Goal: Task Accomplishment & Management: Contribute content

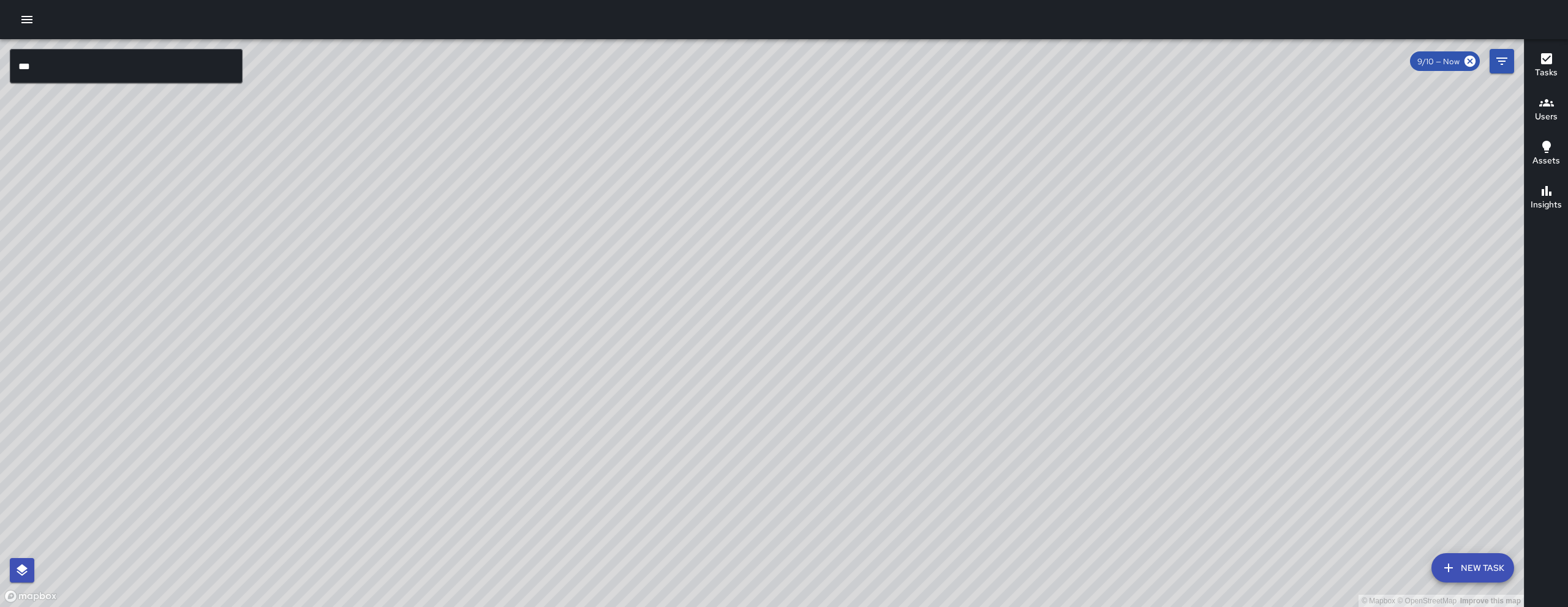
drag, startPoint x: 867, startPoint y: 316, endPoint x: 960, endPoint y: 316, distance: 93.0
click at [861, 316] on div "© Mapbox © OpenStreetMap Improve this map" at bounding box center [762, 322] width 1524 height 568
click at [46, 26] on div at bounding box center [784, 19] width 1568 height 39
click at [29, 12] on icon "button" at bounding box center [27, 19] width 15 height 15
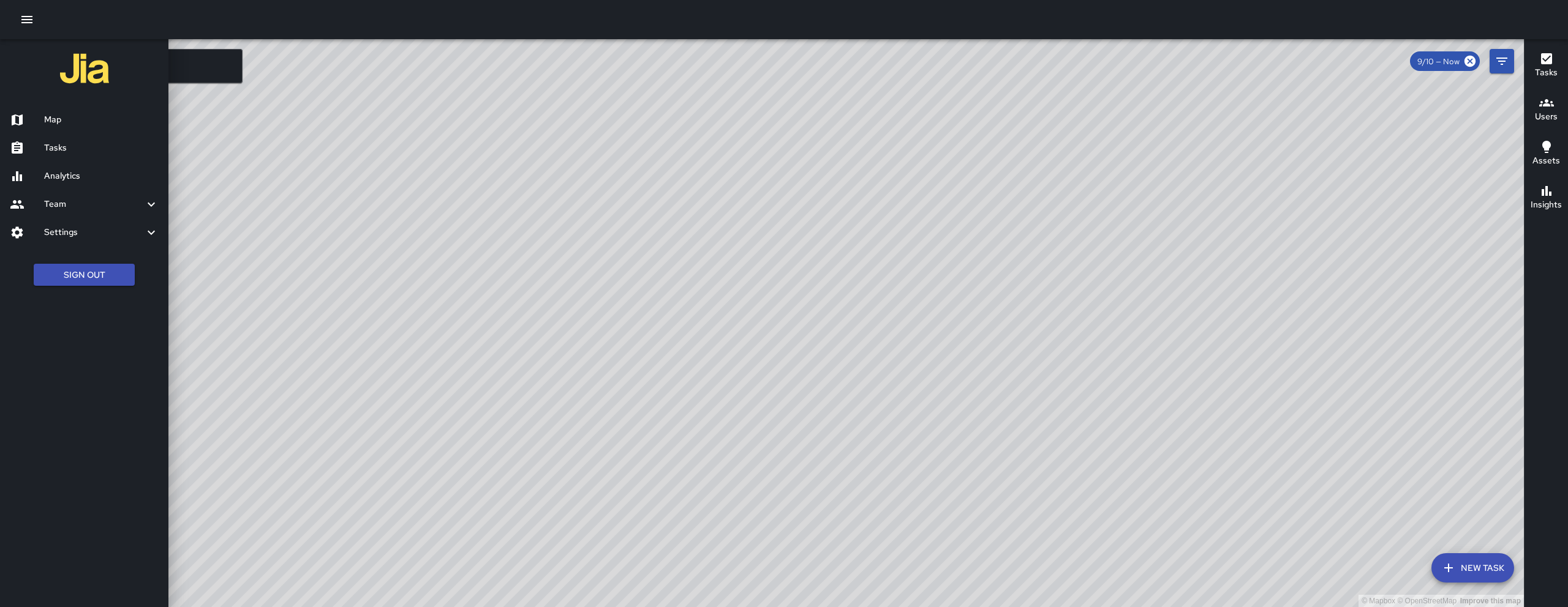
click at [86, 145] on h6 "Tasks" at bounding box center [101, 148] width 114 height 14
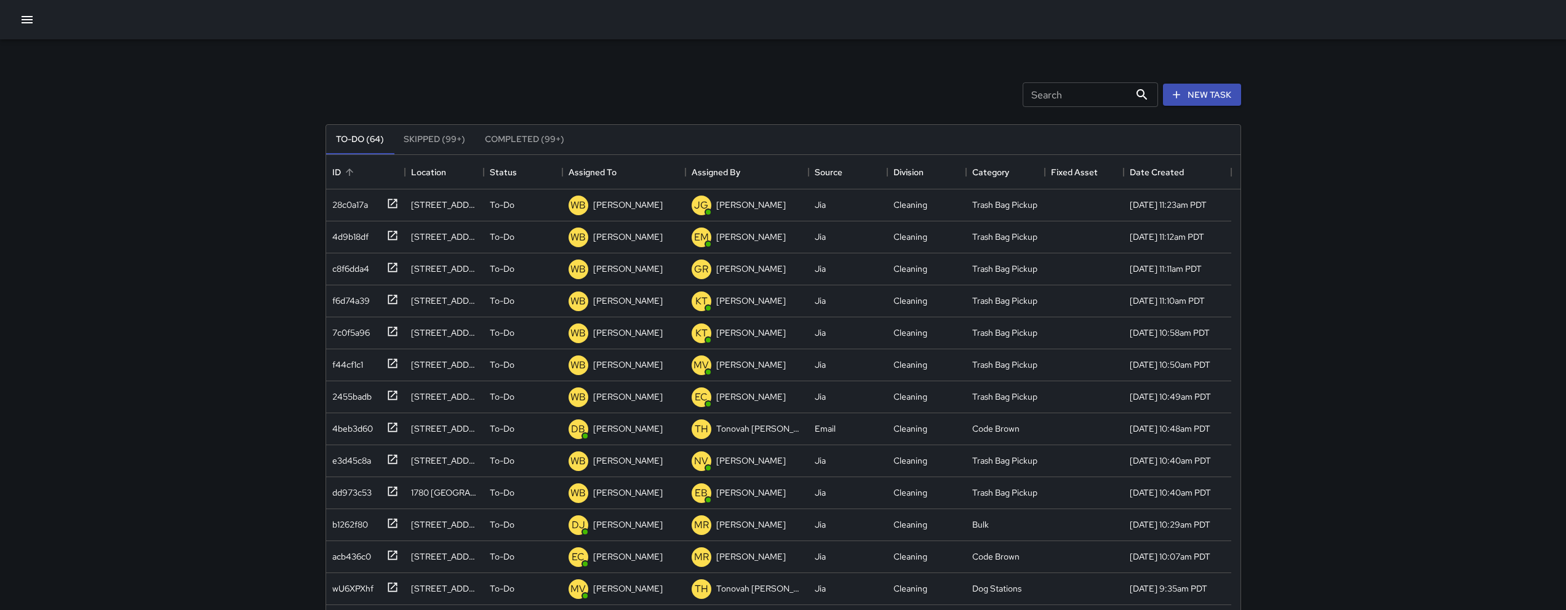
scroll to position [512, 905]
click at [20, 21] on icon "button" at bounding box center [27, 19] width 15 height 15
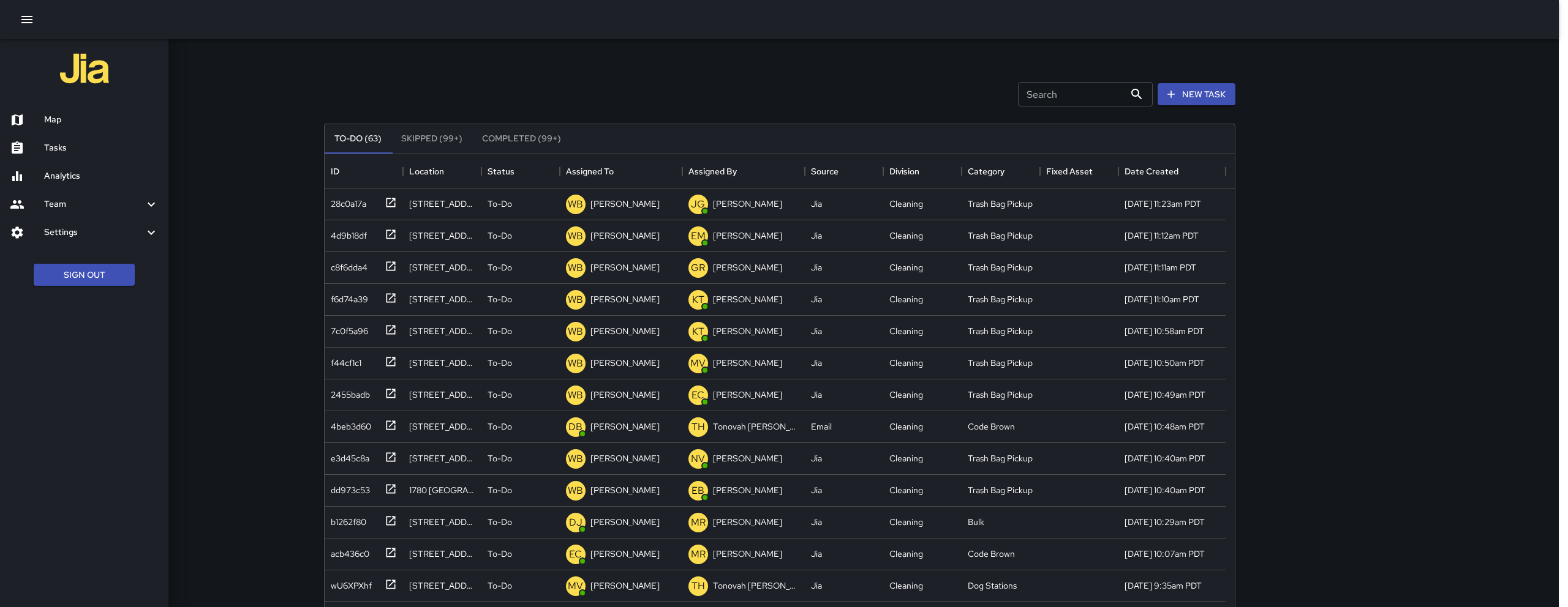
click at [92, 113] on h6 "Map" at bounding box center [101, 120] width 114 height 14
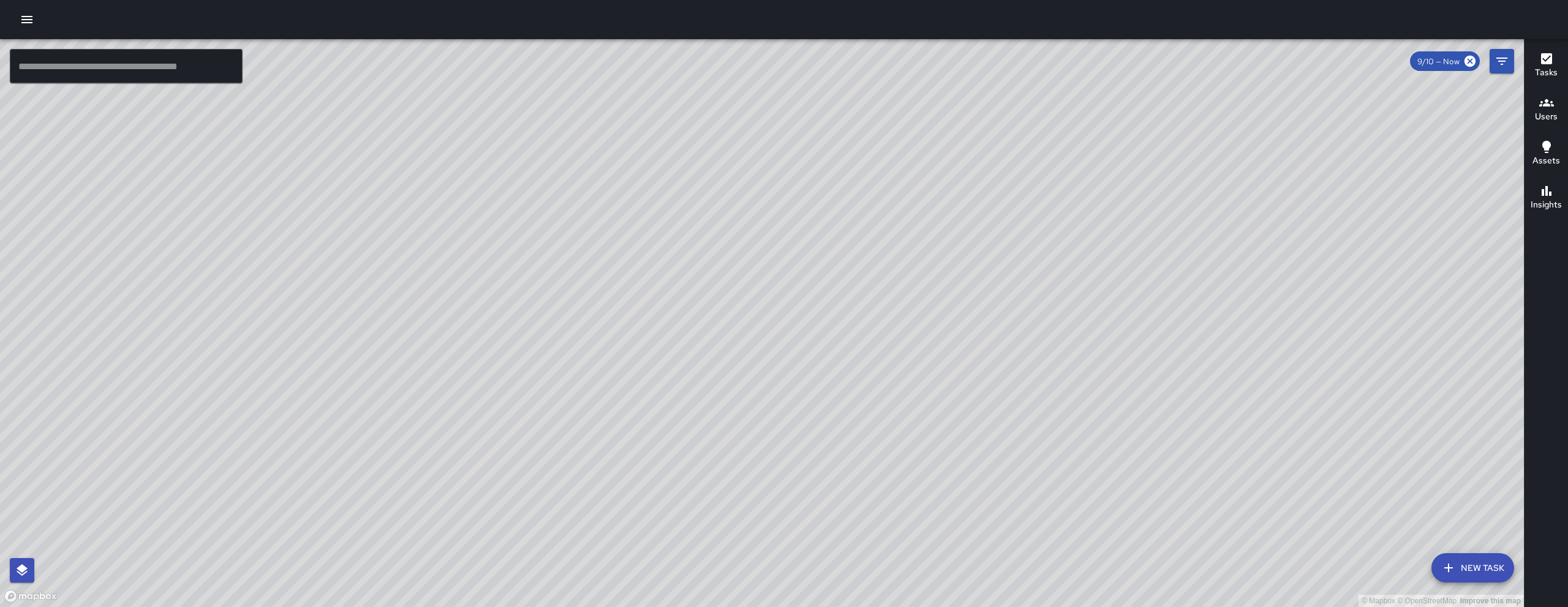
drag, startPoint x: 882, startPoint y: 357, endPoint x: 860, endPoint y: 360, distance: 22.2
click at [860, 360] on div "© Mapbox © OpenStreetMap Improve this map" at bounding box center [762, 322] width 1524 height 568
drag, startPoint x: 812, startPoint y: 393, endPoint x: 838, endPoint y: 330, distance: 68.2
click at [838, 330] on div "© Mapbox © OpenStreetMap Improve this map" at bounding box center [762, 322] width 1524 height 568
drag, startPoint x: 714, startPoint y: 447, endPoint x: 751, endPoint y: 383, distance: 73.9
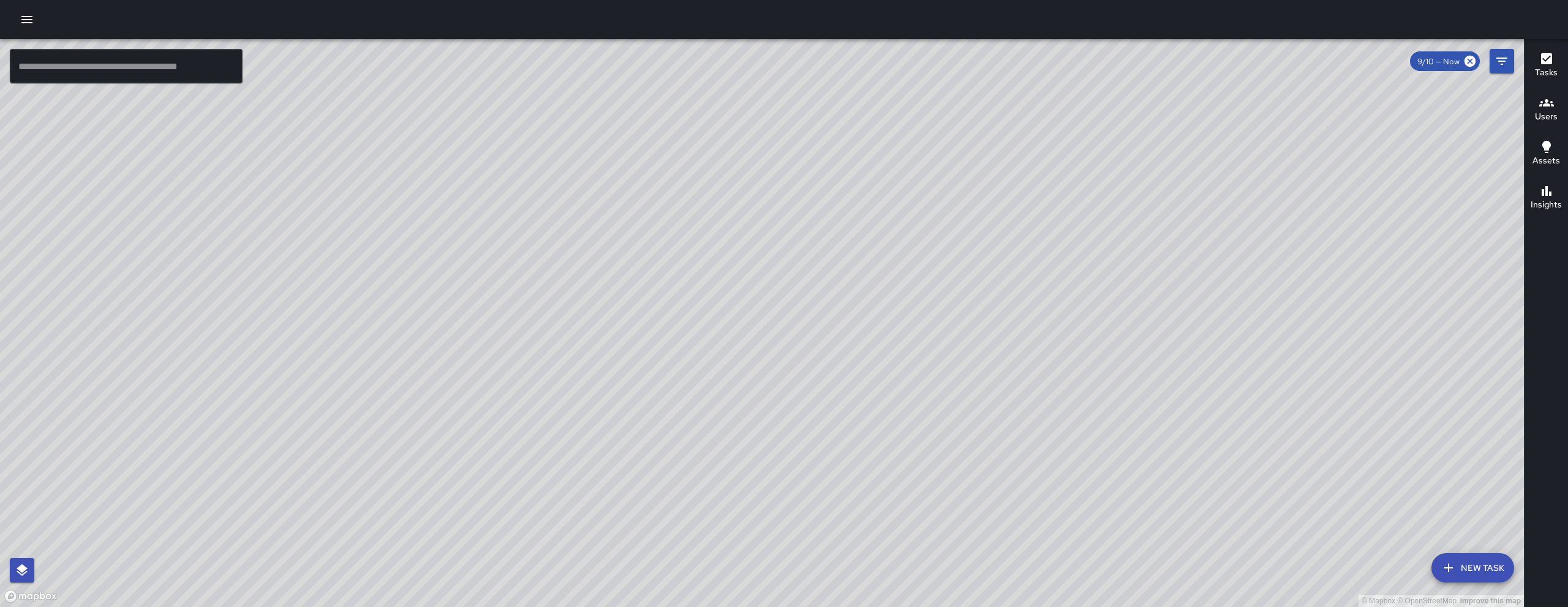
click at [715, 547] on div "© Mapbox © OpenStreetMap Improve this map" at bounding box center [762, 322] width 1524 height 568
drag, startPoint x: 1068, startPoint y: 328, endPoint x: 1174, endPoint y: 201, distance: 165.4
click at [1174, 201] on div "© Mapbox © OpenStreetMap Improve this map" at bounding box center [762, 322] width 1524 height 568
drag, startPoint x: 757, startPoint y: 327, endPoint x: 691, endPoint y: 312, distance: 67.7
click at [692, 312] on div "© Mapbox © OpenStreetMap Improve this map" at bounding box center [762, 322] width 1524 height 568
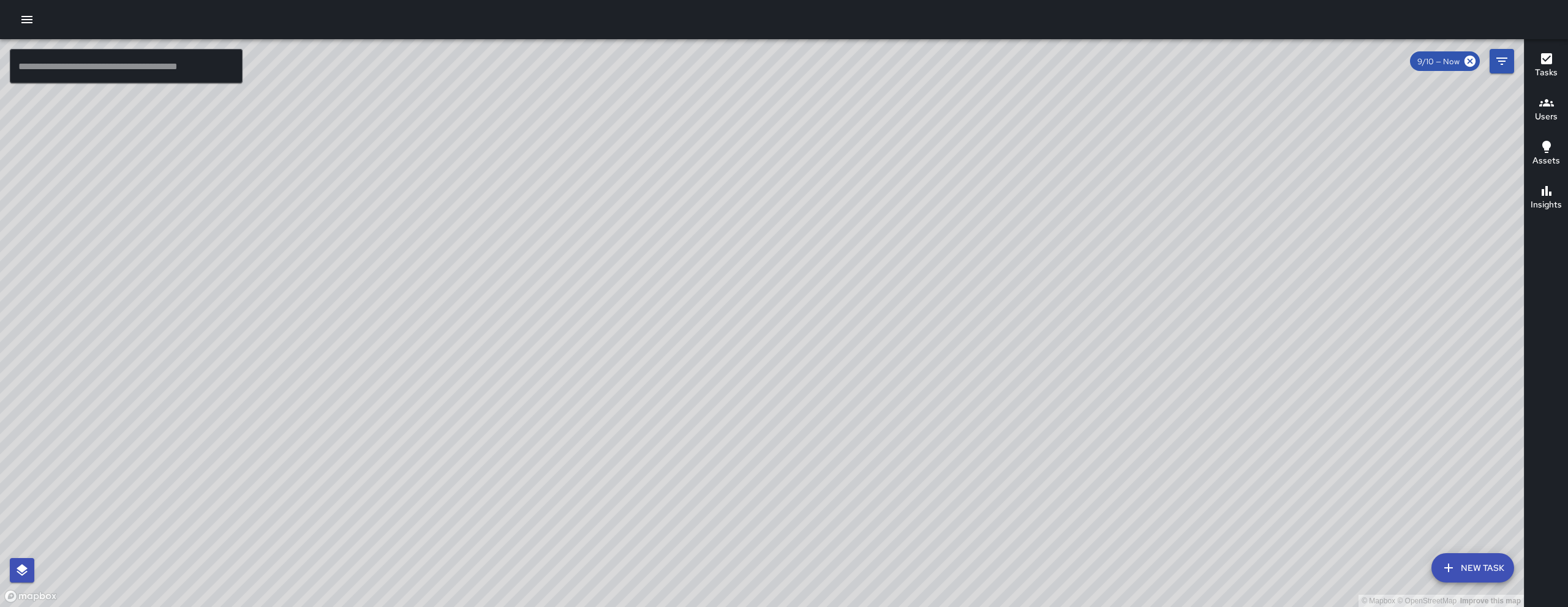
drag, startPoint x: 690, startPoint y: 311, endPoint x: 698, endPoint y: 370, distance: 59.5
click at [698, 370] on div "© Mapbox © OpenStreetMap Improve this map" at bounding box center [762, 322] width 1524 height 568
click at [33, 20] on icon "button" at bounding box center [27, 19] width 15 height 15
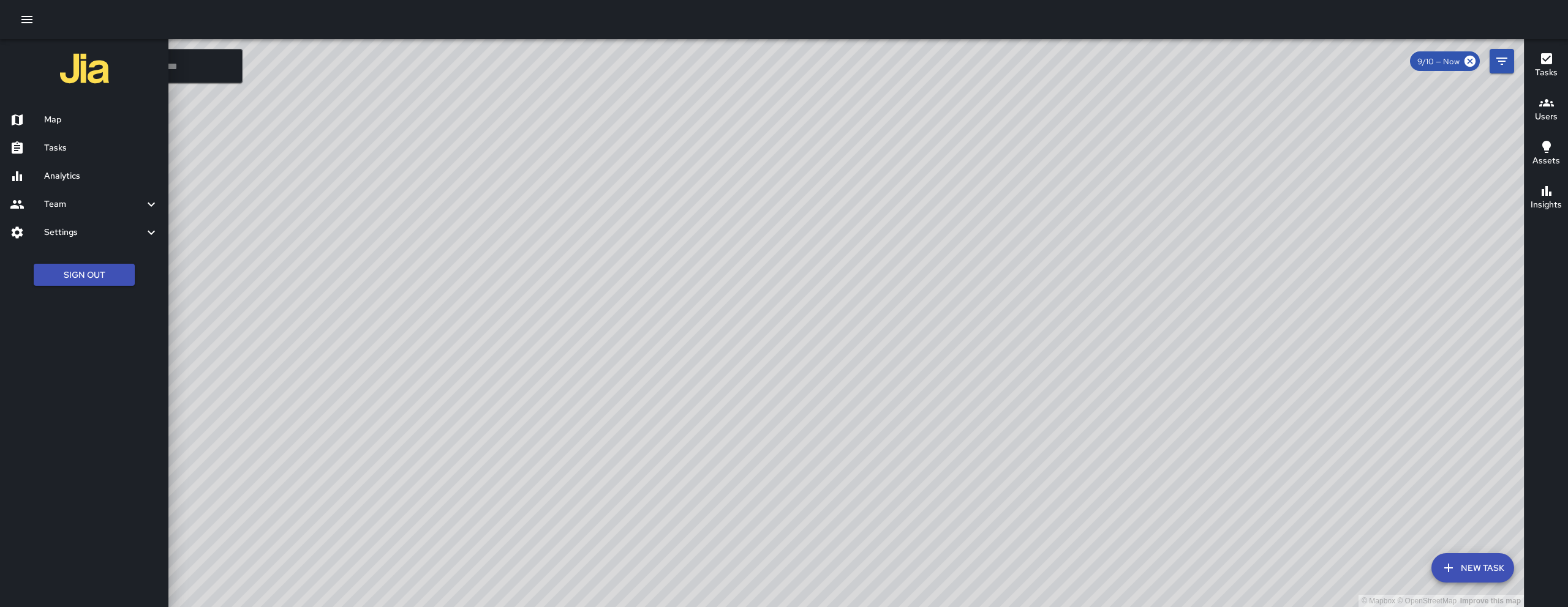
click at [118, 149] on h6 "Tasks" at bounding box center [101, 148] width 114 height 14
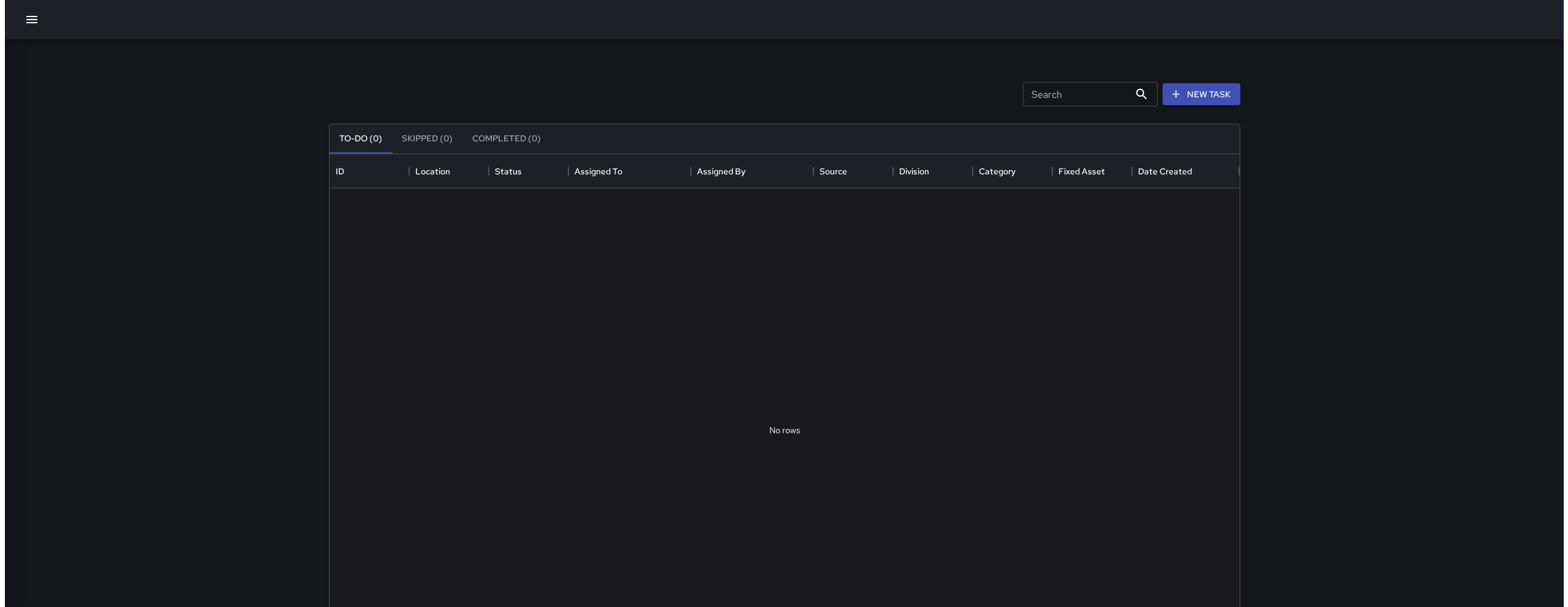
scroll to position [509, 901]
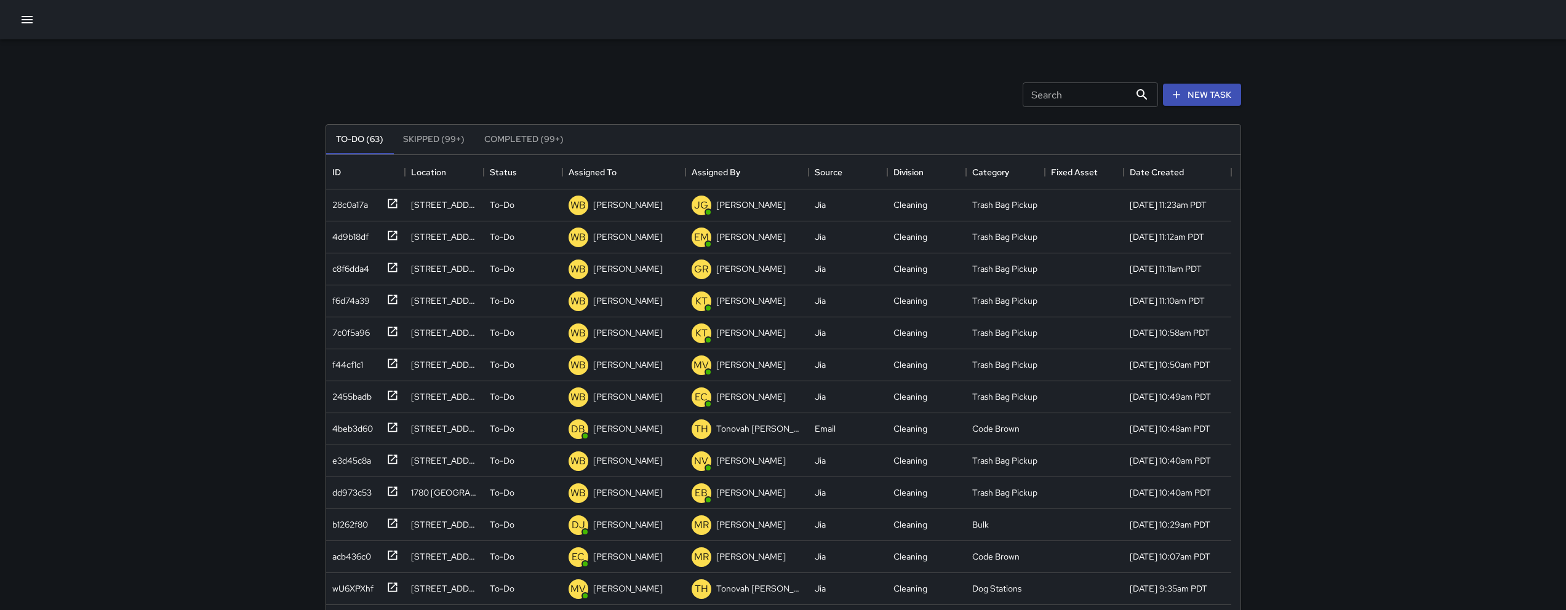
click at [1103, 93] on input "Search" at bounding box center [1076, 94] width 107 height 25
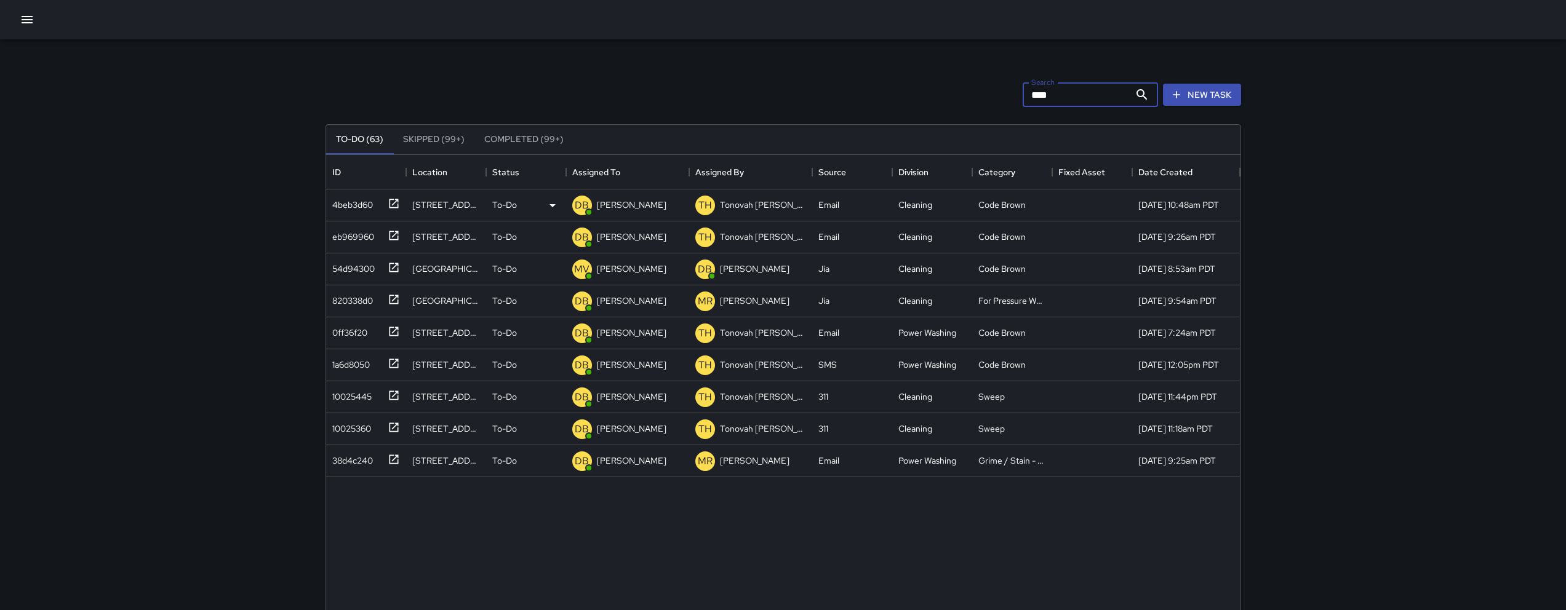
type input "****"
click at [340, 206] on div "4beb3d60" at bounding box center [350, 202] width 46 height 17
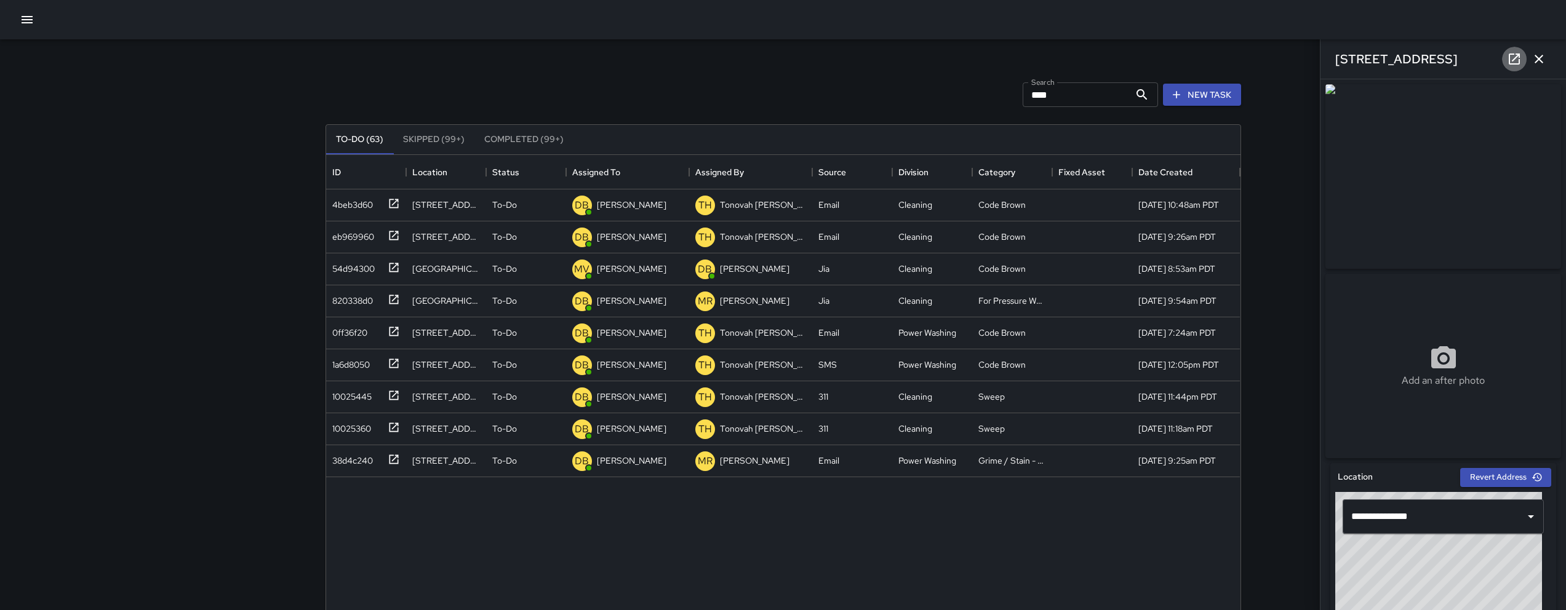
click at [1512, 60] on icon at bounding box center [1514, 59] width 11 height 11
click at [38, 21] on button "button" at bounding box center [27, 19] width 25 height 25
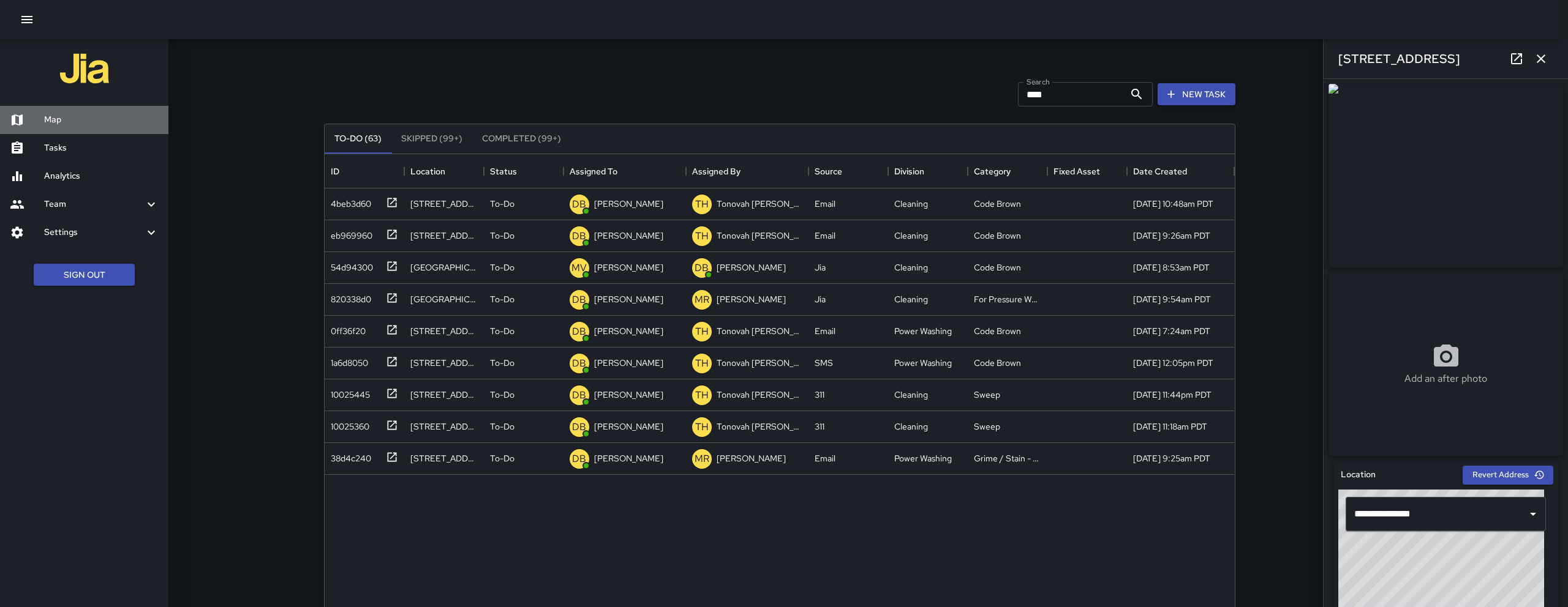
click at [49, 117] on h6 "Map" at bounding box center [101, 120] width 114 height 14
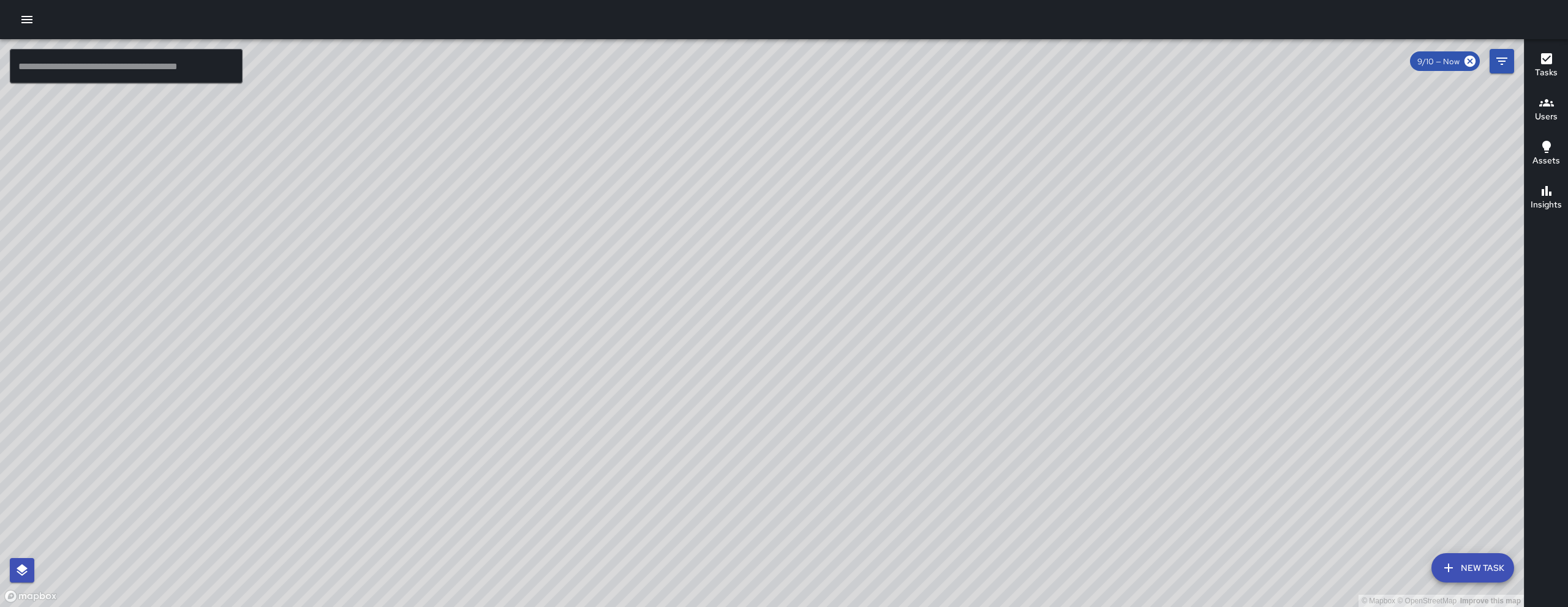
drag, startPoint x: 533, startPoint y: 338, endPoint x: 552, endPoint y: 352, distance: 23.6
click at [551, 353] on div "© Mapbox © OpenStreetMap Improve this map" at bounding box center [762, 322] width 1524 height 568
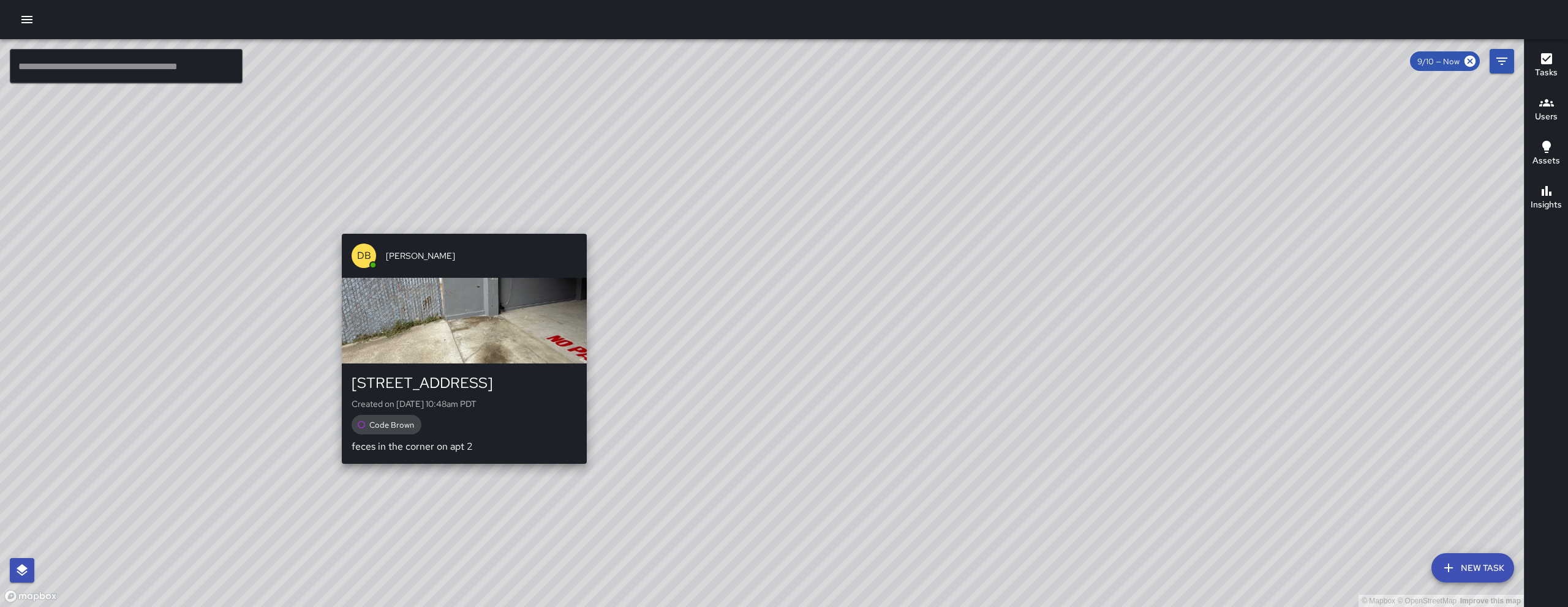
click at [459, 230] on div "DB DeAndre Barney 15 Grace Street Created on 9/10/2025, 10:48am PDT Code Brown …" at bounding box center [464, 348] width 255 height 240
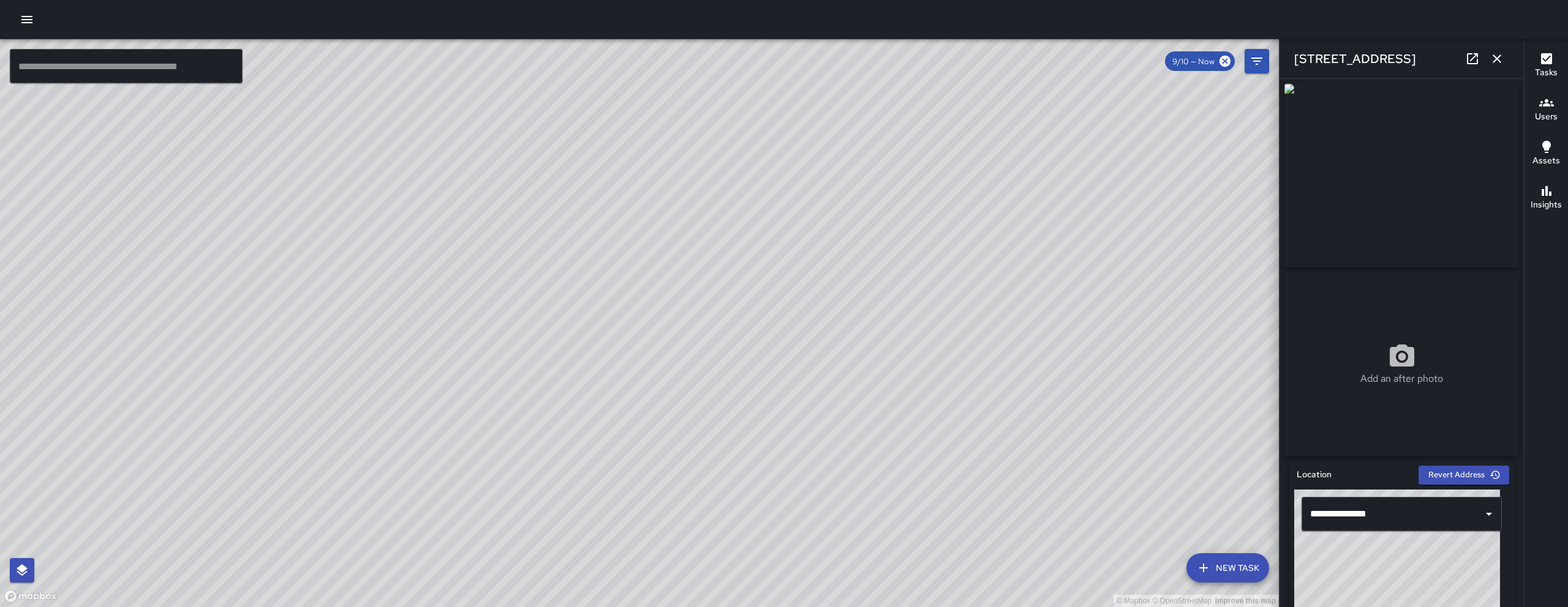
click at [1473, 56] on icon at bounding box center [1472, 59] width 15 height 15
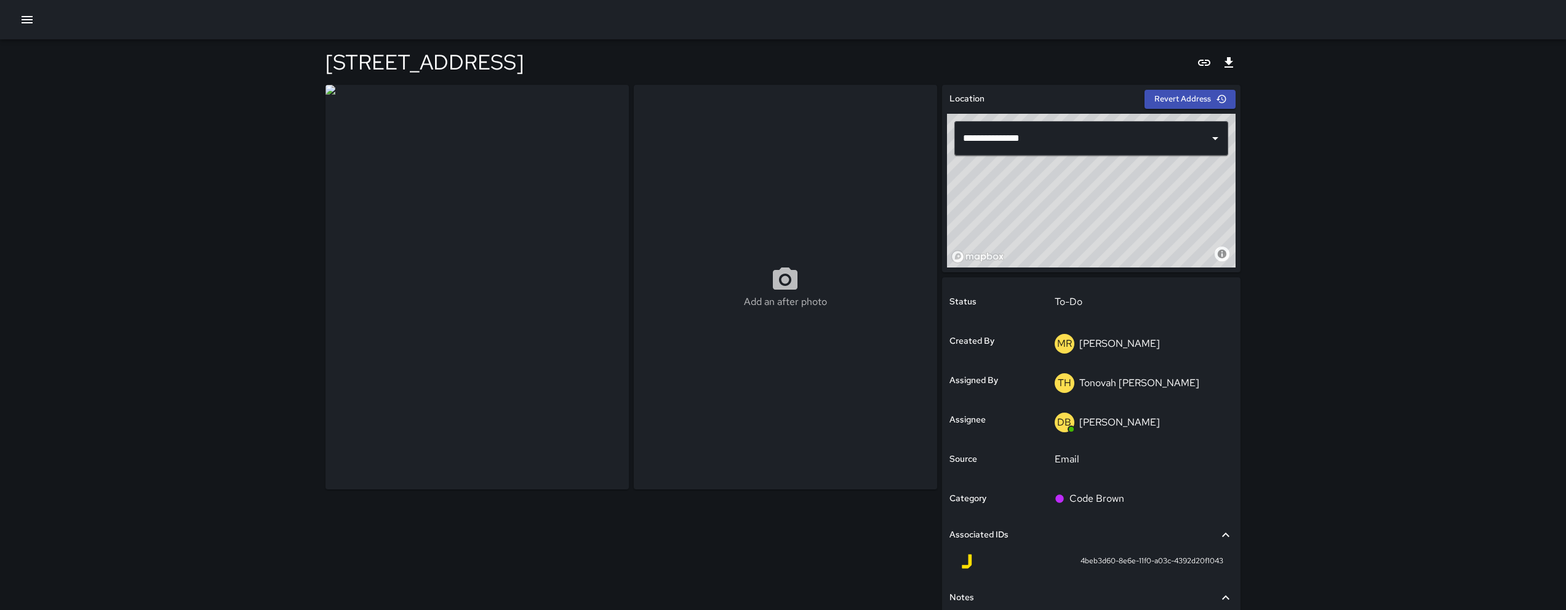
click at [37, 23] on button "button" at bounding box center [27, 19] width 25 height 25
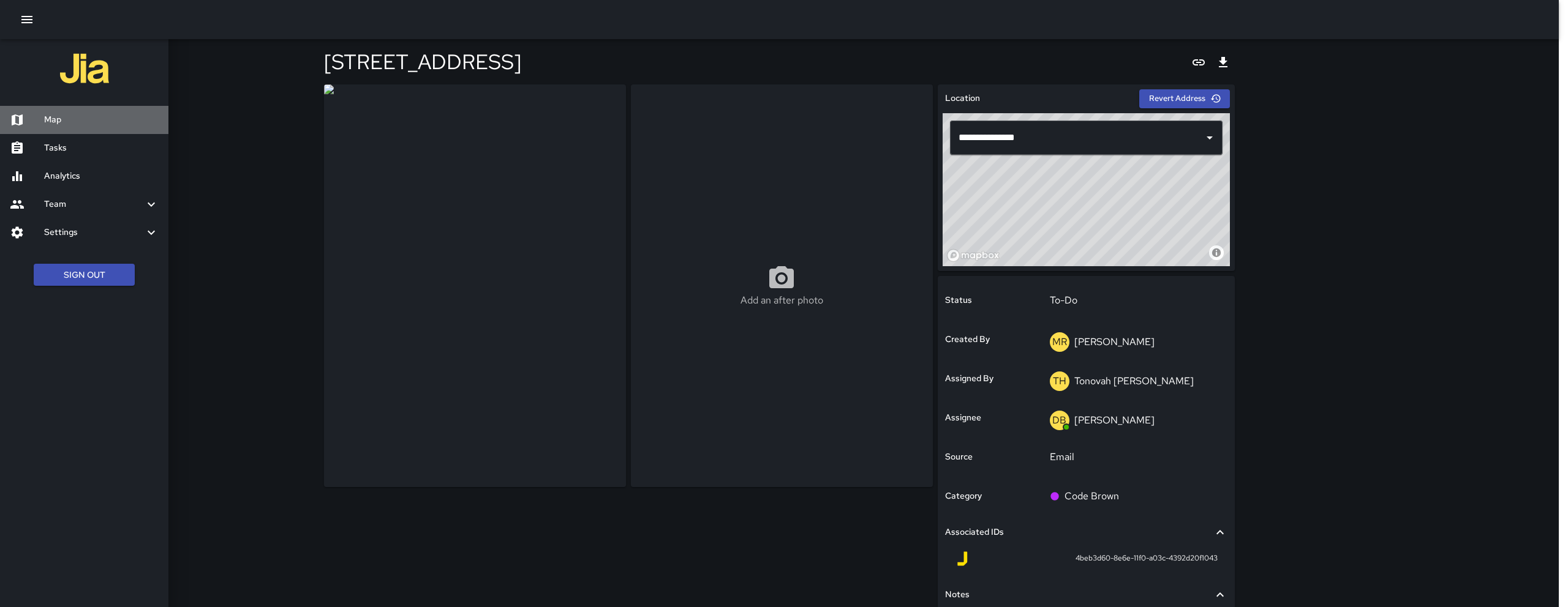
drag, startPoint x: 47, startPoint y: 117, endPoint x: 1, endPoint y: 134, distance: 49.0
click at [47, 117] on h6 "Map" at bounding box center [101, 120] width 114 height 14
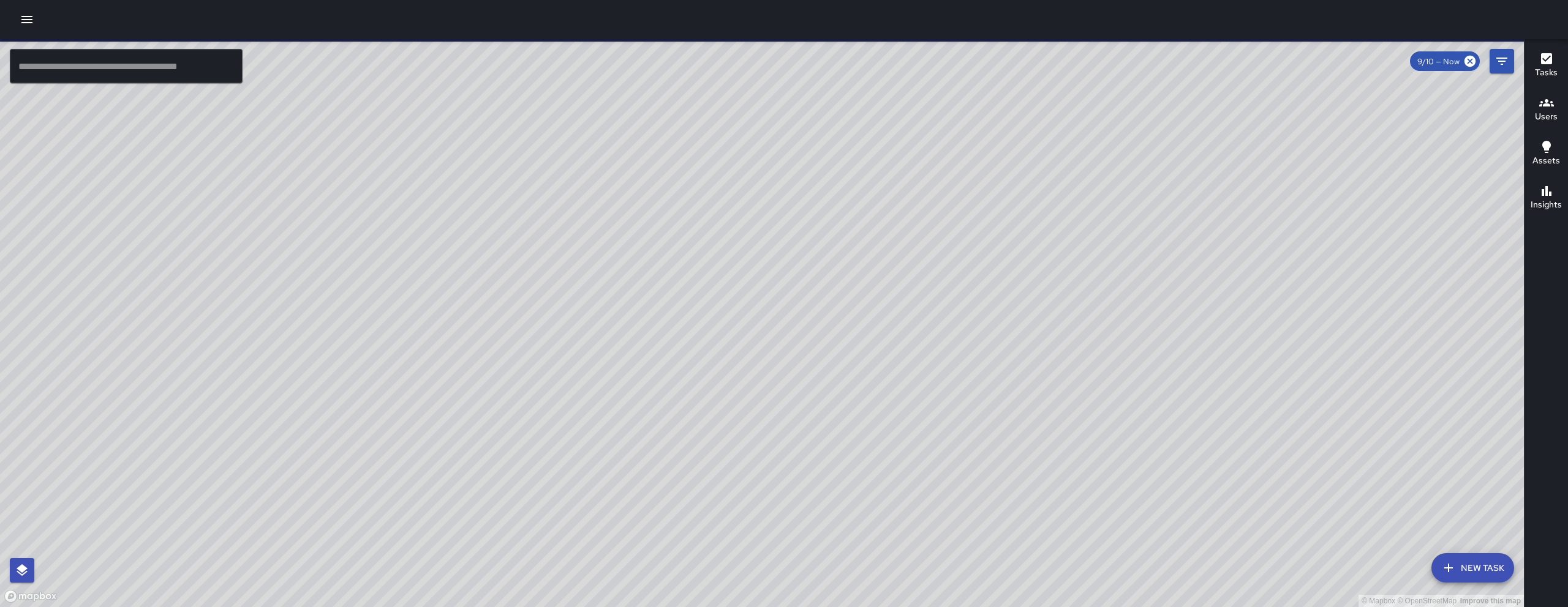
drag, startPoint x: 853, startPoint y: 277, endPoint x: 826, endPoint y: 294, distance: 31.9
click at [826, 296] on div "© Mapbox © OpenStreetMap Improve this map" at bounding box center [762, 322] width 1524 height 568
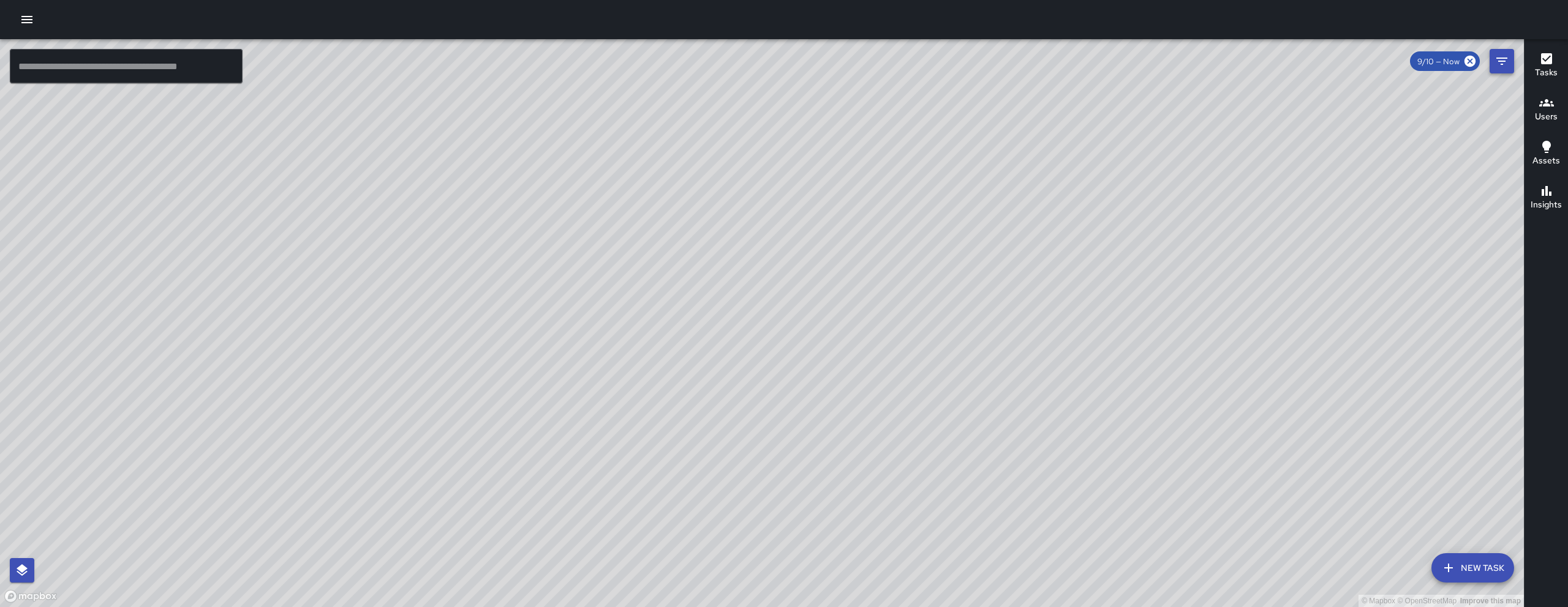
click at [1507, 57] on icon "Filters" at bounding box center [1502, 61] width 15 height 15
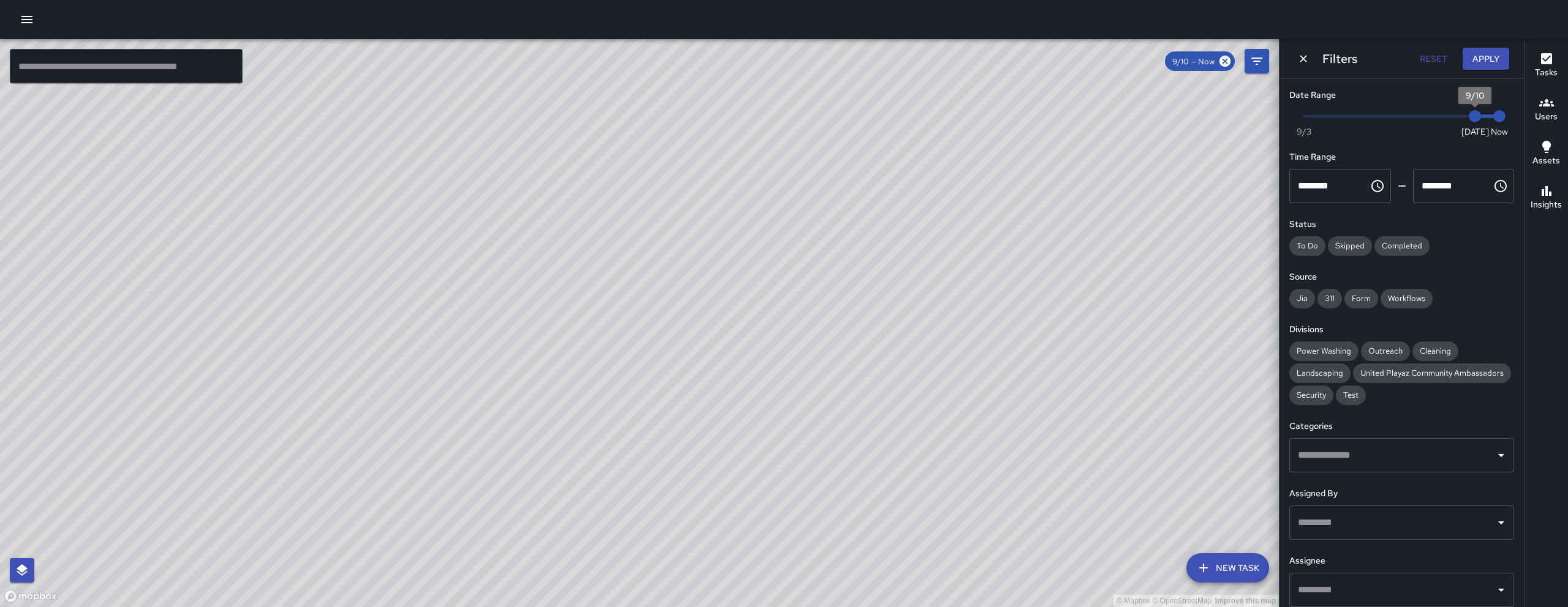
type input "*"
drag, startPoint x: 1458, startPoint y: 117, endPoint x: 1178, endPoint y: 126, distance: 280.1
click at [1207, 115] on div "© Mapbox © OpenStreetMap Improve this map ​ New Task 9/10 — Now Map Layers Task…" at bounding box center [784, 322] width 1568 height 568
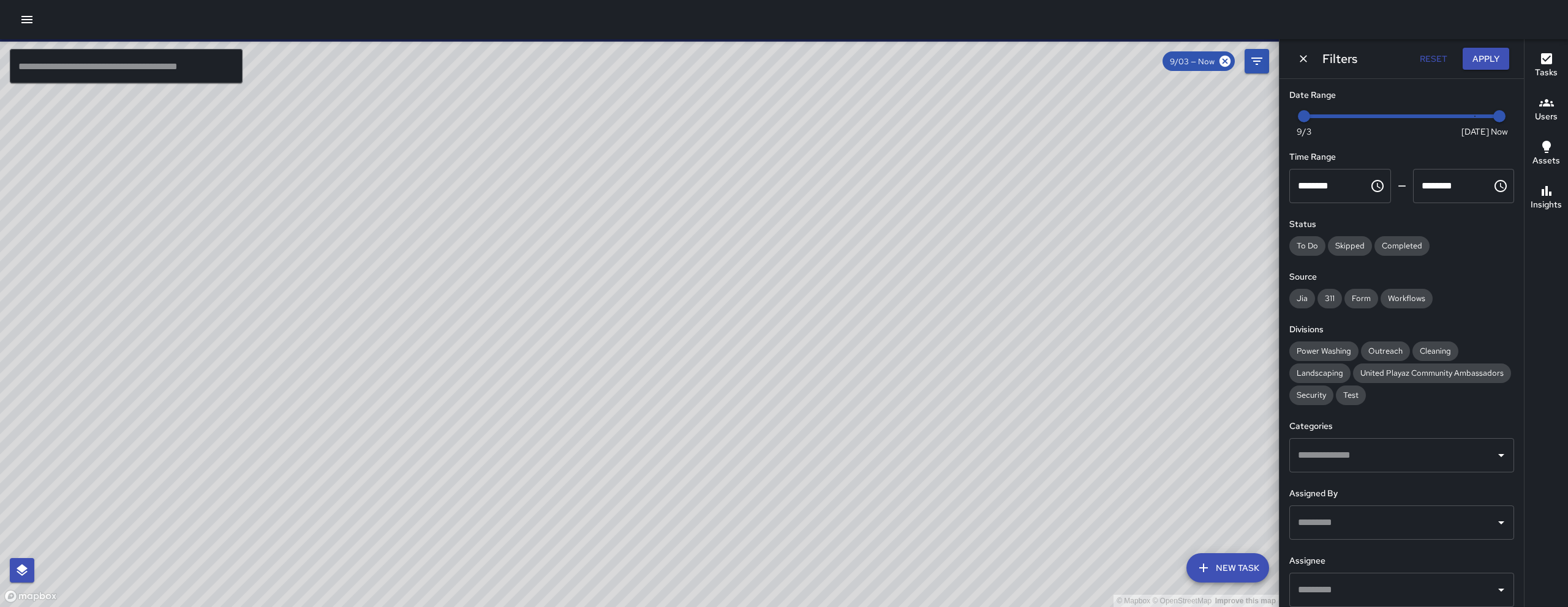
drag, startPoint x: 755, startPoint y: 290, endPoint x: 707, endPoint y: 300, distance: 49.0
click at [708, 300] on div "© Mapbox © OpenStreetMap Improve this map" at bounding box center [639, 322] width 1279 height 568
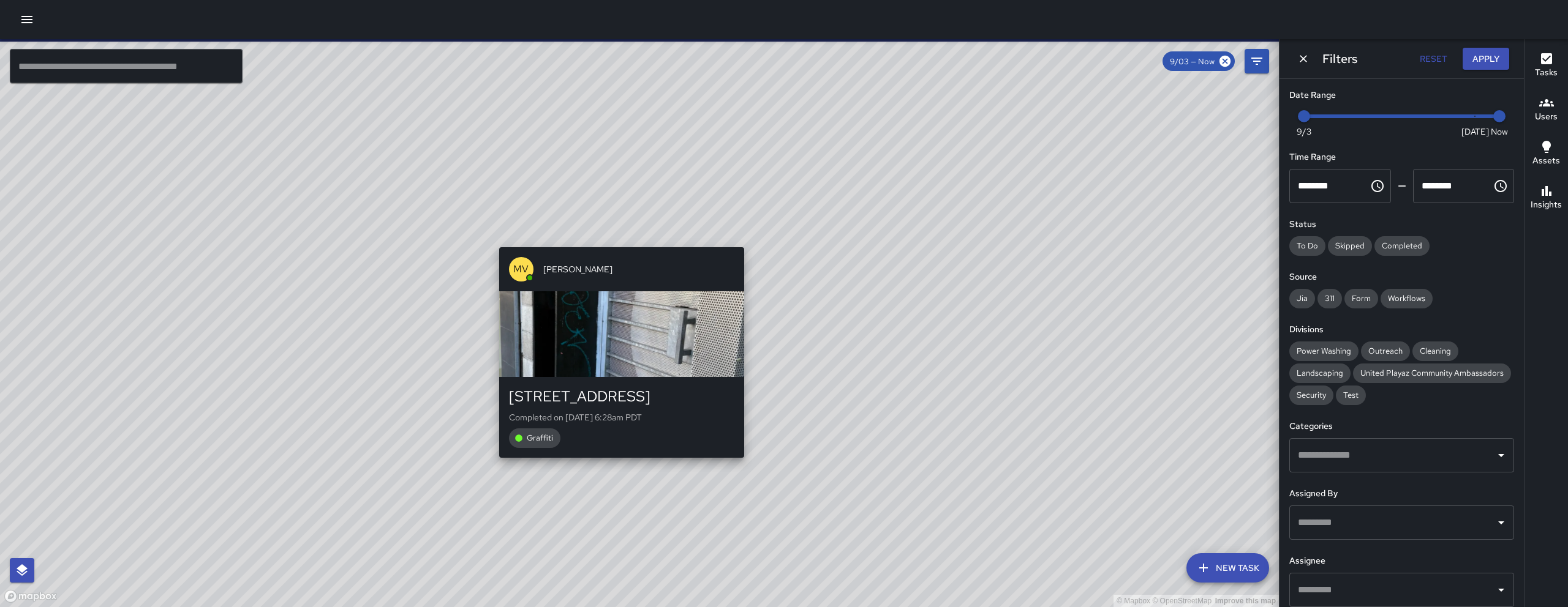
click at [614, 233] on div "© Mapbox © OpenStreetMap Improve this map MV Maclis Velasquez 322 6th Street Co…" at bounding box center [639, 322] width 1279 height 568
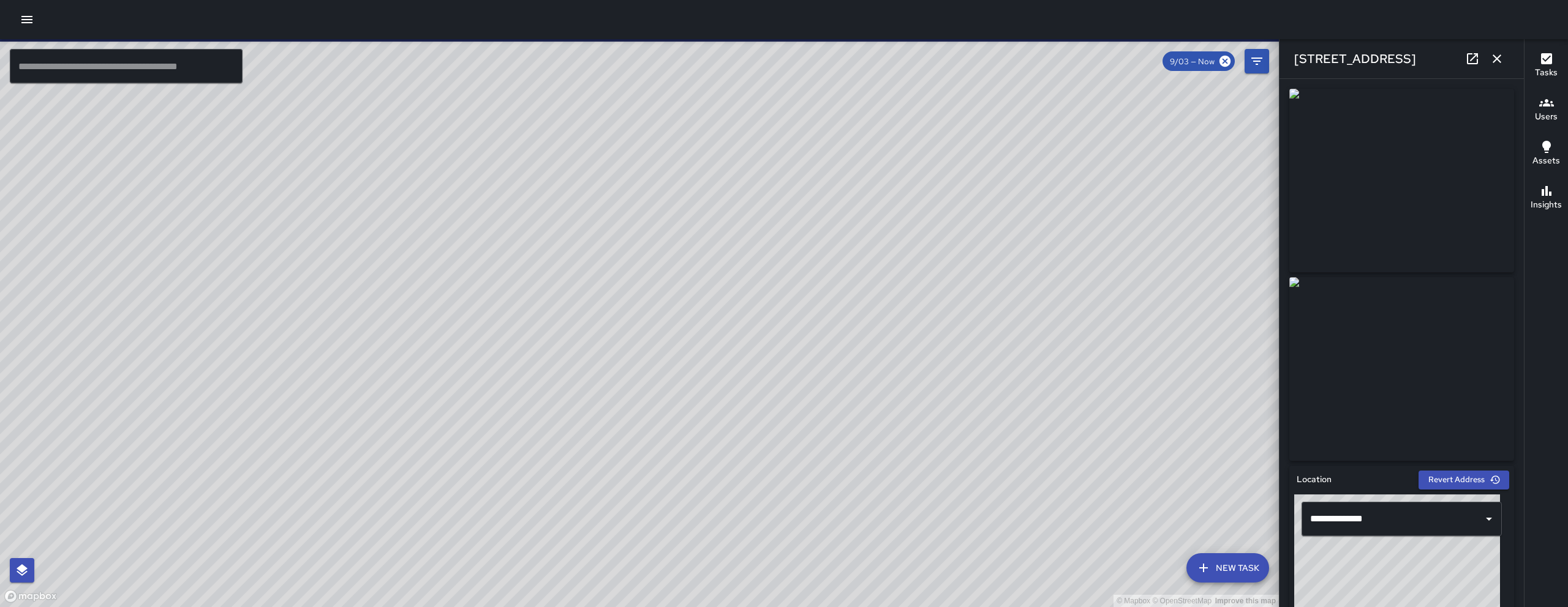
click at [1465, 58] on icon at bounding box center [1472, 59] width 15 height 15
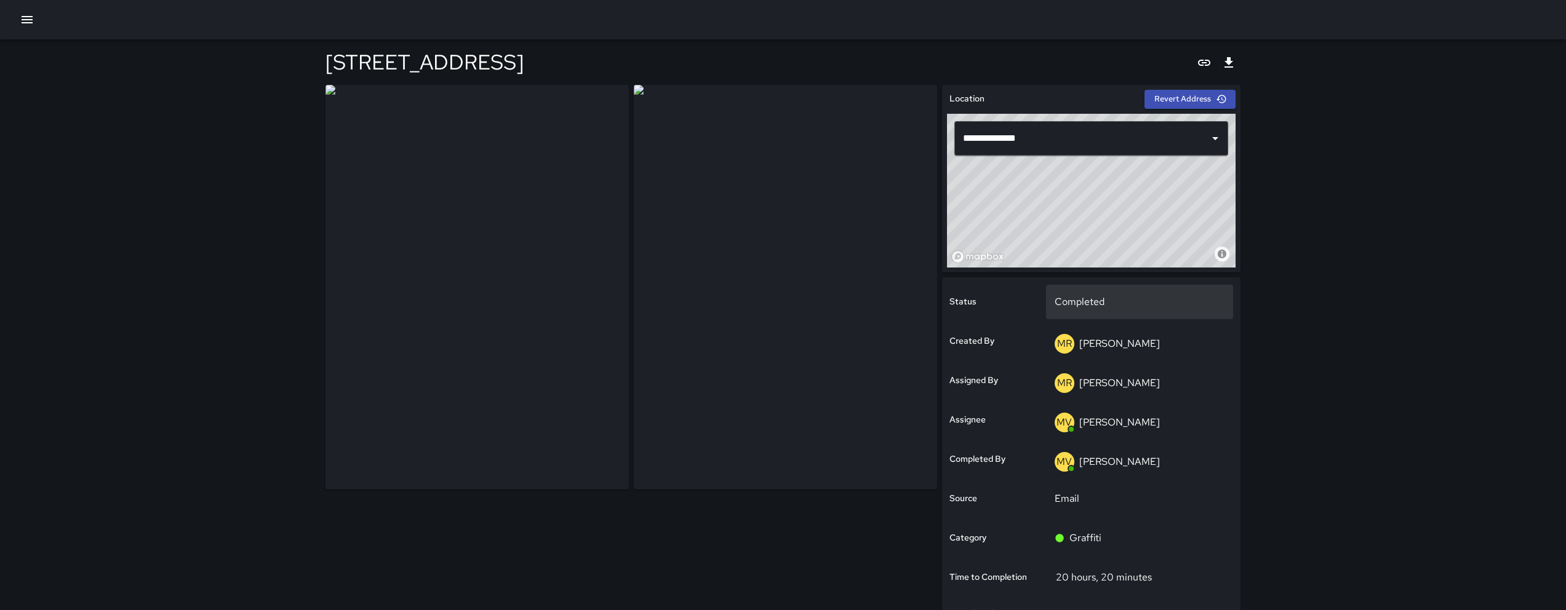
click at [1093, 311] on div "Completed" at bounding box center [1140, 302] width 188 height 34
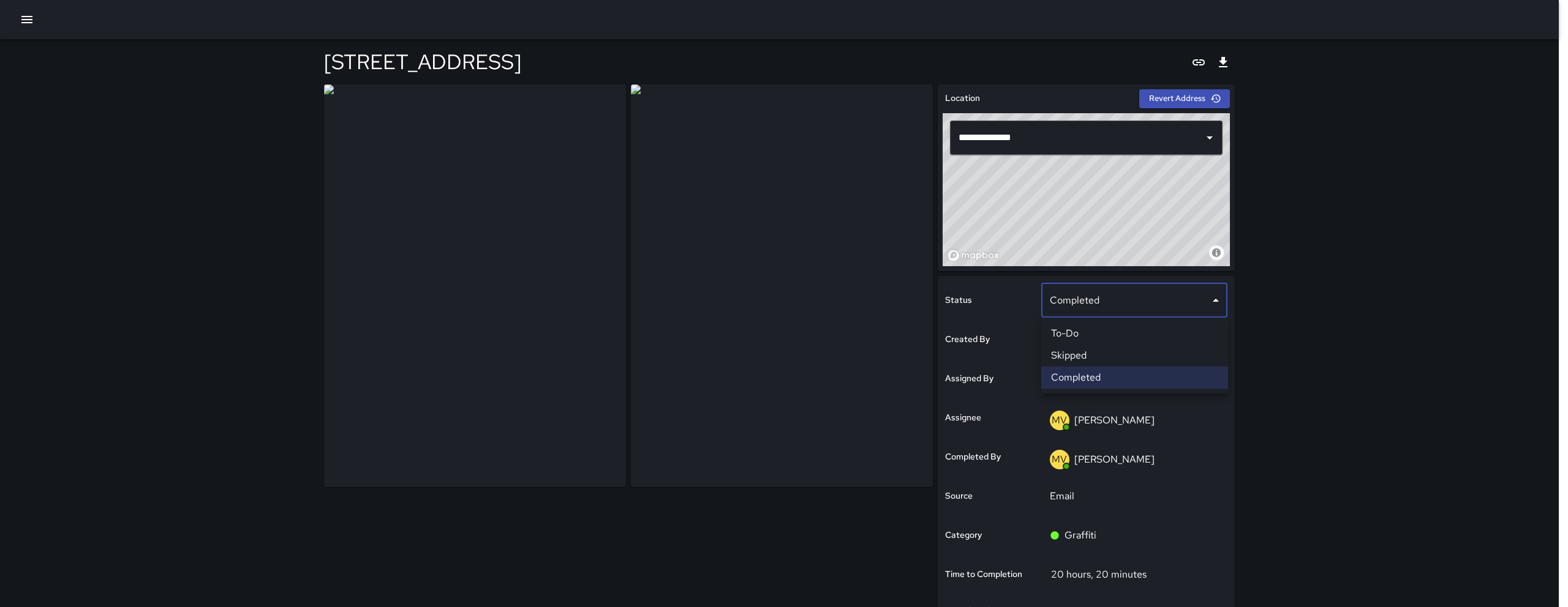
click at [1087, 348] on li "Skipped" at bounding box center [1135, 355] width 187 height 22
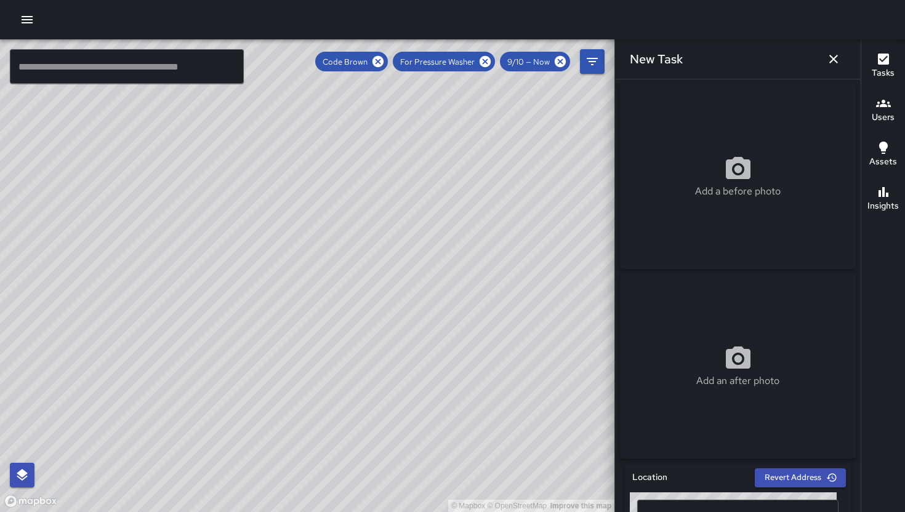
scroll to position [220, 0]
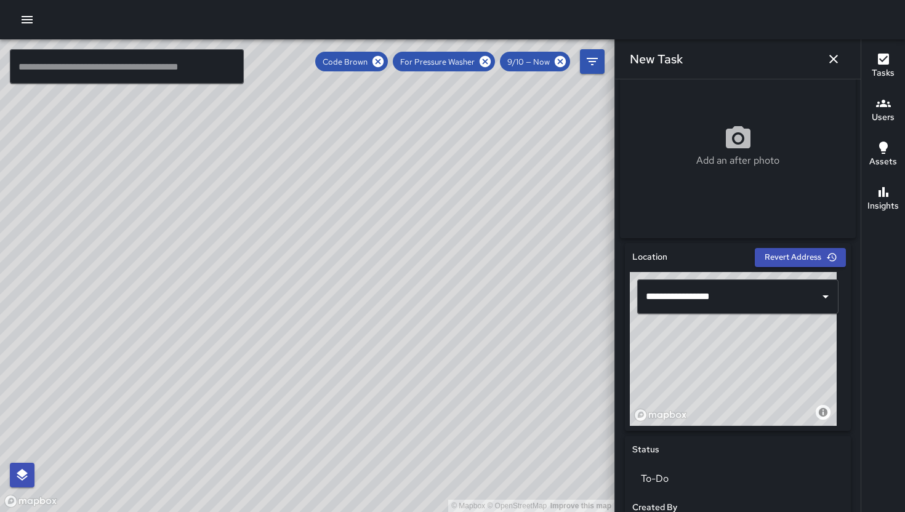
click at [834, 62] on icon "button" at bounding box center [833, 59] width 15 height 15
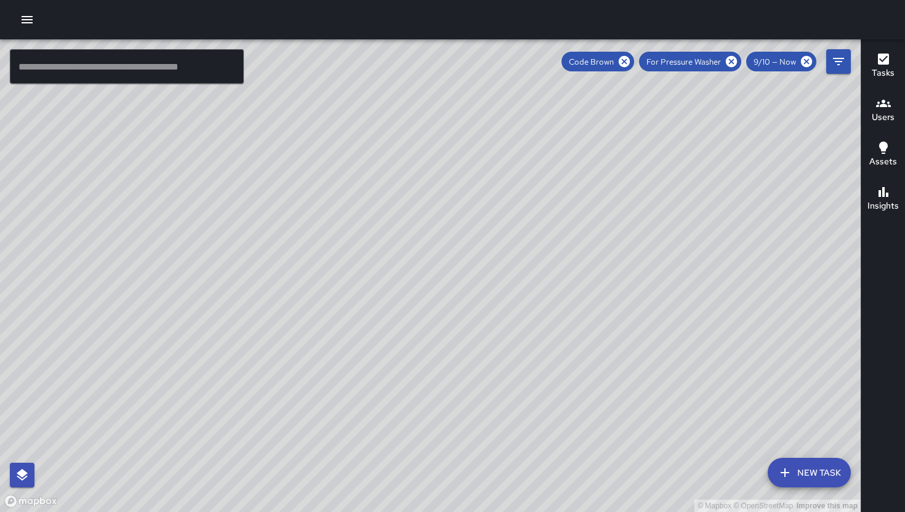
click at [630, 62] on icon at bounding box center [623, 61] width 11 height 11
click at [727, 62] on icon at bounding box center [731, 61] width 11 height 11
drag, startPoint x: 633, startPoint y: 270, endPoint x: 474, endPoint y: 282, distance: 159.2
click at [473, 284] on div "© Mapbox © OpenStreetMap Improve this map" at bounding box center [430, 275] width 860 height 473
drag, startPoint x: 604, startPoint y: 282, endPoint x: 698, endPoint y: 118, distance: 189.7
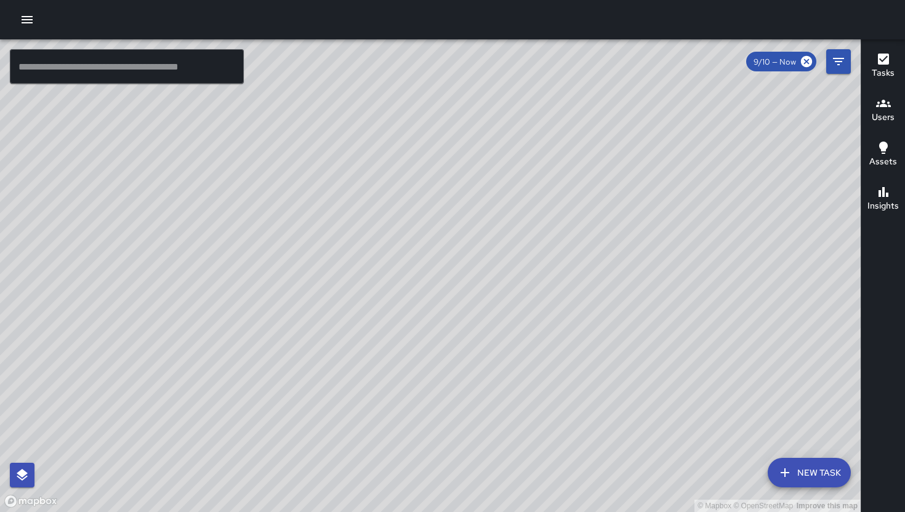
click at [494, 182] on div "© Mapbox © OpenStreetMap Improve this map" at bounding box center [430, 275] width 860 height 473
click at [830, 59] on button "Filters" at bounding box center [838, 61] width 25 height 25
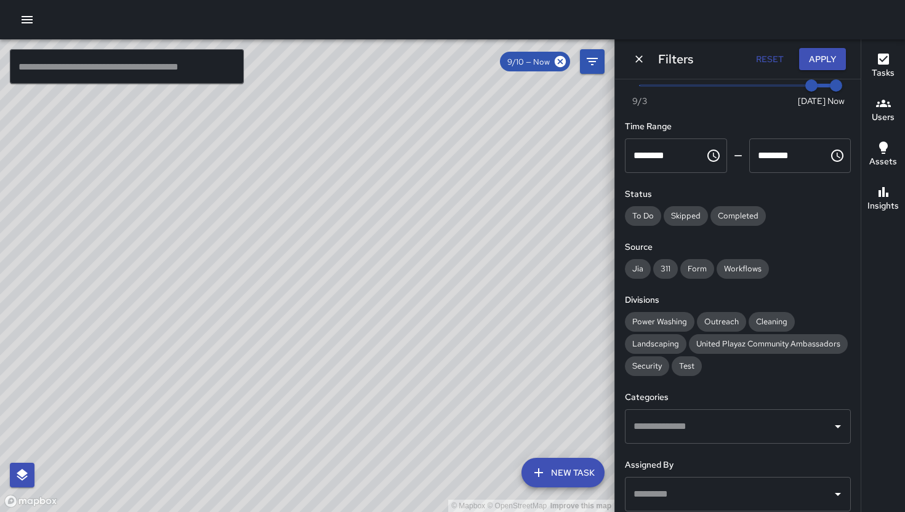
scroll to position [0, 0]
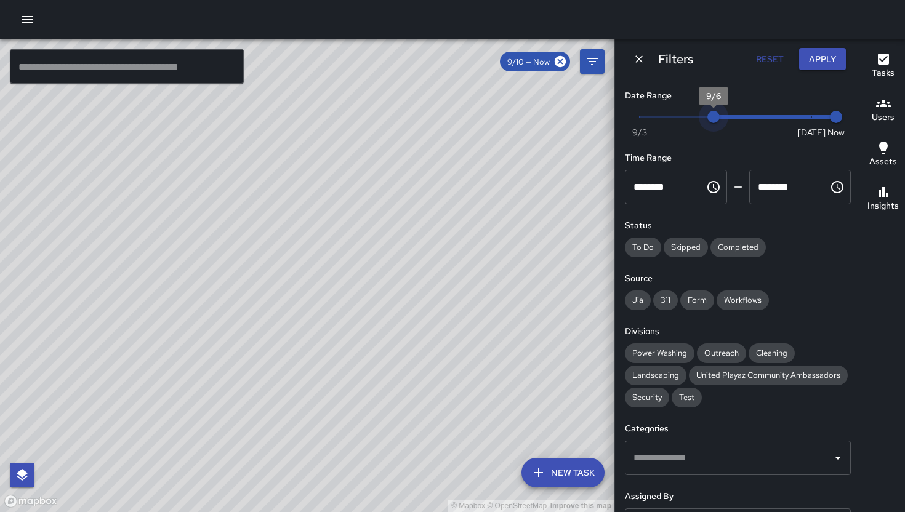
type input "*"
drag, startPoint x: 796, startPoint y: 119, endPoint x: 609, endPoint y: 121, distance: 187.7
click at [609, 120] on div "© Mapbox © OpenStreetMap Improve this map ​ New Task 9/10 — Now Map Layers Task…" at bounding box center [452, 275] width 905 height 473
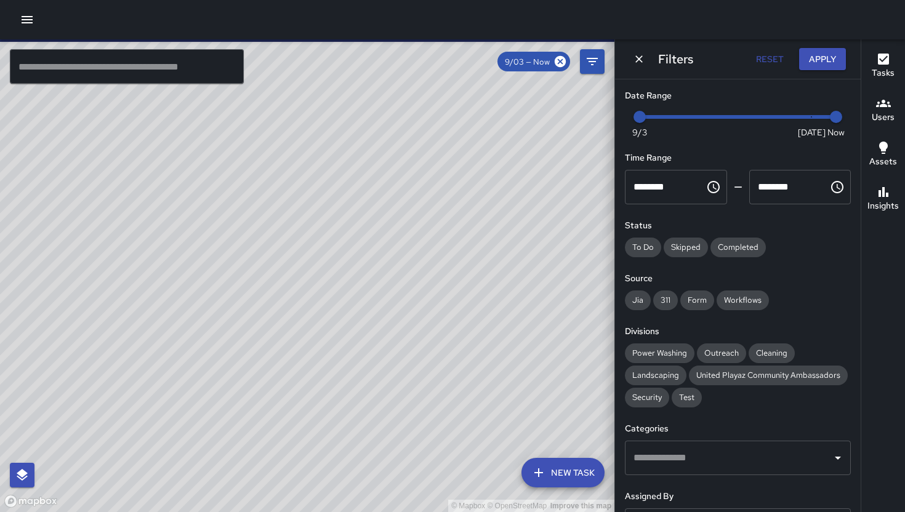
click at [631, 61] on button "Dismiss" at bounding box center [639, 59] width 18 height 18
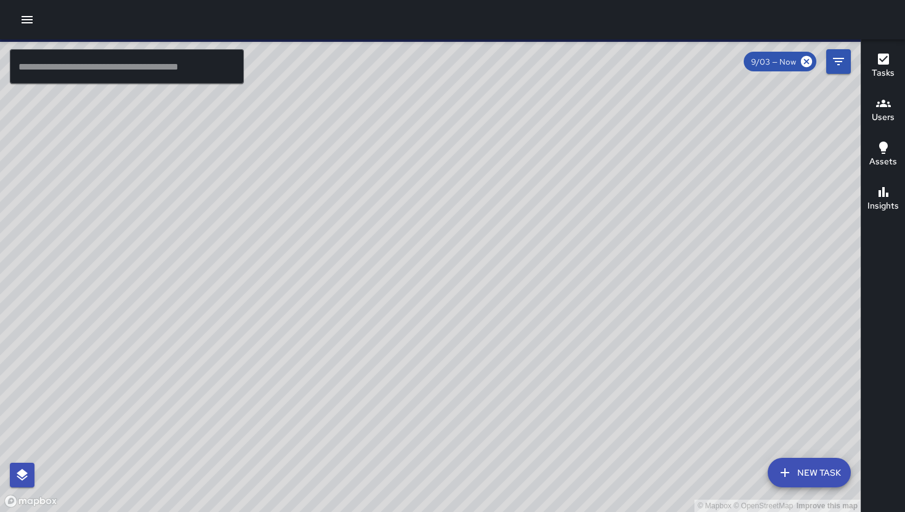
drag, startPoint x: 544, startPoint y: 277, endPoint x: 505, endPoint y: 274, distance: 39.5
click at [505, 276] on div "© Mapbox © OpenStreetMap Improve this map" at bounding box center [430, 275] width 860 height 473
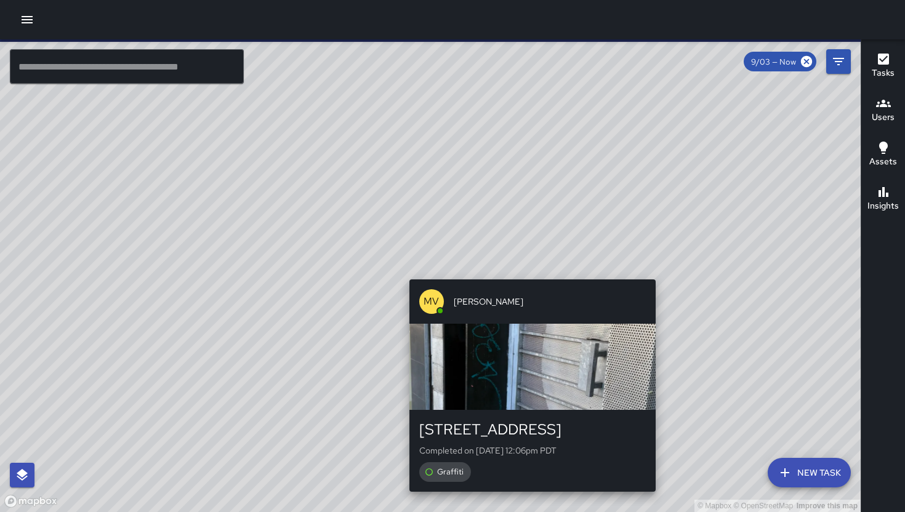
click at [529, 275] on div "© Mapbox © OpenStreetMap Improve this map MV Maclis Velasquez 322 6th Street Co…" at bounding box center [430, 275] width 860 height 473
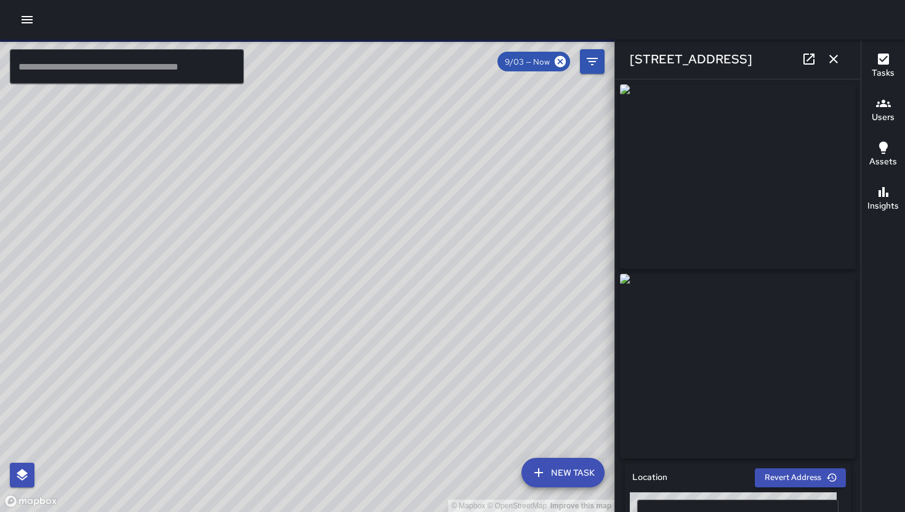
click at [813, 62] on icon at bounding box center [808, 59] width 11 height 11
click at [834, 60] on icon "button" at bounding box center [833, 59] width 9 height 9
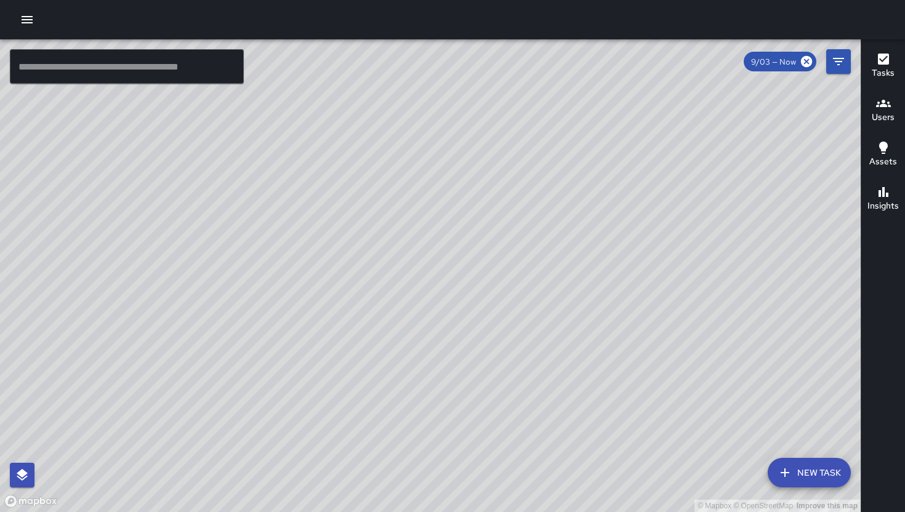
click at [431, 274] on div "© Mapbox © OpenStreetMap Improve this map MV Maclis Velasquez 322 6th Street Co…" at bounding box center [430, 275] width 860 height 473
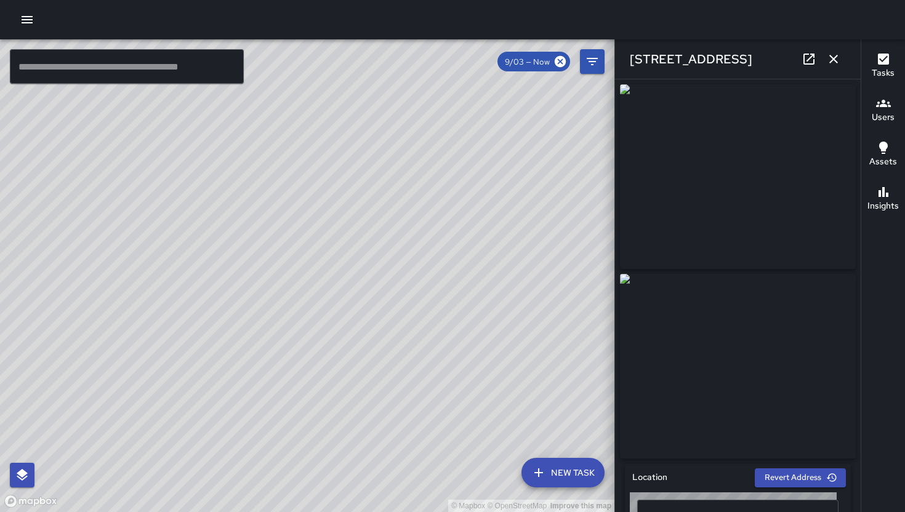
type input "**********"
click at [805, 63] on icon at bounding box center [808, 59] width 15 height 15
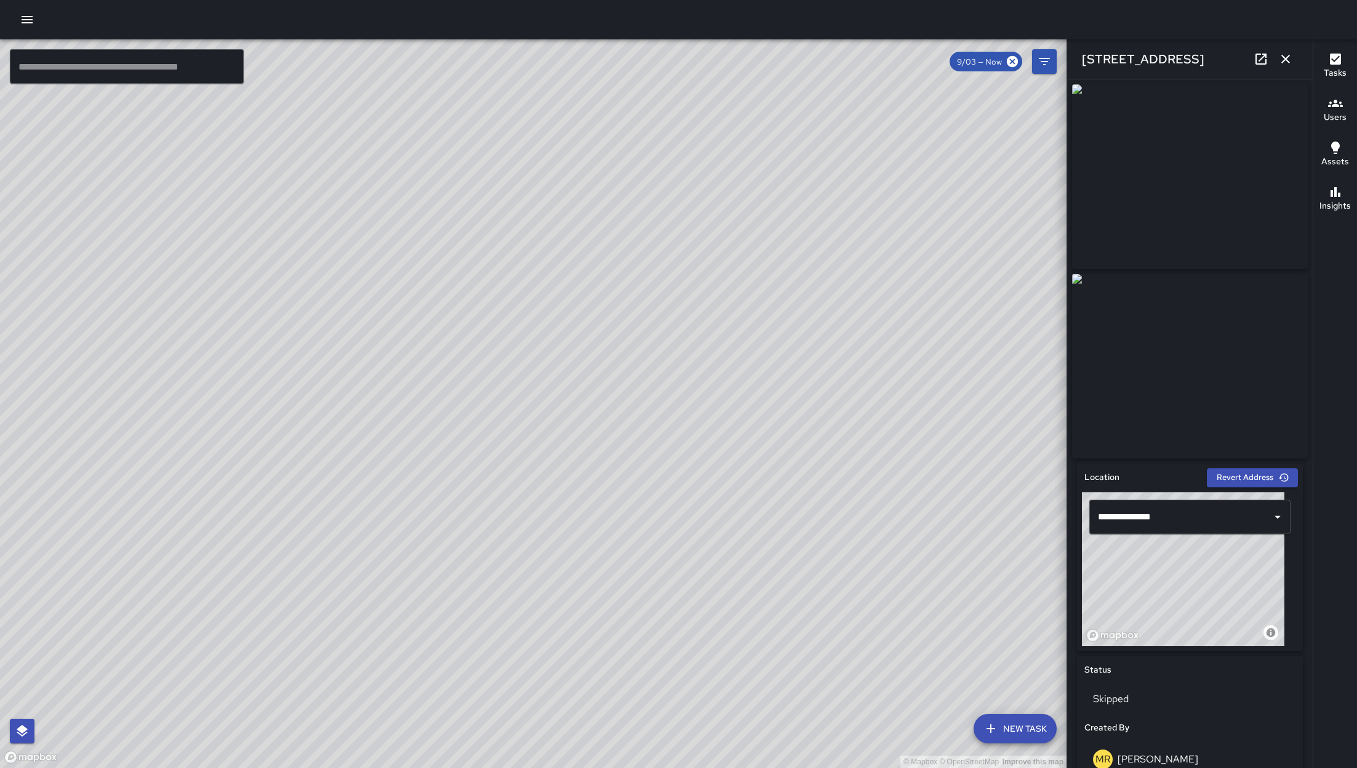
click at [904, 58] on div "322 6th Street" at bounding box center [1190, 58] width 246 height 39
click at [904, 64] on icon "button" at bounding box center [1285, 59] width 15 height 15
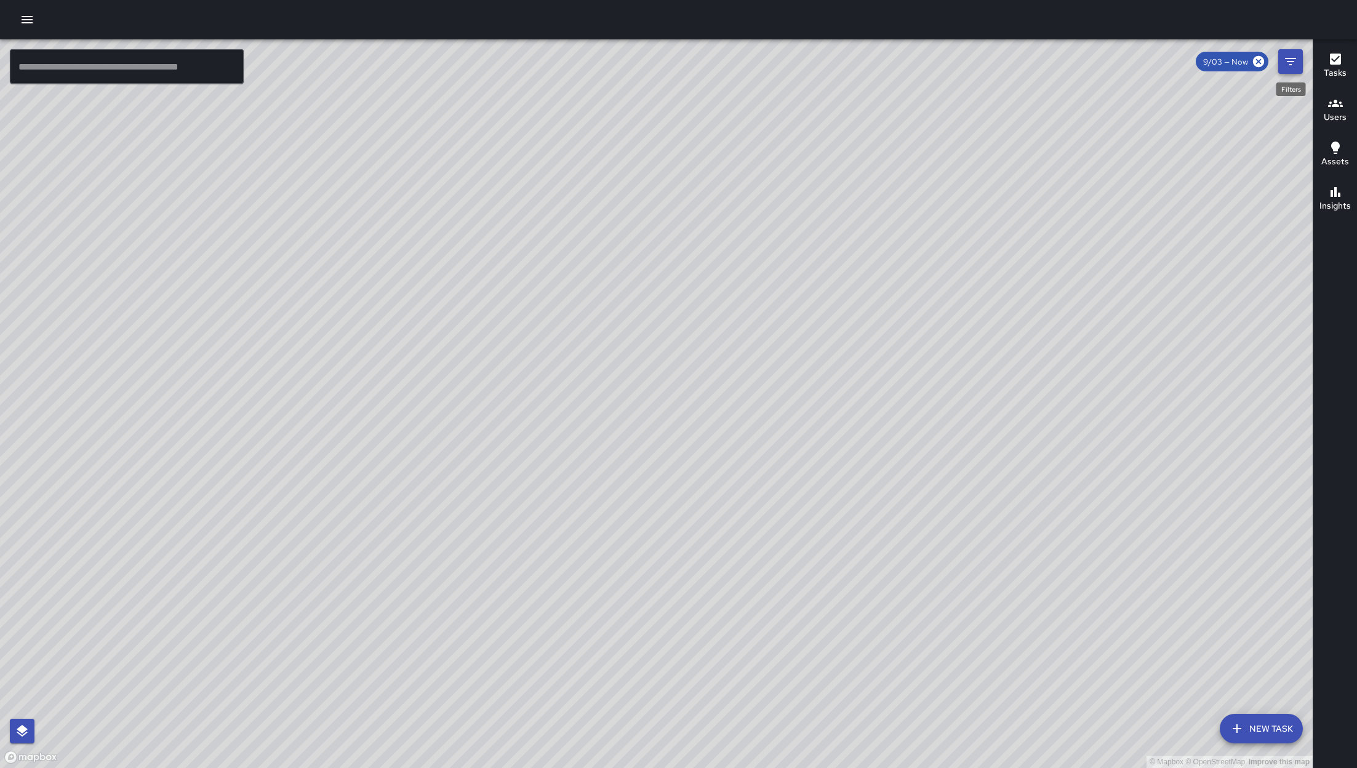
click at [904, 68] on icon "Filters" at bounding box center [1290, 61] width 15 height 15
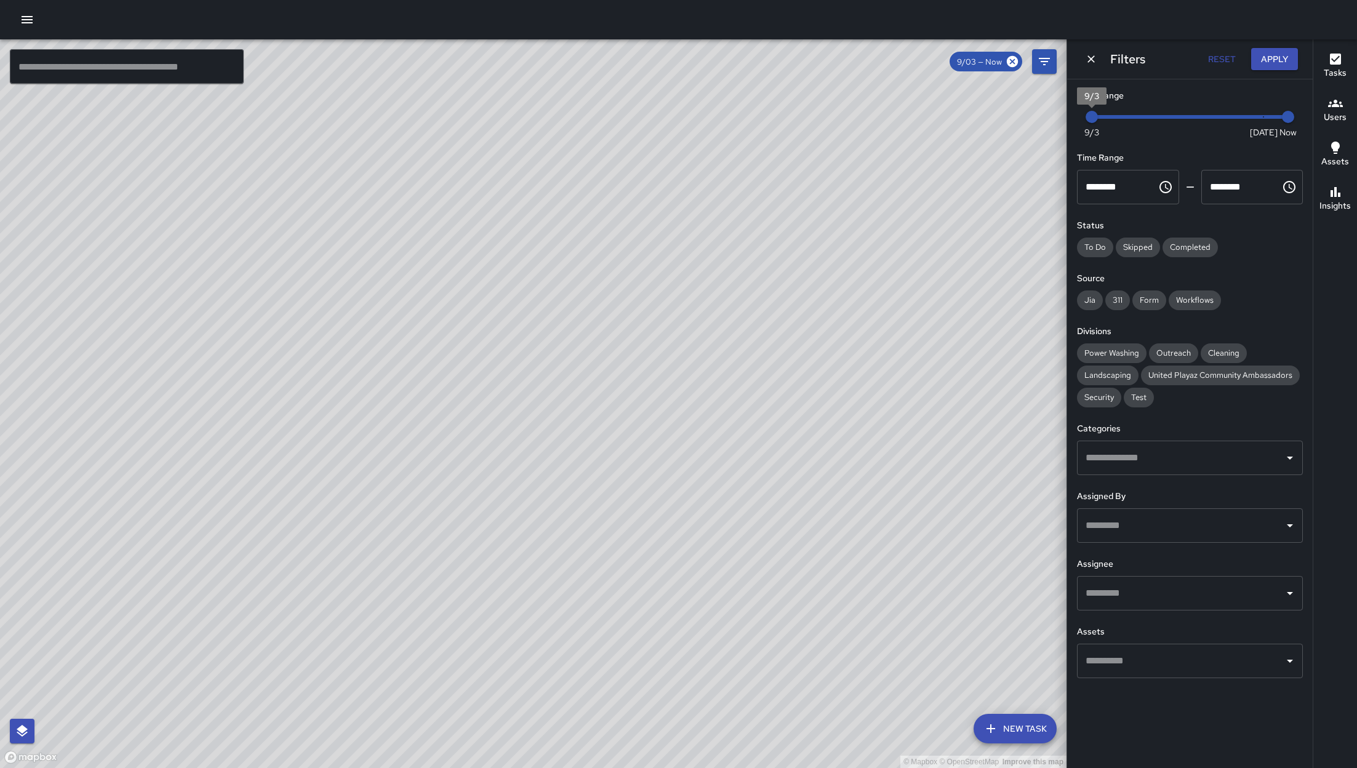
click at [904, 118] on div "© Mapbox © OpenStreetMap Improve this map ​ New Task 9/03 — Now Map Layers Task…" at bounding box center [678, 403] width 1357 height 729
type input "*"
drag, startPoint x: 1099, startPoint y: 123, endPoint x: 1291, endPoint y: 127, distance: 192.0
click at [904, 126] on span "Now Today 9/3 9/10 12:37 pm" at bounding box center [1190, 117] width 196 height 18
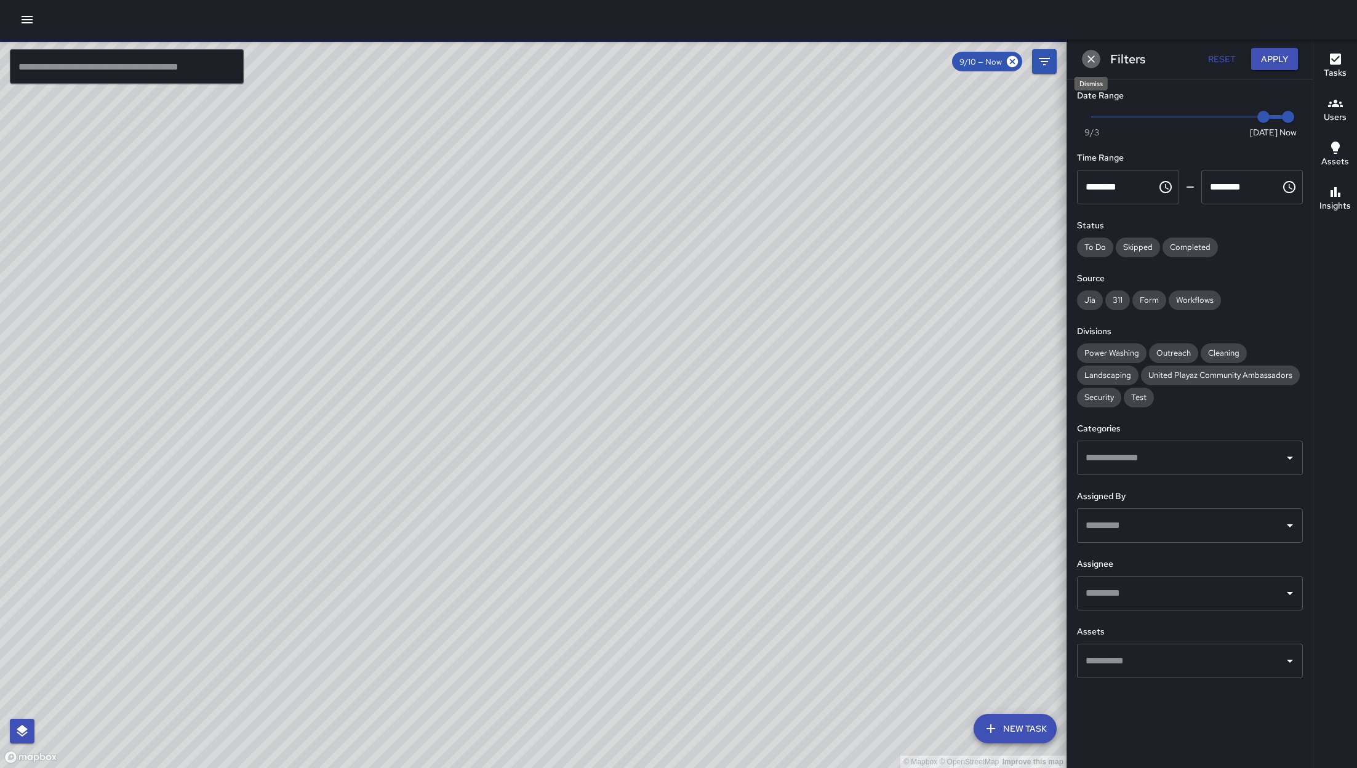
click at [904, 58] on icon "Dismiss" at bounding box center [1091, 59] width 12 height 12
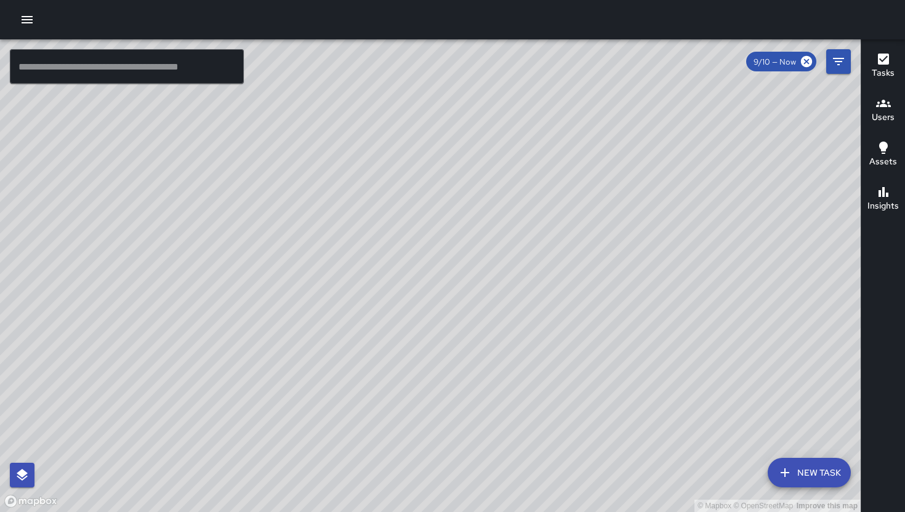
drag, startPoint x: 479, startPoint y: 318, endPoint x: 607, endPoint y: 301, distance: 129.2
click at [607, 301] on div "© Mapbox © OpenStreetMap Improve this map" at bounding box center [430, 275] width 860 height 473
drag, startPoint x: 372, startPoint y: 304, endPoint x: 569, endPoint y: 291, distance: 198.0
click at [569, 291] on div "© Mapbox © OpenStreetMap Improve this map" at bounding box center [430, 275] width 860 height 473
drag, startPoint x: 417, startPoint y: 256, endPoint x: 425, endPoint y: 265, distance: 12.6
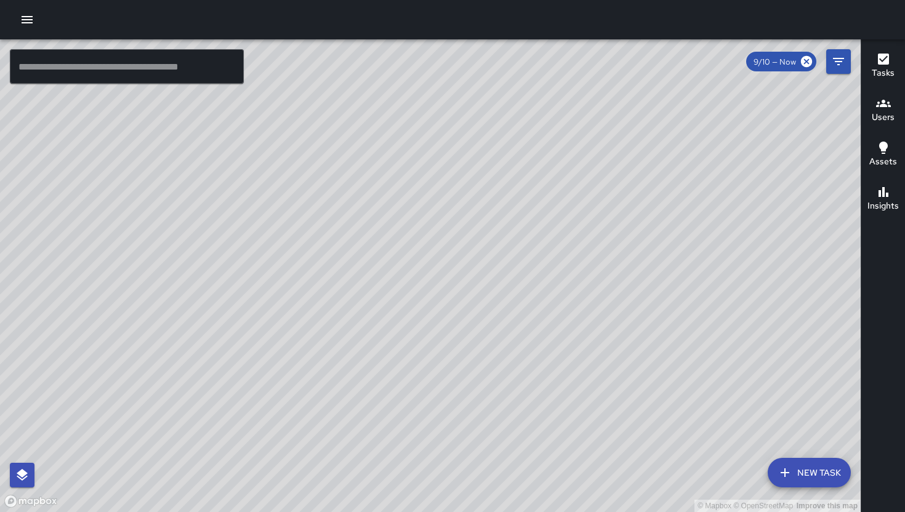
click at [425, 265] on div "© Mapbox © OpenStreetMap Improve this map" at bounding box center [430, 275] width 860 height 473
drag, startPoint x: 357, startPoint y: 176, endPoint x: 351, endPoint y: 233, distance: 56.9
click at [345, 241] on div "© Mapbox © OpenStreetMap Improve this map" at bounding box center [430, 275] width 860 height 473
drag, startPoint x: 385, startPoint y: 224, endPoint x: 353, endPoint y: 272, distance: 57.7
click at [353, 272] on div "© Mapbox © OpenStreetMap Improve this map" at bounding box center [430, 275] width 860 height 473
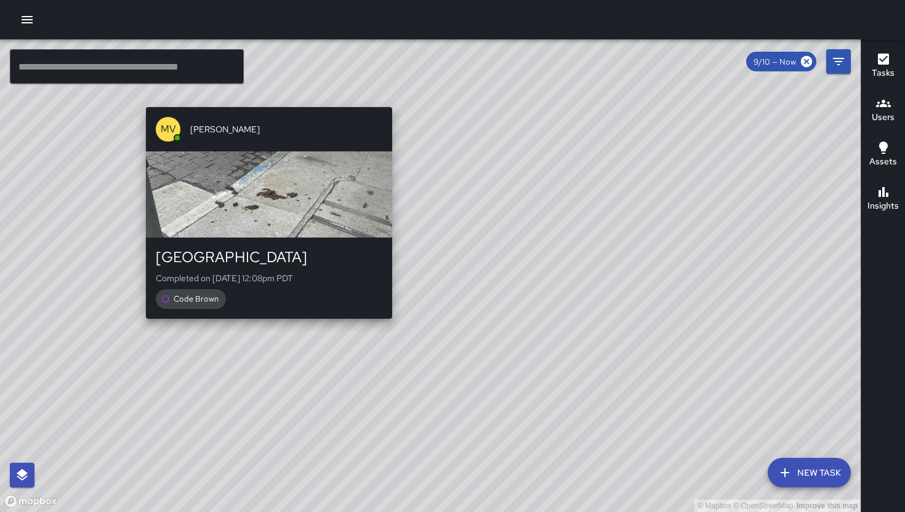
click at [261, 329] on div "© Mapbox © OpenStreetMap Improve this map MV Maclis Velasquez 599 Natoma Street…" at bounding box center [430, 275] width 860 height 473
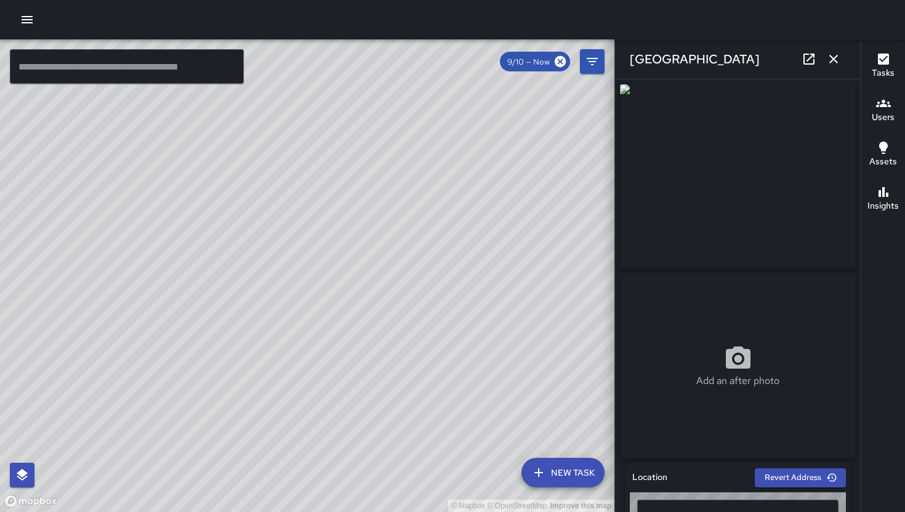
type input "**********"
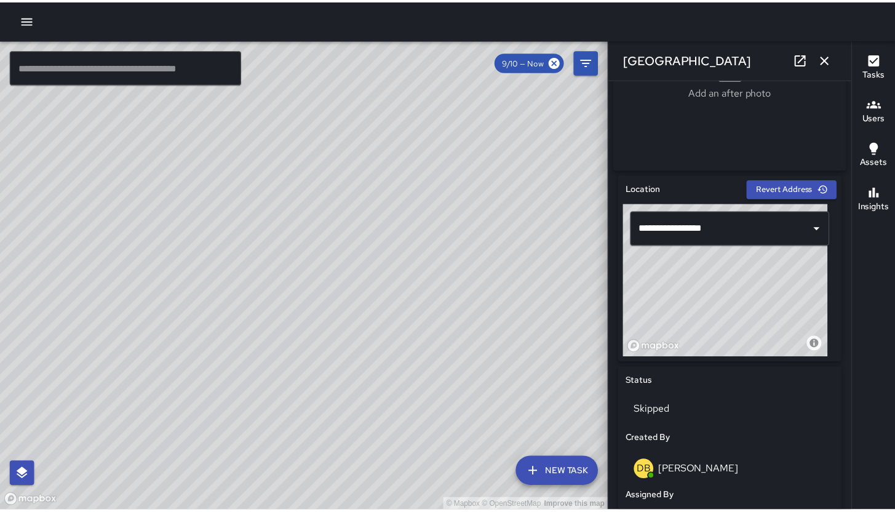
scroll to position [349, 0]
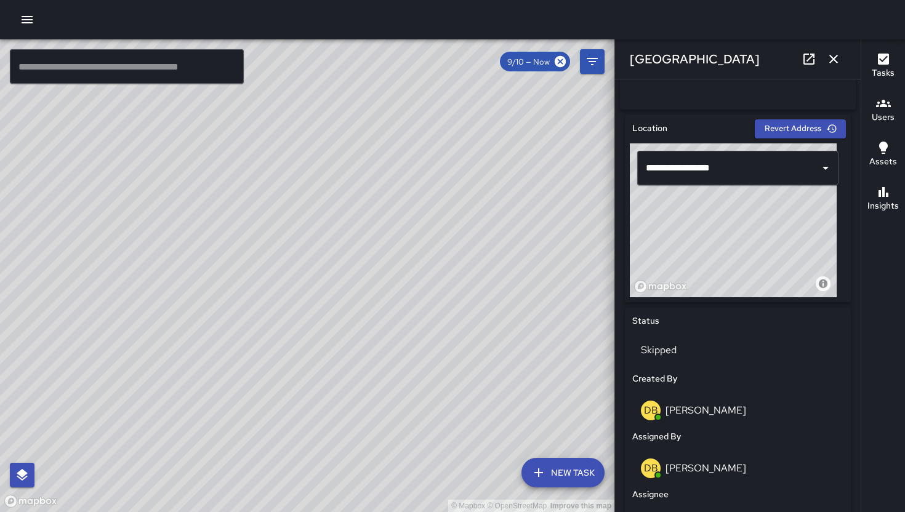
click at [834, 56] on icon "button" at bounding box center [833, 59] width 15 height 15
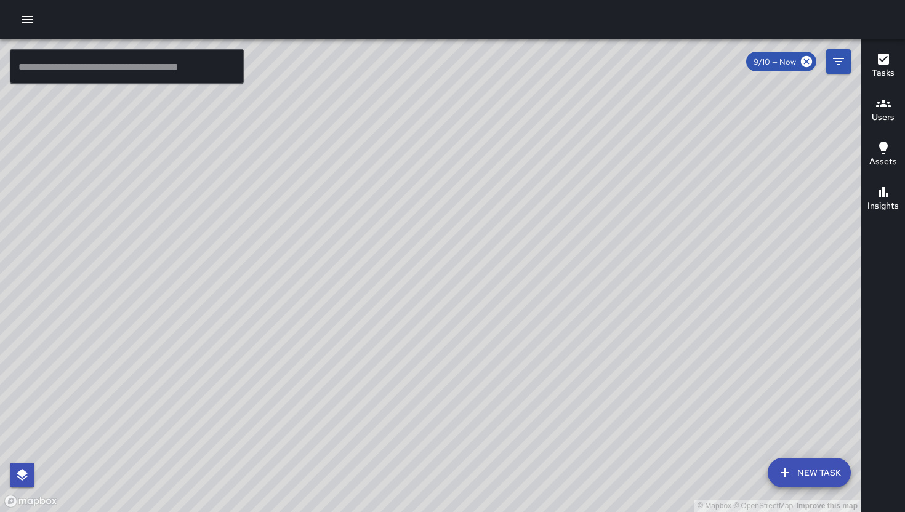
drag, startPoint x: 460, startPoint y: 310, endPoint x: 419, endPoint y: 364, distance: 67.6
click at [418, 375] on div "© Mapbox © OpenStreetMap Improve this map" at bounding box center [430, 275] width 860 height 473
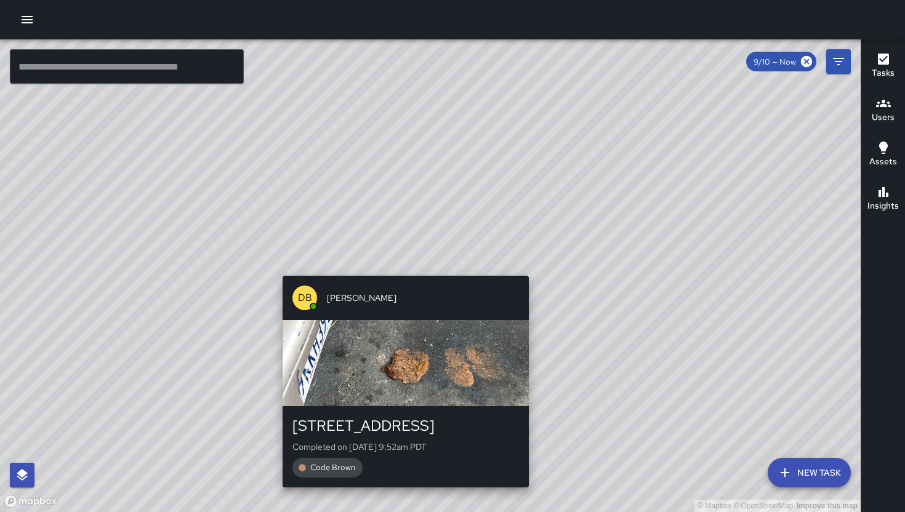
click at [391, 278] on div "DB DeAndre Barney" at bounding box center [405, 298] width 246 height 44
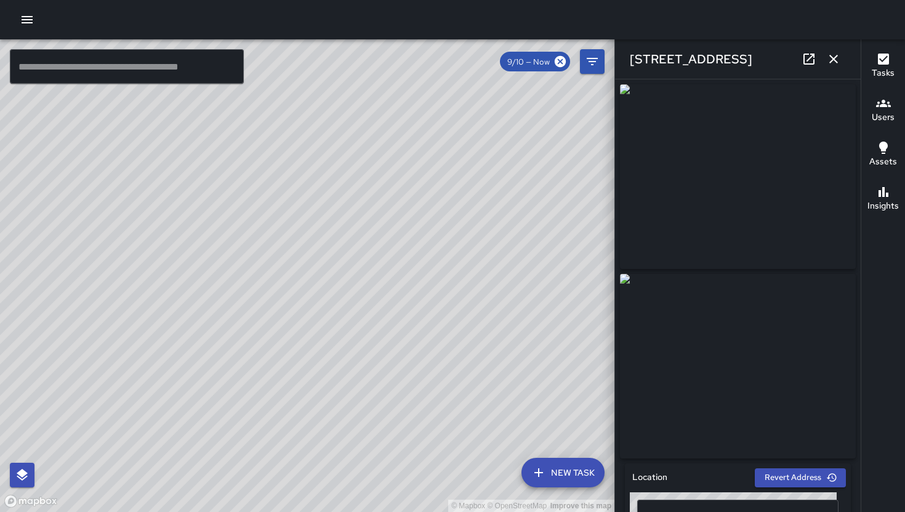
click at [828, 57] on icon "button" at bounding box center [833, 59] width 15 height 15
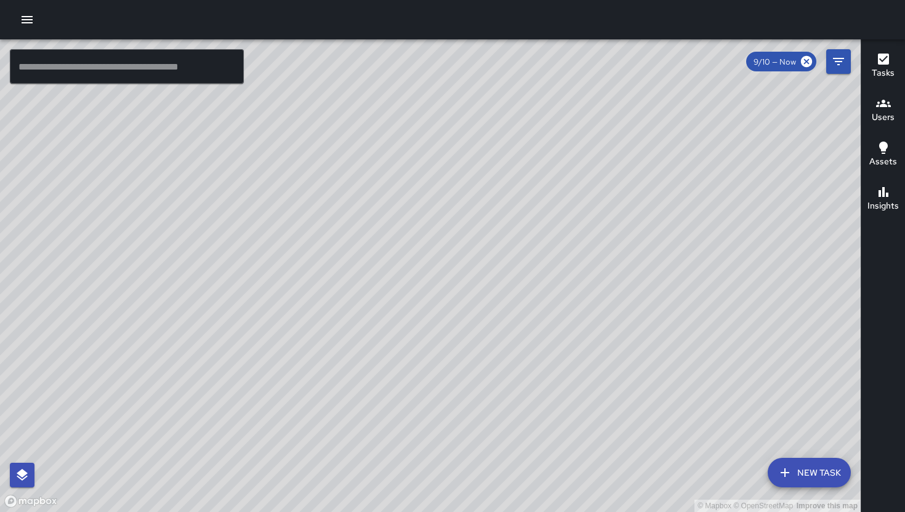
drag, startPoint x: 596, startPoint y: 393, endPoint x: 229, endPoint y: 279, distance: 384.6
click at [230, 279] on div "© Mapbox © OpenStreetMap Improve this map" at bounding box center [430, 275] width 860 height 473
drag, startPoint x: 581, startPoint y: 410, endPoint x: 604, endPoint y: 304, distance: 108.3
click at [604, 304] on div "© Mapbox © OpenStreetMap Improve this map" at bounding box center [430, 275] width 860 height 473
click at [37, 18] on button "button" at bounding box center [27, 19] width 25 height 25
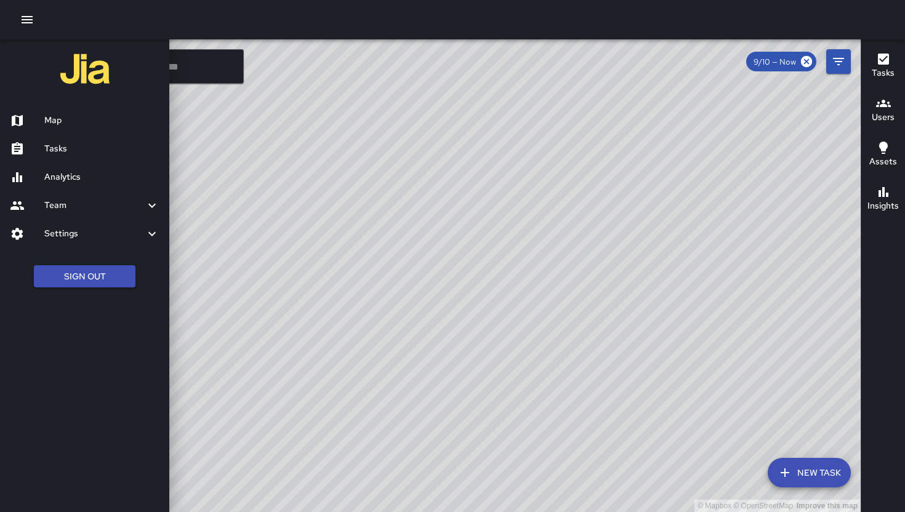
click at [25, 24] on icon "button" at bounding box center [27, 19] width 15 height 15
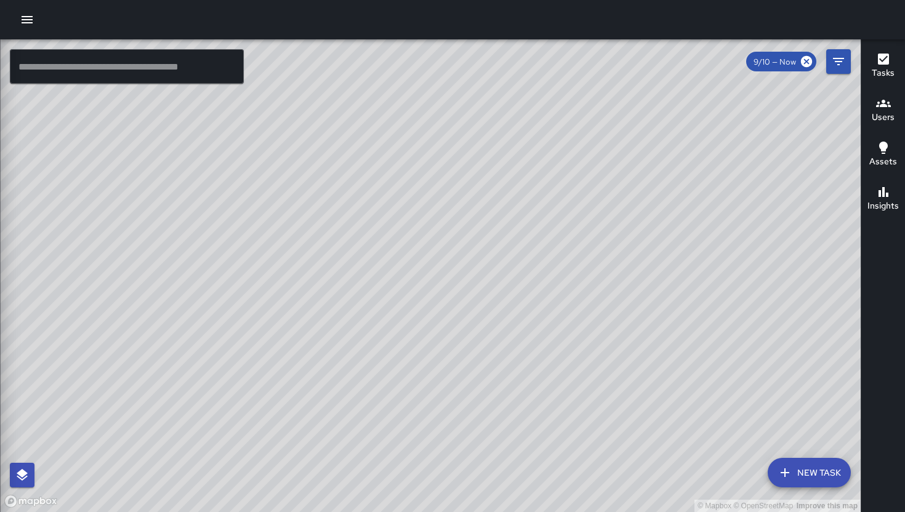
click at [25, 24] on icon "button" at bounding box center [27, 19] width 15 height 15
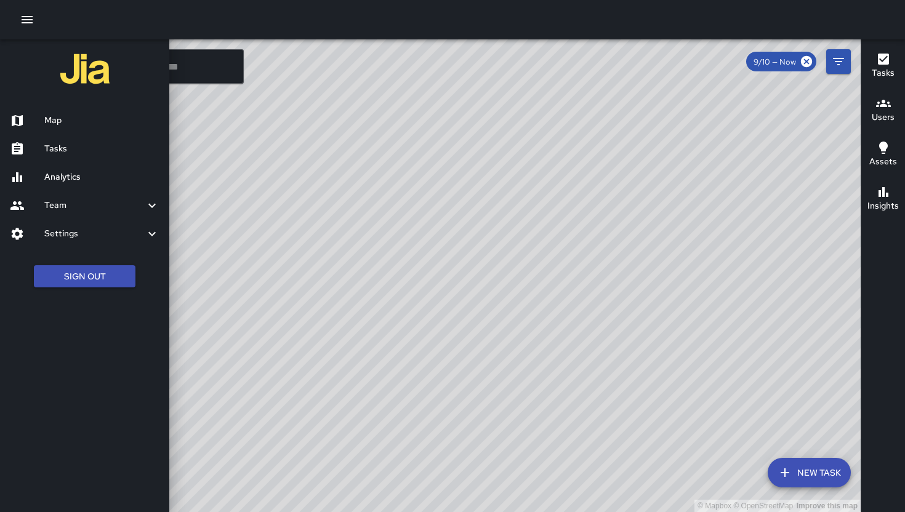
click at [54, 152] on h6 "Tasks" at bounding box center [101, 149] width 115 height 14
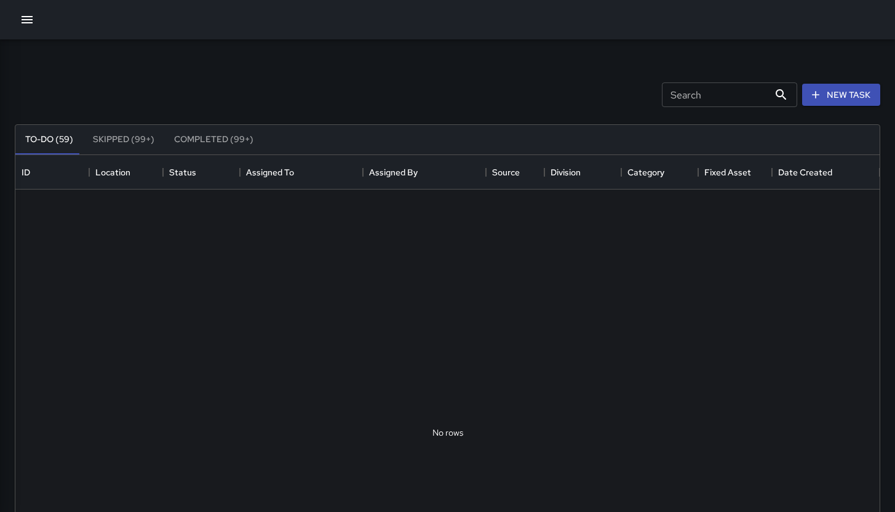
scroll to position [512, 855]
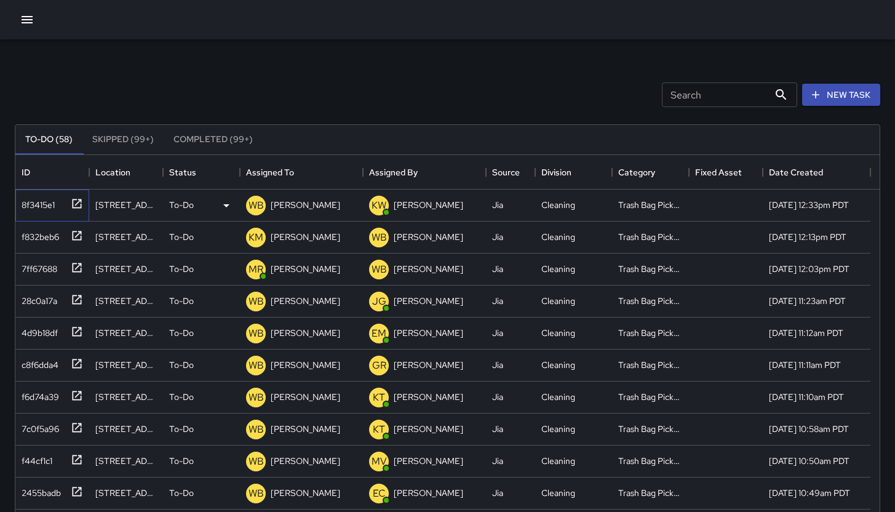
click at [50, 202] on div "8f3415e1" at bounding box center [36, 202] width 38 height 17
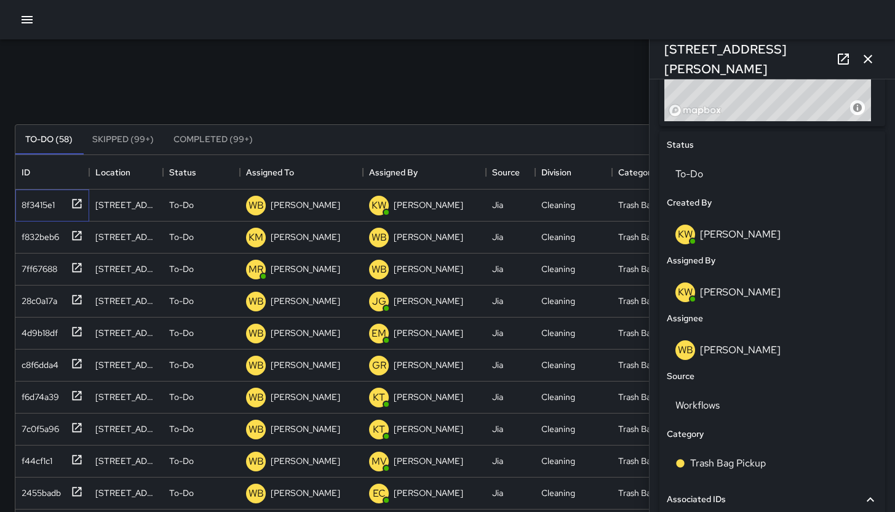
scroll to position [551, 0]
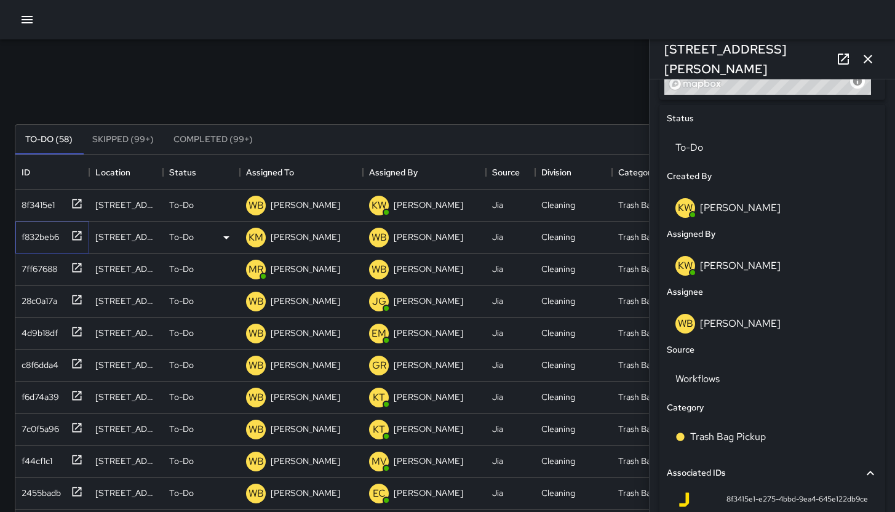
click at [40, 231] on div "f832beb6" at bounding box center [38, 234] width 42 height 17
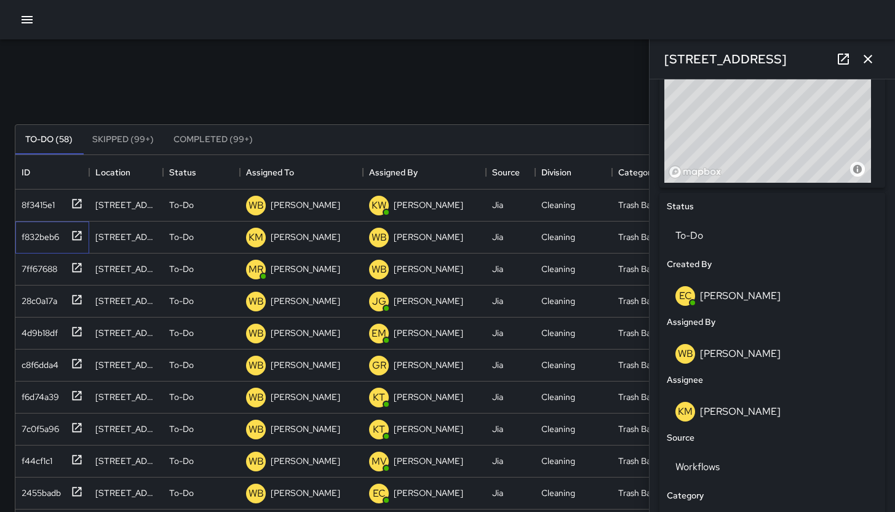
scroll to position [466, 0]
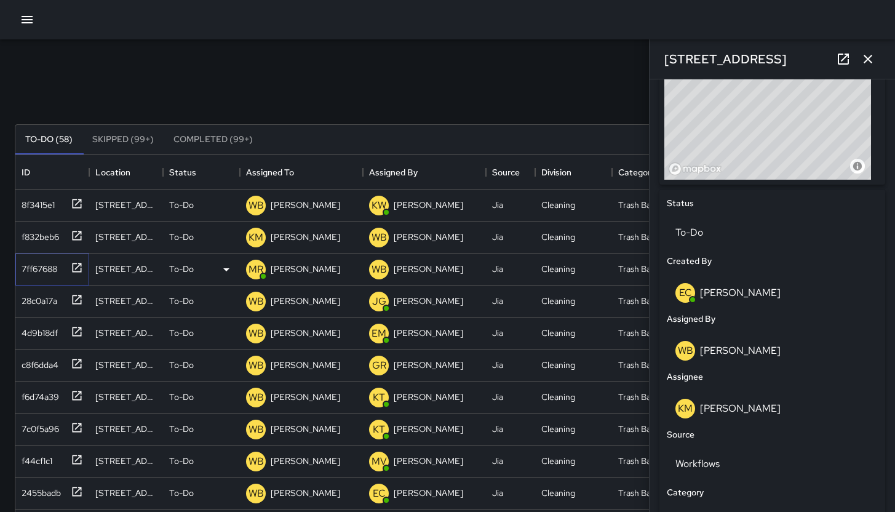
click at [28, 271] on div "7ff67688" at bounding box center [37, 266] width 41 height 17
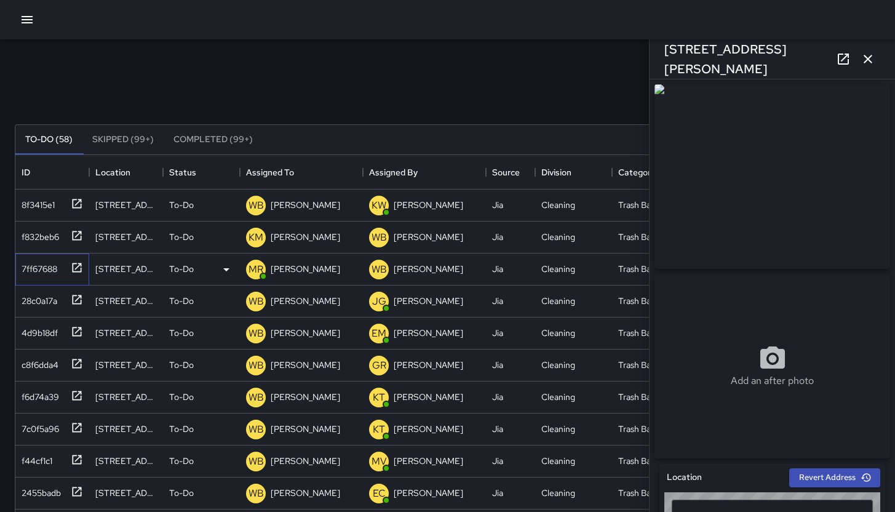
type input "**********"
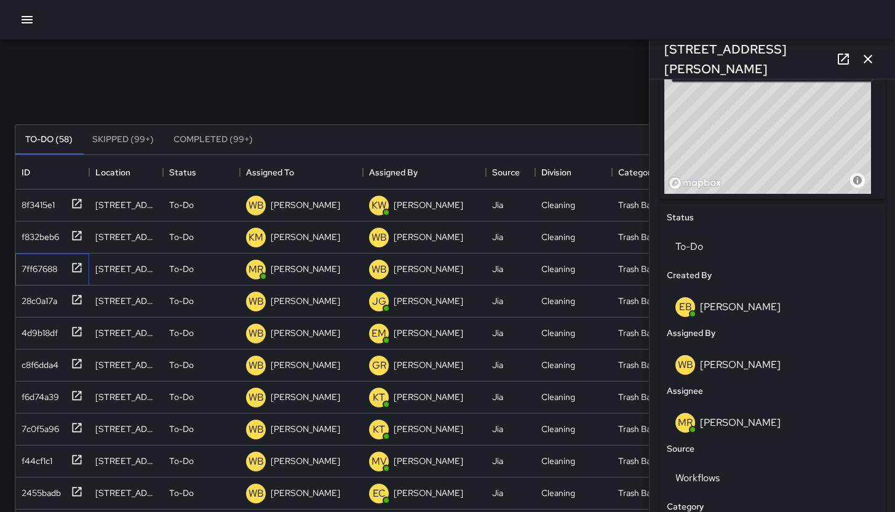
scroll to position [475, 0]
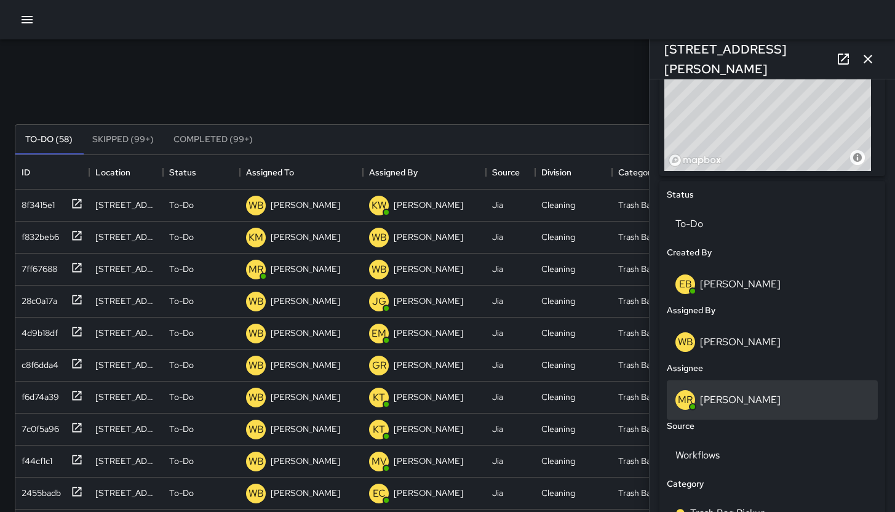
click at [788, 410] on div "MR Milton Rodriquez" at bounding box center [773, 400] width 194 height 20
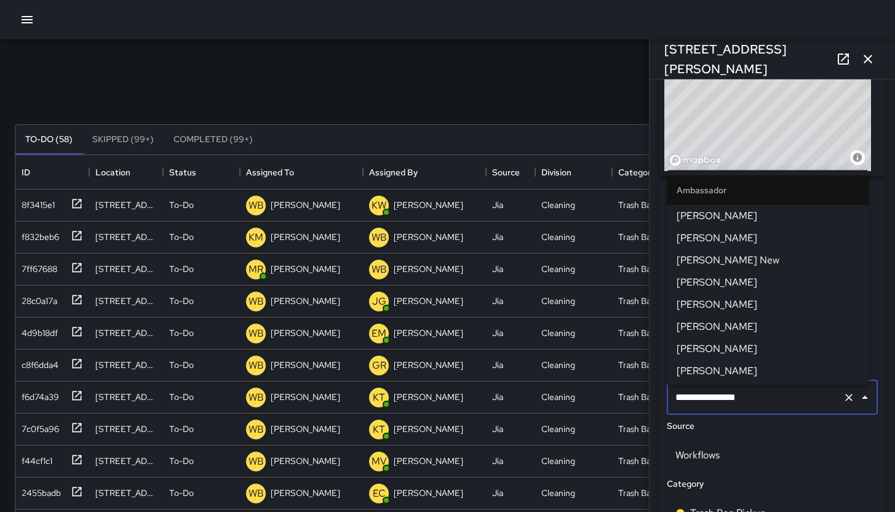
click at [788, 409] on input "**********" at bounding box center [756, 397] width 166 height 23
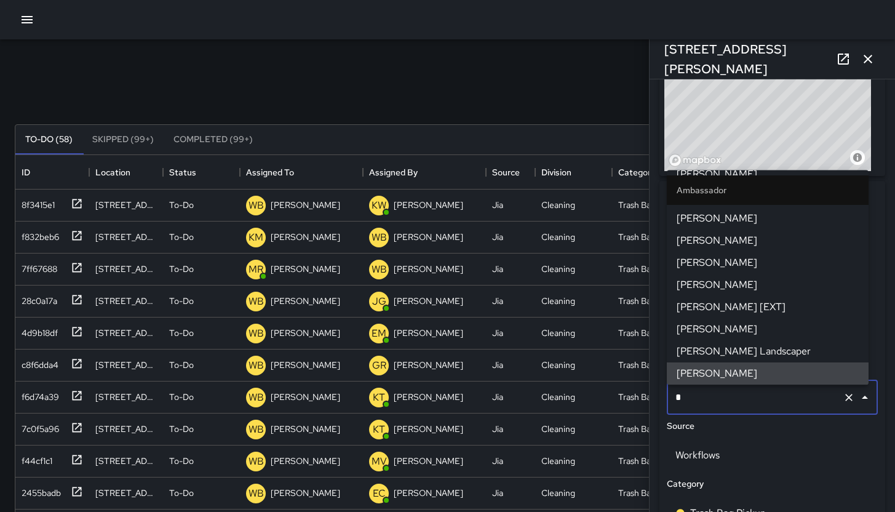
scroll to position [0, 0]
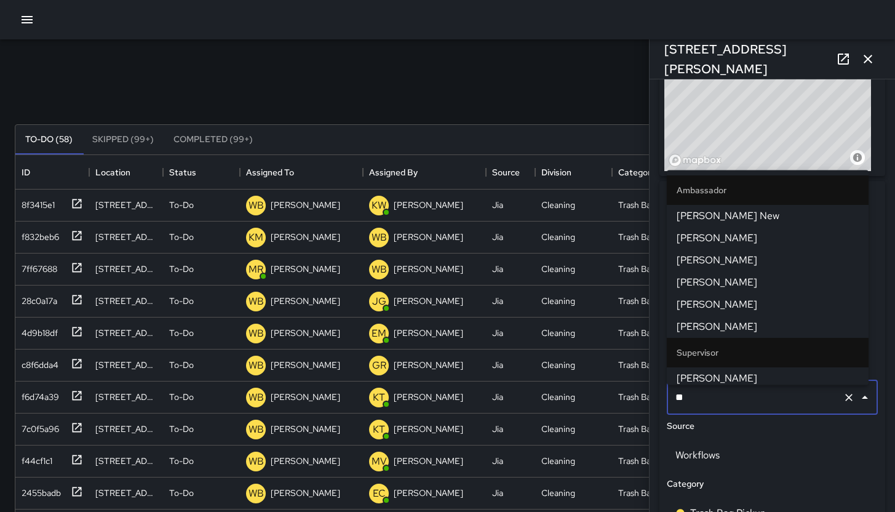
type input "***"
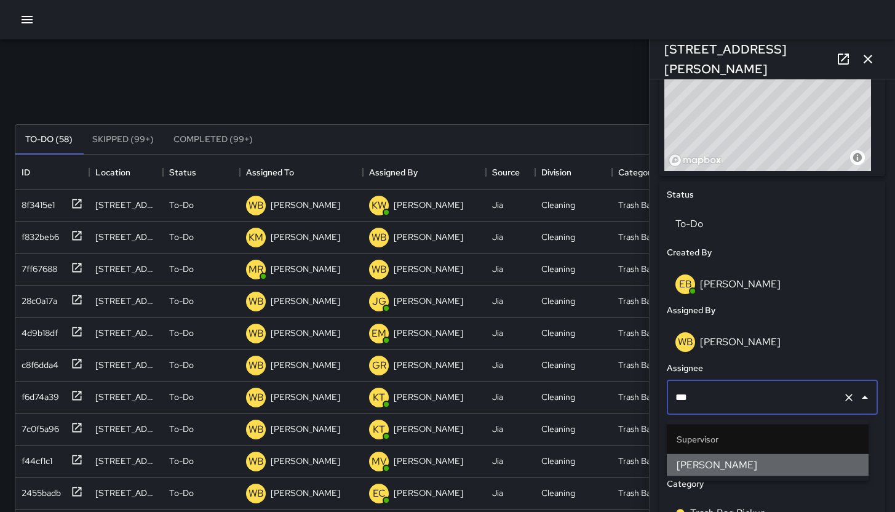
click at [782, 462] on span "[PERSON_NAME]" at bounding box center [768, 465] width 182 height 15
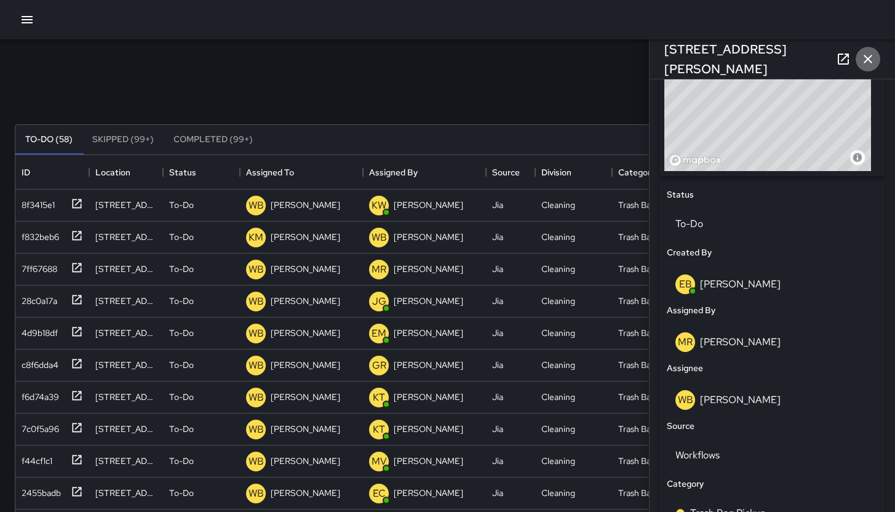
click at [868, 55] on icon "button" at bounding box center [868, 59] width 15 height 15
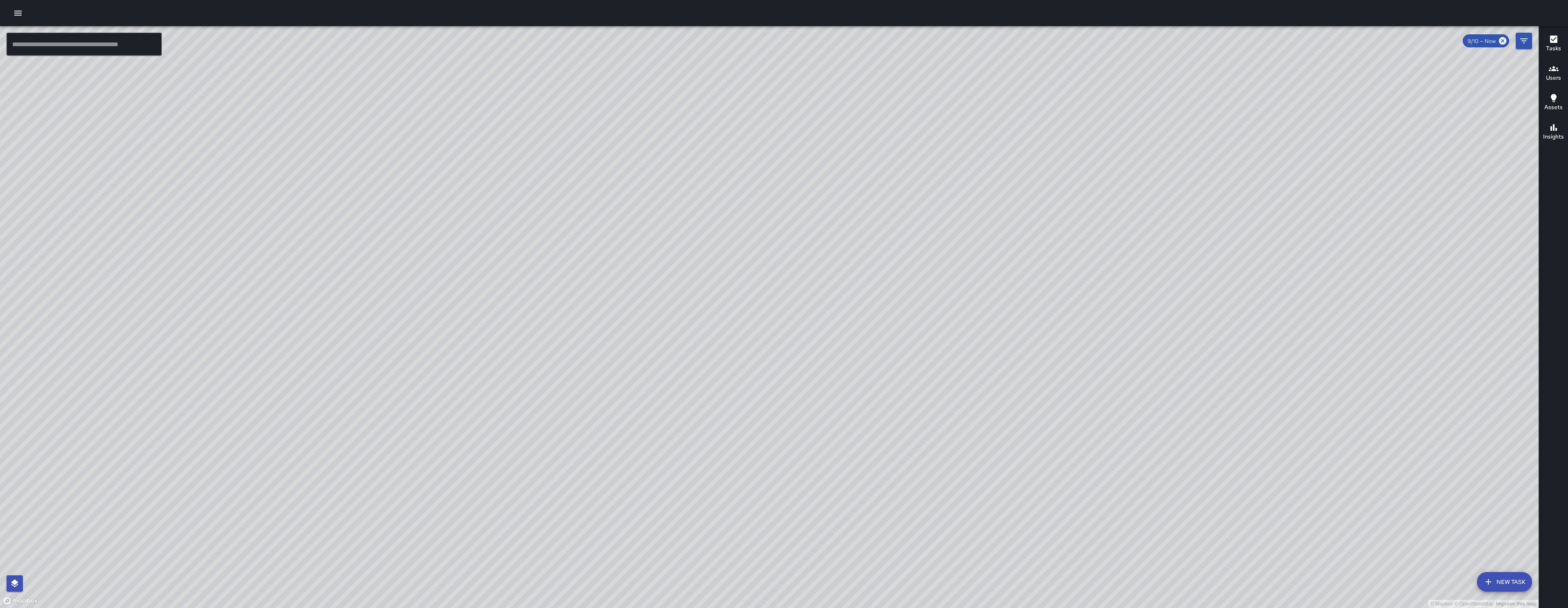
click at [679, 349] on div "© Mapbox © OpenStreetMap Improve this map" at bounding box center [769, 317] width 1539 height 581
click at [680, 346] on div "© Mapbox © OpenStreetMap Improve this map EB Eddie Ballestros 220 10th Street C…" at bounding box center [769, 317] width 1539 height 581
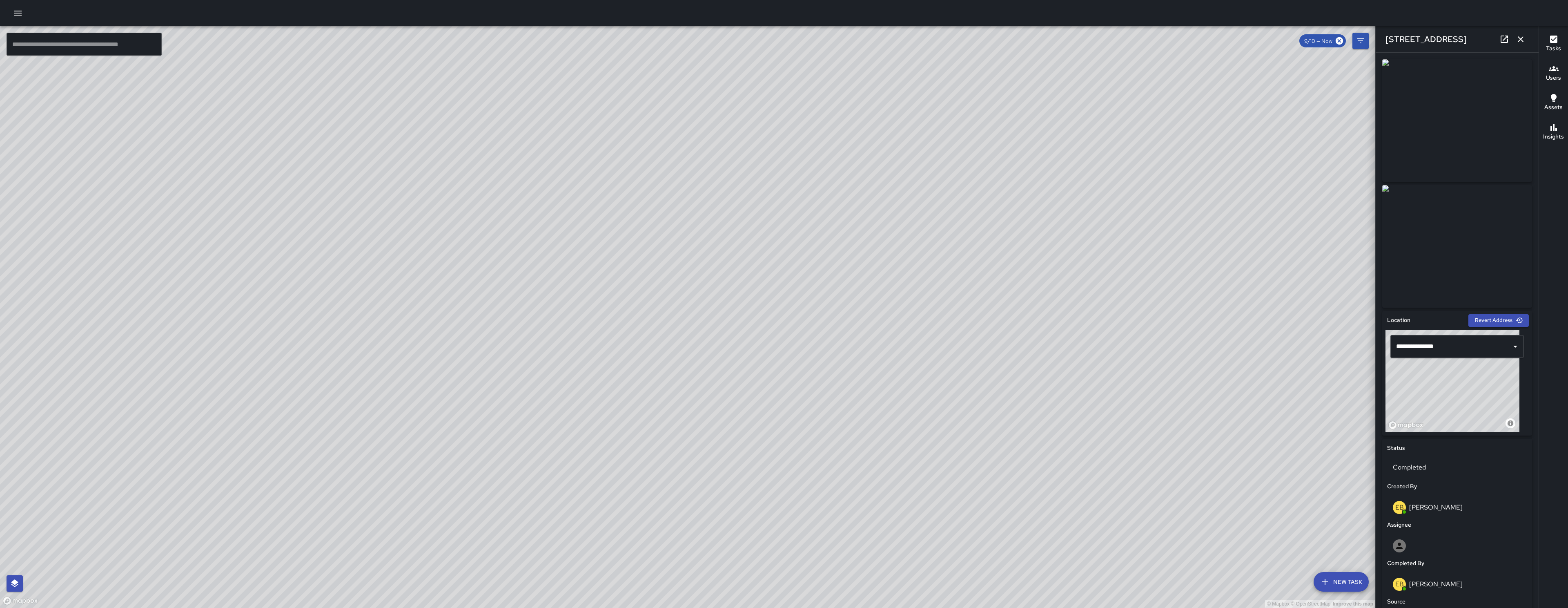
click at [1522, 38] on icon "button" at bounding box center [1520, 39] width 10 height 10
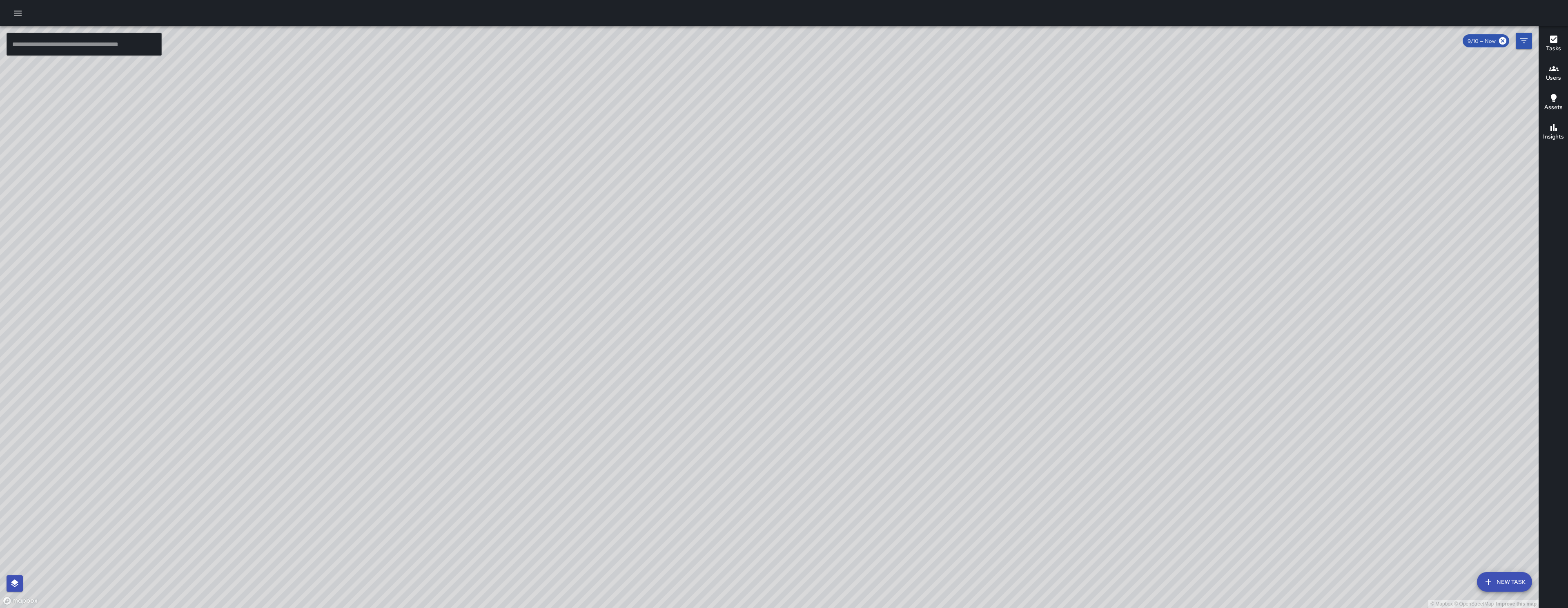
drag, startPoint x: 986, startPoint y: 381, endPoint x: 957, endPoint y: 384, distance: 29.2
click at [957, 384] on div "© Mapbox © OpenStreetMap Improve this map" at bounding box center [769, 317] width 1539 height 581
drag, startPoint x: 934, startPoint y: 352, endPoint x: 934, endPoint y: 373, distance: 21.0
click at [934, 373] on div "© Mapbox © OpenStreetMap Improve this map" at bounding box center [769, 317] width 1539 height 581
drag, startPoint x: 933, startPoint y: 365, endPoint x: 880, endPoint y: 362, distance: 53.1
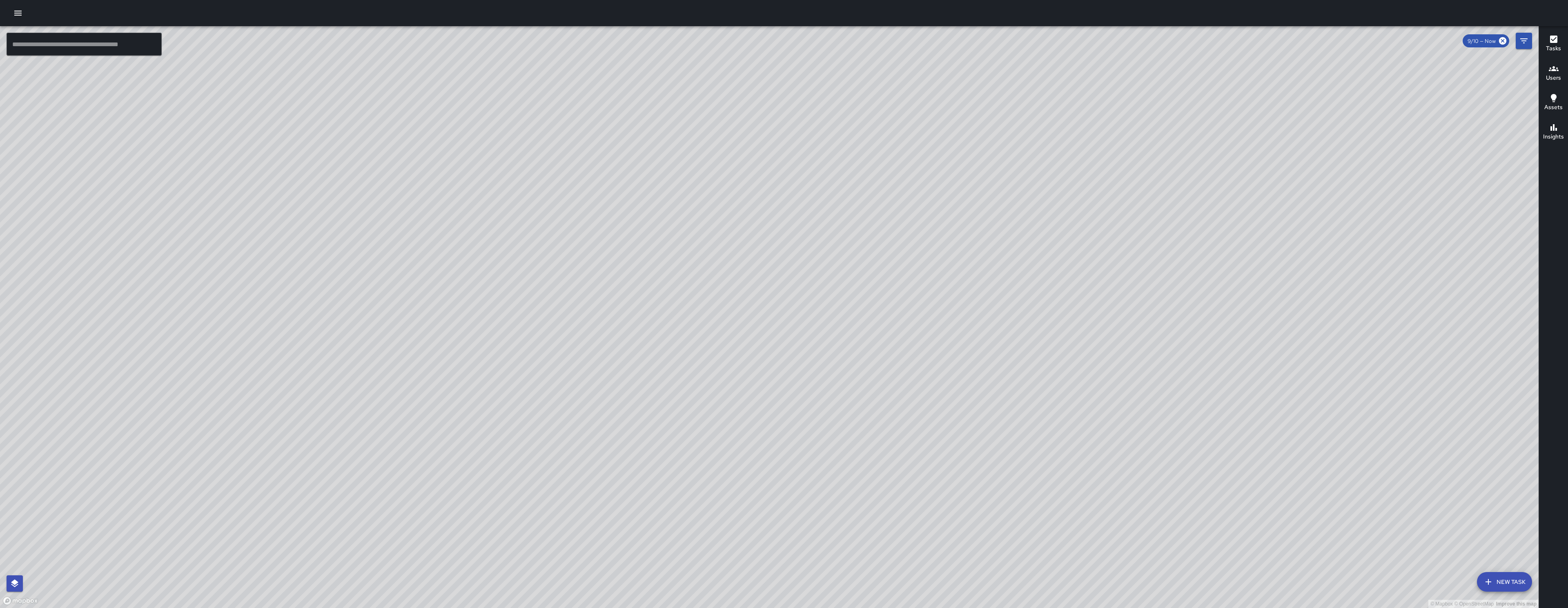
click at [880, 362] on div "© Mapbox © OpenStreetMap Improve this map" at bounding box center [769, 317] width 1539 height 581
drag, startPoint x: 869, startPoint y: 344, endPoint x: 849, endPoint y: 327, distance: 26.2
click at [857, 330] on div "© Mapbox © OpenStreetMap Improve this map" at bounding box center [769, 317] width 1539 height 581
drag, startPoint x: 870, startPoint y: 333, endPoint x: 869, endPoint y: 322, distance: 11.0
click at [869, 322] on div "© Mapbox © OpenStreetMap Improve this map" at bounding box center [769, 317] width 1539 height 581
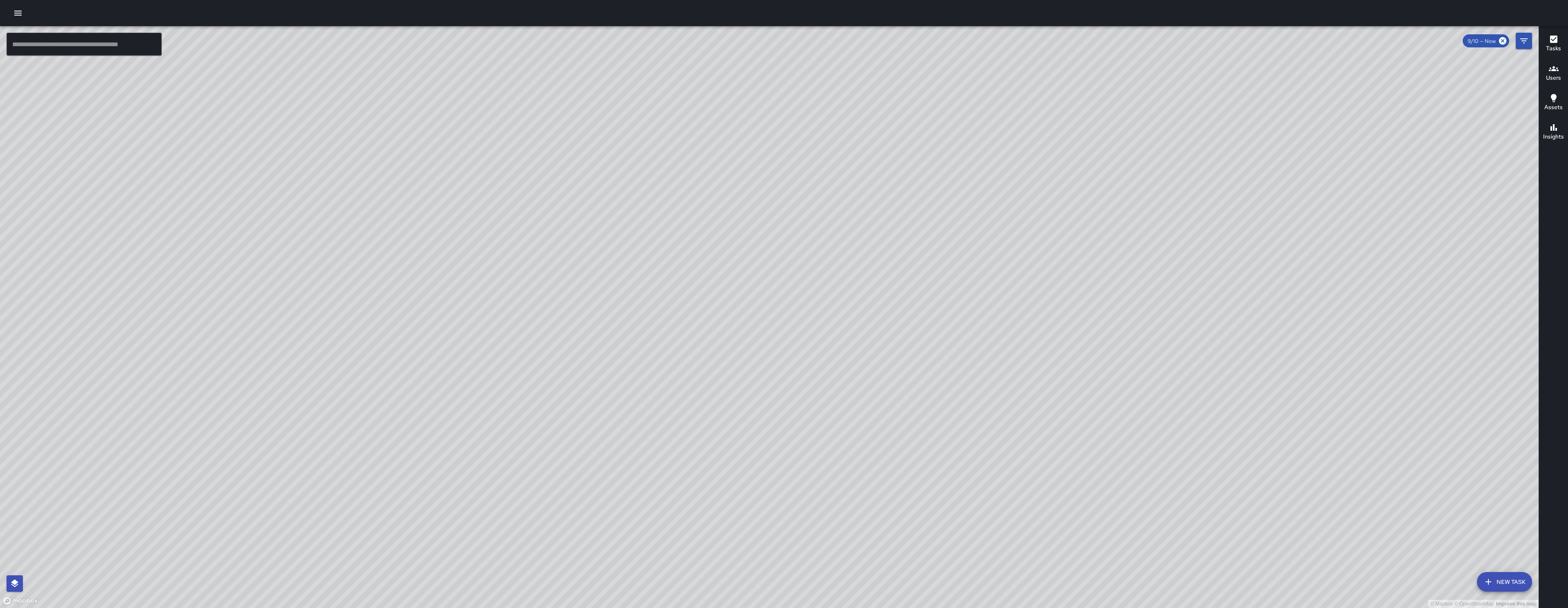
drag, startPoint x: 869, startPoint y: 319, endPoint x: 871, endPoint y: 323, distance: 4.5
click at [871, 323] on div "© Mapbox © OpenStreetMap Improve this map" at bounding box center [769, 317] width 1539 height 581
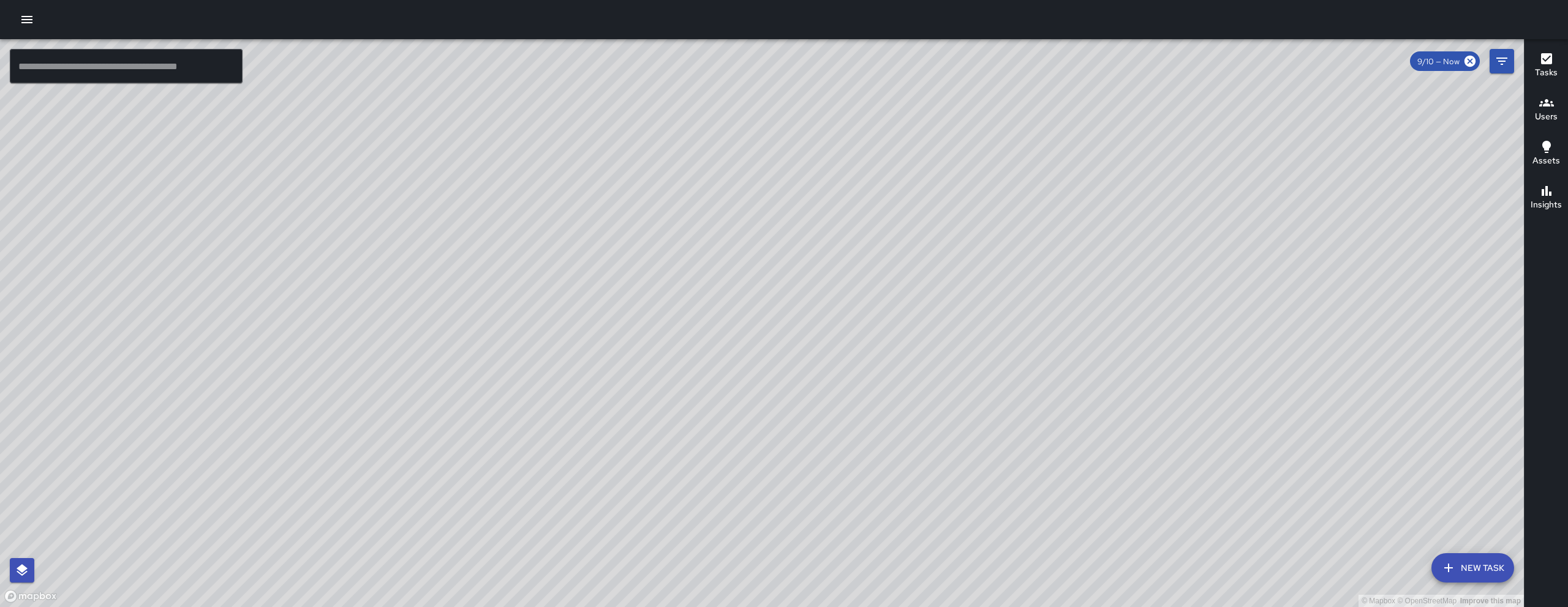
drag, startPoint x: 740, startPoint y: 107, endPoint x: 725, endPoint y: 203, distance: 97.2
click at [724, 213] on div "© Mapbox © OpenStreetMap Improve this map" at bounding box center [762, 322] width 1524 height 568
drag, startPoint x: 723, startPoint y: 216, endPoint x: 717, endPoint y: 239, distance: 23.8
click at [717, 239] on div "© Mapbox © OpenStreetMap Improve this map" at bounding box center [762, 322] width 1524 height 568
drag, startPoint x: 775, startPoint y: 150, endPoint x: 767, endPoint y: 113, distance: 37.9
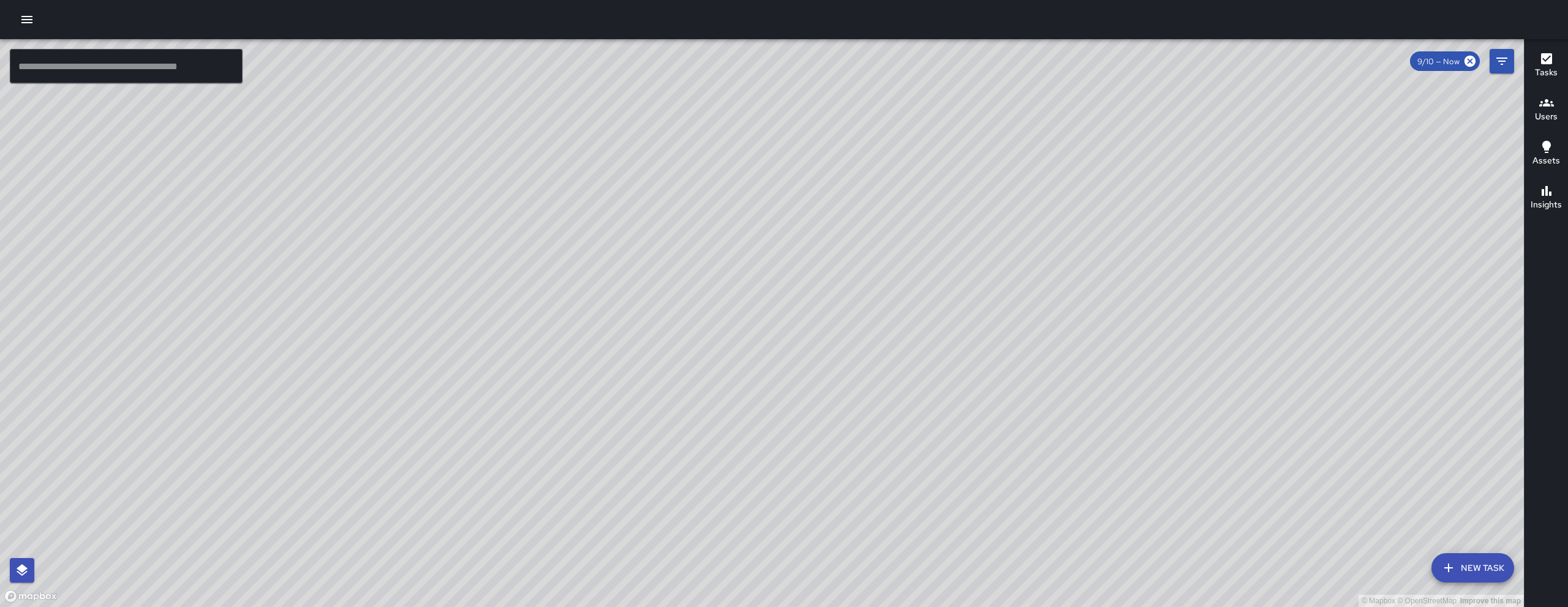
click at [767, 113] on div "© Mapbox © OpenStreetMap Improve this map" at bounding box center [762, 322] width 1524 height 568
drag, startPoint x: 911, startPoint y: 482, endPoint x: 579, endPoint y: 181, distance: 448.1
click at [576, 179] on div "© Mapbox © OpenStreetMap Improve this map" at bounding box center [762, 322] width 1524 height 568
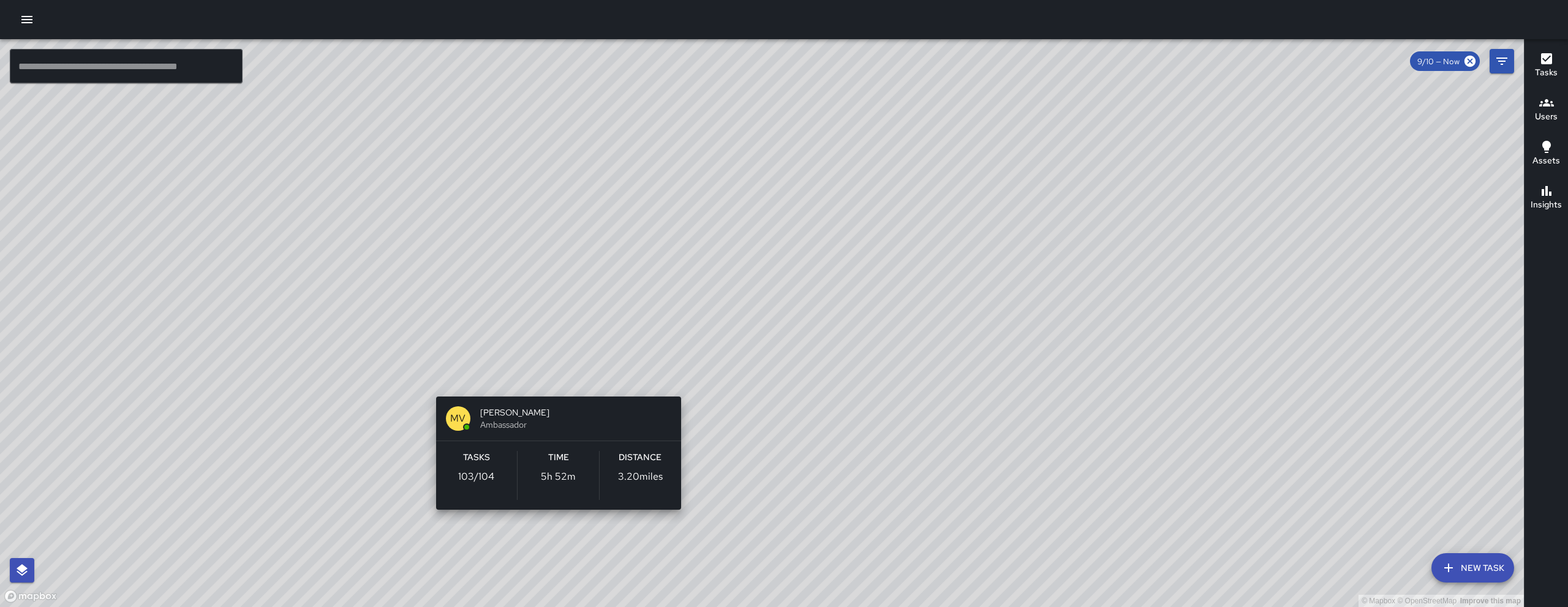
click at [553, 381] on div "© Mapbox © OpenStreetMap Improve this map MV Maclis Velasquez Ambassador Tasks …" at bounding box center [762, 322] width 1524 height 568
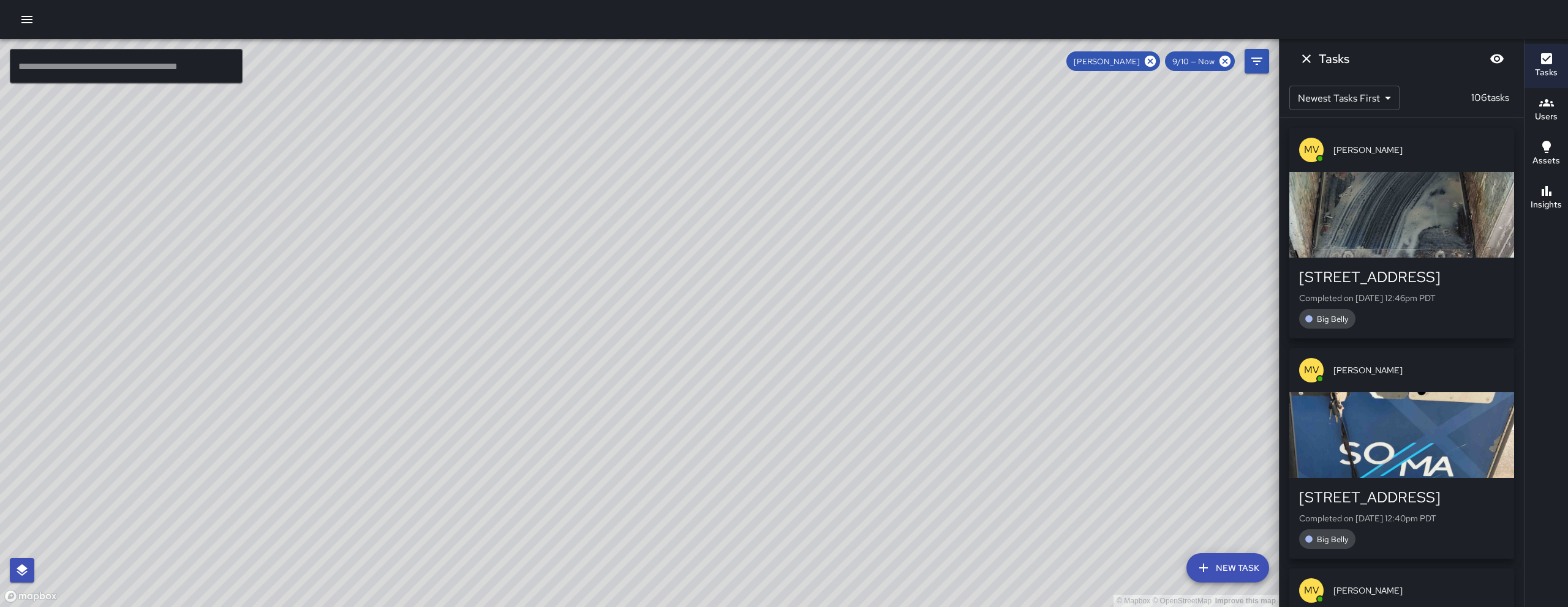
click at [1308, 60] on icon "Dismiss" at bounding box center [1306, 59] width 9 height 9
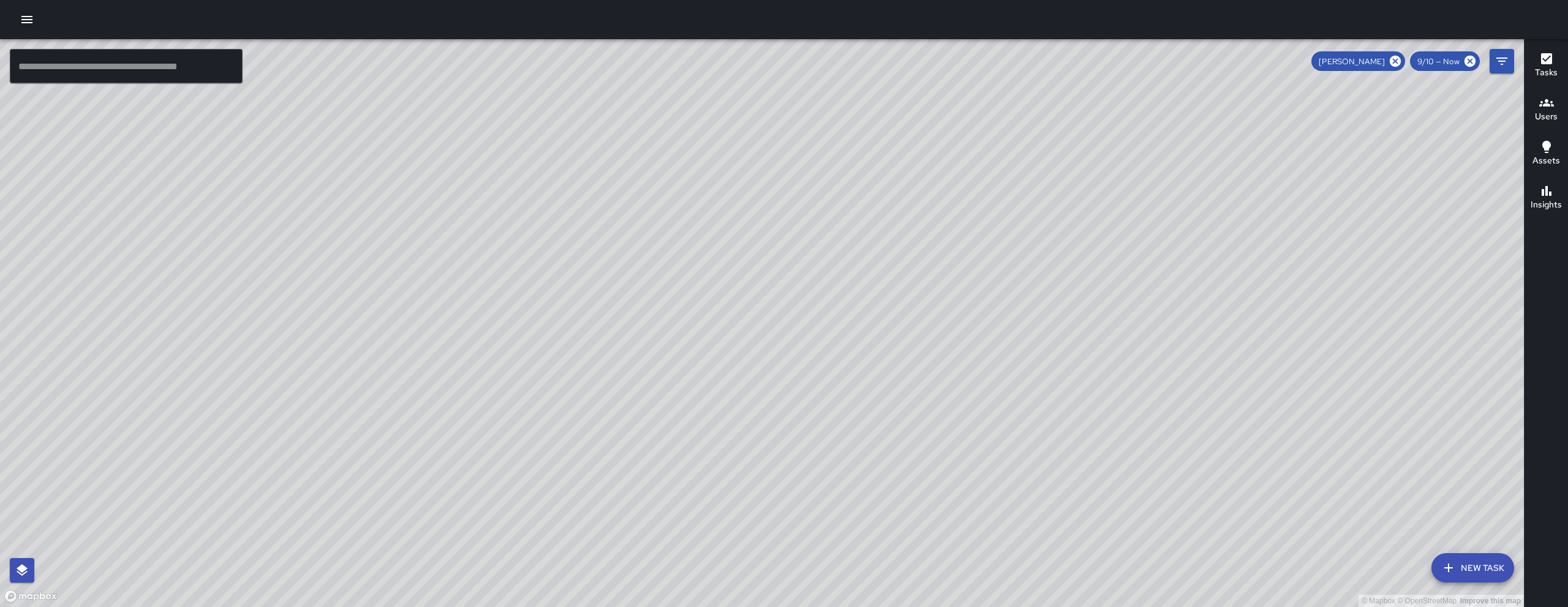
drag, startPoint x: 918, startPoint y: 304, endPoint x: 888, endPoint y: 309, distance: 30.4
click at [888, 309] on div "© Mapbox © OpenStreetMap Improve this map" at bounding box center [762, 322] width 1524 height 568
click at [1393, 63] on icon at bounding box center [1395, 61] width 11 height 11
drag, startPoint x: 1050, startPoint y: 415, endPoint x: 1042, endPoint y: 239, distance: 176.2
click at [1042, 239] on div "© Mapbox © OpenStreetMap Improve this map" at bounding box center [762, 322] width 1524 height 568
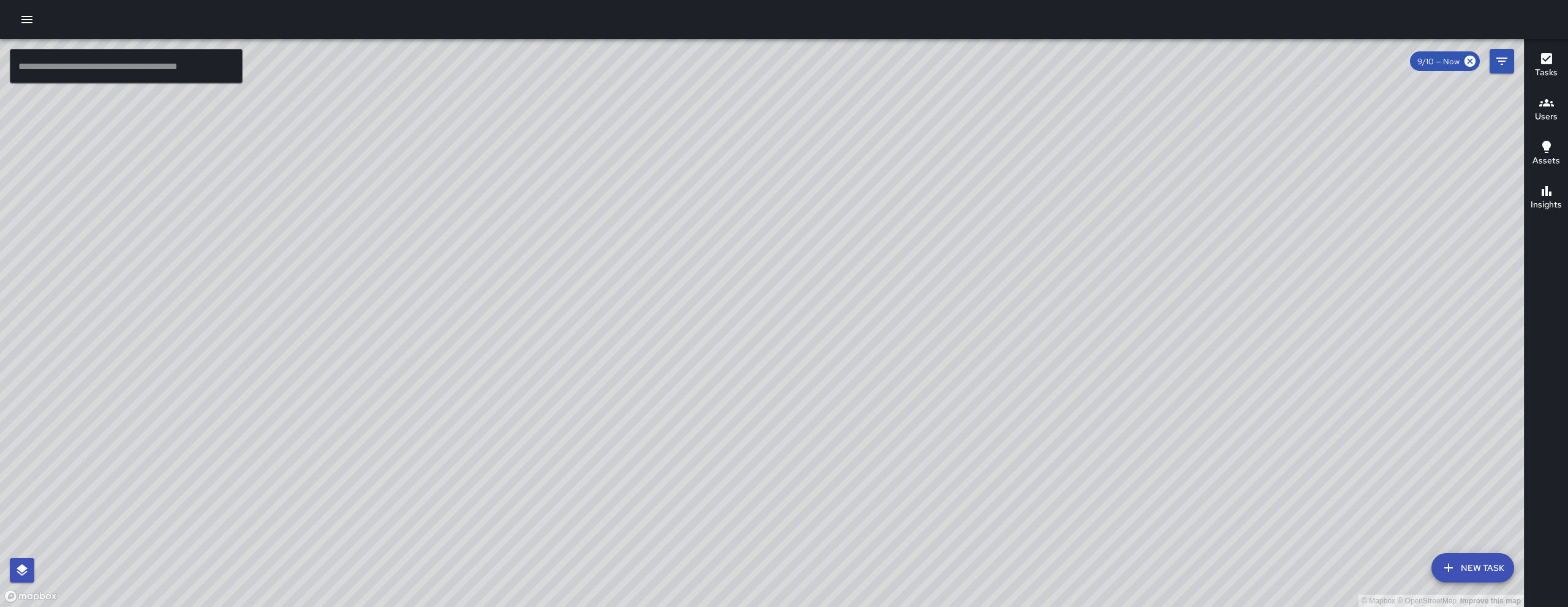
click at [1067, 279] on div "© Mapbox © OpenStreetMap Improve this map" at bounding box center [762, 322] width 1524 height 568
drag, startPoint x: 1061, startPoint y: 421, endPoint x: 1063, endPoint y: 358, distance: 63.0
click at [1063, 358] on div "© Mapbox © OpenStreetMap Improve this map" at bounding box center [762, 322] width 1524 height 568
drag, startPoint x: 1052, startPoint y: 388, endPoint x: 1048, endPoint y: 354, distance: 34.2
click at [1048, 354] on div "© Mapbox © OpenStreetMap Improve this map" at bounding box center [762, 322] width 1524 height 568
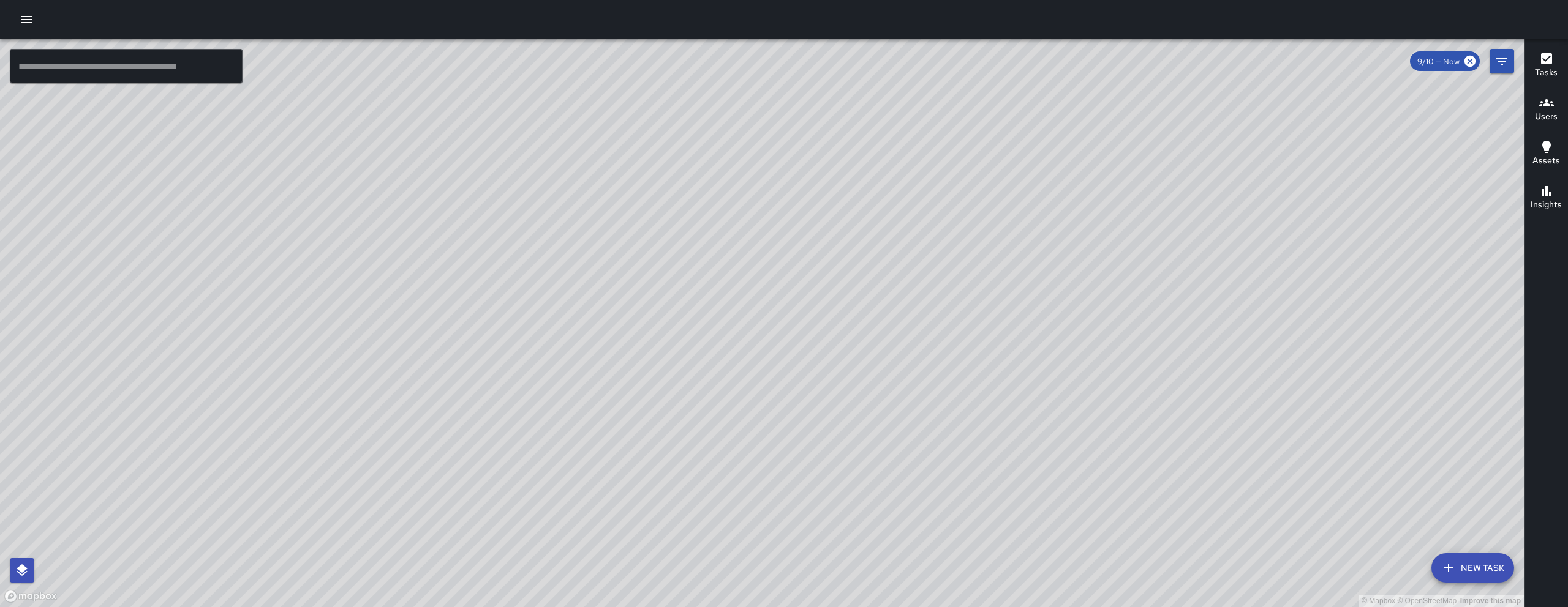
drag, startPoint x: 1027, startPoint y: 360, endPoint x: 952, endPoint y: 360, distance: 75.0
click at [952, 360] on div "© Mapbox © OpenStreetMap Improve this map" at bounding box center [762, 322] width 1524 height 568
drag, startPoint x: 962, startPoint y: 343, endPoint x: 955, endPoint y: 336, distance: 9.9
click at [957, 332] on div "© Mapbox © OpenStreetMap Improve this map" at bounding box center [762, 322] width 1524 height 568
drag, startPoint x: 912, startPoint y: 437, endPoint x: 864, endPoint y: 387, distance: 69.3
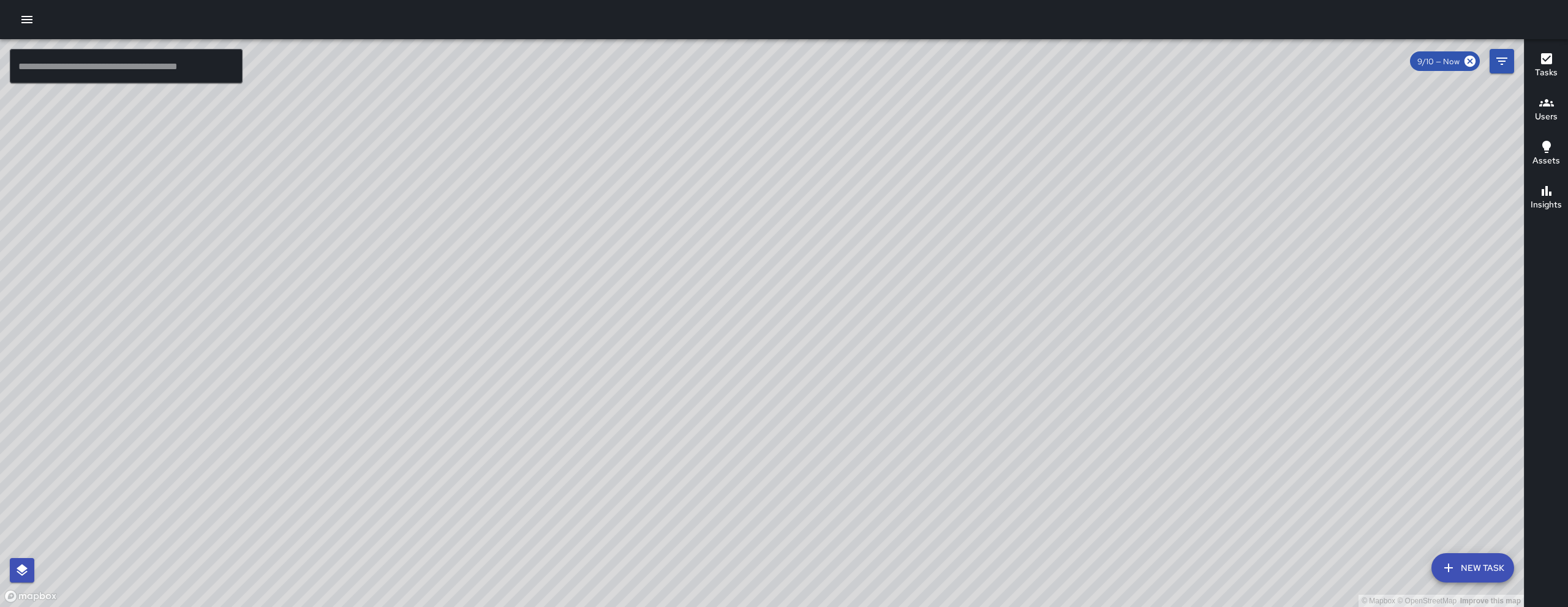
click at [866, 384] on div "© Mapbox © OpenStreetMap Improve this map" at bounding box center [762, 322] width 1524 height 568
drag, startPoint x: 863, startPoint y: 386, endPoint x: 865, endPoint y: 407, distance: 21.1
click at [865, 407] on div "© Mapbox © OpenStreetMap Improve this map" at bounding box center [762, 322] width 1524 height 568
drag, startPoint x: 1041, startPoint y: 328, endPoint x: 1039, endPoint y: 353, distance: 25.1
click at [1039, 353] on div "© Mapbox © OpenStreetMap Improve this map" at bounding box center [762, 322] width 1524 height 568
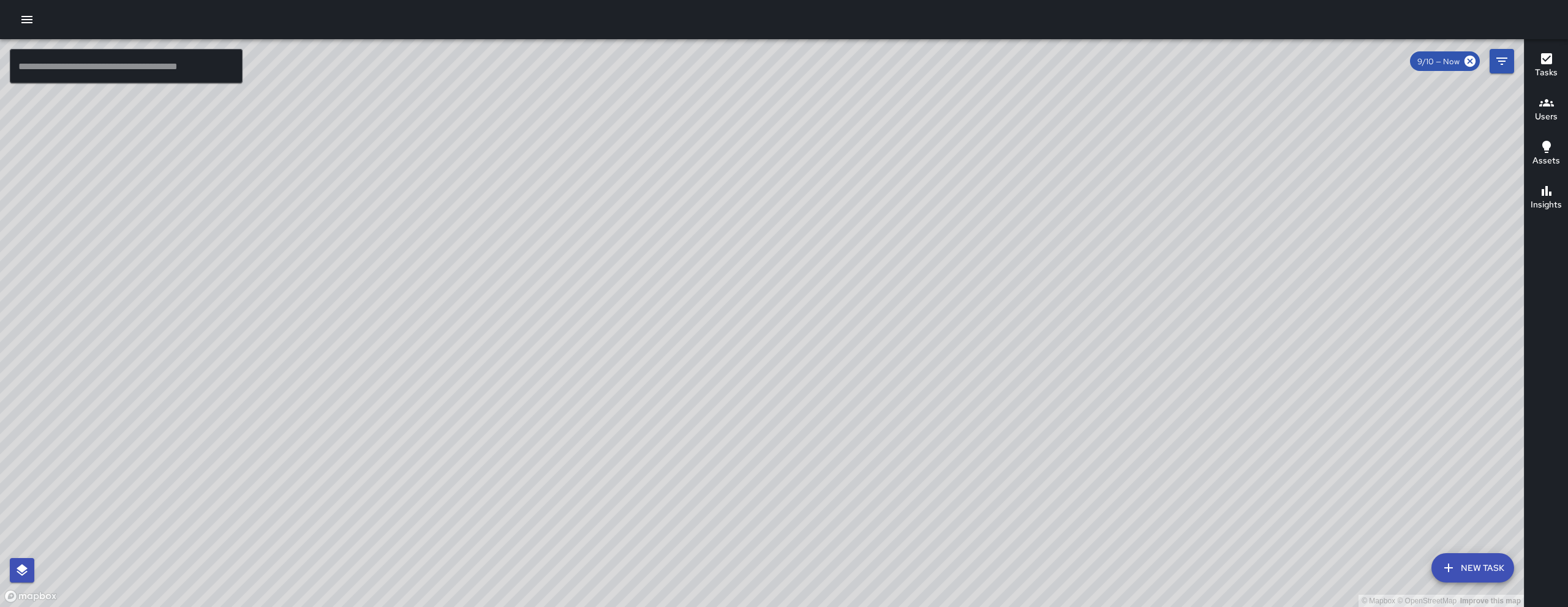
drag, startPoint x: 986, startPoint y: 561, endPoint x: 877, endPoint y: 294, distance: 288.4
click at [885, 346] on div "© Mapbox © OpenStreetMap Improve this map" at bounding box center [762, 322] width 1524 height 568
drag, startPoint x: 901, startPoint y: 389, endPoint x: 907, endPoint y: 314, distance: 75.2
click at [907, 314] on div "© Mapbox © OpenStreetMap Improve this map" at bounding box center [762, 322] width 1524 height 568
drag, startPoint x: 914, startPoint y: 341, endPoint x: 916, endPoint y: 304, distance: 37.1
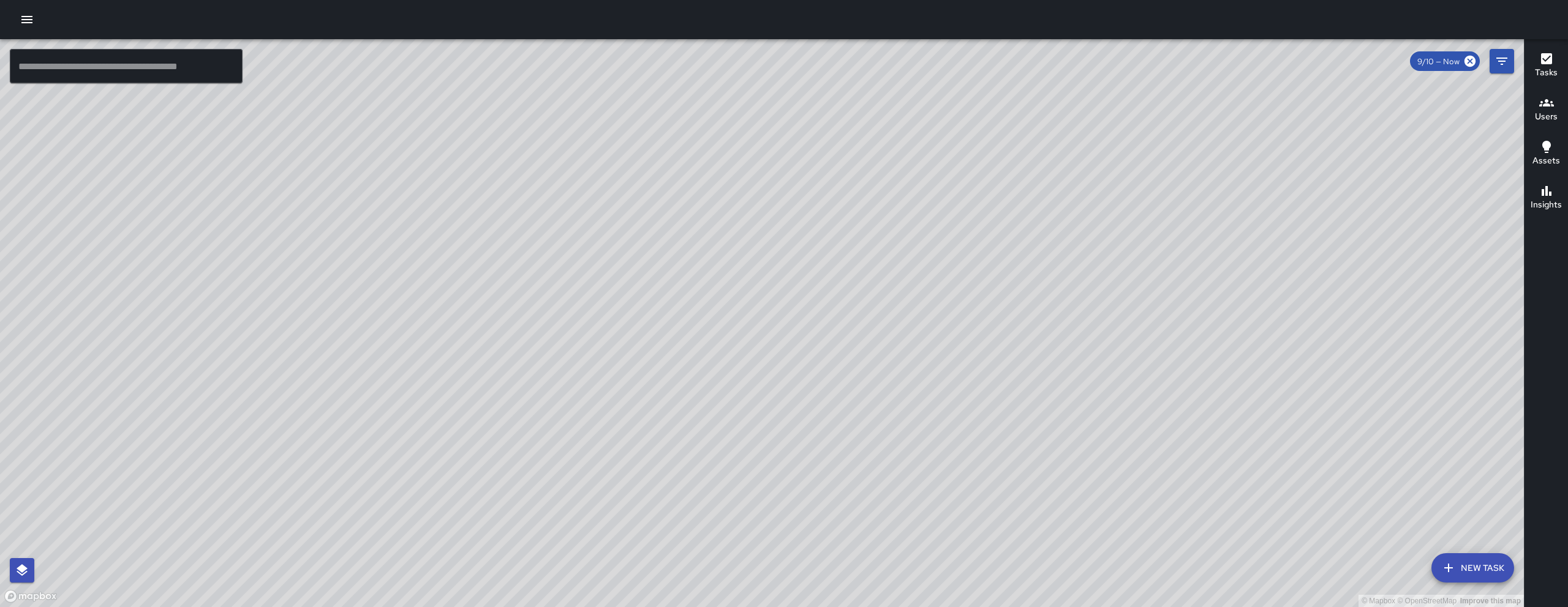
click at [916, 304] on div "© Mapbox © OpenStreetMap Improve this map" at bounding box center [762, 322] width 1524 height 568
drag, startPoint x: 918, startPoint y: 311, endPoint x: 938, endPoint y: 296, distance: 25.0
click at [938, 296] on div "© Mapbox © OpenStreetMap Improve this map" at bounding box center [762, 322] width 1524 height 568
drag, startPoint x: 818, startPoint y: 329, endPoint x: 792, endPoint y: 428, distance: 102.4
click at [792, 428] on div "© Mapbox © OpenStreetMap Improve this map" at bounding box center [762, 322] width 1524 height 568
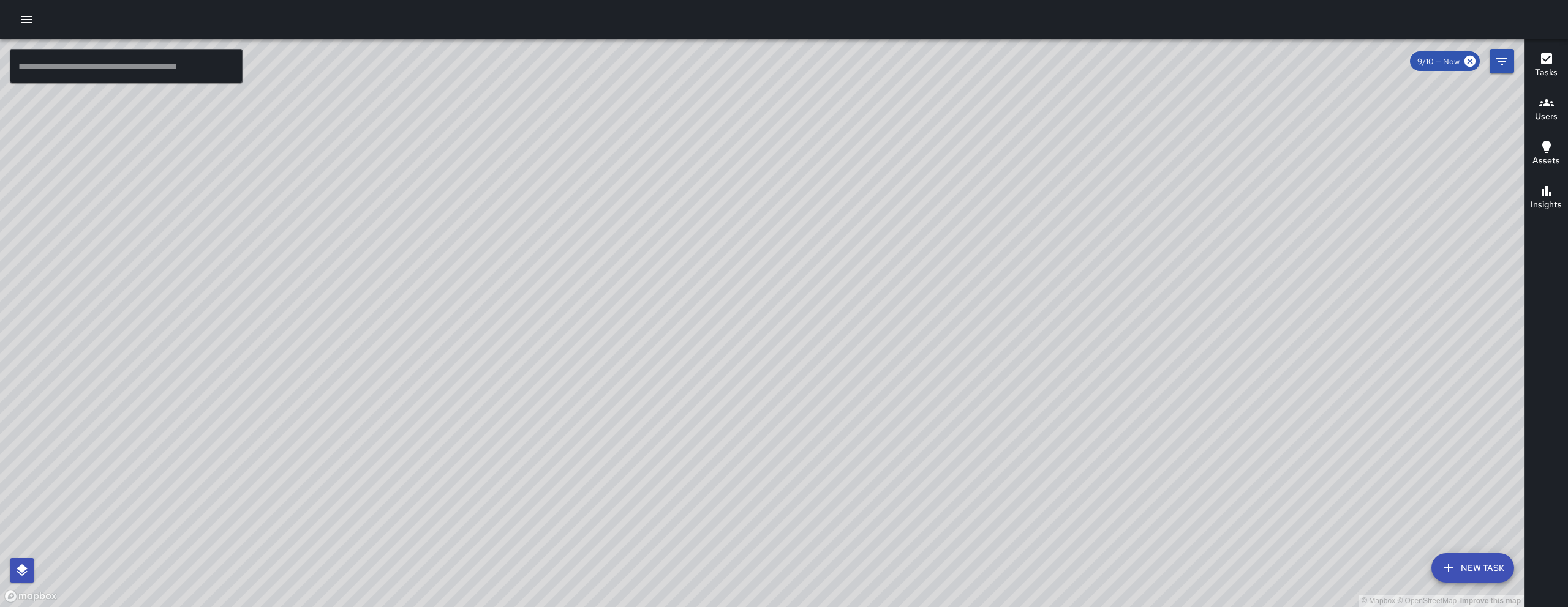
drag, startPoint x: 885, startPoint y: 358, endPoint x: 866, endPoint y: 346, distance: 22.5
click at [885, 356] on div "© Mapbox © OpenStreetMap Improve this map" at bounding box center [762, 322] width 1524 height 568
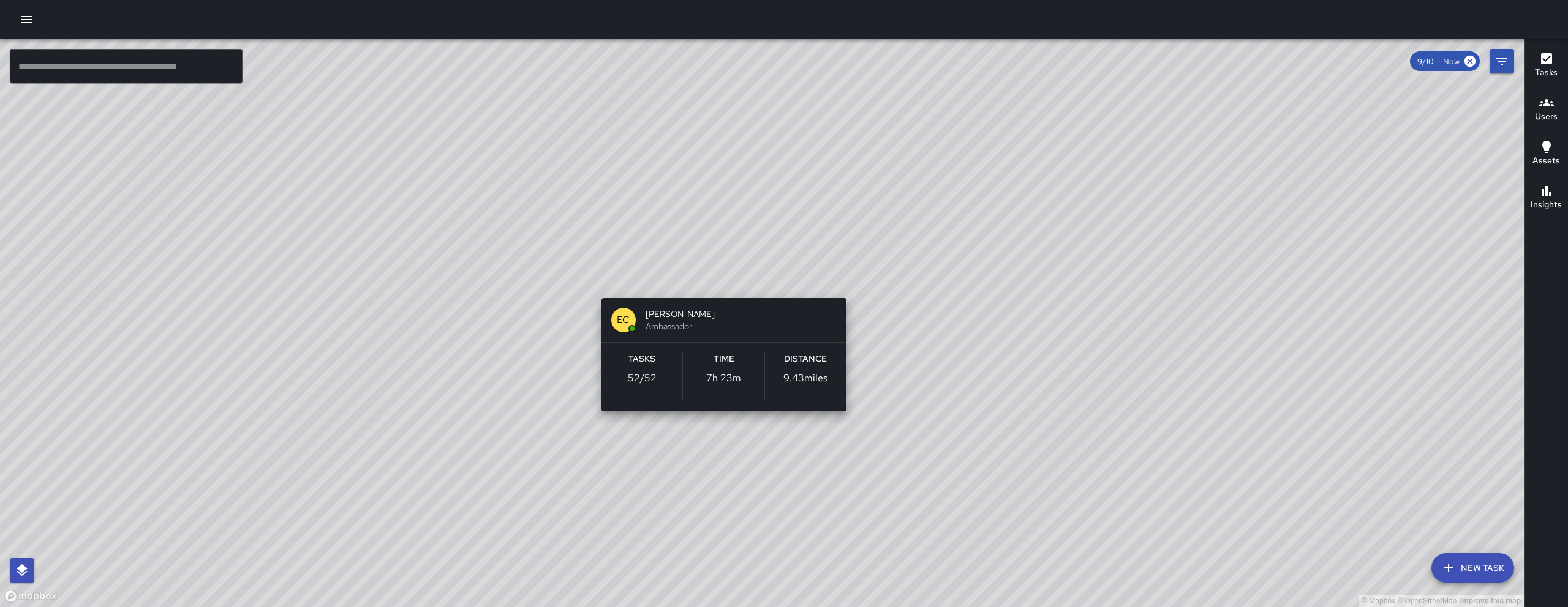
click at [716, 280] on div "© Mapbox © OpenStreetMap Improve this map EC Enrique Cervantes Ambassador Tasks…" at bounding box center [762, 322] width 1524 height 568
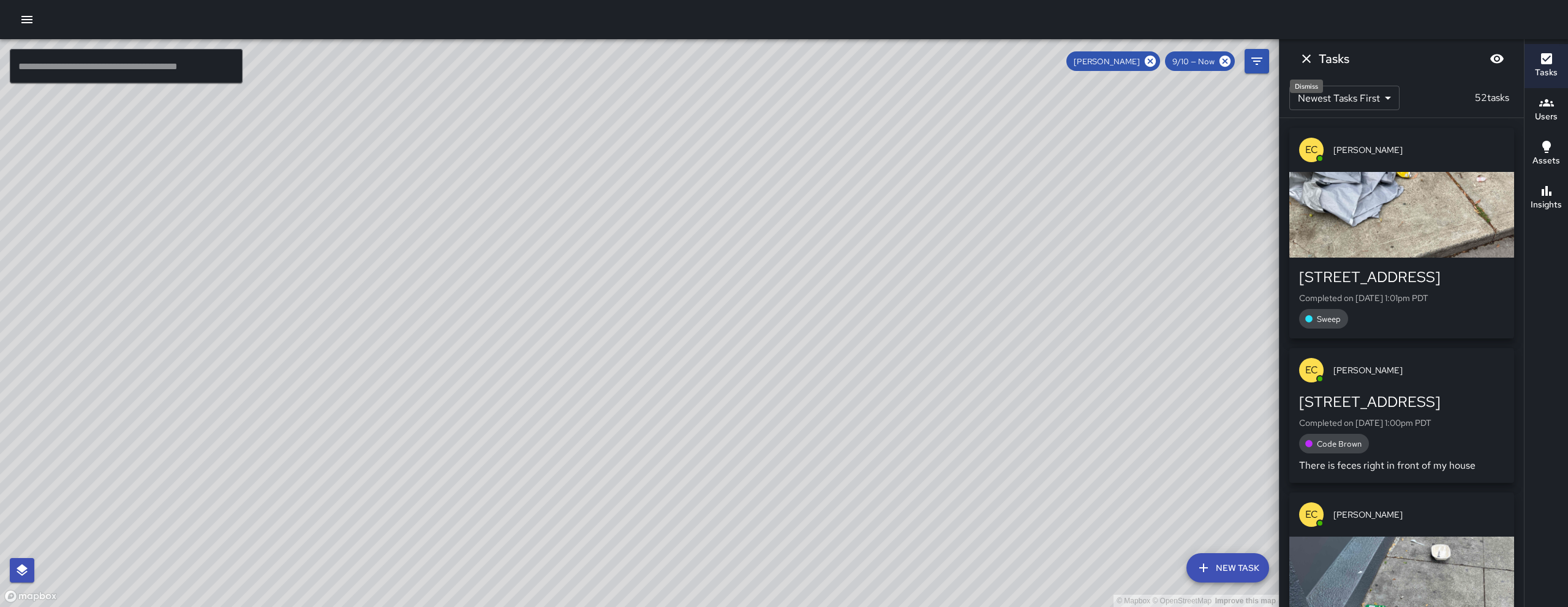
click at [1304, 62] on icon "Dismiss" at bounding box center [1306, 59] width 15 height 15
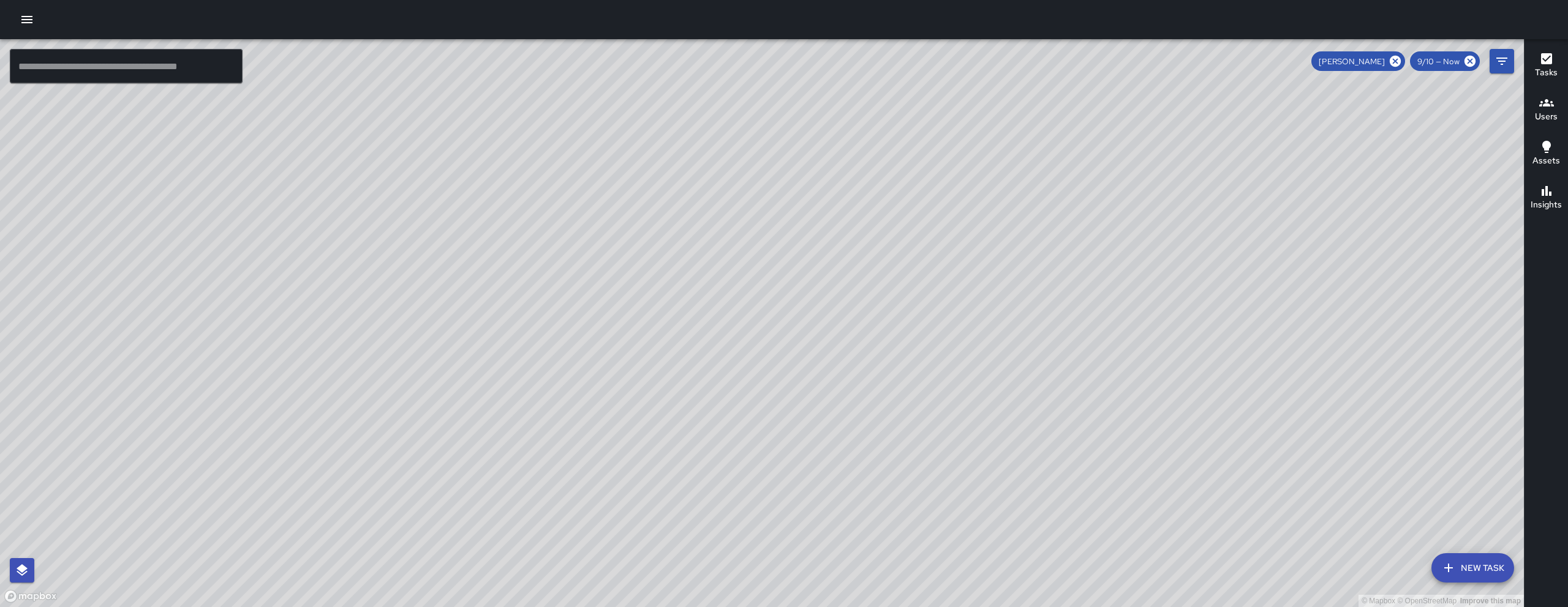
click at [715, 285] on div "© Mapbox © OpenStreetMap Improve this map EC Enrique Cervantes Ambassador Tasks…" at bounding box center [762, 322] width 1524 height 568
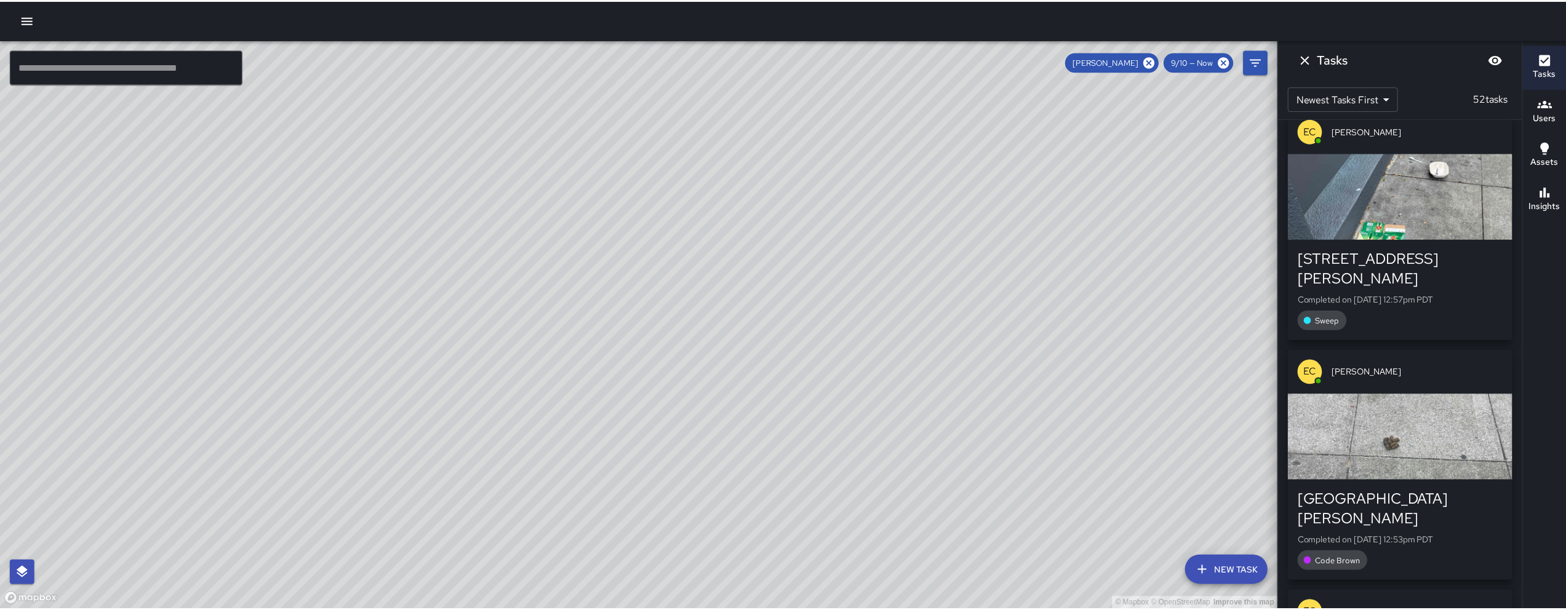
scroll to position [399, 0]
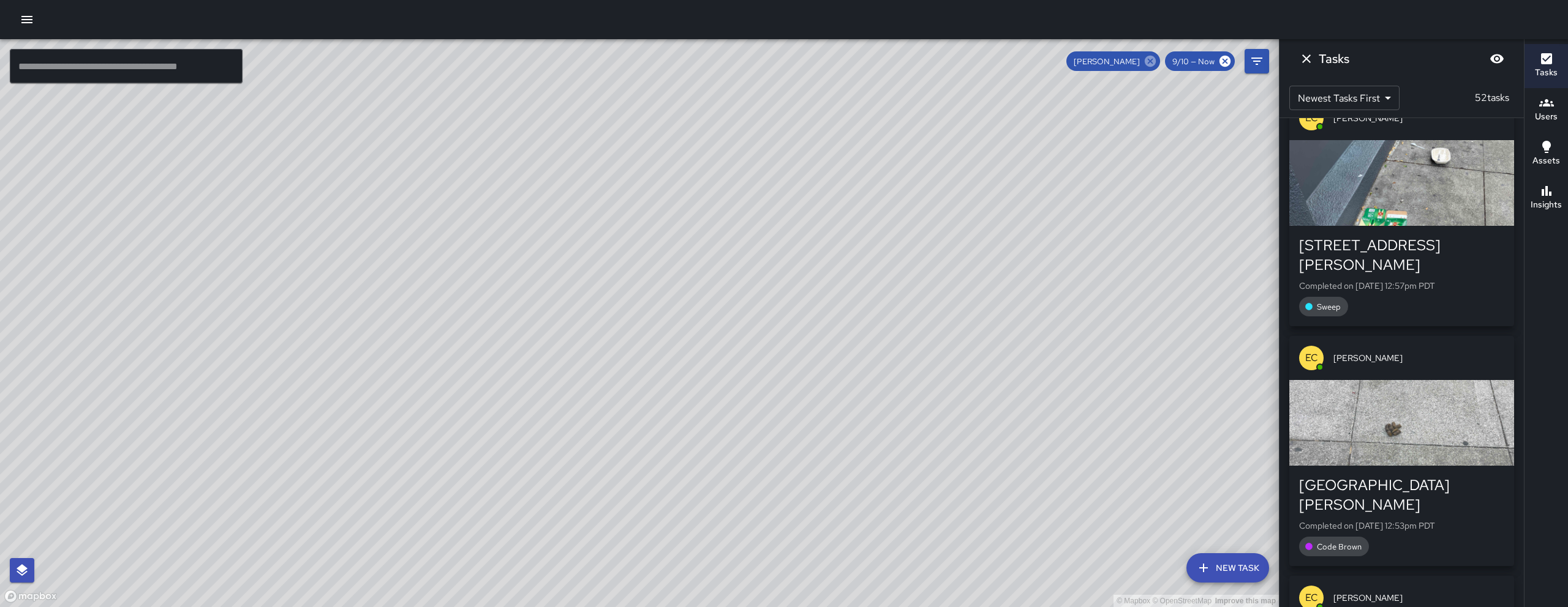
click at [1156, 62] on icon at bounding box center [1150, 61] width 11 height 11
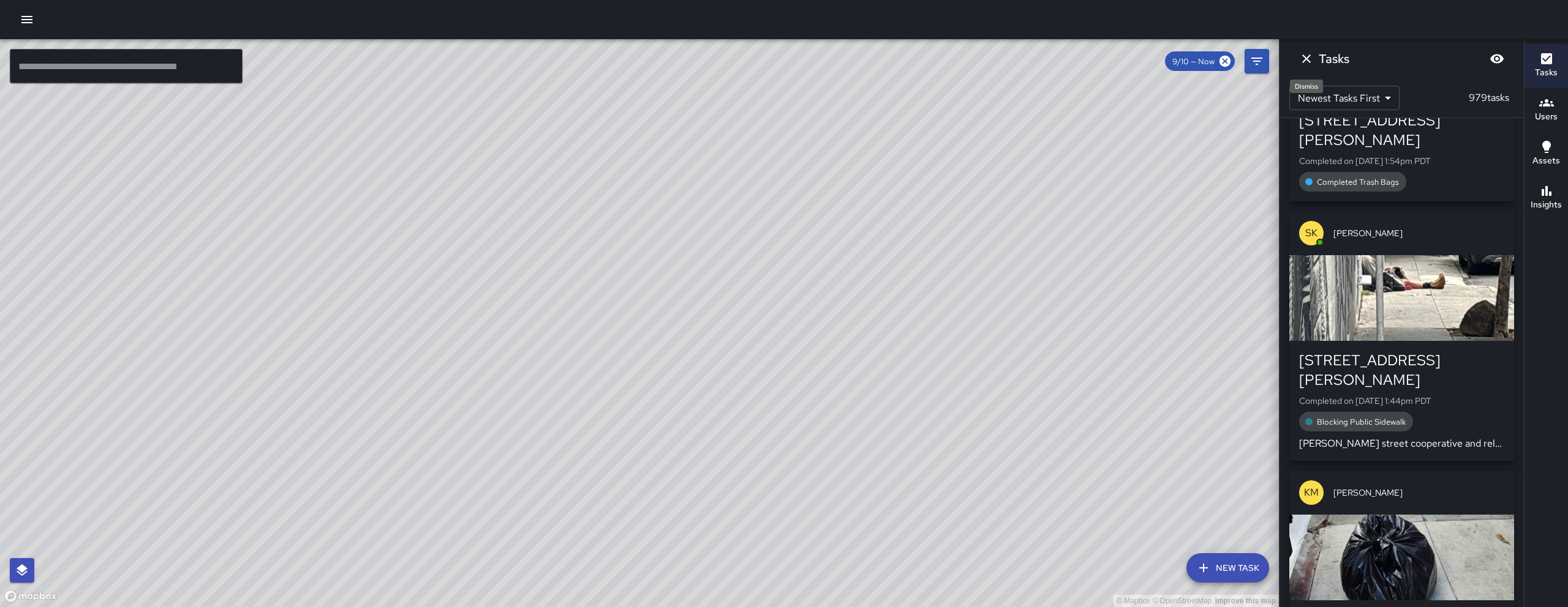
click at [1306, 53] on icon "Dismiss" at bounding box center [1306, 59] width 15 height 15
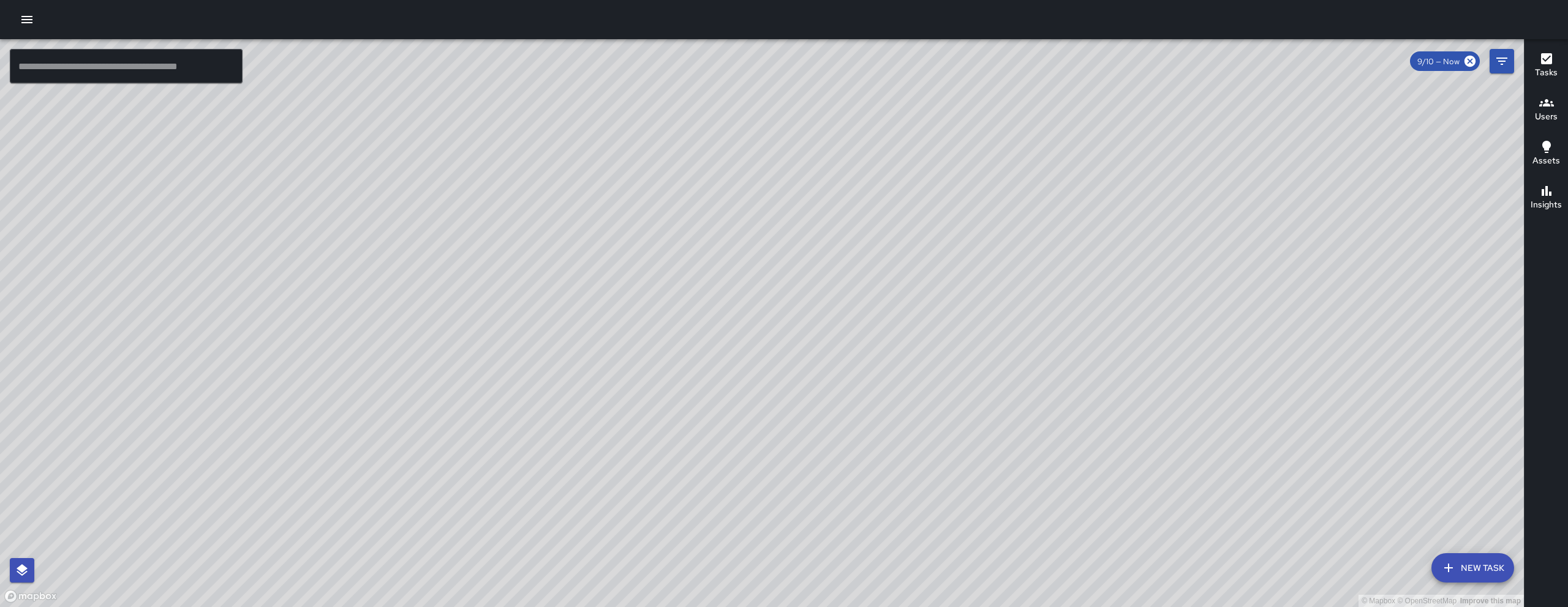
drag, startPoint x: 877, startPoint y: 316, endPoint x: 821, endPoint y: 359, distance: 70.6
click at [821, 359] on div "© Mapbox © OpenStreetMap Improve this map" at bounding box center [762, 322] width 1524 height 568
drag, startPoint x: 735, startPoint y: 207, endPoint x: 714, endPoint y: 303, distance: 98.3
click at [714, 303] on div "© Mapbox © OpenStreetMap Improve this map" at bounding box center [762, 322] width 1524 height 568
drag, startPoint x: 788, startPoint y: 262, endPoint x: 788, endPoint y: 278, distance: 16.0
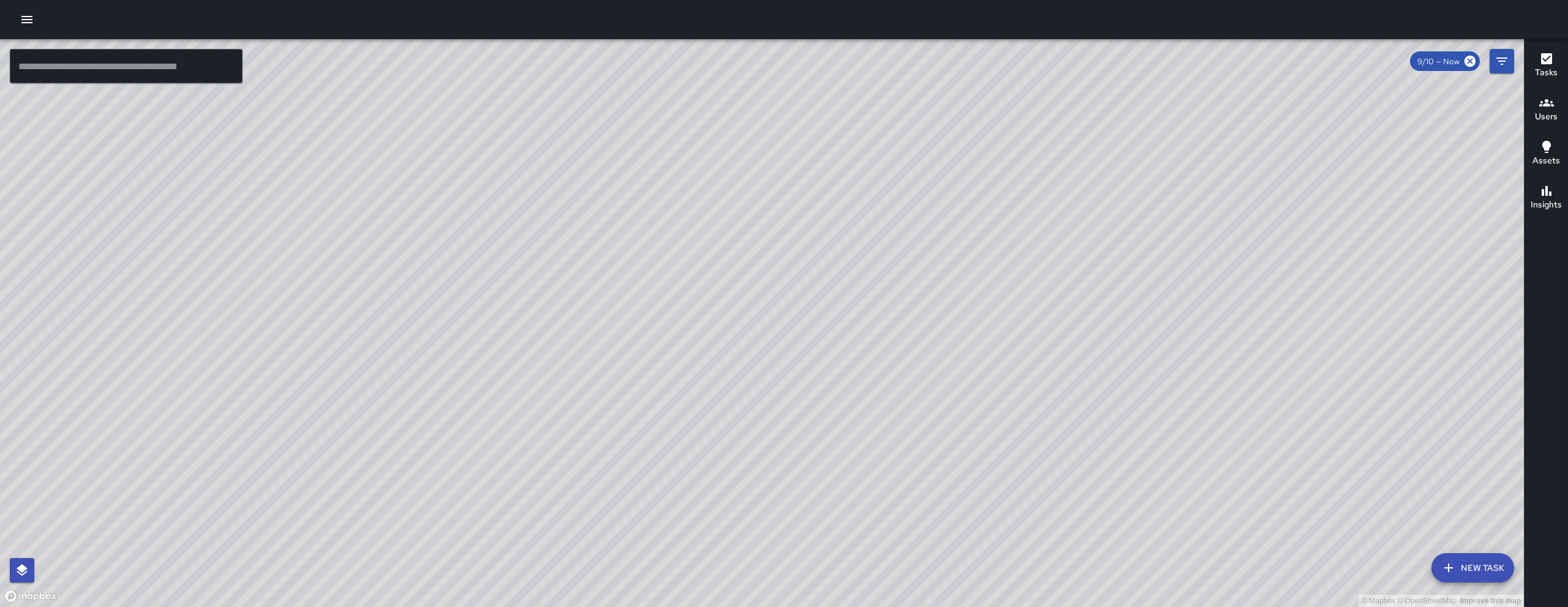
click at [788, 277] on div "© Mapbox © OpenStreetMap Improve this map" at bounding box center [762, 322] width 1524 height 568
drag, startPoint x: 767, startPoint y: 214, endPoint x: 779, endPoint y: 376, distance: 162.4
click at [777, 367] on div "© Mapbox © OpenStreetMap Improve this map" at bounding box center [762, 322] width 1524 height 568
drag, startPoint x: 1211, startPoint y: 535, endPoint x: 1051, endPoint y: 329, distance: 260.8
click at [1052, 330] on div "© Mapbox © OpenStreetMap Improve this map" at bounding box center [762, 322] width 1524 height 568
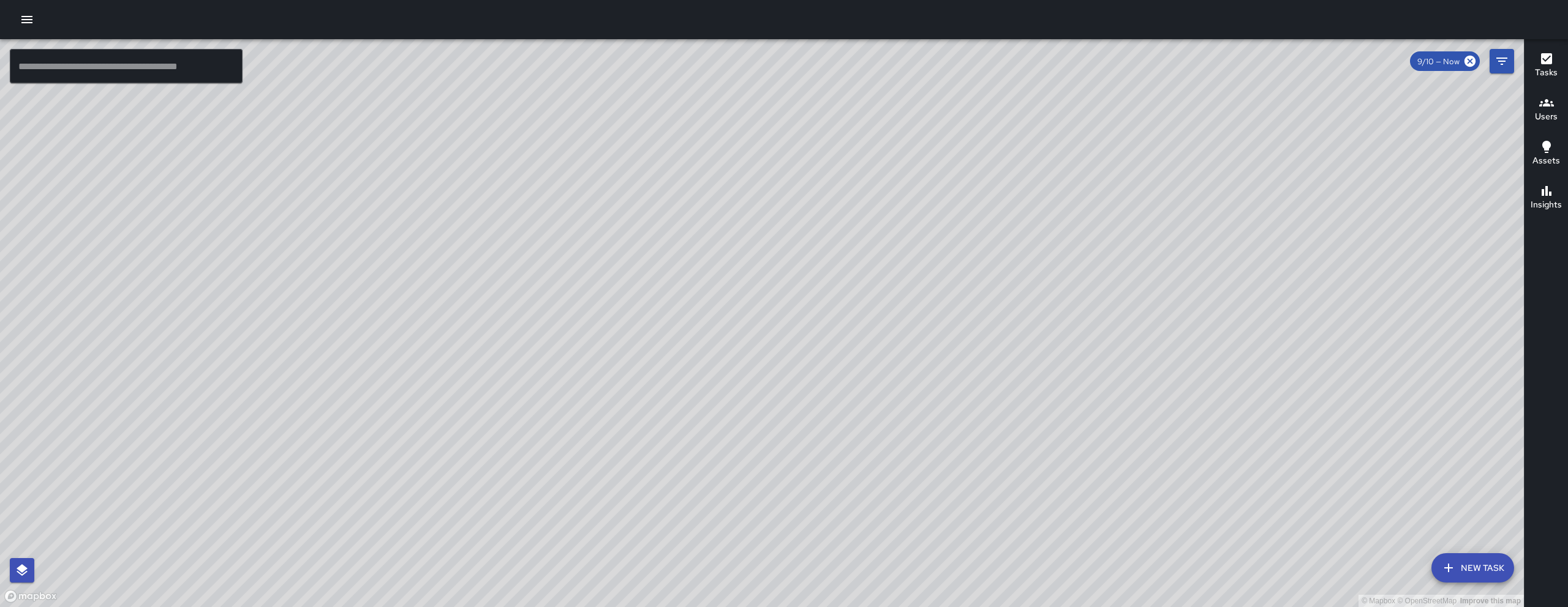
click at [1051, 329] on div "© Mapbox © OpenStreetMap Improve this map" at bounding box center [762, 322] width 1524 height 568
click at [15, 6] on div at bounding box center [784, 19] width 1568 height 39
click at [20, 18] on icon "button" at bounding box center [27, 19] width 15 height 15
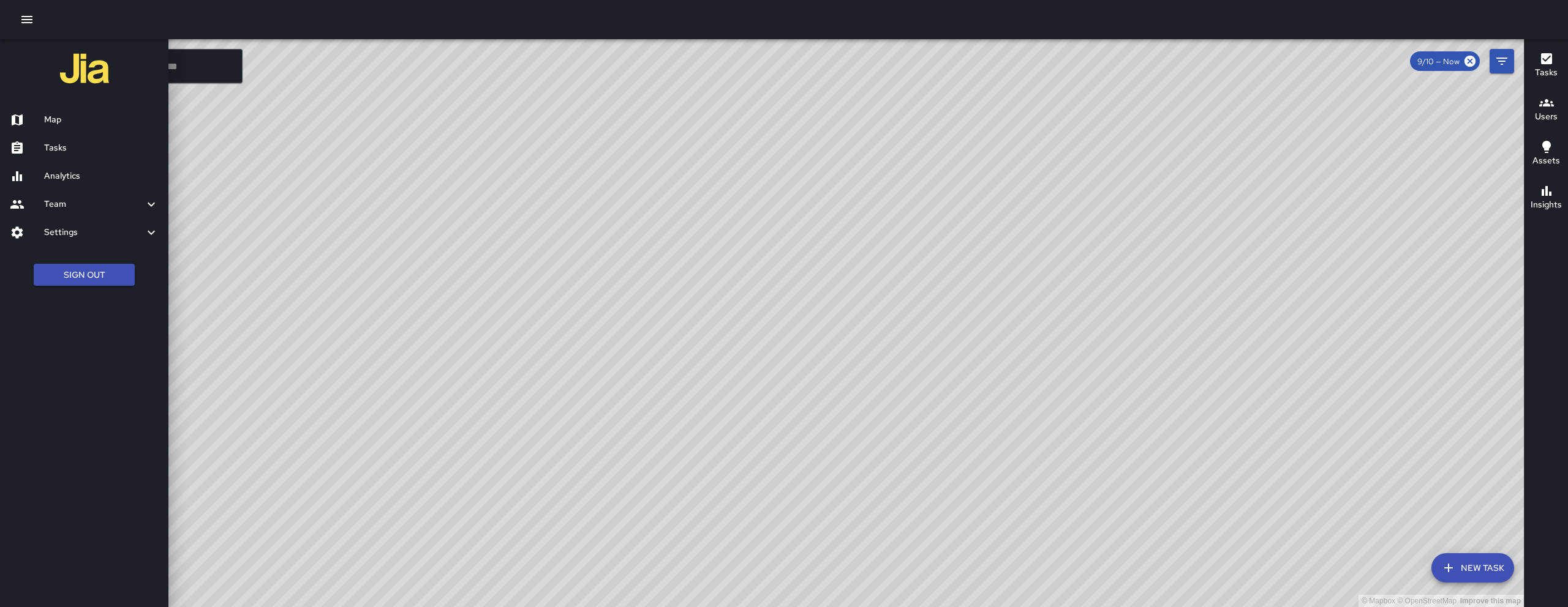
click at [117, 139] on div "Tasks" at bounding box center [84, 148] width 168 height 28
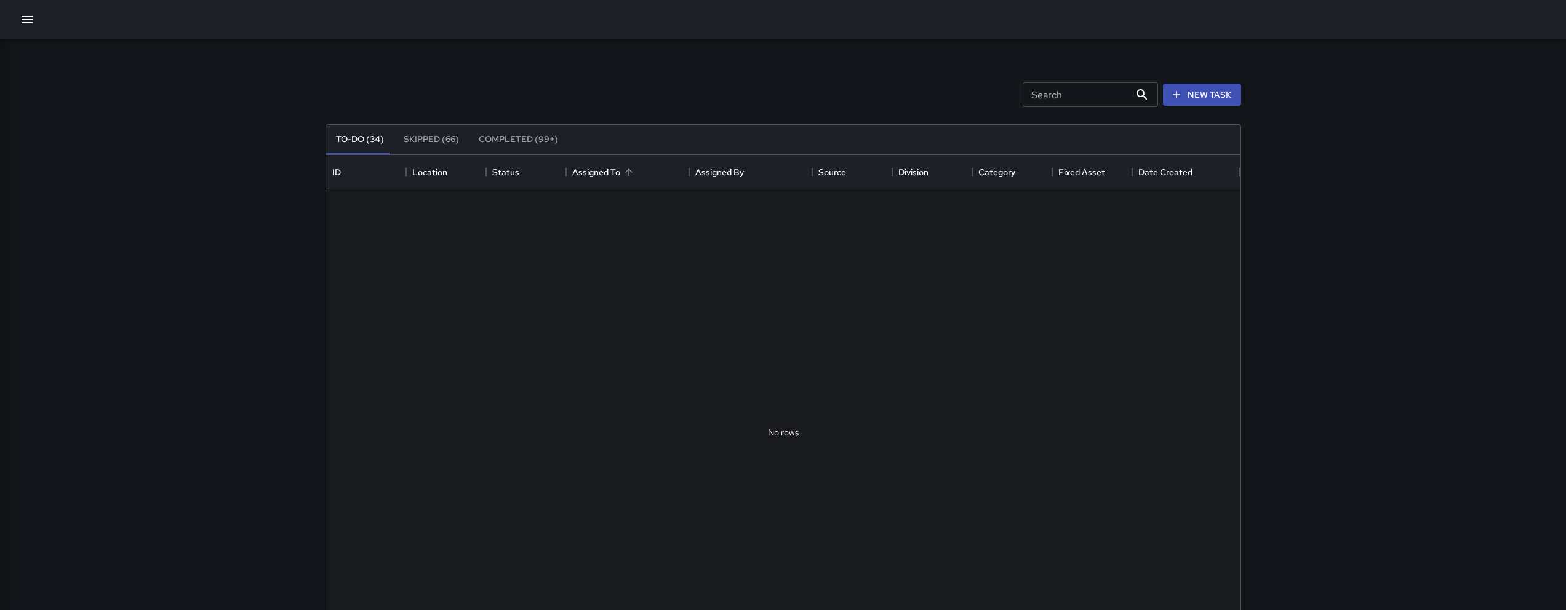
scroll to position [512, 905]
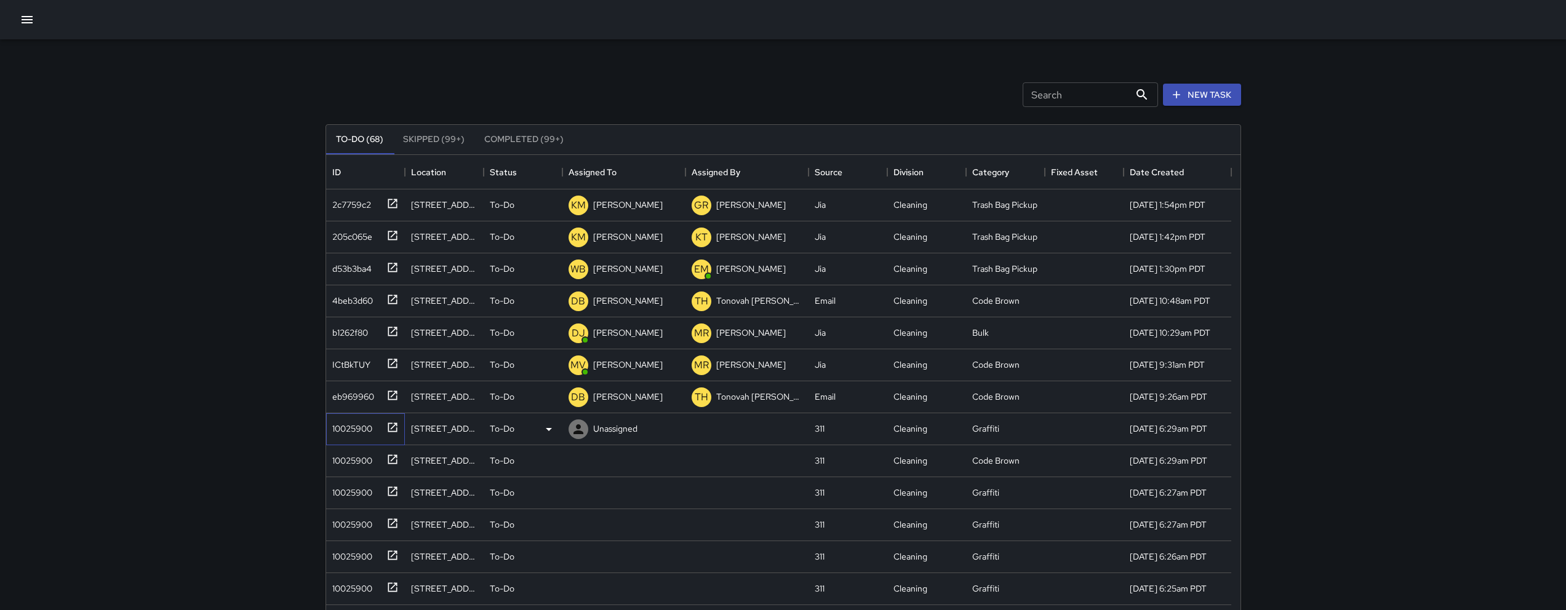
click at [345, 436] on div "10025900" at bounding box center [362, 427] width 71 height 20
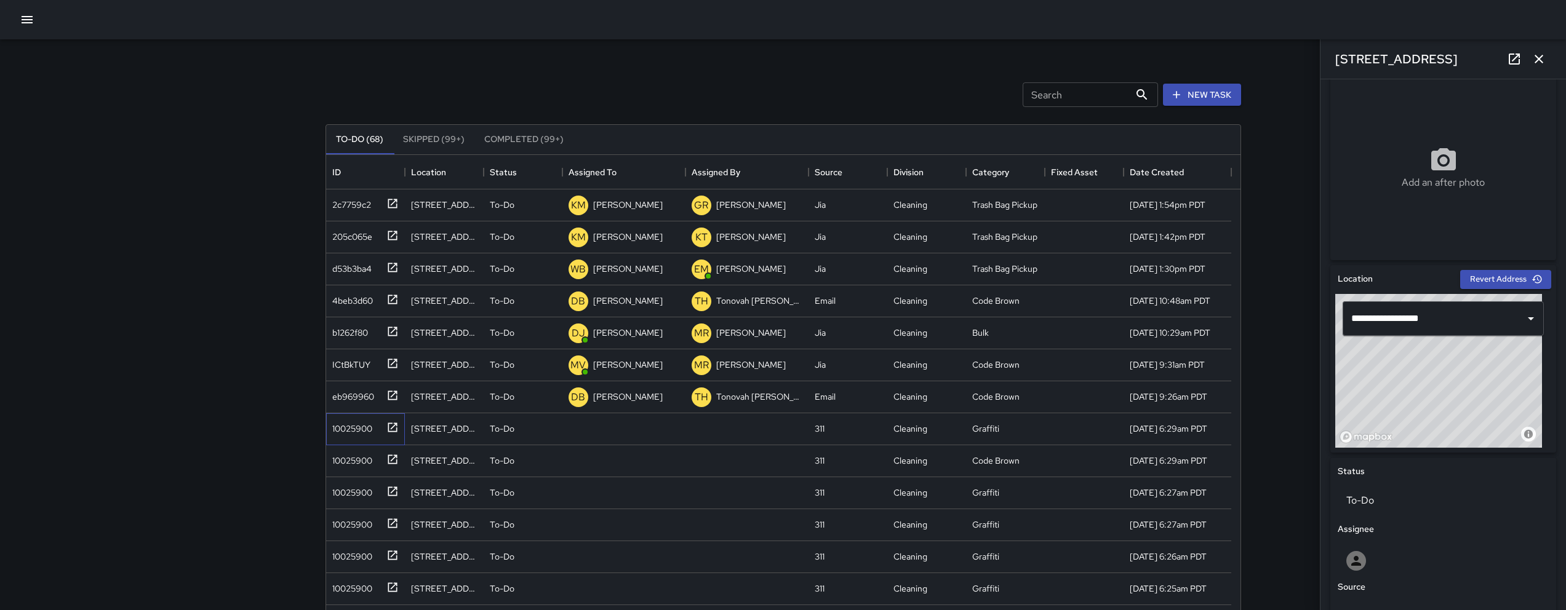
scroll to position [330, 0]
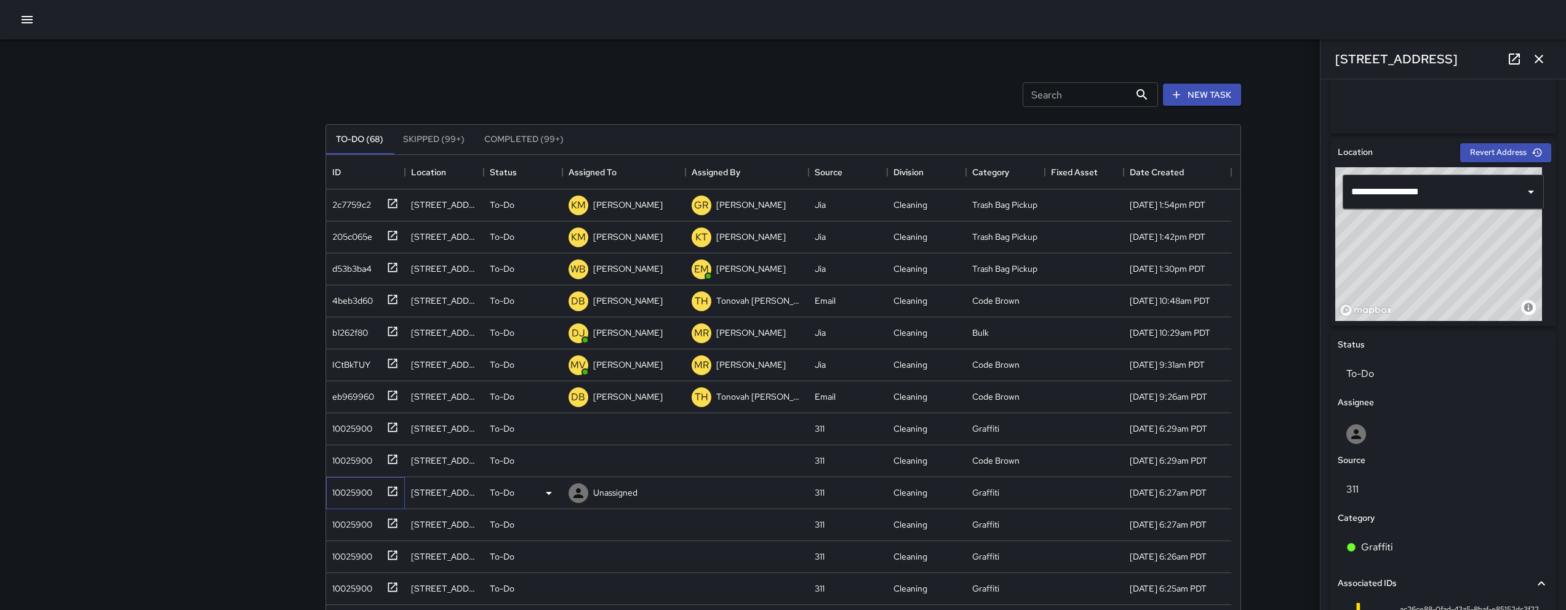
click at [358, 486] on div "10025900" at bounding box center [349, 490] width 45 height 17
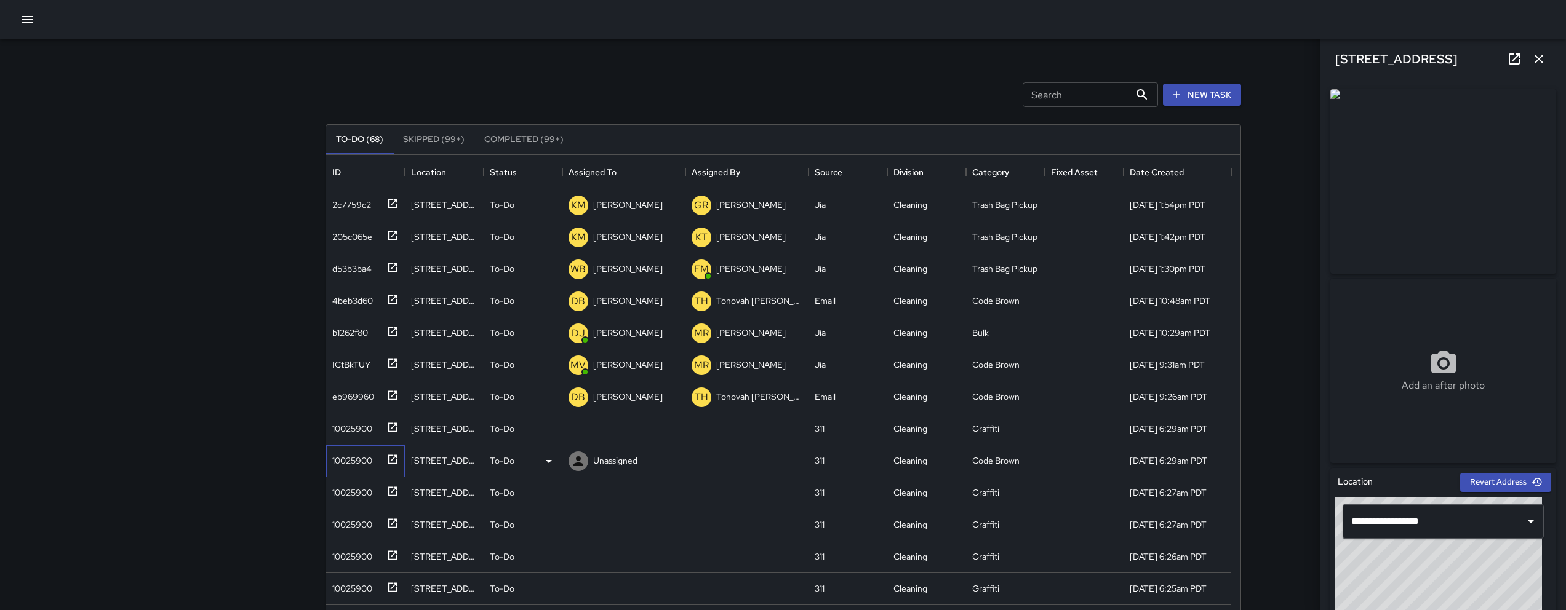
click at [361, 462] on div "10025900" at bounding box center [349, 458] width 45 height 17
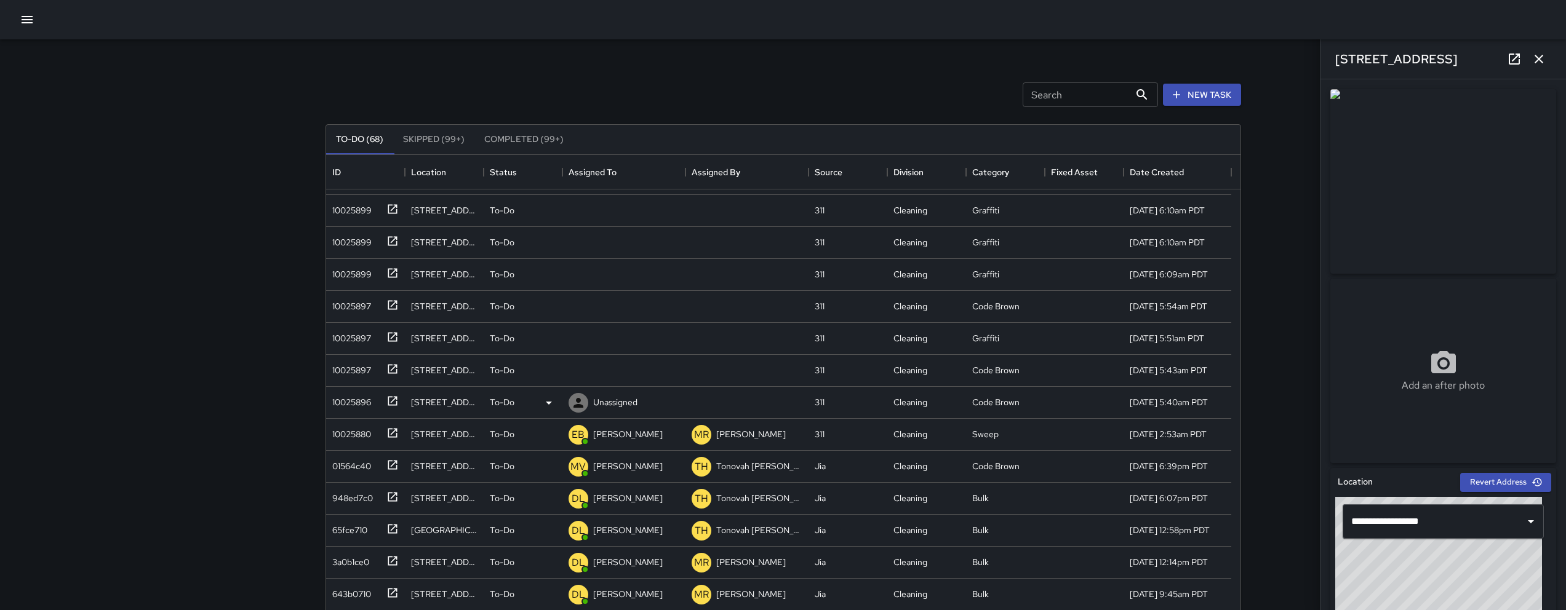
scroll to position [828, 0]
click at [364, 400] on div "10025896" at bounding box center [349, 398] width 44 height 17
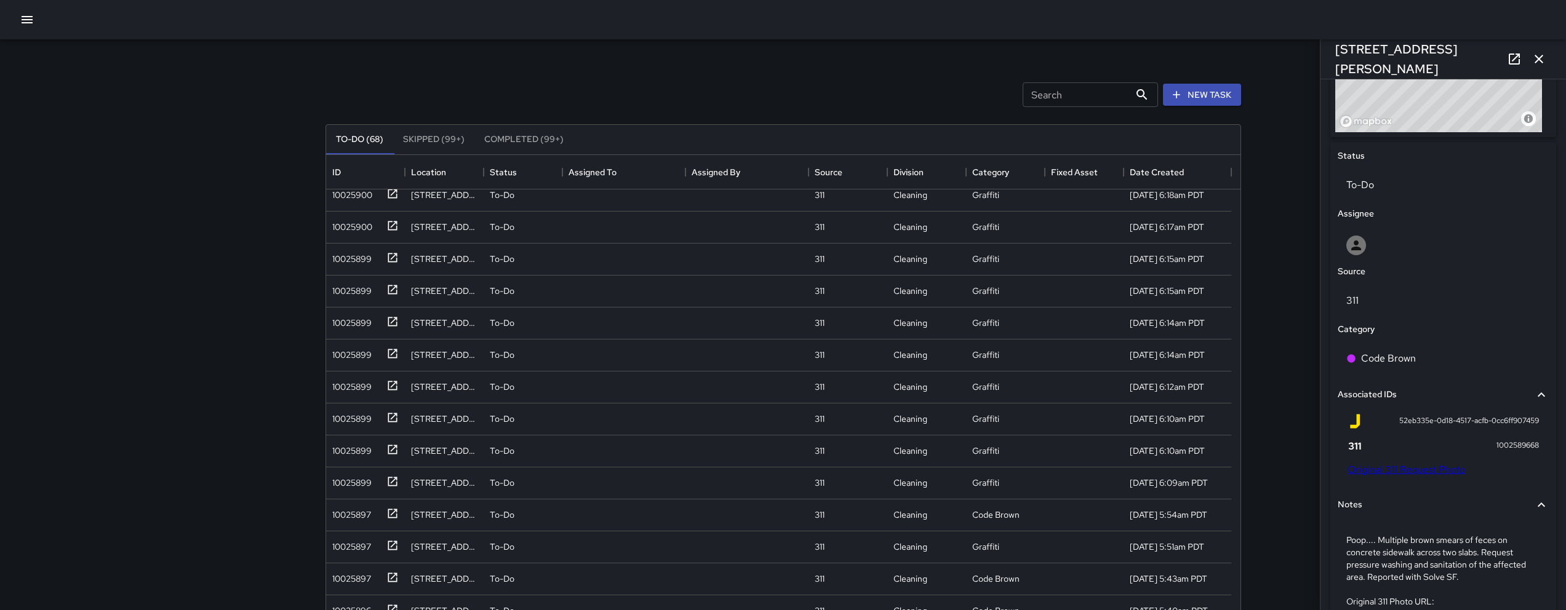
scroll to position [710, 0]
click at [1411, 473] on link "Original 311 Request Photo" at bounding box center [1407, 469] width 118 height 13
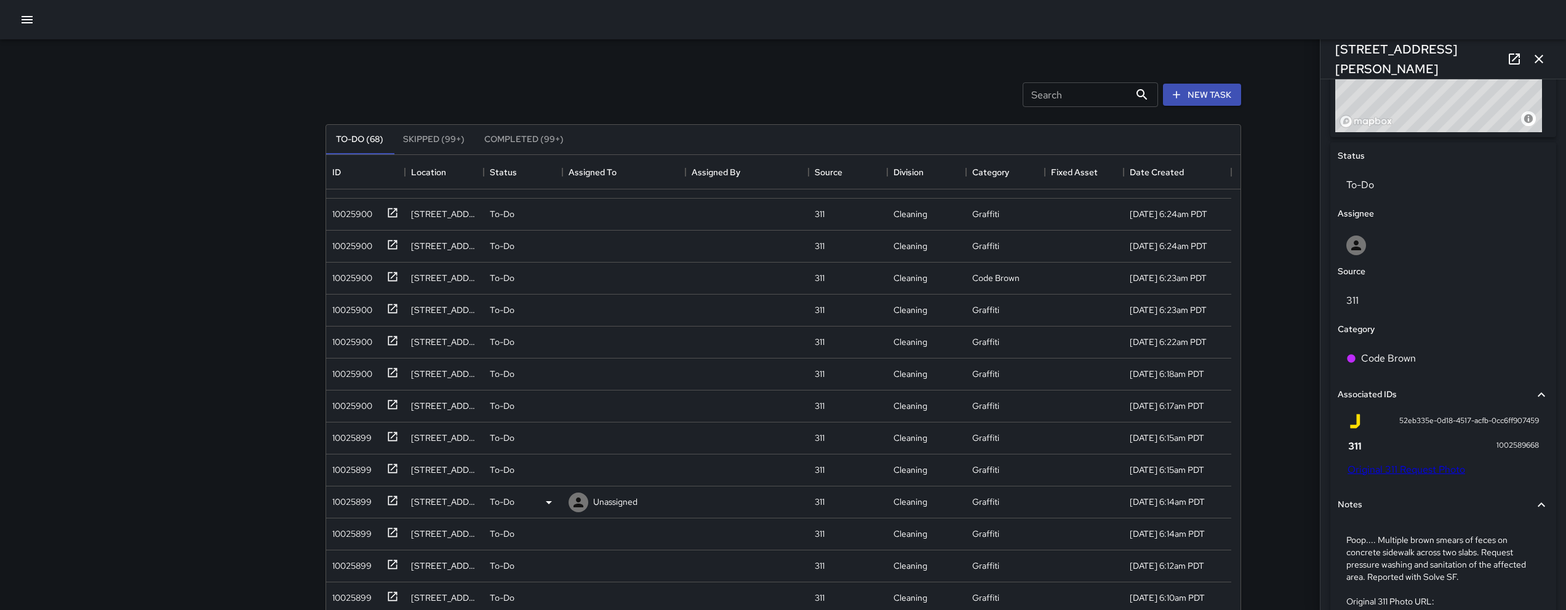
scroll to position [391, 0]
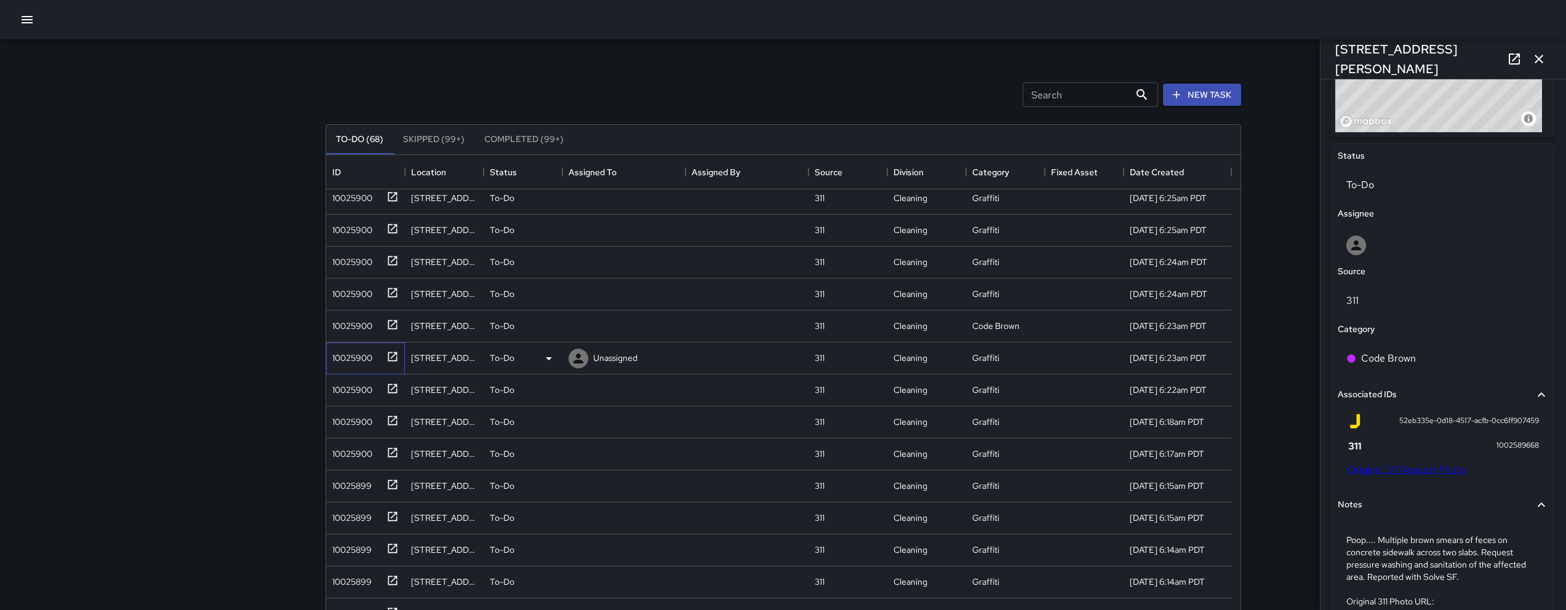
click at [359, 360] on div "10025900" at bounding box center [349, 355] width 45 height 17
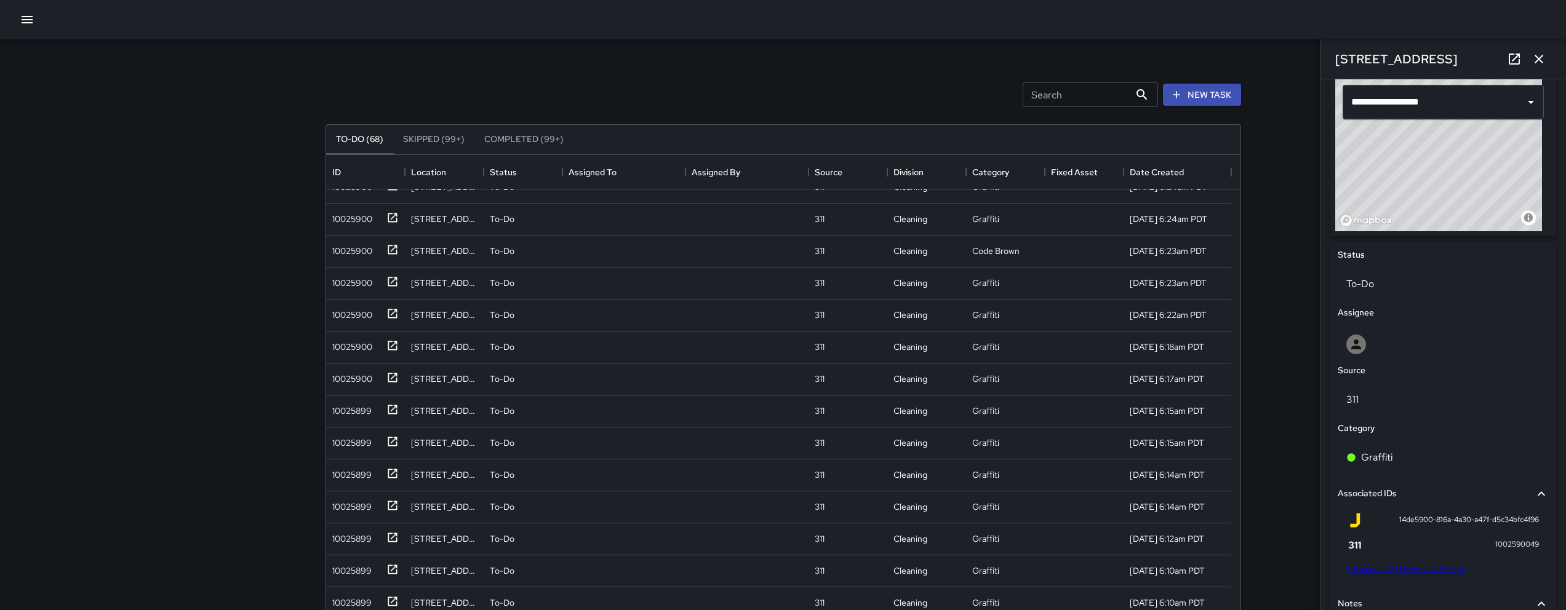
scroll to position [431, 0]
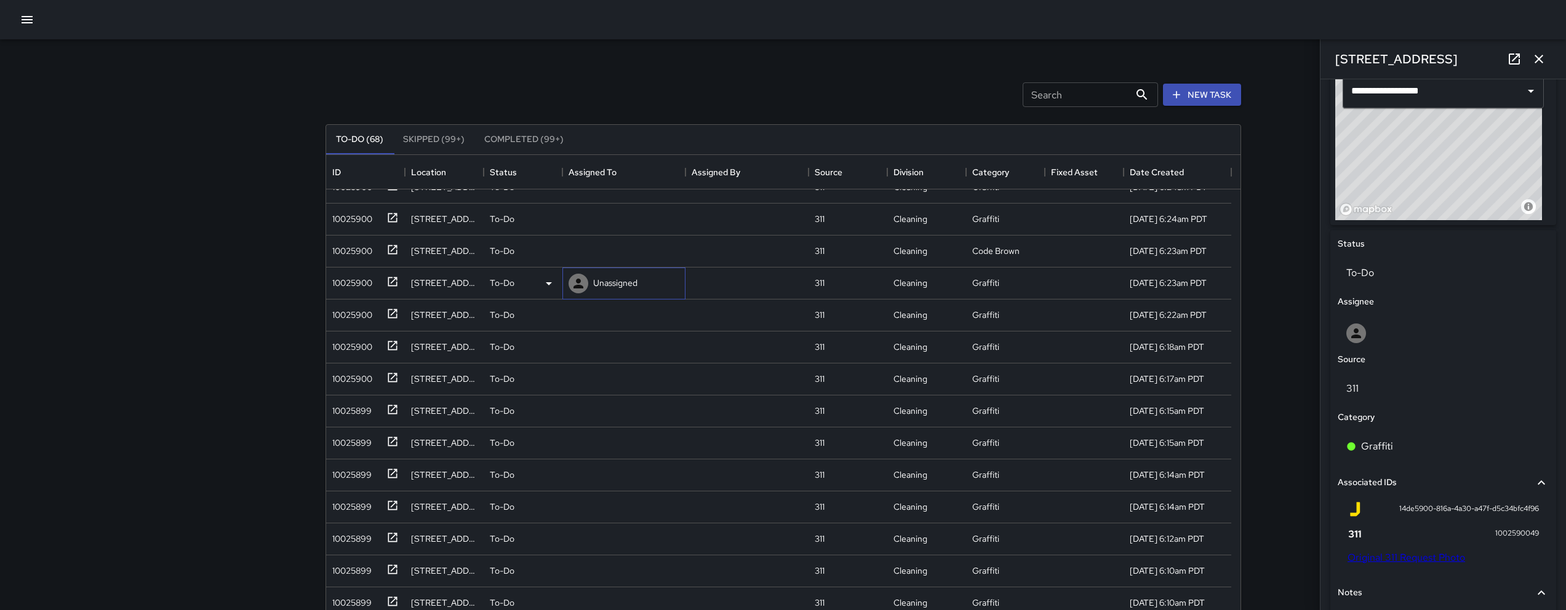
click at [598, 281] on p "Unassigned" at bounding box center [615, 283] width 44 height 12
type input "***"
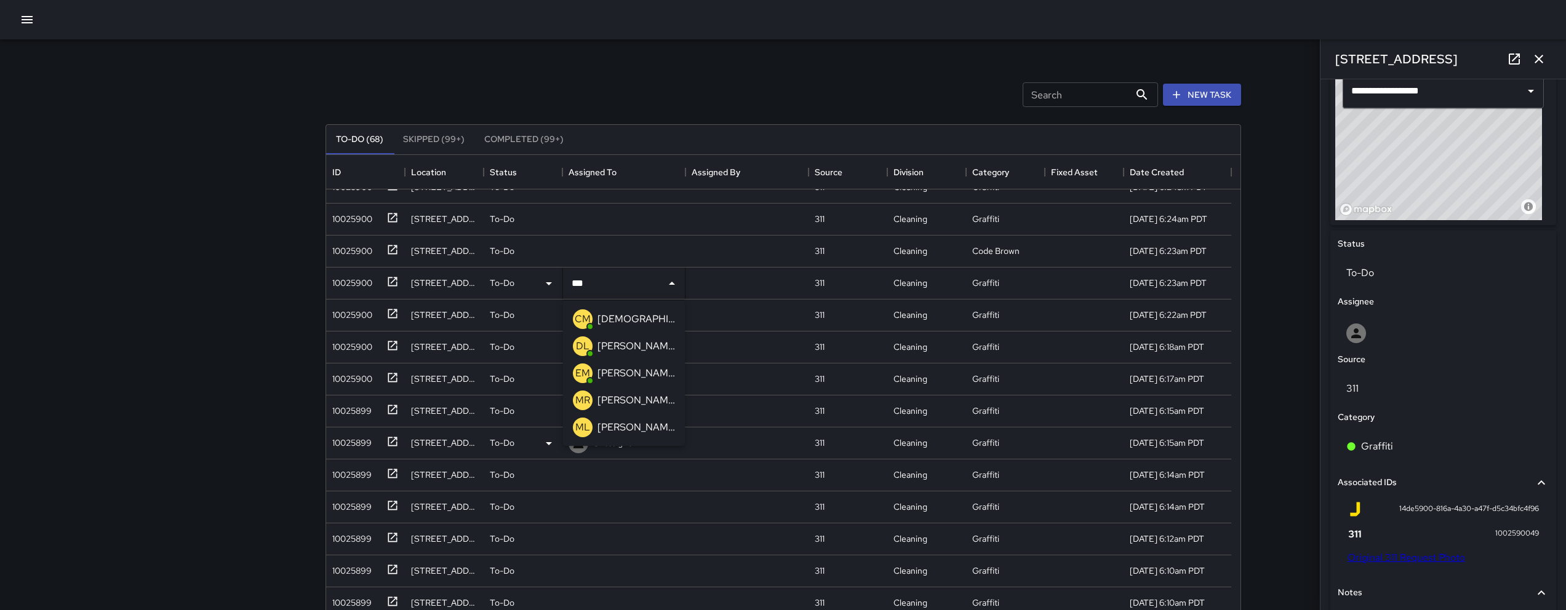
click at [630, 402] on p "[PERSON_NAME]" at bounding box center [637, 400] width 78 height 15
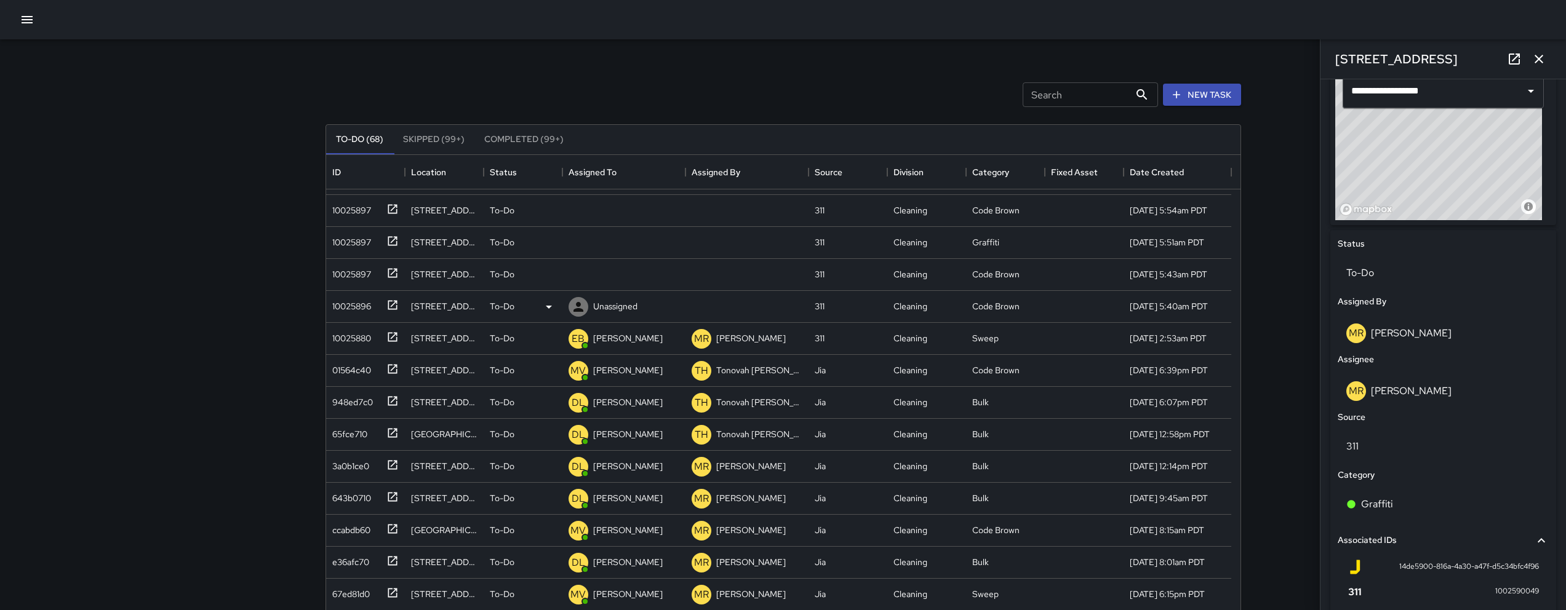
scroll to position [906, 0]
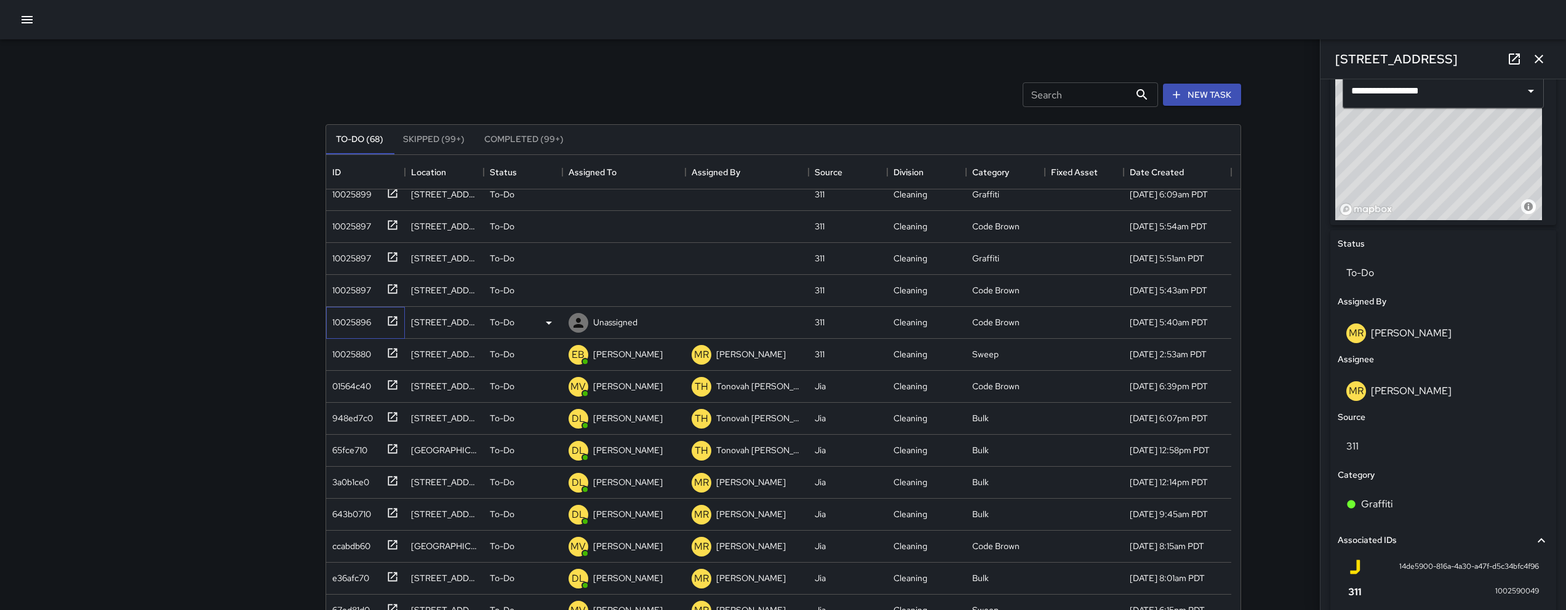
click at [362, 324] on div "10025896" at bounding box center [349, 319] width 44 height 17
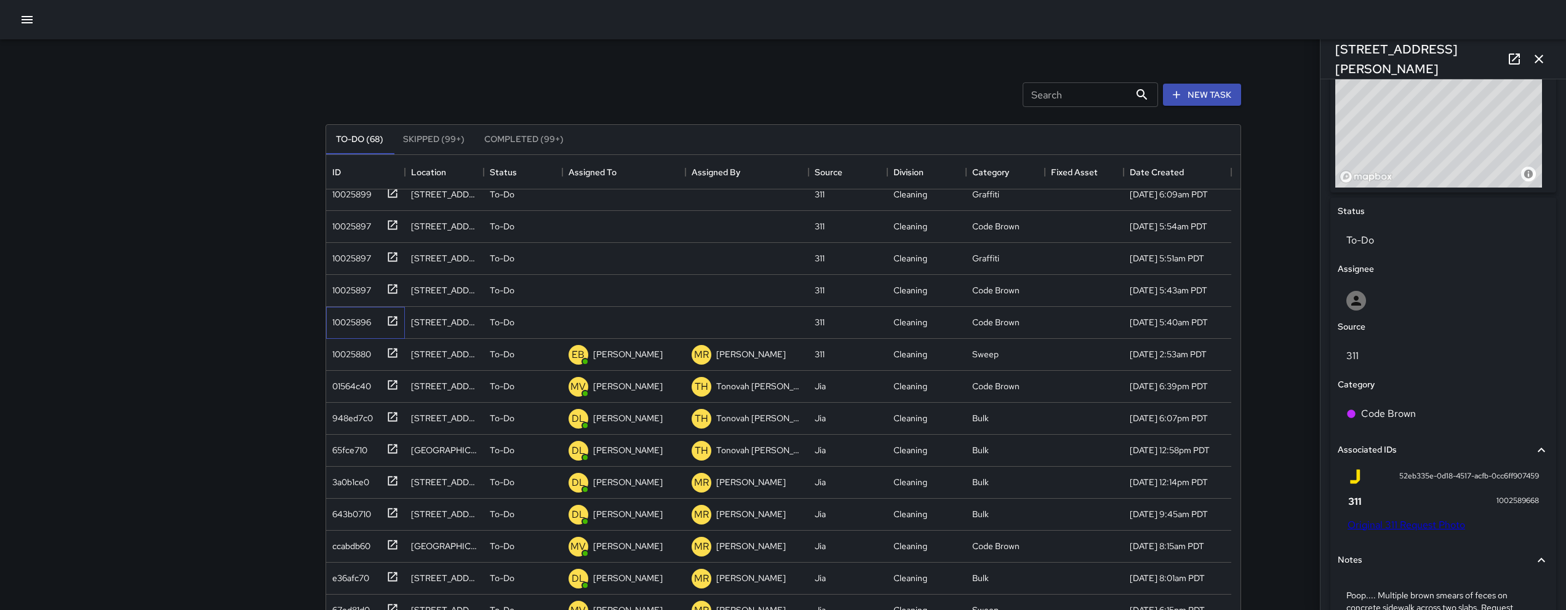
scroll to position [464, 0]
click at [1378, 412] on p "Code Brown" at bounding box center [1388, 413] width 55 height 15
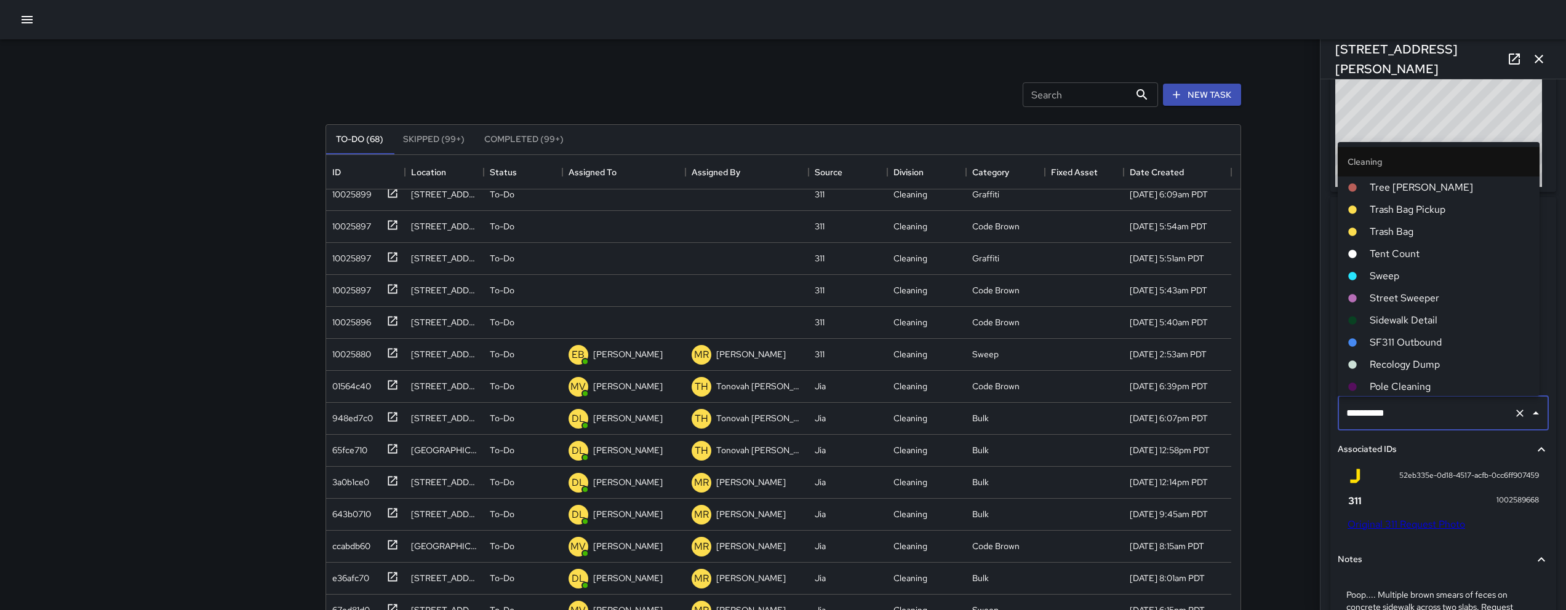
scroll to position [378, 0]
click at [1316, 418] on div "Search Search New Task To-Do (68) Skipped (99+) Completed (99+) ID Location Sta…" at bounding box center [783, 363] width 1566 height 727
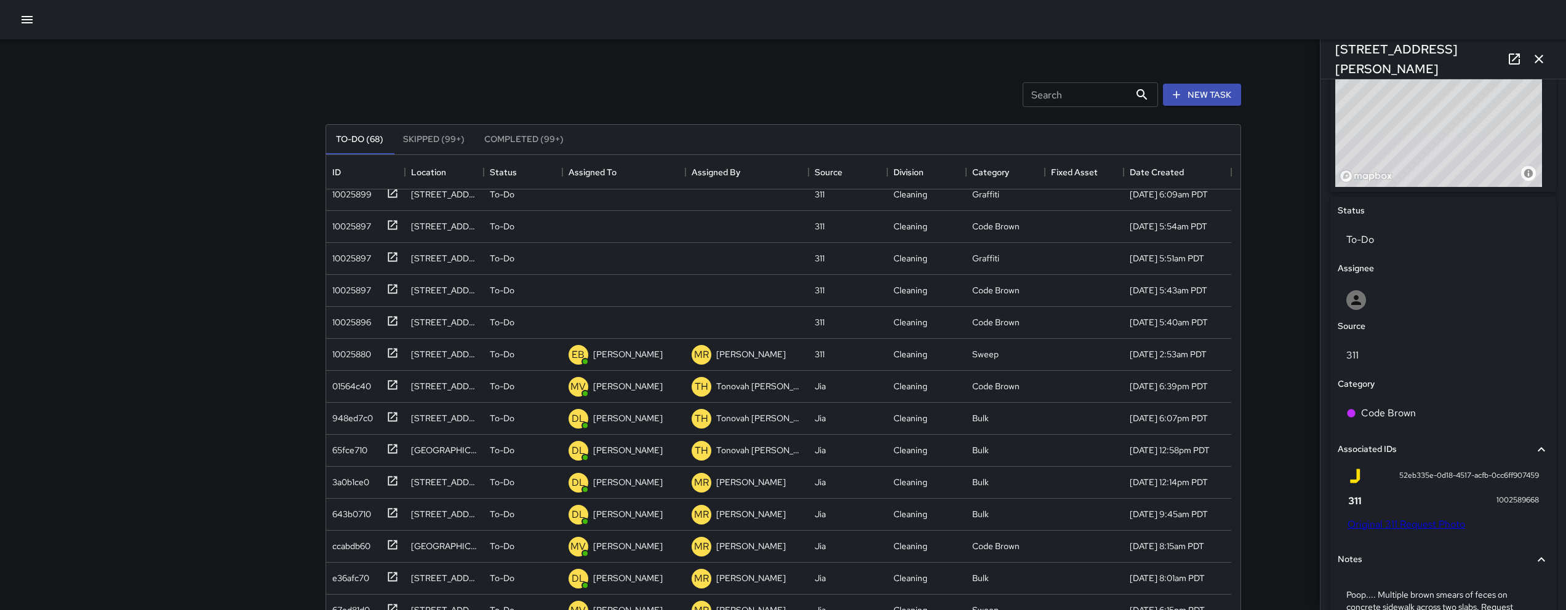
click at [1406, 529] on link "Original 311 Request Photo" at bounding box center [1407, 524] width 118 height 13
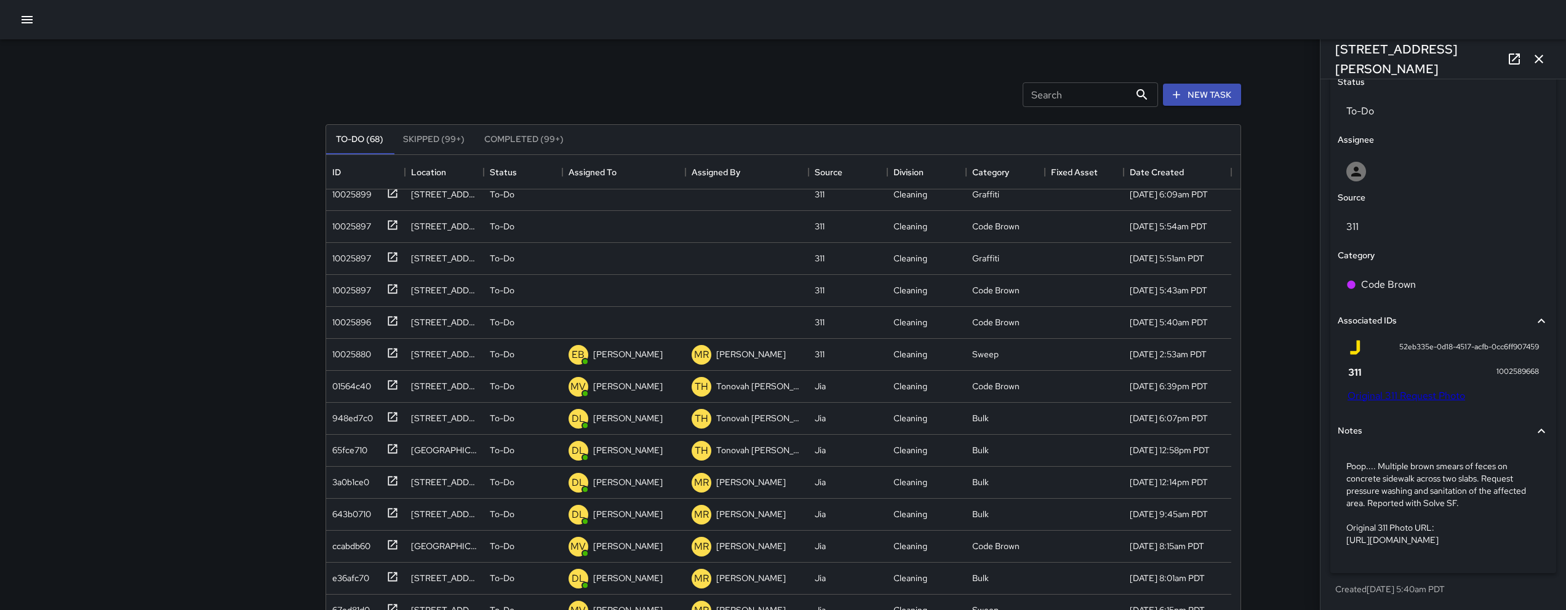
scroll to position [617, 0]
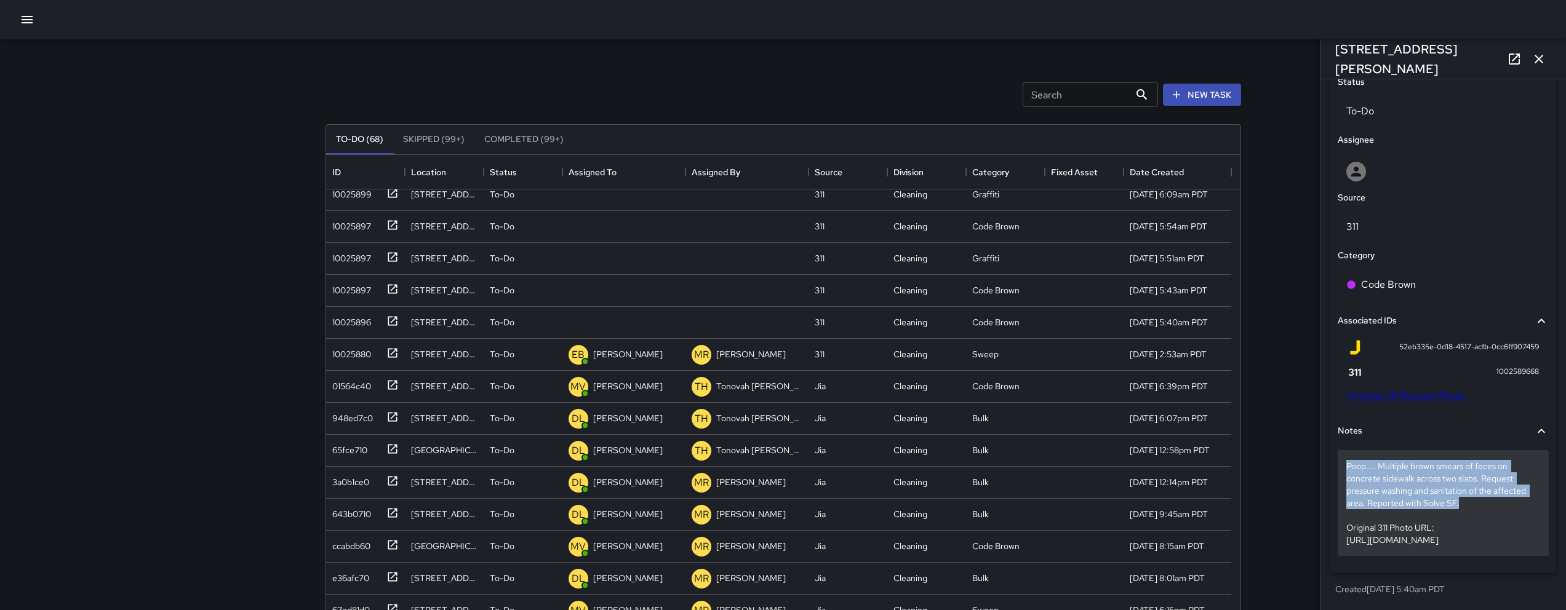
drag, startPoint x: 1346, startPoint y: 442, endPoint x: 1487, endPoint y: 475, distance: 144.8
click at [1487, 475] on p "Poop.... Multiple brown smears of feces on concrete sidewalk across two slabs. …" at bounding box center [1443, 503] width 194 height 86
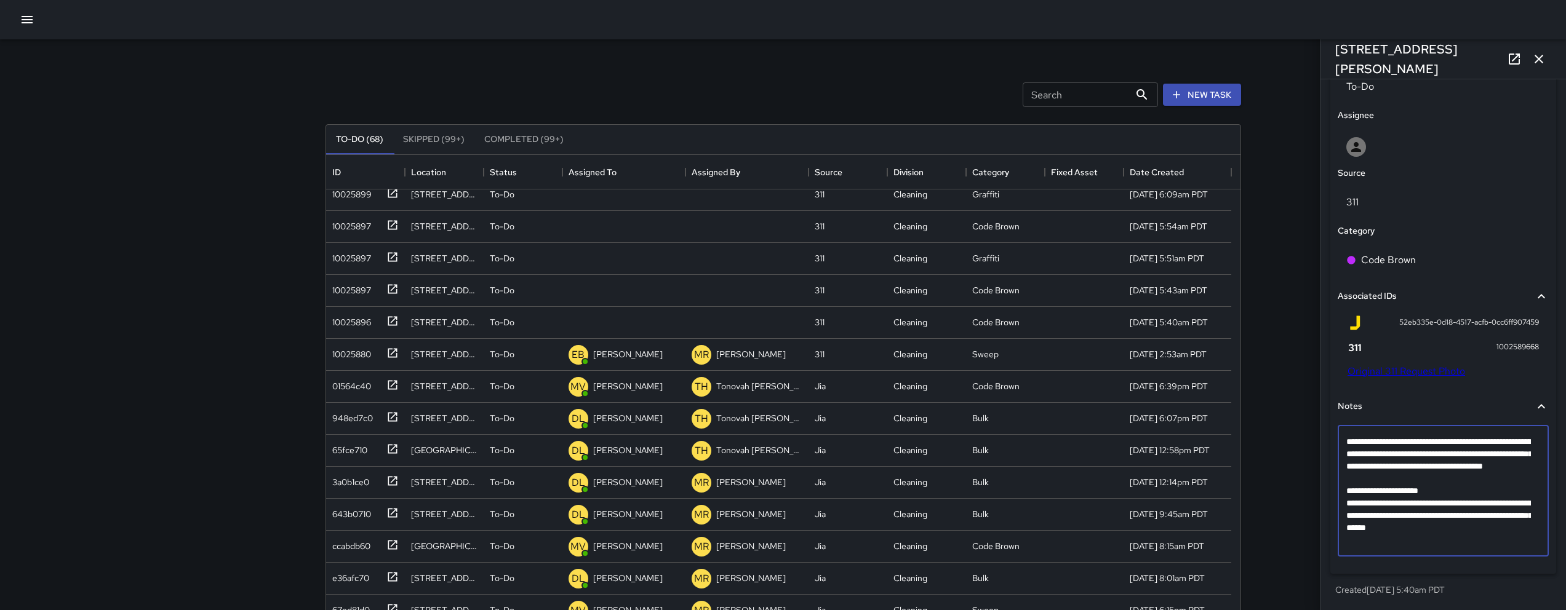
scroll to position [532, 0]
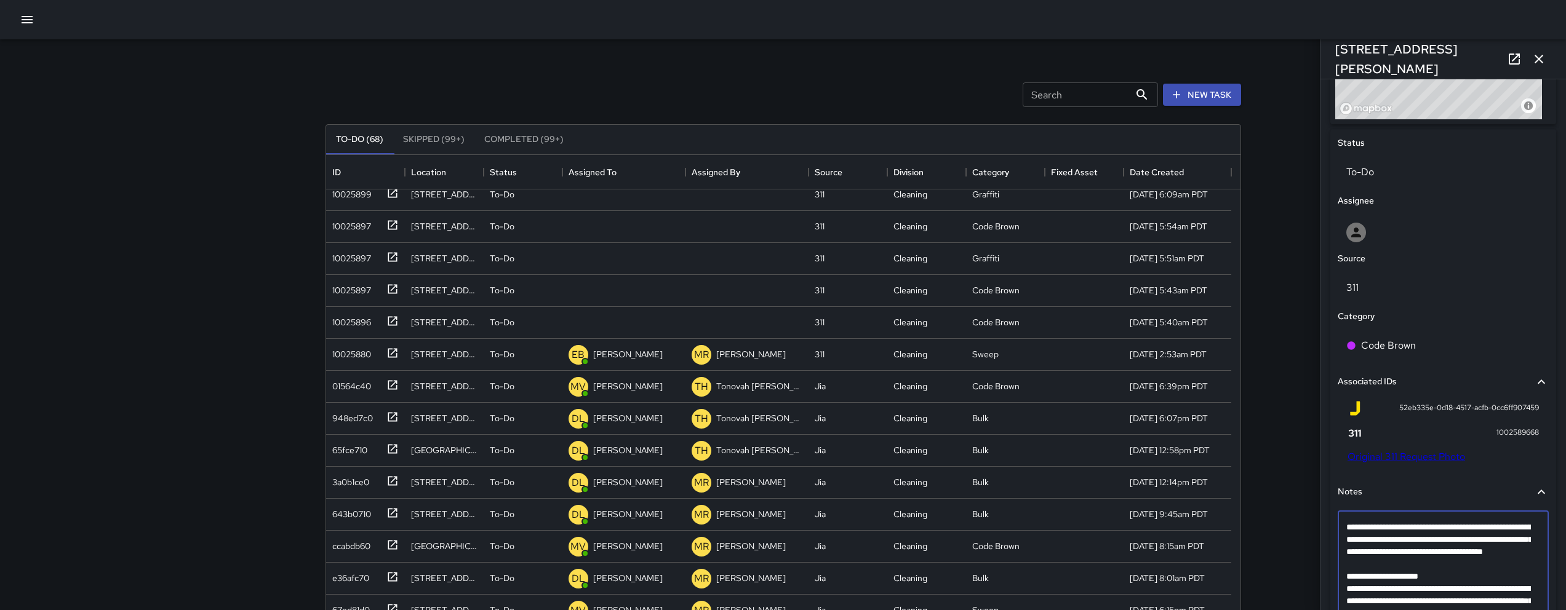
drag, startPoint x: 1463, startPoint y: 565, endPoint x: 1350, endPoint y: 521, distance: 121.6
click at [1350, 521] on textarea "**********" at bounding box center [1438, 576] width 185 height 111
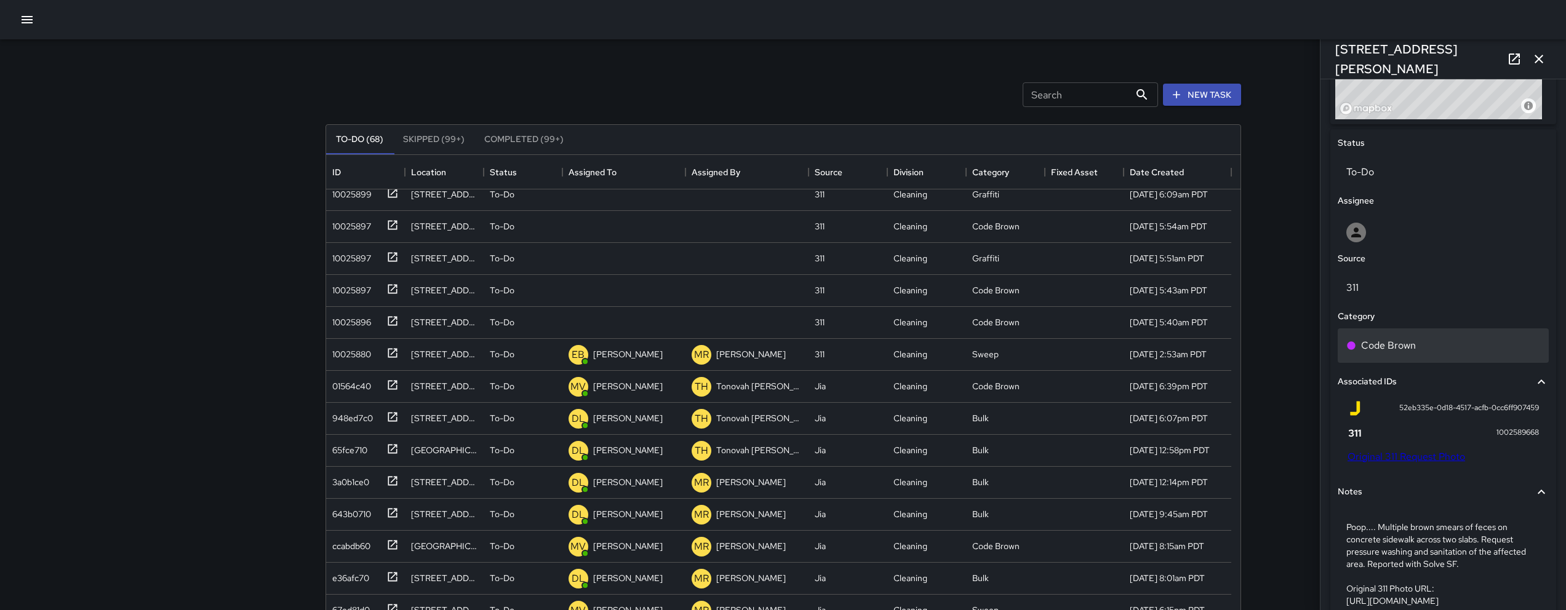
click at [1441, 347] on div "Code Brown" at bounding box center [1443, 345] width 194 height 15
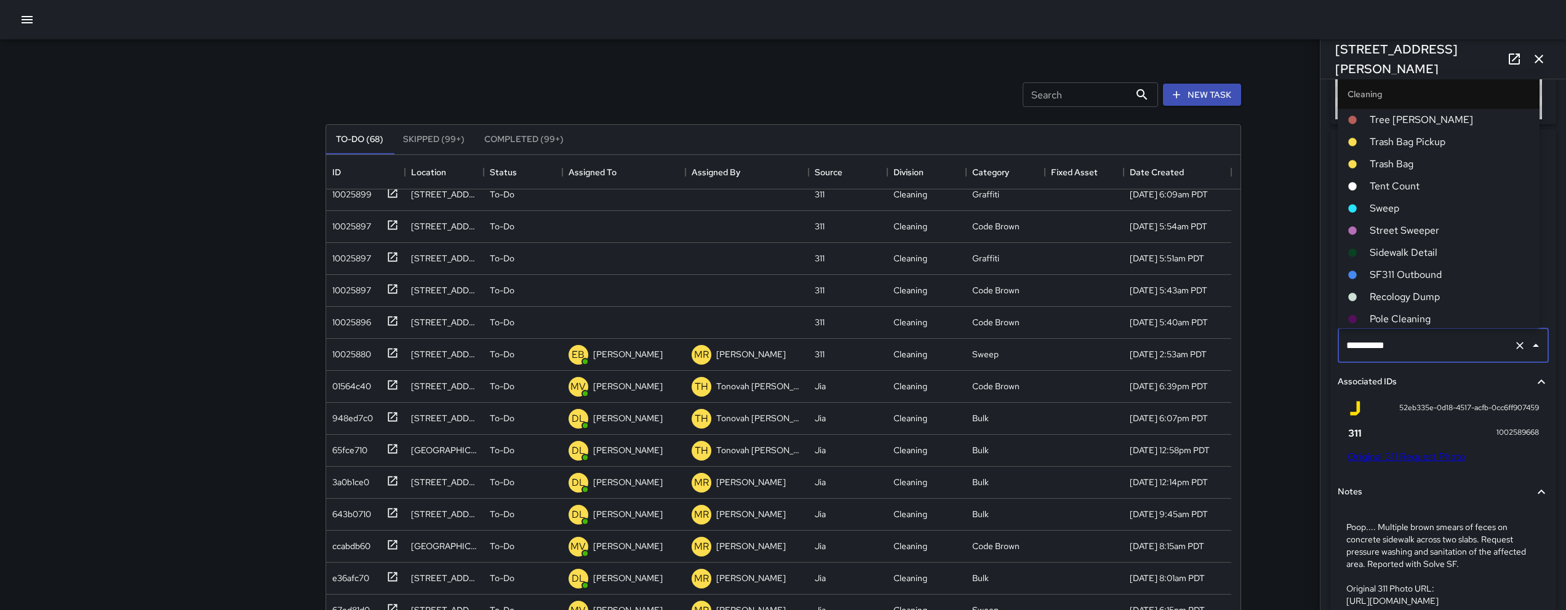
scroll to position [378, 0]
drag, startPoint x: 1441, startPoint y: 347, endPoint x: 1314, endPoint y: 345, distance: 126.8
click at [1314, 345] on div "Search Search New Task To-Do (68) Skipped (99+) Completed (99+) ID Location Sta…" at bounding box center [783, 363] width 1566 height 727
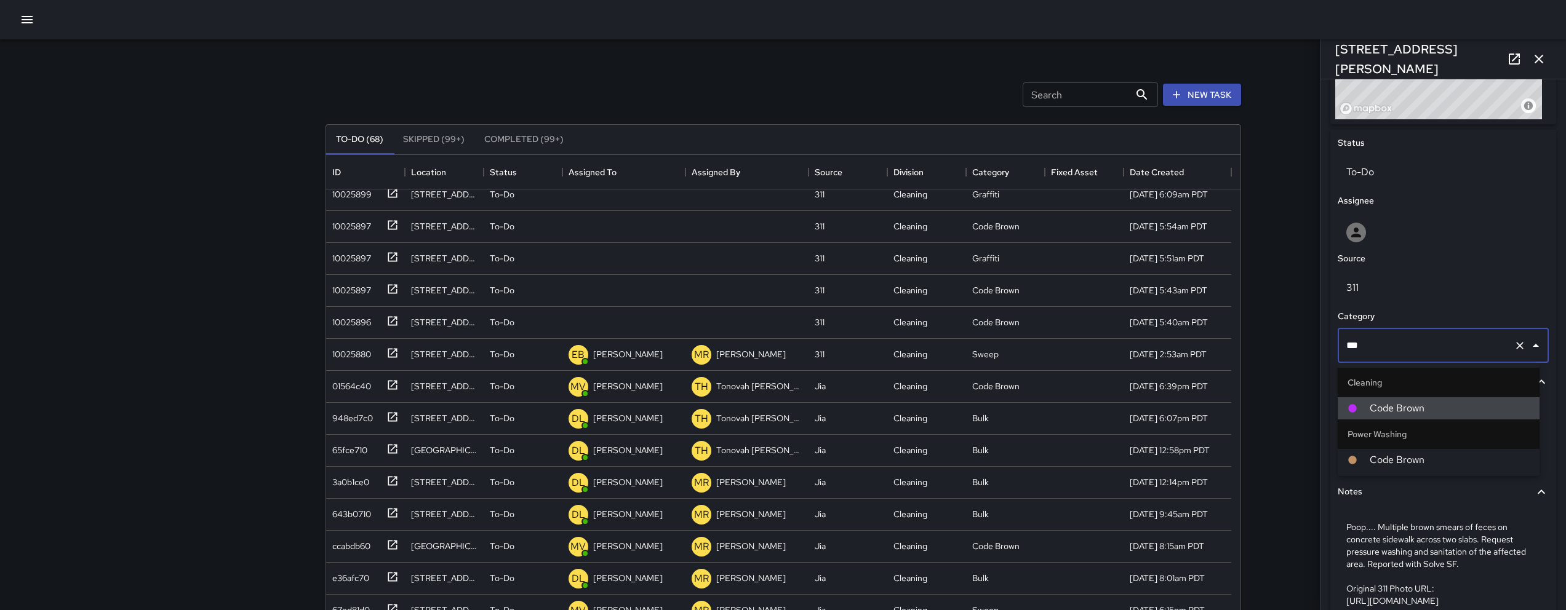
scroll to position [0, 0]
type input "****"
click at [1417, 463] on span "Code Brown" at bounding box center [1450, 460] width 160 height 15
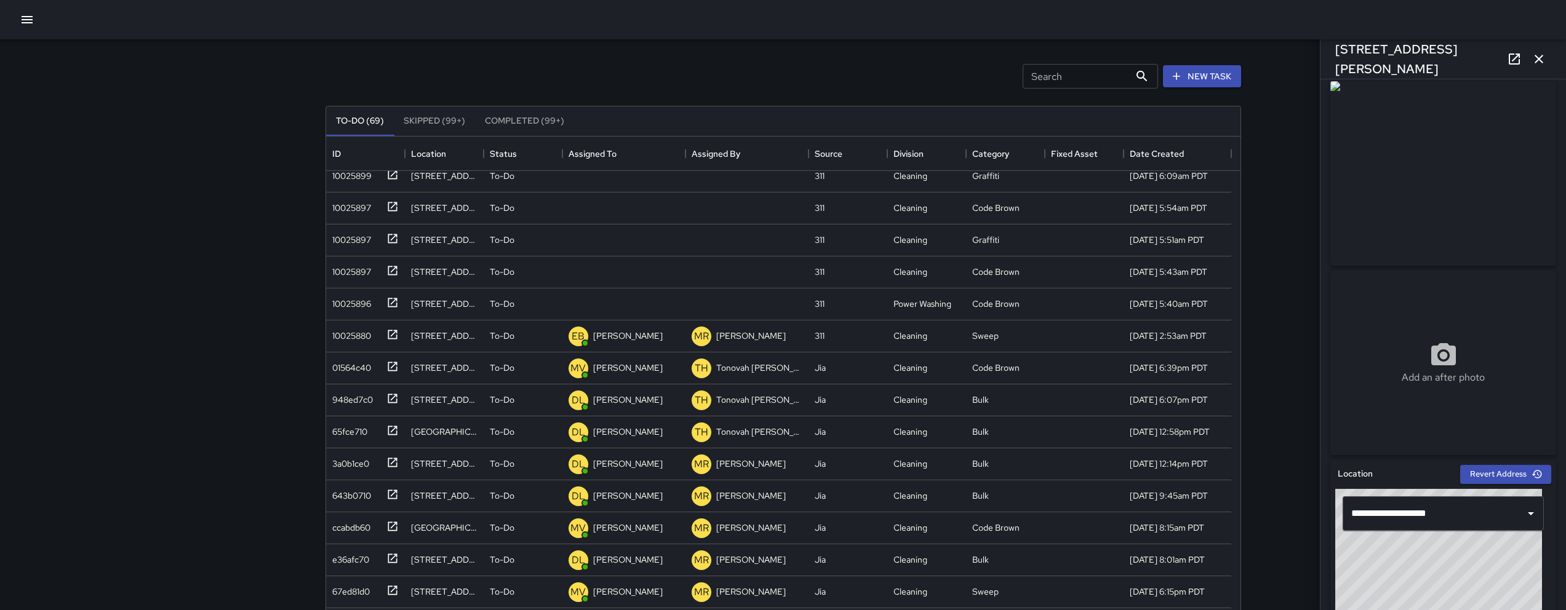
scroll to position [617, 0]
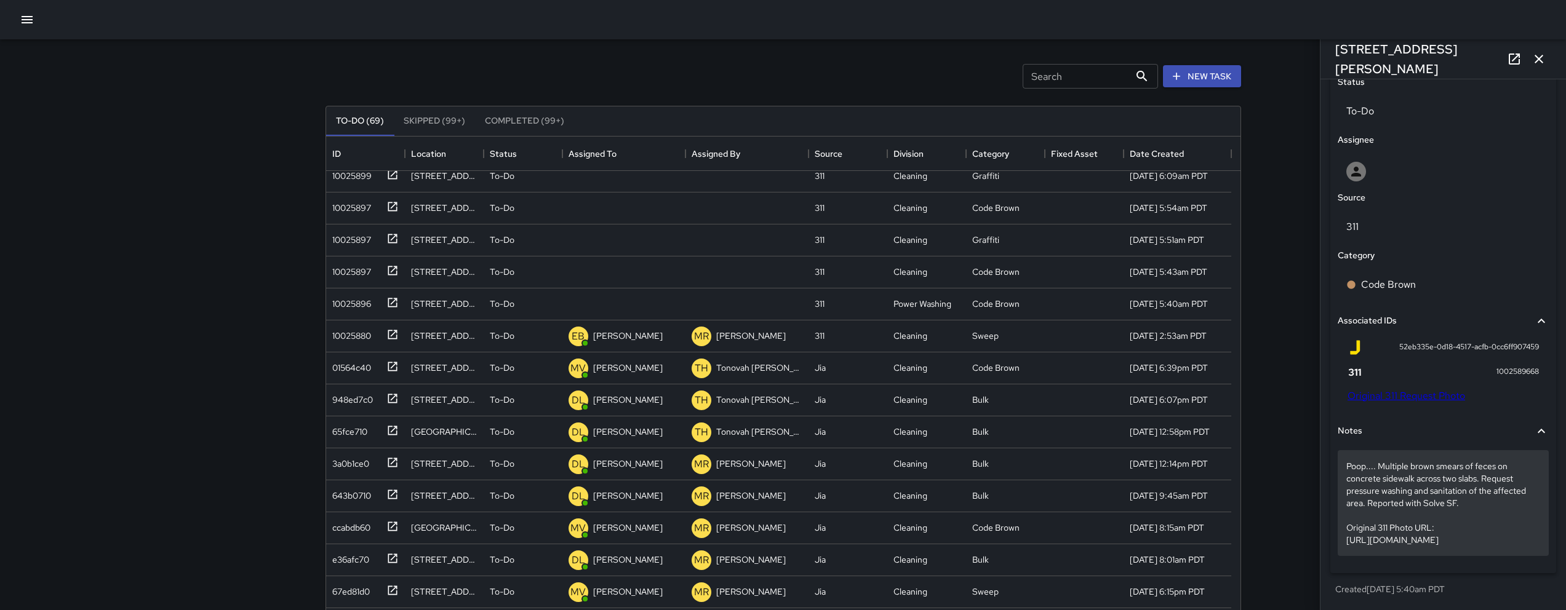
click at [1472, 521] on p "Poop.... Multiple brown smears of feces on concrete sidewalk across two slabs. …" at bounding box center [1443, 503] width 194 height 86
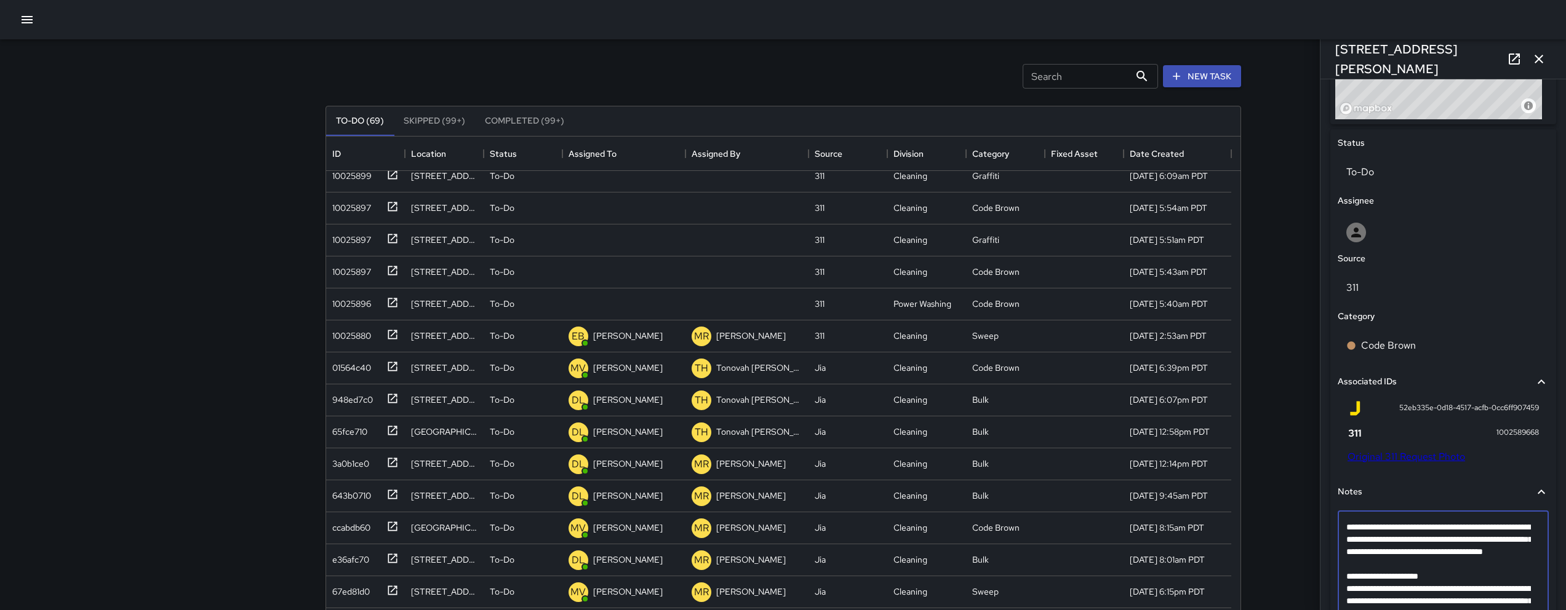
click at [1409, 577] on textarea "**********" at bounding box center [1438, 576] width 185 height 111
type textarea "**********"
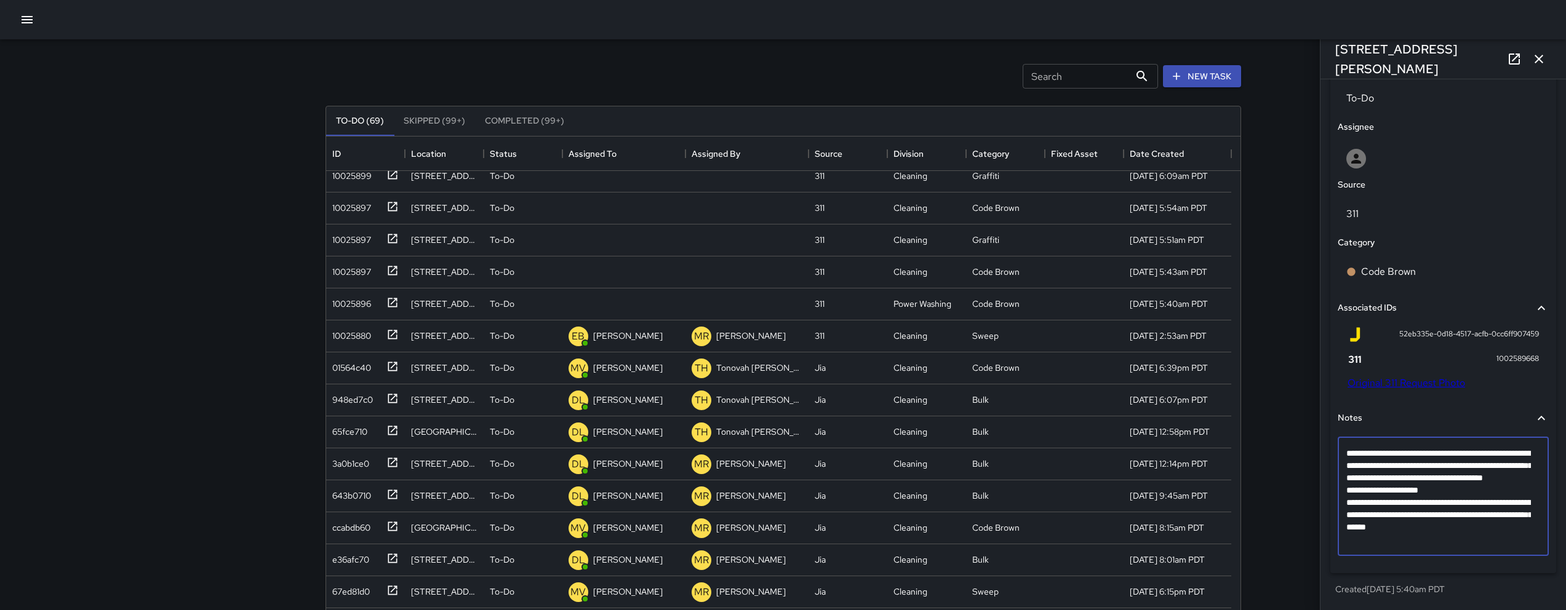
scroll to position [605, 0]
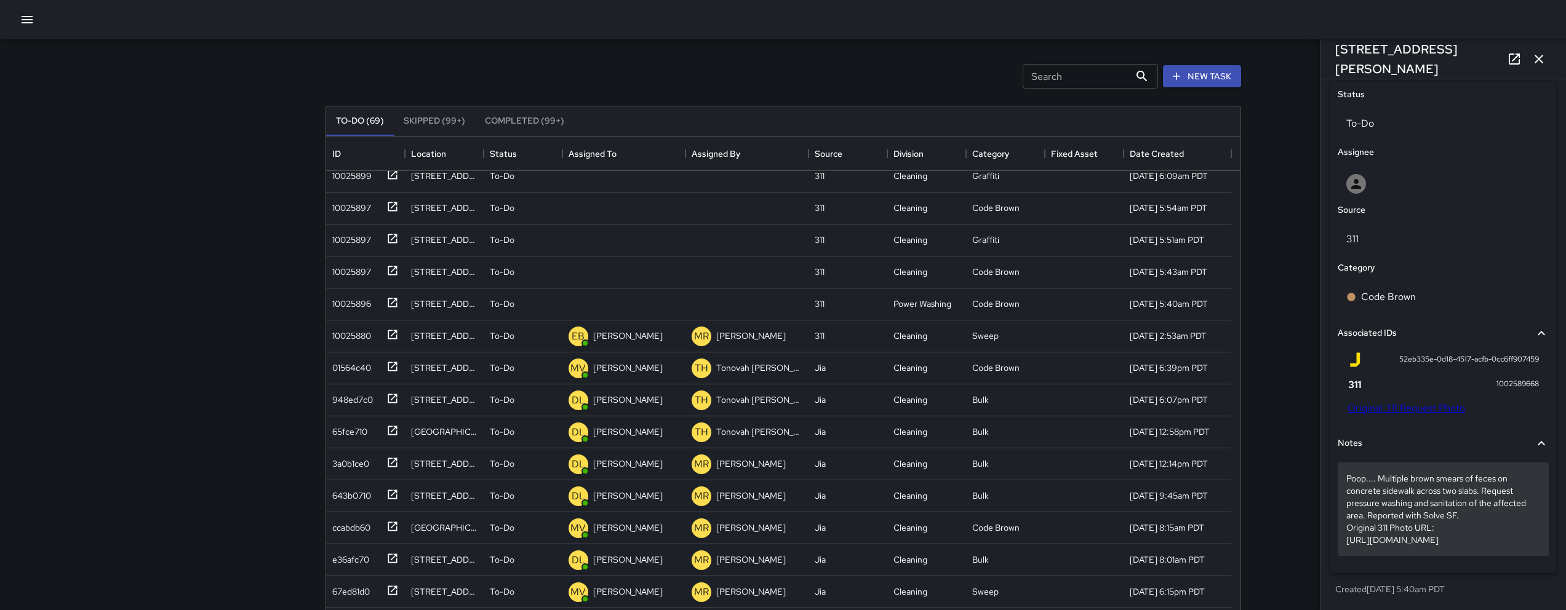
click at [1528, 542] on p "Poop.... Multiple brown smears of feces on concrete sidewalk across two slabs. …" at bounding box center [1443, 510] width 194 height 74
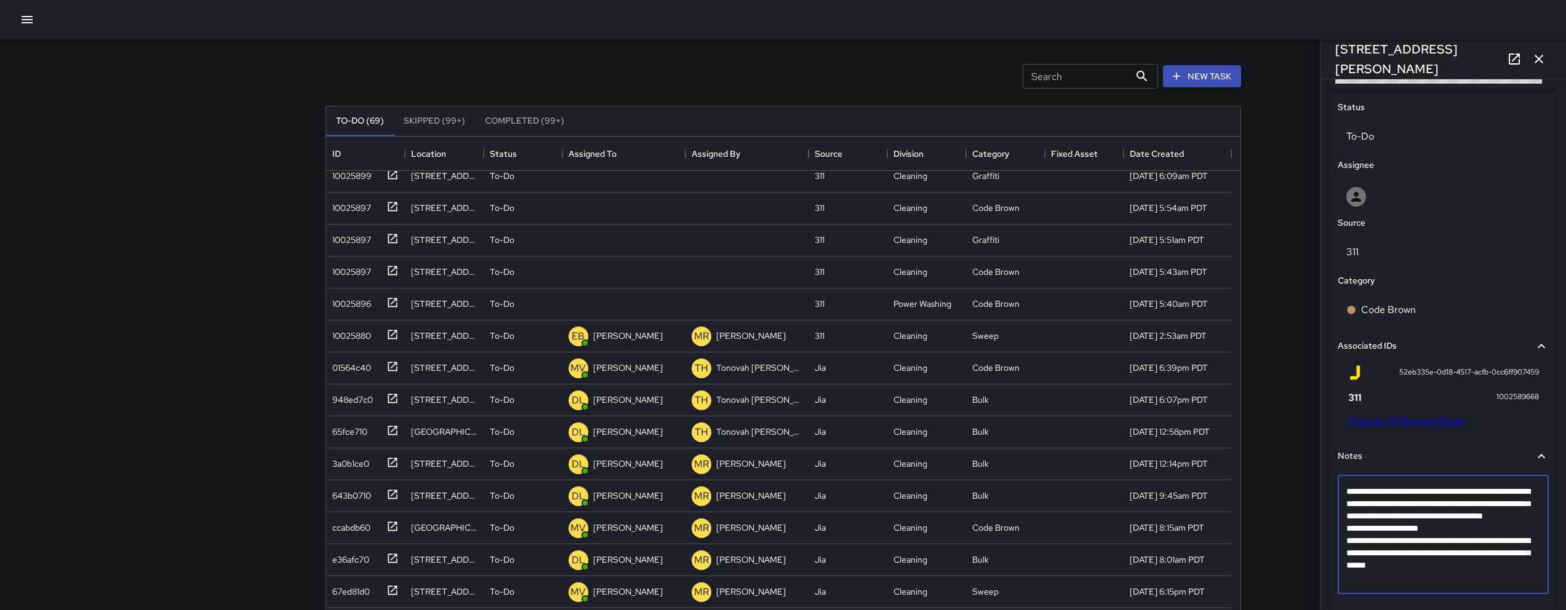
scroll to position [606, 0]
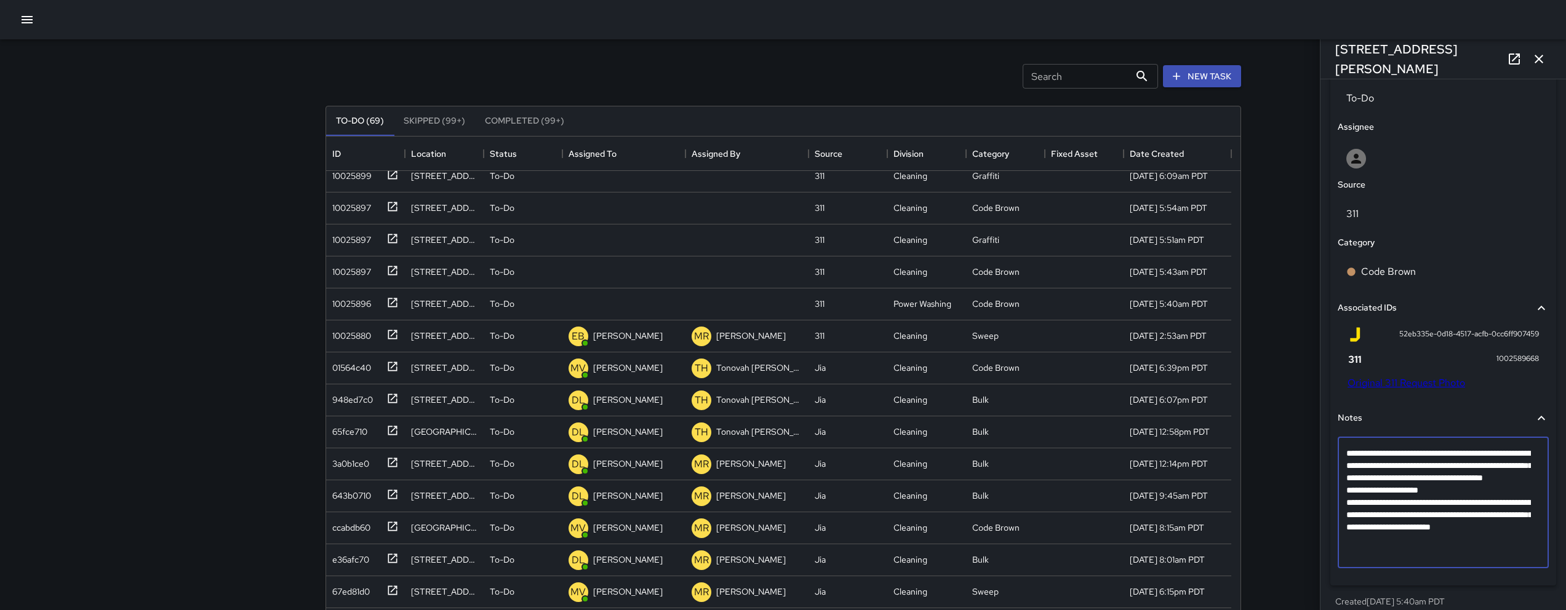
type textarea "**********"
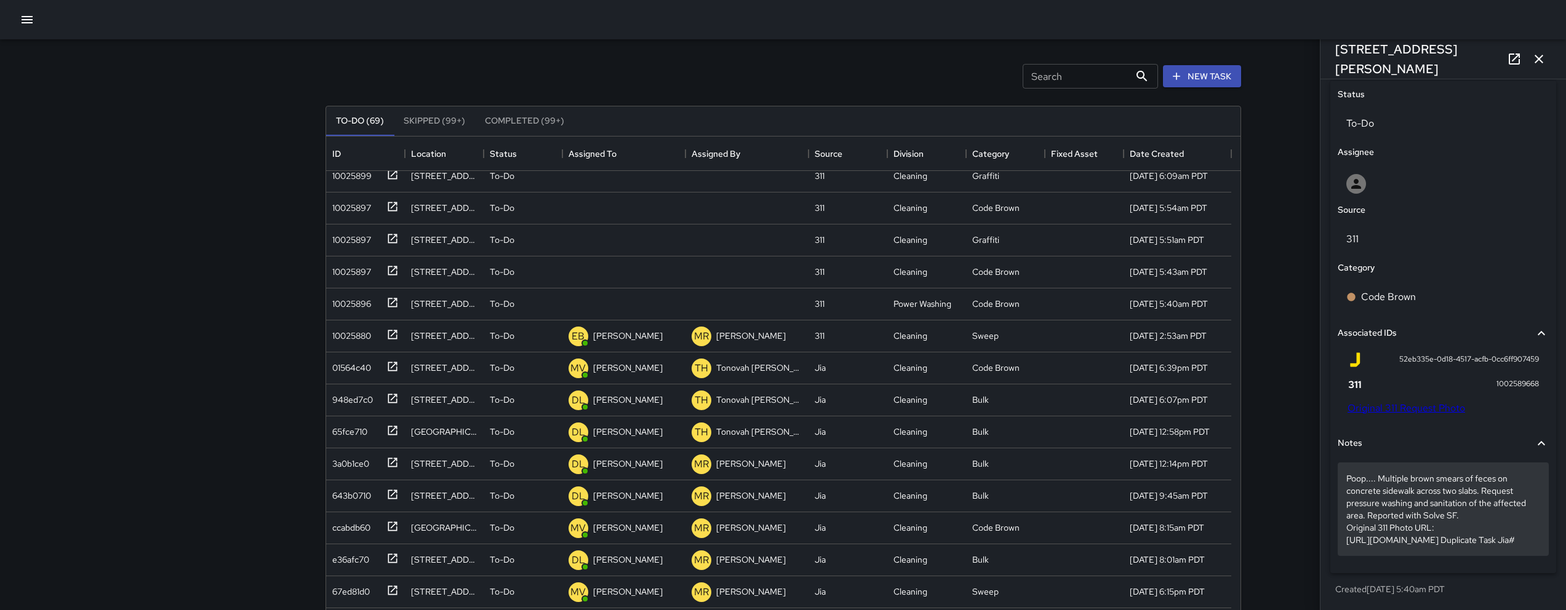
click at [1463, 546] on p "Poop.... Multiple brown smears of feces on concrete sidewalk across two slabs. …" at bounding box center [1443, 510] width 194 height 74
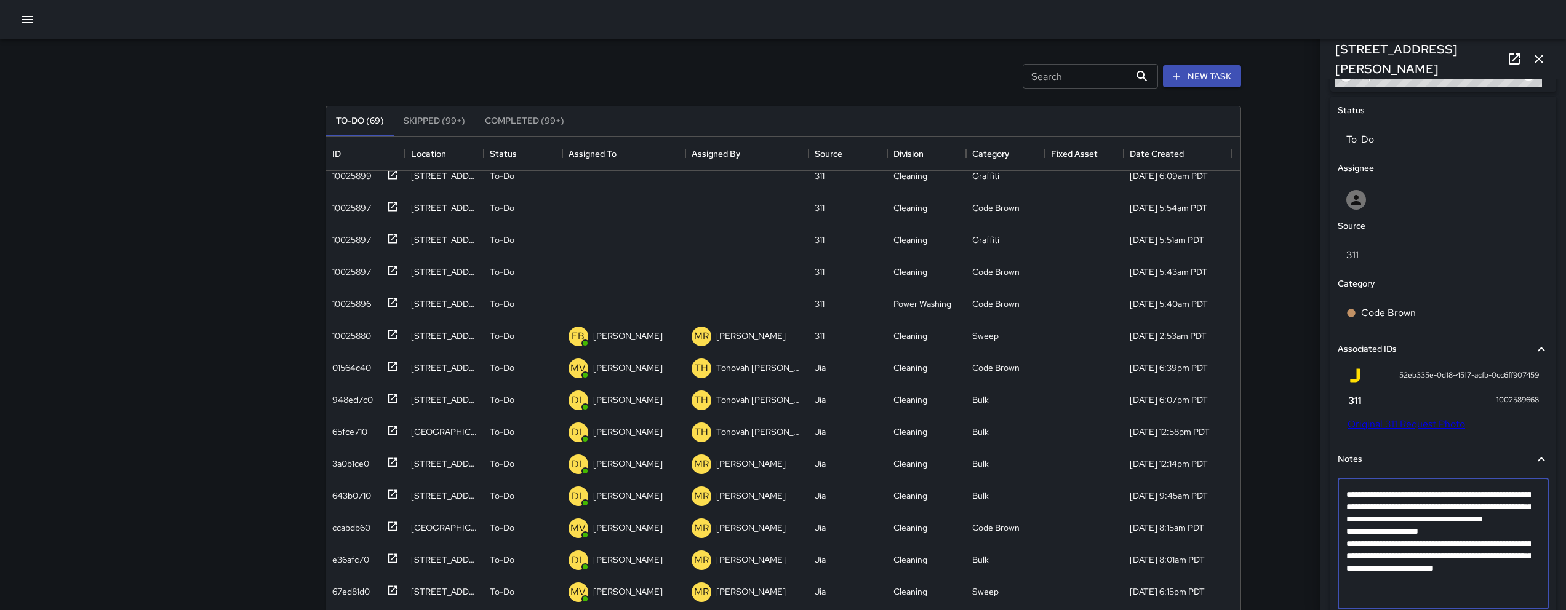
scroll to position [618, 0]
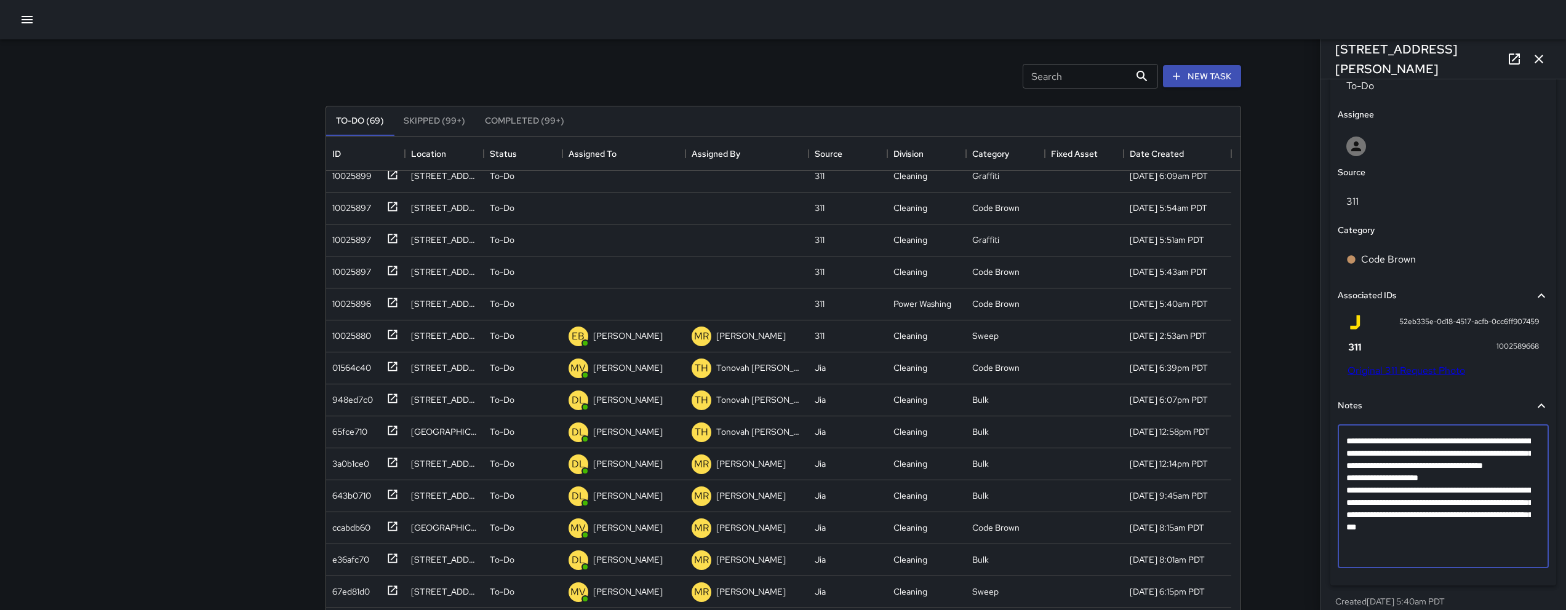
click at [1422, 542] on textarea "**********" at bounding box center [1438, 496] width 185 height 123
type textarea "**********"
click at [1441, 552] on textarea "**********" at bounding box center [1438, 496] width 185 height 123
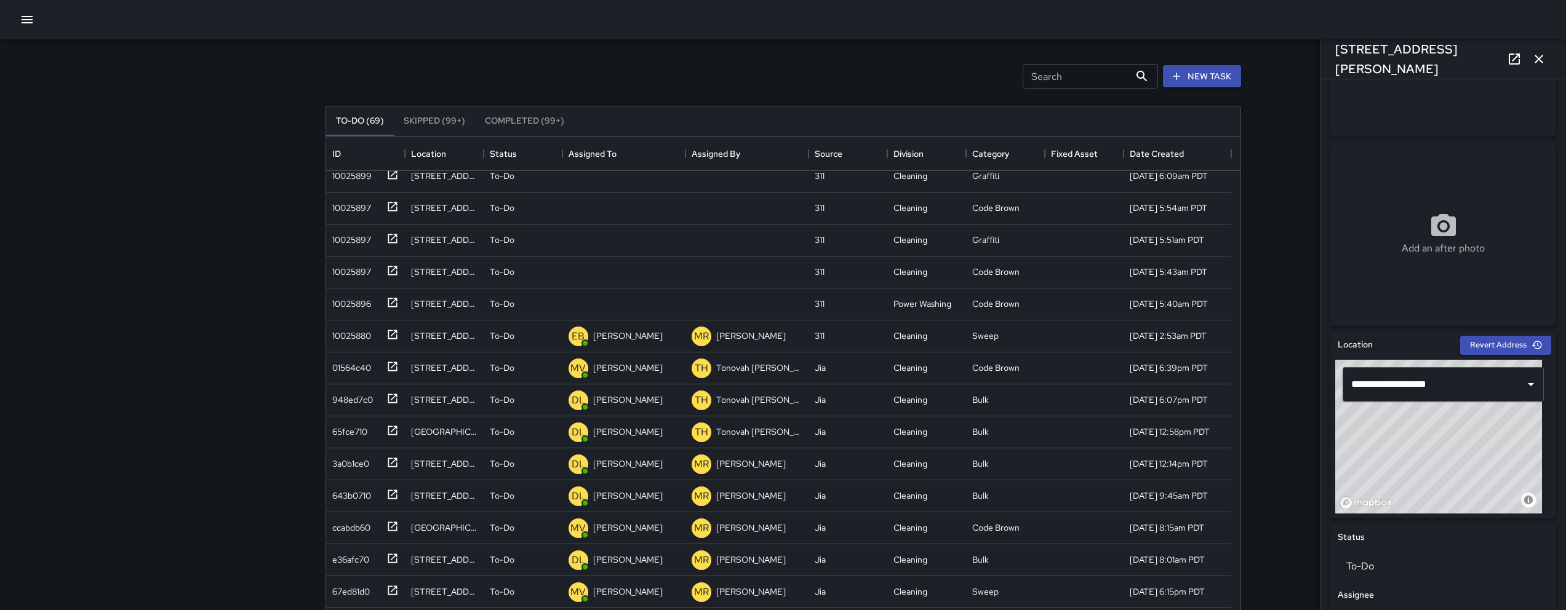
scroll to position [260, 0]
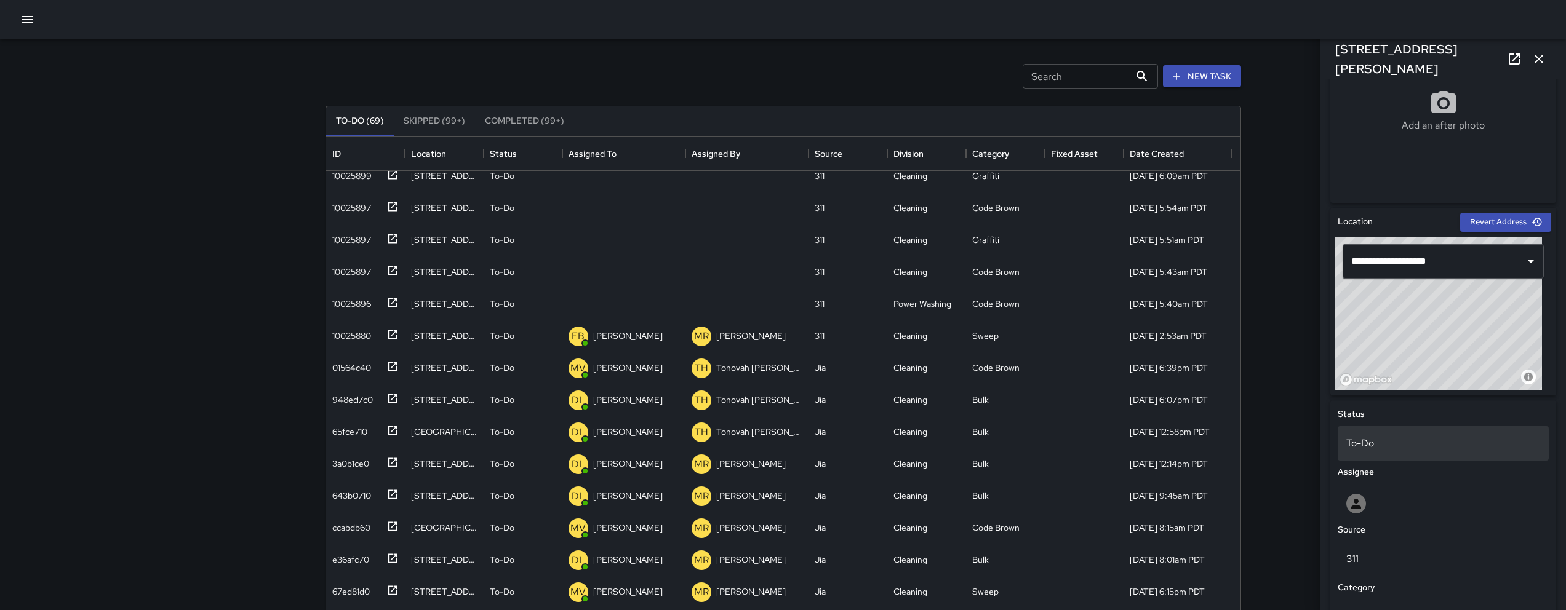
click at [1415, 453] on div "To-Do" at bounding box center [1443, 443] width 211 height 34
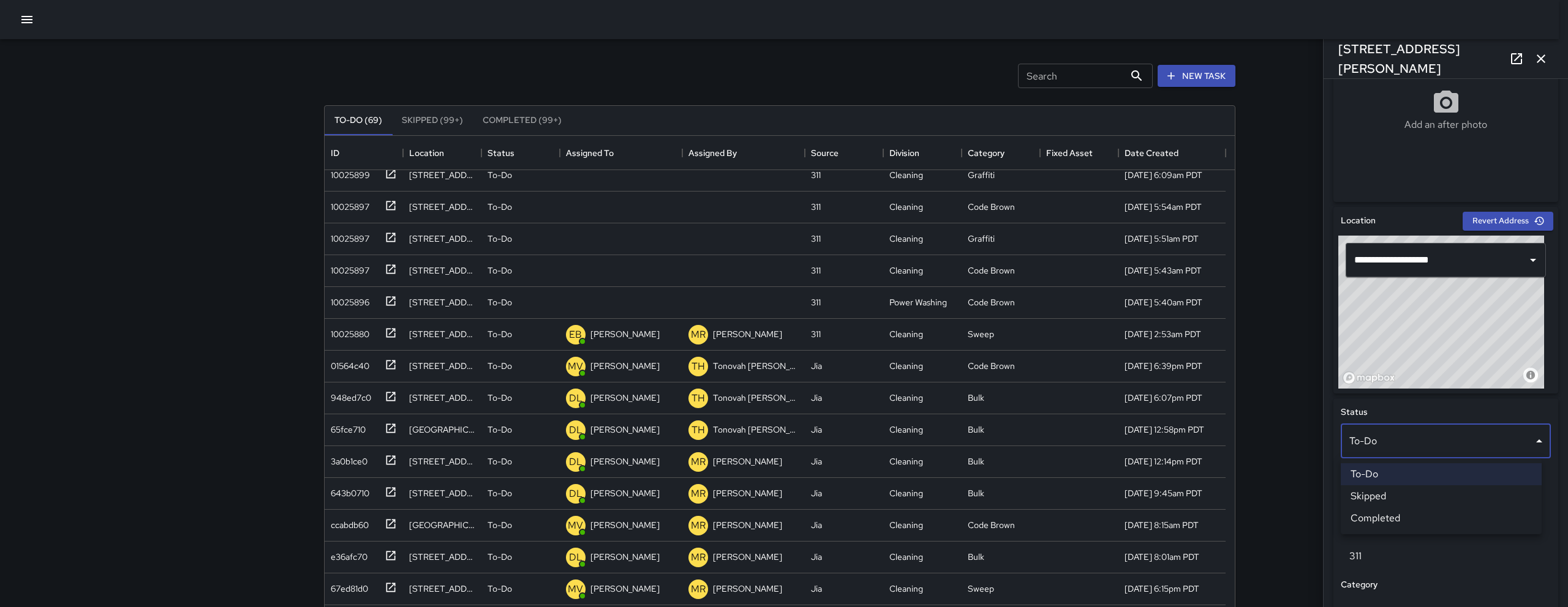
click at [1420, 493] on li "Skipped" at bounding box center [1442, 497] width 201 height 22
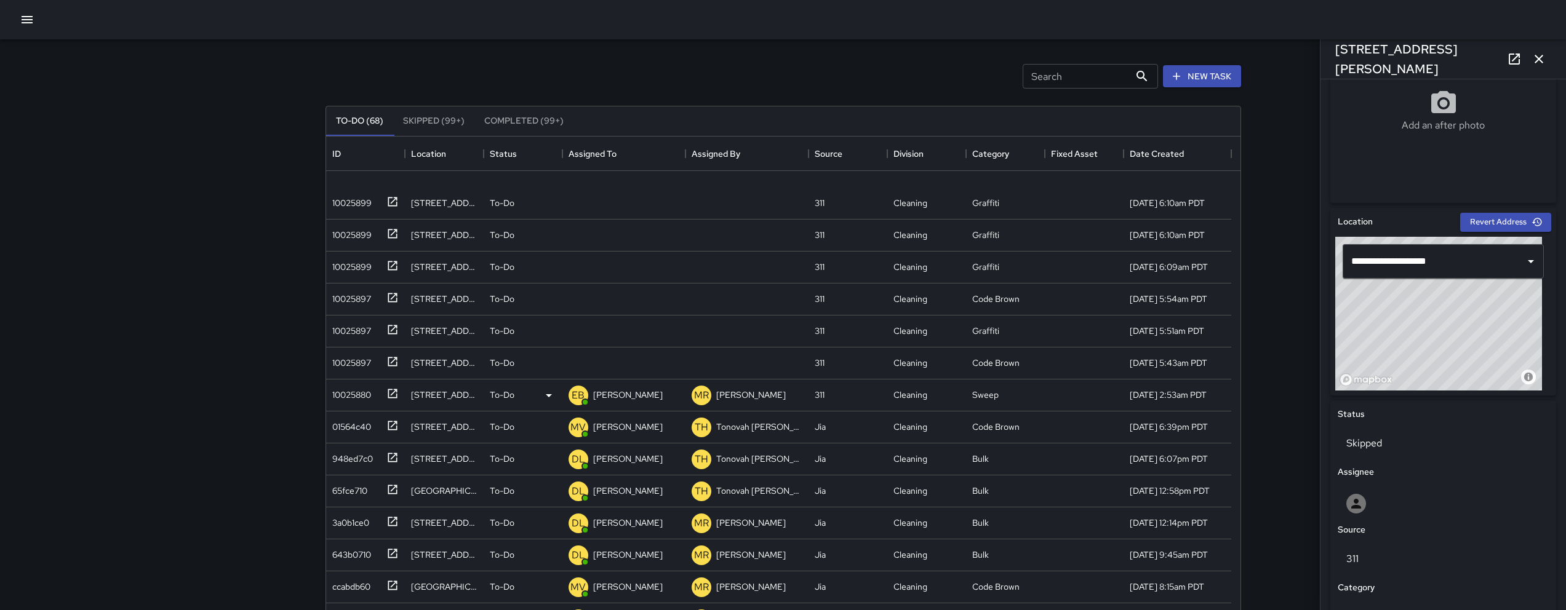
scroll to position [834, 0]
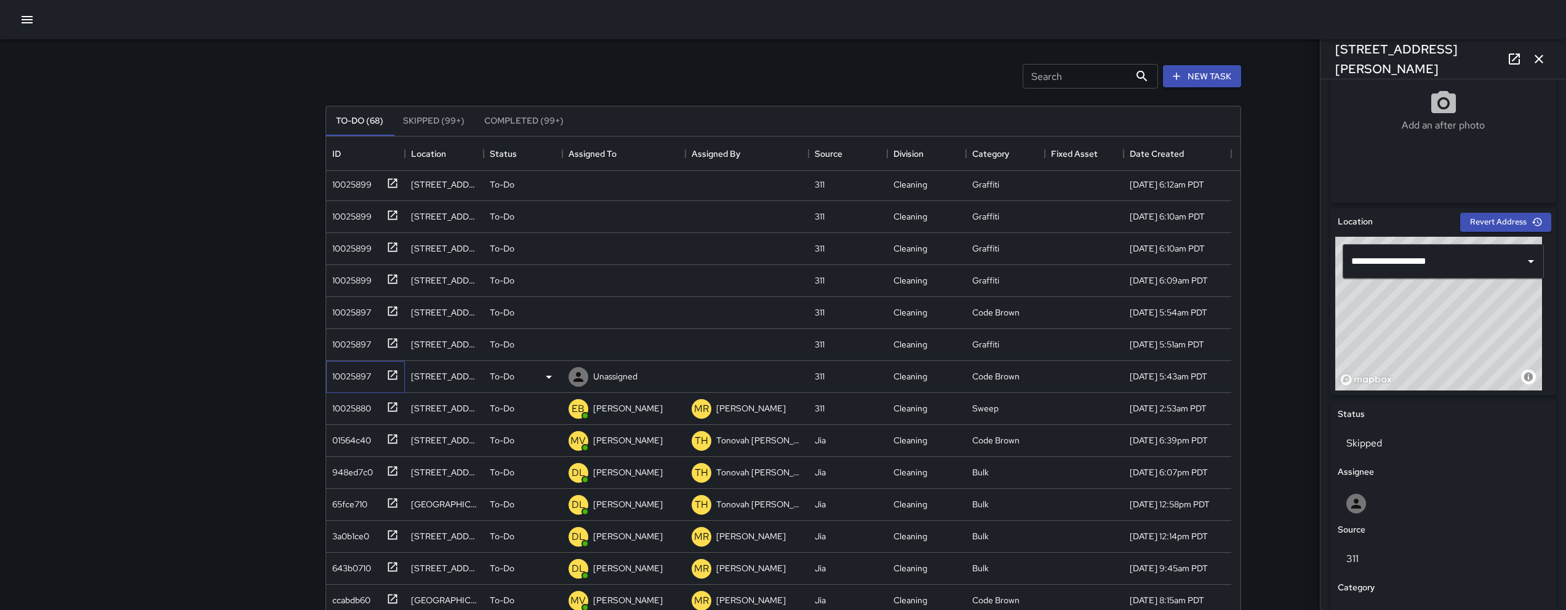
click at [357, 378] on div "10025897" at bounding box center [349, 374] width 44 height 17
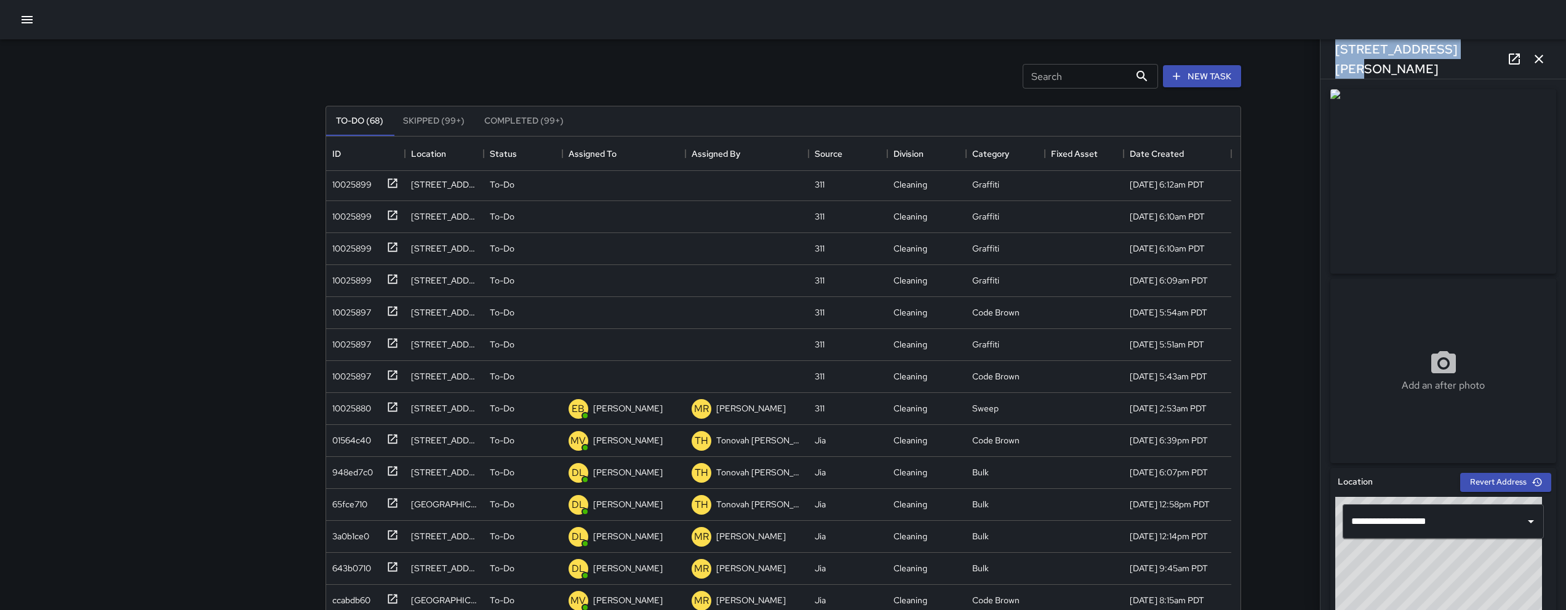
drag, startPoint x: 1458, startPoint y: 60, endPoint x: 1330, endPoint y: 60, distance: 127.4
click at [1330, 60] on div "[STREET_ADDRESS][PERSON_NAME]" at bounding box center [1444, 58] width 246 height 39
copy h6 "[STREET_ADDRESS][PERSON_NAME]"
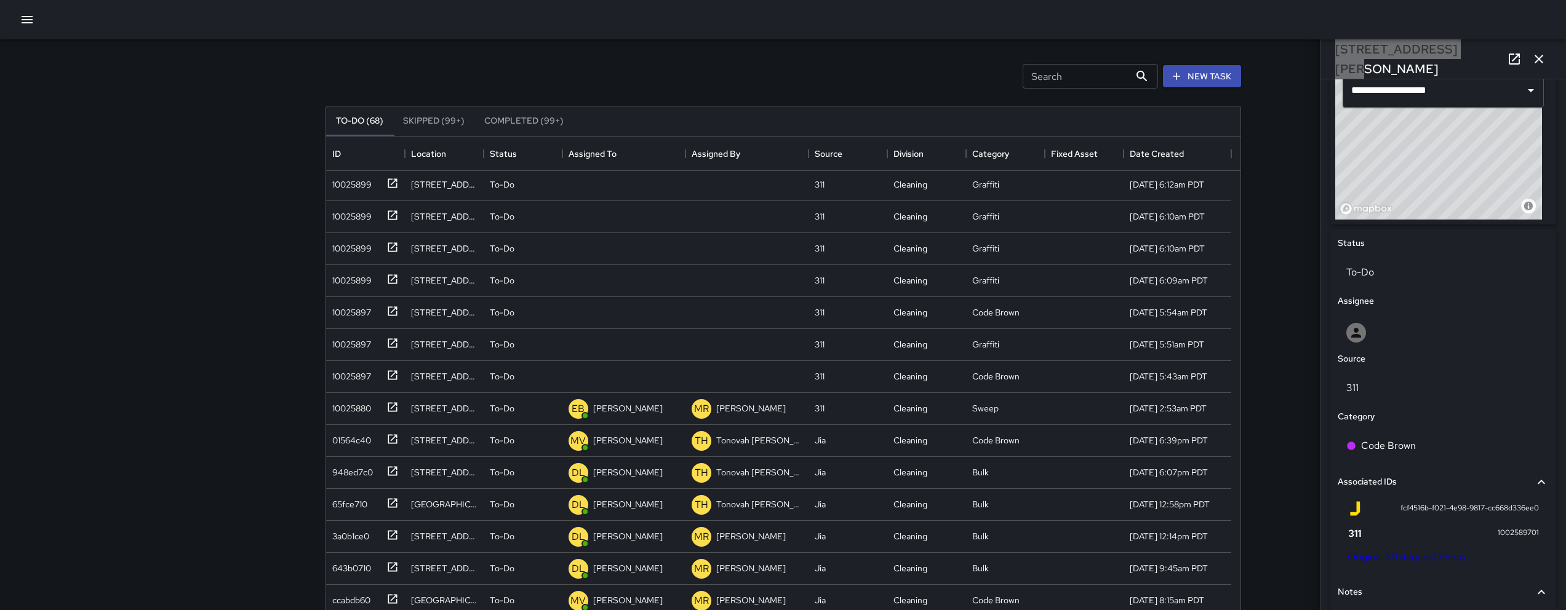
scroll to position [458, 0]
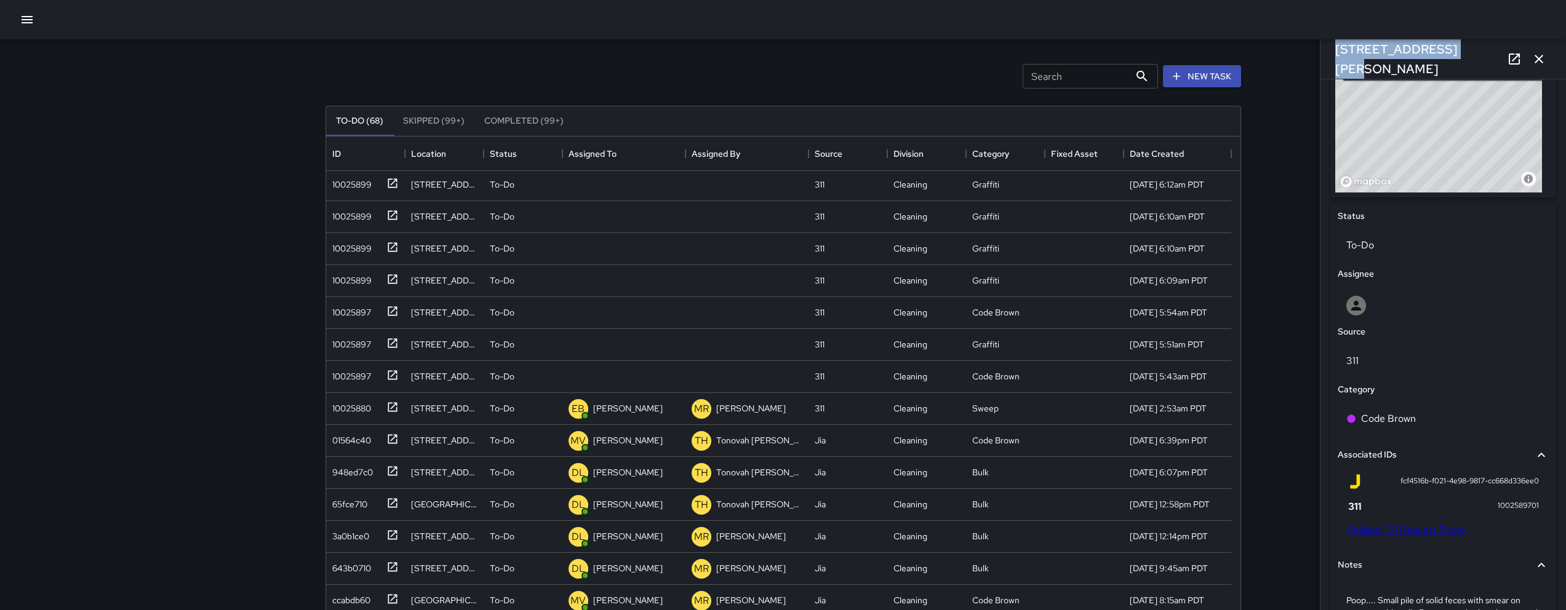
click at [1407, 534] on link "Original 311 Request Photo" at bounding box center [1407, 530] width 118 height 13
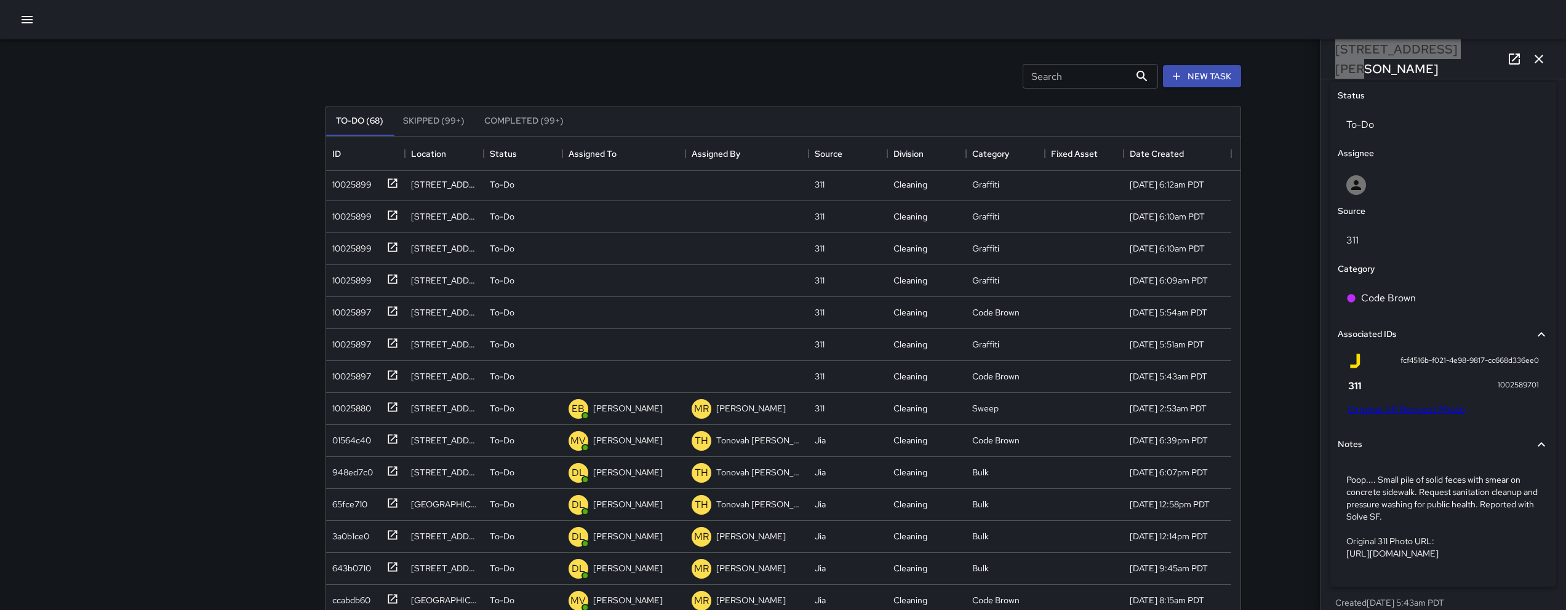
scroll to position [617, 0]
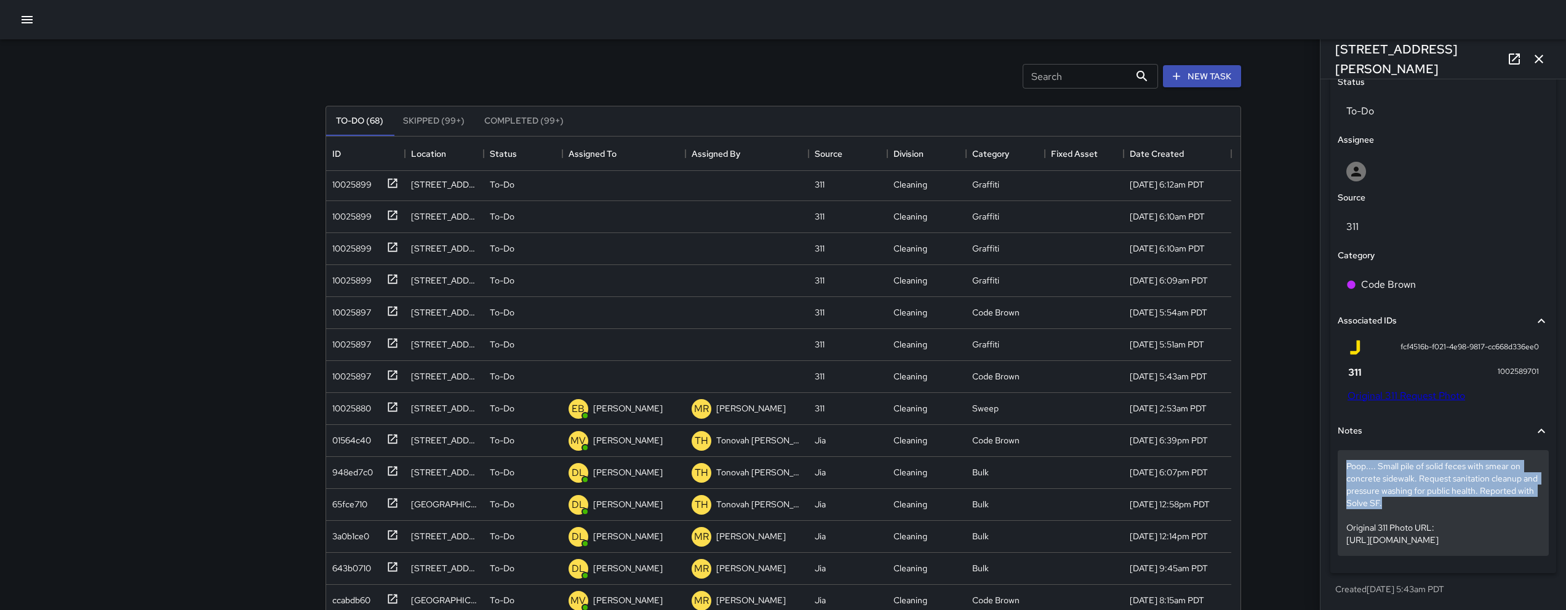
drag, startPoint x: 1450, startPoint y: 480, endPoint x: 1347, endPoint y: 437, distance: 111.4
click at [1347, 460] on p "Poop.... Small pile of solid feces with smear on concrete sidewalk. Request san…" at bounding box center [1443, 503] width 194 height 86
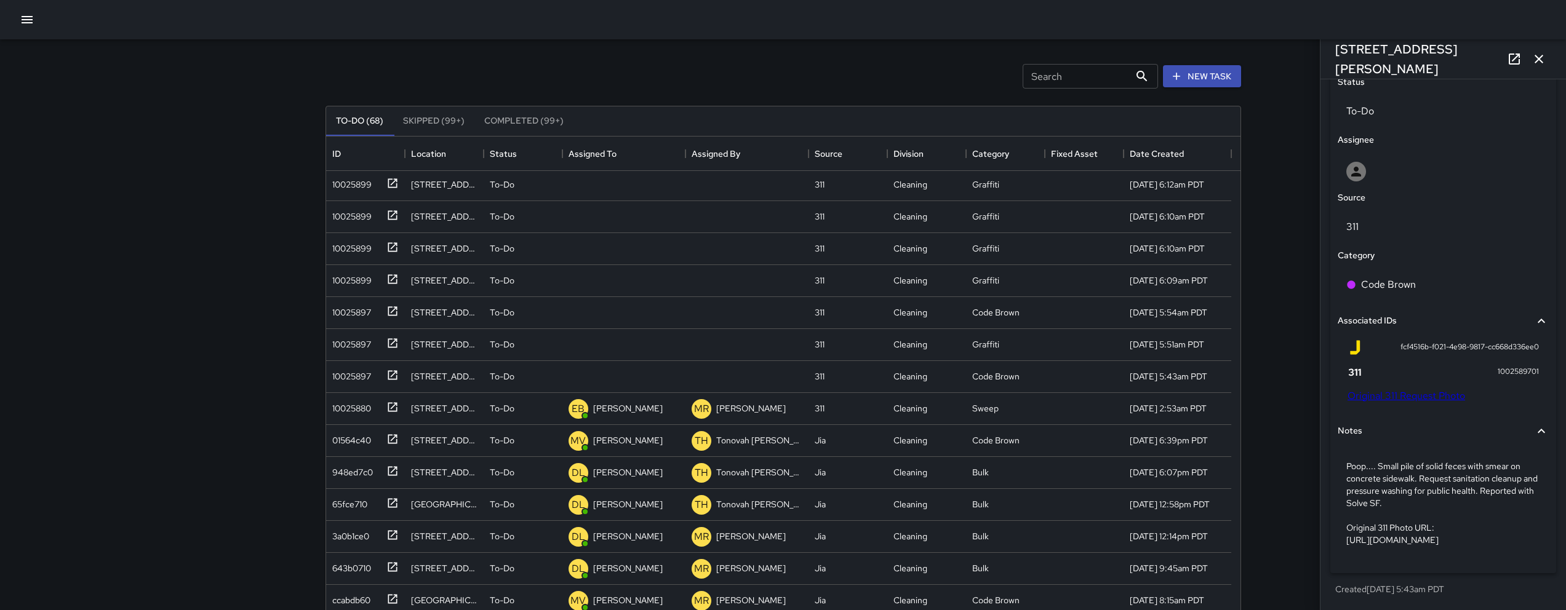
scroll to position [532, 0]
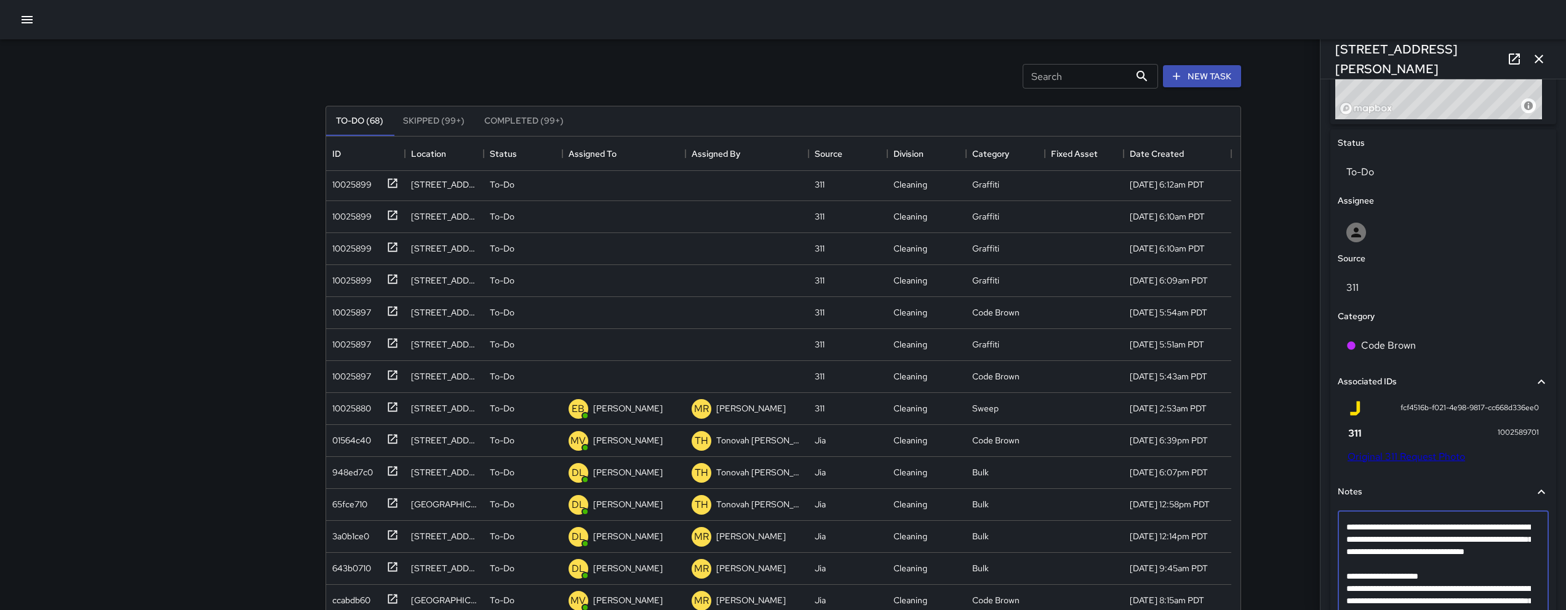
drag, startPoint x: 1449, startPoint y: 570, endPoint x: 1357, endPoint y: 534, distance: 99.2
click at [1349, 525] on textarea "**********" at bounding box center [1438, 576] width 185 height 111
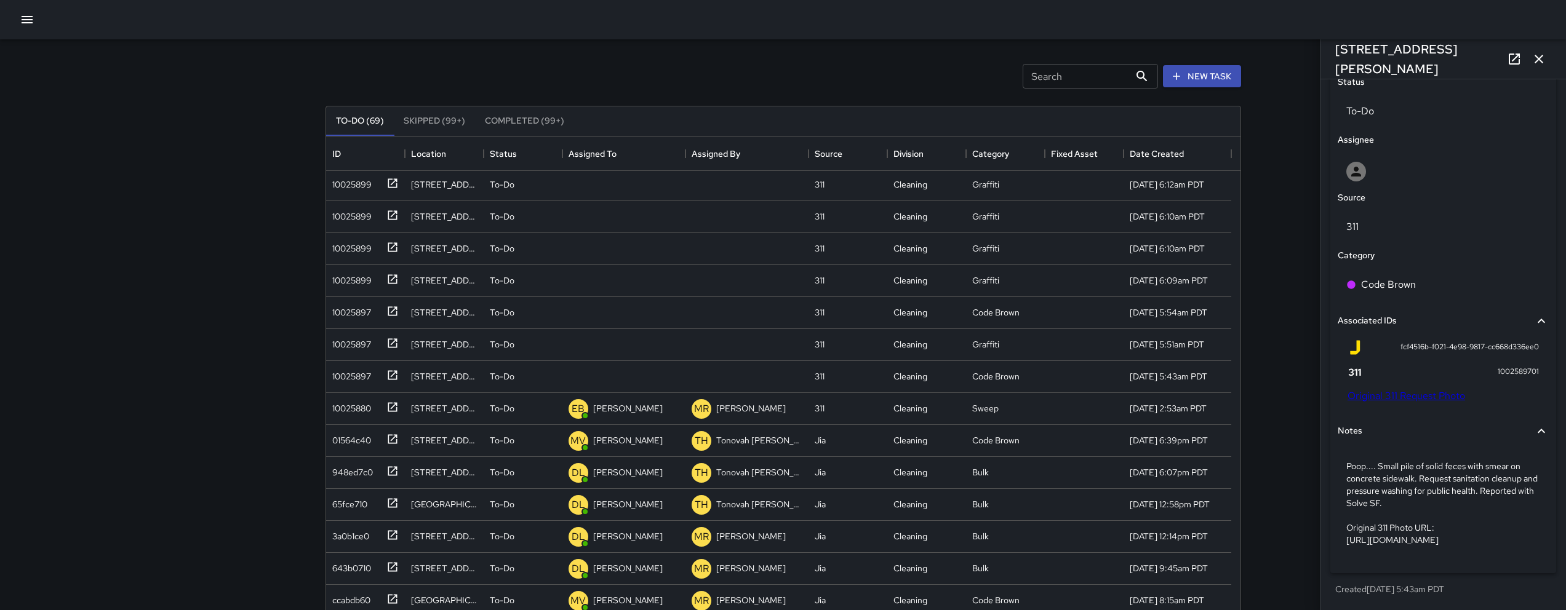
scroll to position [617, 0]
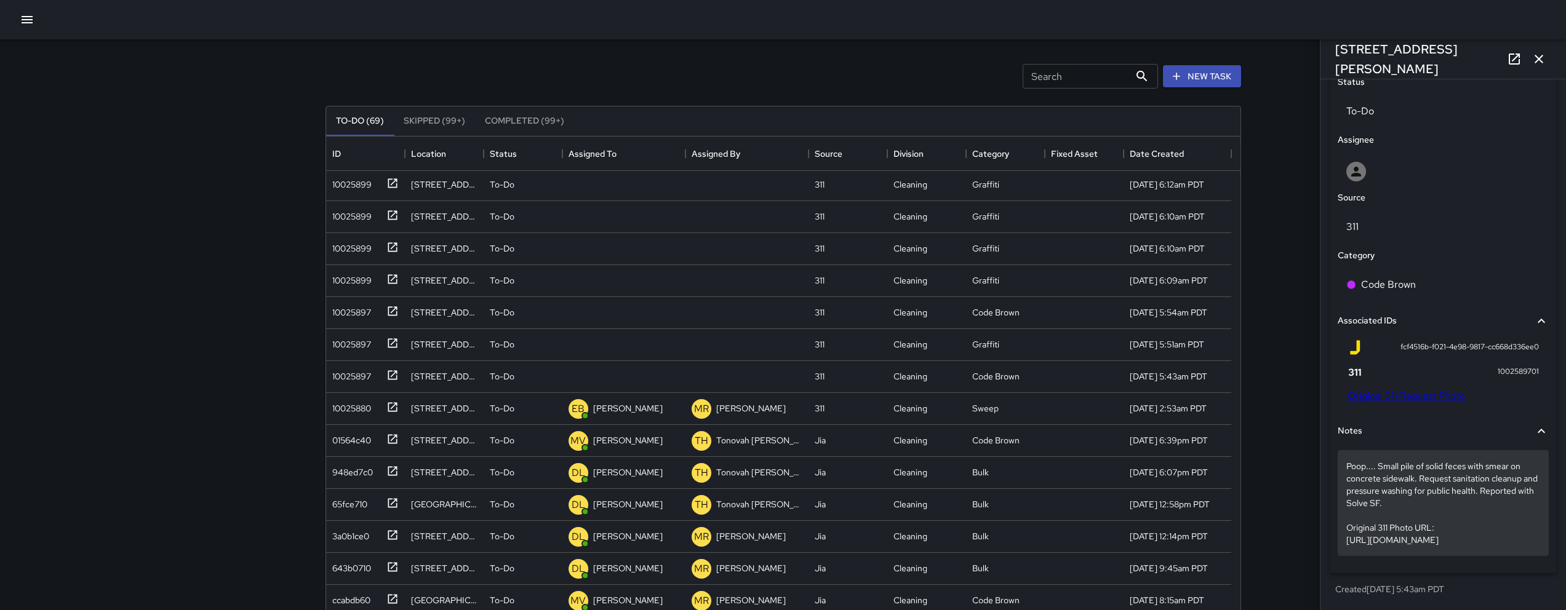
click at [1423, 494] on p "Poop.... Small pile of solid feces with smear on concrete sidewalk. Request san…" at bounding box center [1443, 503] width 194 height 86
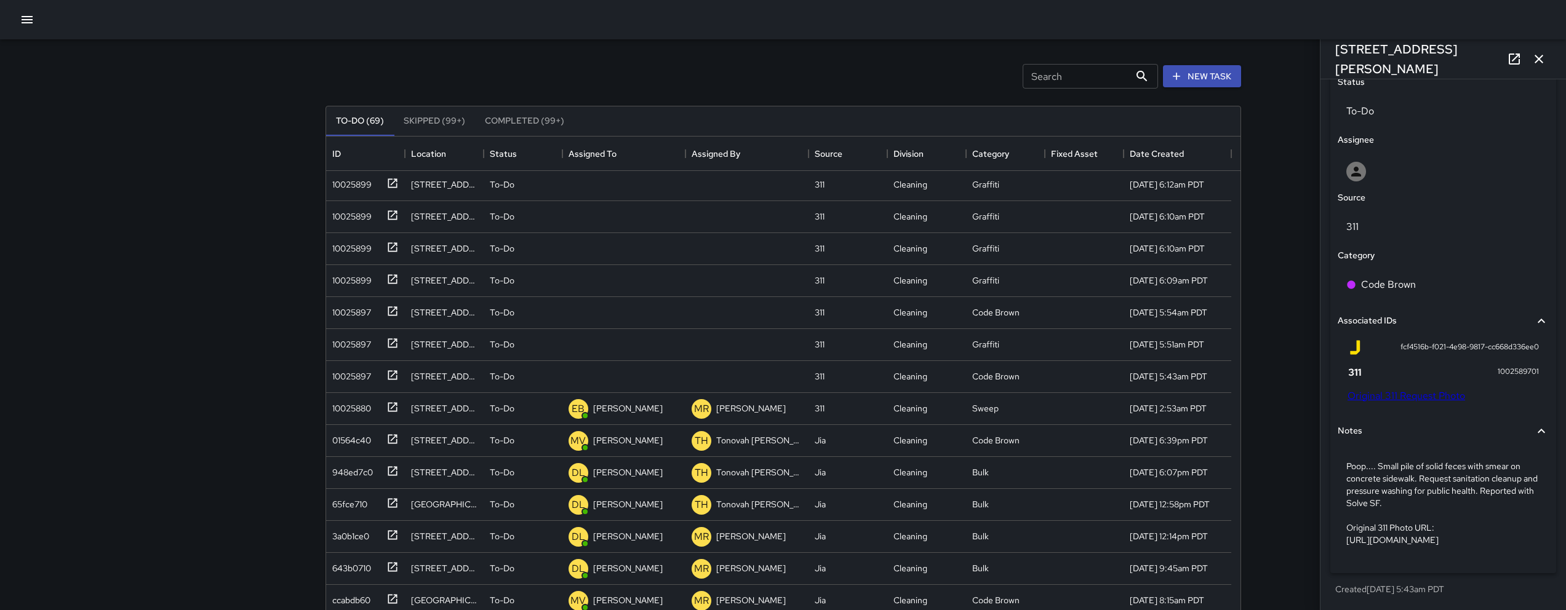
scroll to position [532, 0]
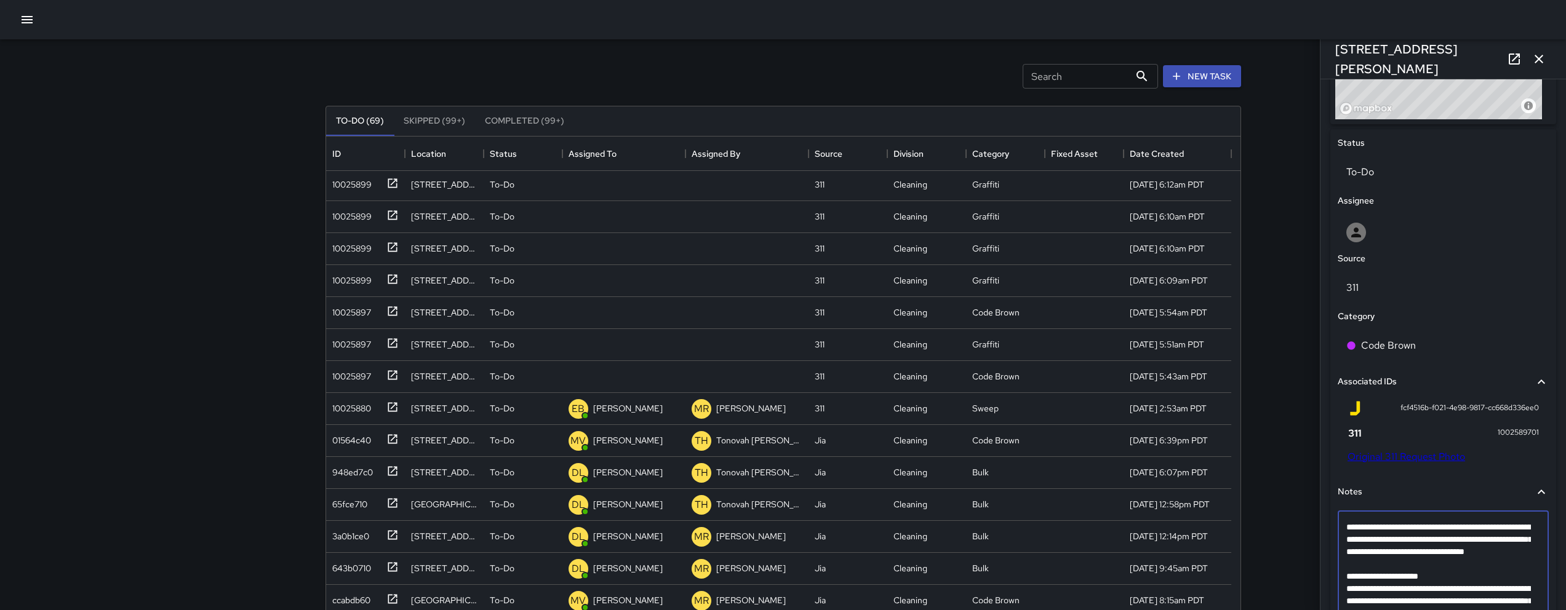
click at [1415, 572] on textarea "**********" at bounding box center [1438, 576] width 185 height 111
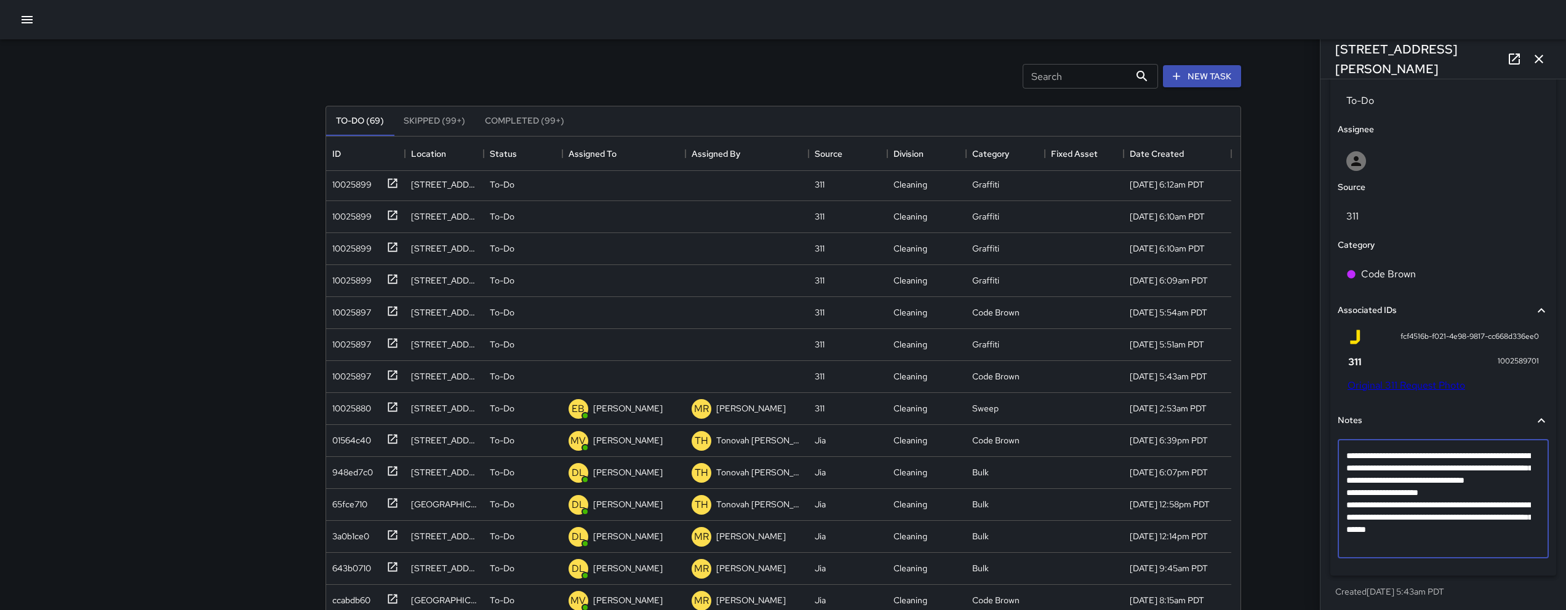
scroll to position [606, 0]
click at [1523, 543] on textarea "**********" at bounding box center [1438, 496] width 185 height 98
click at [1372, 554] on textarea "**********" at bounding box center [1438, 502] width 185 height 111
click at [1431, 553] on textarea "**********" at bounding box center [1438, 502] width 185 height 111
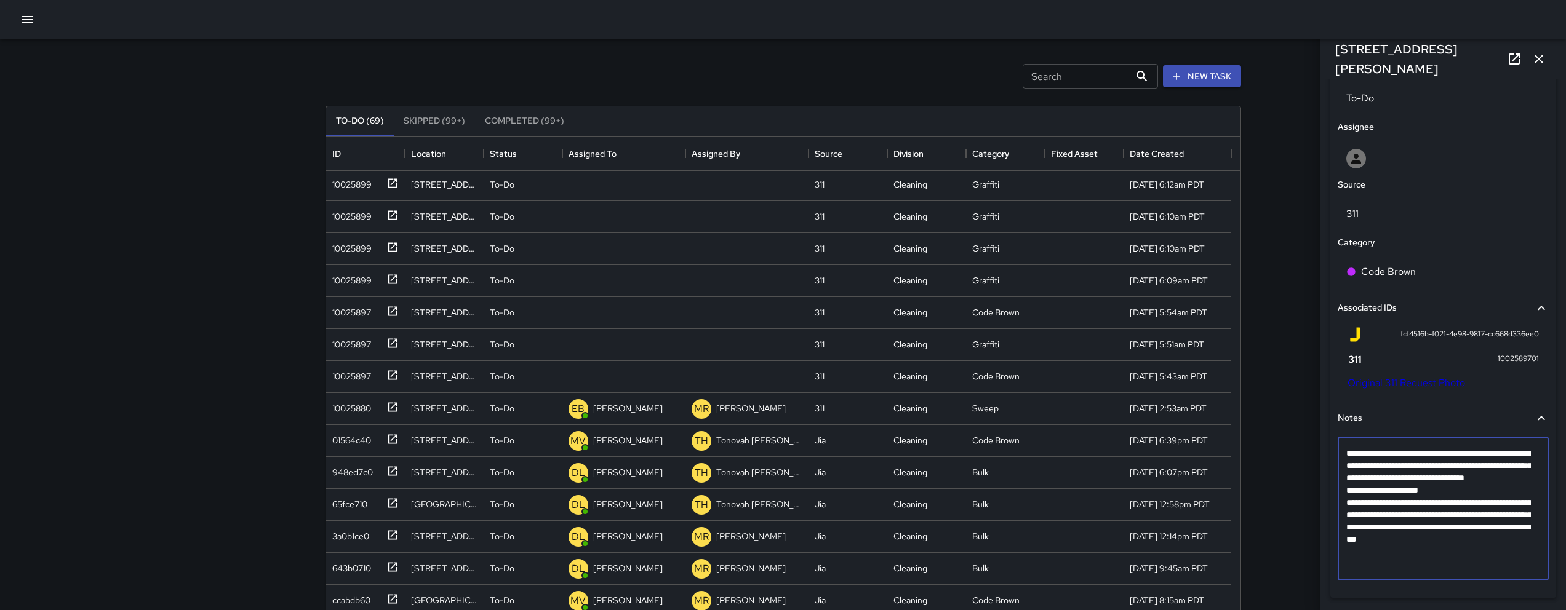
click at [1424, 554] on textarea "**********" at bounding box center [1438, 508] width 185 height 123
type textarea "**********"
click at [1450, 566] on textarea "**********" at bounding box center [1438, 508] width 185 height 123
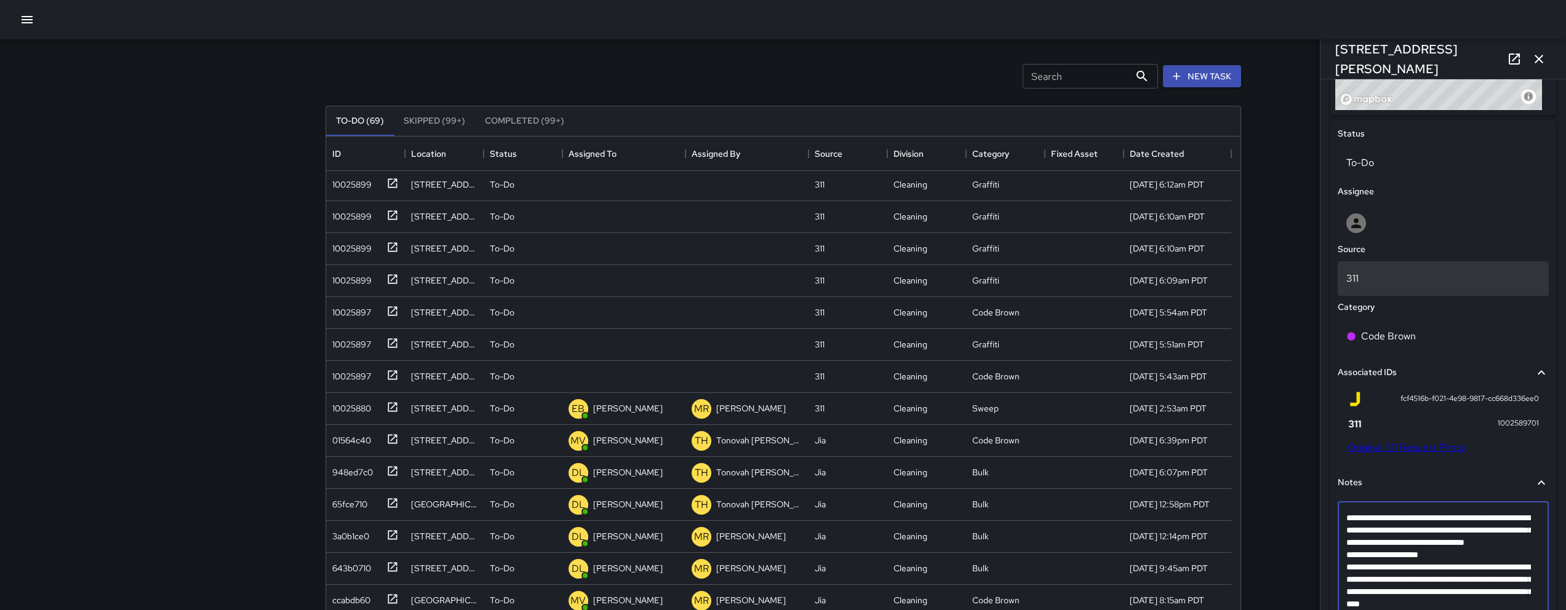
scroll to position [368, 0]
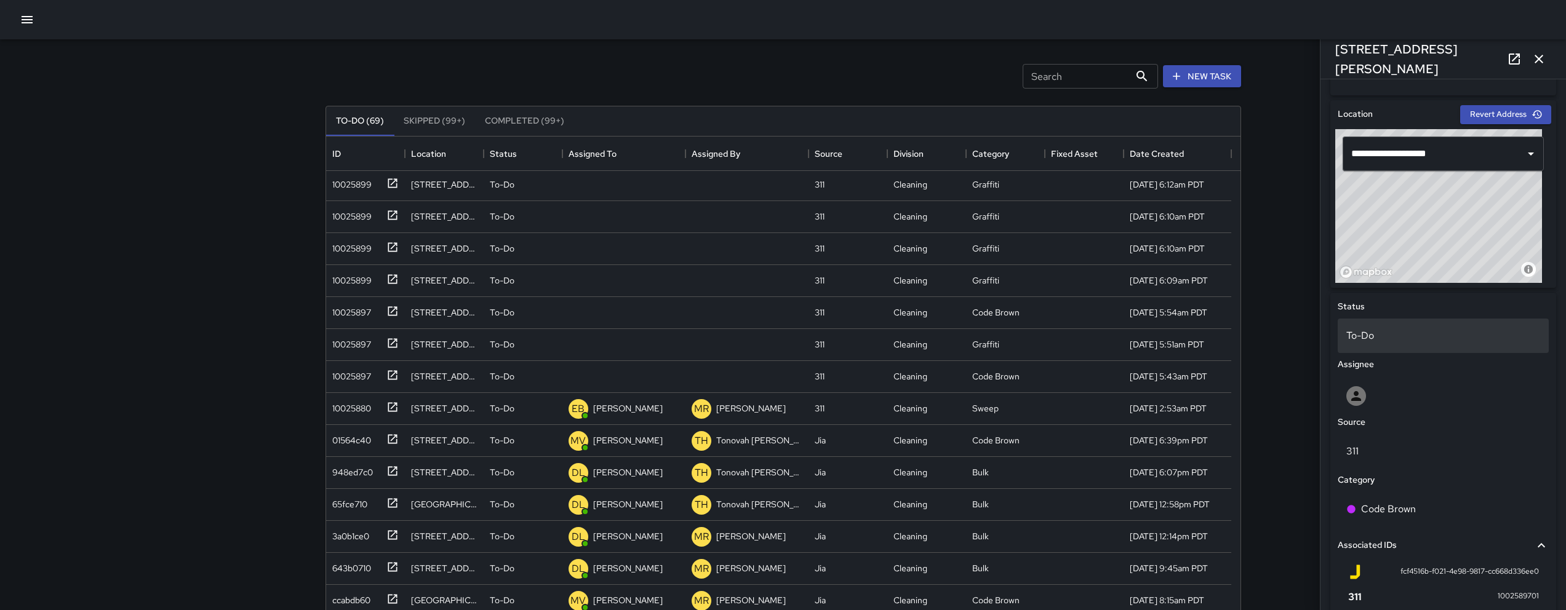
click at [1404, 337] on p "To-Do" at bounding box center [1443, 336] width 194 height 15
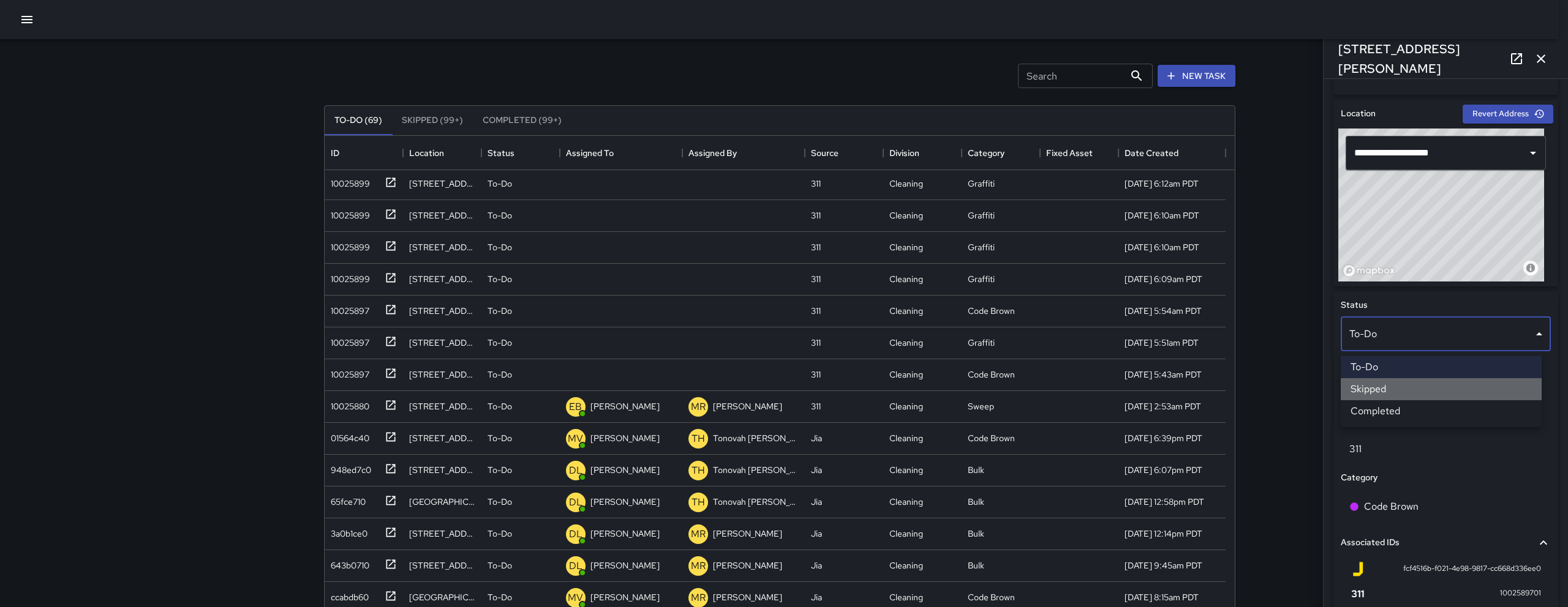
click at [1387, 392] on li "Skipped" at bounding box center [1442, 389] width 201 height 22
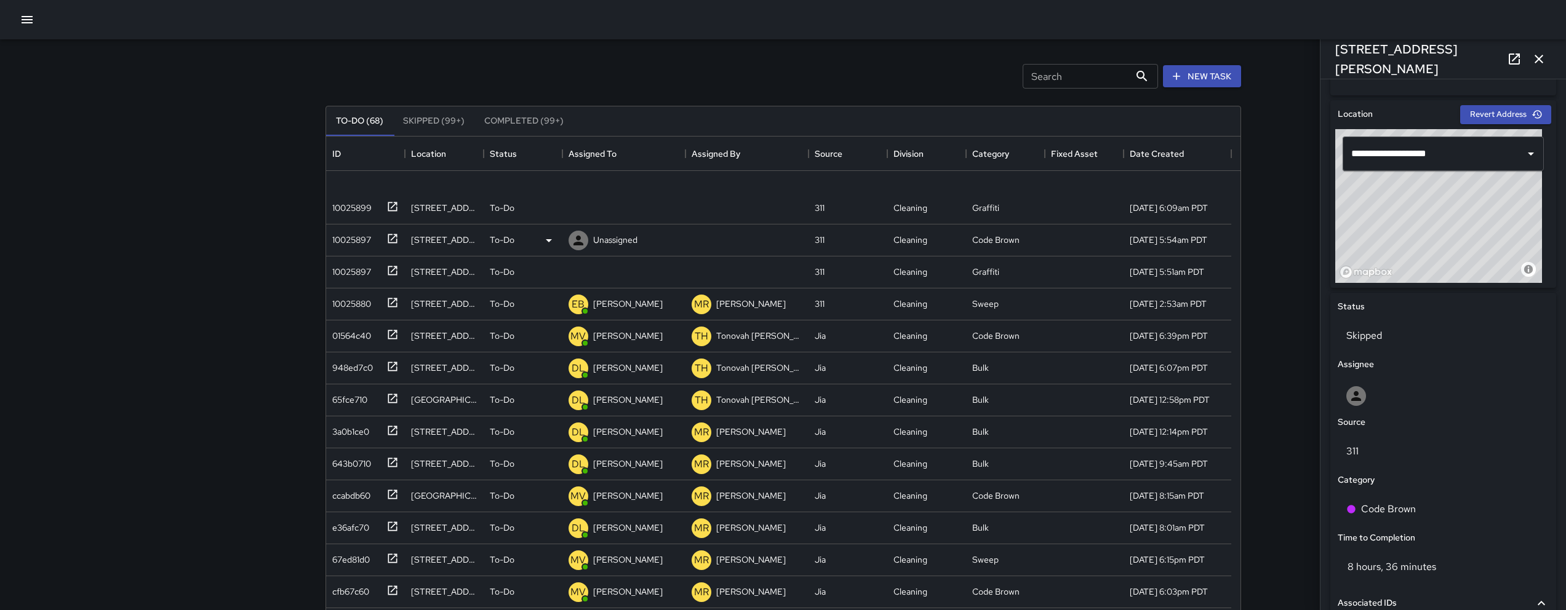
scroll to position [802, 0]
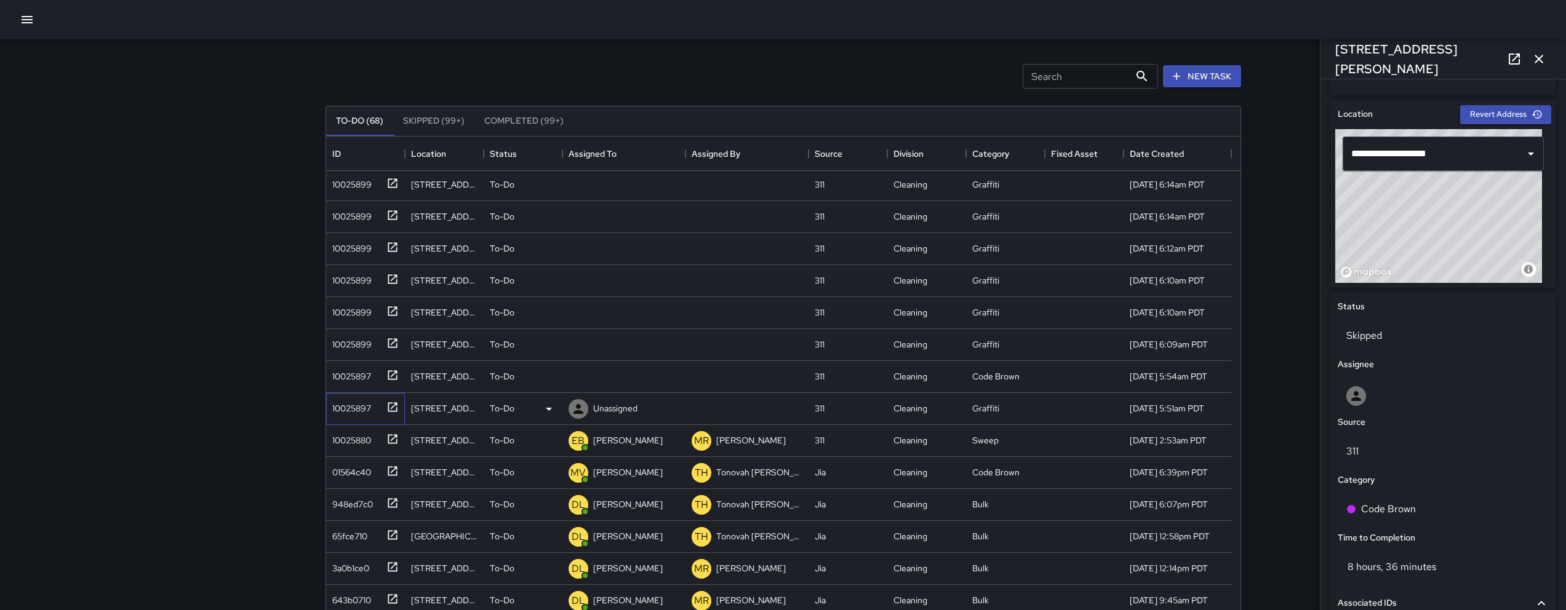
click at [347, 410] on div "10025897" at bounding box center [349, 406] width 44 height 17
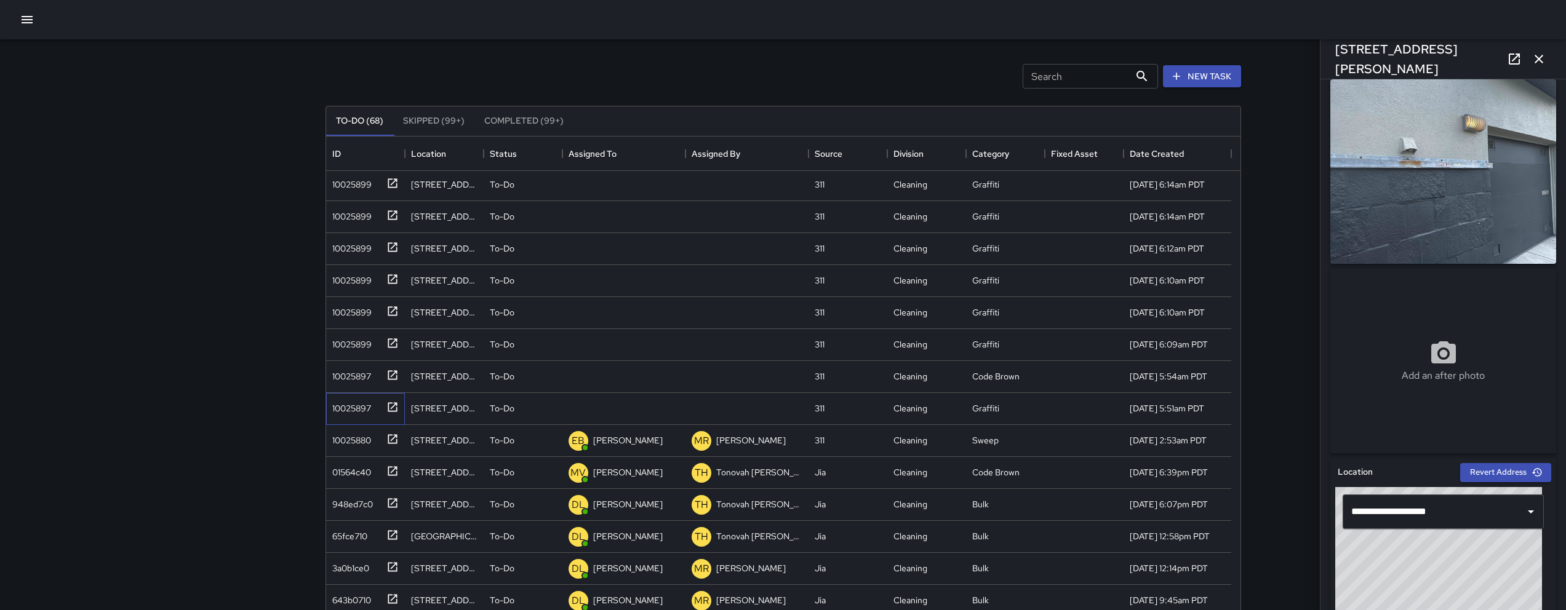
scroll to position [0, 0]
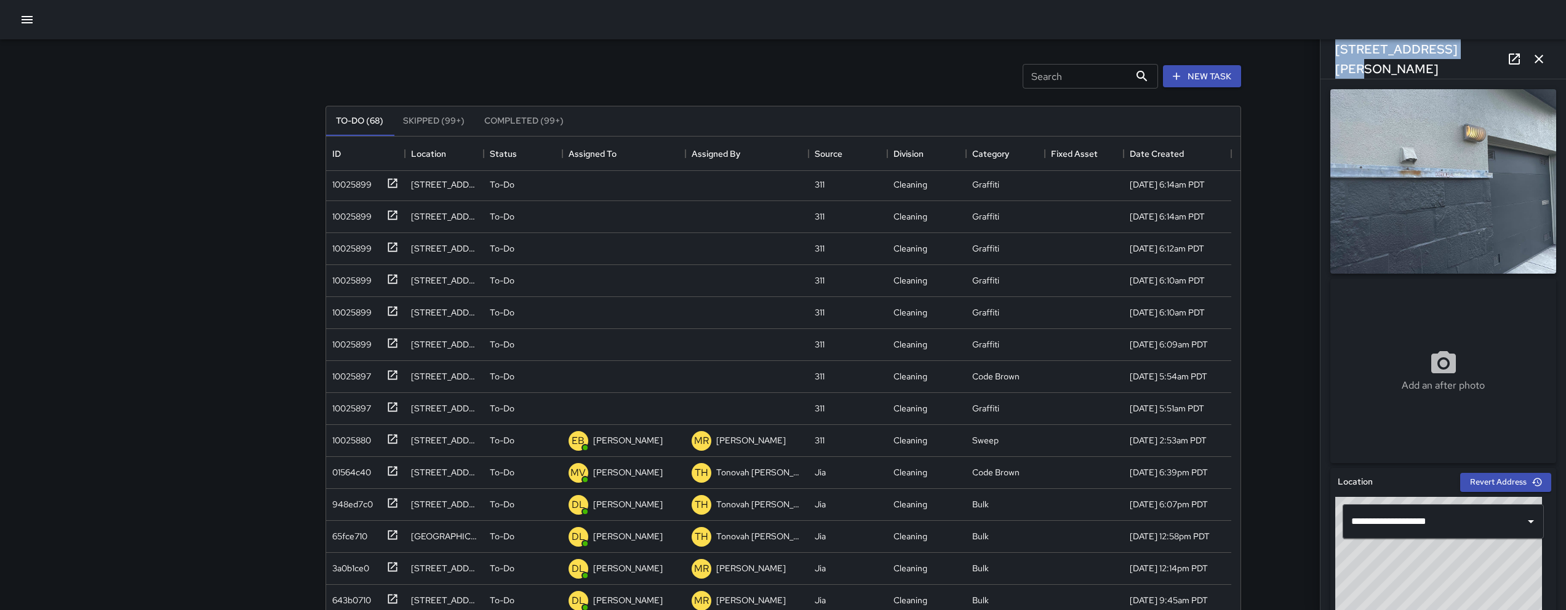
drag, startPoint x: 1462, startPoint y: 56, endPoint x: 1356, endPoint y: 47, distance: 106.2
click at [1356, 47] on div "[STREET_ADDRESS][PERSON_NAME]" at bounding box center [1444, 58] width 246 height 39
copy h6 "[STREET_ADDRESS][PERSON_NAME]"
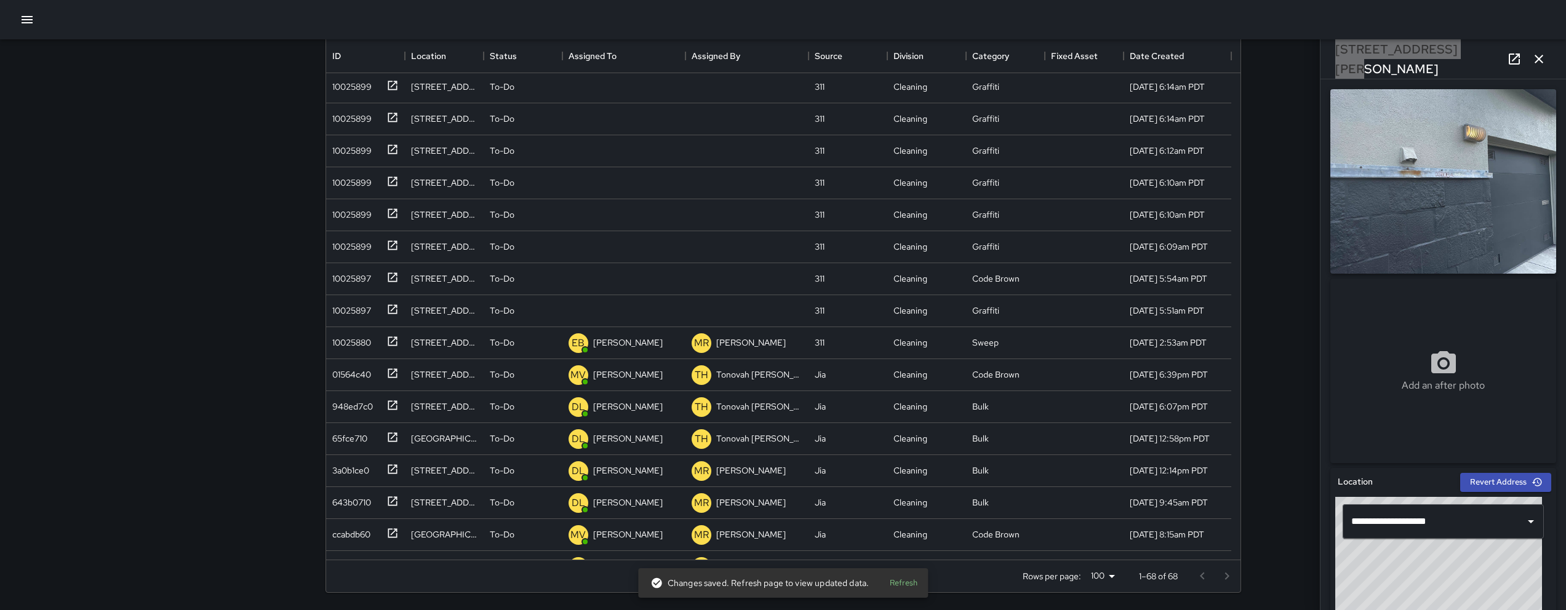
scroll to position [271, 0]
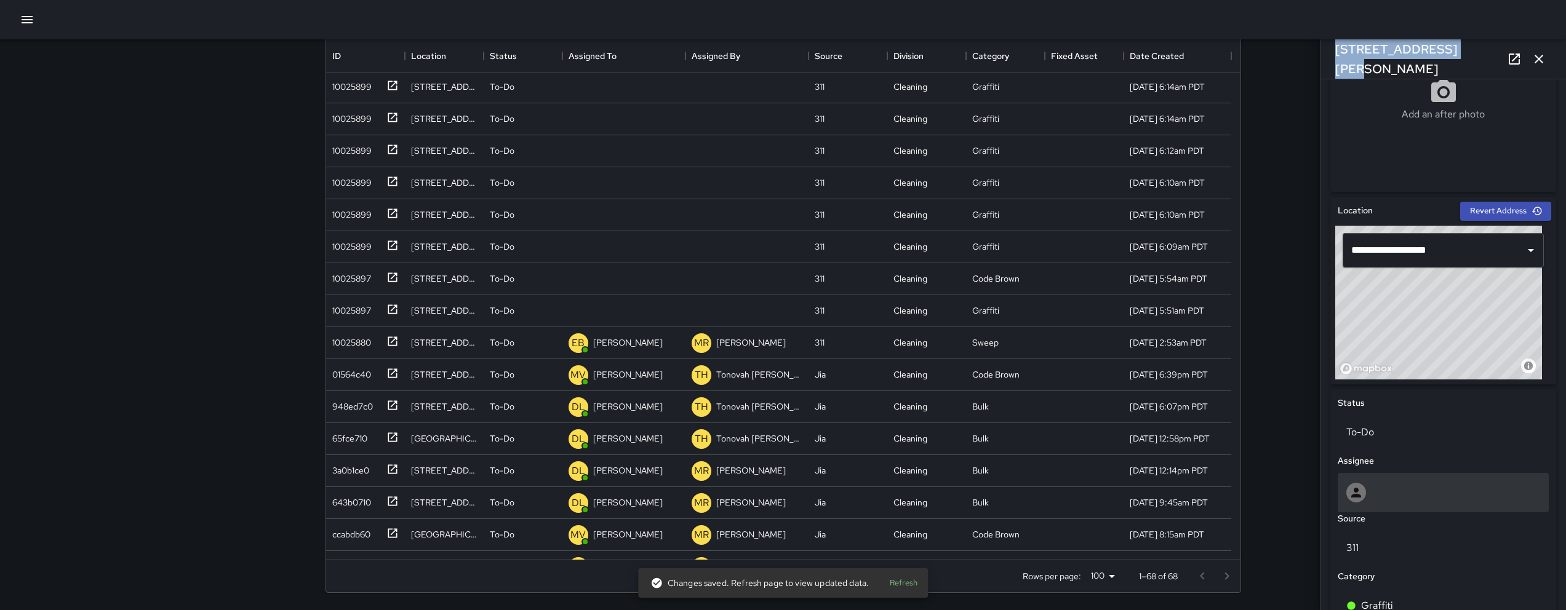
click at [1391, 497] on div at bounding box center [1443, 493] width 194 height 20
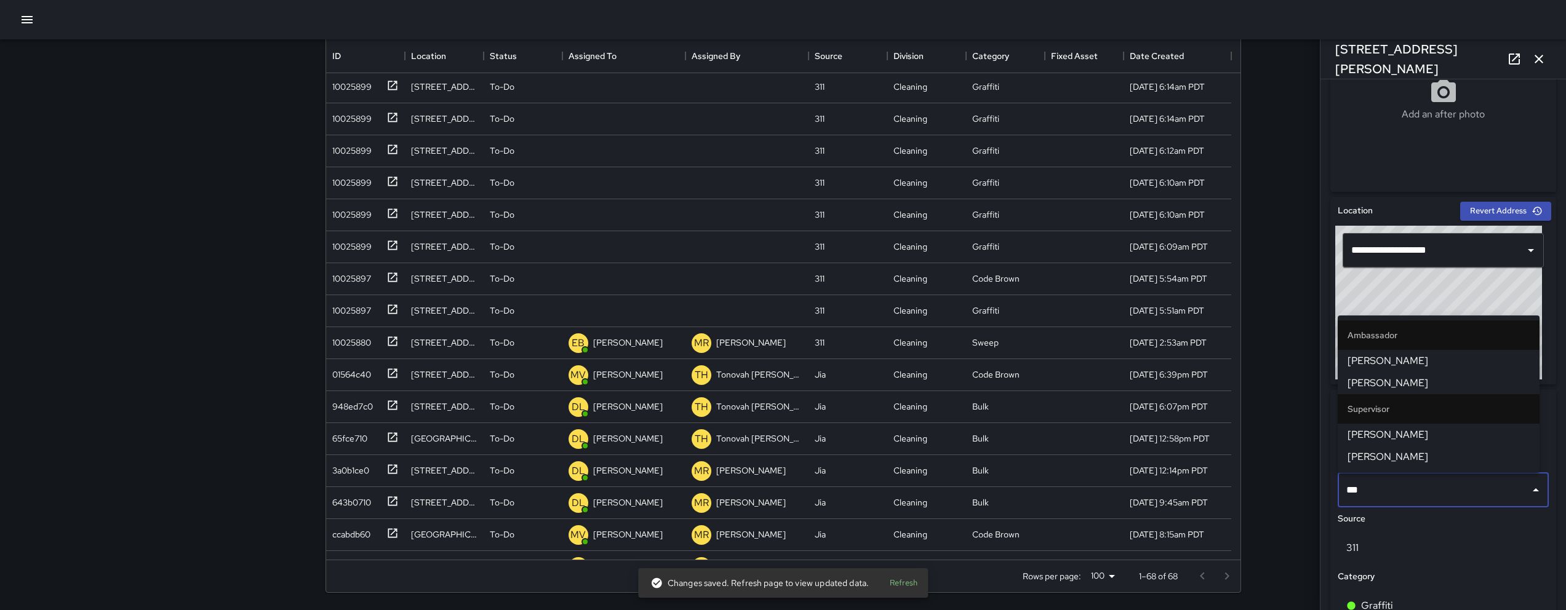
type input "****"
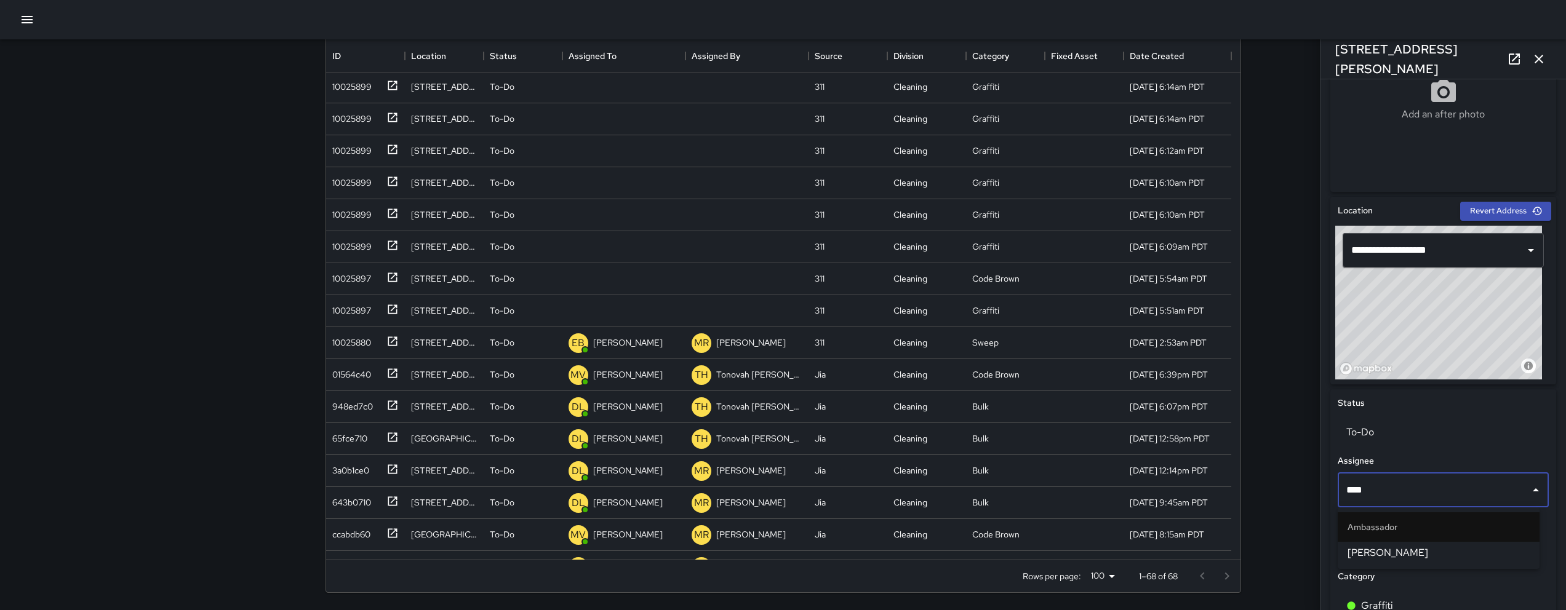
click at [1403, 546] on span "[PERSON_NAME]" at bounding box center [1439, 553] width 182 height 15
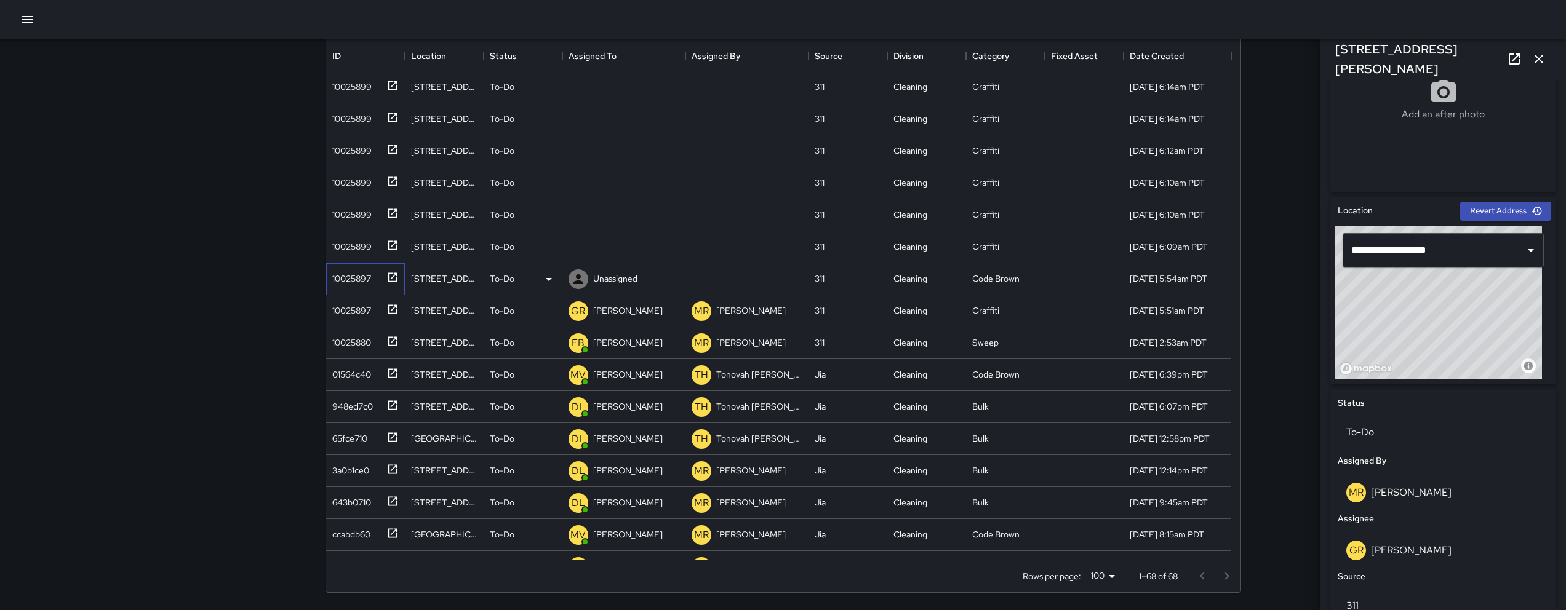
click at [360, 279] on div "10025897" at bounding box center [349, 276] width 44 height 17
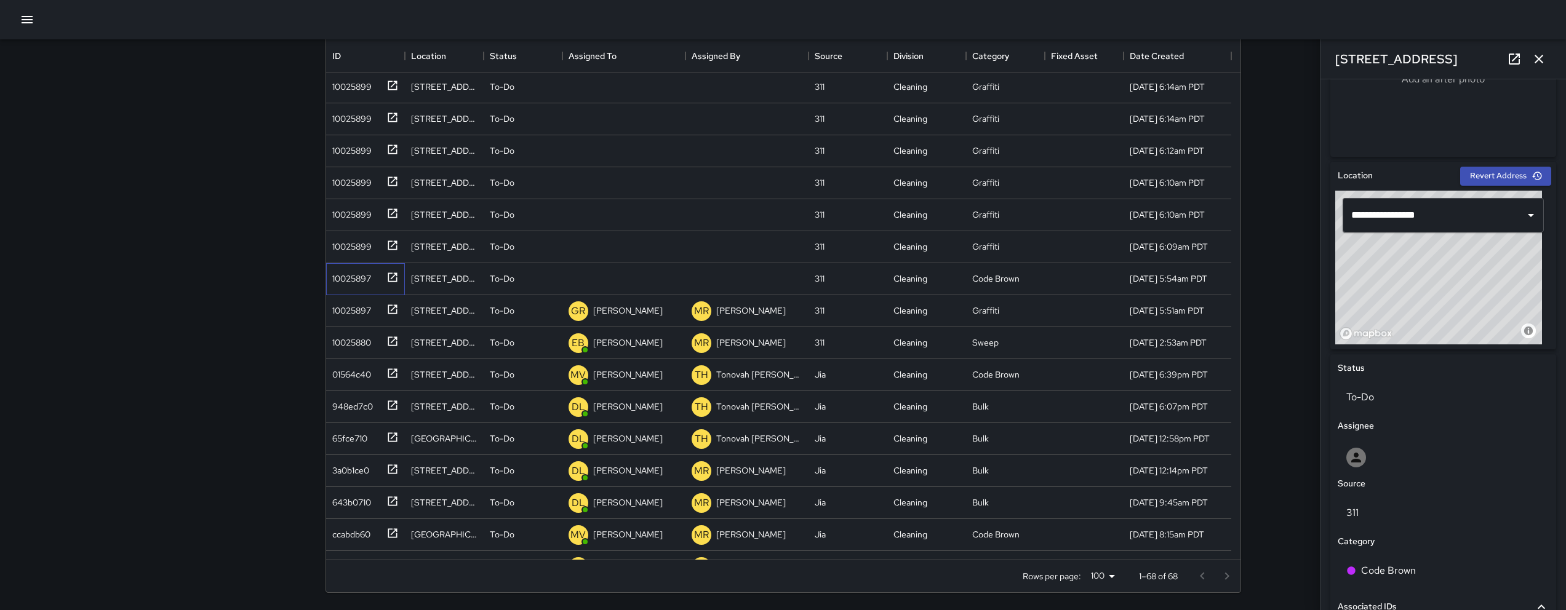
scroll to position [613, 0]
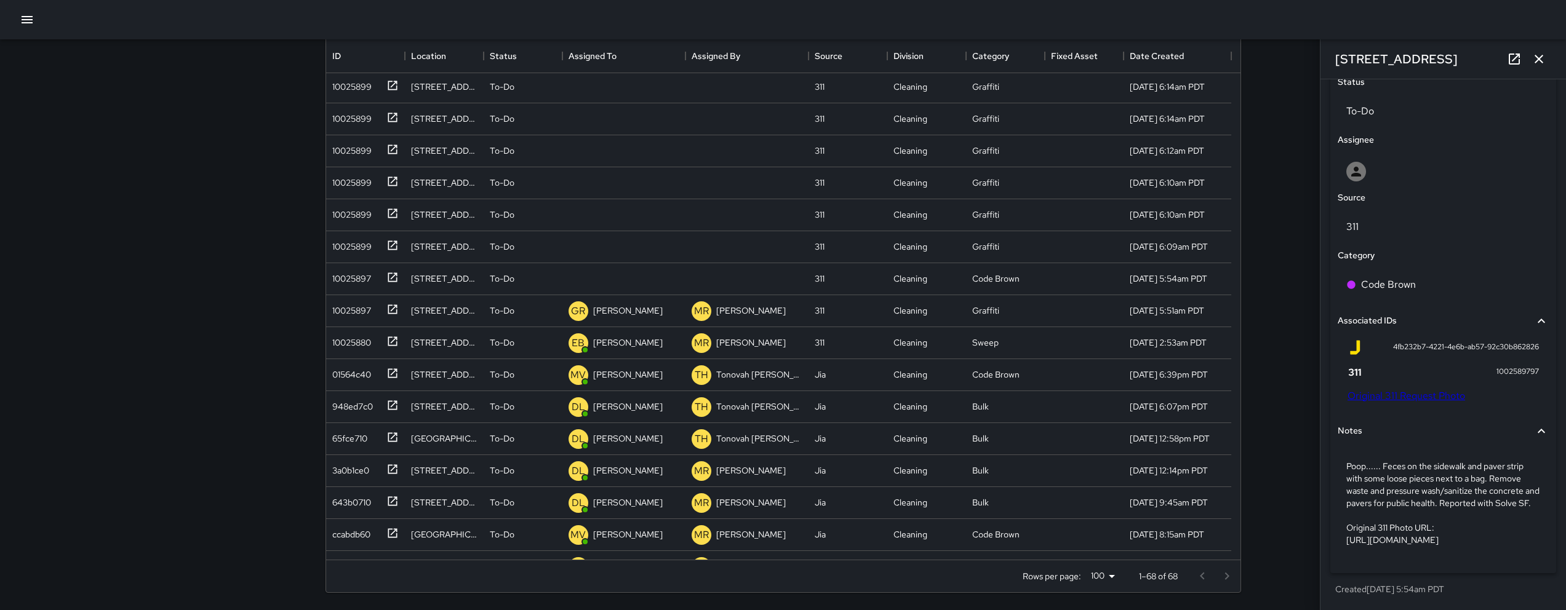
click at [1388, 390] on link "Original 311 Request Photo" at bounding box center [1407, 396] width 118 height 13
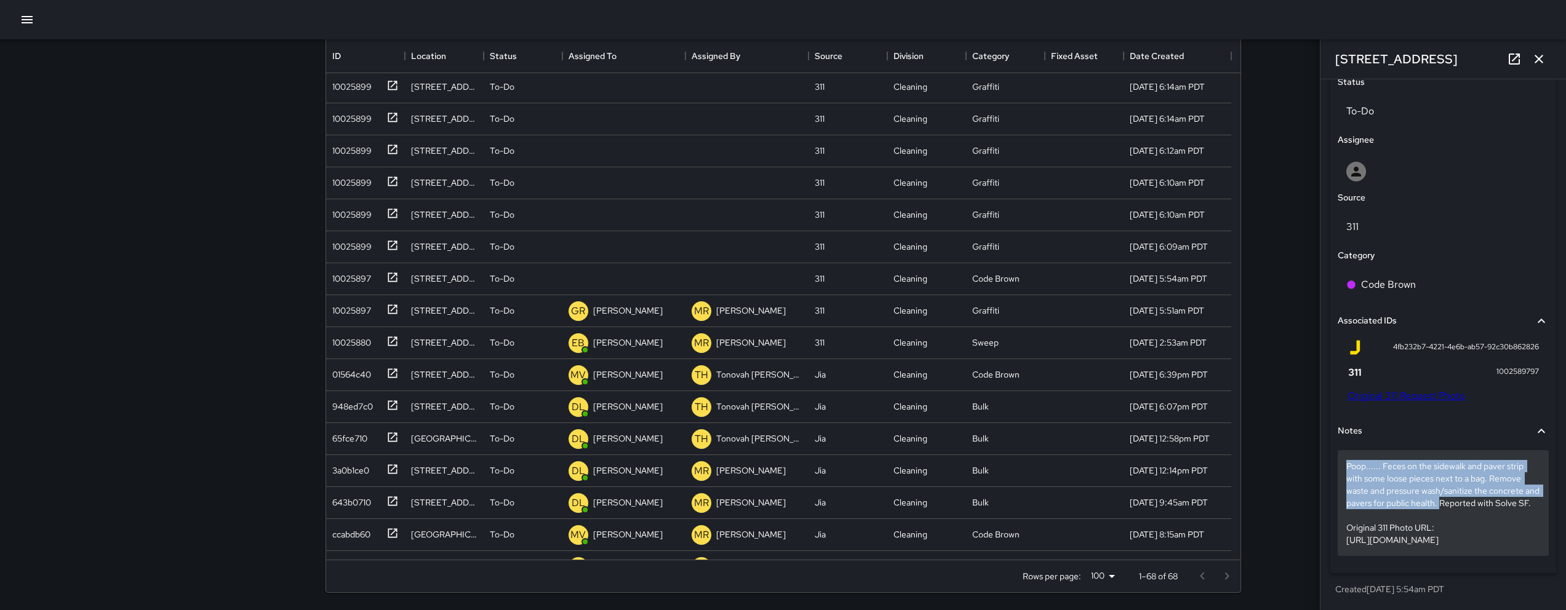
drag, startPoint x: 1346, startPoint y: 447, endPoint x: 1458, endPoint y: 485, distance: 117.5
click at [1458, 485] on div "Poop...... Feces on the sidewalk and paver strip with some loose pieces next to…" at bounding box center [1443, 503] width 211 height 106
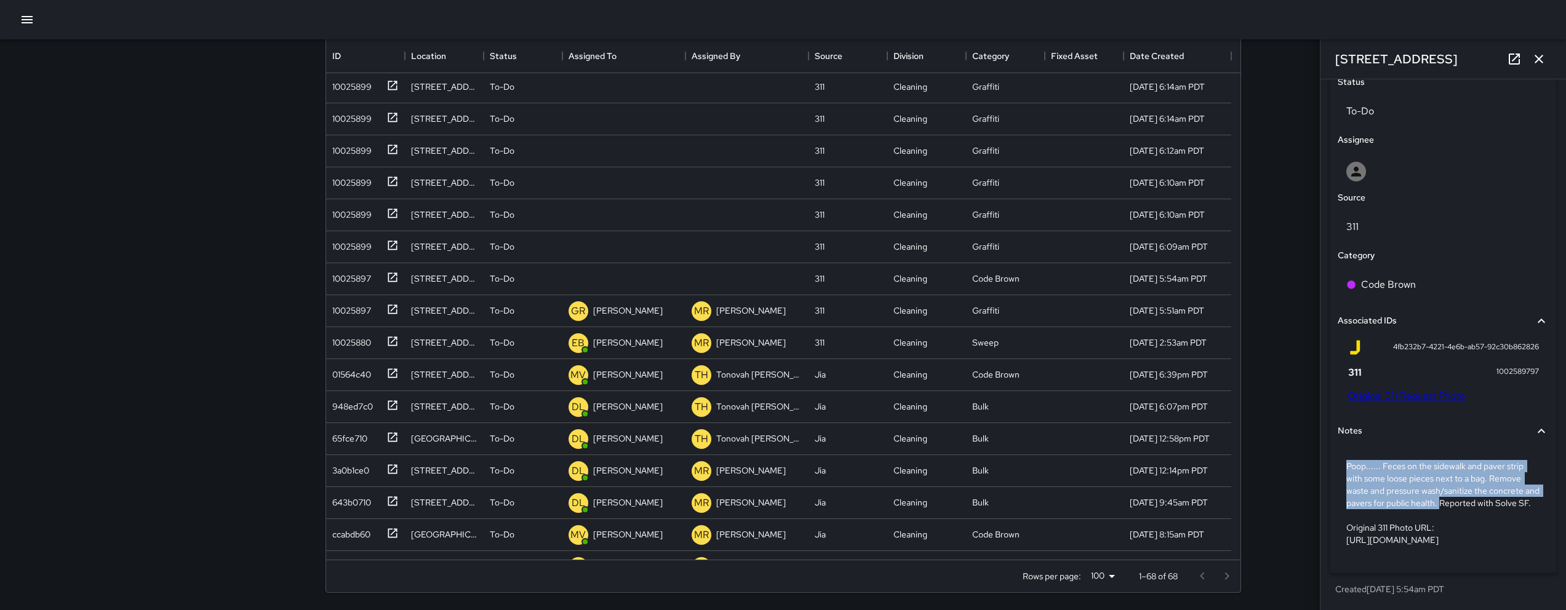
scroll to position [532, 0]
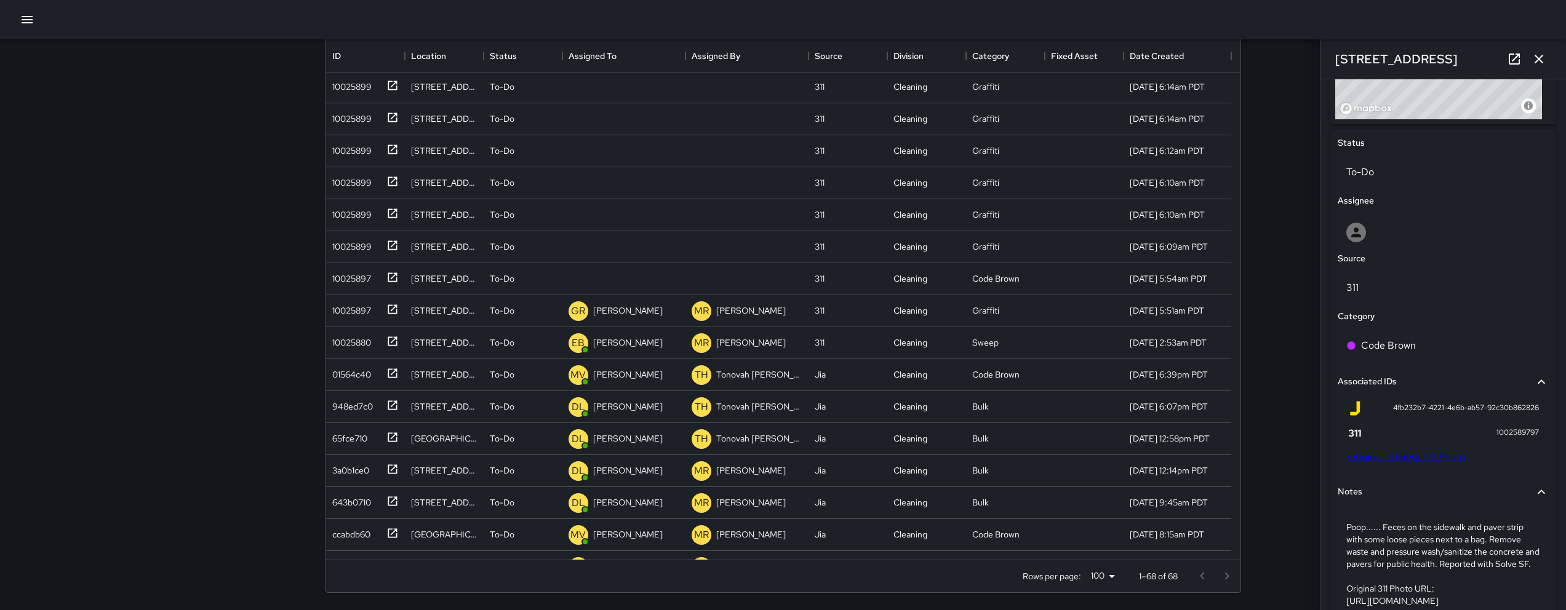
drag, startPoint x: 1458, startPoint y: 485, endPoint x: 1450, endPoint y: 452, distance: 34.2
click at [1450, 452] on div "Status To-Do Assignee Source 311 Category Code Brown Associated IDs 4fb232b7-42…" at bounding box center [1443, 381] width 226 height 505
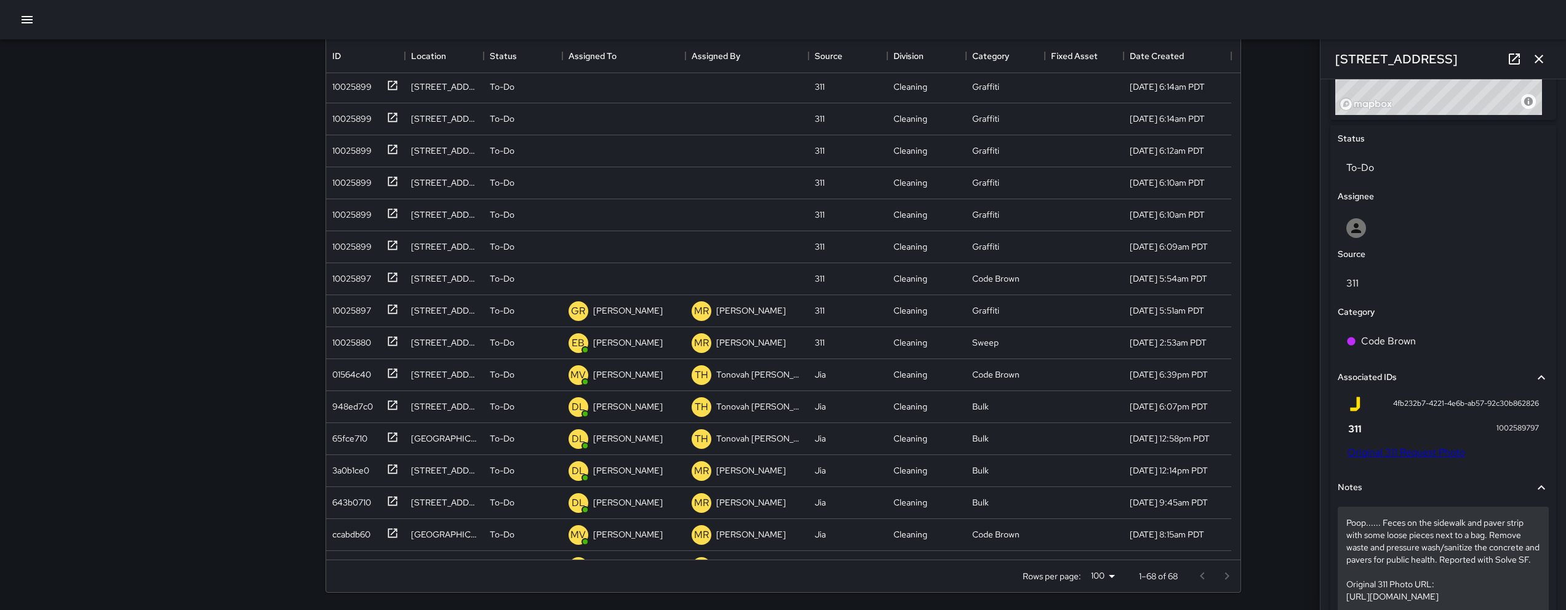
scroll to position [537, 0]
drag, startPoint x: 1345, startPoint y: 520, endPoint x: 1428, endPoint y: 568, distance: 96.5
click at [1428, 568] on div "Poop...... Feces on the sidewalk and paver strip with some loose pieces next to…" at bounding box center [1443, 559] width 211 height 106
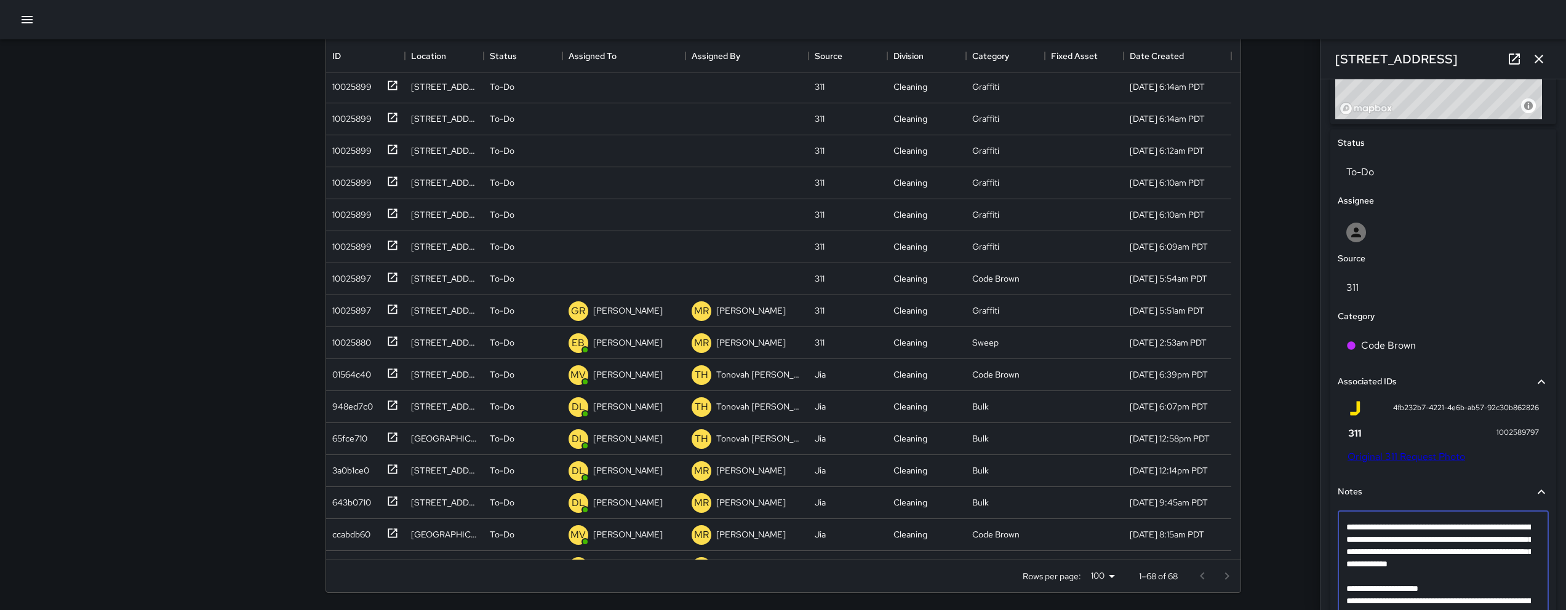
drag, startPoint x: 1394, startPoint y: 578, endPoint x: 1349, endPoint y: 522, distance: 72.2
click at [1349, 522] on textarea "**********" at bounding box center [1438, 582] width 185 height 123
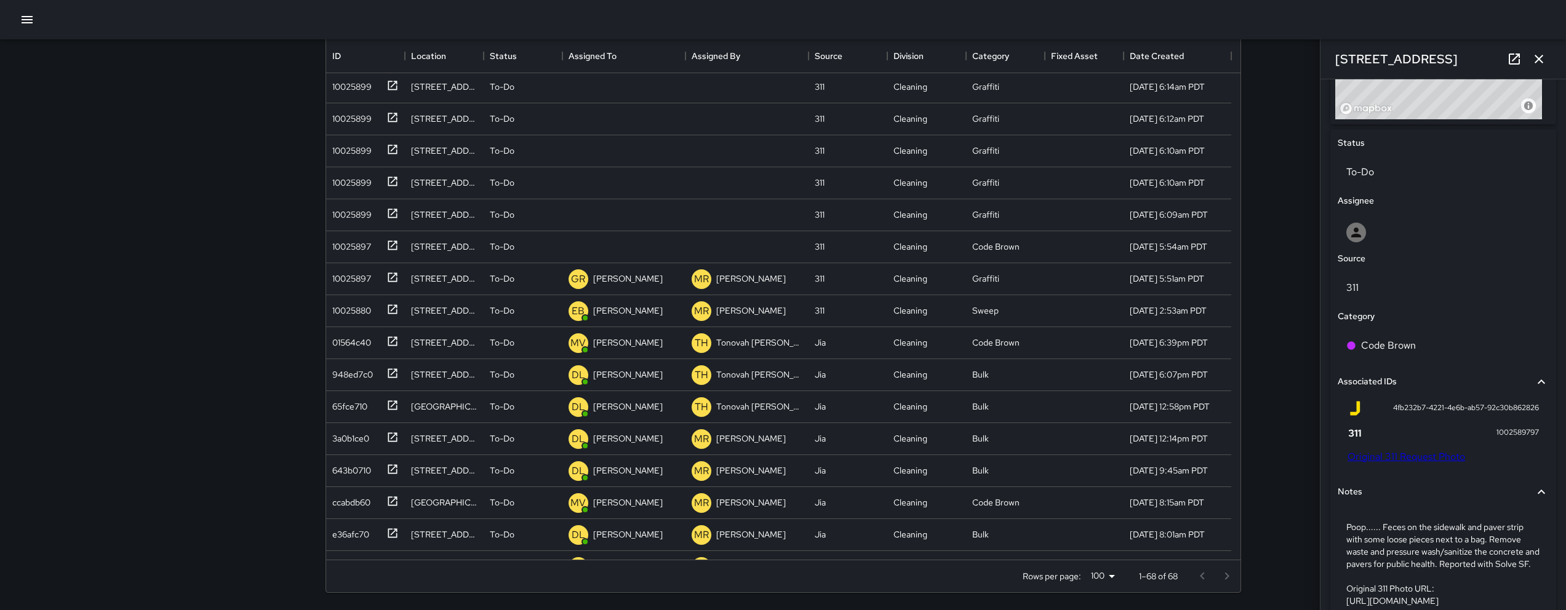
scroll to position [802, 0]
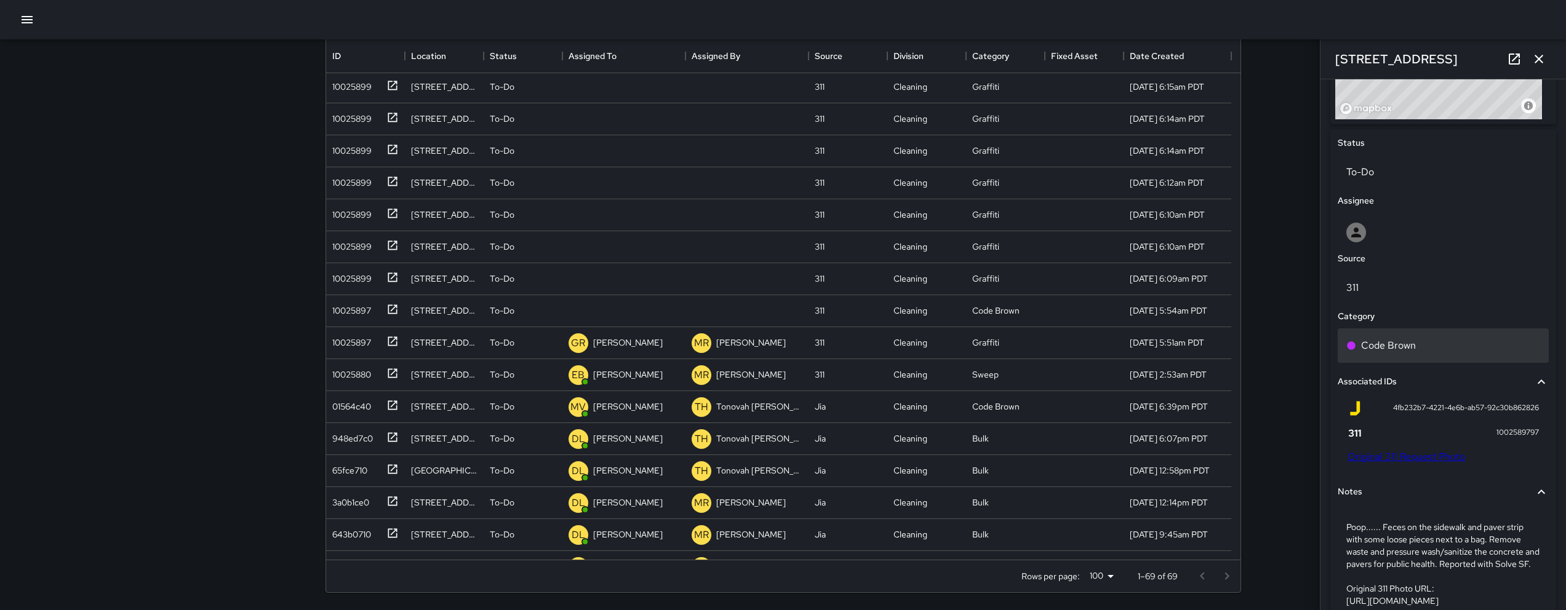
click at [1419, 350] on div "Code Brown" at bounding box center [1443, 345] width 194 height 15
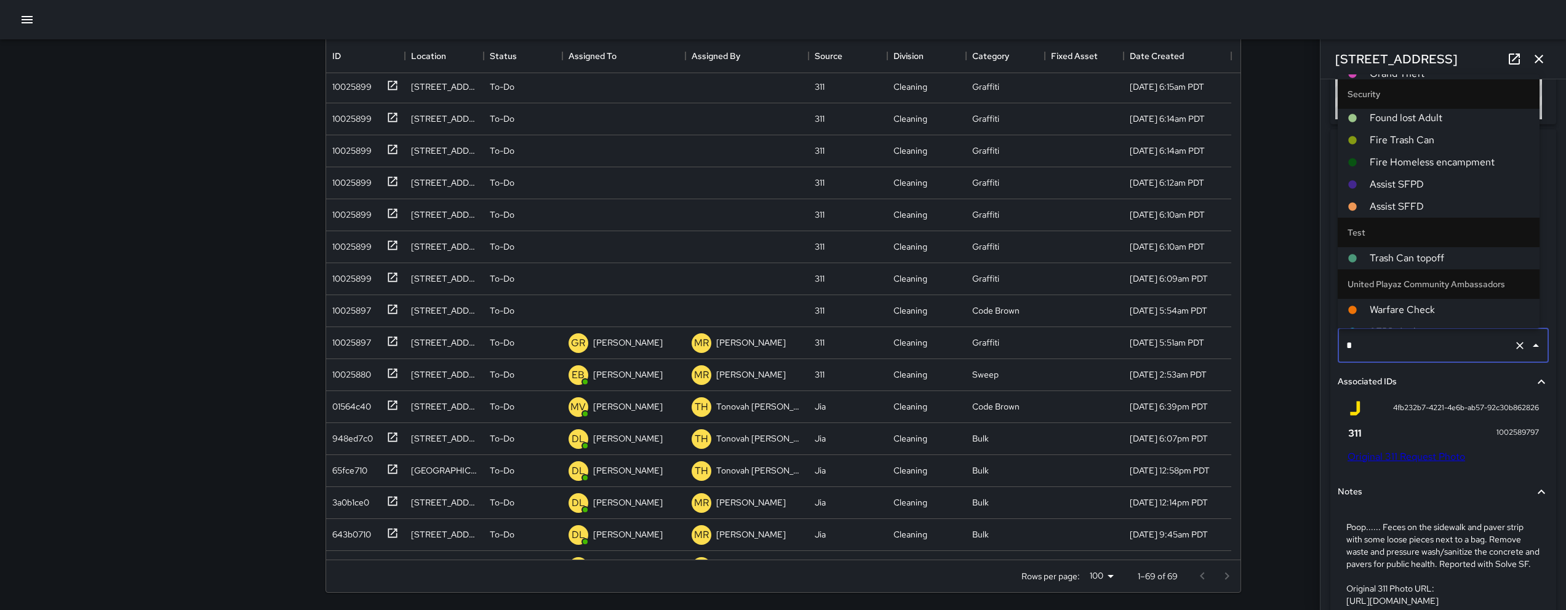
scroll to position [0, 0]
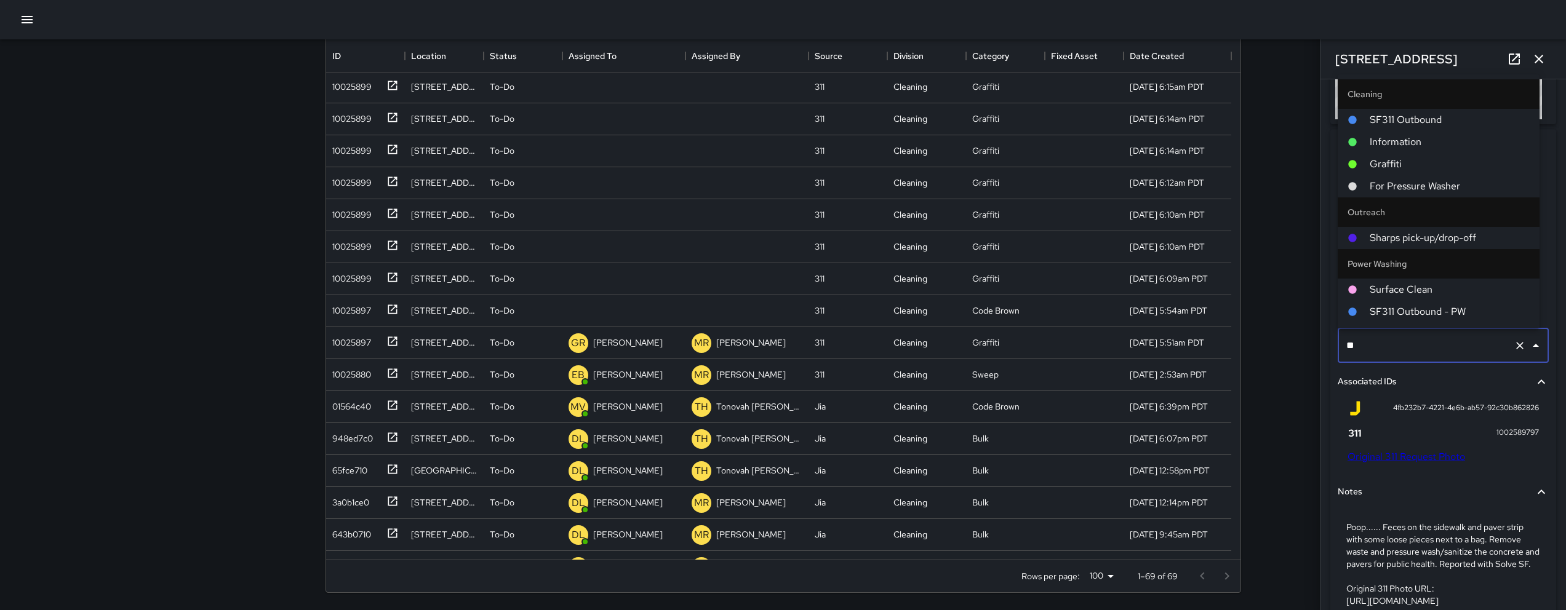
type input "***"
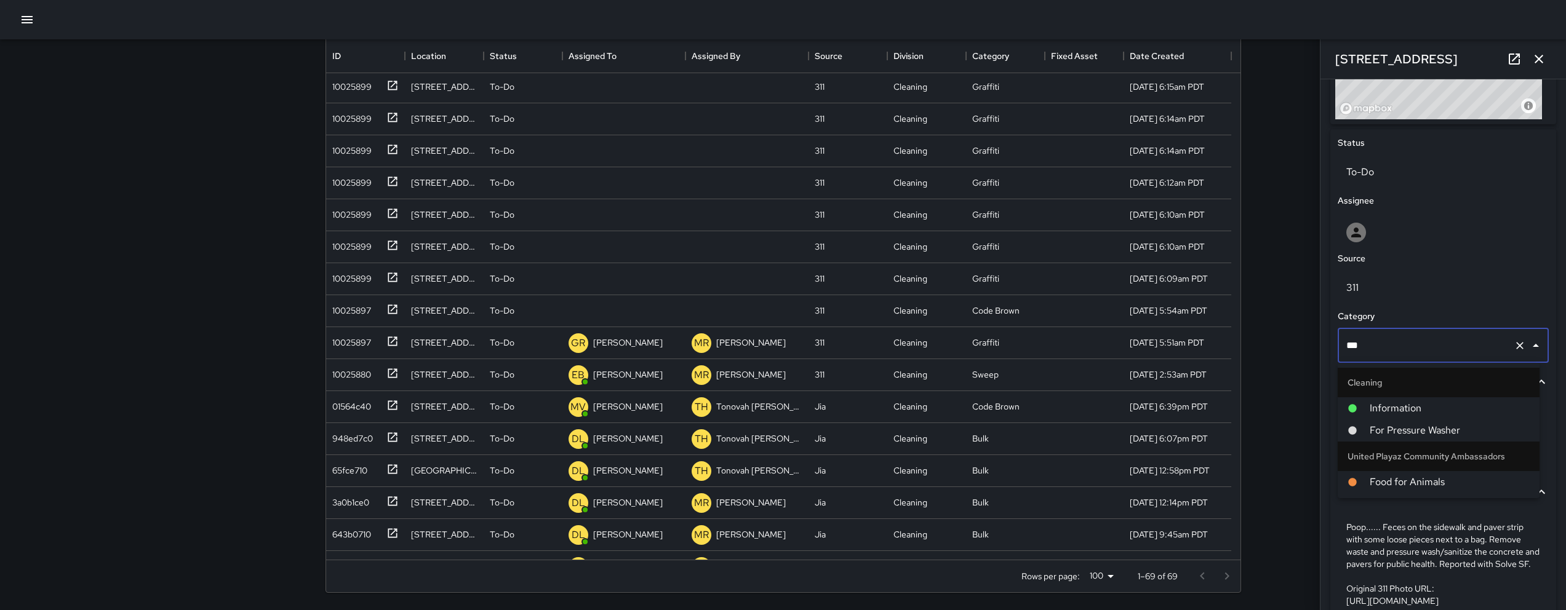
click at [1417, 434] on span "For Pressure Washer" at bounding box center [1450, 430] width 160 height 15
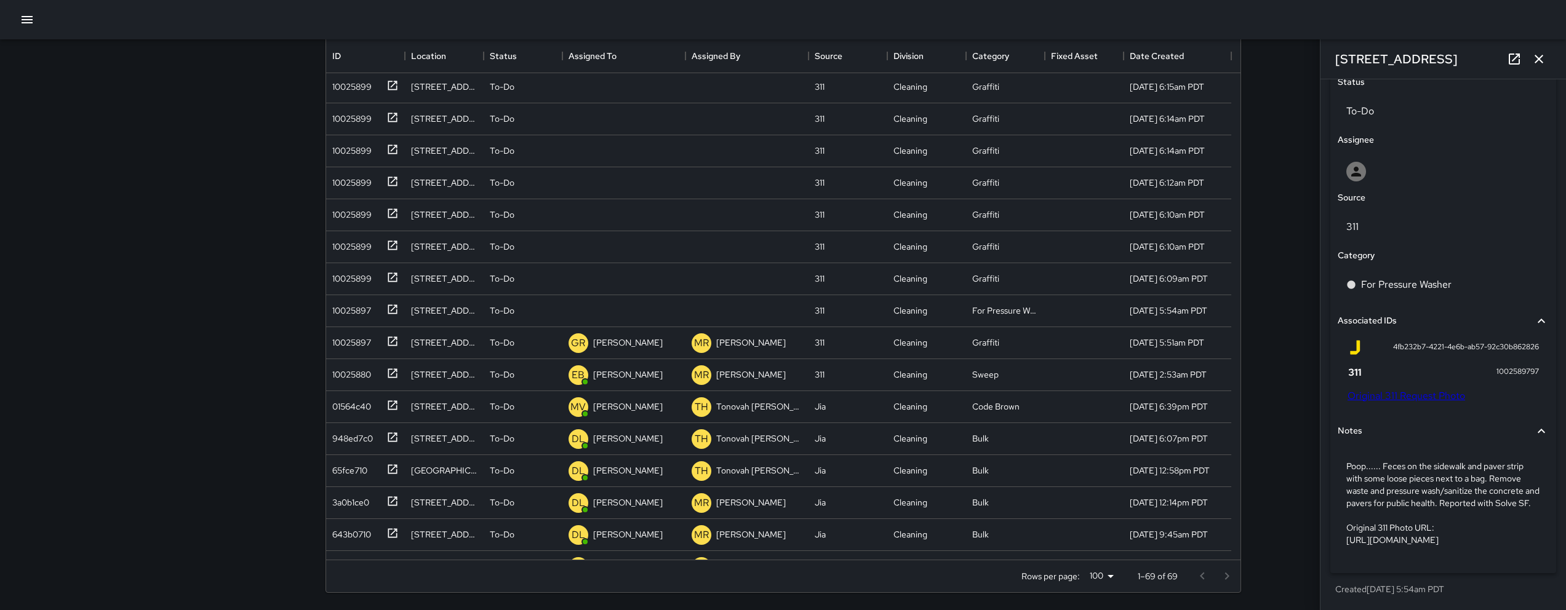
scroll to position [630, 0]
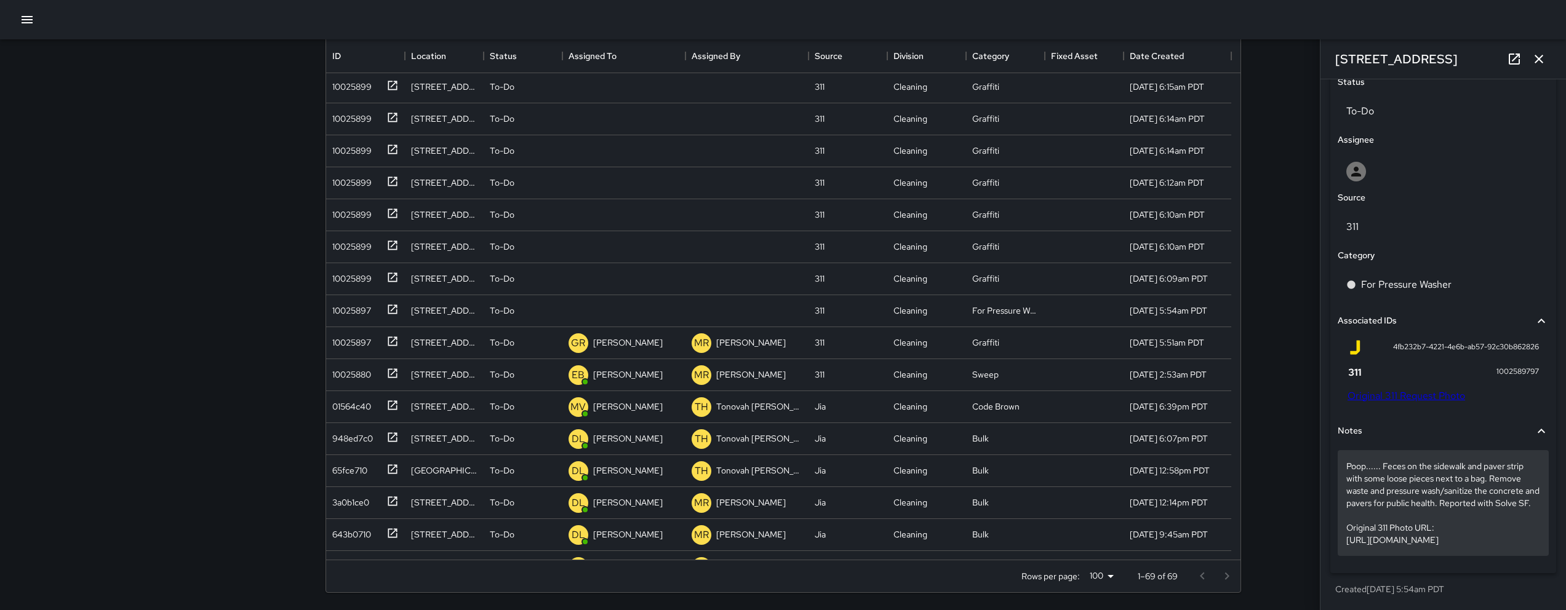
click at [1372, 493] on p "Poop...... Feces on the sidewalk and paver strip with some loose pieces next to…" at bounding box center [1443, 503] width 194 height 86
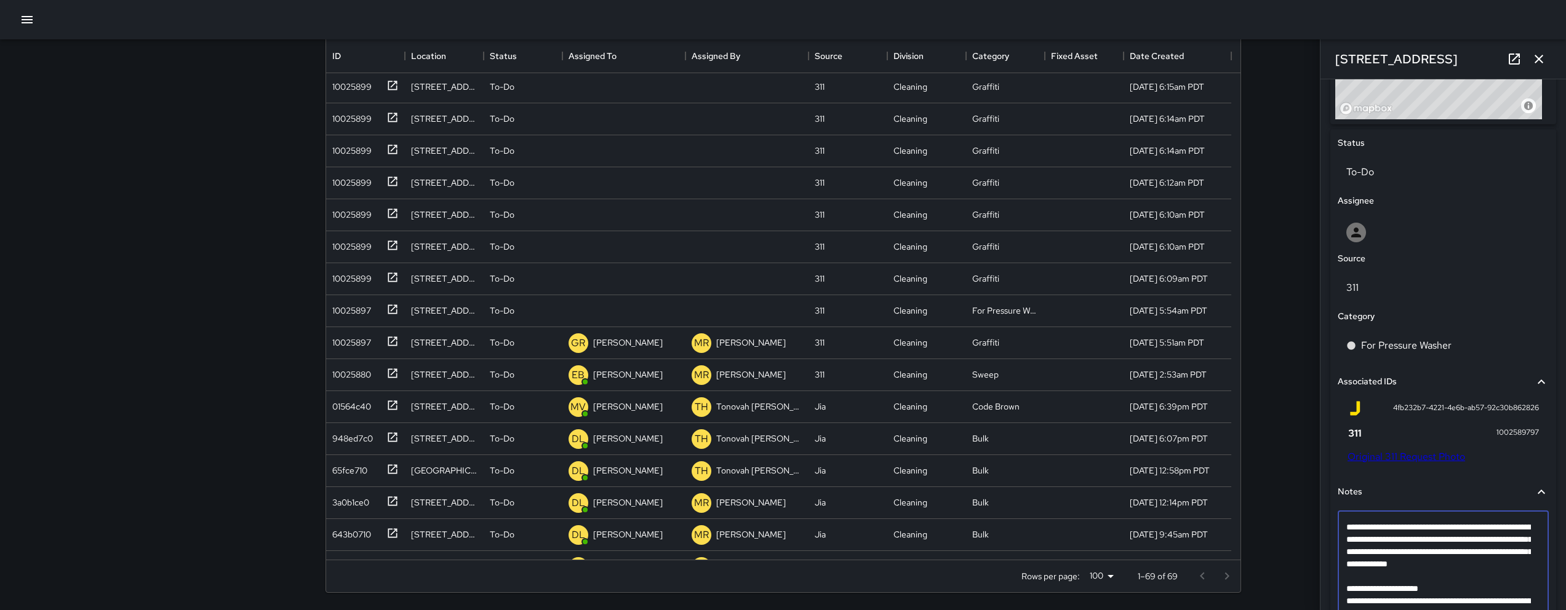
click at [1374, 590] on textarea "**********" at bounding box center [1438, 582] width 185 height 123
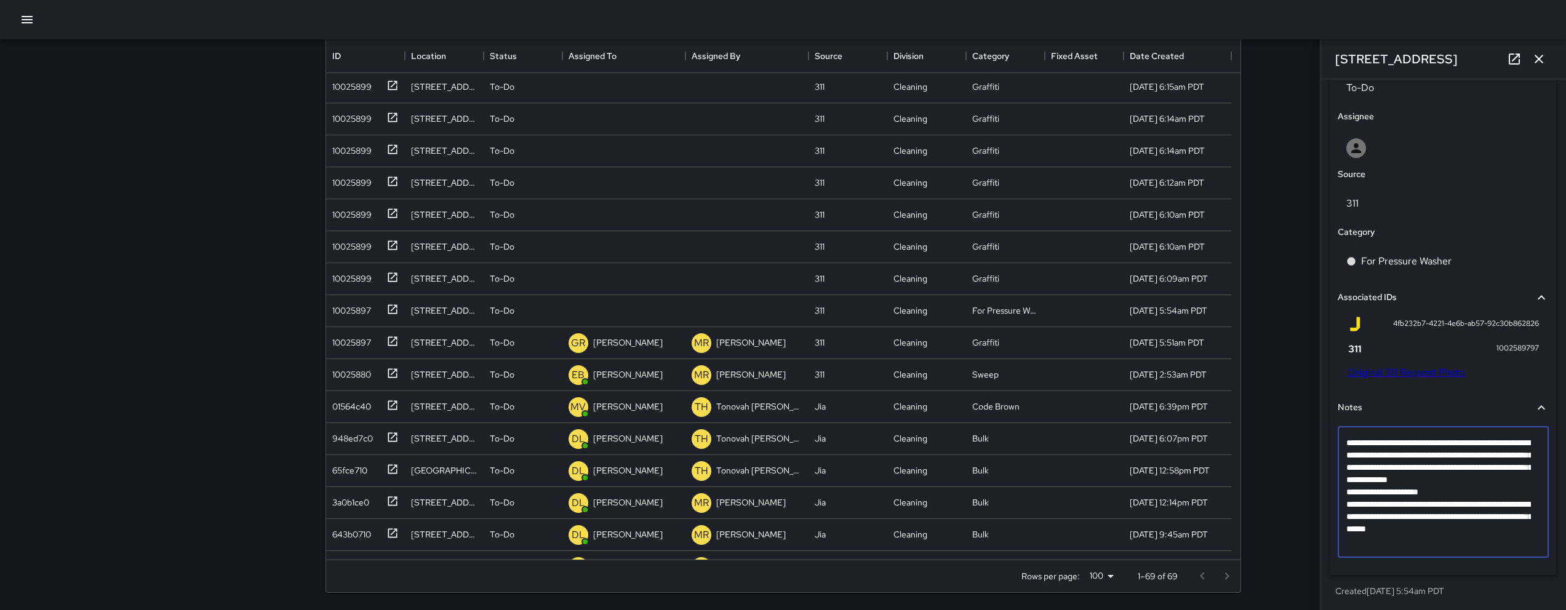
scroll to position [834, 0]
click at [1523, 541] on textarea "**********" at bounding box center [1438, 490] width 185 height 111
click at [1420, 550] on textarea "**********" at bounding box center [1438, 502] width 185 height 135
type textarea "**********"
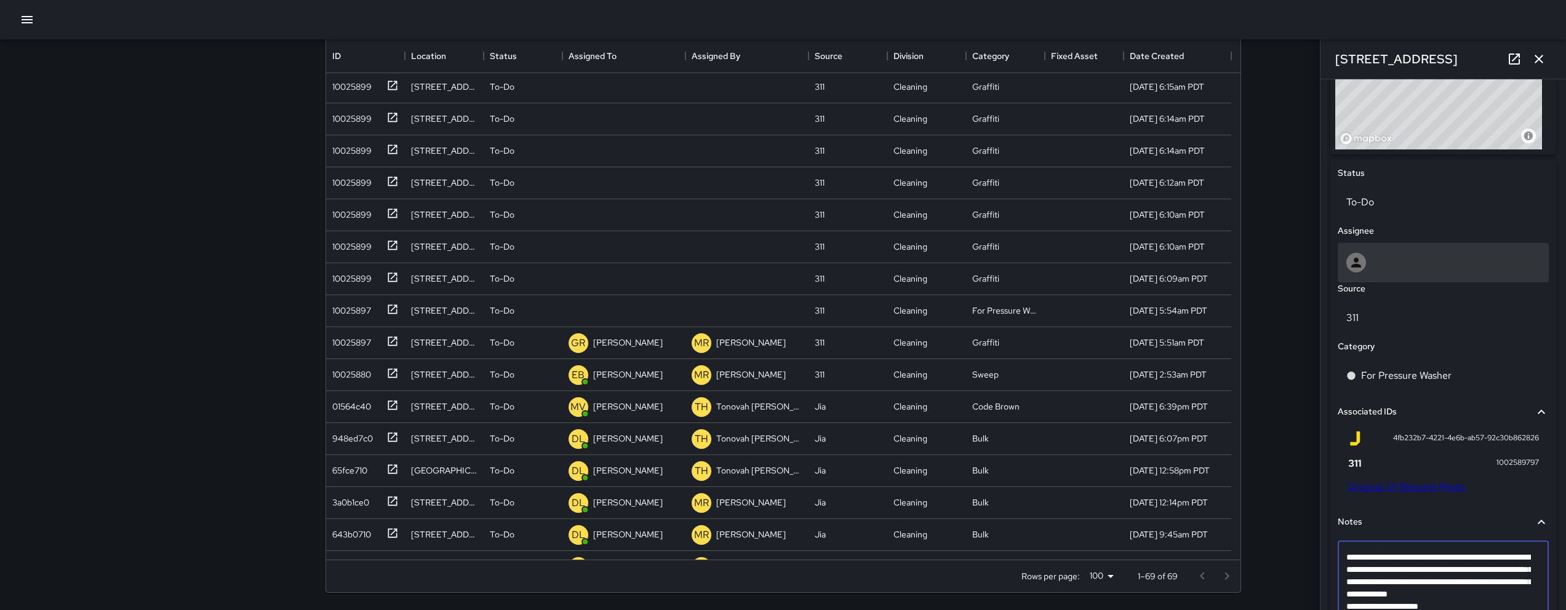
scroll to position [363, 0]
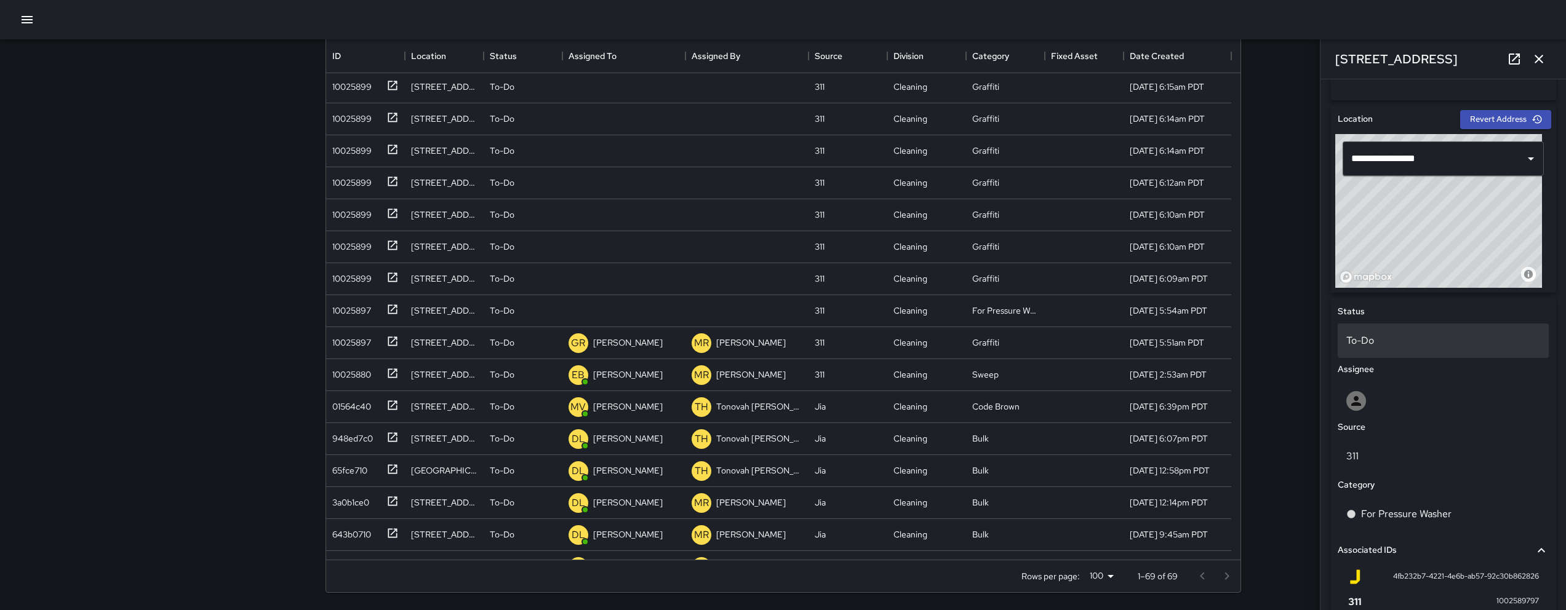
click at [1425, 345] on p "To-Do" at bounding box center [1443, 341] width 194 height 15
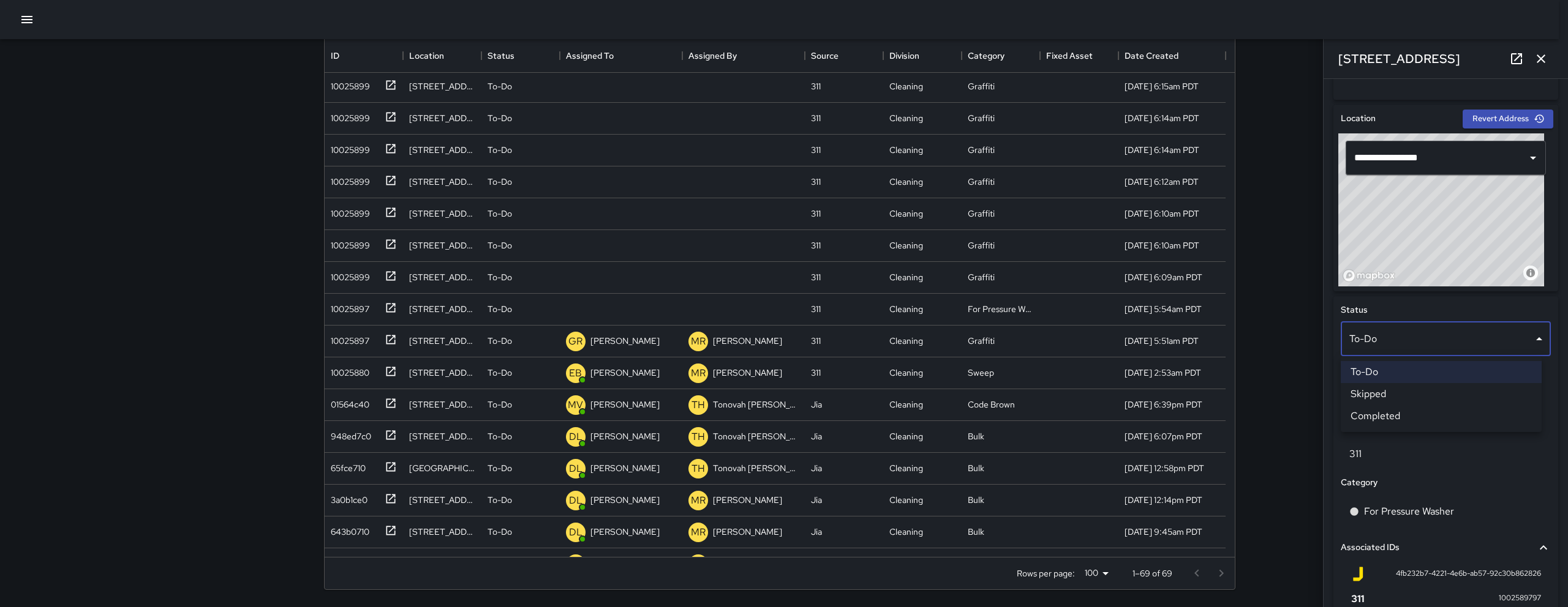
click at [1428, 394] on li "Skipped" at bounding box center [1442, 394] width 201 height 22
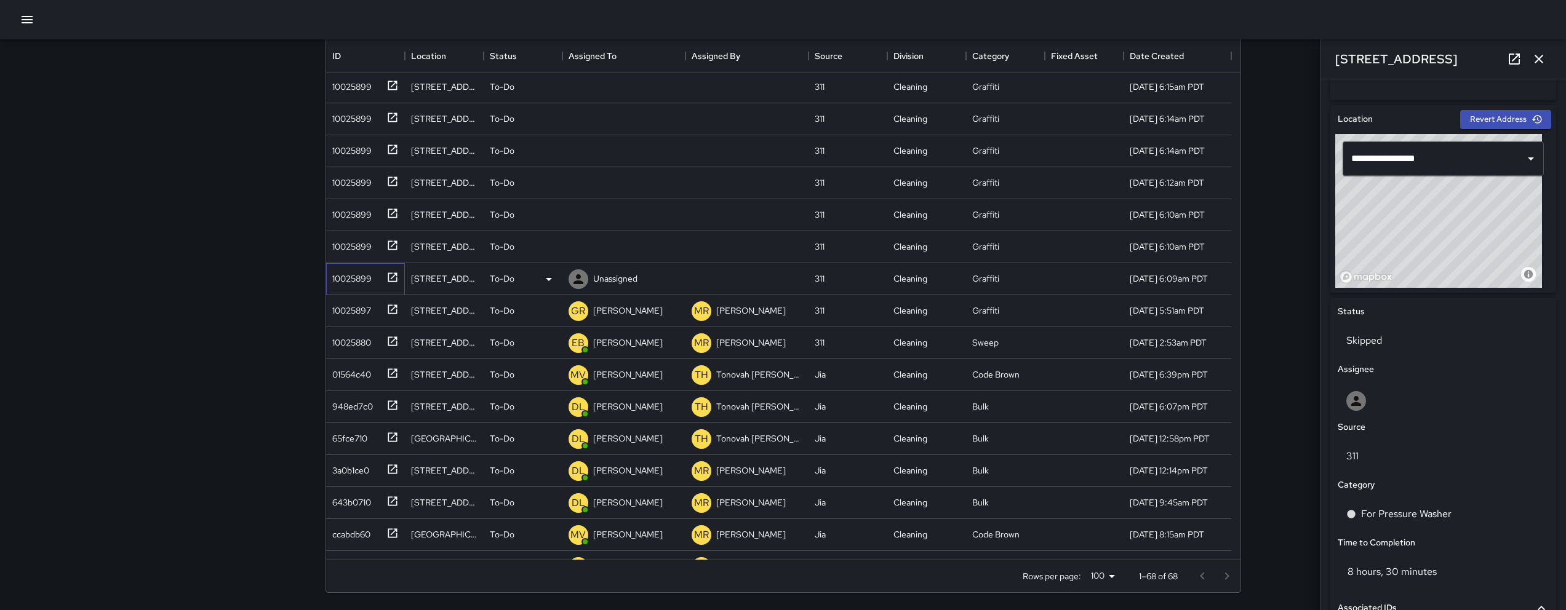
click at [370, 275] on div "10025899" at bounding box center [349, 276] width 44 height 17
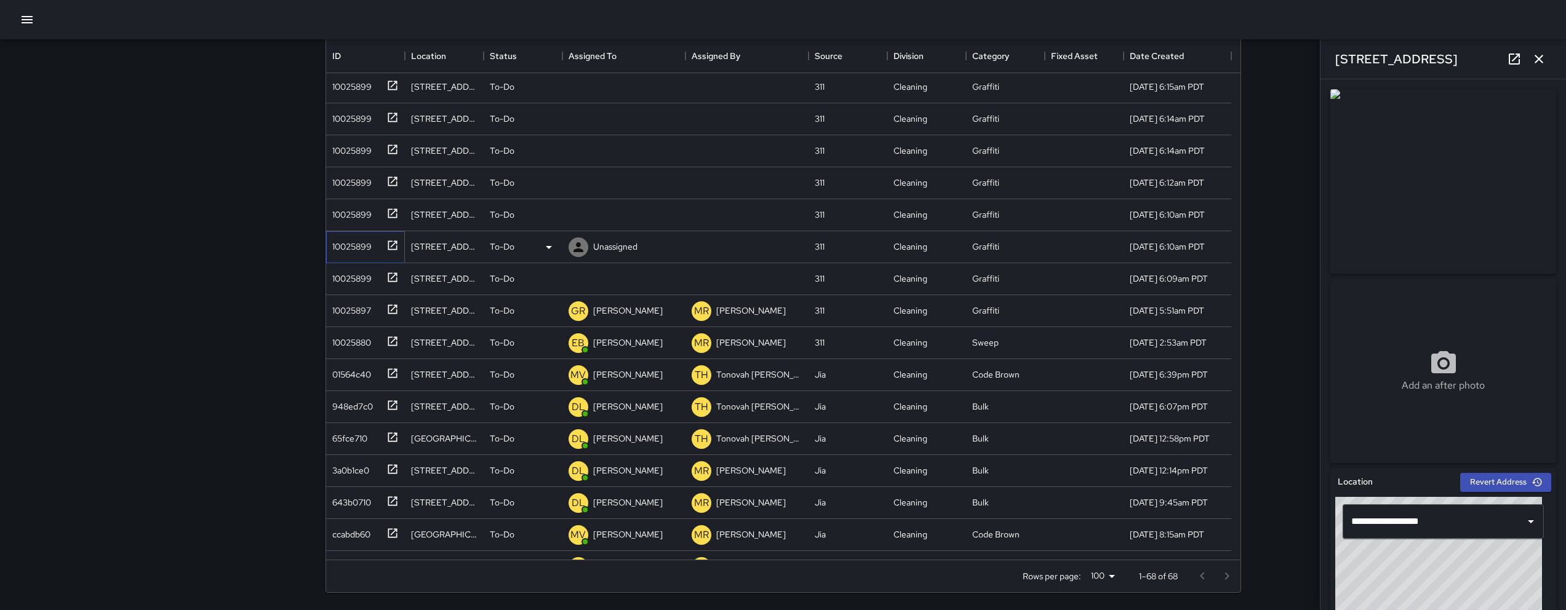
drag, startPoint x: 352, startPoint y: 250, endPoint x: 352, endPoint y: 237, distance: 13.5
click at [352, 250] on div "10025899" at bounding box center [349, 244] width 44 height 17
click at [361, 212] on div "10025899" at bounding box center [349, 212] width 44 height 17
click at [356, 183] on div "10025899" at bounding box center [349, 180] width 44 height 17
click at [357, 146] on div "10025899" at bounding box center [349, 148] width 44 height 17
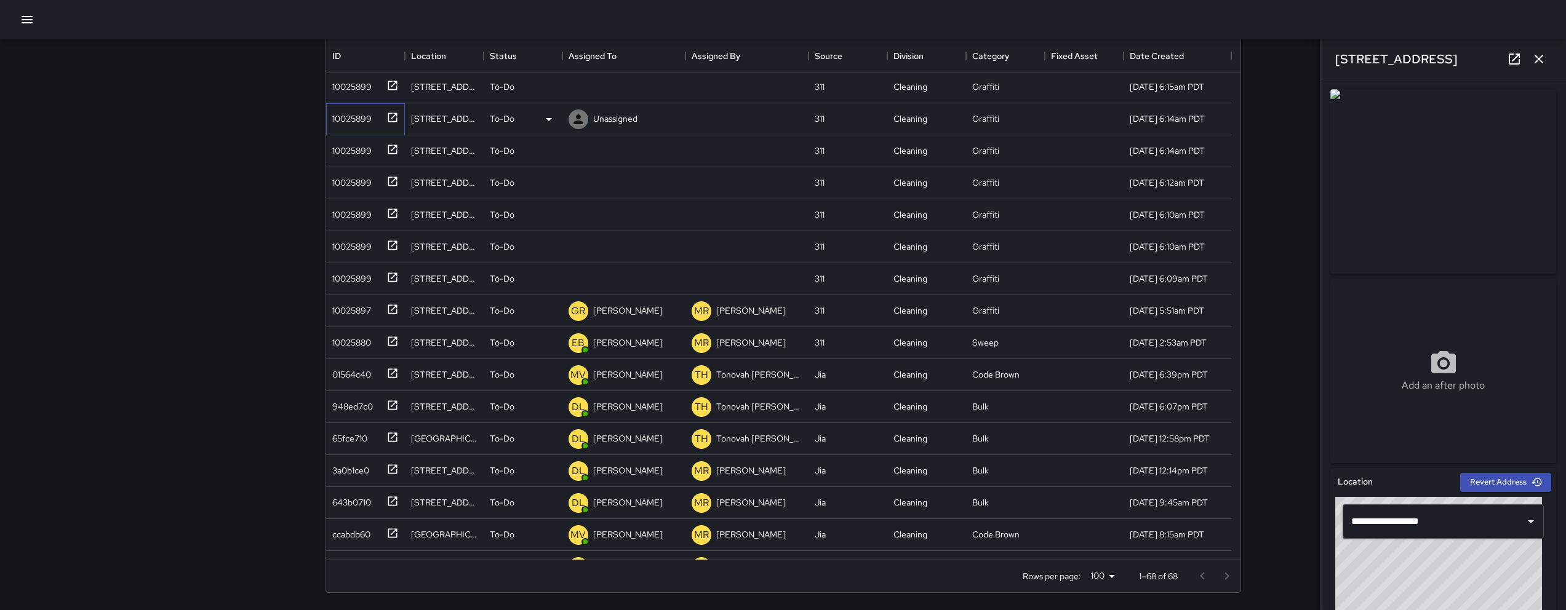
click at [361, 120] on div "10025899" at bounding box center [349, 116] width 44 height 17
click at [364, 92] on div "10025899" at bounding box center [349, 84] width 44 height 17
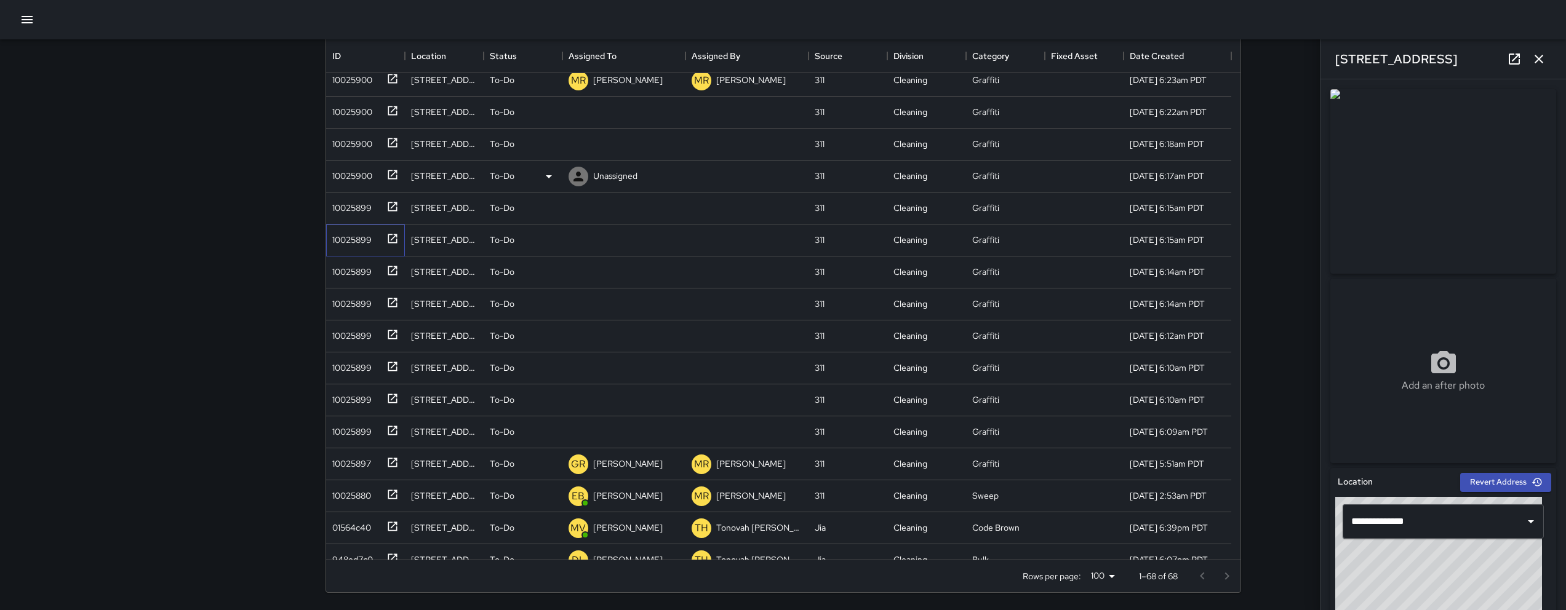
scroll to position [638, 0]
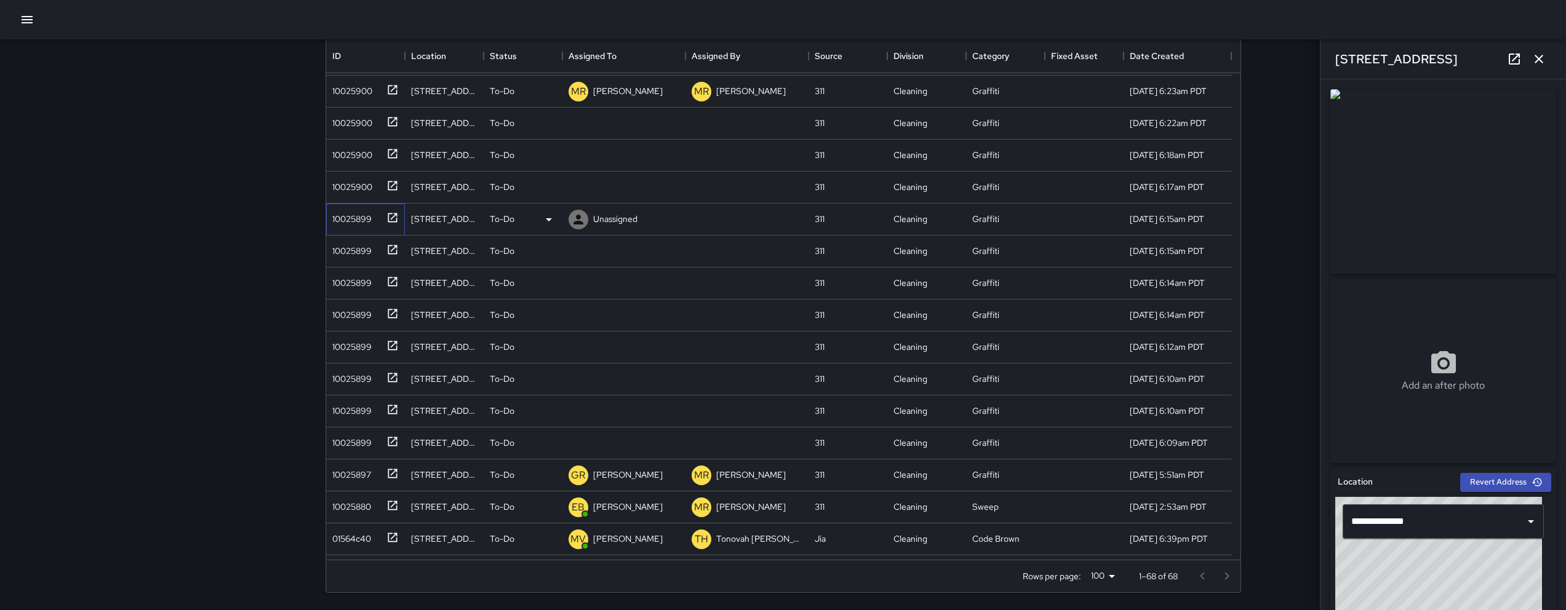
click at [362, 221] on div "10025899" at bounding box center [349, 216] width 44 height 17
click at [354, 191] on div "10025900" at bounding box center [349, 184] width 45 height 17
click at [352, 161] on div "10025900" at bounding box center [362, 153] width 71 height 20
click at [350, 126] on div "10025900" at bounding box center [349, 120] width 45 height 17
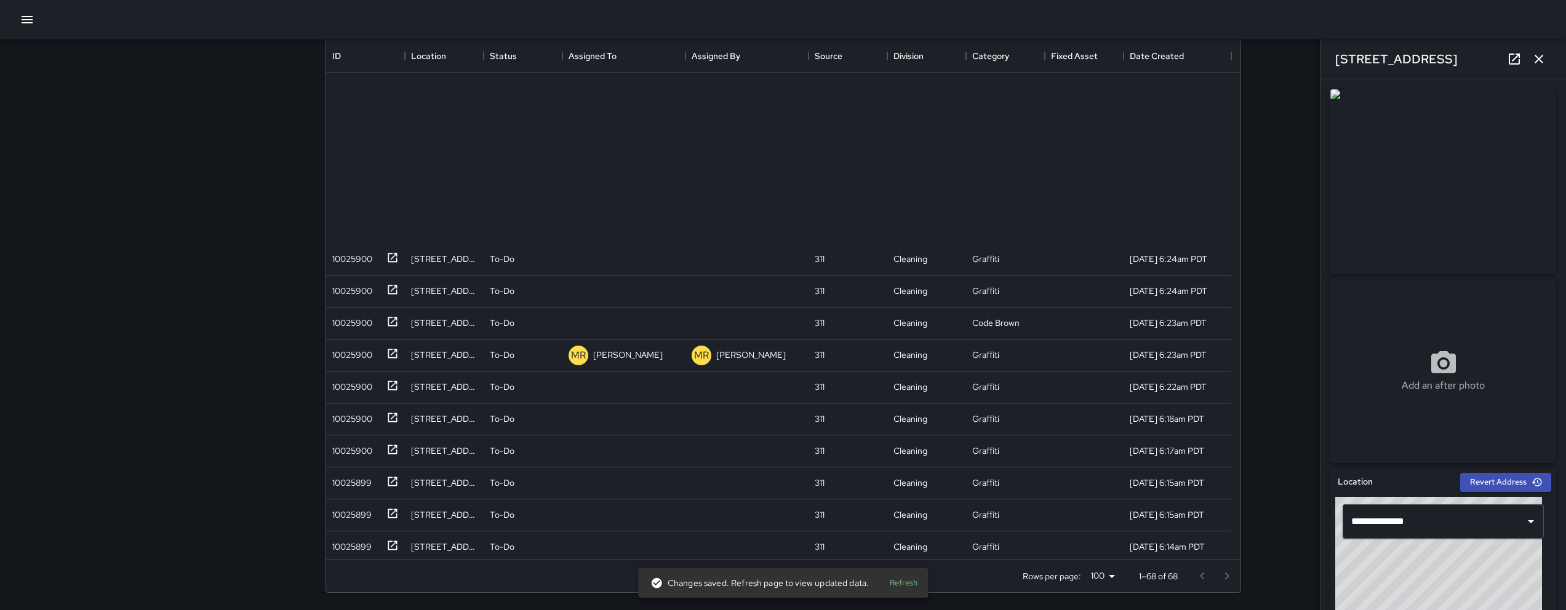
scroll to position [610, 0]
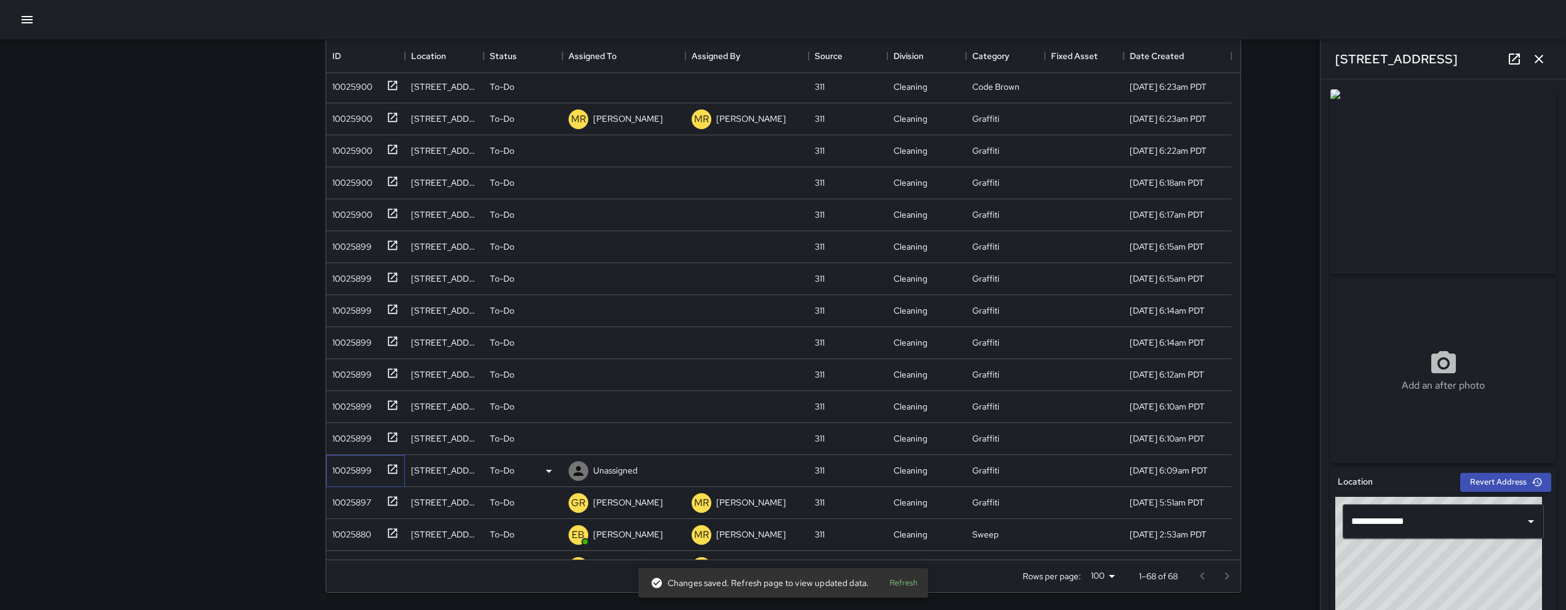
click at [351, 479] on div "10025899" at bounding box center [365, 471] width 79 height 32
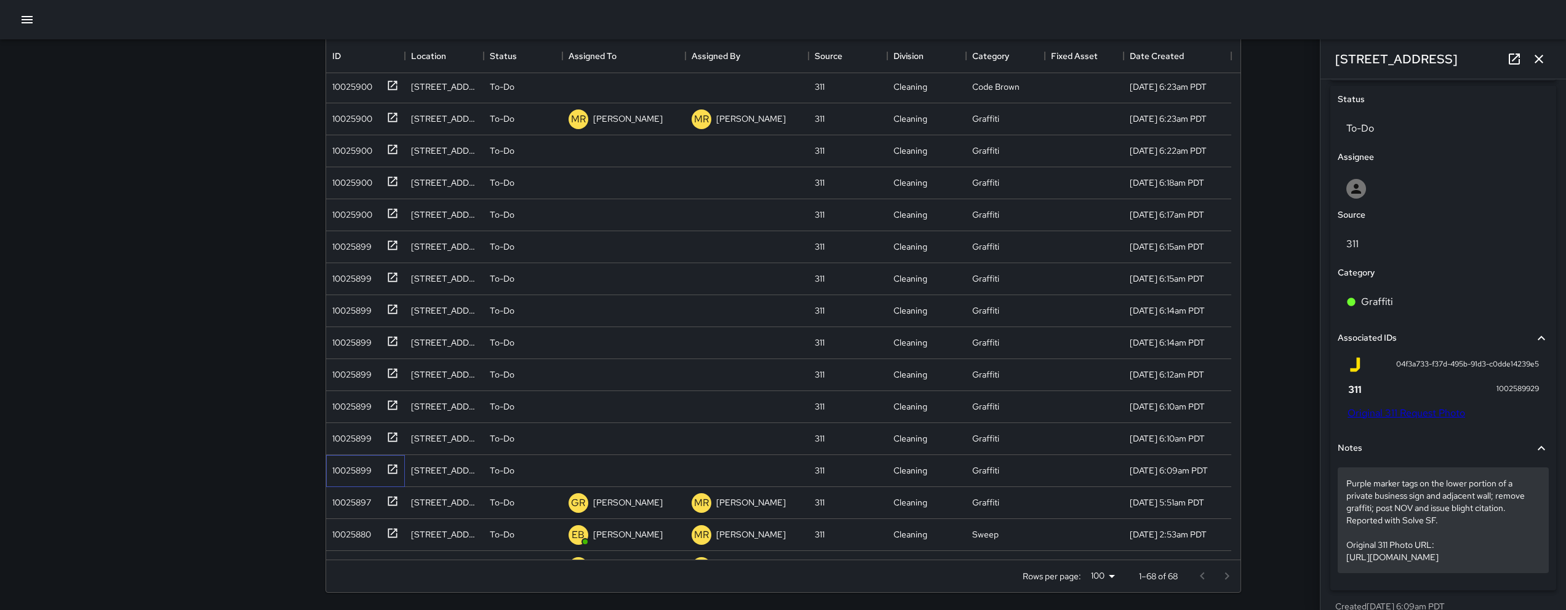
scroll to position [617, 0]
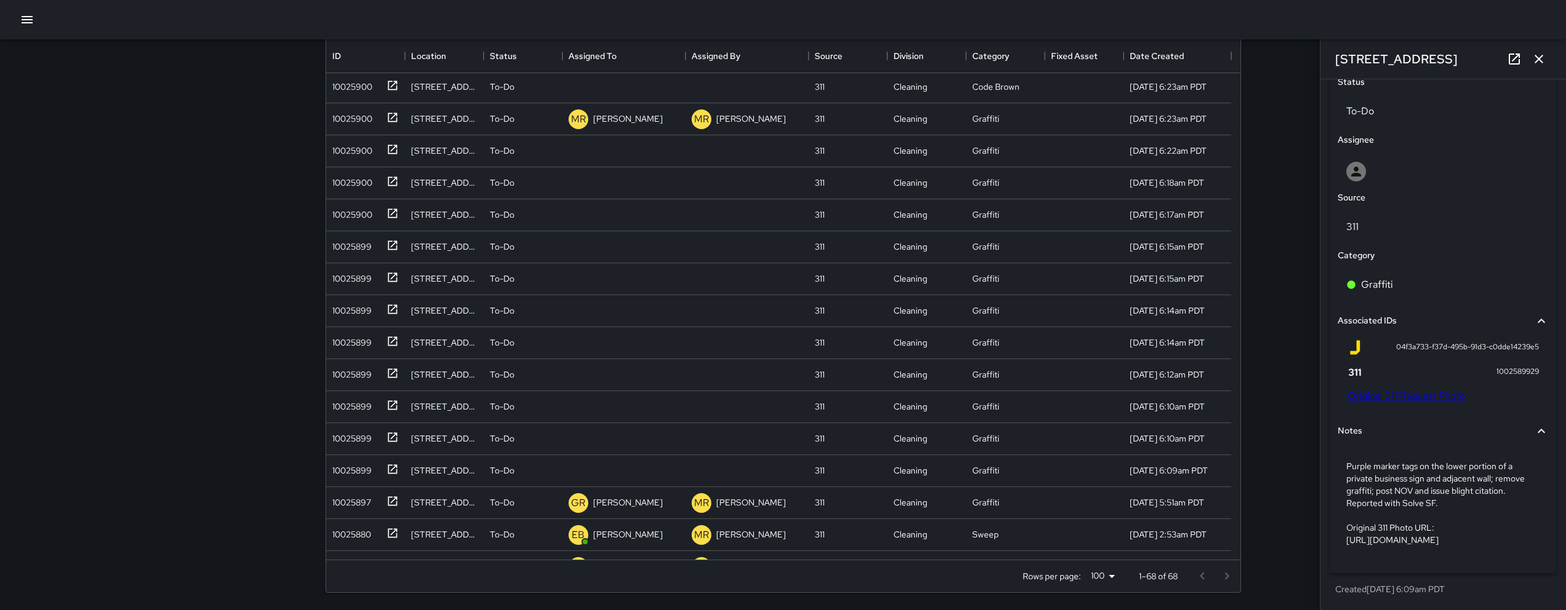
click at [1412, 390] on link "Original 311 Request Photo" at bounding box center [1407, 396] width 118 height 13
drag, startPoint x: 1456, startPoint y: 57, endPoint x: 1318, endPoint y: 58, distance: 137.8
click at [1318, 58] on div "Search Search New Task To-Do (68) Skipped (99+) Completed (99+) ID Location Sta…" at bounding box center [783, 247] width 1566 height 727
click at [1465, 65] on div "[STREET_ADDRESS]" at bounding box center [1444, 58] width 246 height 39
drag, startPoint x: 1387, startPoint y: 60, endPoint x: 1330, endPoint y: 60, distance: 57.2
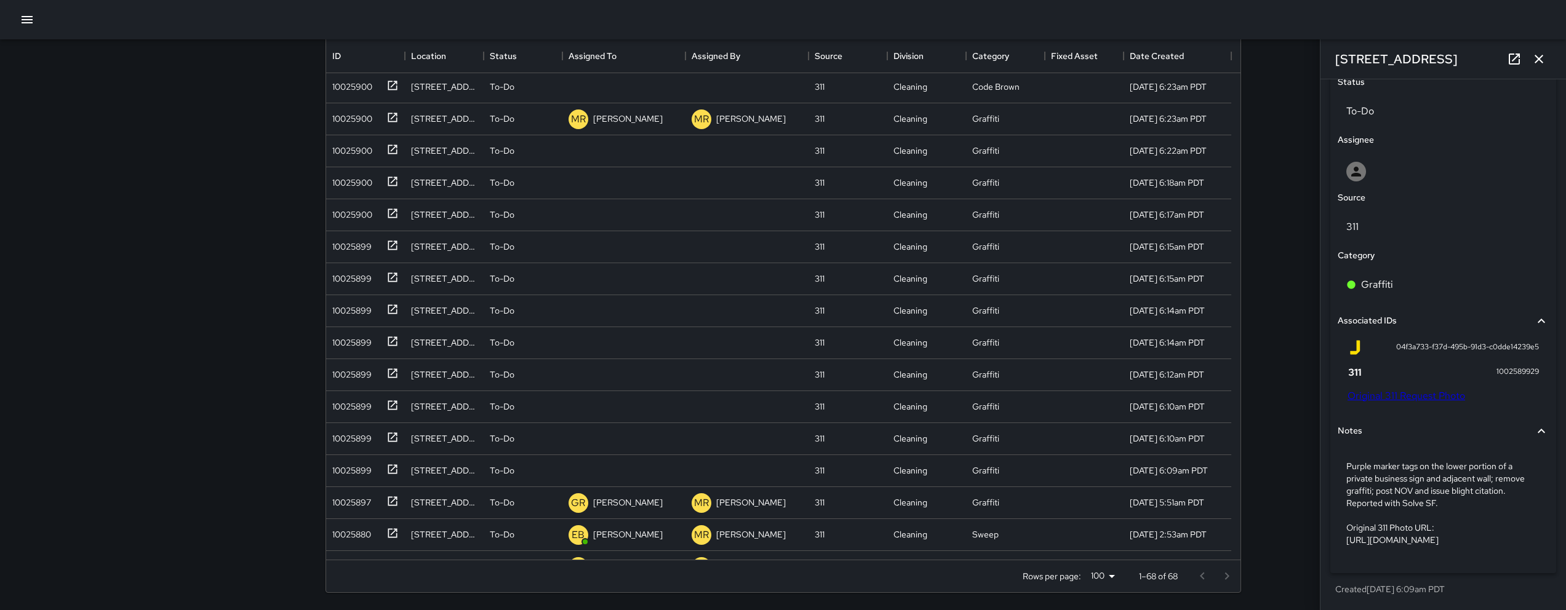
click at [1330, 60] on div "[STREET_ADDRESS]" at bounding box center [1444, 58] width 246 height 39
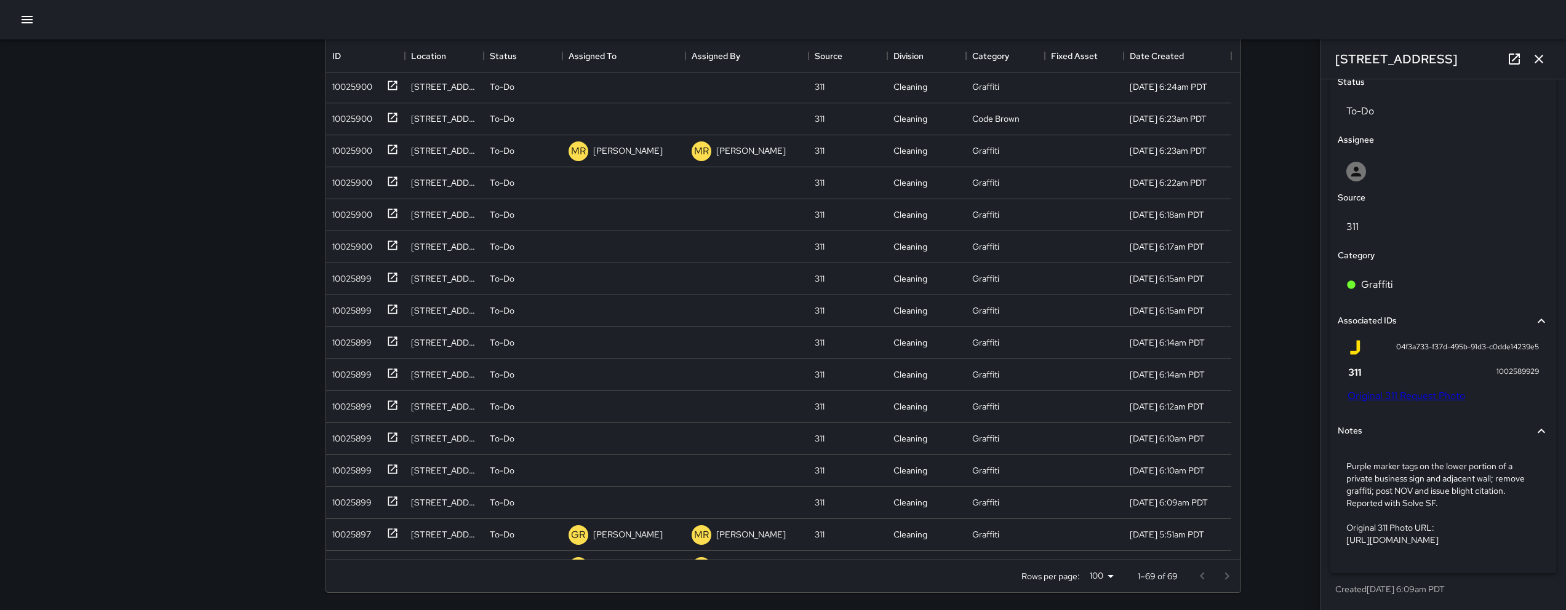
scroll to position [642, 0]
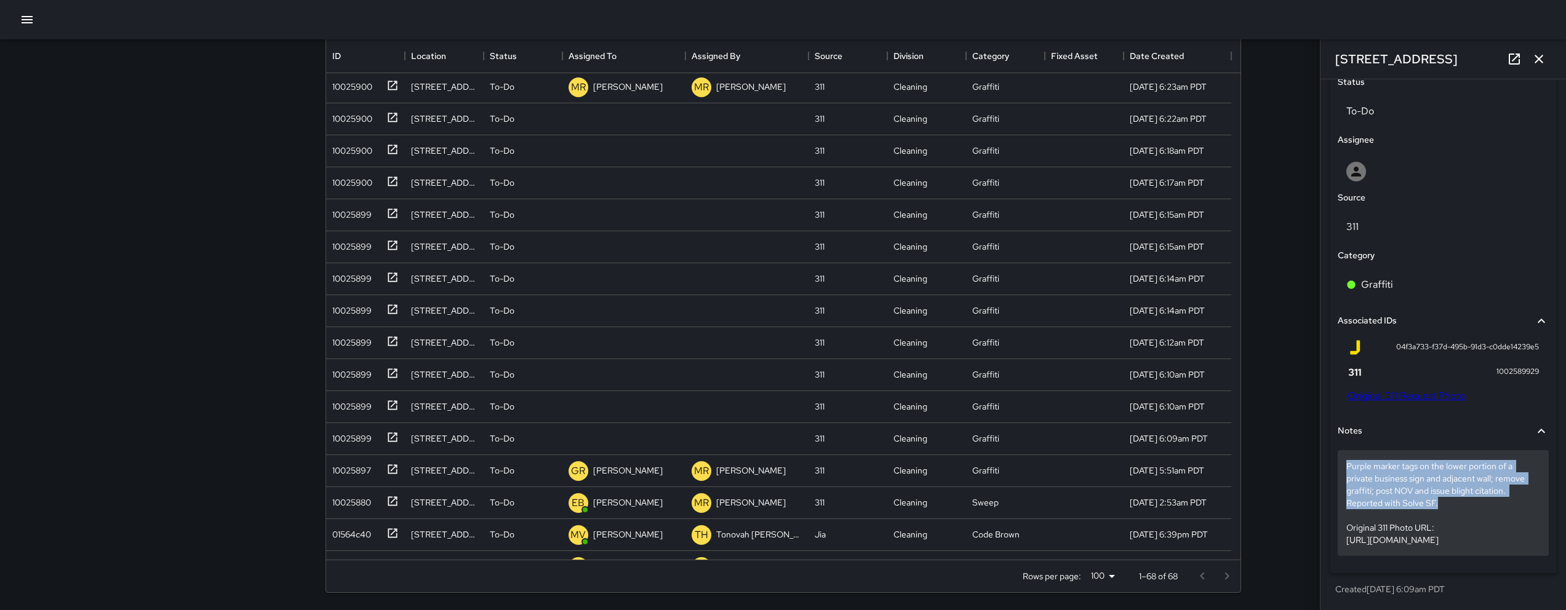
drag, startPoint x: 1342, startPoint y: 434, endPoint x: 1445, endPoint y: 478, distance: 112.2
click at [1445, 478] on div "Purple marker tags on the lower portion of a private business sign and adjacent…" at bounding box center [1443, 503] width 211 height 106
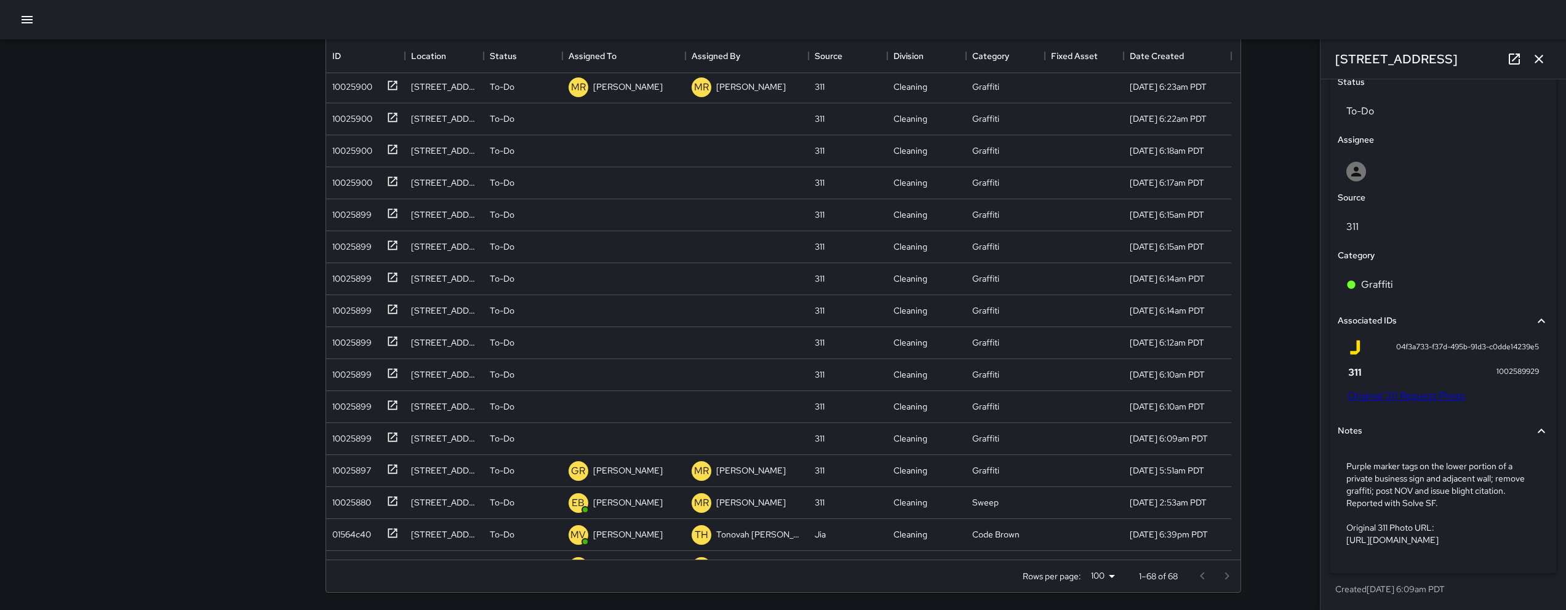
scroll to position [532, 0]
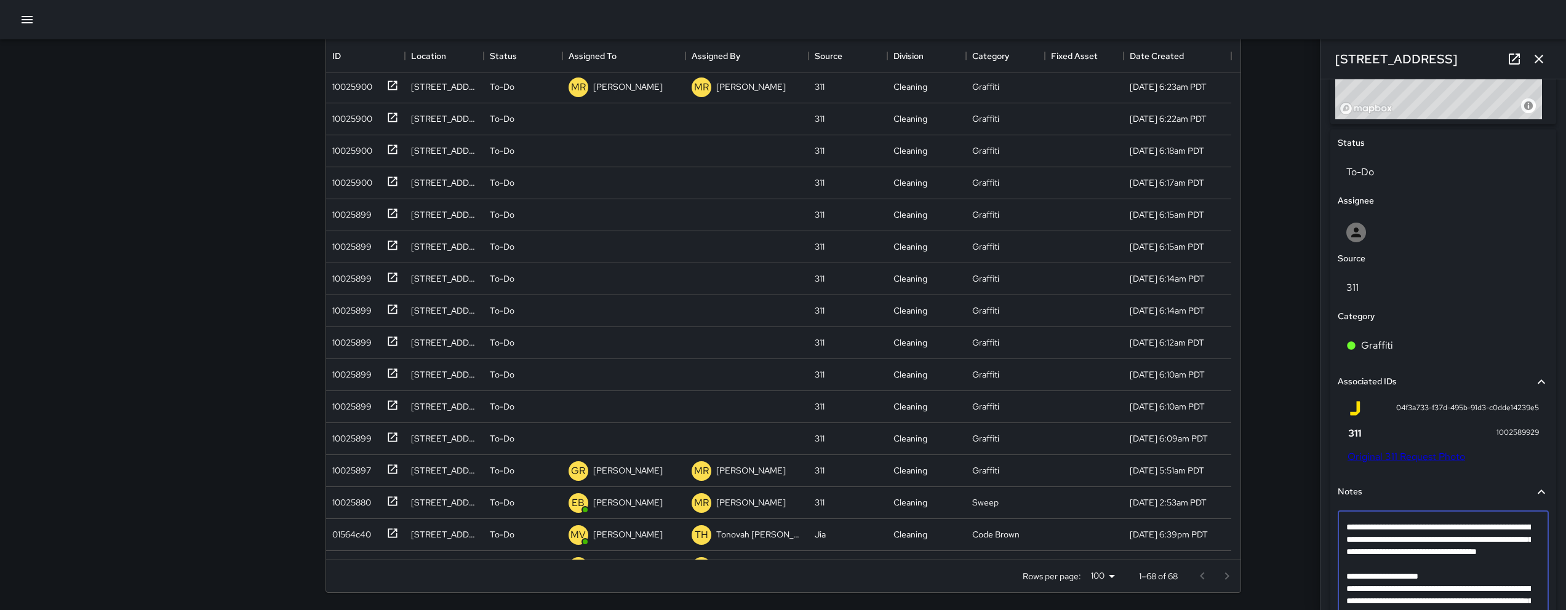
drag, startPoint x: 1446, startPoint y: 566, endPoint x: 1348, endPoint y: 529, distance: 104.6
click at [1348, 529] on textarea "**********" at bounding box center [1438, 576] width 185 height 111
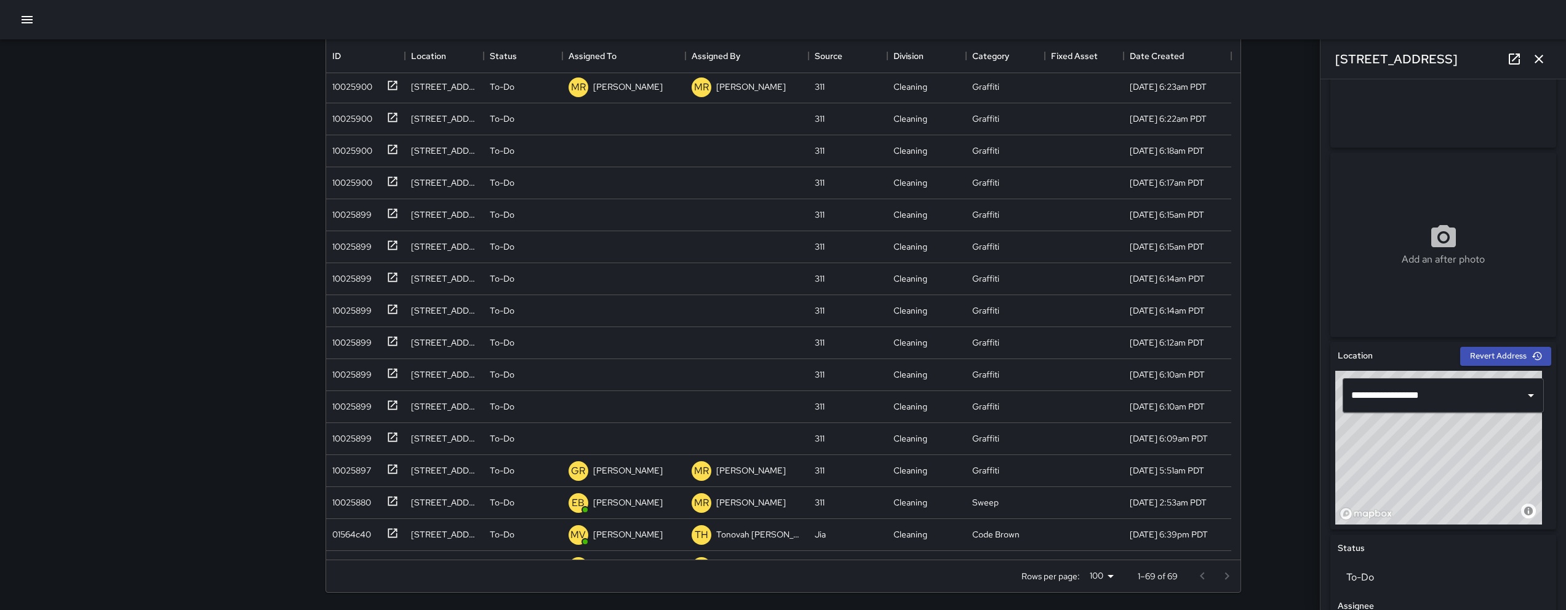
scroll to position [617, 0]
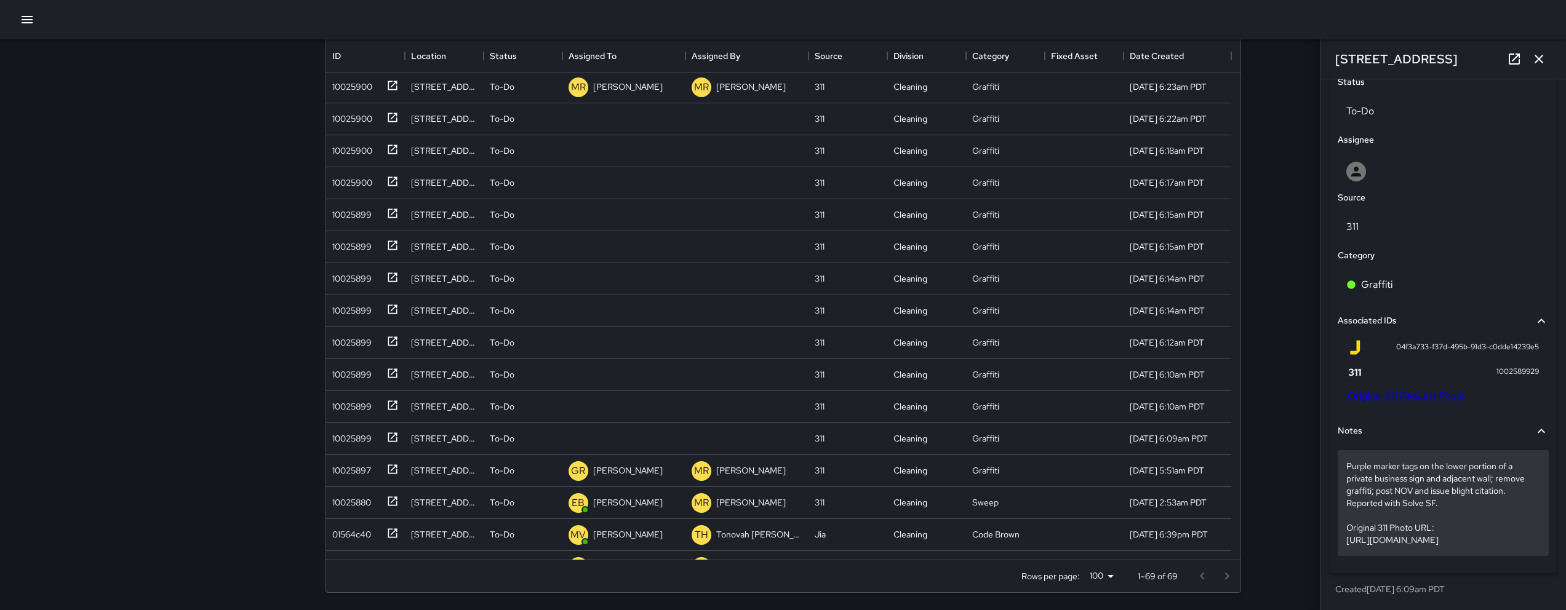
click at [1428, 499] on p "Purple marker tags on the lower portion of a private business sign and adjacent…" at bounding box center [1443, 503] width 194 height 86
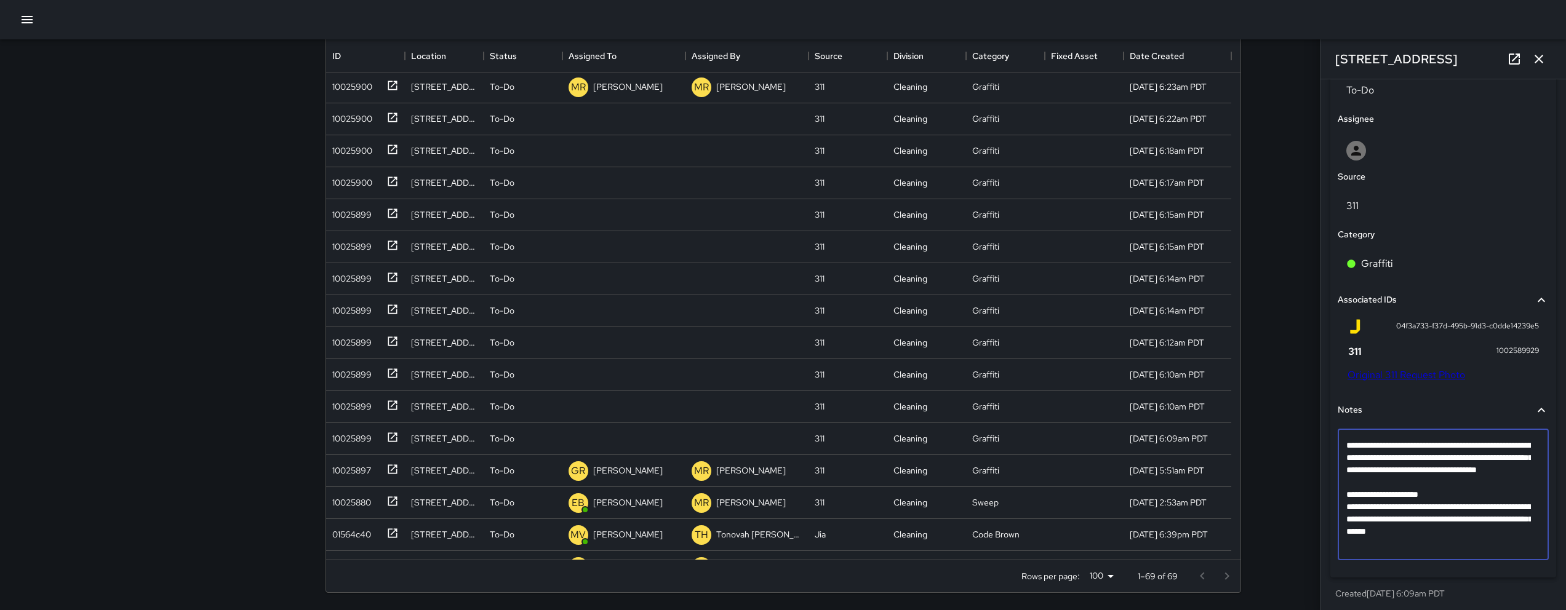
scroll to position [618, 0]
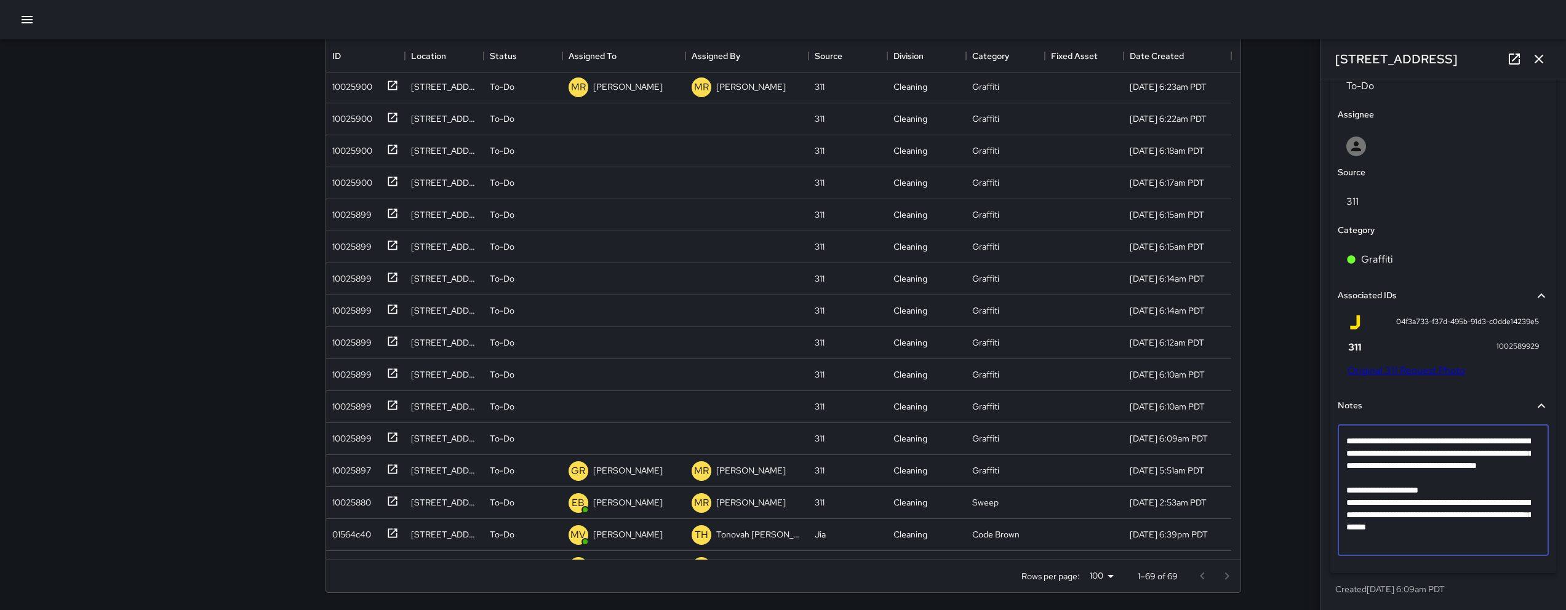
click at [1399, 490] on textarea "**********" at bounding box center [1438, 490] width 185 height 111
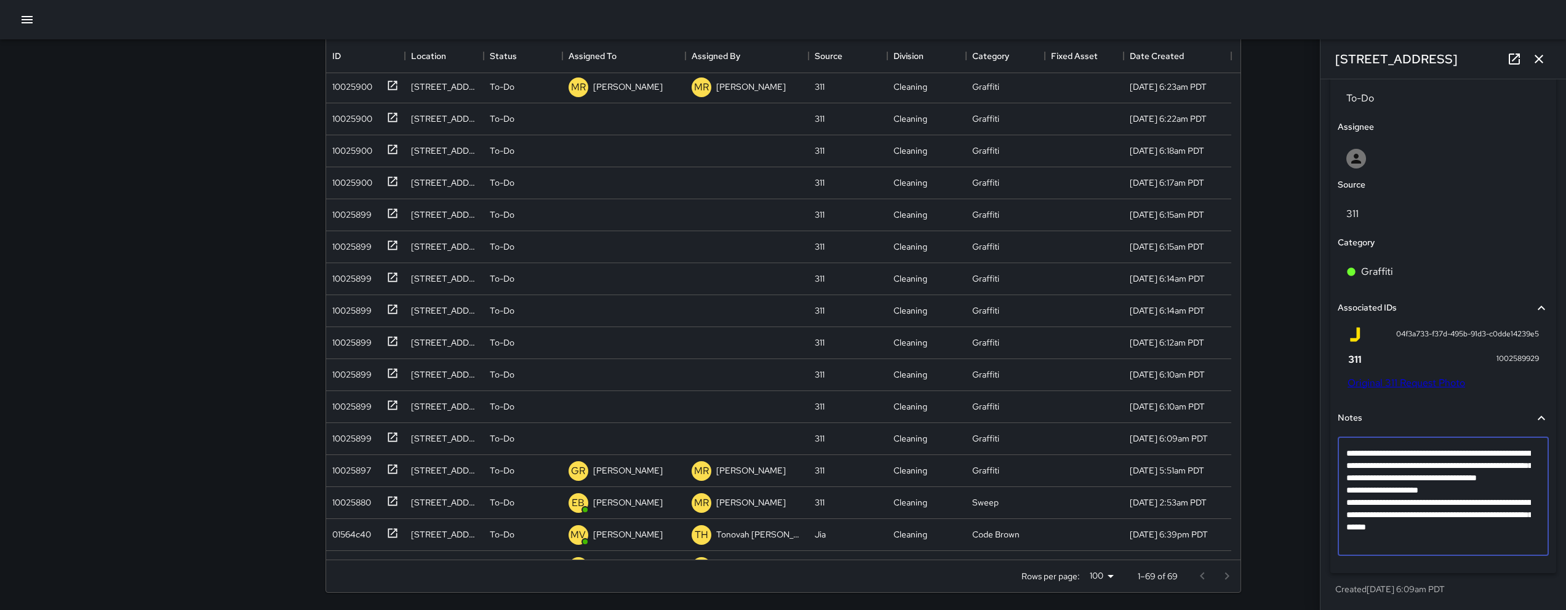
click at [1525, 543] on textarea "**********" at bounding box center [1438, 496] width 185 height 98
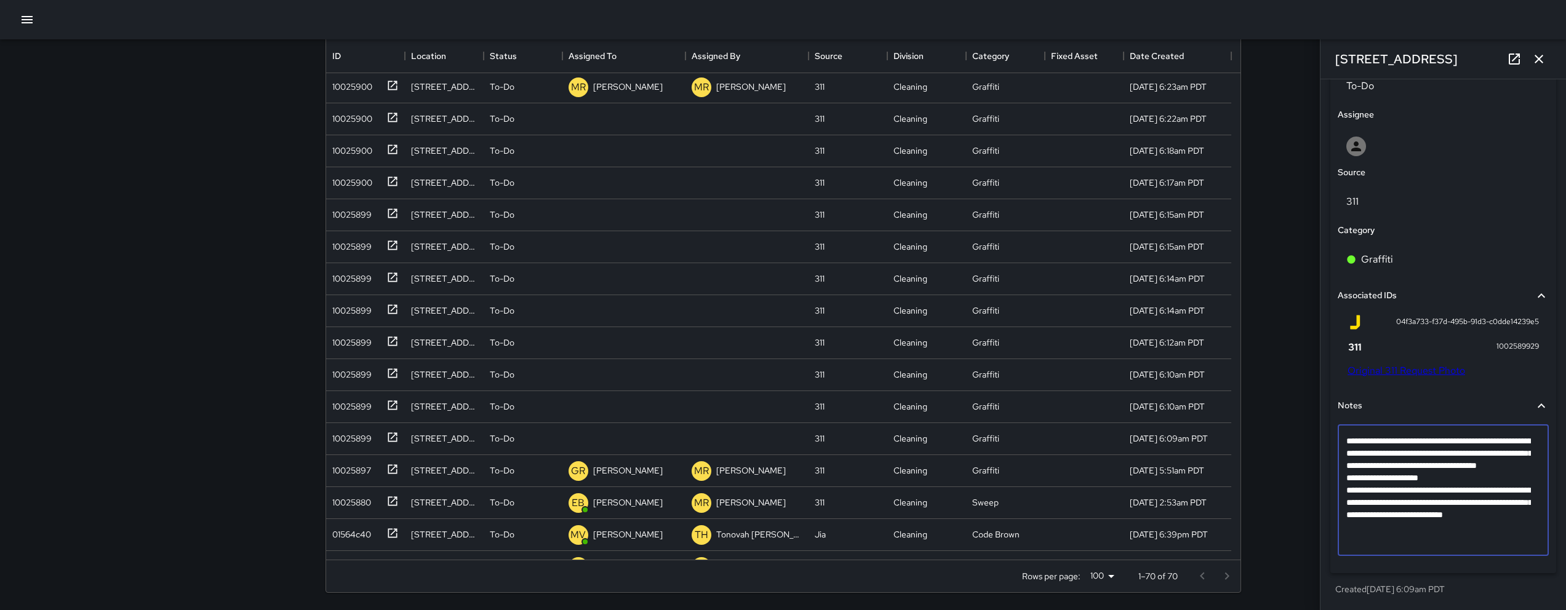
click at [1420, 542] on textarea "**********" at bounding box center [1438, 490] width 185 height 111
click at [1425, 540] on textarea "**********" at bounding box center [1438, 490] width 185 height 111
click at [1415, 542] on textarea "**********" at bounding box center [1438, 490] width 185 height 111
type textarea "**********"
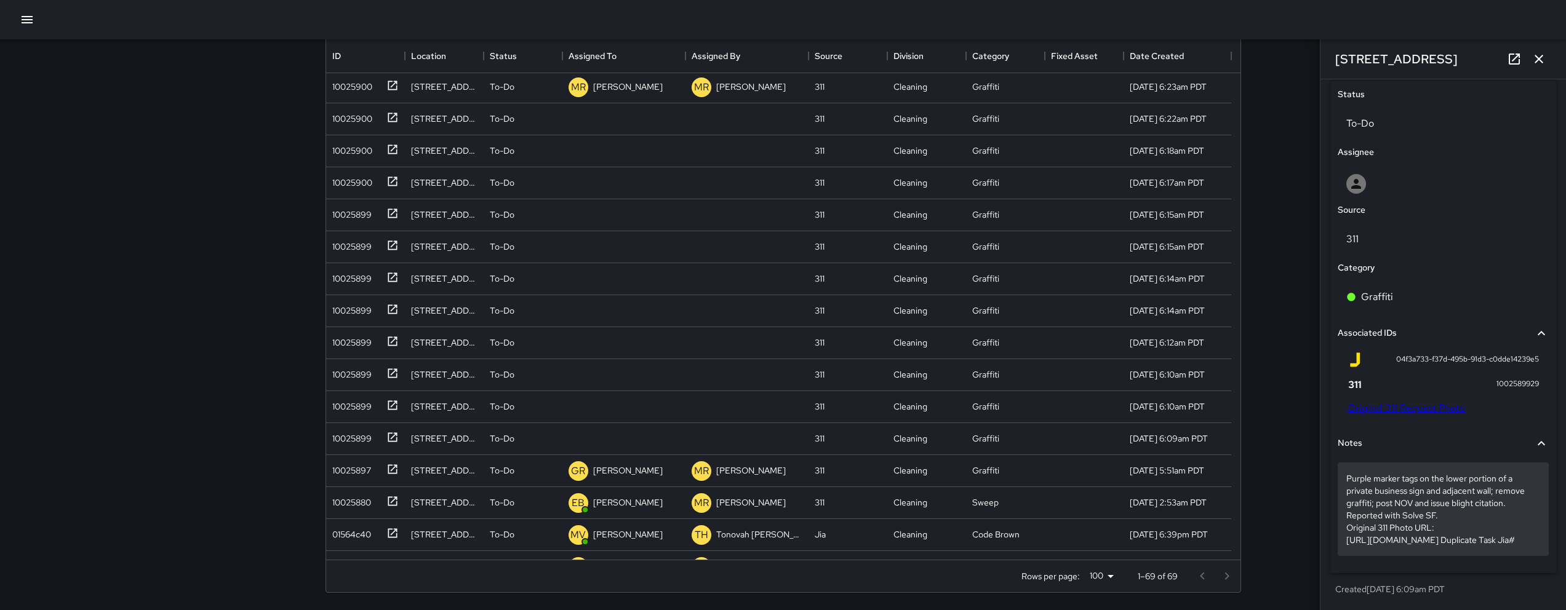
click at [1463, 545] on p "Purple marker tags on the lower portion of a private business sign and adjacent…" at bounding box center [1443, 510] width 194 height 74
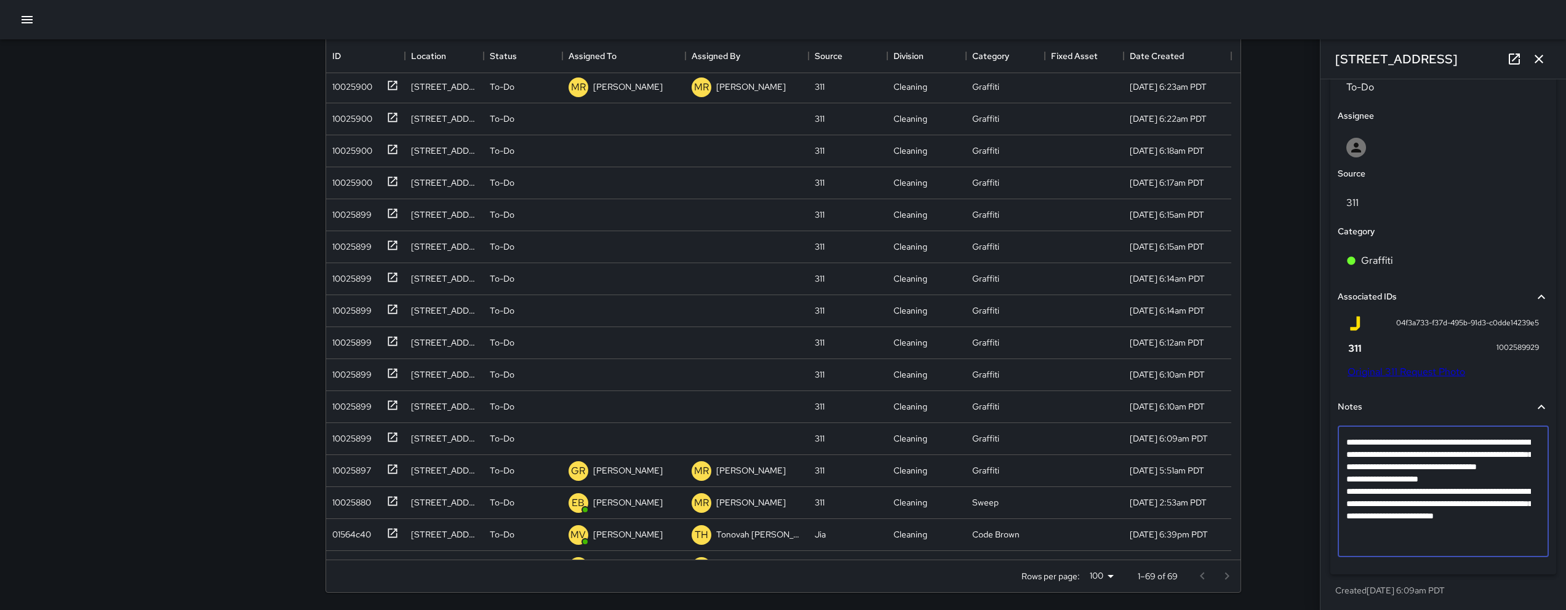
scroll to position [618, 0]
click at [1422, 545] on textarea "**********" at bounding box center [1438, 496] width 185 height 123
type textarea "**********"
click at [1428, 557] on textarea "**********" at bounding box center [1438, 496] width 185 height 123
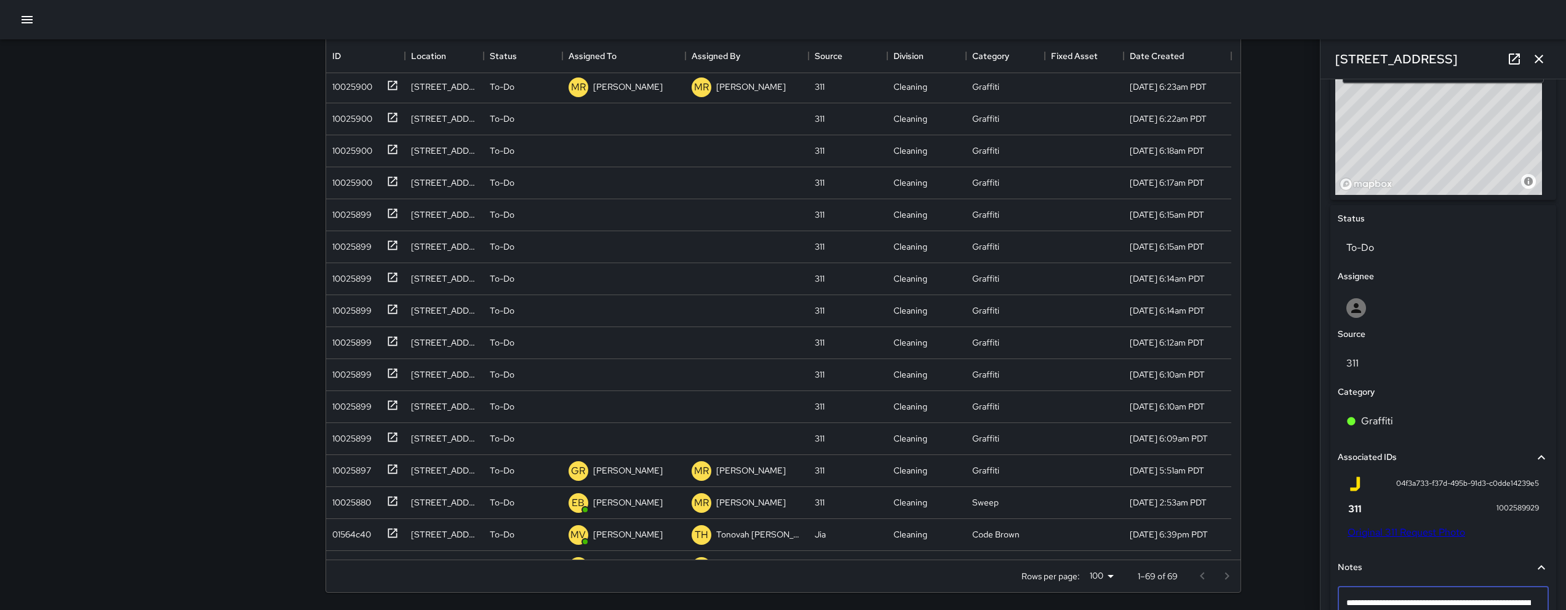
scroll to position [364, 0]
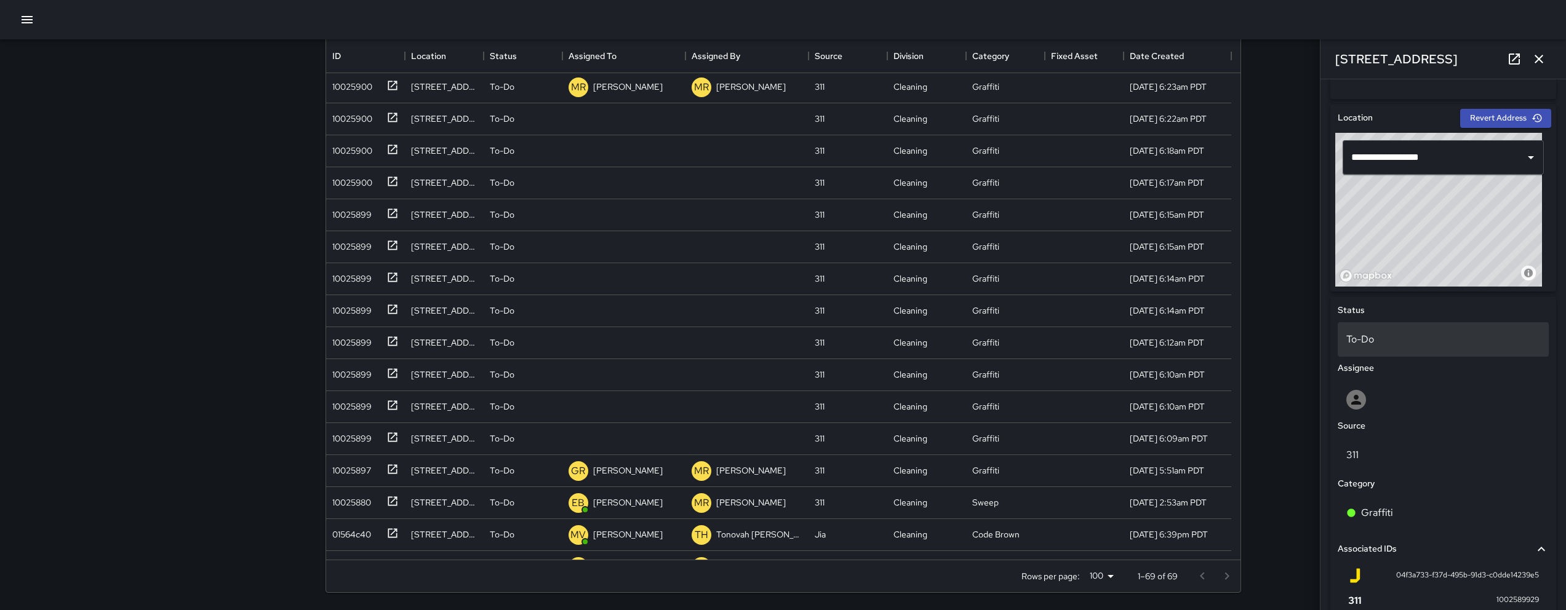
click at [1408, 349] on div "To-Do" at bounding box center [1443, 339] width 211 height 34
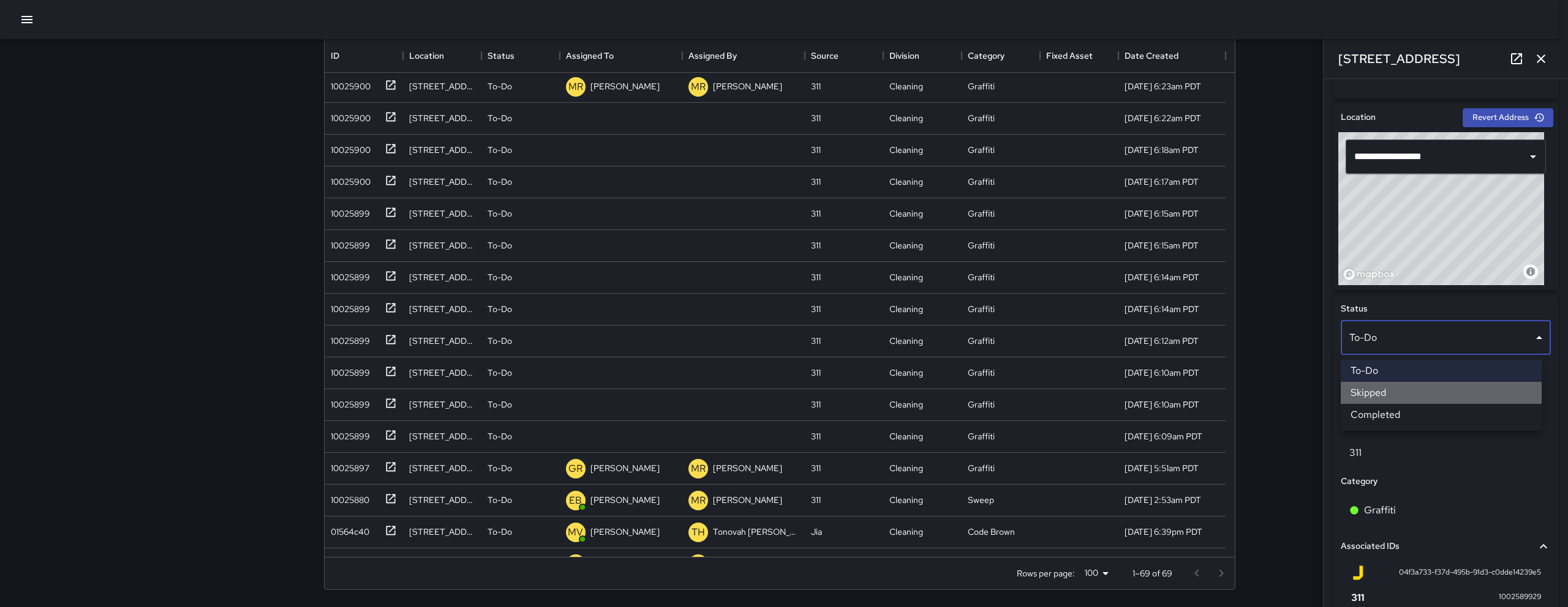
click at [1397, 396] on li "Skipped" at bounding box center [1442, 393] width 201 height 22
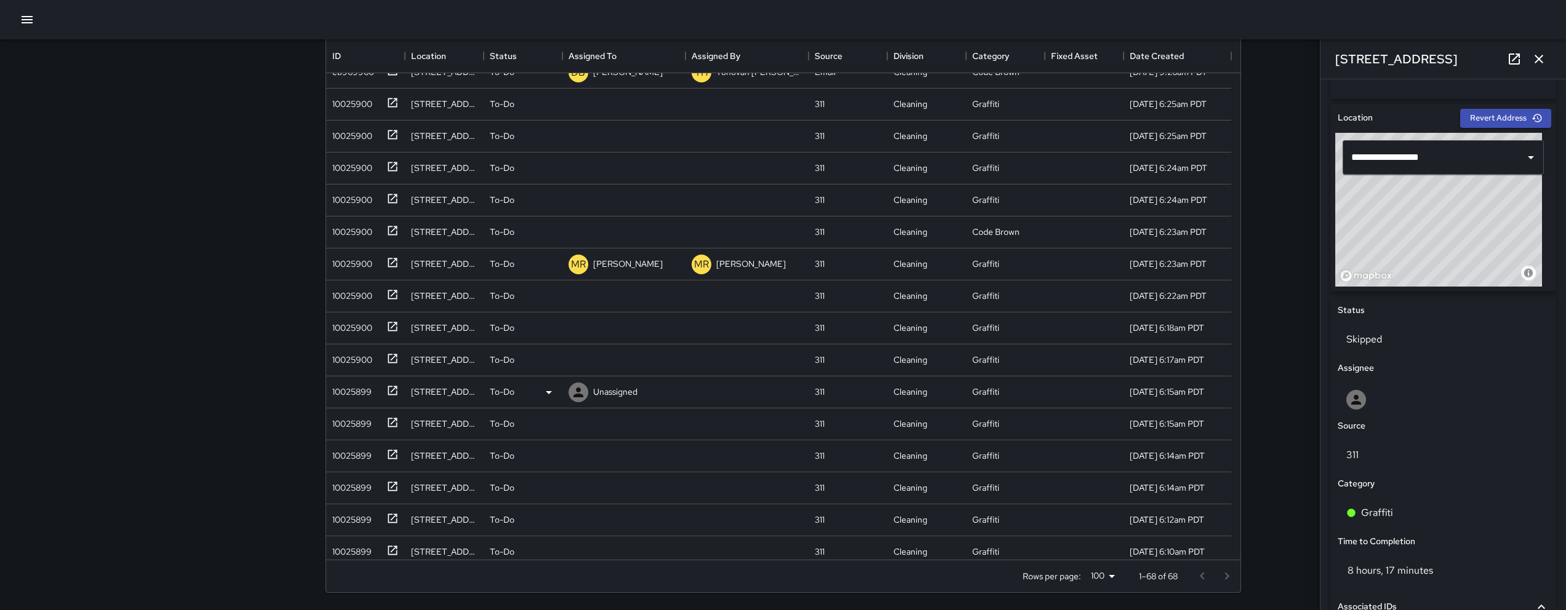
scroll to position [612, 0]
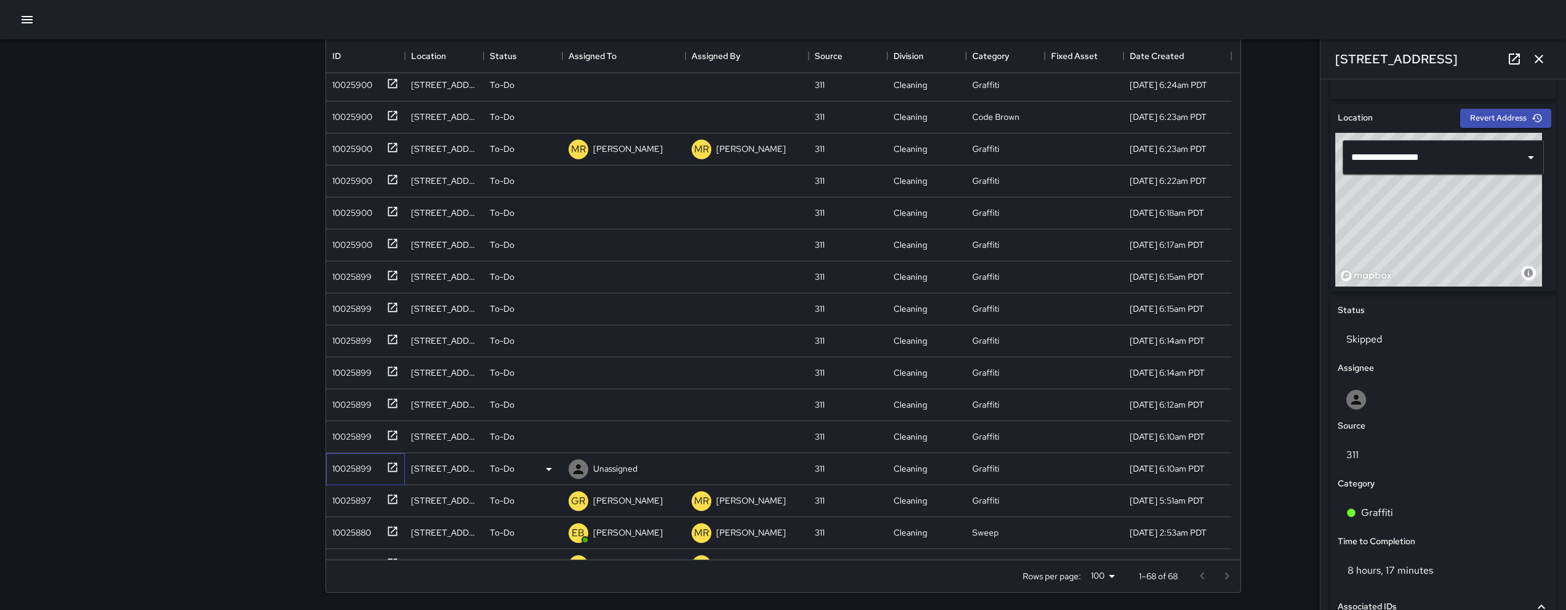
click at [347, 465] on div "10025899" at bounding box center [349, 466] width 44 height 17
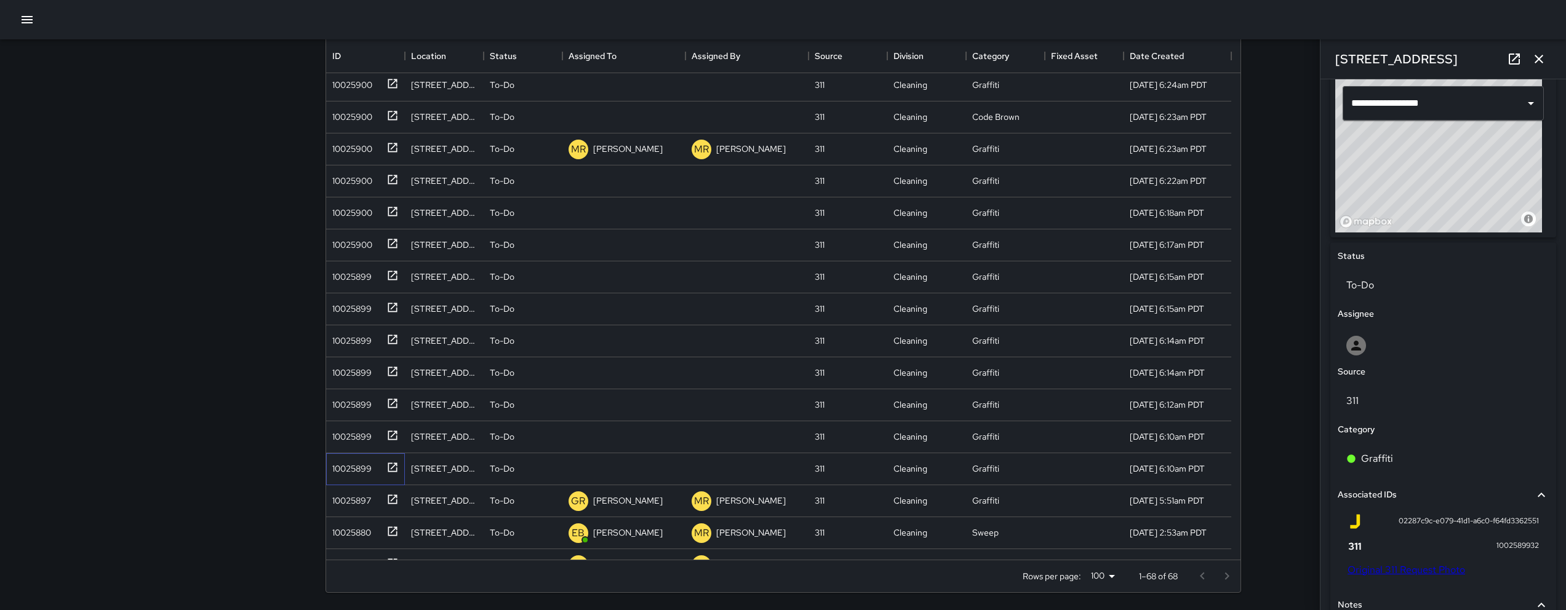
scroll to position [593, 0]
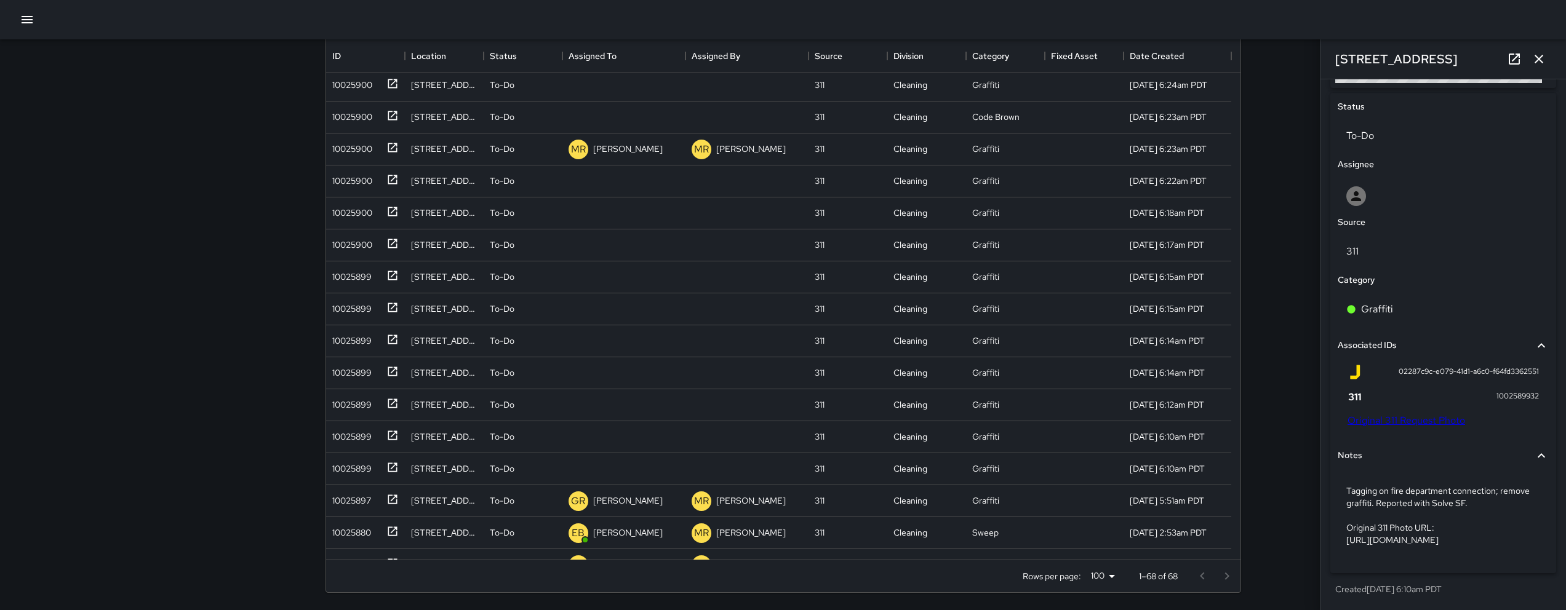
click at [1413, 414] on link "Original 311 Request Photo" at bounding box center [1407, 420] width 118 height 13
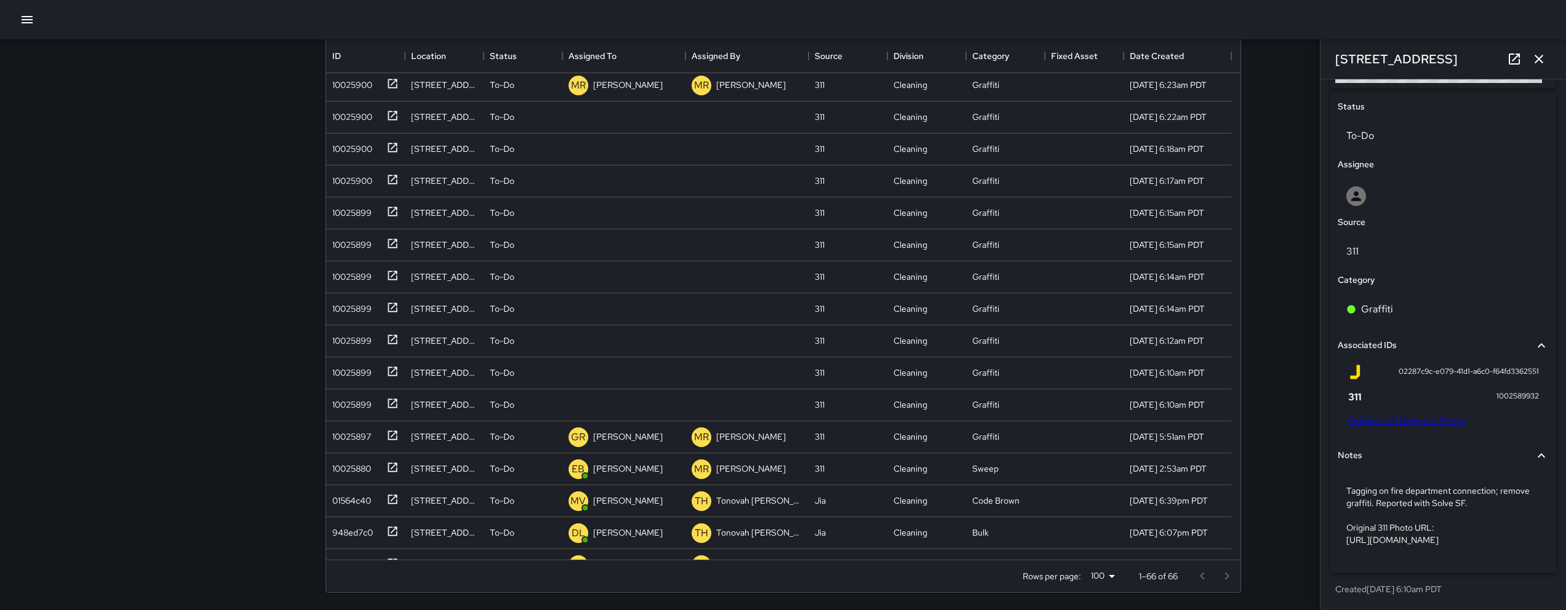
scroll to position [548, 0]
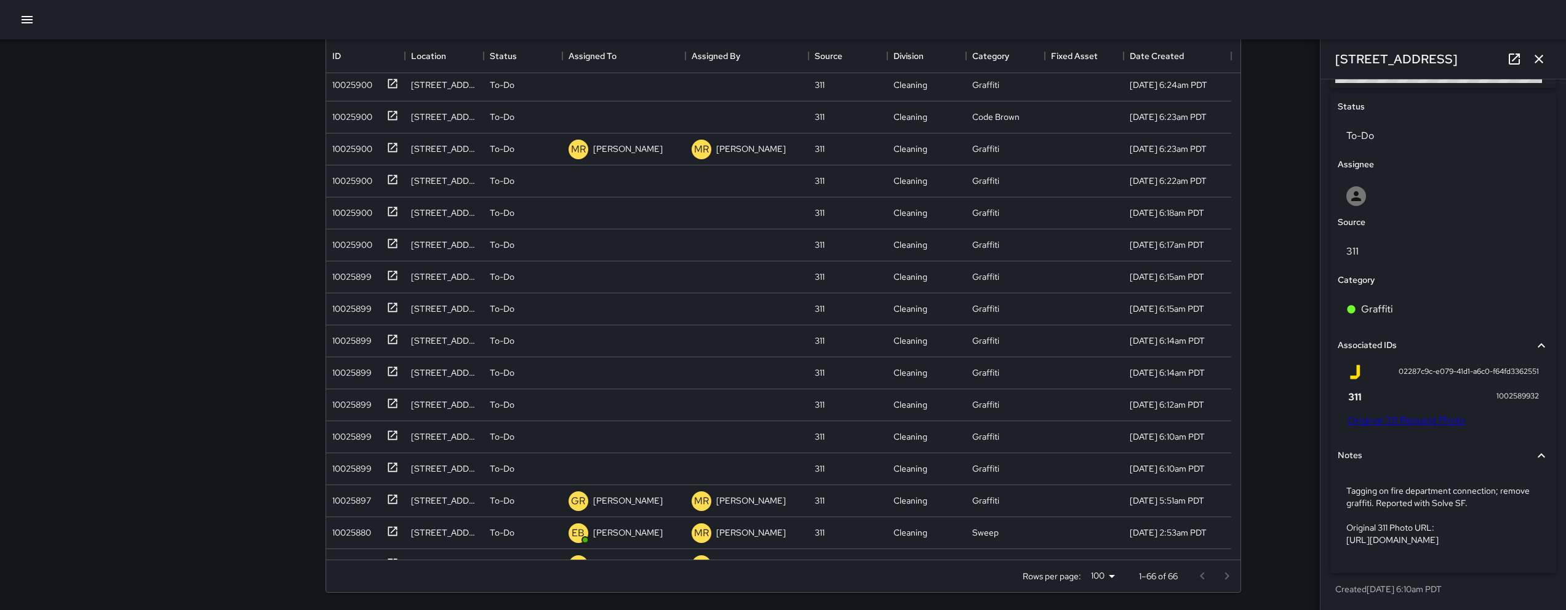
drag, startPoint x: 1458, startPoint y: 56, endPoint x: 1322, endPoint y: 51, distance: 135.5
click at [1322, 51] on div "[STREET_ADDRESS]" at bounding box center [1444, 58] width 246 height 39
copy h6 "[STREET_ADDRESS]"
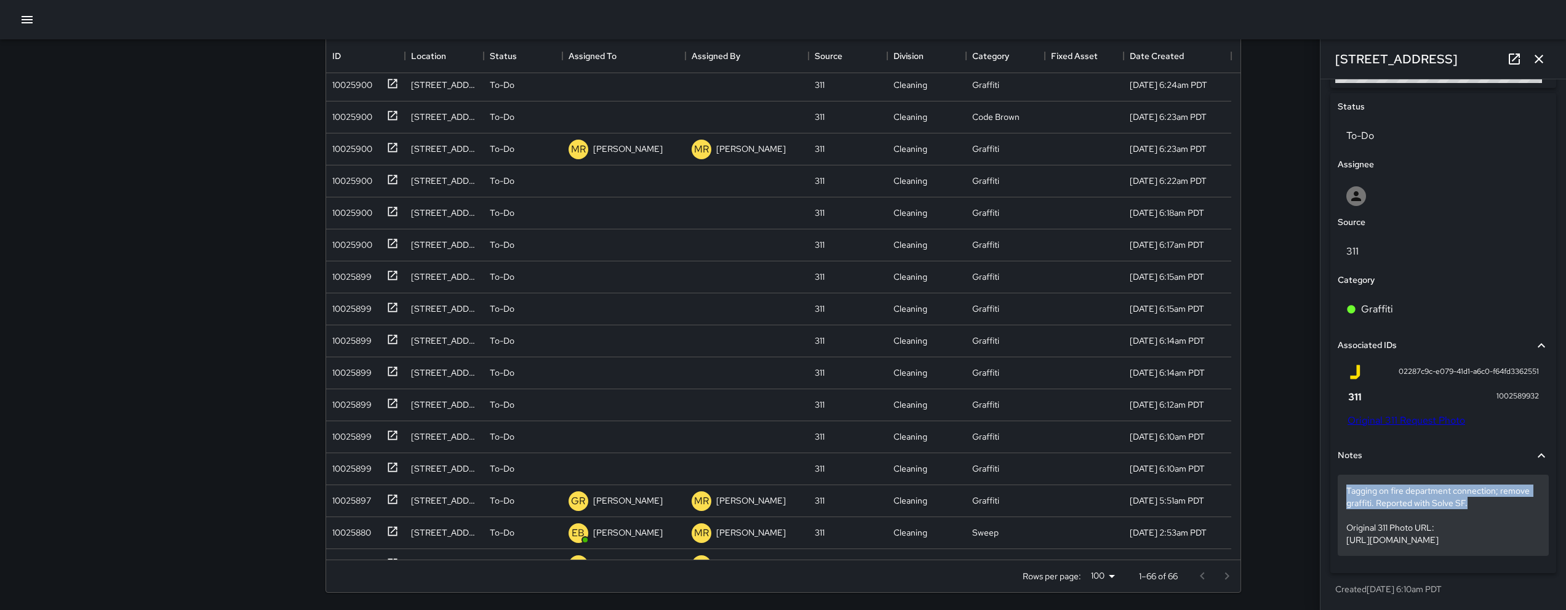
drag, startPoint x: 1478, startPoint y: 483, endPoint x: 1348, endPoint y: 464, distance: 130.6
click at [1348, 485] on p "Tagging on fire department connection; remove graffiti. Reported with Solve SF.…" at bounding box center [1443, 516] width 194 height 62
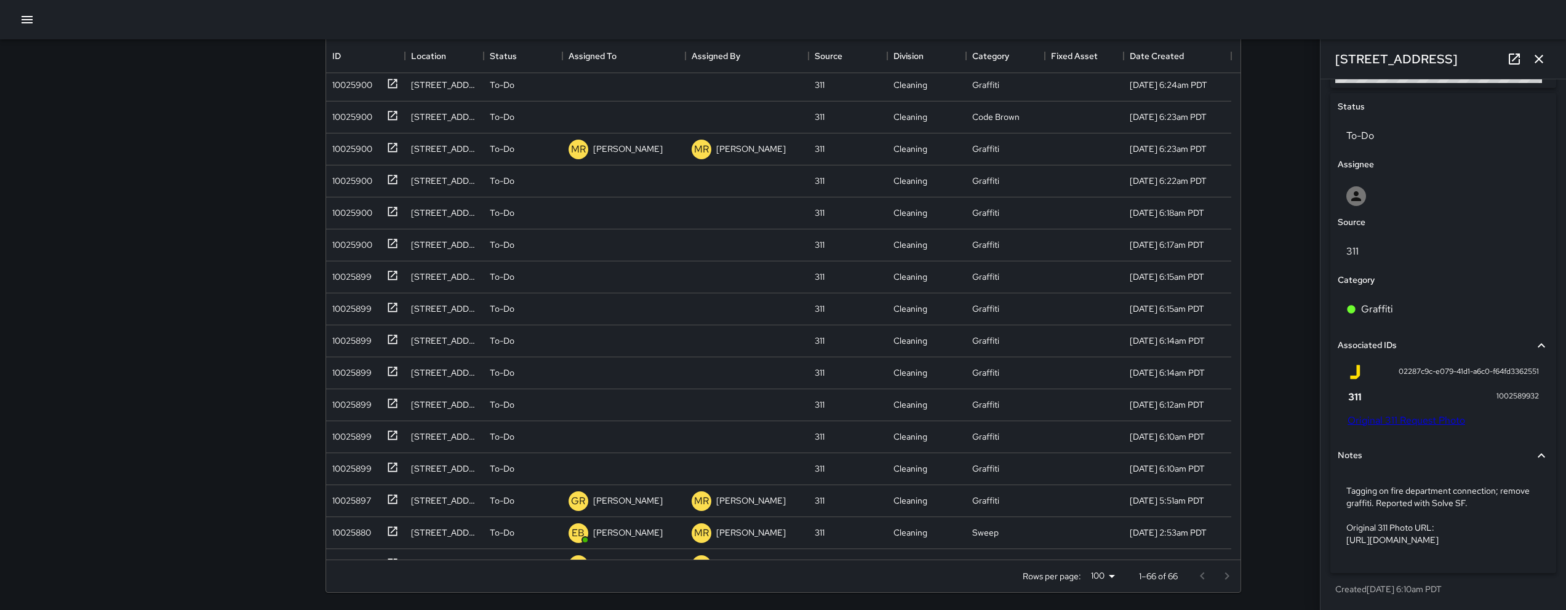
scroll to position [532, 0]
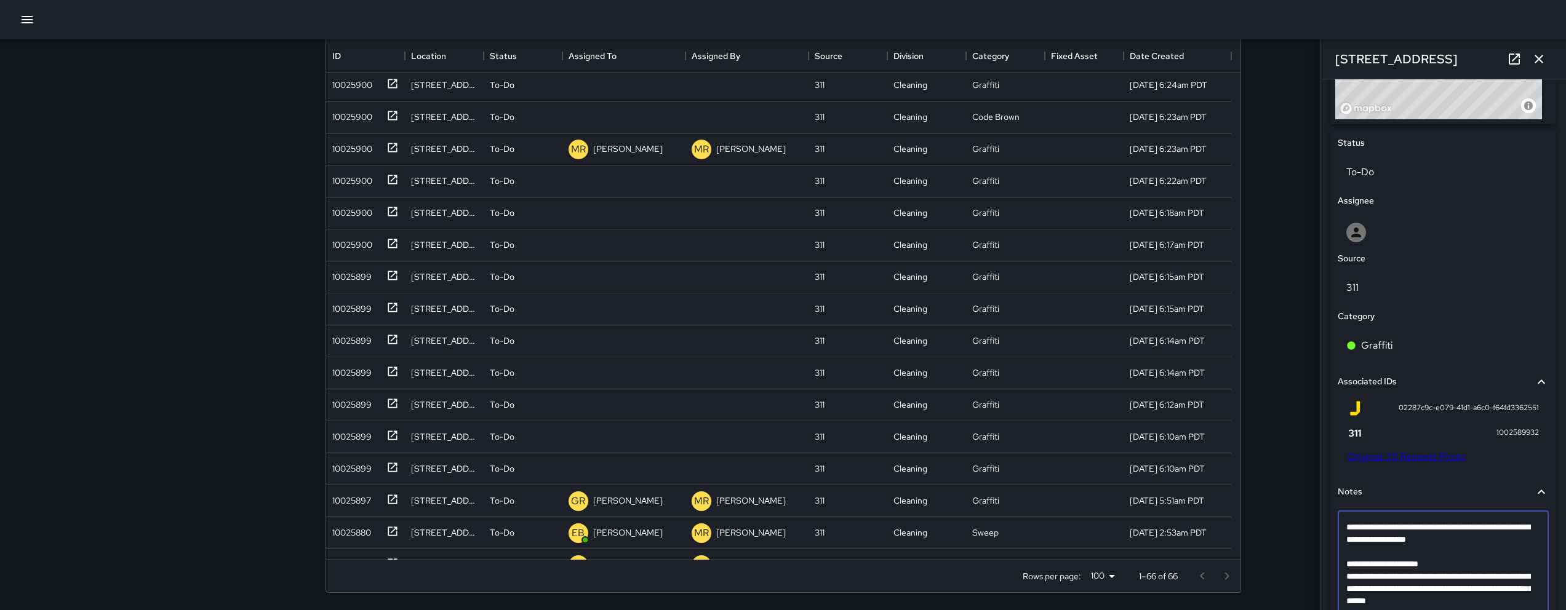
drag, startPoint x: 1489, startPoint y: 548, endPoint x: 1352, endPoint y: 526, distance: 139.0
click at [1352, 526] on textarea "**********" at bounding box center [1438, 564] width 185 height 86
drag, startPoint x: 1471, startPoint y: 538, endPoint x: 1348, endPoint y: 524, distance: 123.9
click at [1348, 524] on textarea "**********" at bounding box center [1438, 564] width 185 height 86
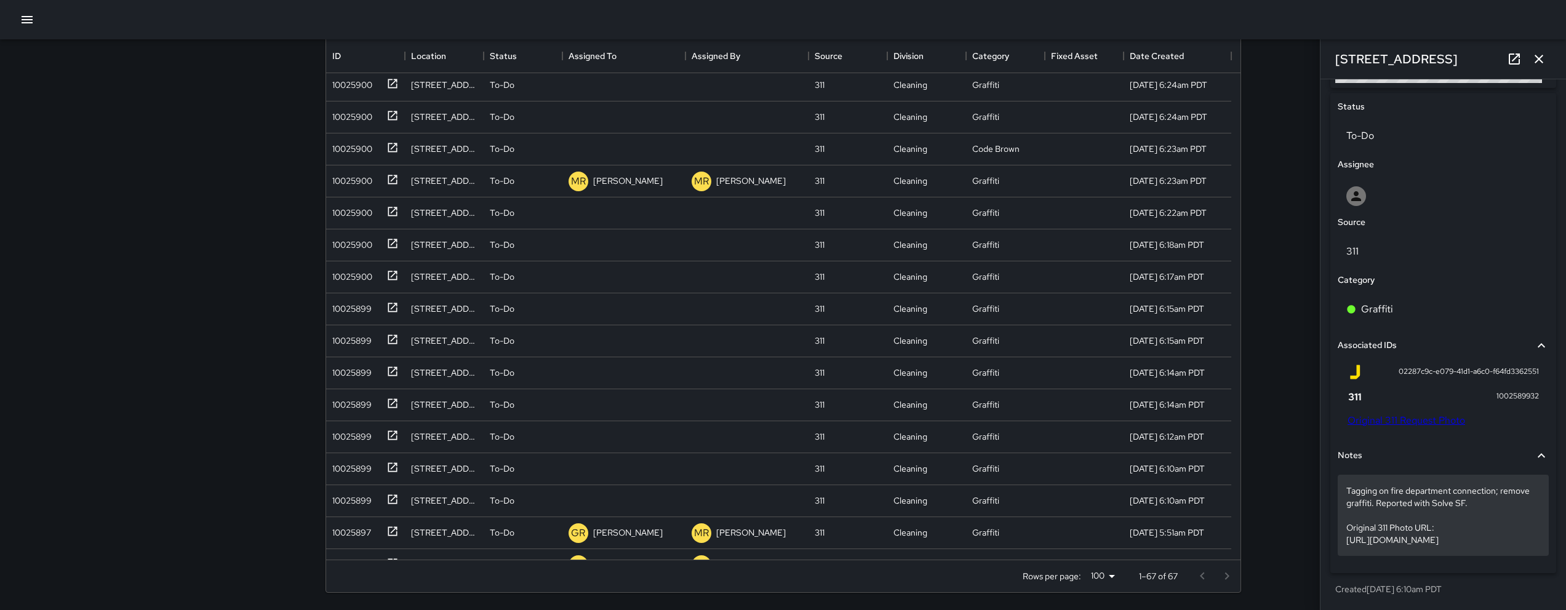
click at [1409, 489] on p "Tagging on fire department connection; remove graffiti. Reported with Solve SF.…" at bounding box center [1443, 516] width 194 height 62
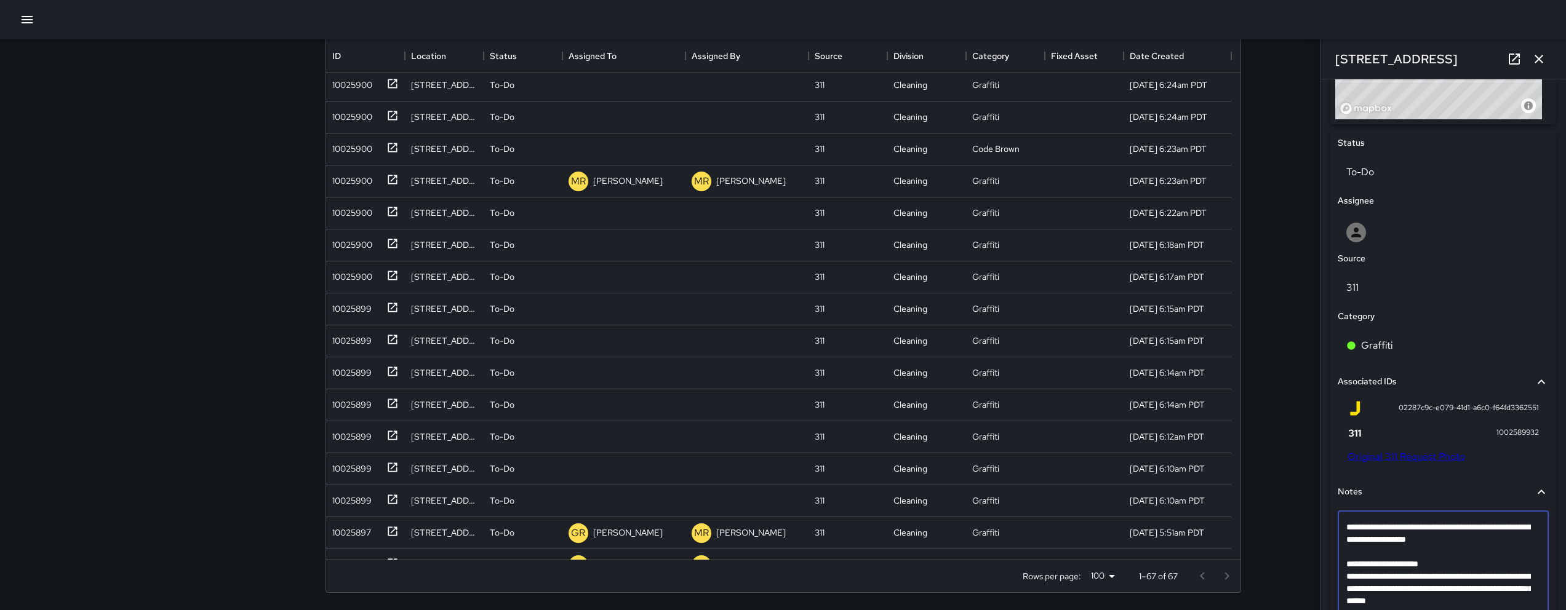
click at [1412, 551] on textarea "**********" at bounding box center [1438, 564] width 185 height 86
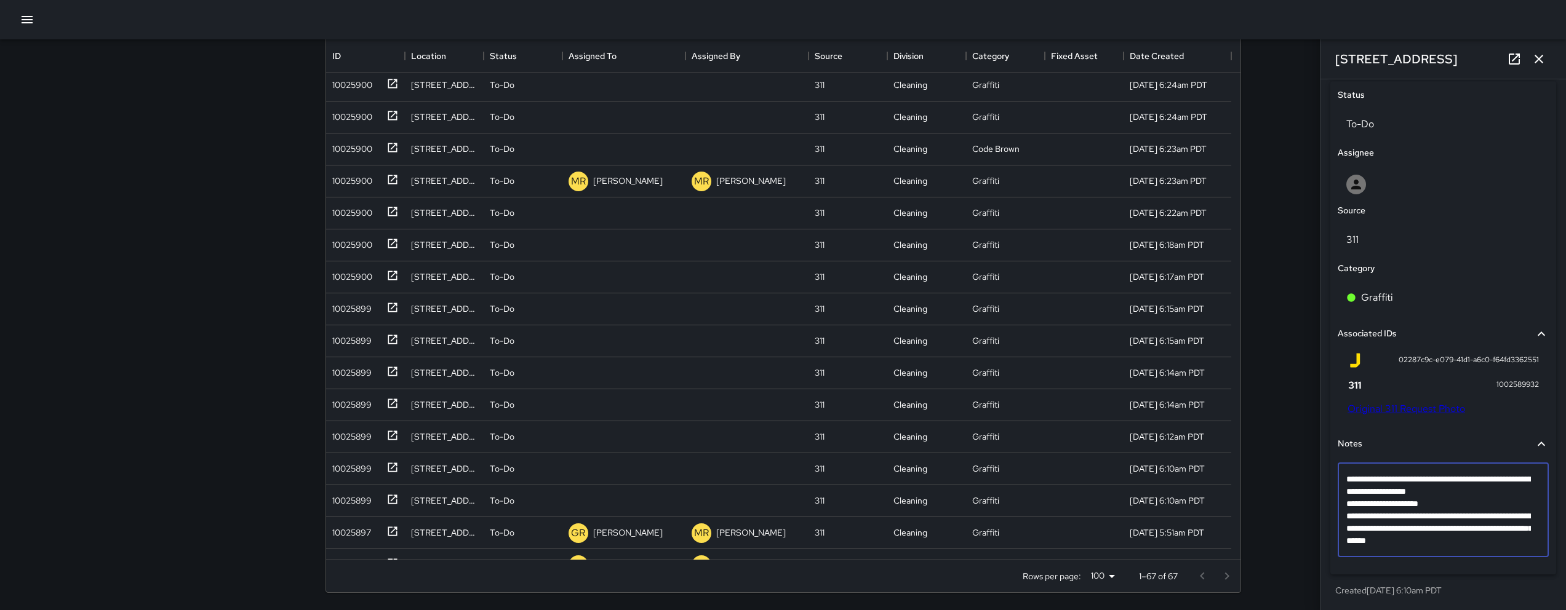
scroll to position [581, 0]
click at [1522, 544] on textarea "**********" at bounding box center [1438, 509] width 185 height 74
click at [1425, 554] on textarea "**********" at bounding box center [1438, 521] width 185 height 98
type textarea "**********"
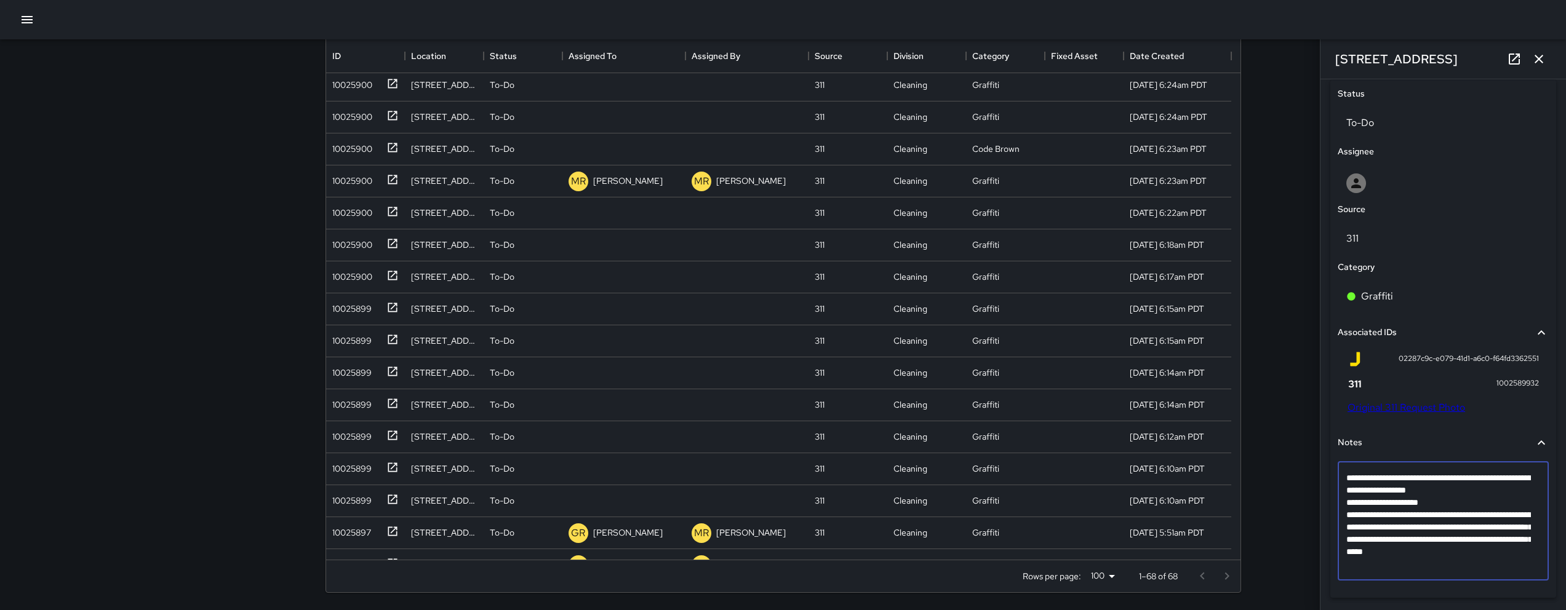
scroll to position [337, 0]
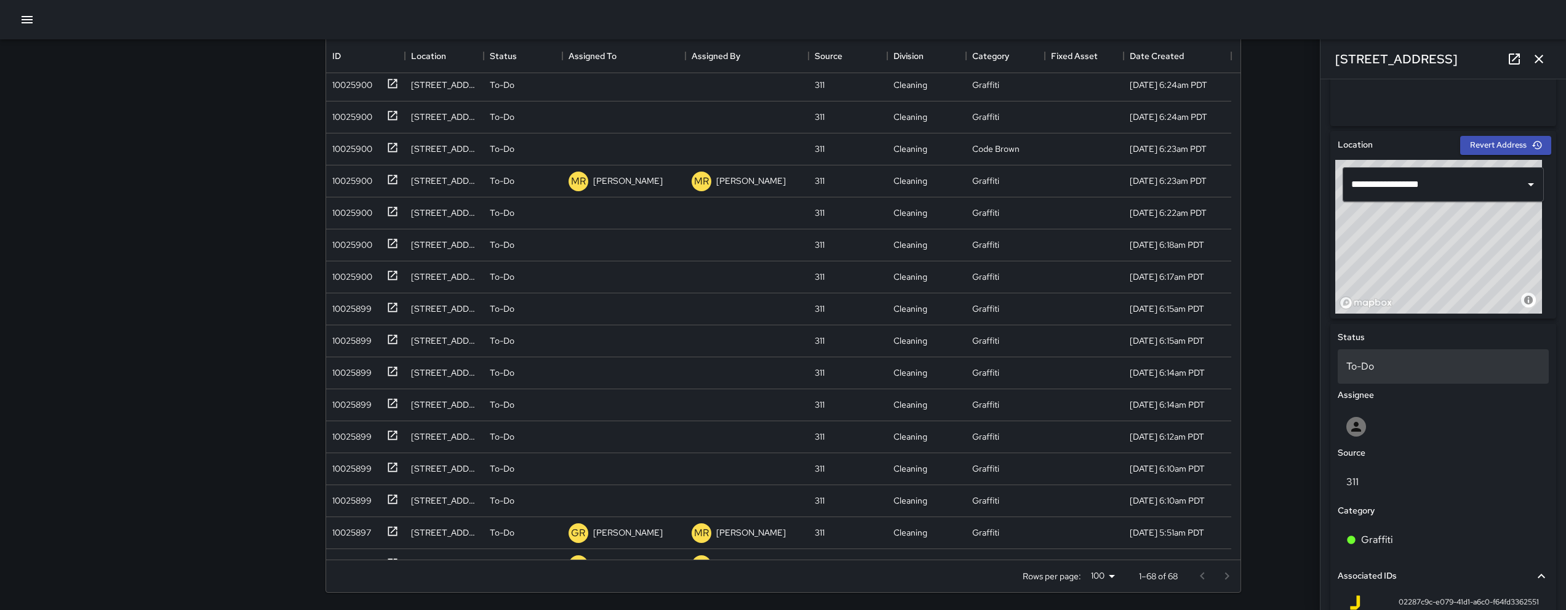
click at [1420, 357] on div "To-Do" at bounding box center [1443, 367] width 211 height 34
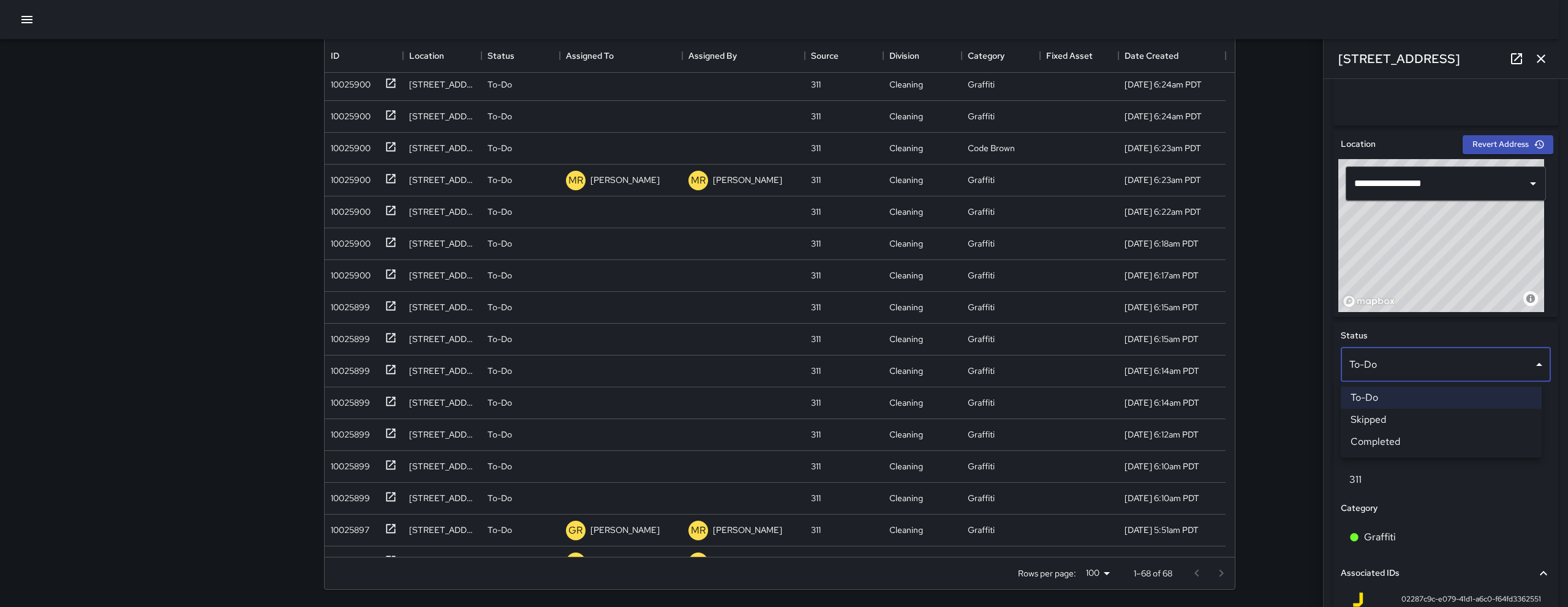
click at [1402, 413] on li "Skipped" at bounding box center [1442, 420] width 201 height 22
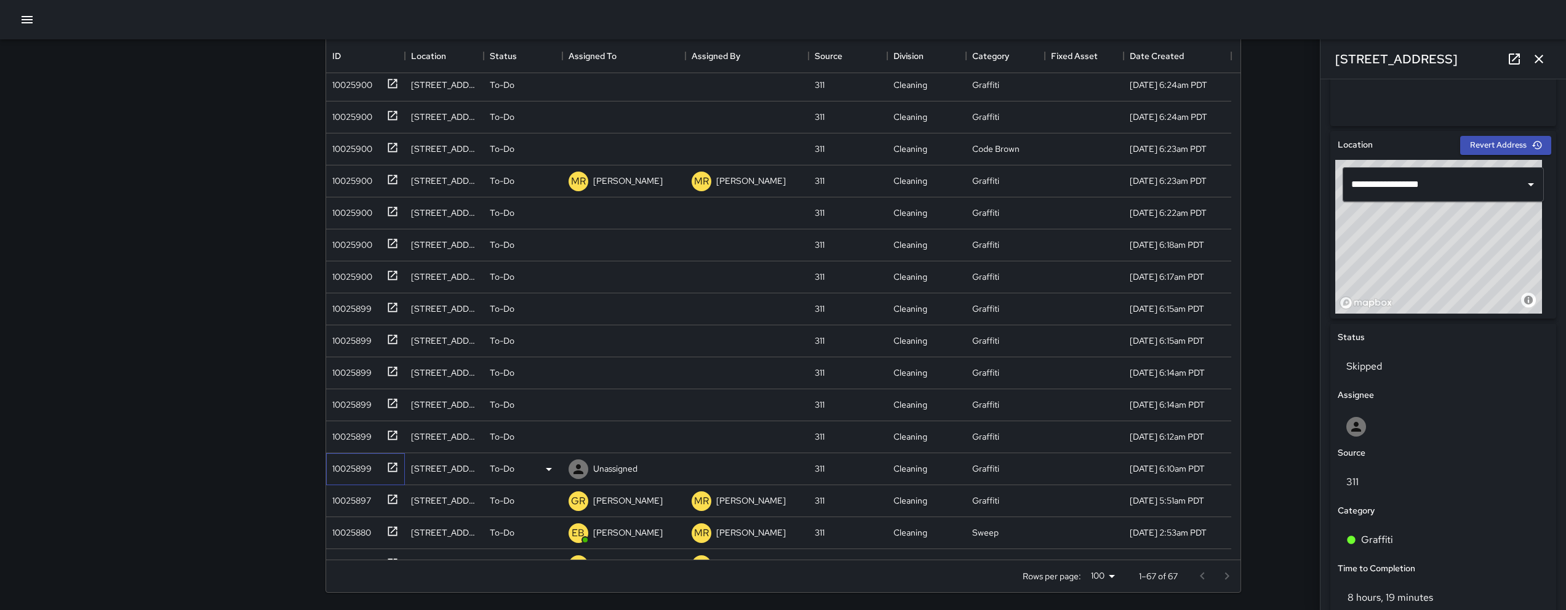
click at [355, 468] on div "10025899" at bounding box center [349, 466] width 44 height 17
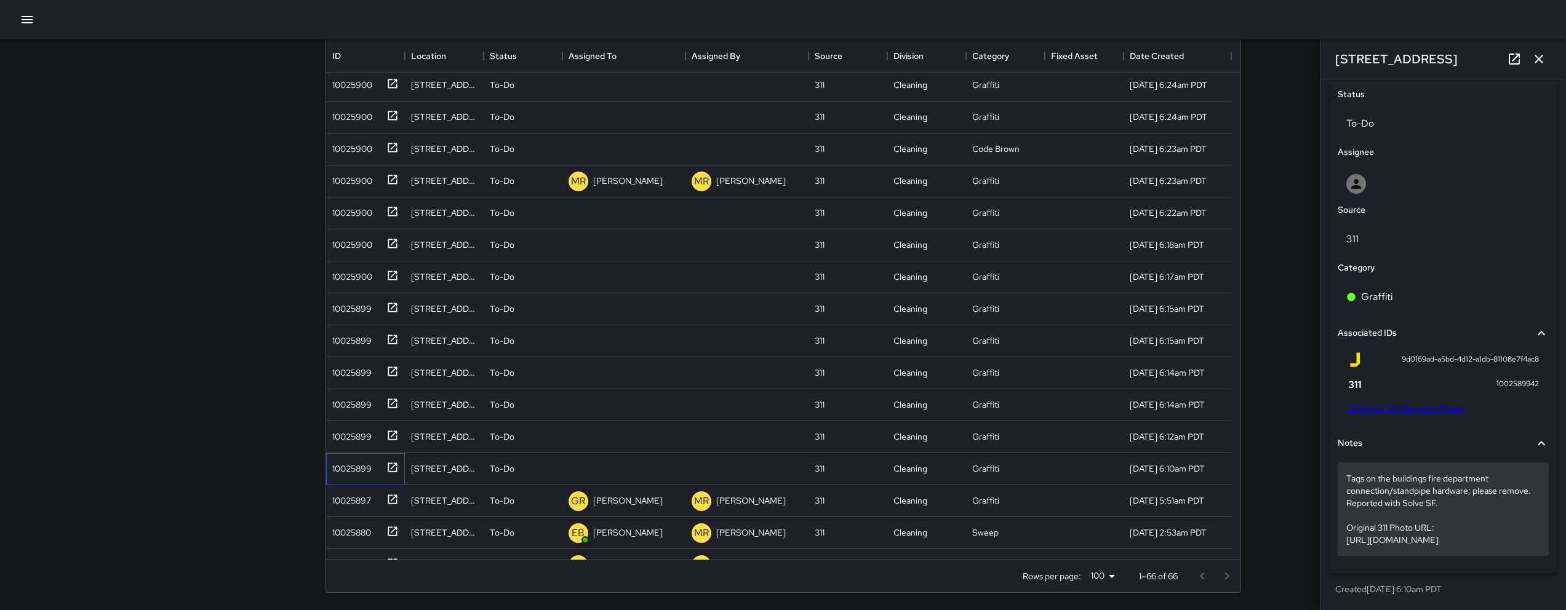
scroll to position [605, 0]
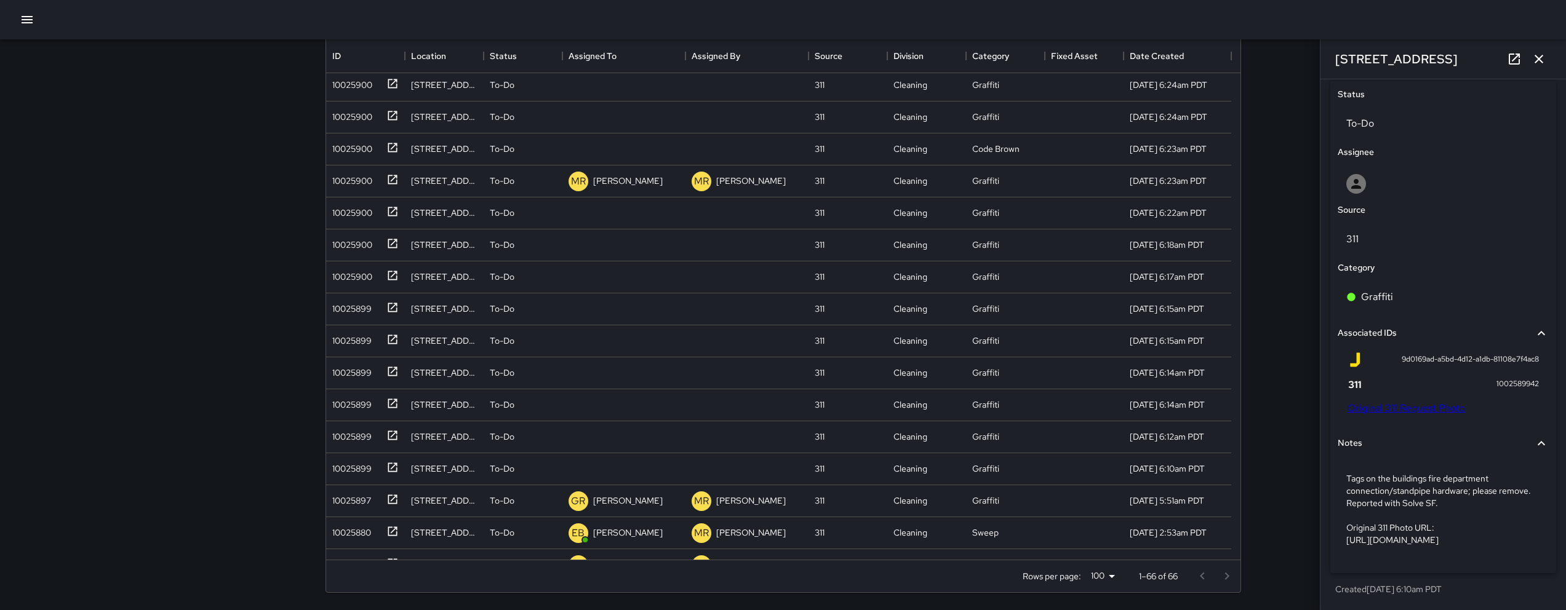
click at [1401, 402] on link "Original 311 Request Photo" at bounding box center [1407, 408] width 118 height 13
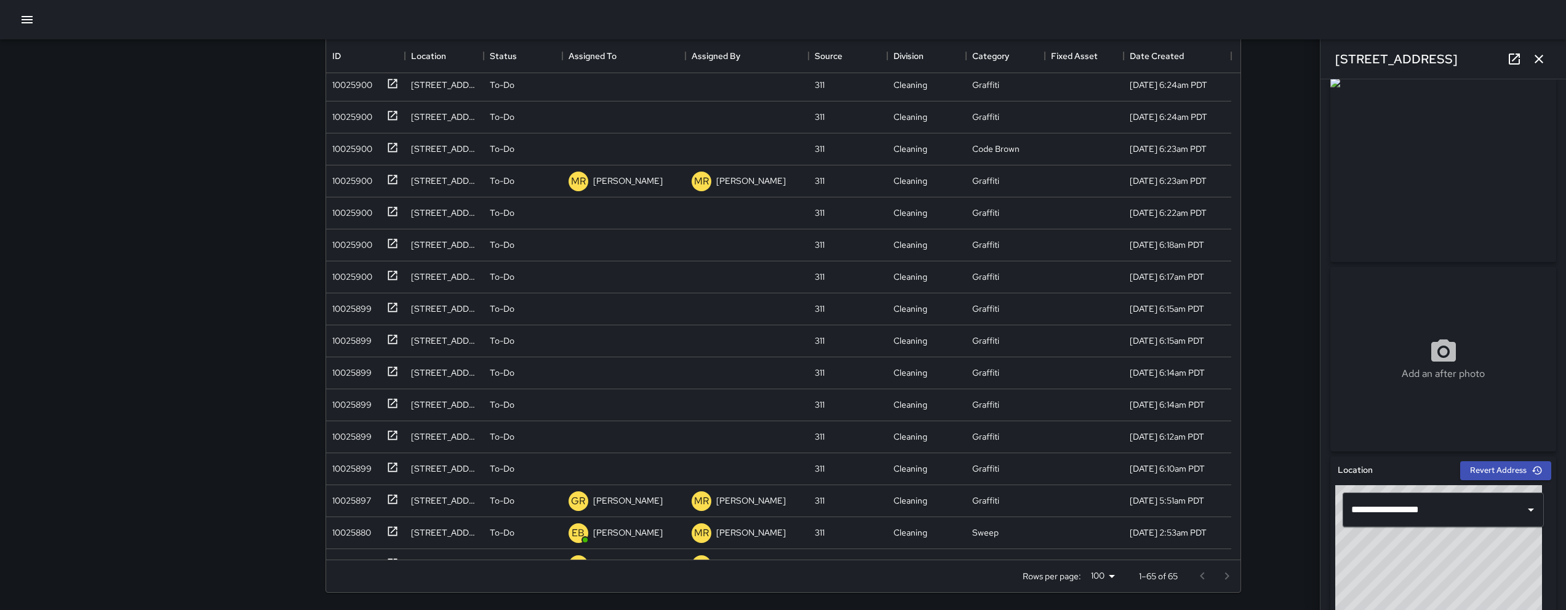
scroll to position [0, 0]
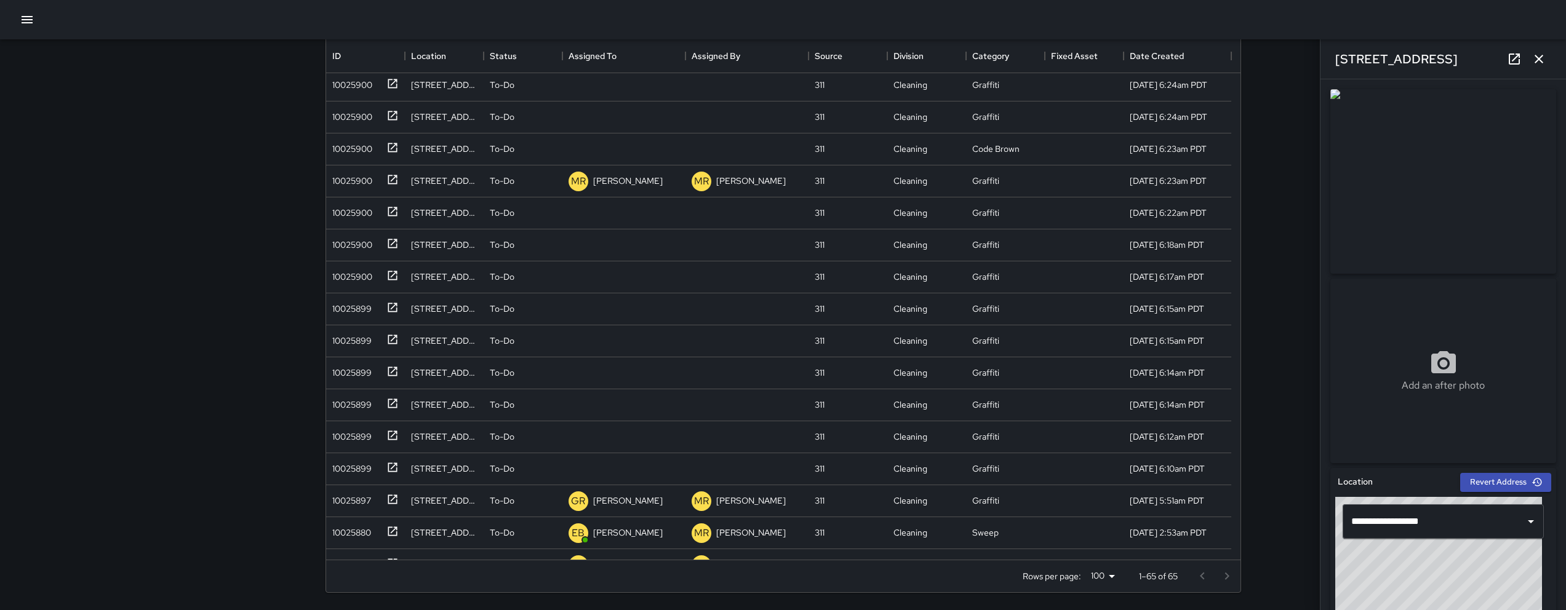
click at [1474, 55] on div "[STREET_ADDRESS]" at bounding box center [1444, 58] width 246 height 39
drag, startPoint x: 1475, startPoint y: 61, endPoint x: 1328, endPoint y: 61, distance: 147.1
click at [1328, 61] on div "[STREET_ADDRESS]" at bounding box center [1444, 58] width 246 height 39
copy h6
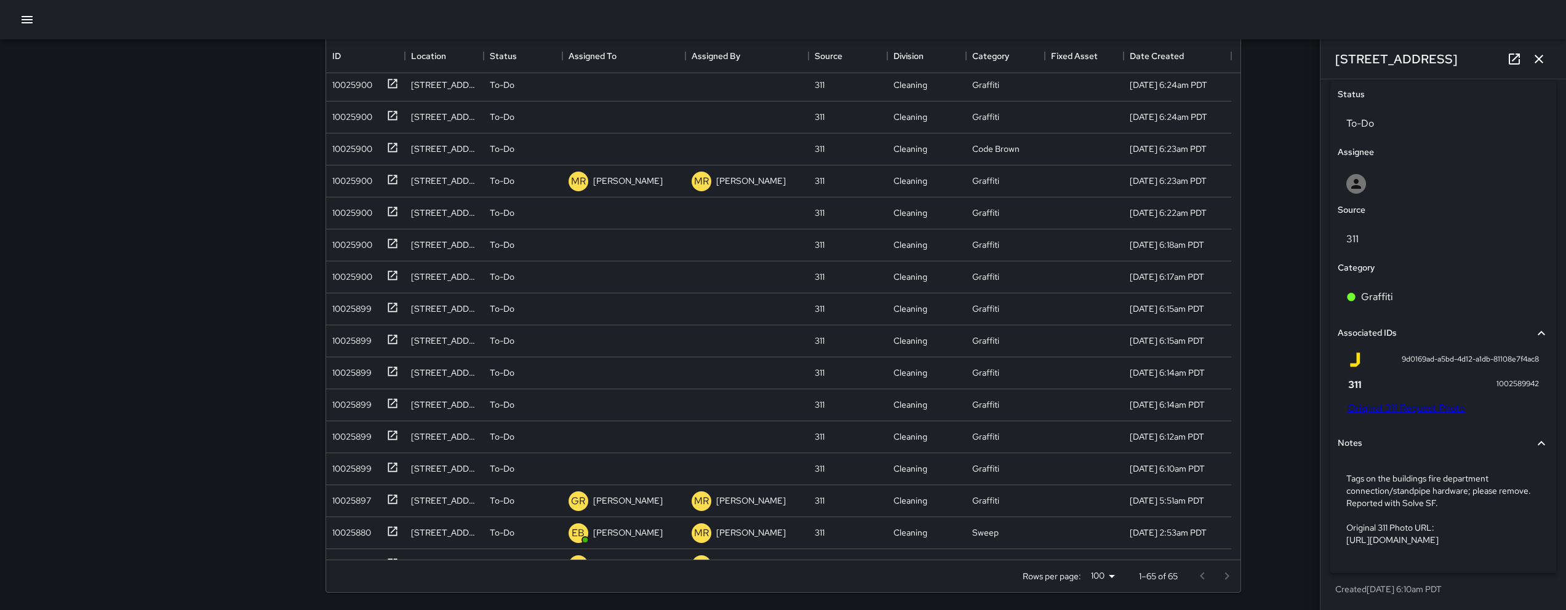
scroll to position [605, 0]
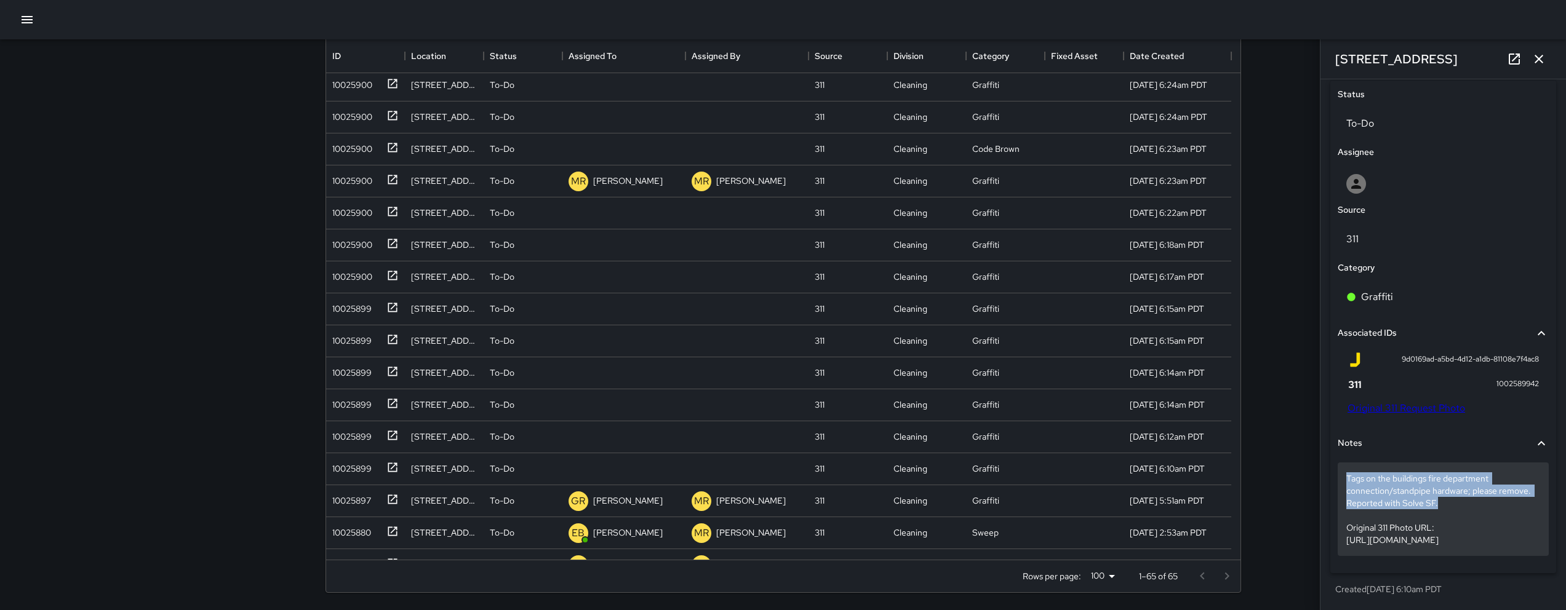
drag, startPoint x: 1441, startPoint y: 481, endPoint x: 1345, endPoint y: 457, distance: 98.4
click at [1345, 463] on div "Tags on the buildings fire department connection/standpipe hardware; please rem…" at bounding box center [1443, 510] width 211 height 94
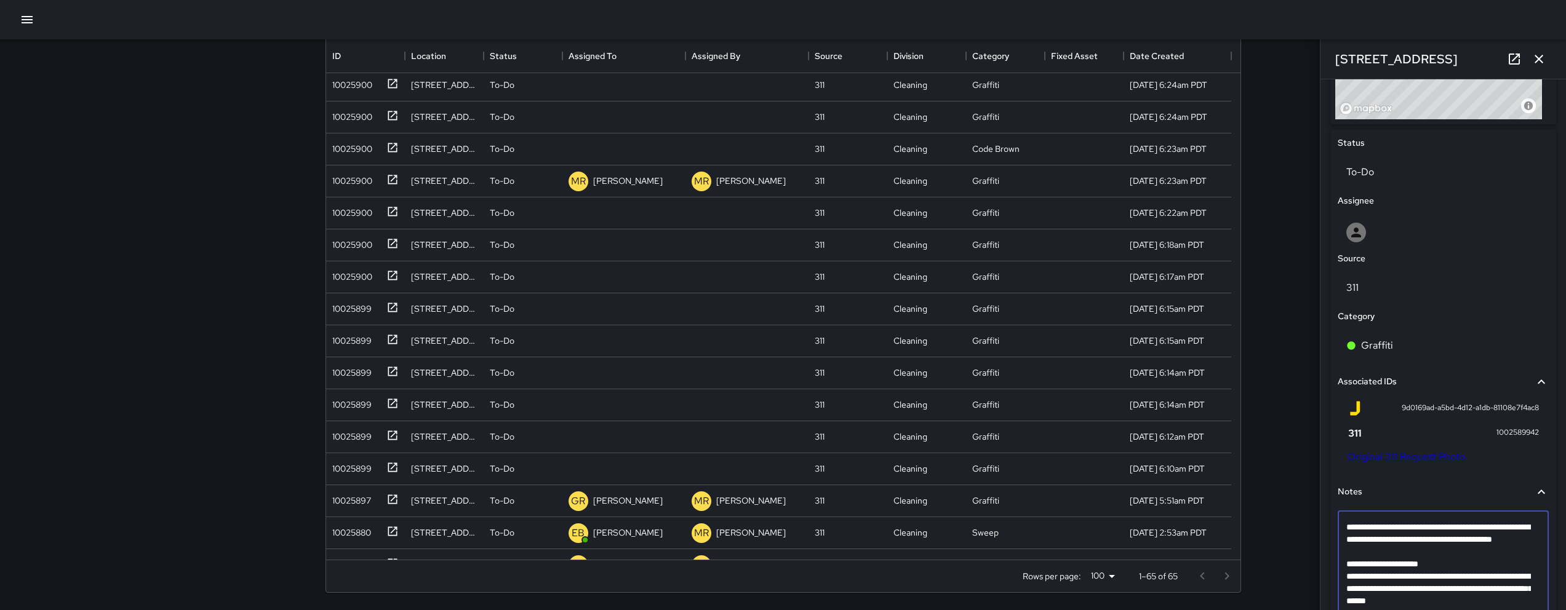
drag, startPoint x: 1447, startPoint y: 554, endPoint x: 1348, endPoint y: 522, distance: 103.3
click at [1348, 522] on textarea "**********" at bounding box center [1438, 570] width 185 height 98
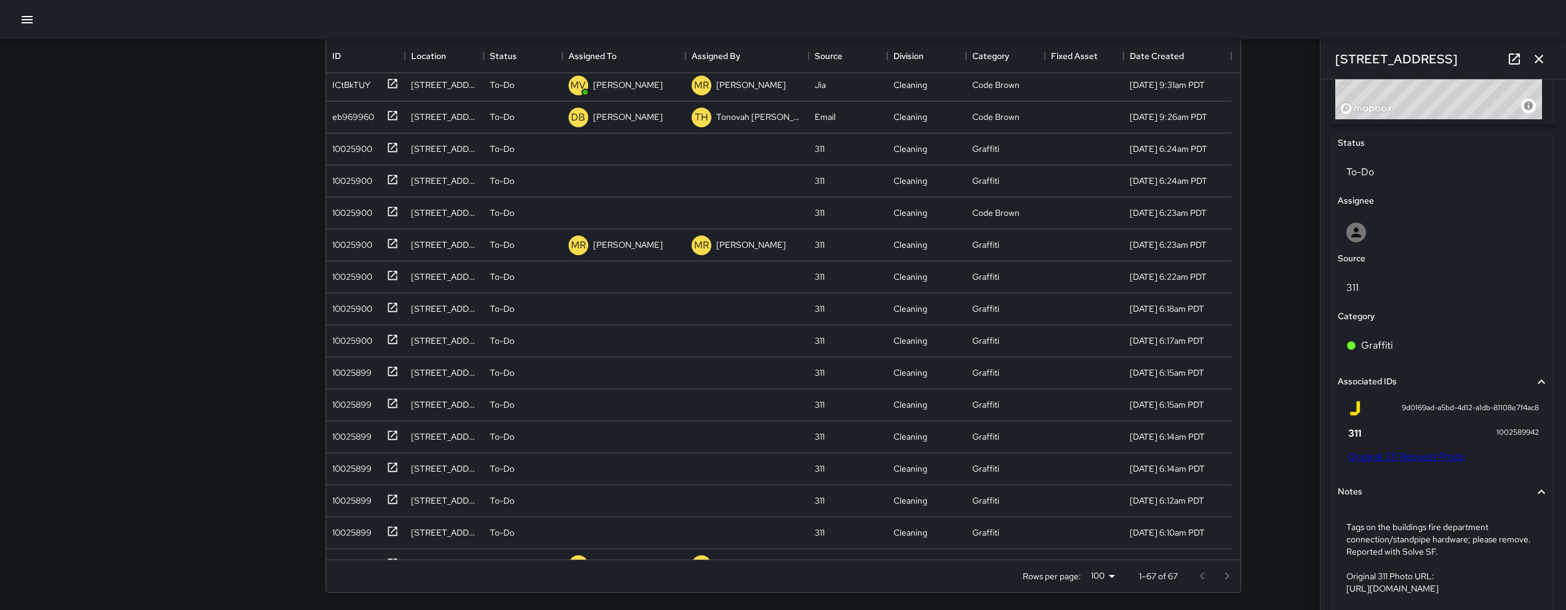
scroll to position [580, 0]
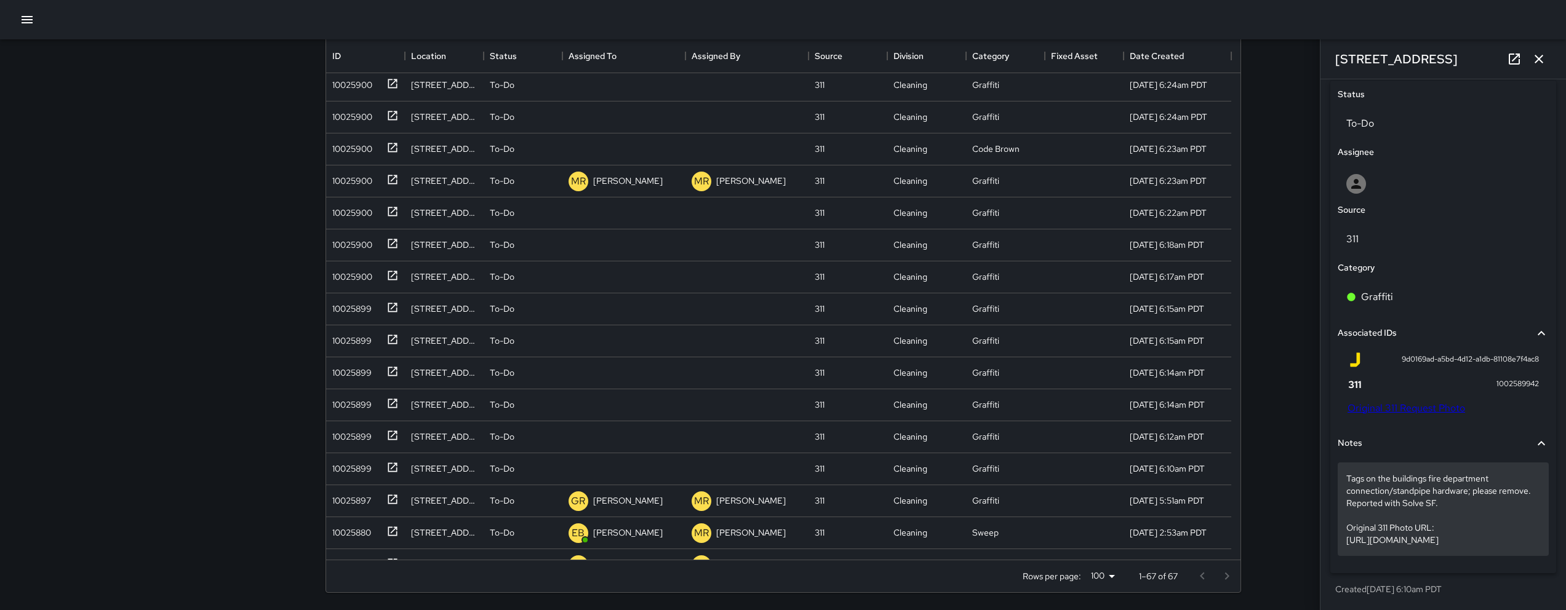
click at [1424, 493] on p "Tags on the buildings fire department connection/standpipe hardware; please rem…" at bounding box center [1443, 510] width 194 height 74
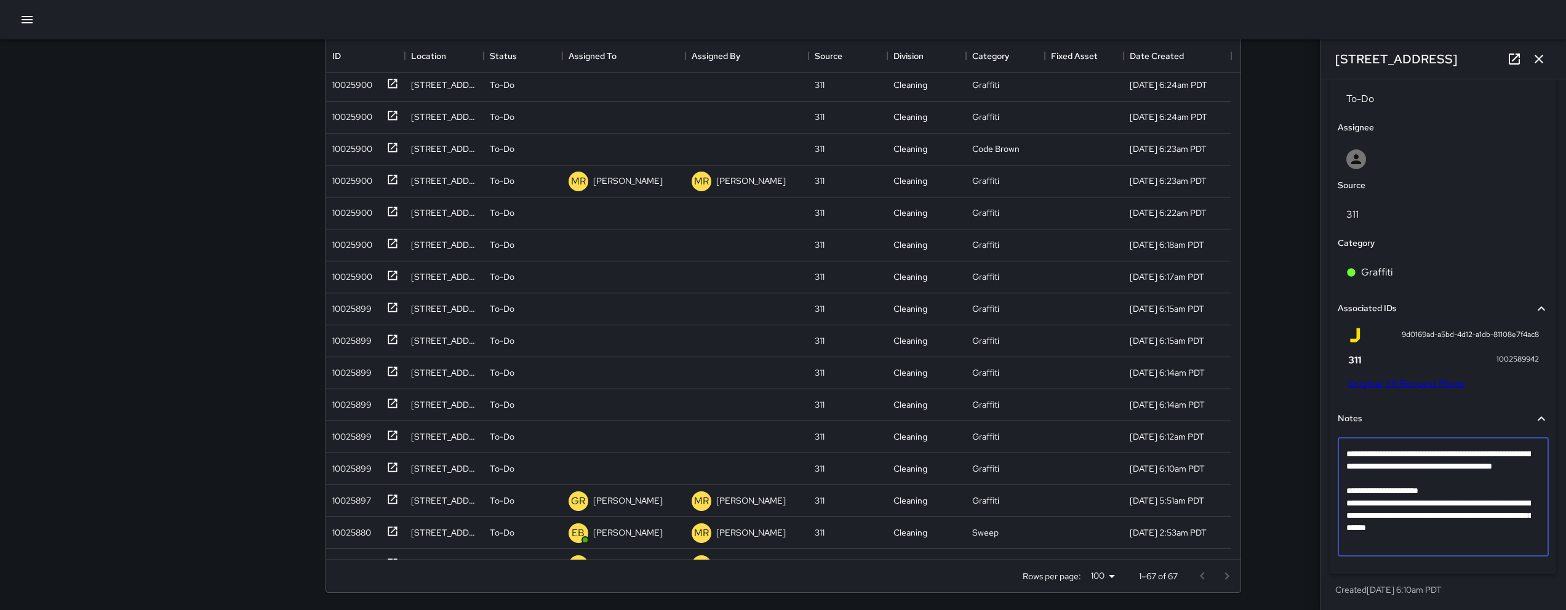
scroll to position [532, 0]
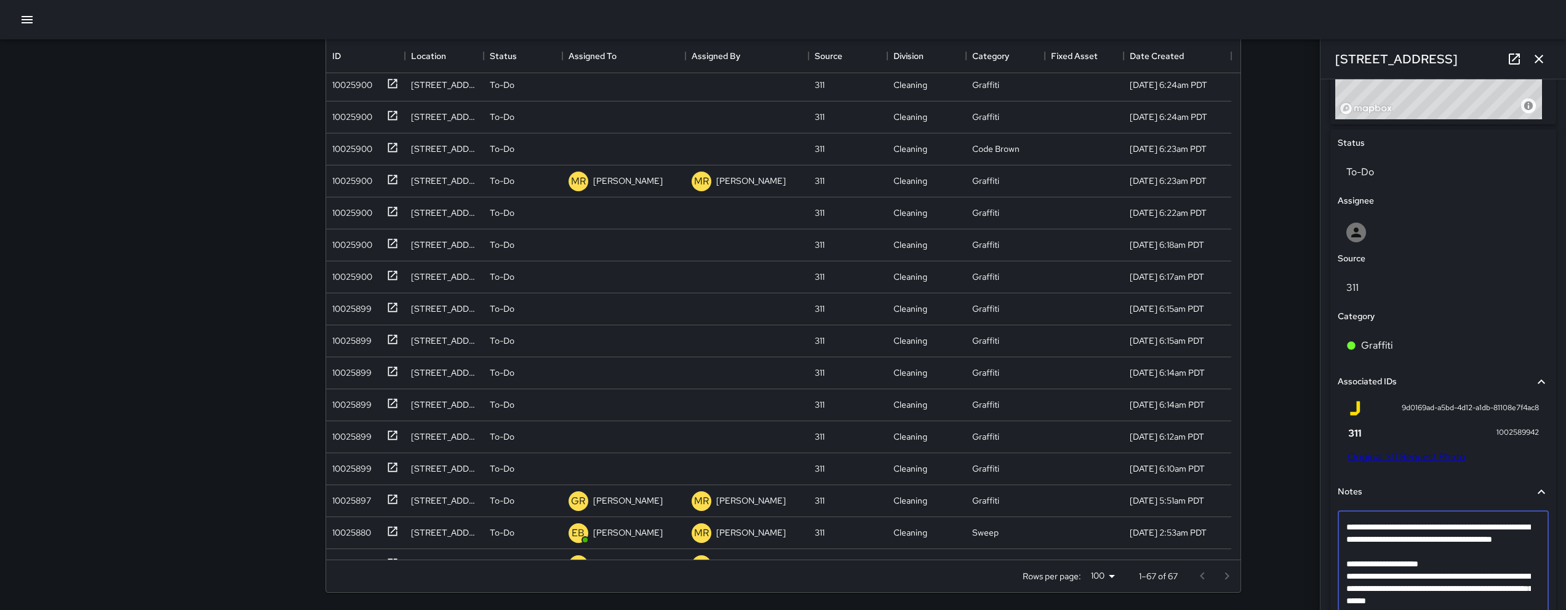
click at [1396, 569] on textarea "**********" at bounding box center [1438, 570] width 185 height 98
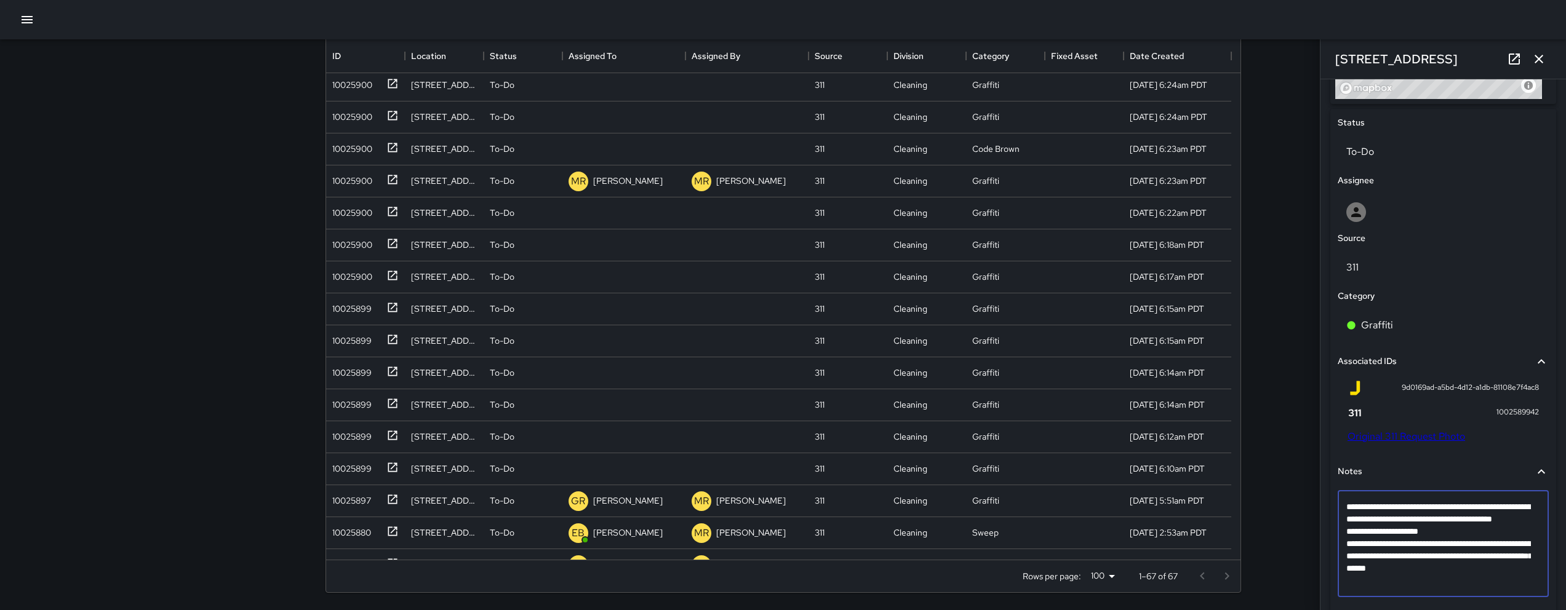
scroll to position [593, 0]
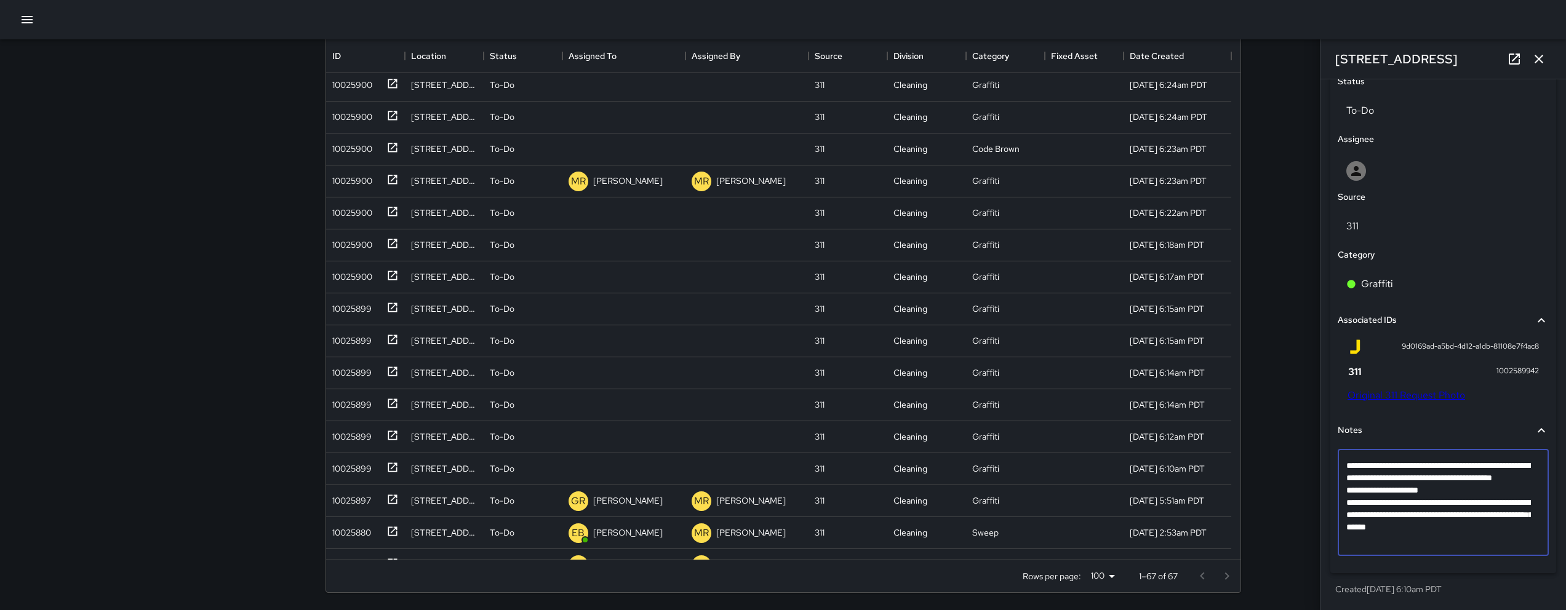
click at [1526, 543] on textarea "**********" at bounding box center [1438, 503] width 185 height 86
click at [1423, 556] on textarea "**********" at bounding box center [1438, 515] width 185 height 111
type textarea "**********"
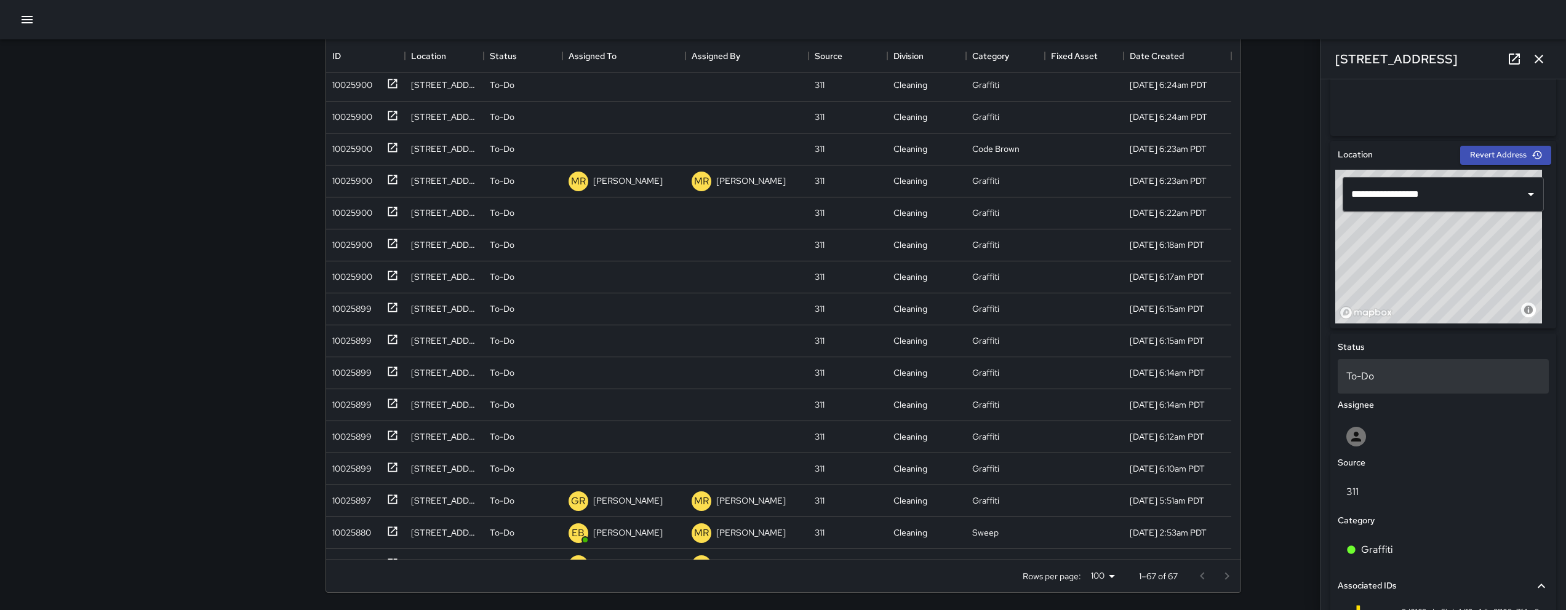
scroll to position [327, 0]
click at [1396, 389] on div "To-Do" at bounding box center [1443, 377] width 211 height 34
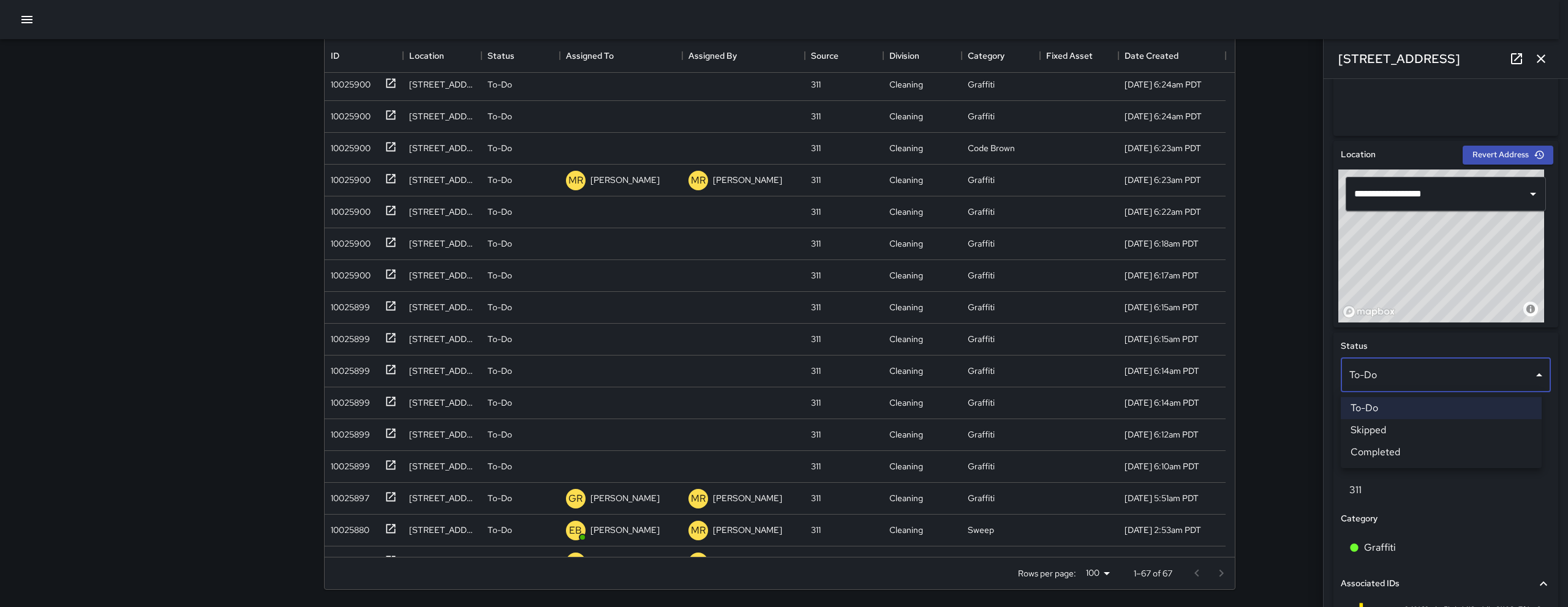
click at [1391, 429] on li "Skipped" at bounding box center [1442, 431] width 201 height 22
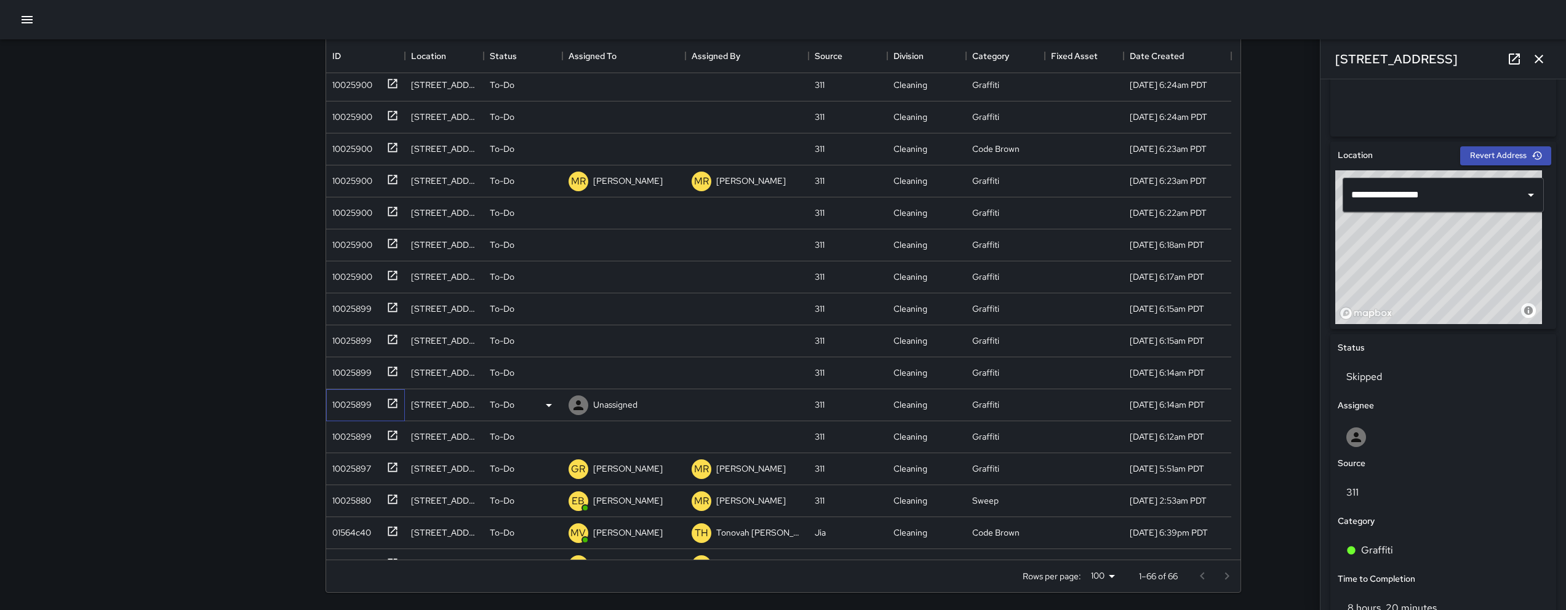
click at [347, 407] on div "10025899" at bounding box center [349, 402] width 44 height 17
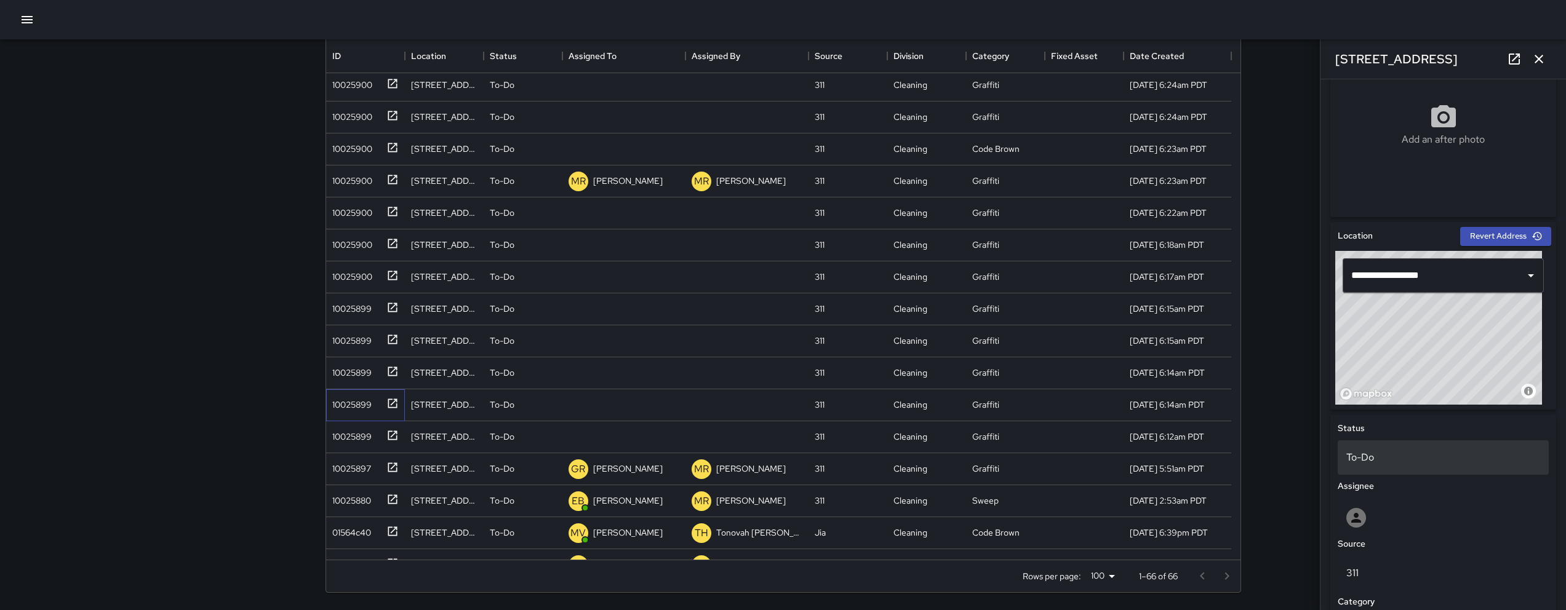
scroll to position [422, 0]
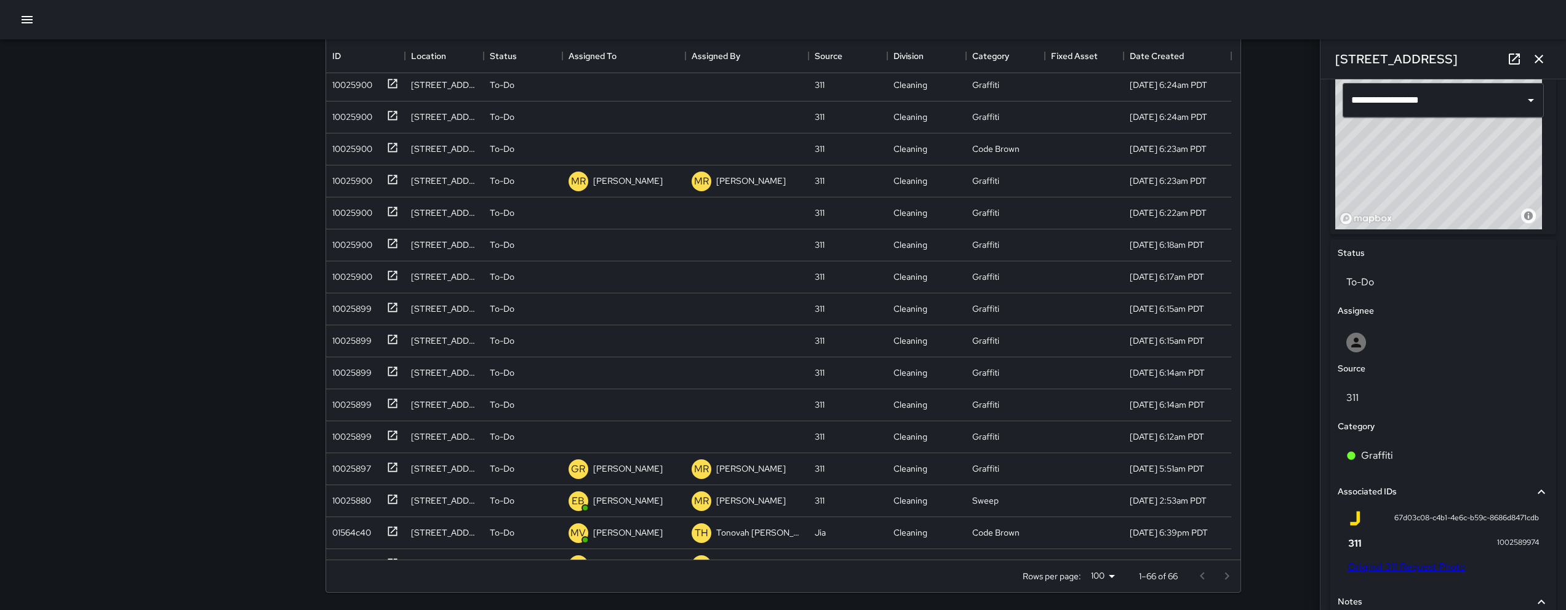
click at [1414, 574] on div "67d03c08-c4b1-4e6c-b59c-8686d8471cdb 1002589974 Original 311 Request Photo" at bounding box center [1443, 544] width 211 height 77
click at [1420, 568] on link "Original 311 Request Photo" at bounding box center [1407, 567] width 118 height 13
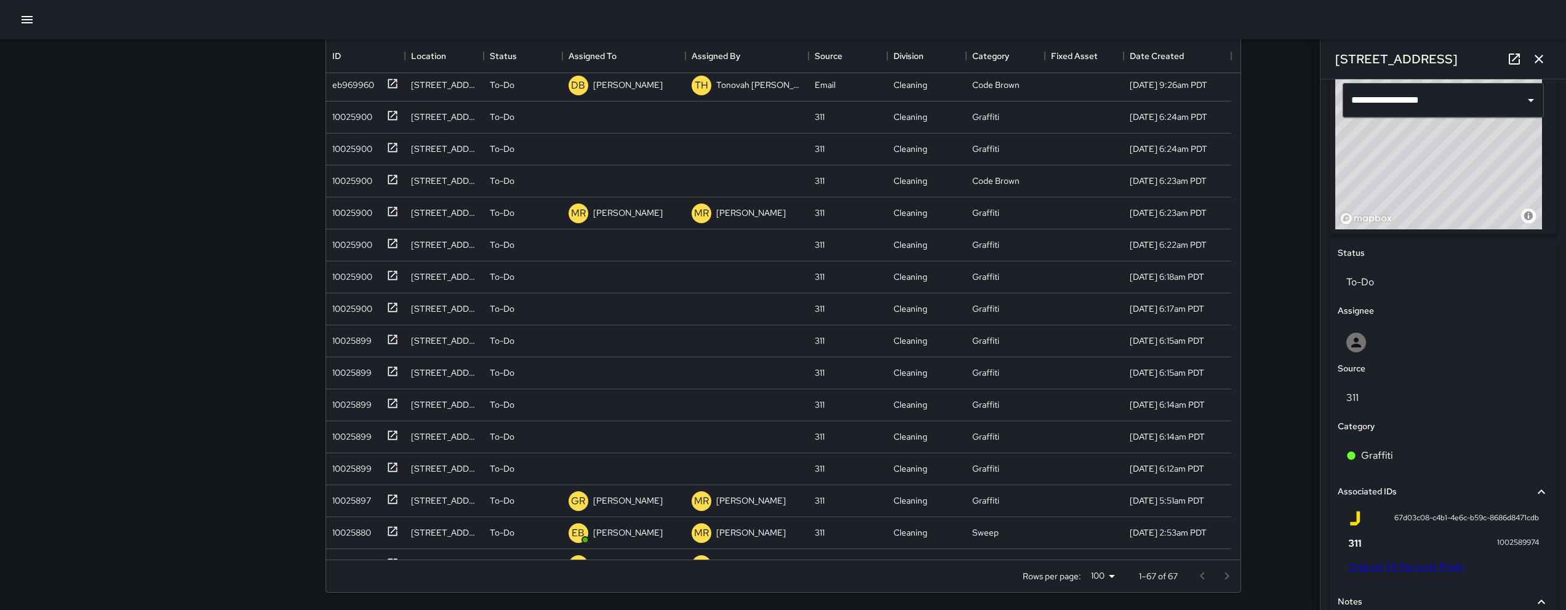
scroll to position [612, 0]
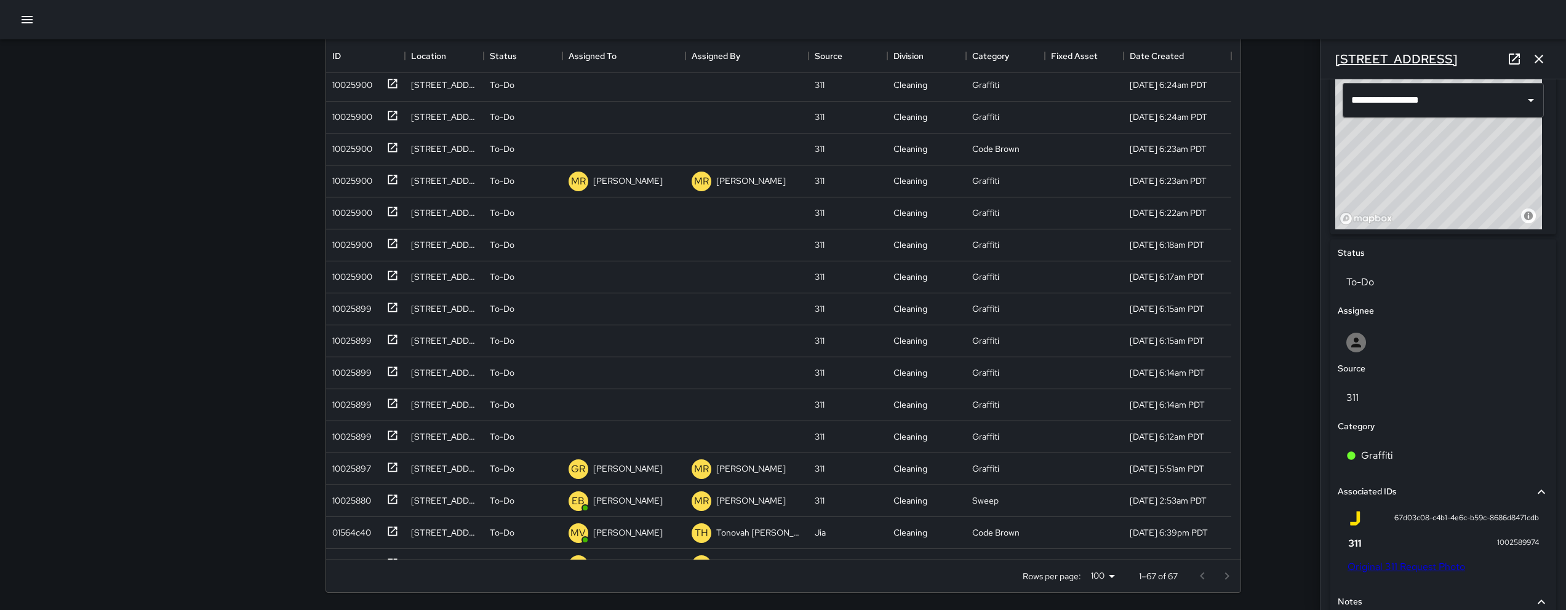
drag, startPoint x: 1420, startPoint y: 62, endPoint x: 1335, endPoint y: 54, distance: 85.3
click at [1335, 54] on div "[STREET_ADDRESS]" at bounding box center [1444, 58] width 246 height 39
copy h6 "[STREET_ADDRESS]"
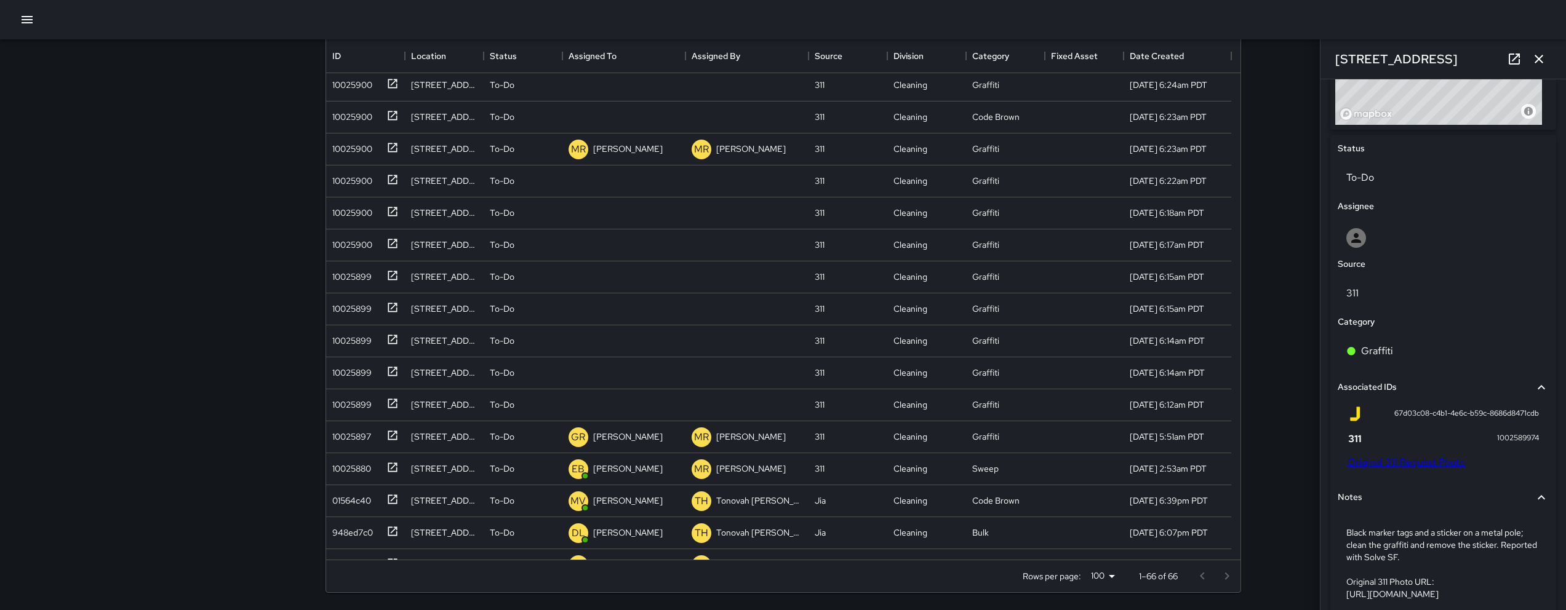
scroll to position [605, 0]
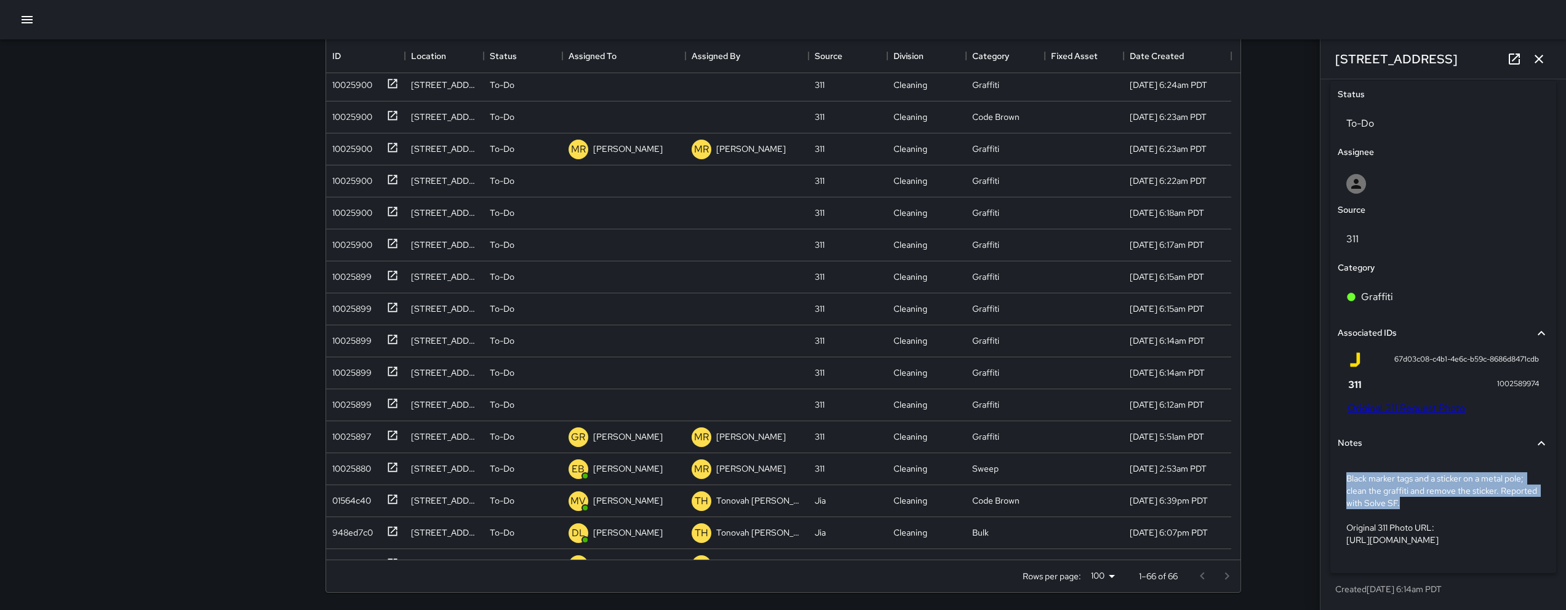
drag, startPoint x: 1447, startPoint y: 480, endPoint x: 1350, endPoint y: 454, distance: 100.2
click at [1346, 473] on p "Black marker tags and a sticker on a metal pole; clean the graffiti and remove …" at bounding box center [1443, 510] width 194 height 74
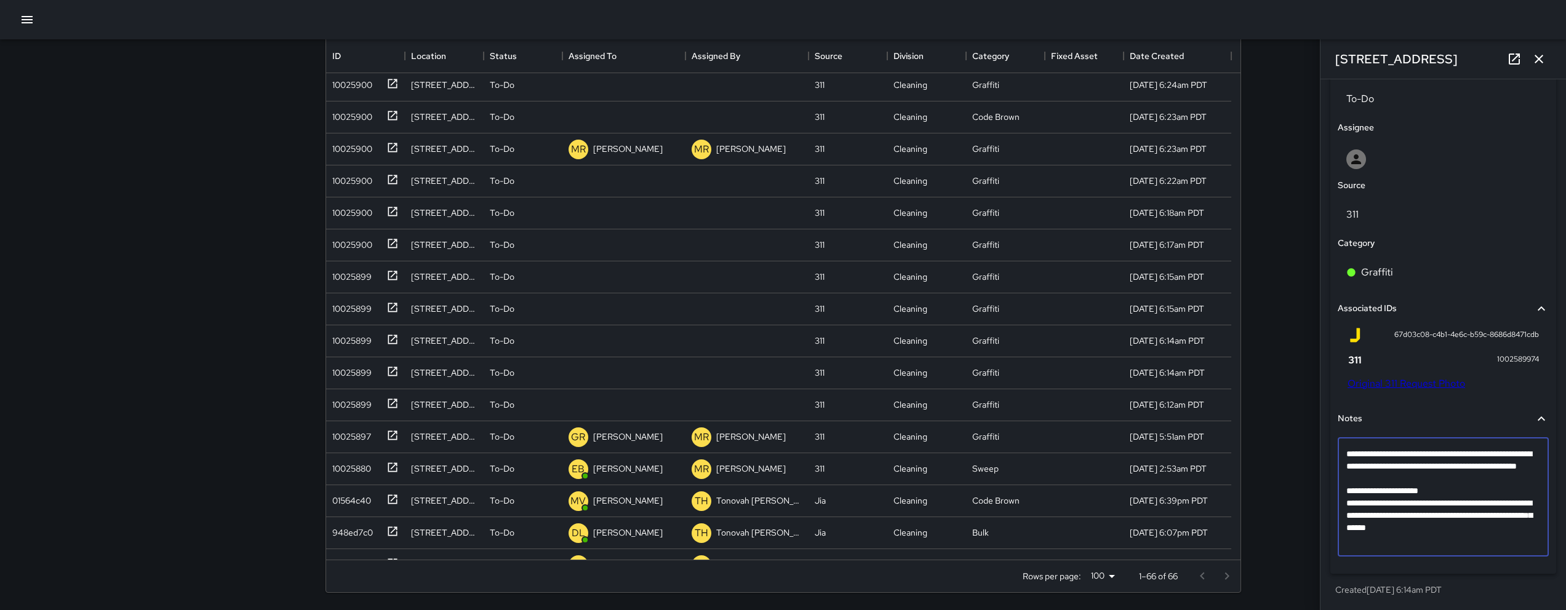
scroll to position [532, 0]
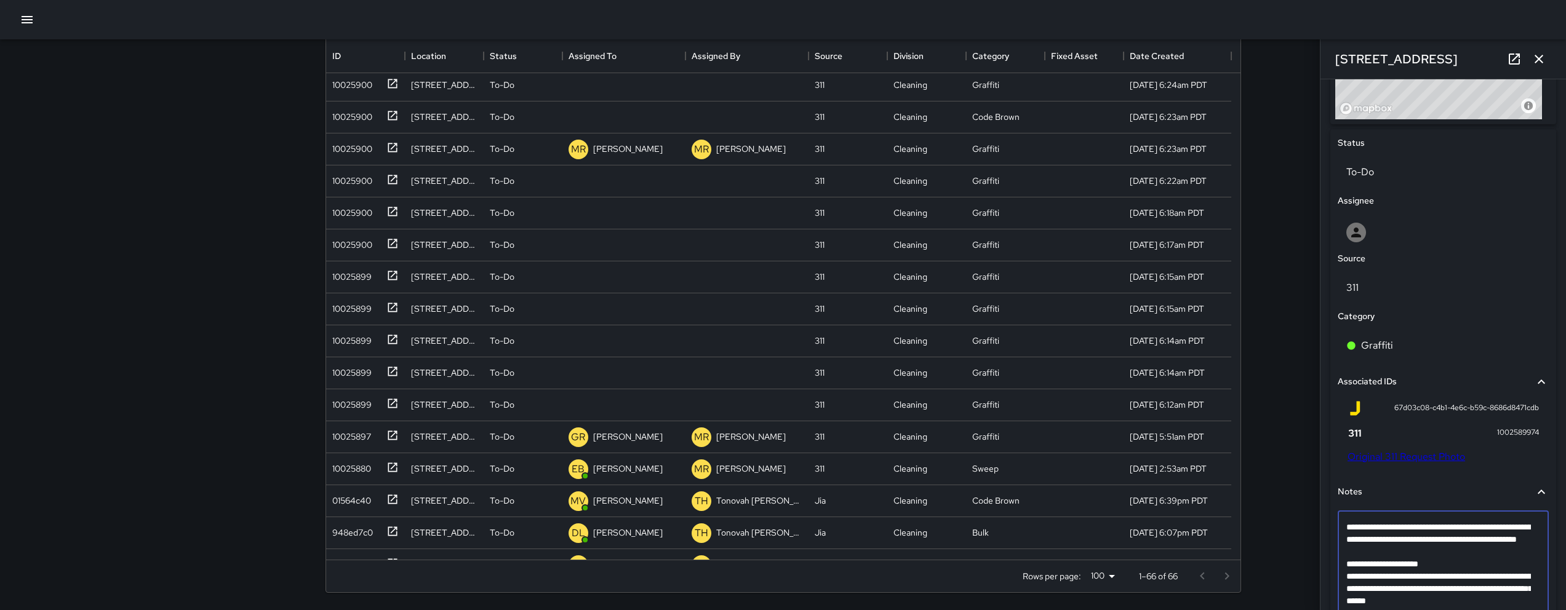
drag, startPoint x: 1452, startPoint y: 555, endPoint x: 1348, endPoint y: 527, distance: 107.2
click at [1348, 527] on textarea "**********" at bounding box center [1438, 570] width 185 height 98
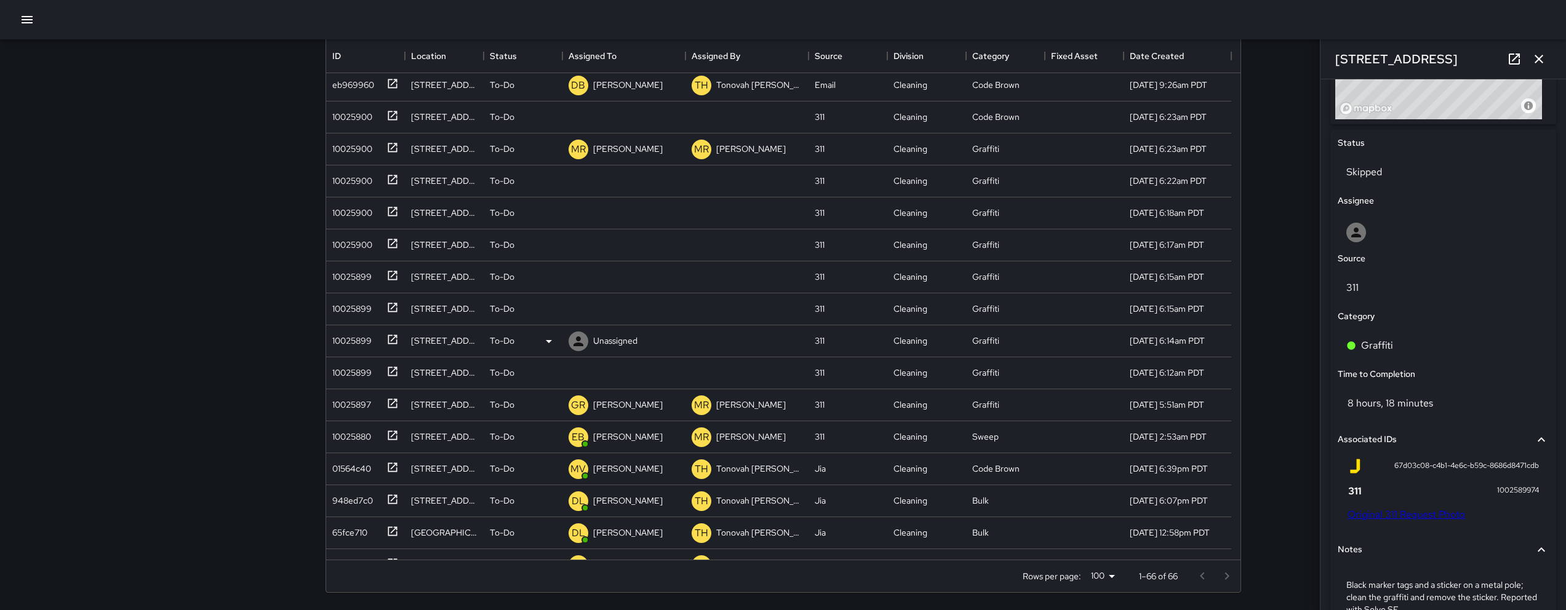
scroll to position [641, 0]
click at [353, 374] on div "10025899" at bounding box center [349, 372] width 44 height 17
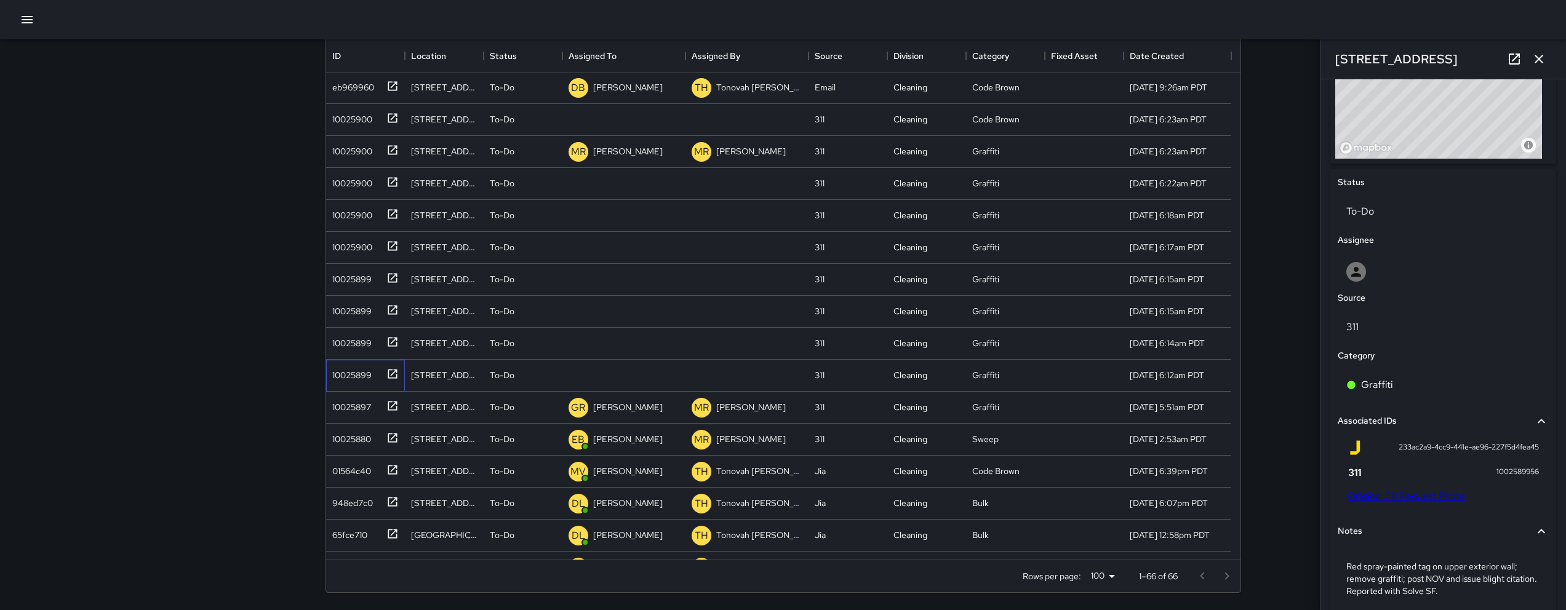
scroll to position [469, 0]
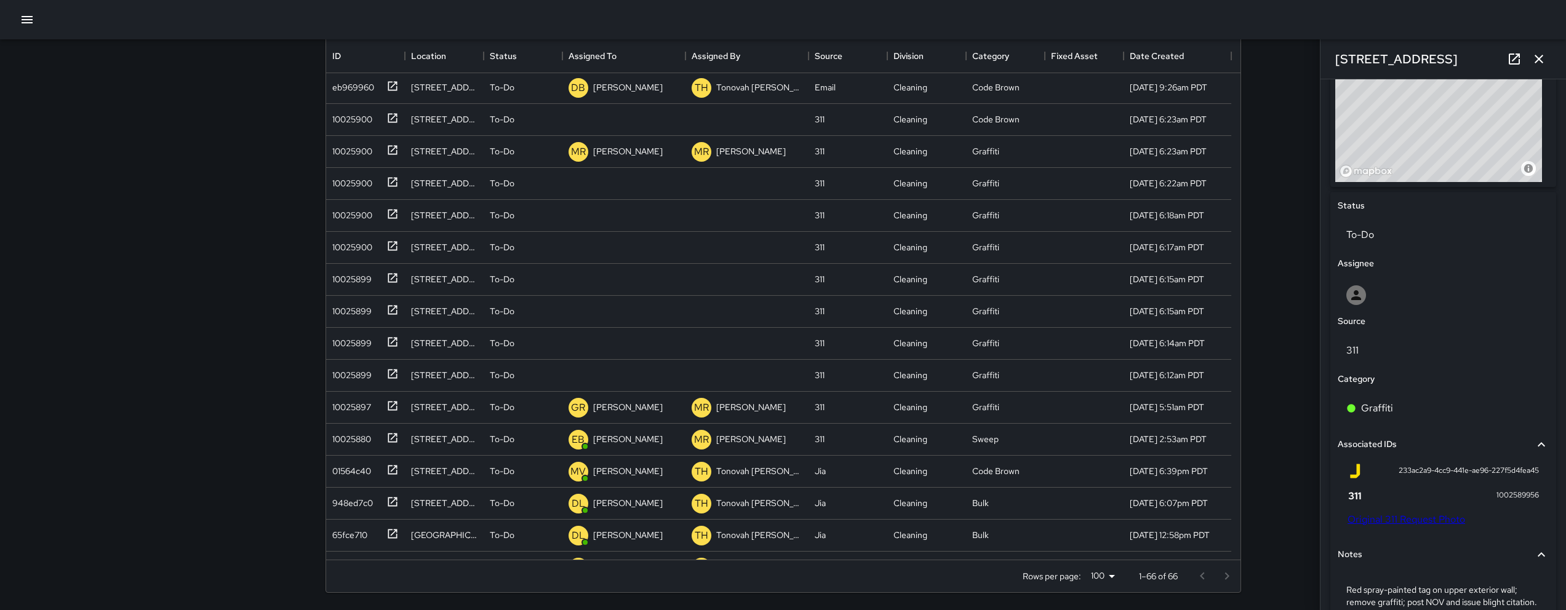
click at [1444, 512] on div "233ac2a9-4cc9-441e-ae96-227f5d4fea45 1002589956 Original 311 Request Photo" at bounding box center [1443, 495] width 191 height 62
click at [1449, 517] on link "Original 311 Request Photo" at bounding box center [1407, 519] width 118 height 13
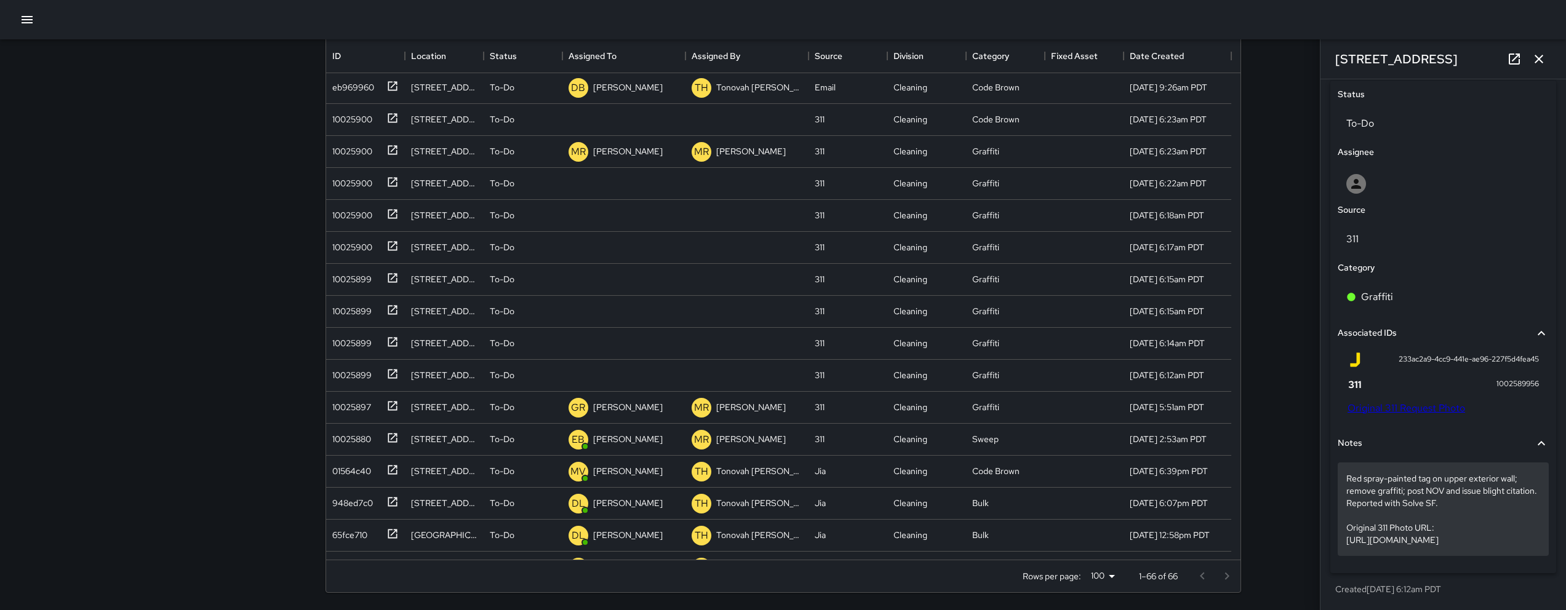
click at [1412, 488] on p "Red spray-painted tag on upper exterior wall; remove graffiti; post NOV and iss…" at bounding box center [1443, 510] width 194 height 74
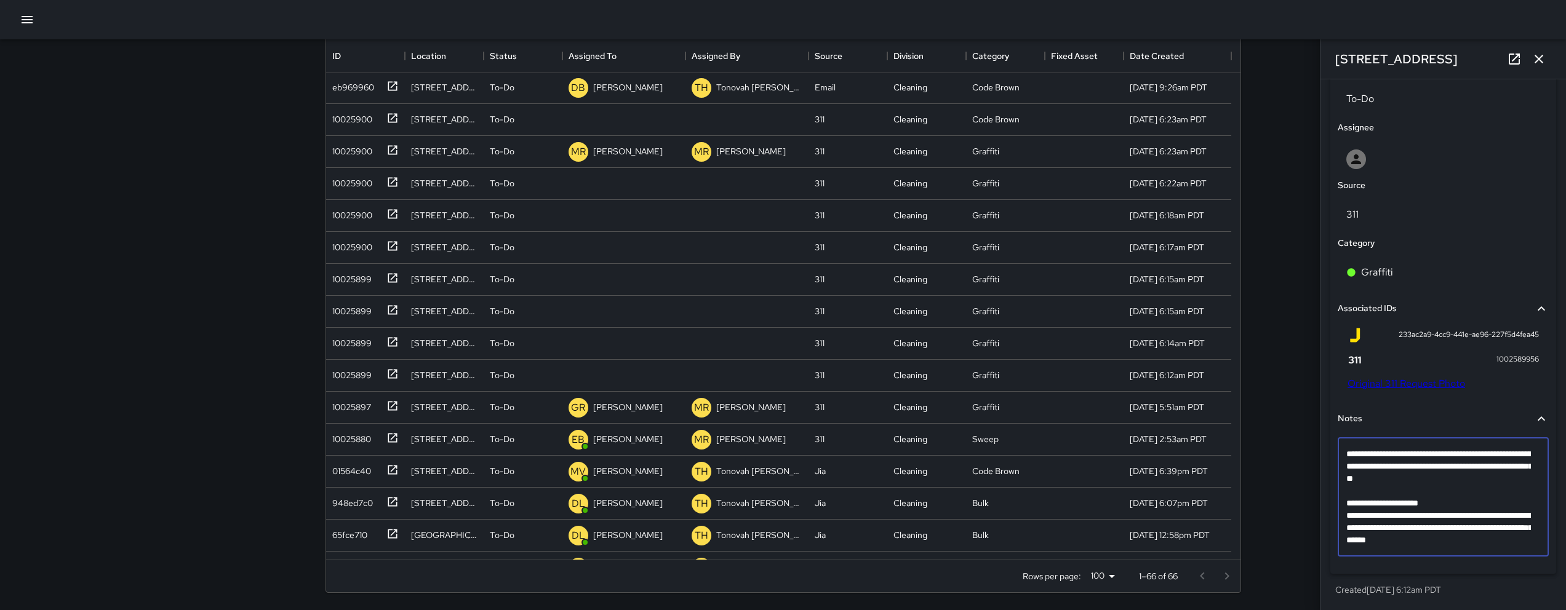
scroll to position [532, 0]
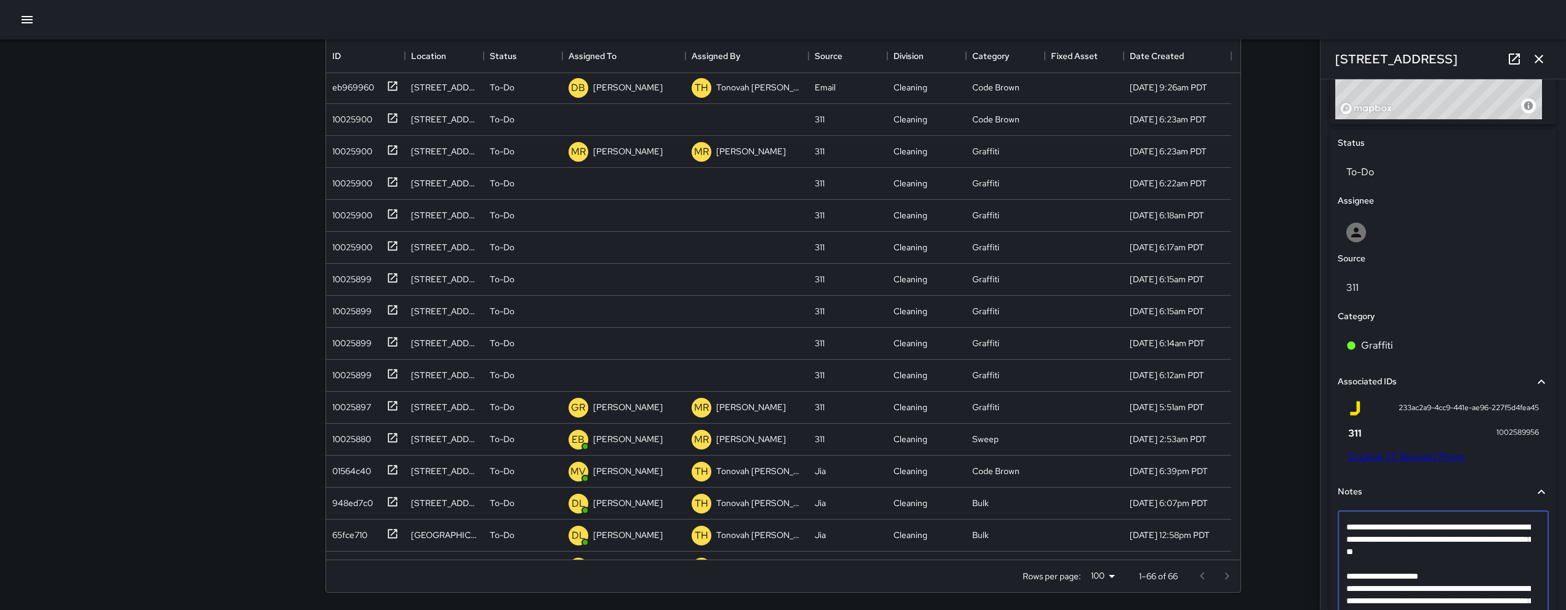
click at [1406, 569] on textarea "**********" at bounding box center [1438, 570] width 185 height 98
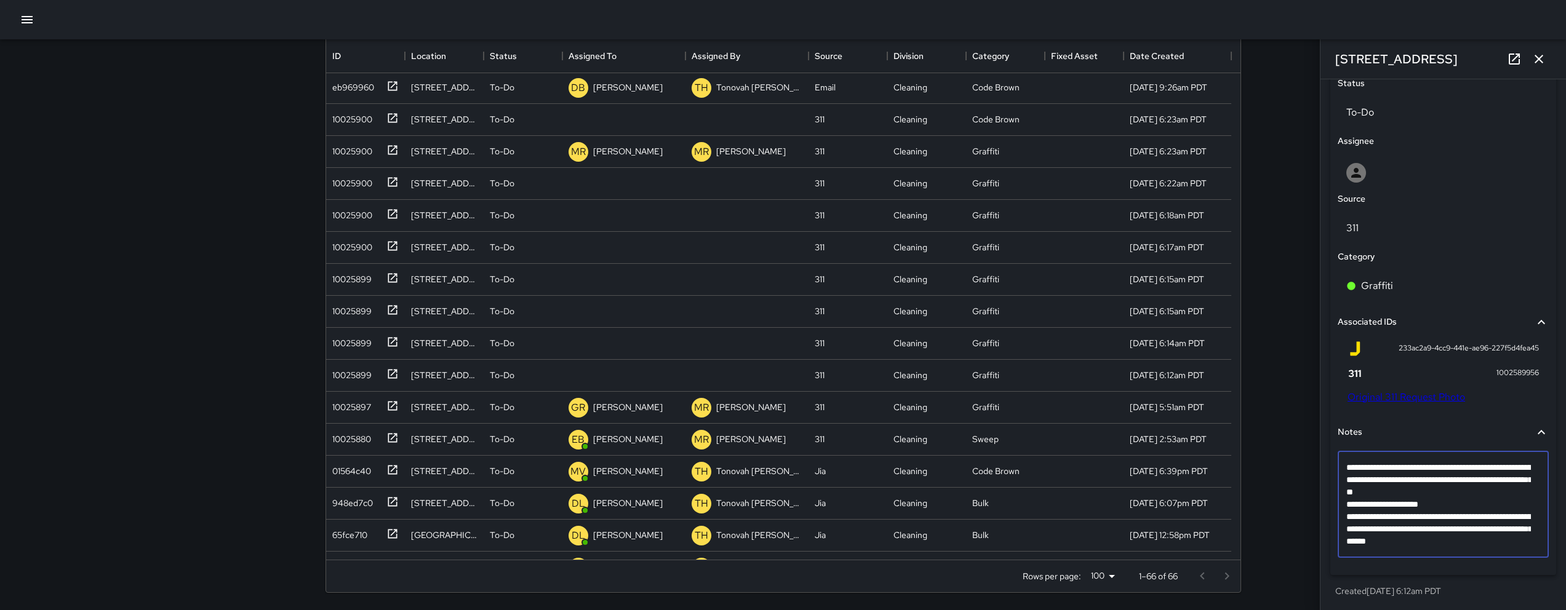
scroll to position [593, 0]
click at [1526, 543] on textarea "**********" at bounding box center [1438, 503] width 185 height 86
type textarea "**********"
click at [1450, 551] on textarea "**********" at bounding box center [1438, 509] width 185 height 98
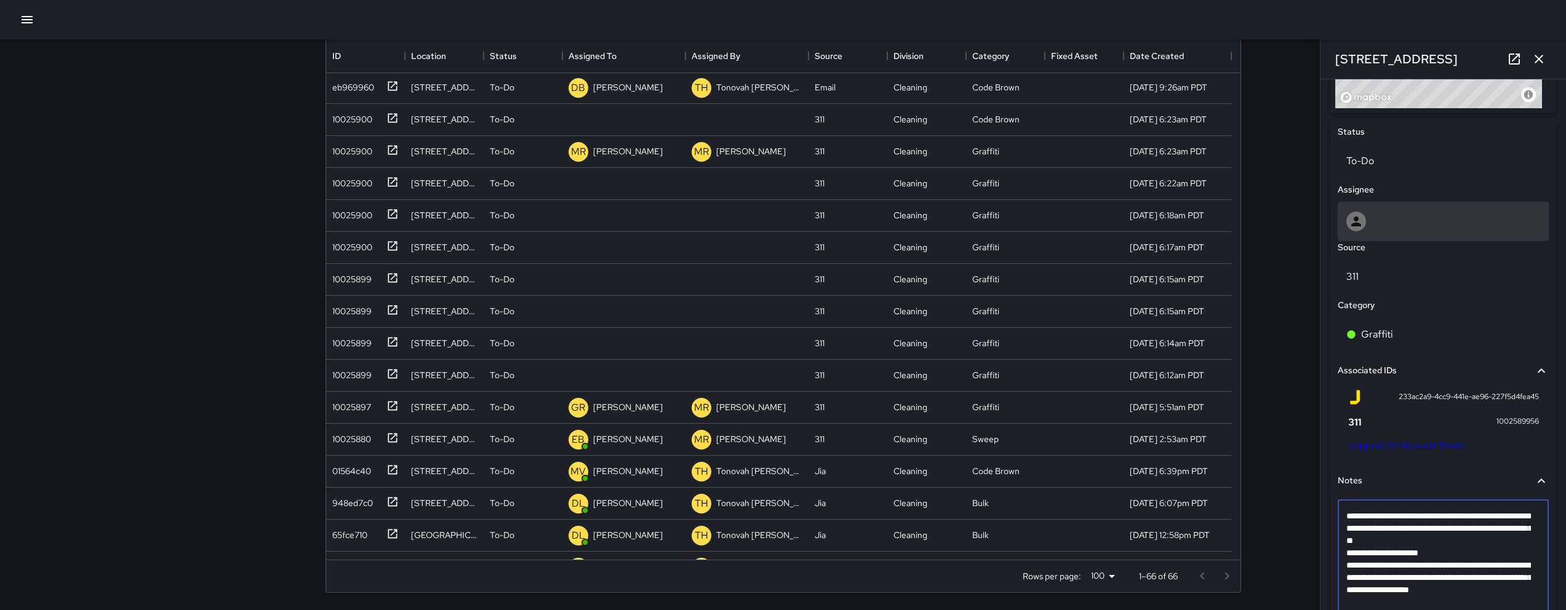
scroll to position [517, 0]
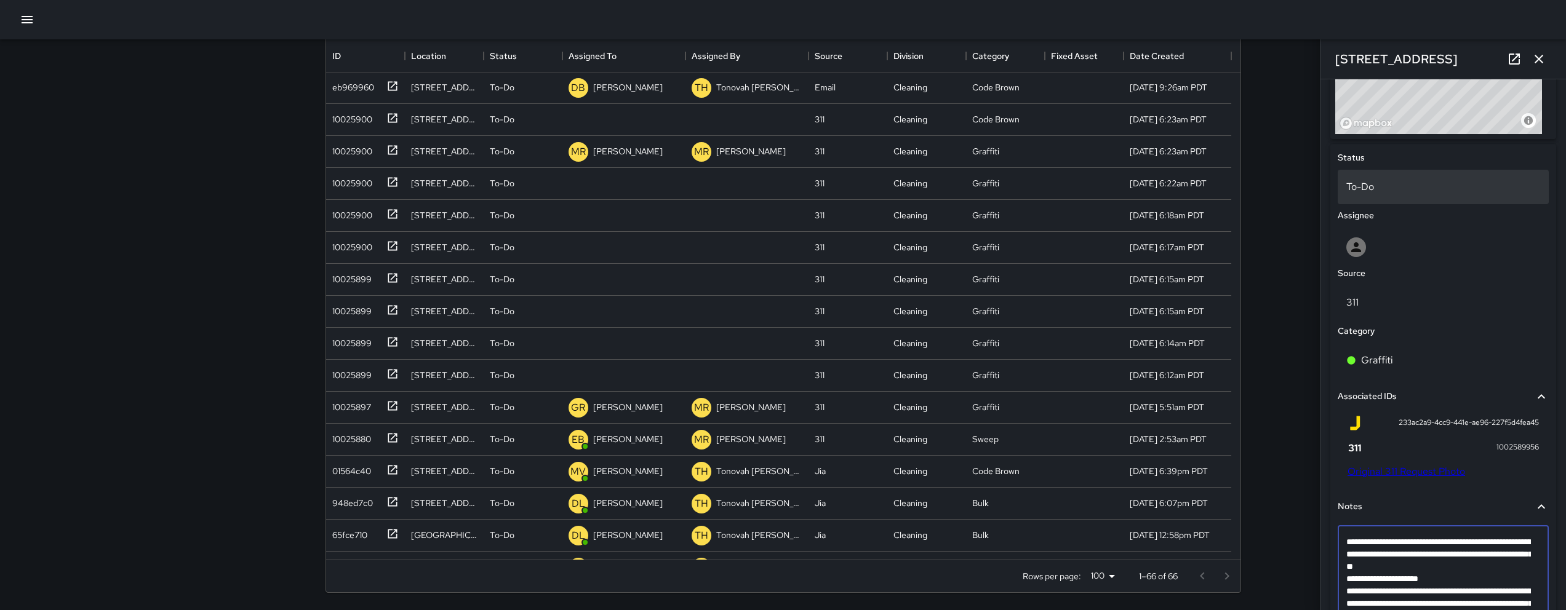
click at [1404, 174] on div "To-Do" at bounding box center [1443, 187] width 211 height 34
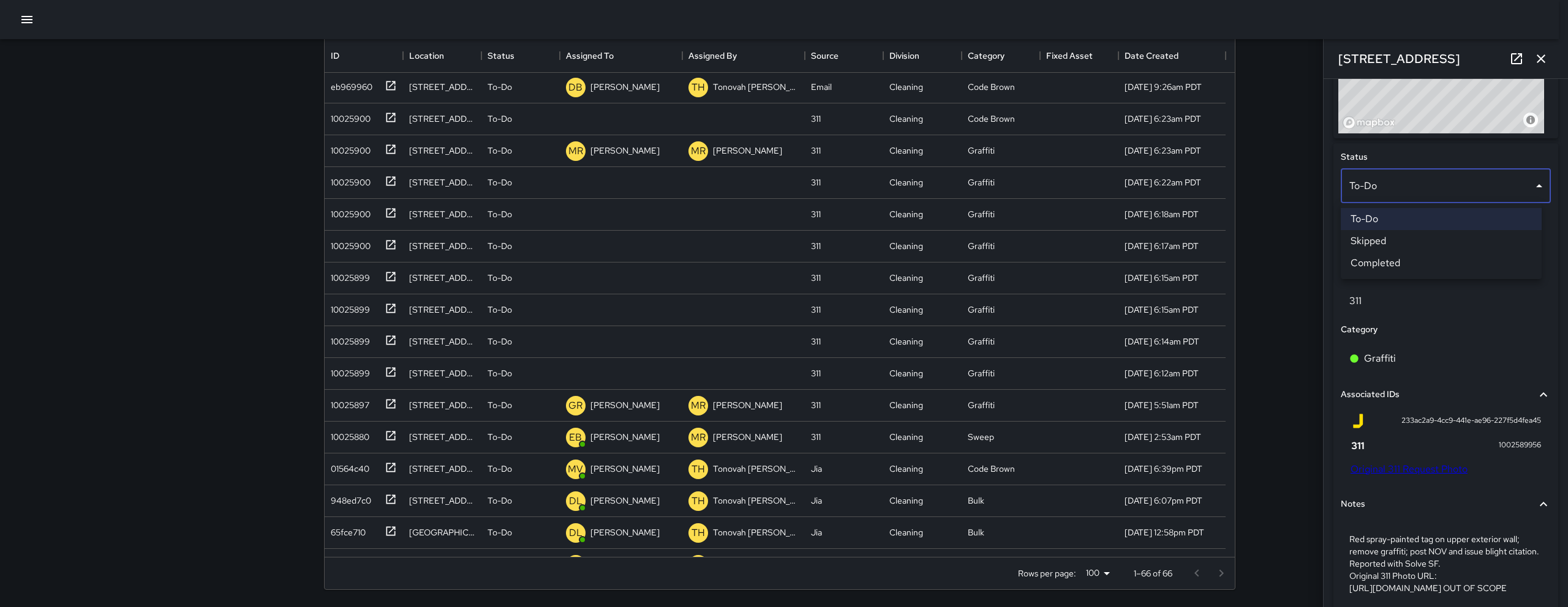
click at [1415, 244] on li "Skipped" at bounding box center [1442, 241] width 201 height 22
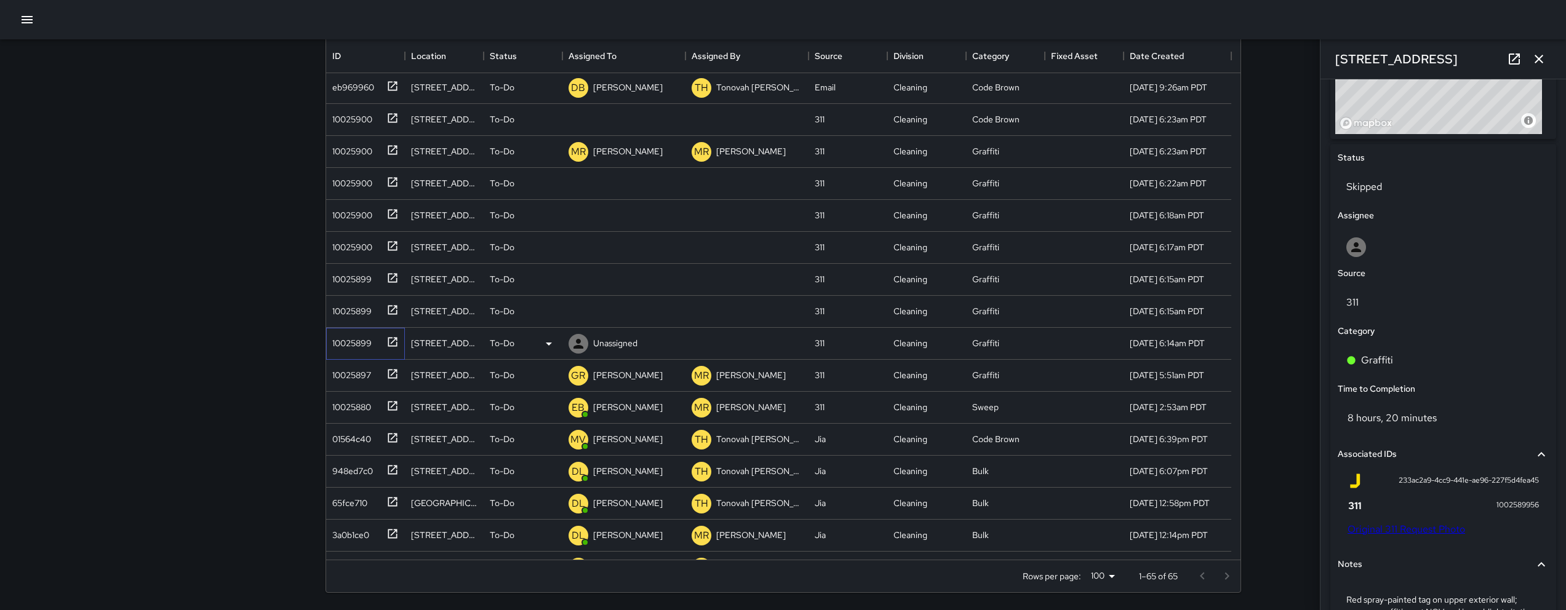
click at [372, 350] on div "10025899" at bounding box center [362, 341] width 71 height 20
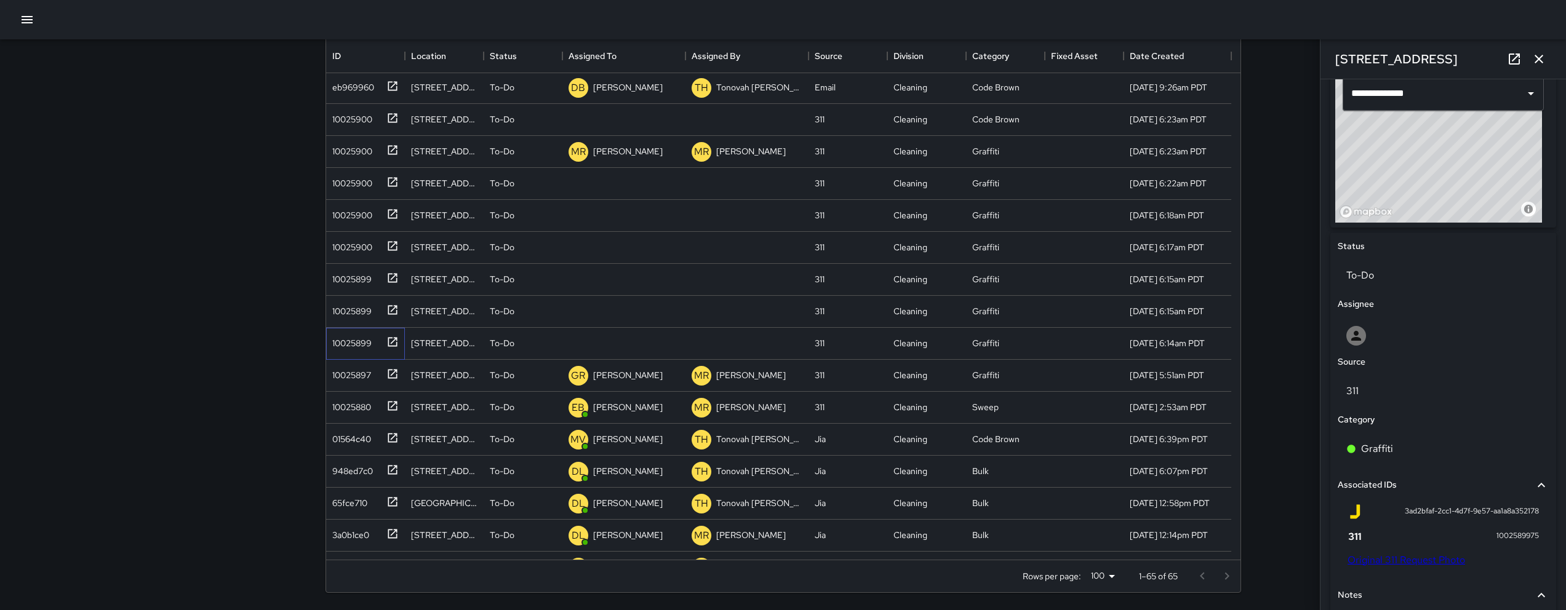
scroll to position [434, 0]
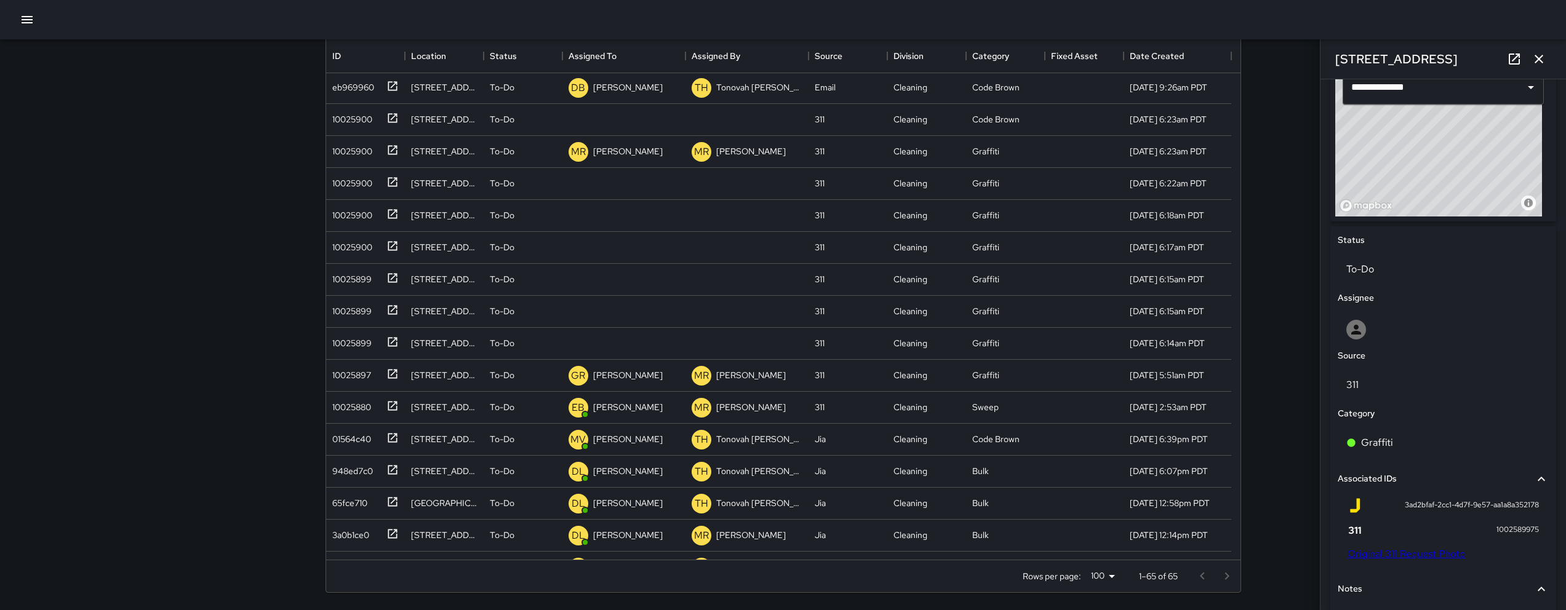
click at [1414, 552] on link "Original 311 Request Photo" at bounding box center [1407, 554] width 118 height 13
click at [1425, 53] on div "[STREET_ADDRESS]" at bounding box center [1444, 58] width 246 height 39
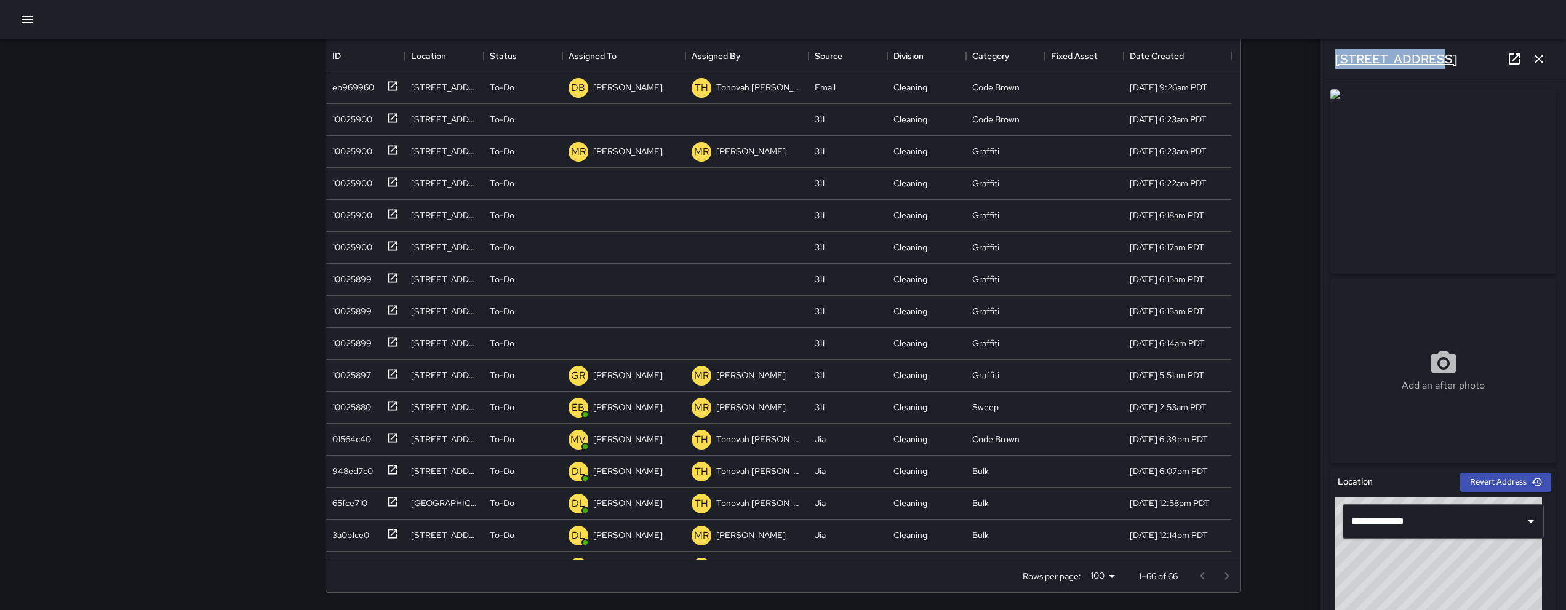
drag, startPoint x: 1441, startPoint y: 59, endPoint x: 1335, endPoint y: 56, distance: 105.9
click at [1335, 56] on div "[STREET_ADDRESS]" at bounding box center [1444, 58] width 246 height 39
click at [1335, 56] on h6 "[STREET_ADDRESS]" at bounding box center [1396, 59] width 122 height 20
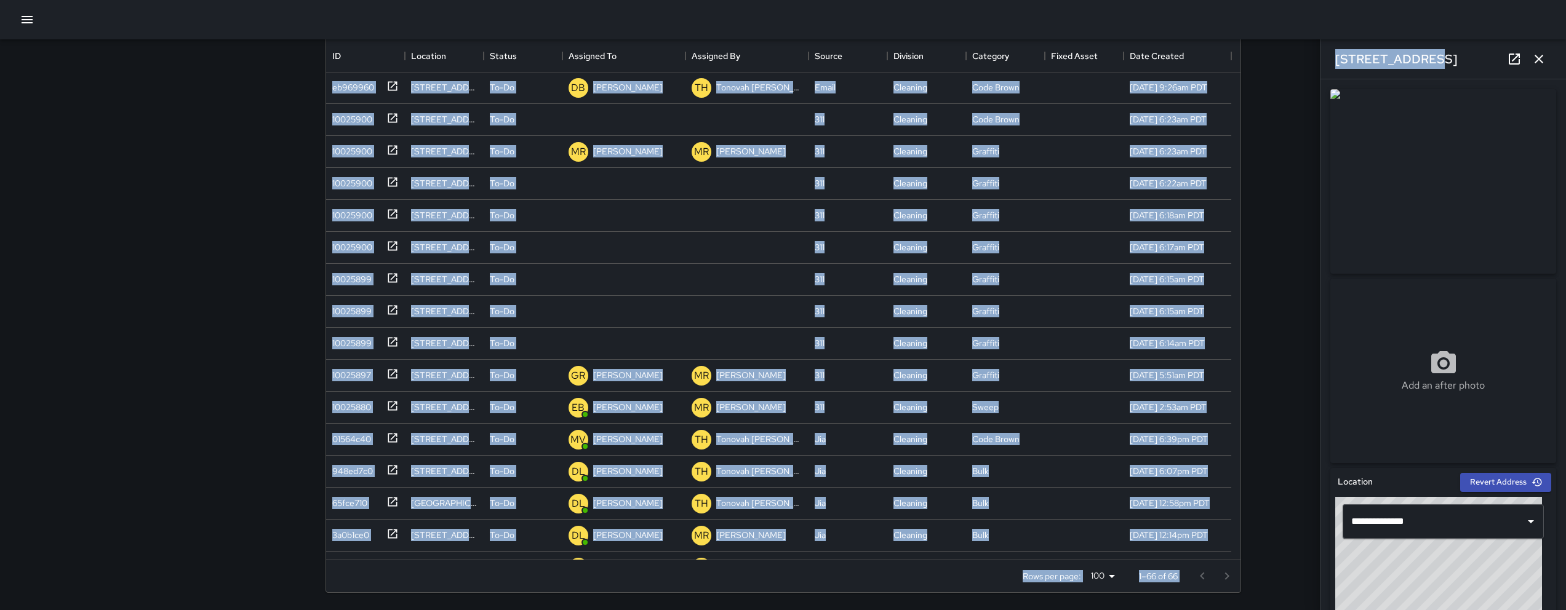
drag, startPoint x: 1431, startPoint y: 58, endPoint x: 1285, endPoint y: 59, distance: 145.8
click at [1285, 59] on div "Search Search New Task To-Do (66) Skipped (99+) Completed (99+) ID Location Sta…" at bounding box center [783, 247] width 1566 height 727
click at [1453, 59] on div "[STREET_ADDRESS]" at bounding box center [1444, 58] width 246 height 39
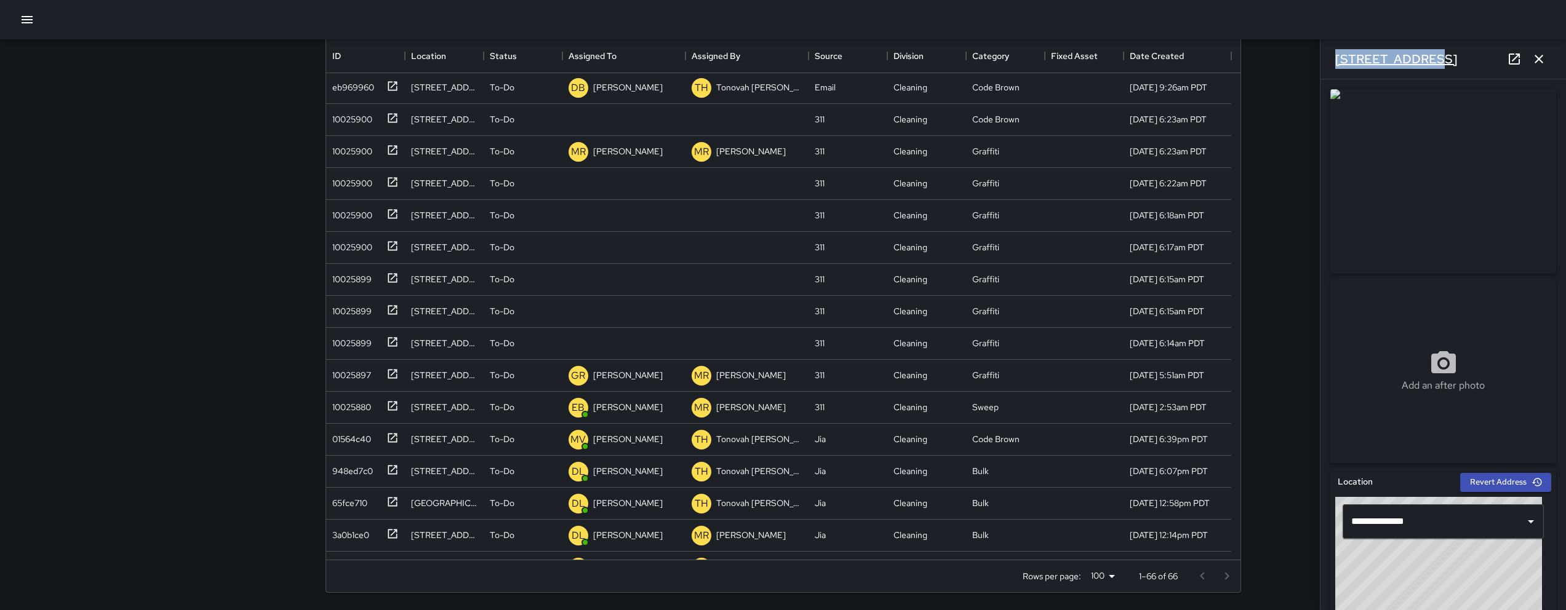
drag, startPoint x: 1431, startPoint y: 60, endPoint x: 1337, endPoint y: 62, distance: 94.2
click at [1337, 62] on div "[STREET_ADDRESS]" at bounding box center [1444, 58] width 246 height 39
copy h6 "[STREET_ADDRESS]"
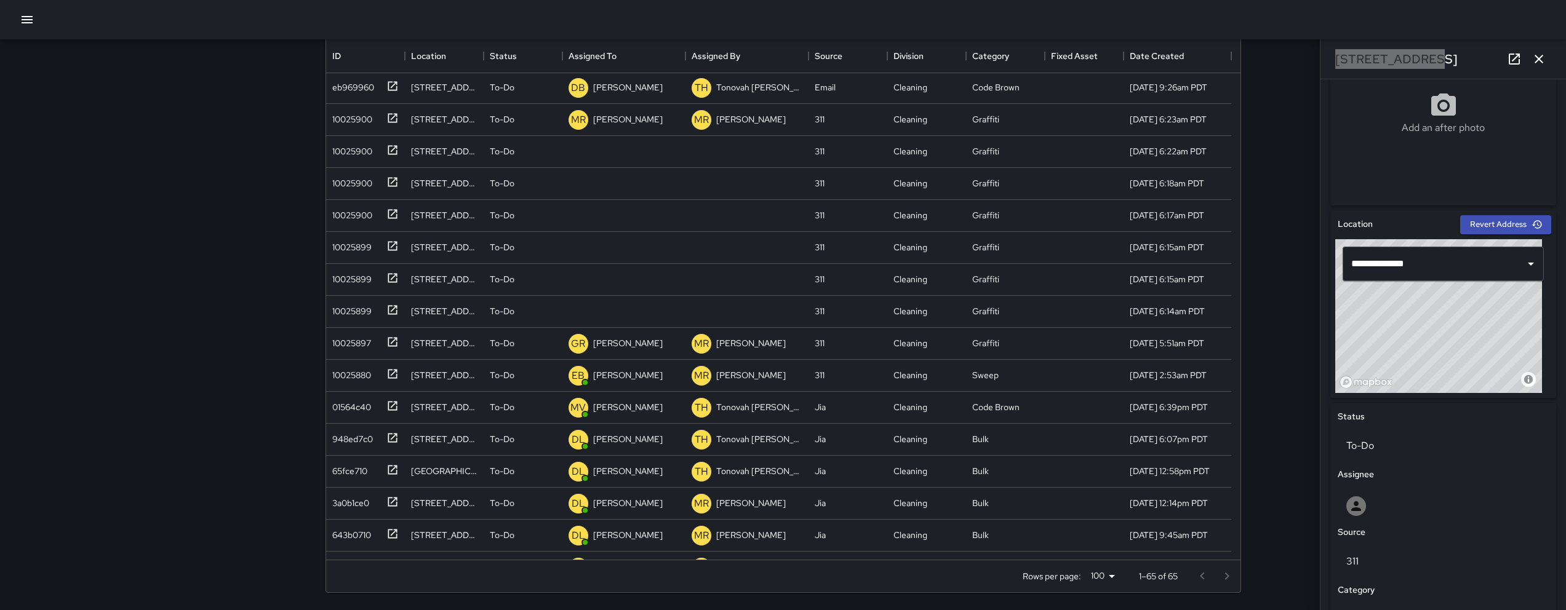
scroll to position [553, 0]
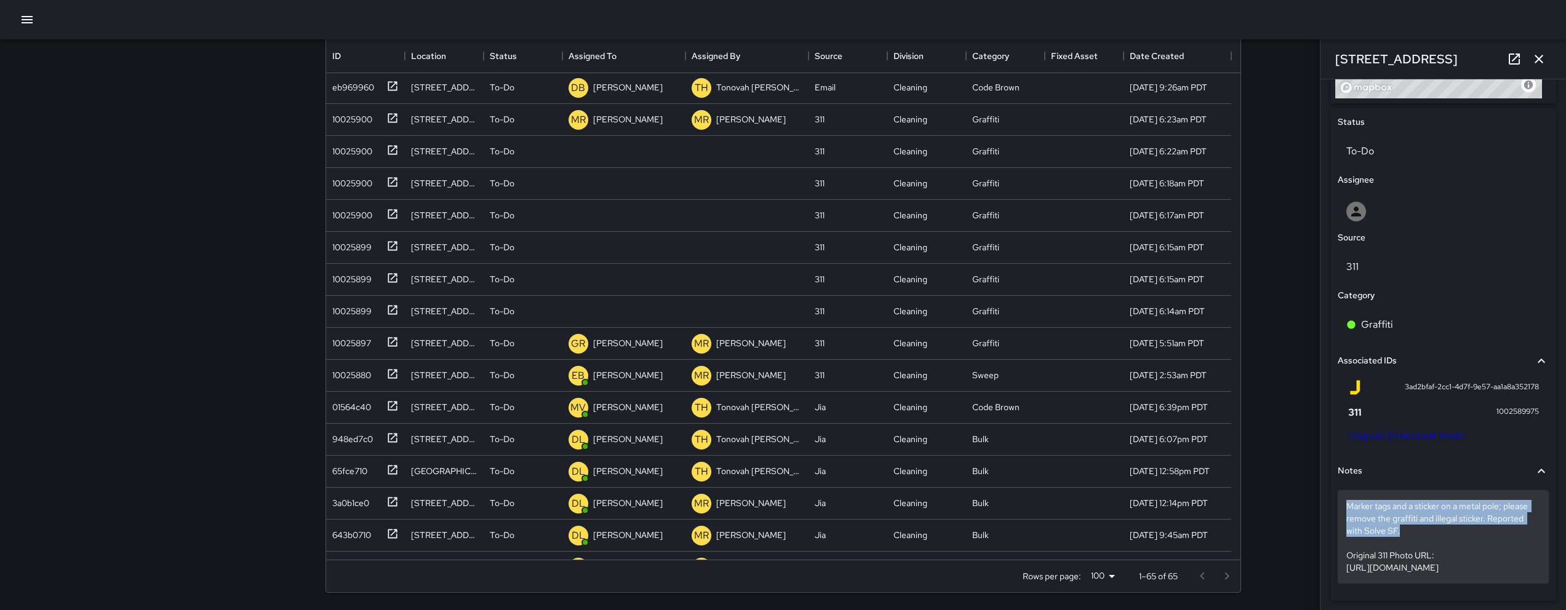
drag, startPoint x: 1443, startPoint y: 537, endPoint x: 1347, endPoint y: 506, distance: 100.8
click at [1347, 506] on p "Marker tags and a sticker on a metal pole; please remove the graffiti and illeg…" at bounding box center [1443, 537] width 194 height 74
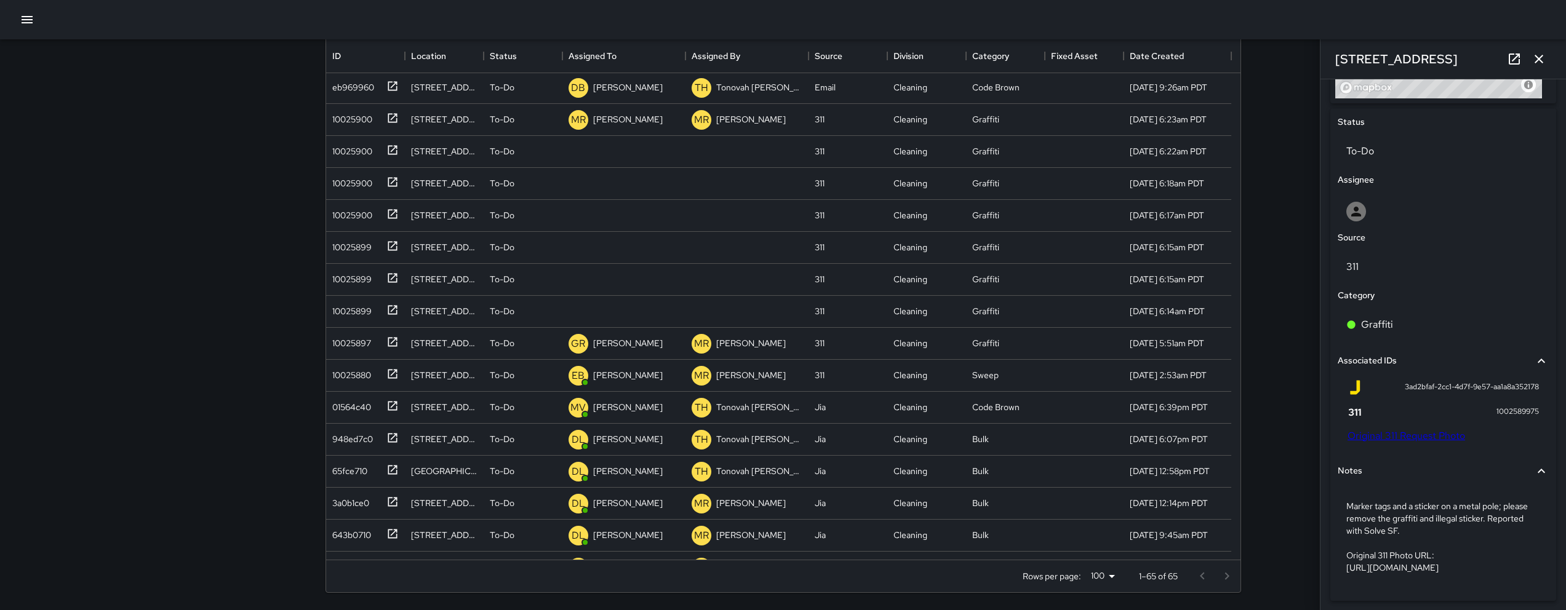
scroll to position [532, 0]
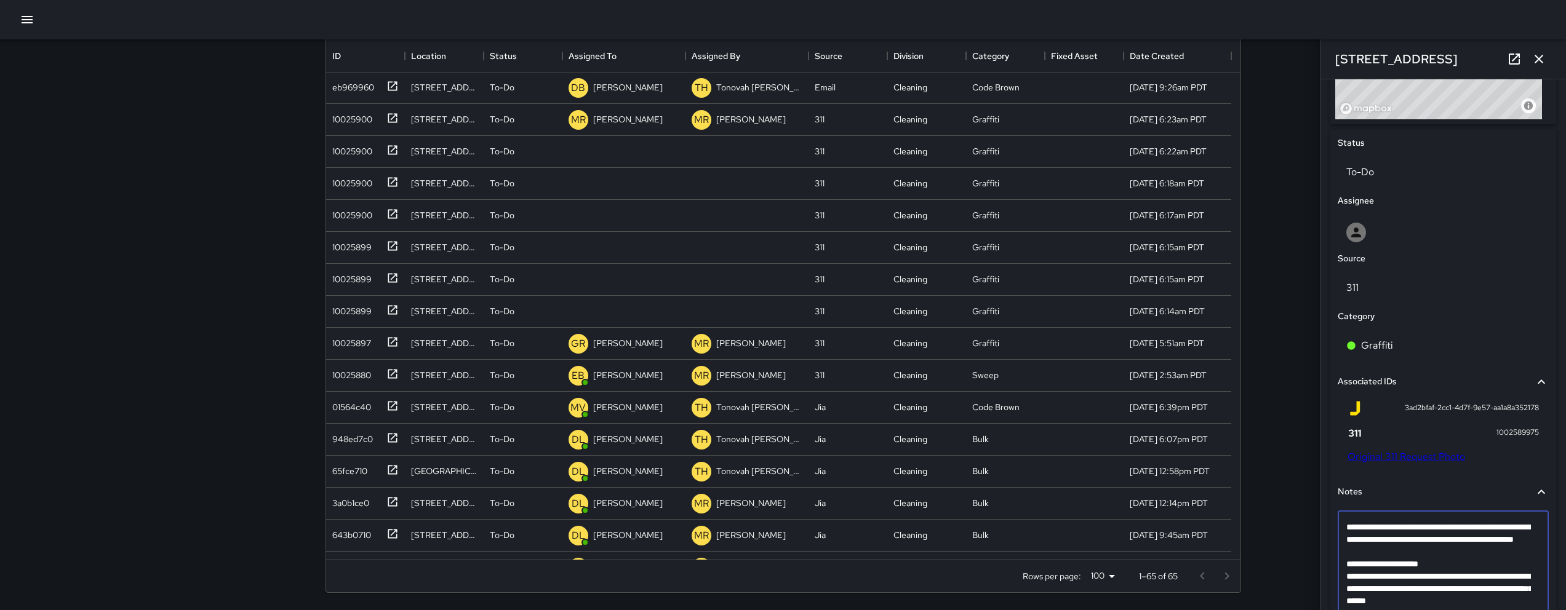
click at [1449, 555] on textarea "**********" at bounding box center [1438, 570] width 185 height 98
drag, startPoint x: 1447, startPoint y: 554, endPoint x: 1354, endPoint y: 527, distance: 97.5
click at [1354, 527] on textarea "**********" at bounding box center [1438, 570] width 185 height 98
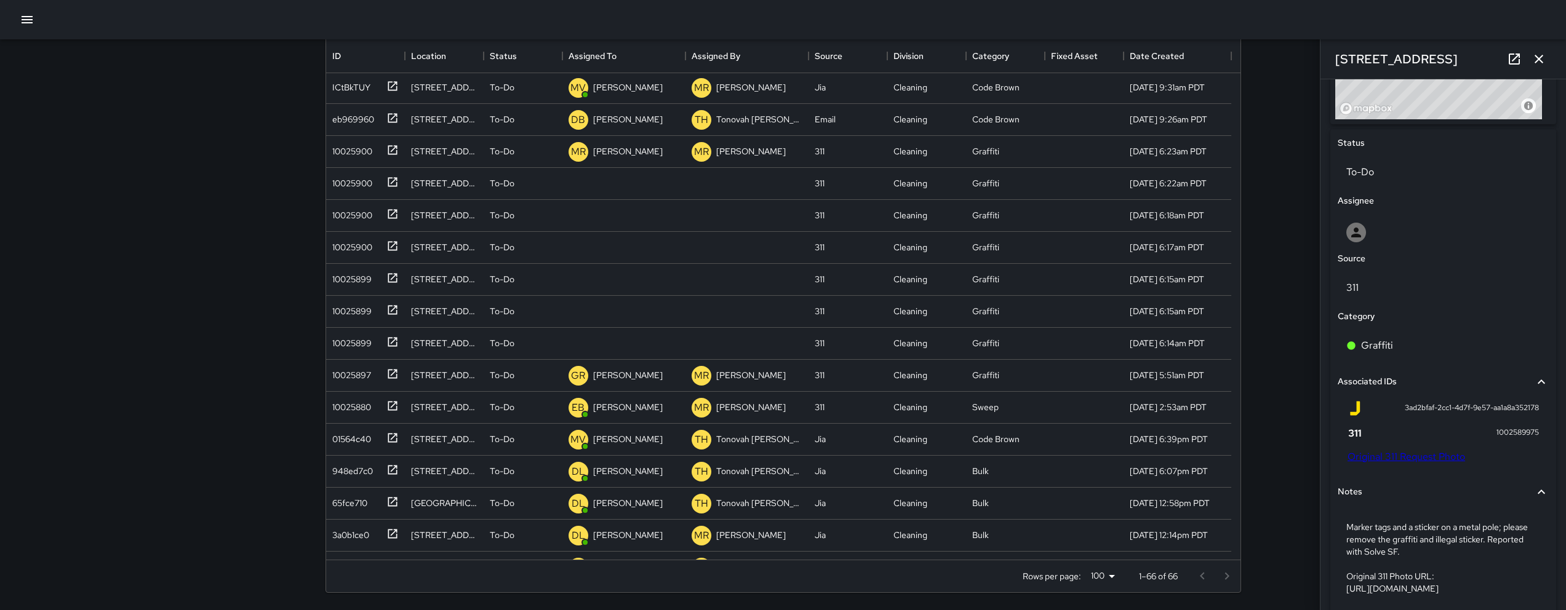
scroll to position [705, 0]
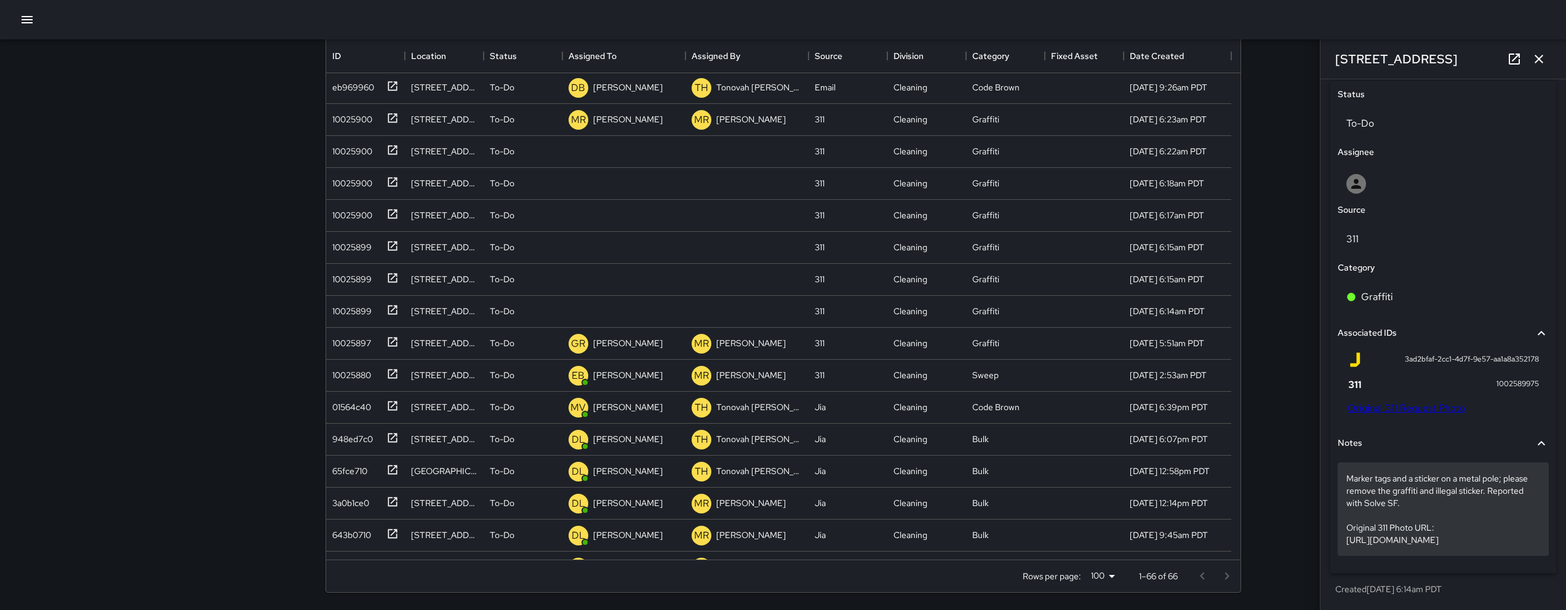
click at [1526, 540] on p "Marker tags and a sticker on a metal pole; please remove the graffiti and illeg…" at bounding box center [1443, 510] width 194 height 74
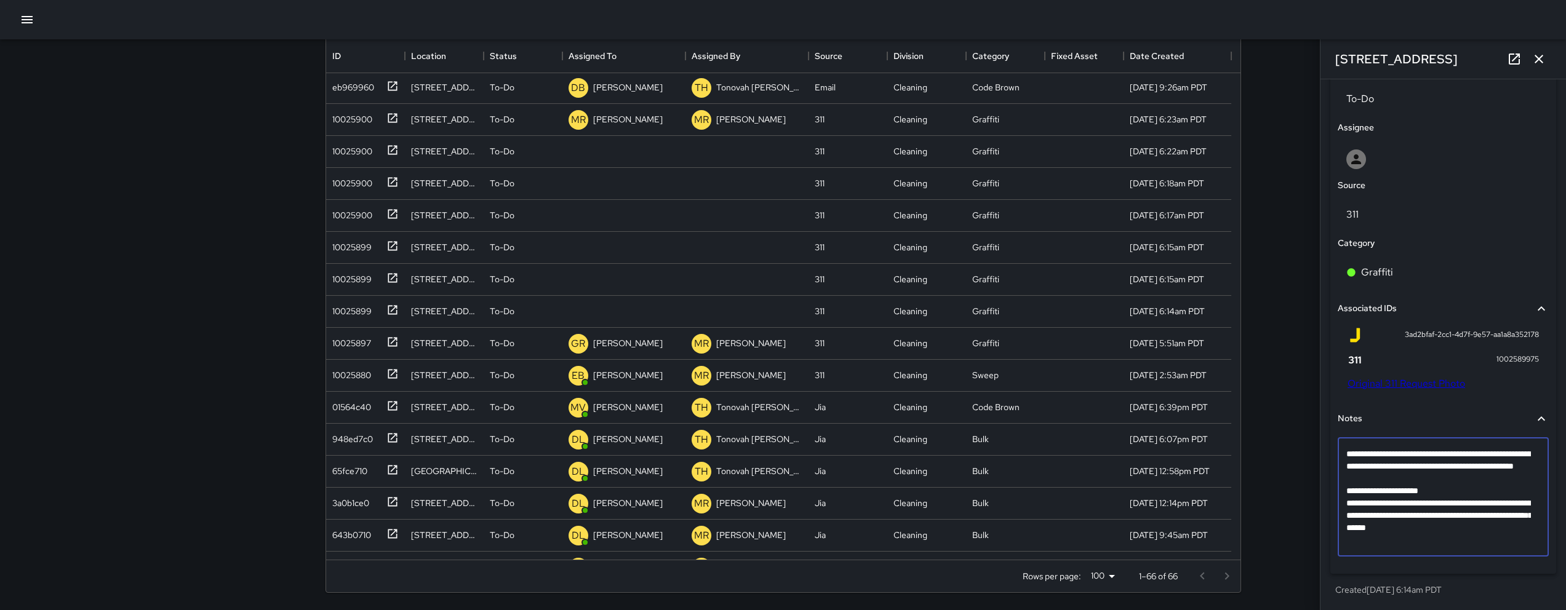
scroll to position [532, 0]
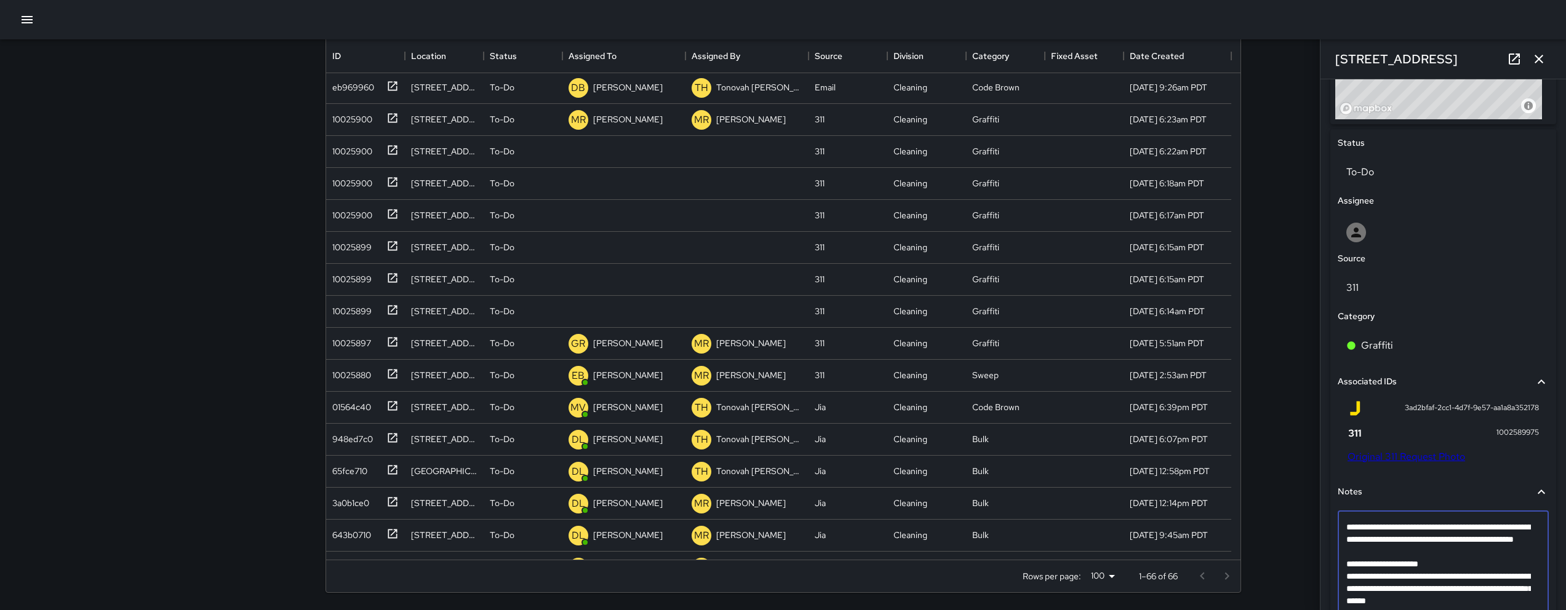
click at [1451, 569] on textarea "**********" at bounding box center [1438, 570] width 185 height 98
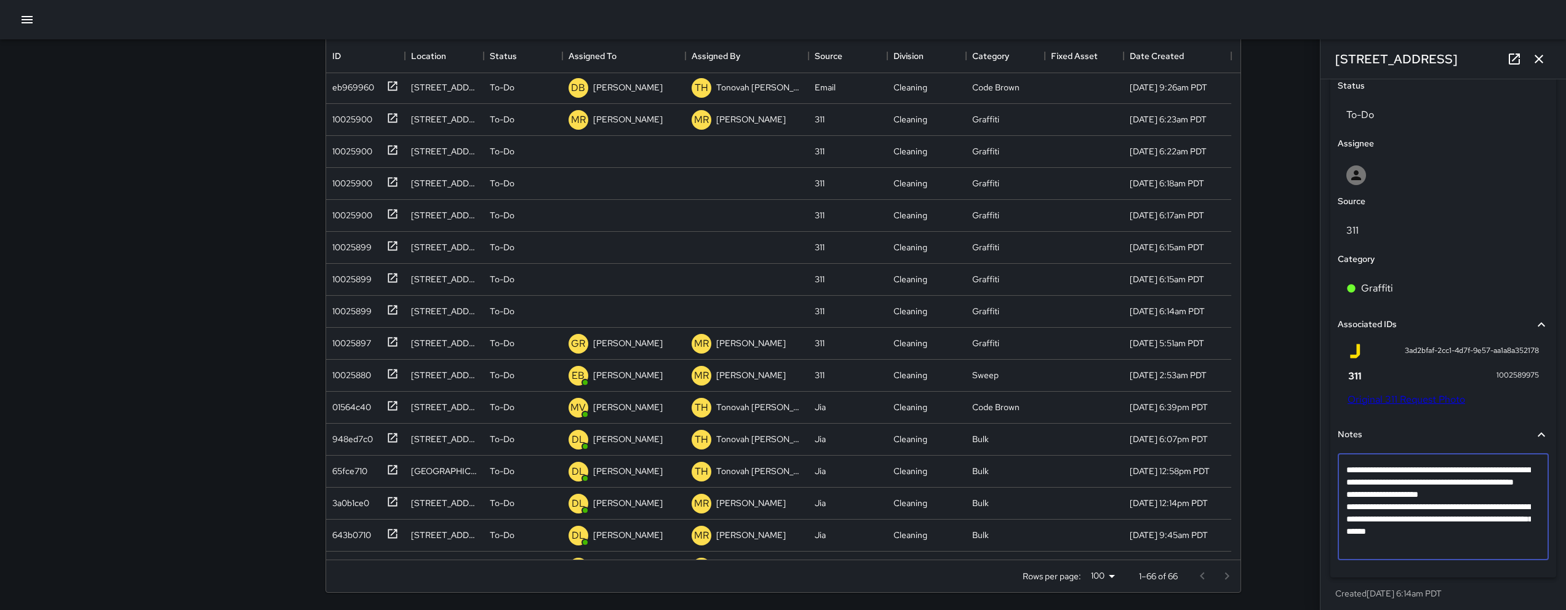
scroll to position [593, 0]
click at [1525, 545] on textarea "**********" at bounding box center [1438, 503] width 185 height 86
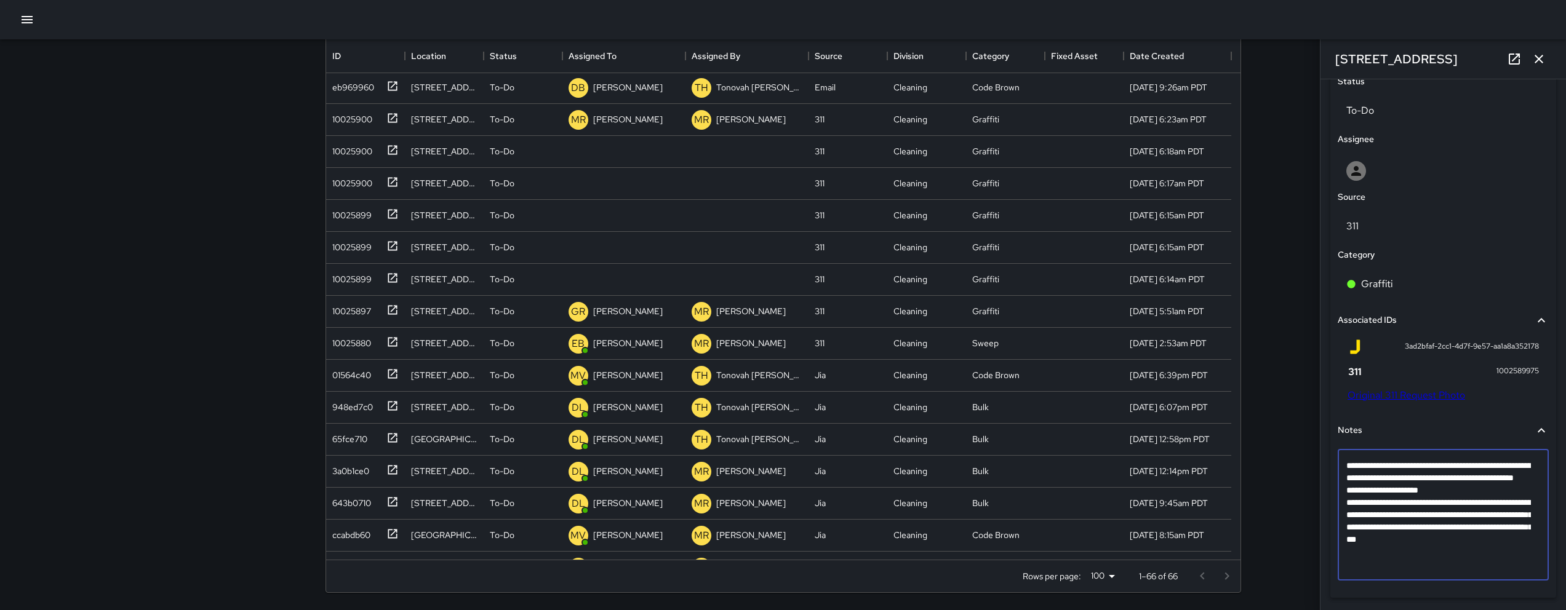
click at [1425, 551] on textarea "**********" at bounding box center [1438, 515] width 185 height 111
click at [1423, 551] on textarea "**********" at bounding box center [1438, 515] width 185 height 111
type textarea "**********"
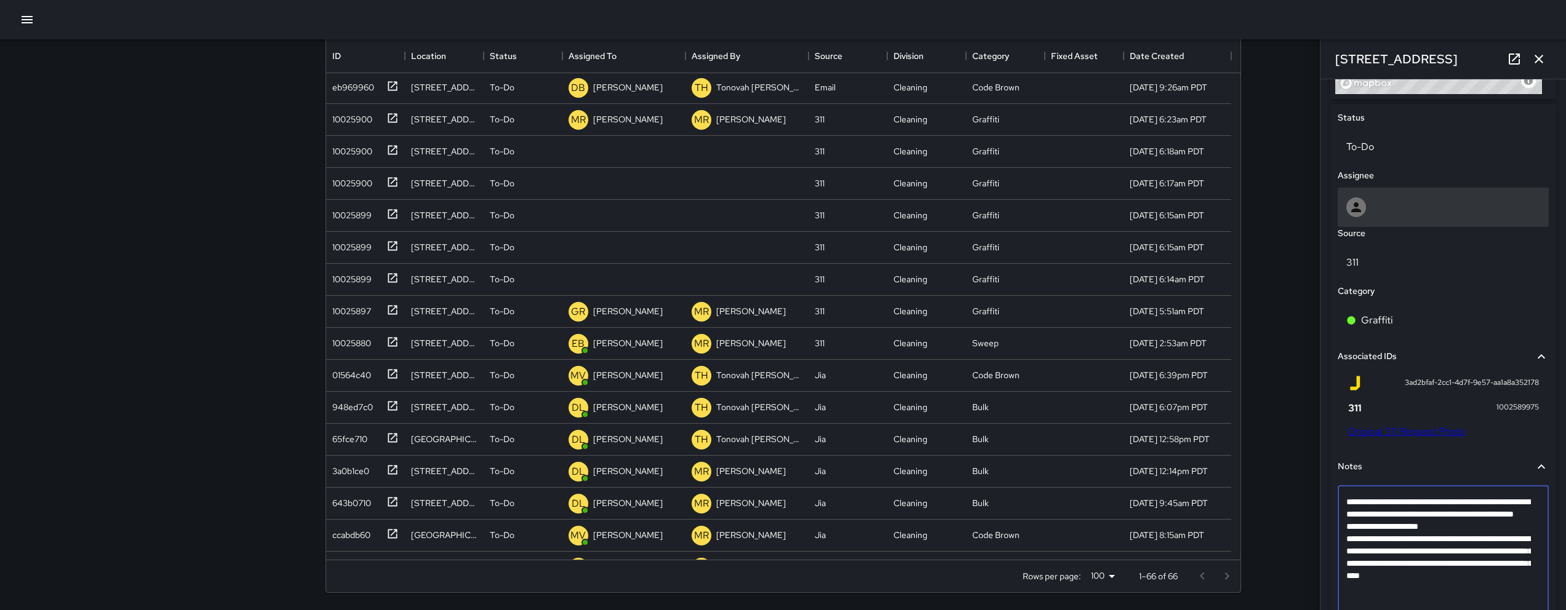
scroll to position [237, 0]
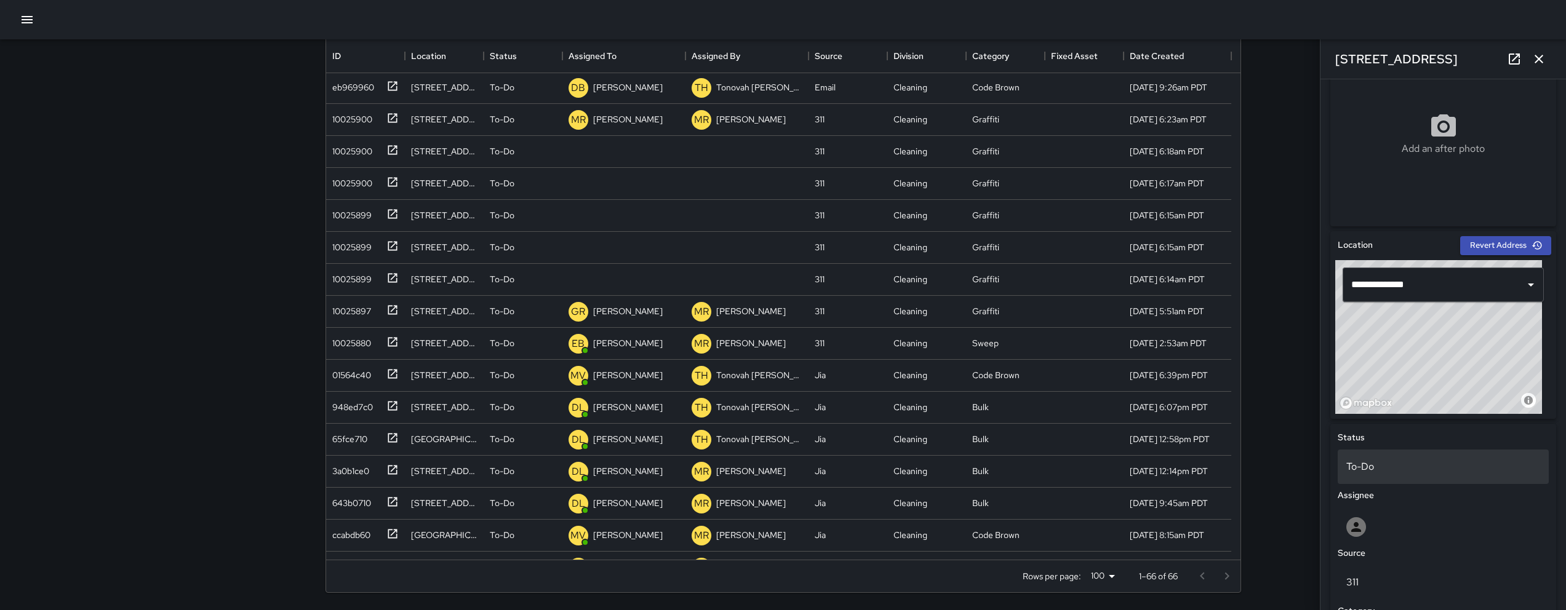
click at [1447, 470] on p "To-Do" at bounding box center [1443, 467] width 194 height 15
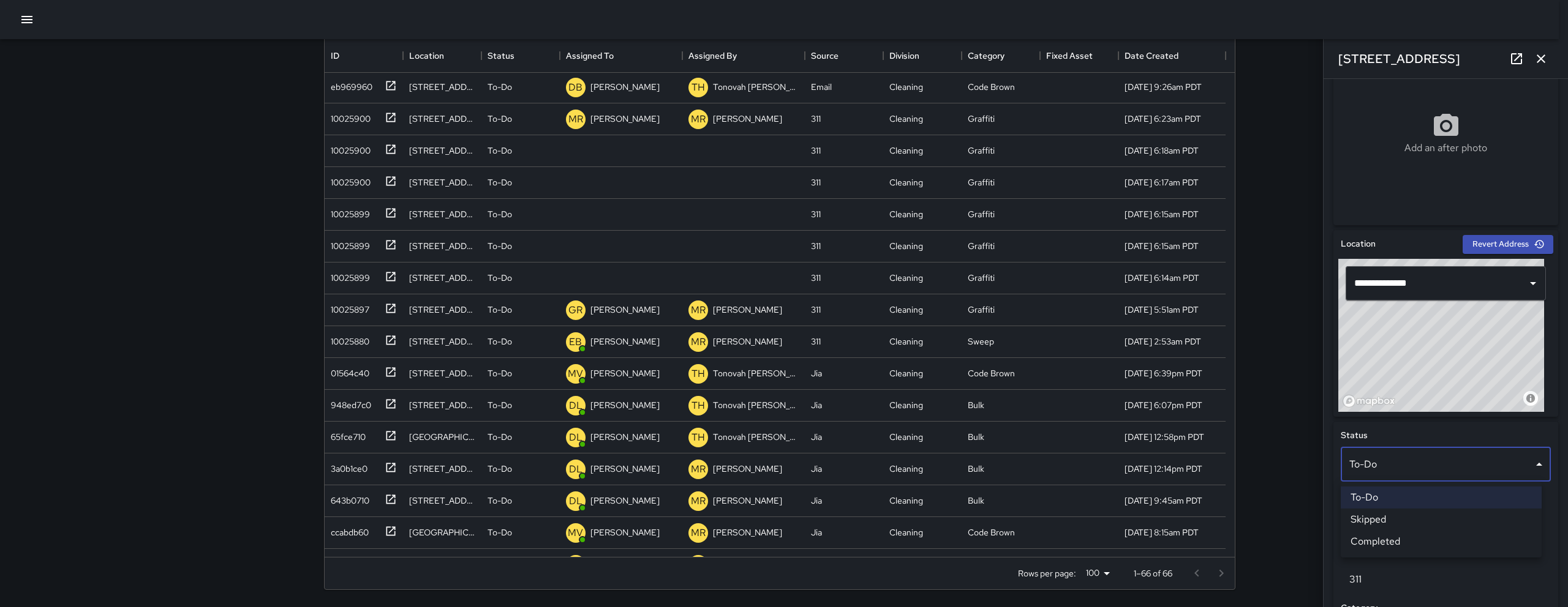
click at [1397, 518] on li "Skipped" at bounding box center [1442, 519] width 201 height 22
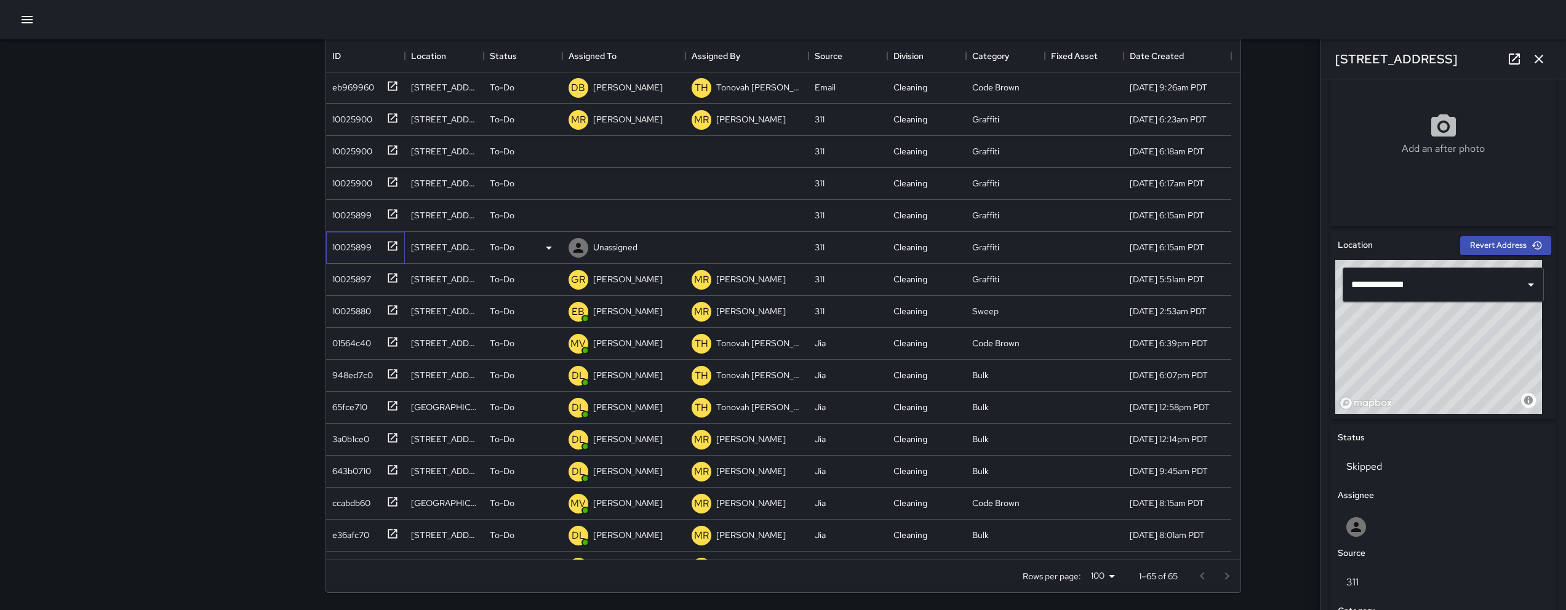
click at [350, 247] on div "10025899" at bounding box center [349, 244] width 44 height 17
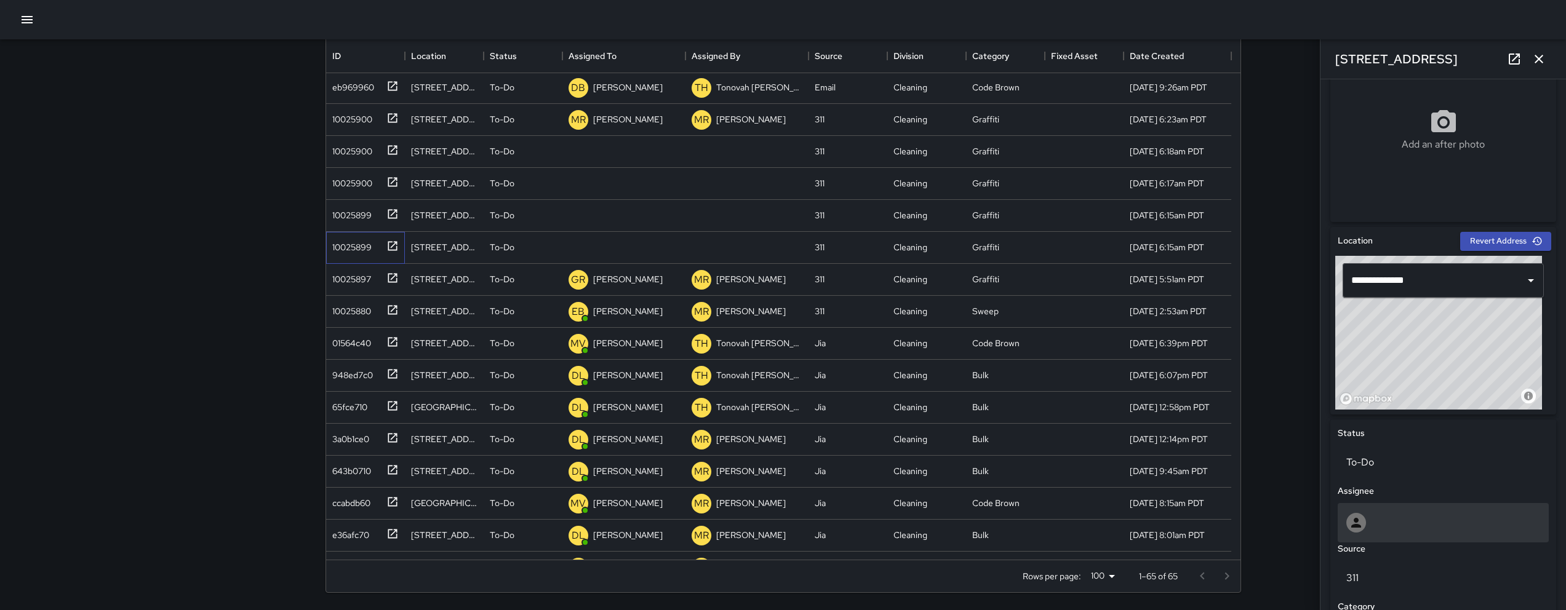
scroll to position [433, 0]
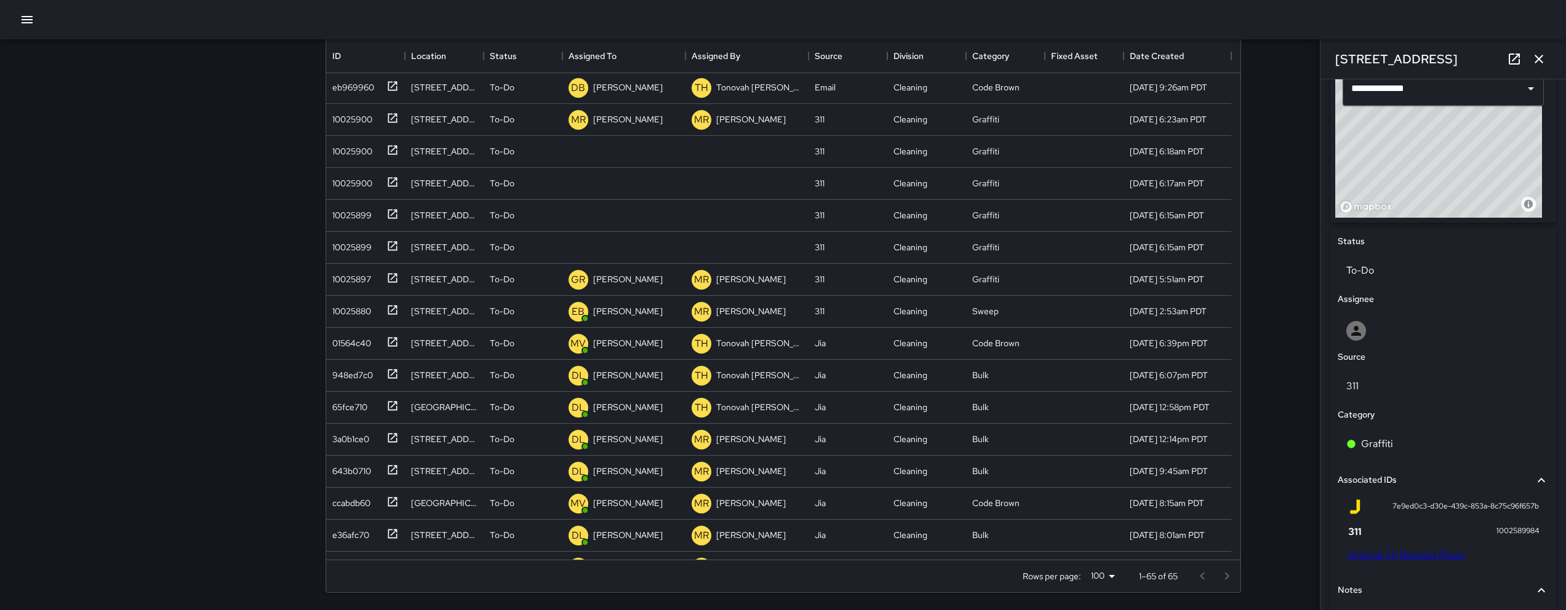
click at [1426, 556] on link "Original 311 Request Photo" at bounding box center [1407, 555] width 118 height 13
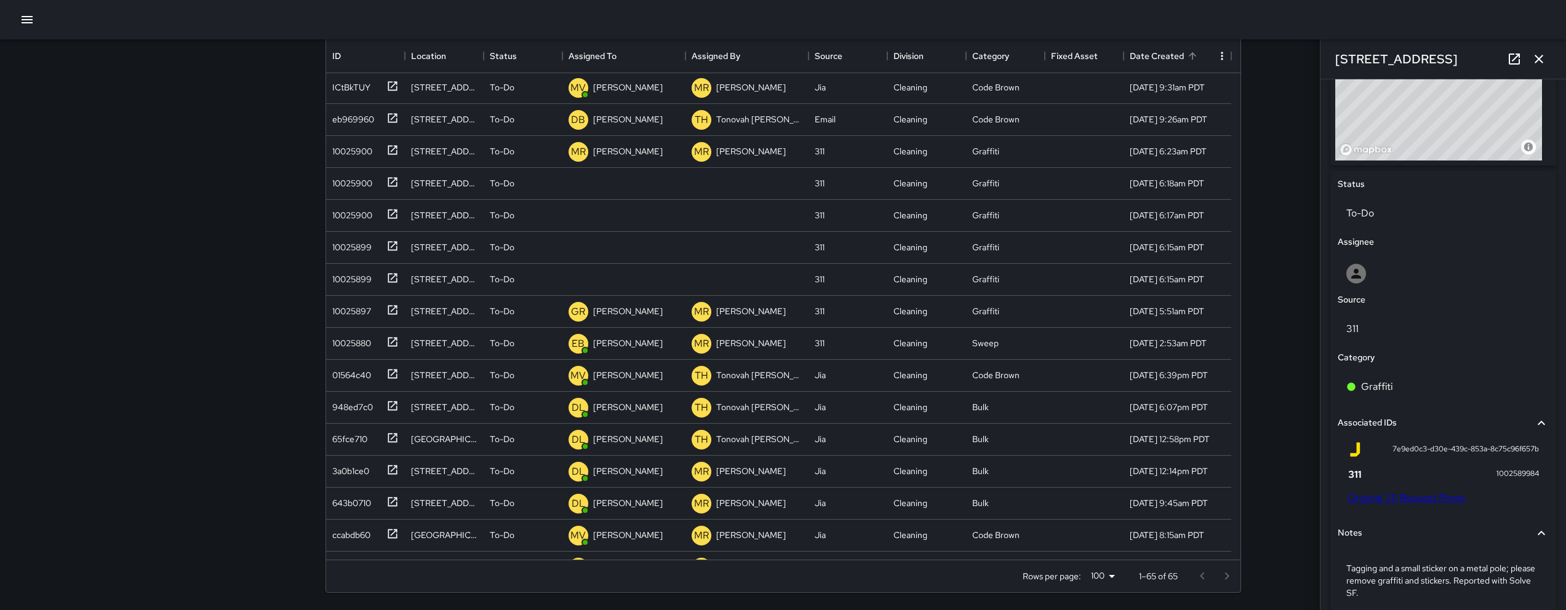
scroll to position [769, 0]
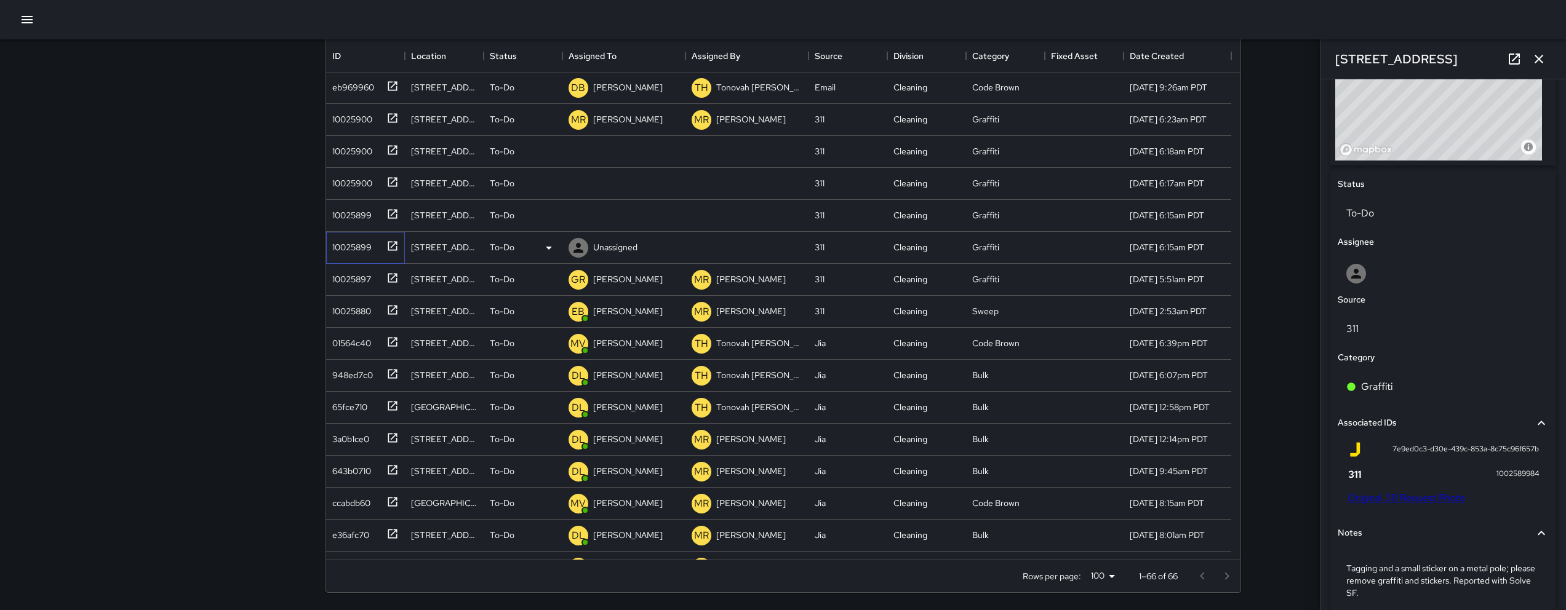
click at [346, 244] on div "10025899" at bounding box center [349, 244] width 44 height 17
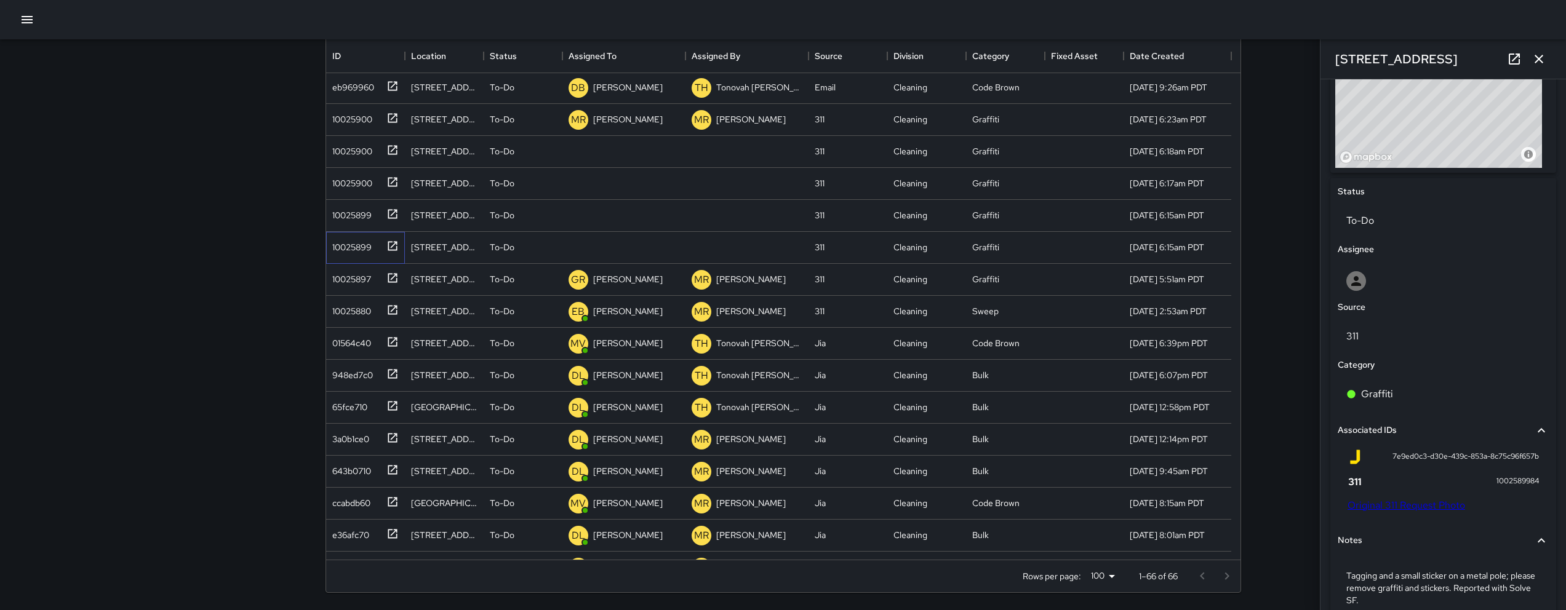
scroll to position [471, 0]
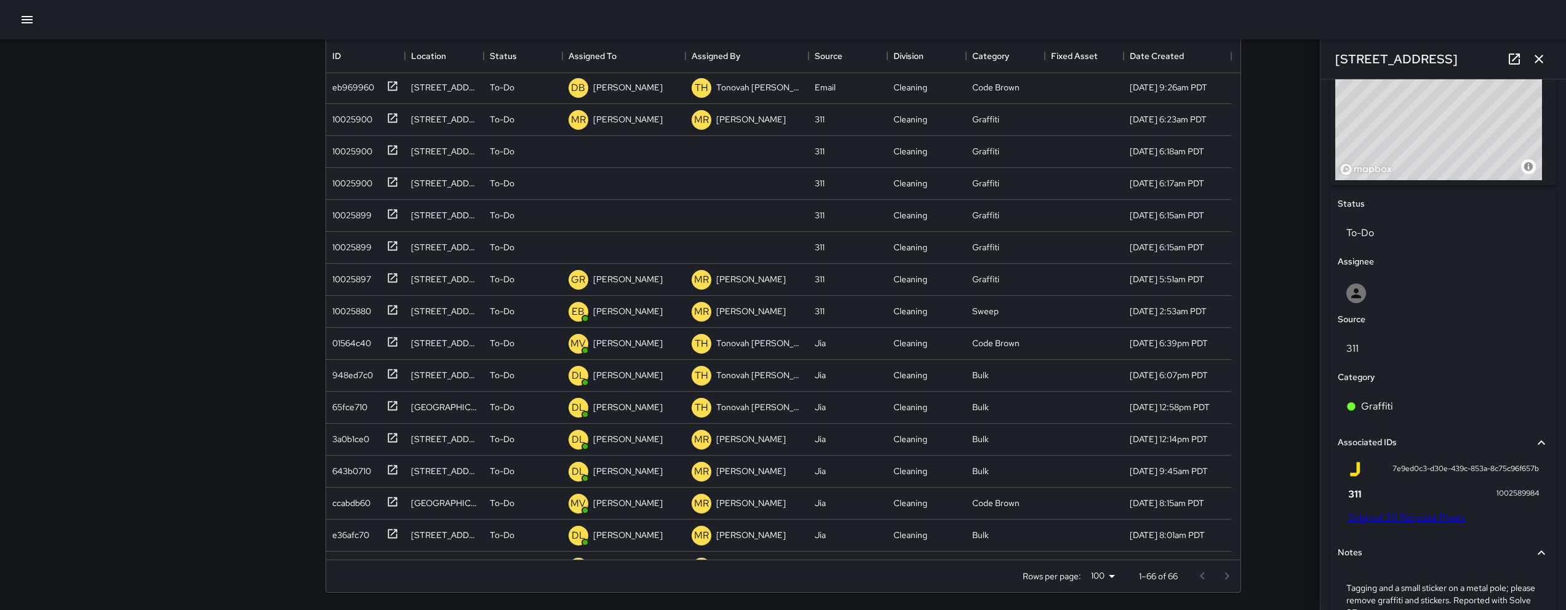
click at [1407, 515] on link "Original 311 Request Photo" at bounding box center [1407, 517] width 118 height 13
drag, startPoint x: 1445, startPoint y: 57, endPoint x: 1335, endPoint y: 52, distance: 109.6
click at [1335, 52] on div "[STREET_ADDRESS]" at bounding box center [1444, 58] width 246 height 39
copy h6 "[STREET_ADDRESS]"
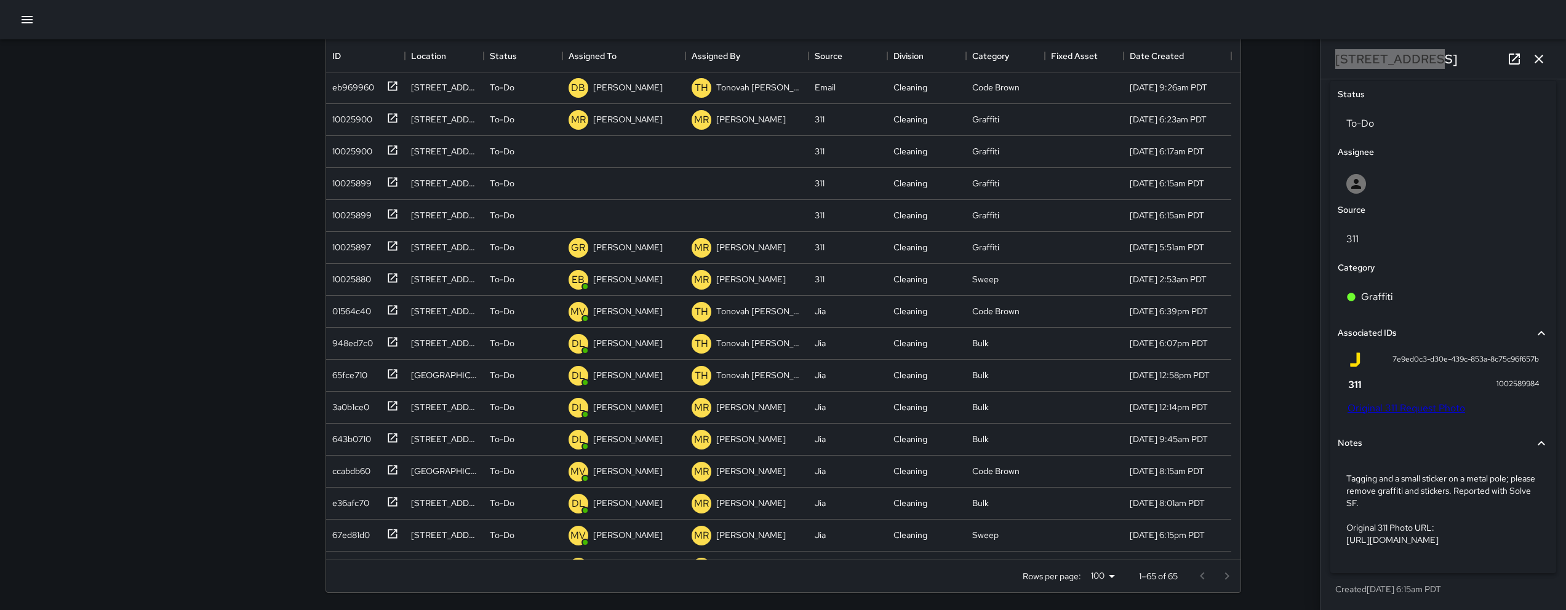
scroll to position [605, 0]
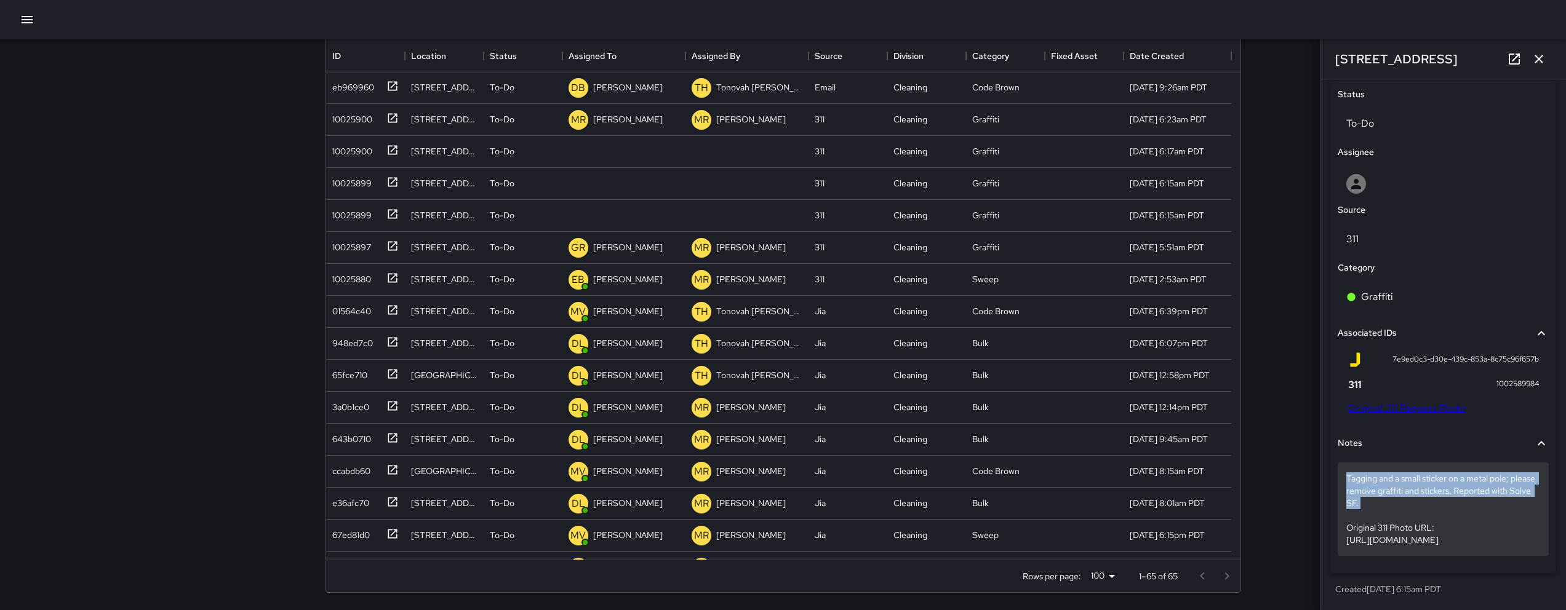
drag, startPoint x: 1404, startPoint y: 486, endPoint x: 1348, endPoint y: 452, distance: 65.6
click at [1348, 473] on p "Tagging and a small sticker on a metal pole; please remove graffiti and sticker…" at bounding box center [1443, 510] width 194 height 74
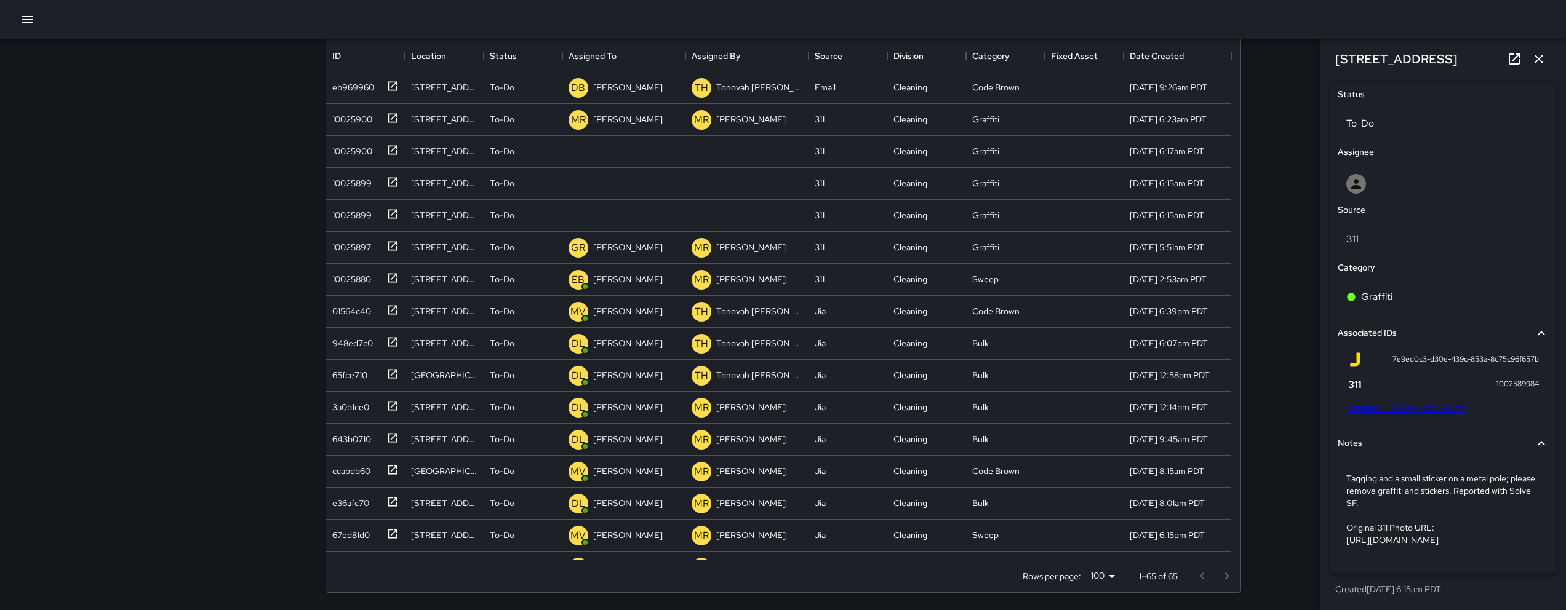
scroll to position [532, 0]
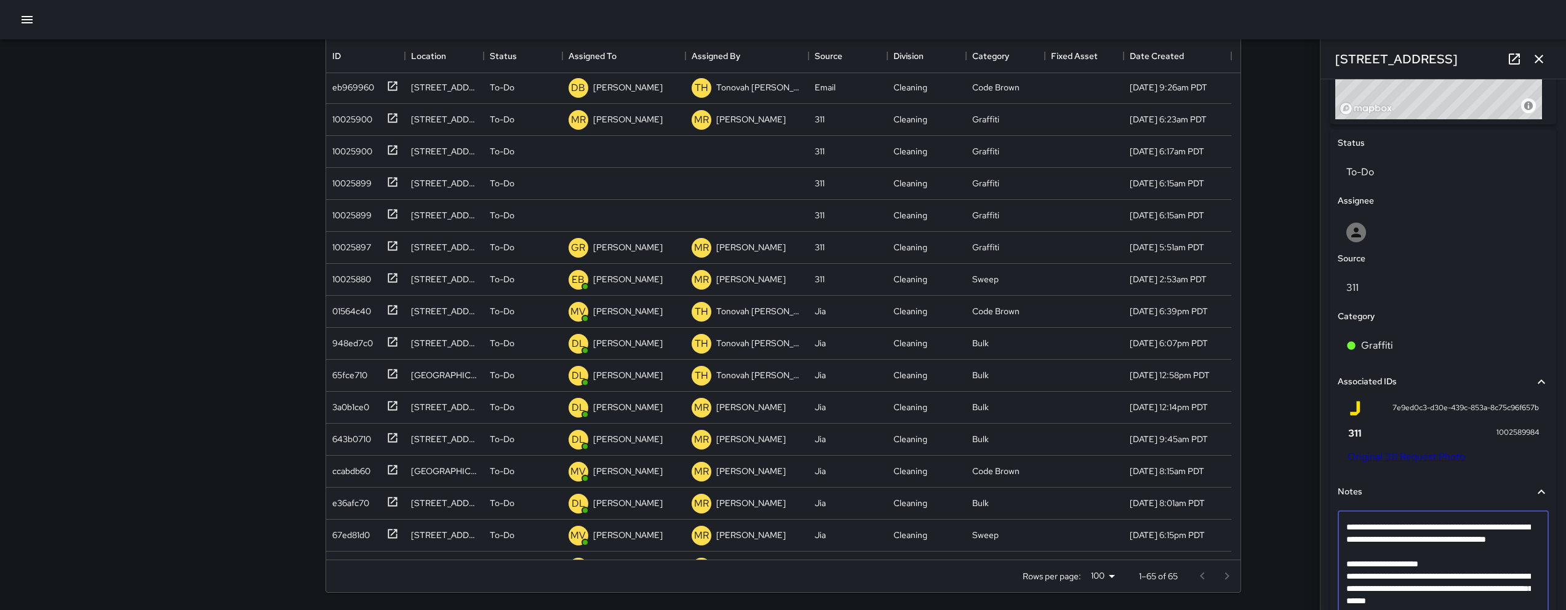
drag, startPoint x: 1410, startPoint y: 553, endPoint x: 1348, endPoint y: 527, distance: 67.6
click at [1348, 527] on textarea "**********" at bounding box center [1438, 570] width 185 height 98
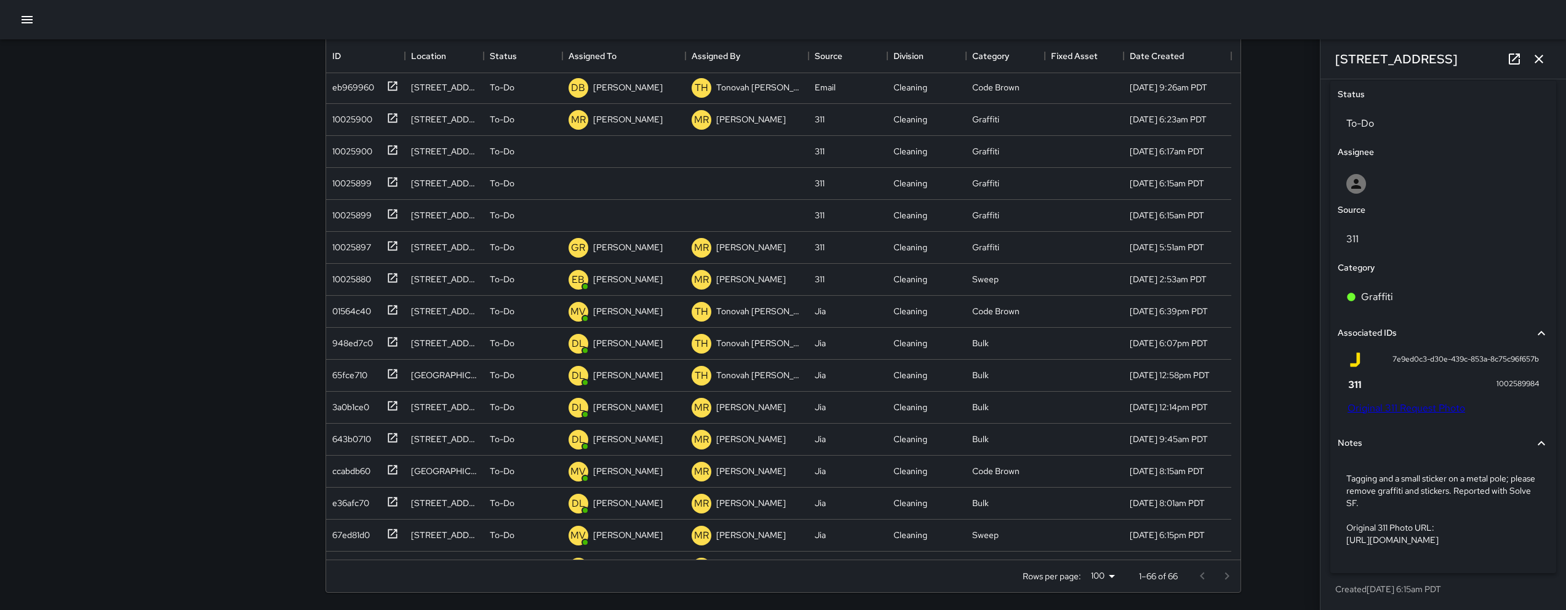
scroll to position [605, 0]
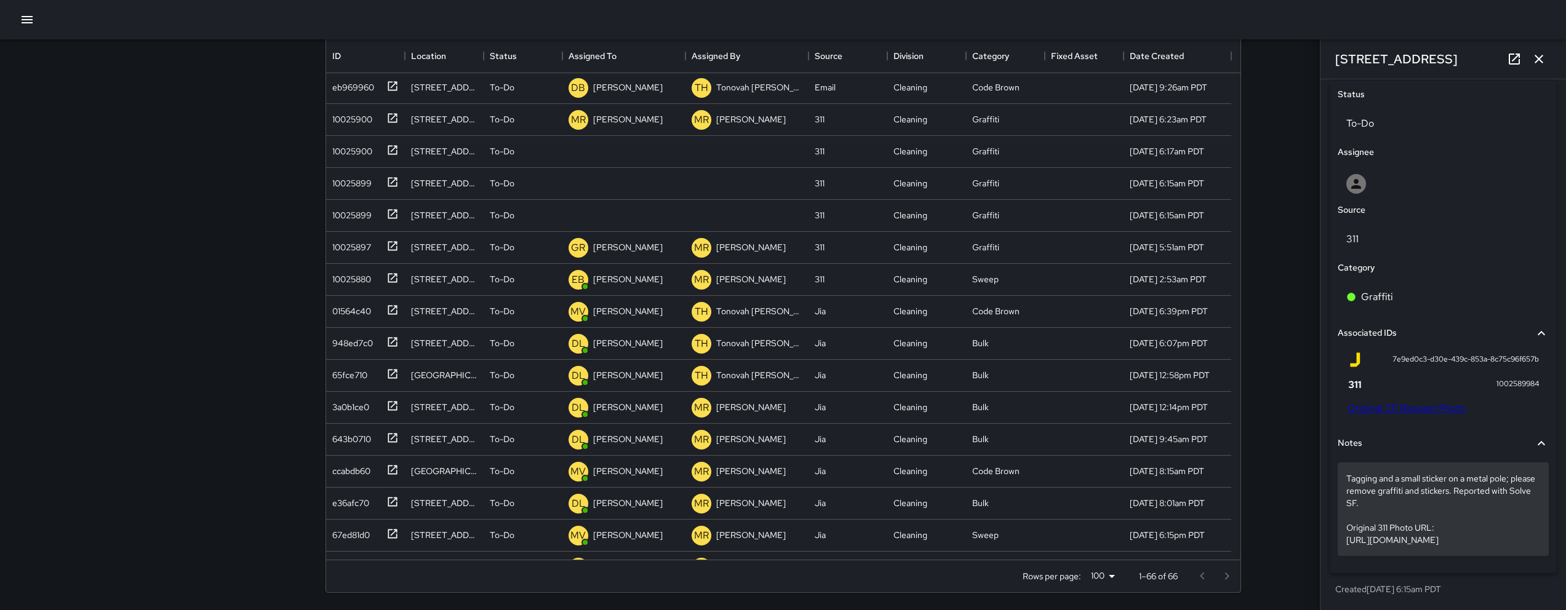
click at [1396, 492] on p "Tagging and a small sticker on a metal pole; please remove graffiti and sticker…" at bounding box center [1443, 510] width 194 height 74
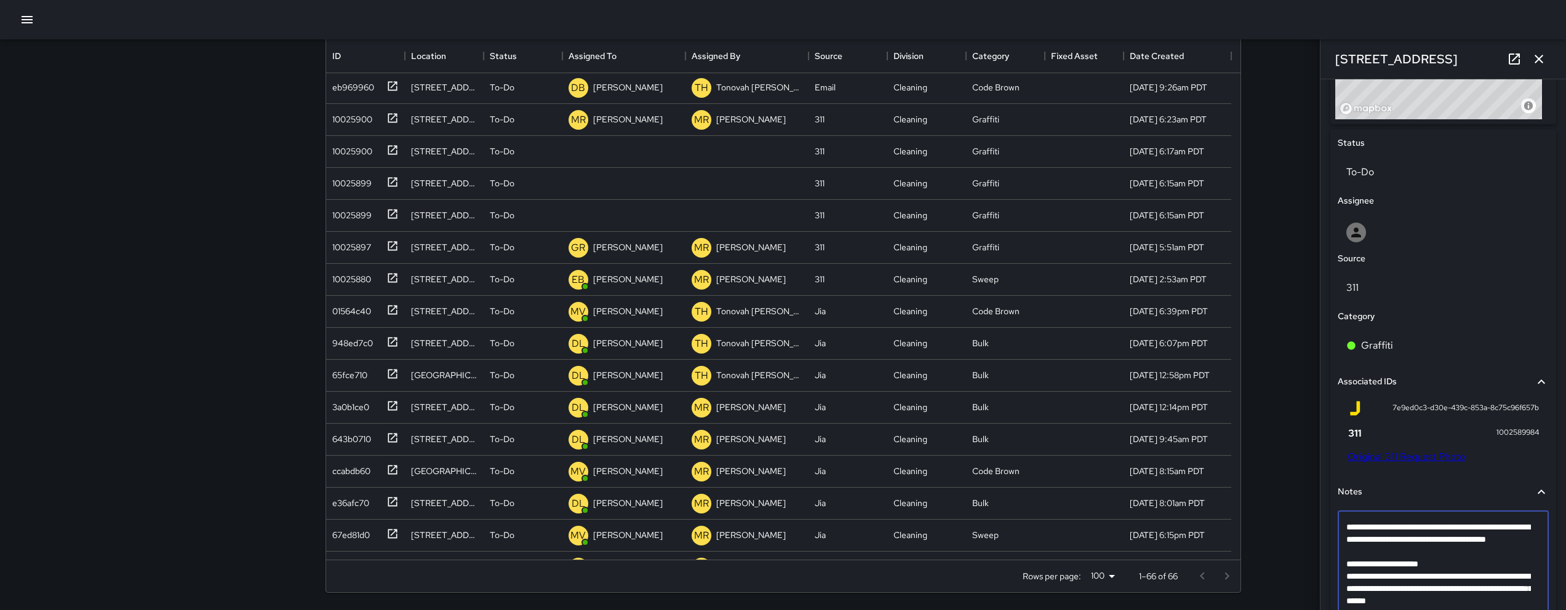
click at [1391, 562] on textarea "**********" at bounding box center [1438, 570] width 185 height 98
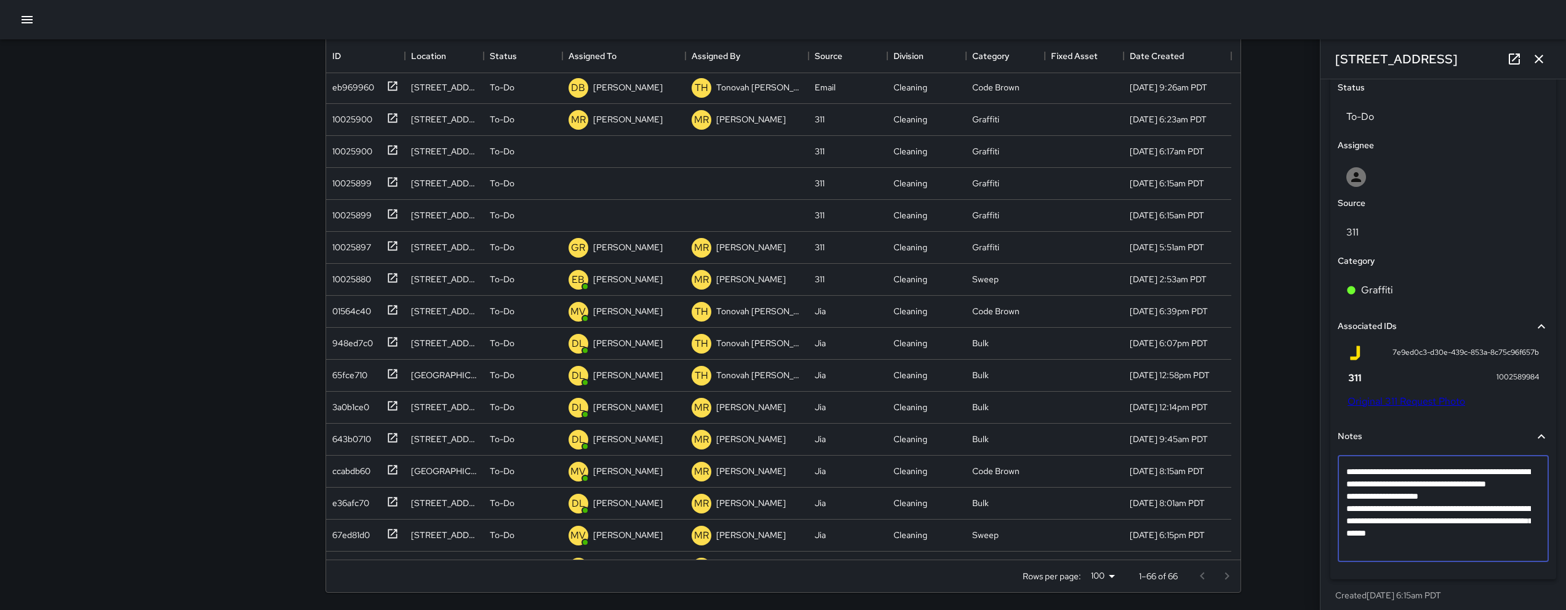
scroll to position [593, 0]
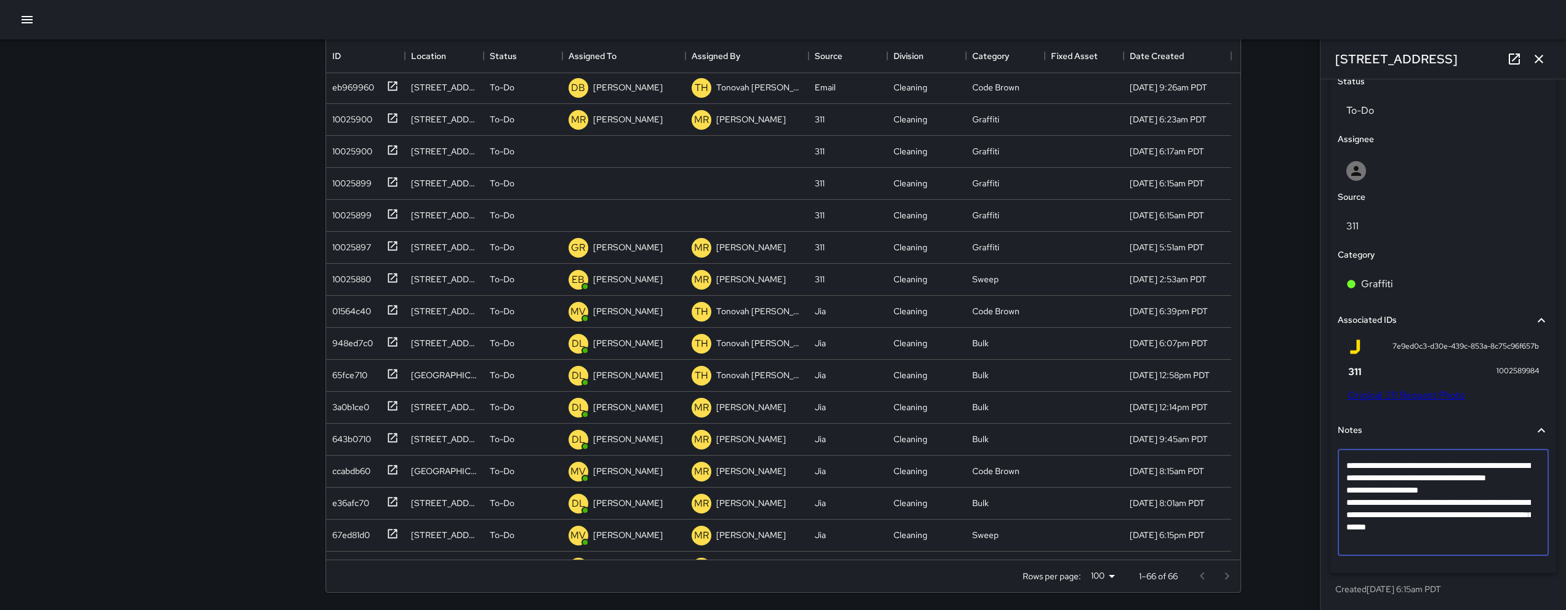
click at [1530, 543] on textarea "**********" at bounding box center [1438, 503] width 185 height 86
click at [1447, 550] on textarea "**********" at bounding box center [1438, 509] width 185 height 98
click at [1420, 556] on textarea "**********" at bounding box center [1438, 515] width 185 height 111
type textarea "**********"
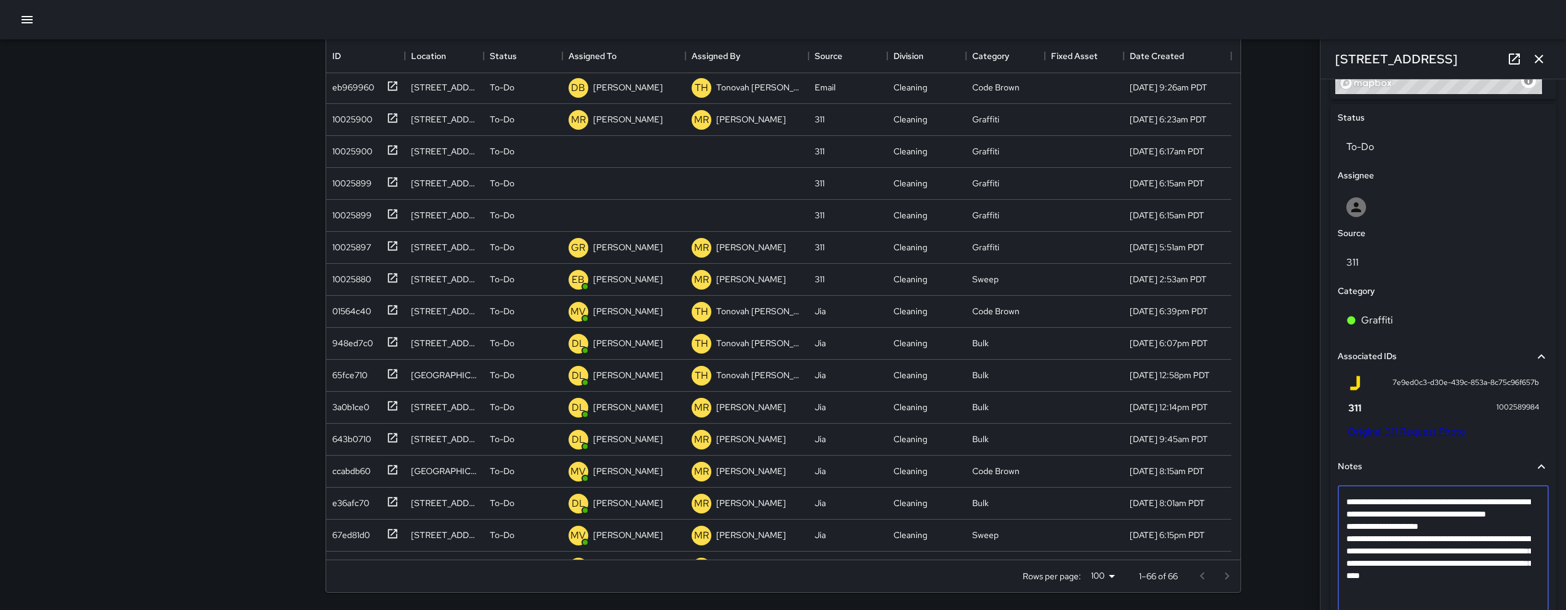
scroll to position [484, 0]
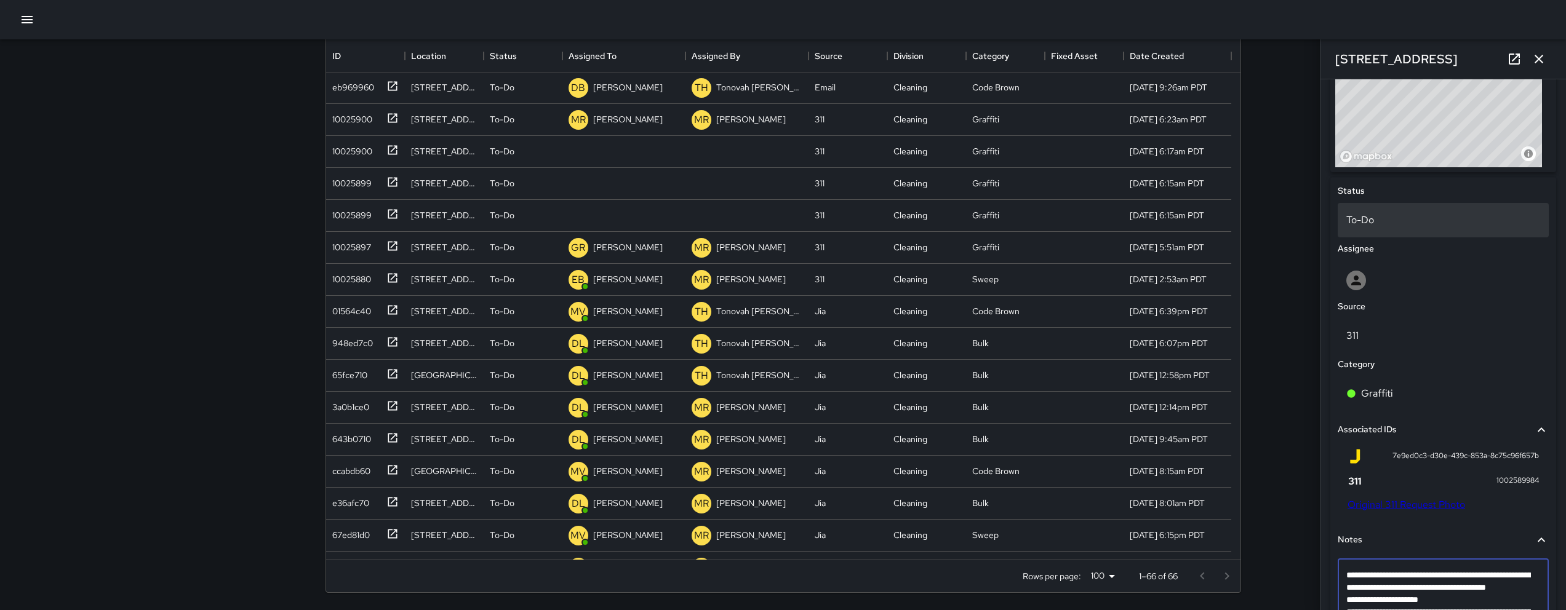
click at [1415, 210] on div "To-Do" at bounding box center [1443, 220] width 211 height 34
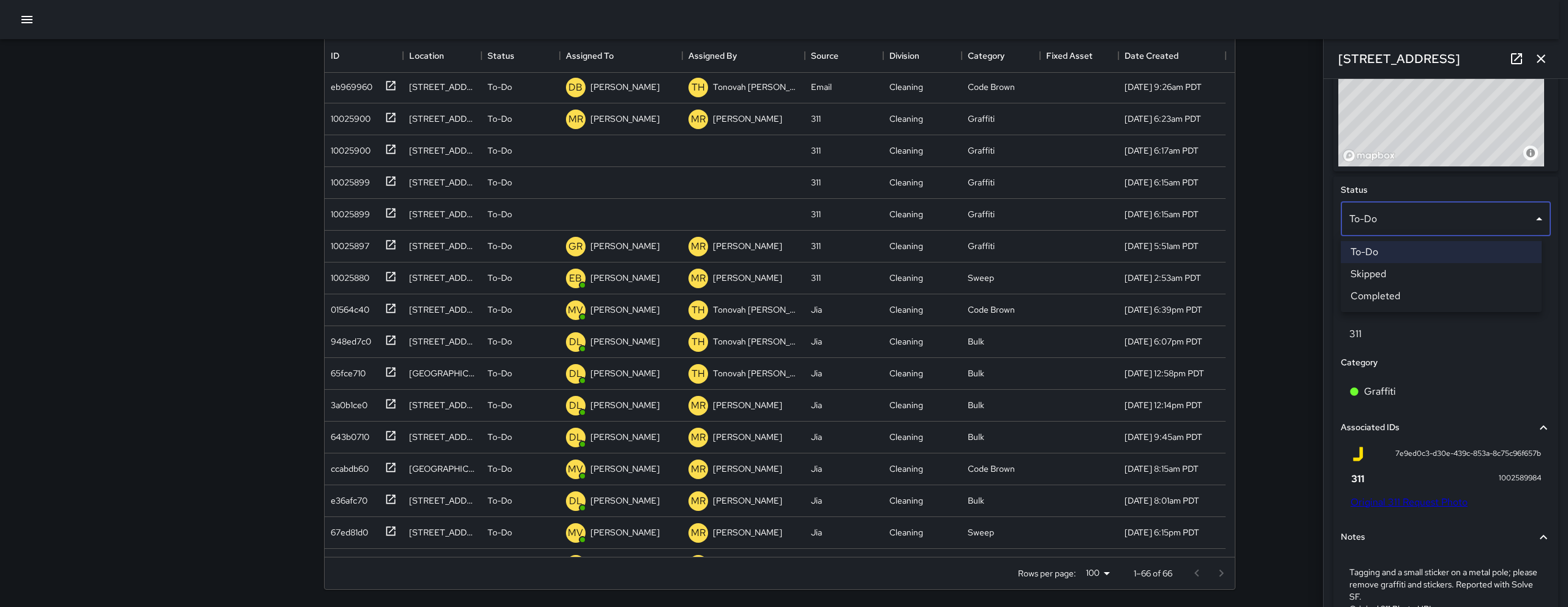
click at [1407, 270] on li "Skipped" at bounding box center [1442, 275] width 201 height 22
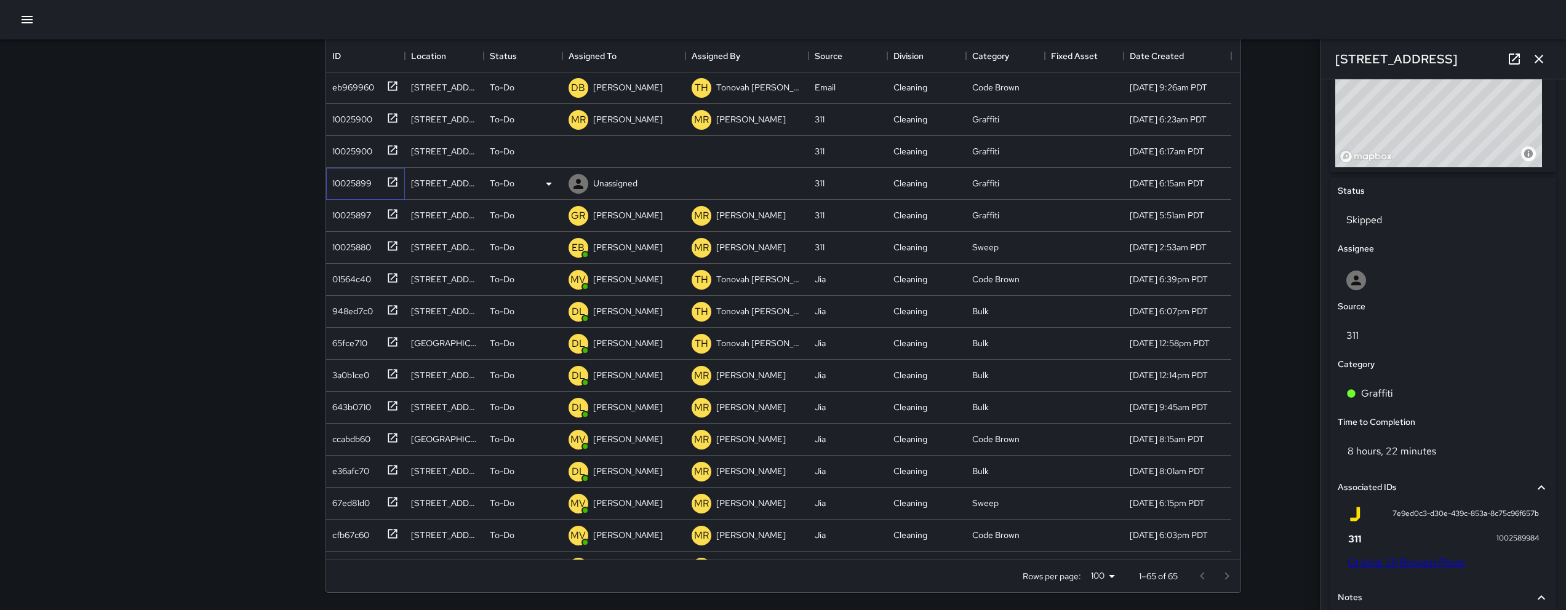
click at [332, 183] on div "10025899" at bounding box center [349, 180] width 44 height 17
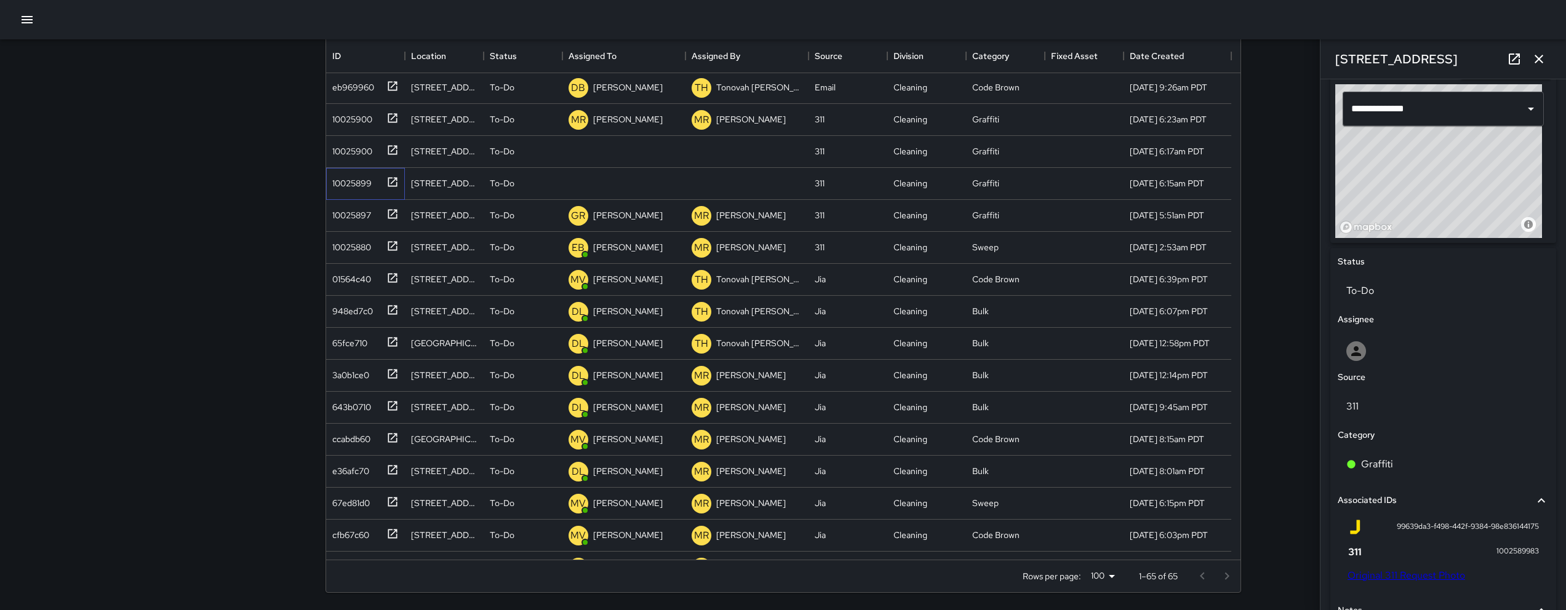
scroll to position [436, 0]
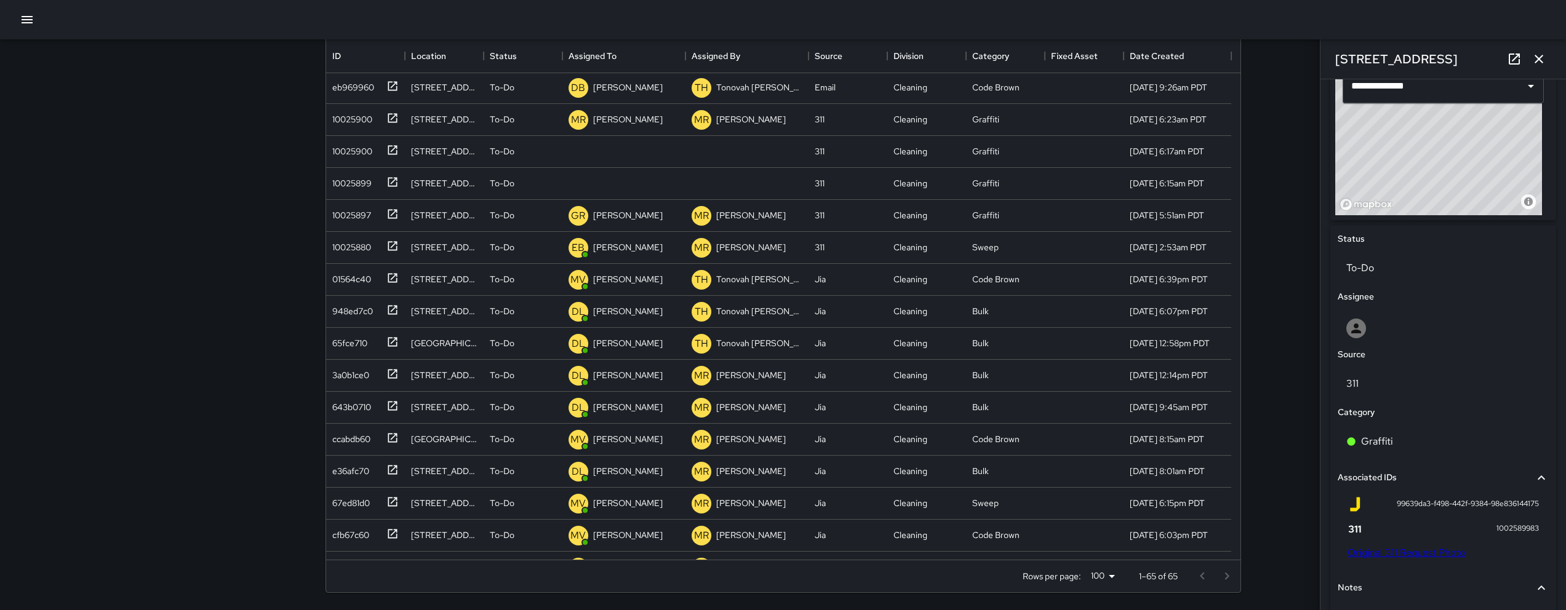
click at [1404, 556] on link "Original 311 Request Photo" at bounding box center [1407, 552] width 118 height 13
drag, startPoint x: 1446, startPoint y: 55, endPoint x: 1336, endPoint y: 52, distance: 109.6
click at [1336, 52] on div "[STREET_ADDRESS]" at bounding box center [1444, 58] width 246 height 39
click at [1336, 52] on h6 "[STREET_ADDRESS]" at bounding box center [1396, 59] width 122 height 20
drag, startPoint x: 1436, startPoint y: 63, endPoint x: 1337, endPoint y: 62, distance: 99.1
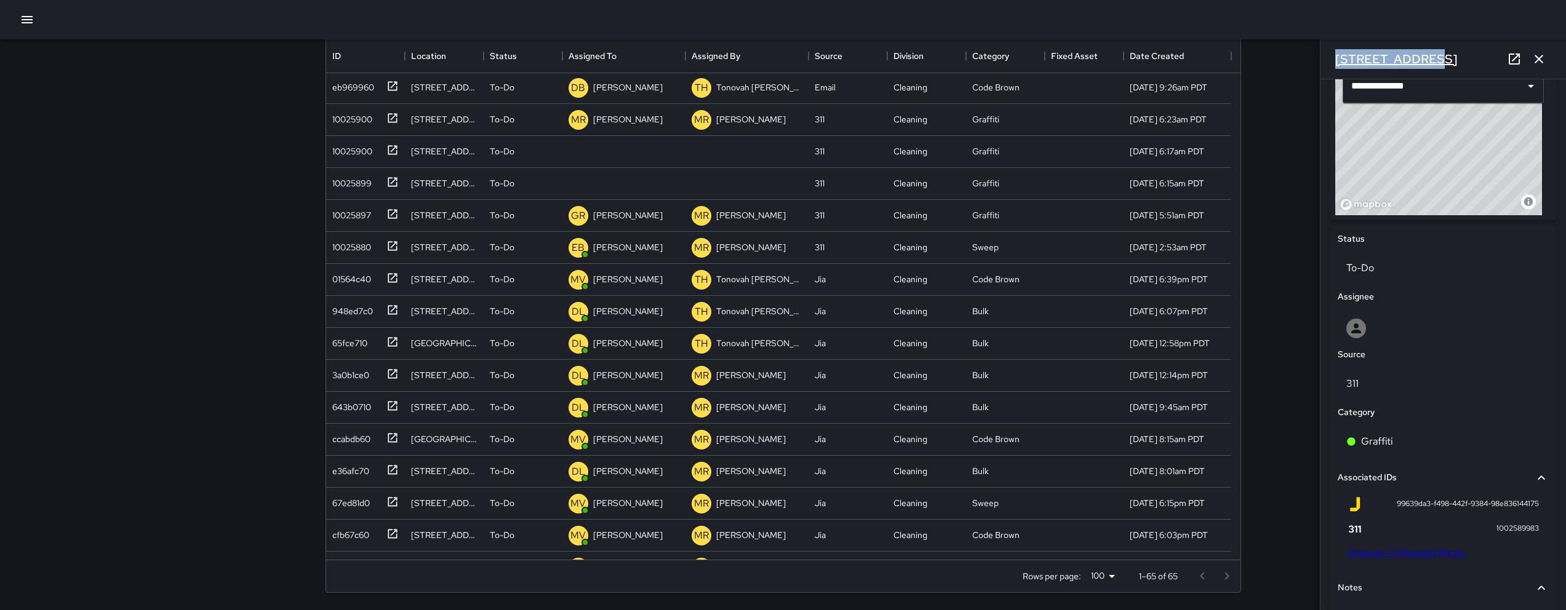
click at [1337, 62] on div "[STREET_ADDRESS]" at bounding box center [1444, 58] width 246 height 39
copy h6 "[STREET_ADDRESS]"
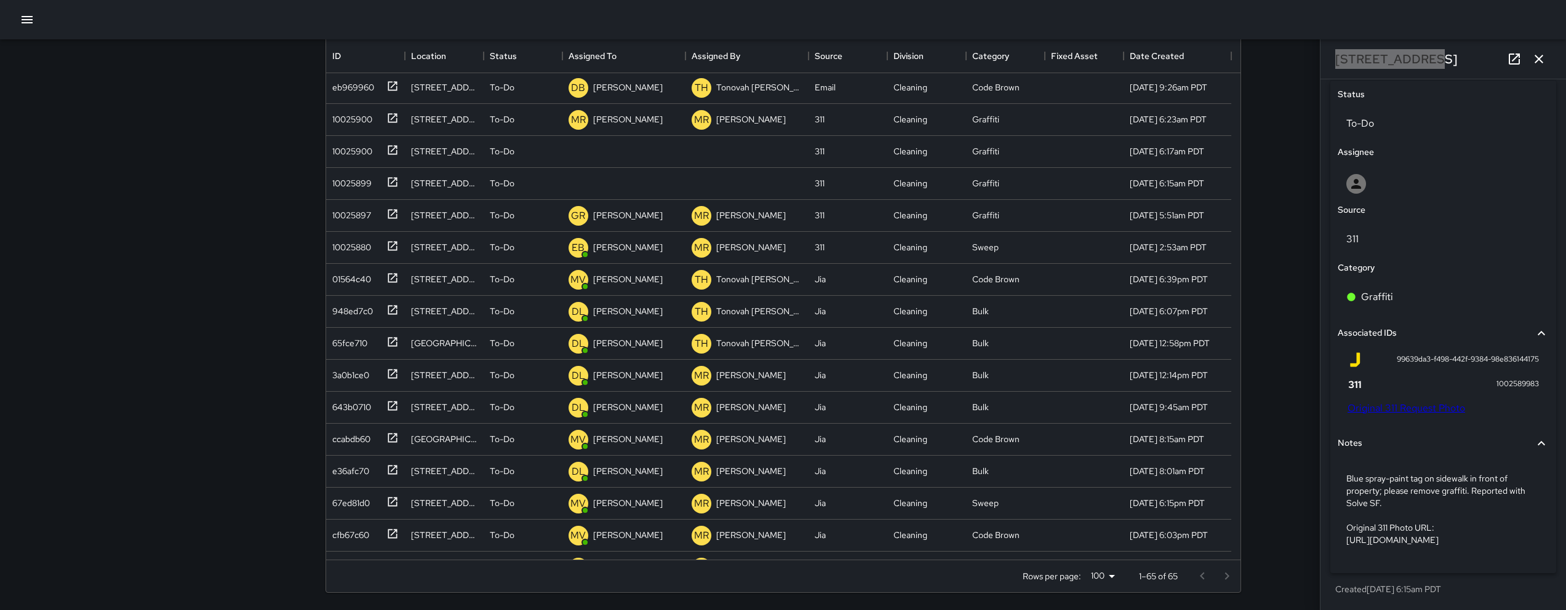
scroll to position [605, 0]
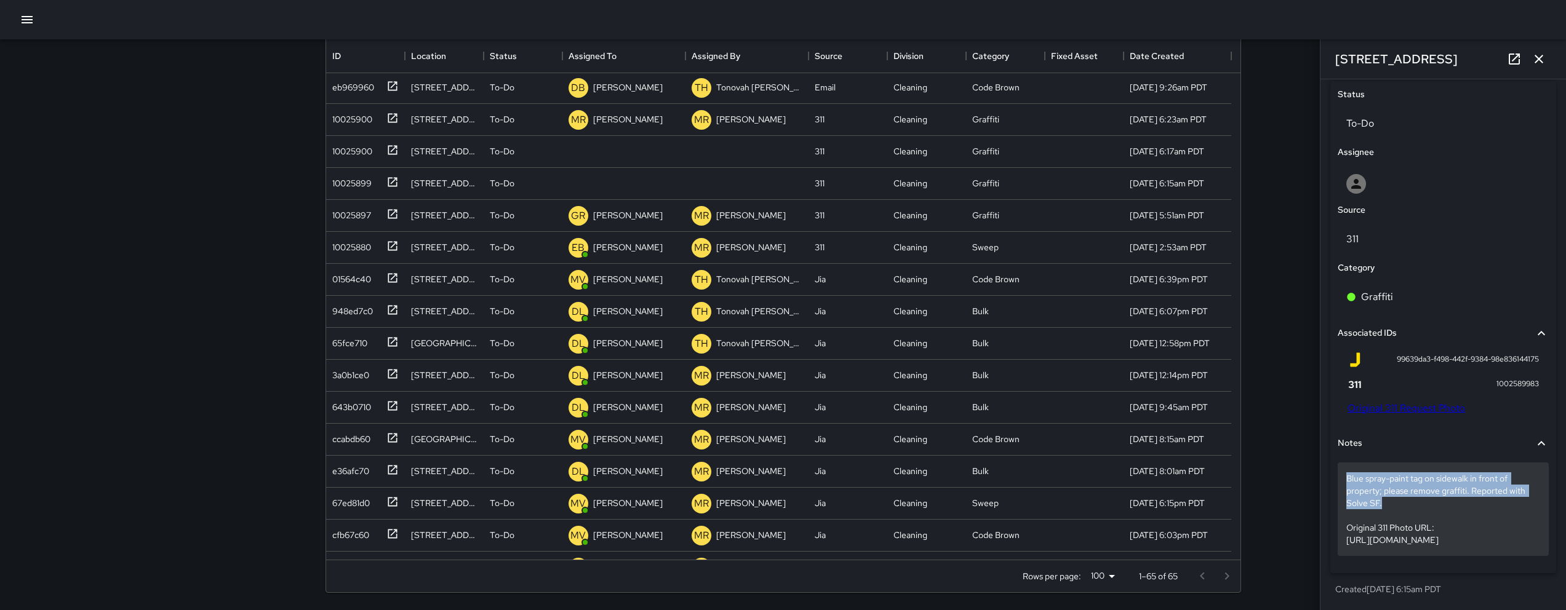
drag, startPoint x: 1385, startPoint y: 479, endPoint x: 1346, endPoint y: 454, distance: 46.3
click at [1346, 473] on p "Blue spray-paint tag on sidewalk in front of property; please remove graffiti. …" at bounding box center [1443, 510] width 194 height 74
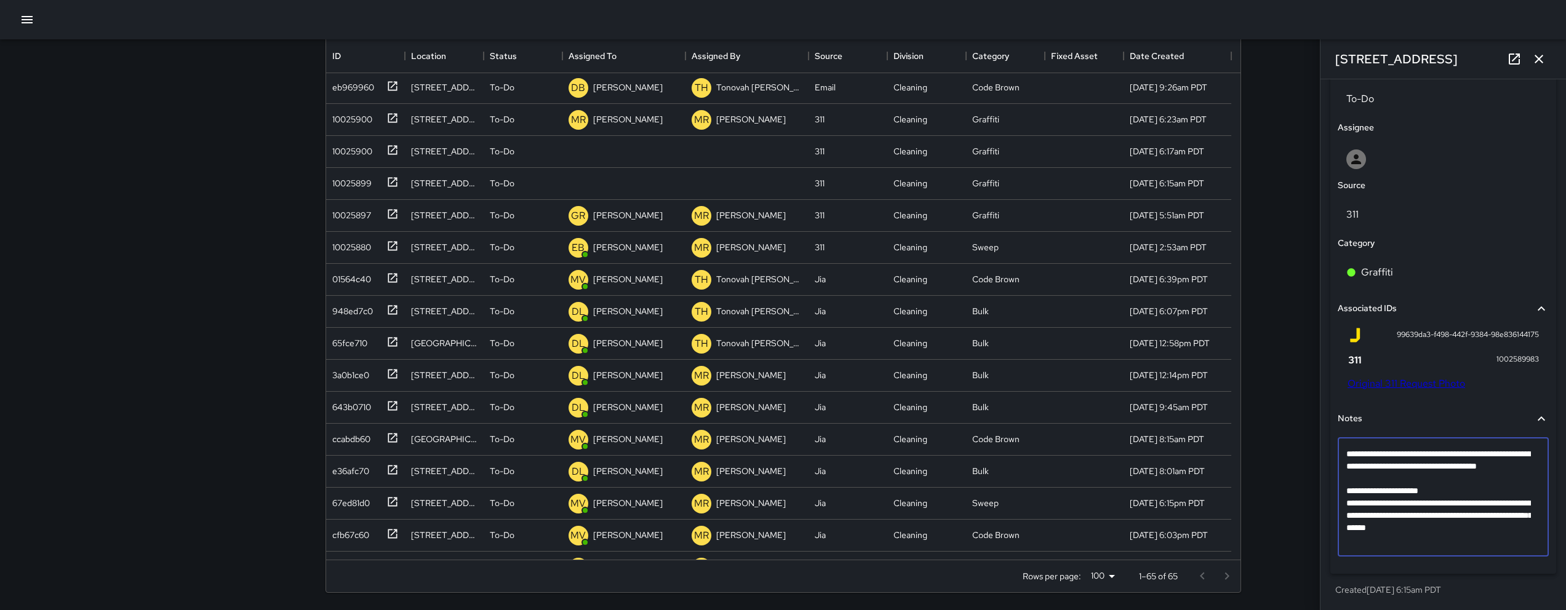
scroll to position [532, 0]
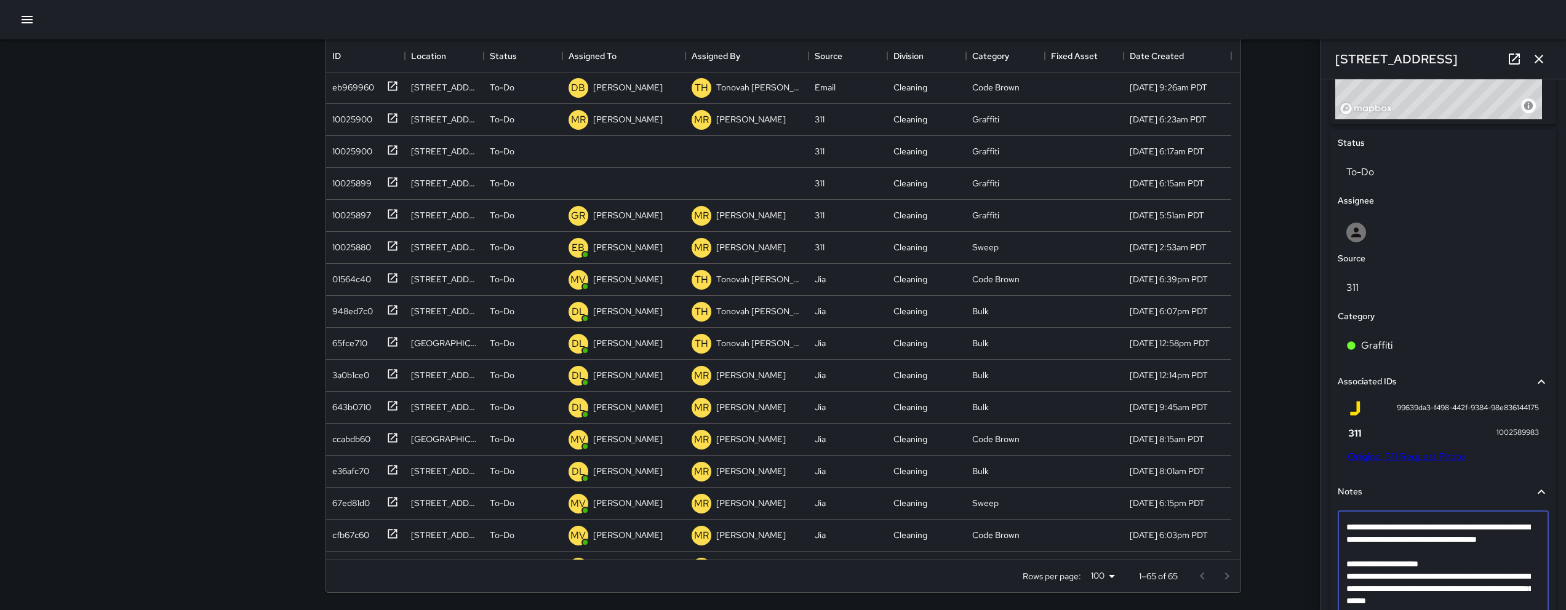
drag, startPoint x: 1394, startPoint y: 553, endPoint x: 1353, endPoint y: 531, distance: 46.8
click at [1348, 527] on textarea "**********" at bounding box center [1438, 570] width 185 height 98
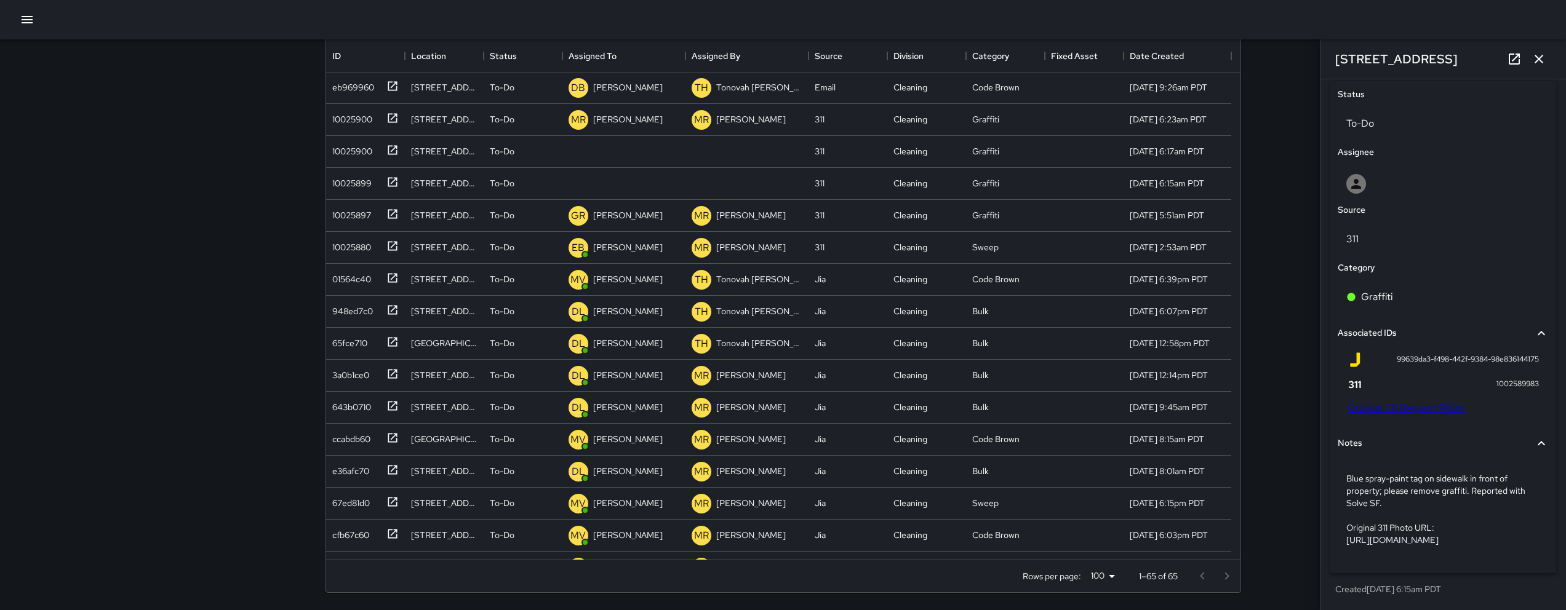
scroll to position [605, 0]
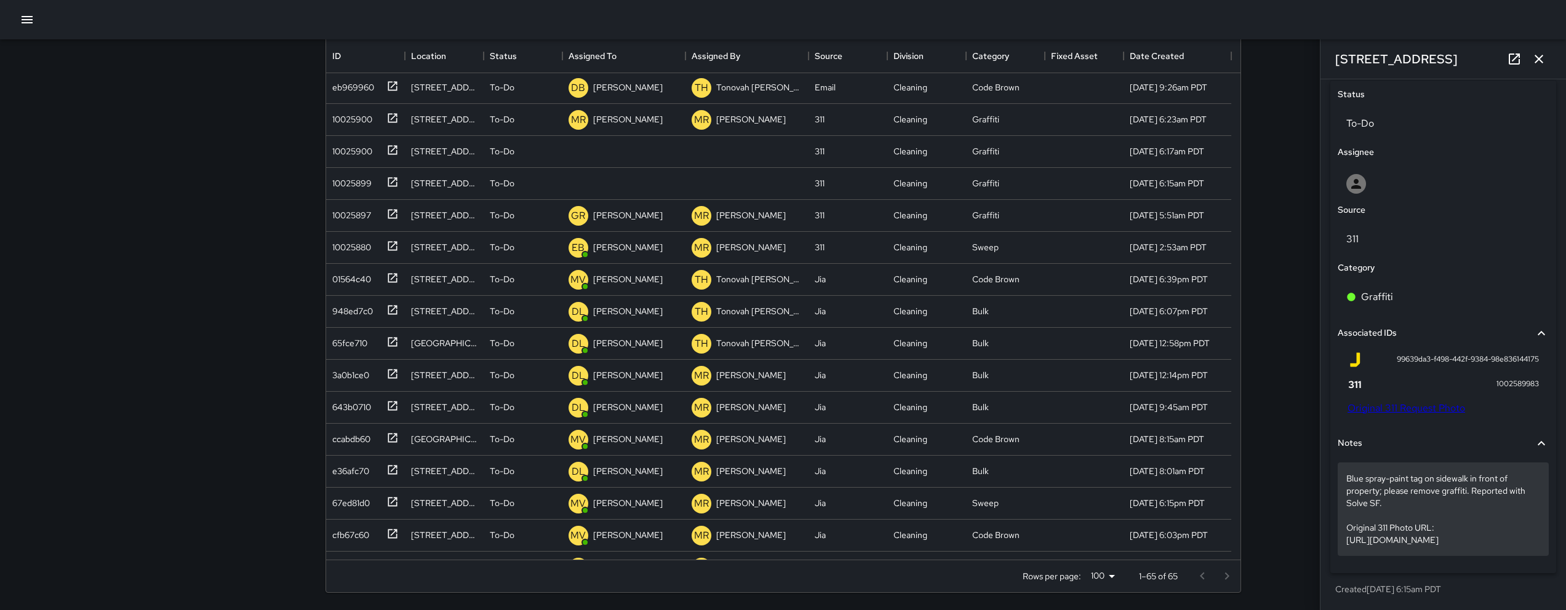
click at [1384, 494] on p "Blue spray-paint tag on sidewalk in front of property; please remove graffiti. …" at bounding box center [1443, 510] width 194 height 74
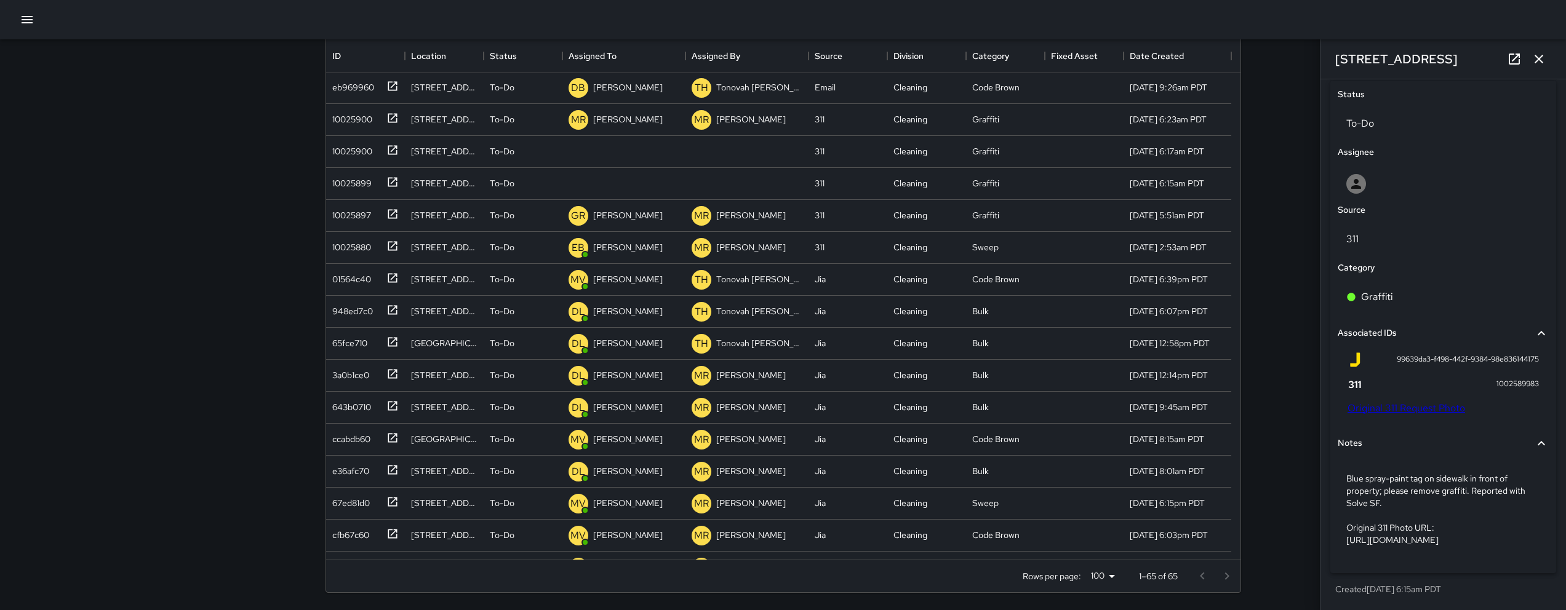
scroll to position [532, 0]
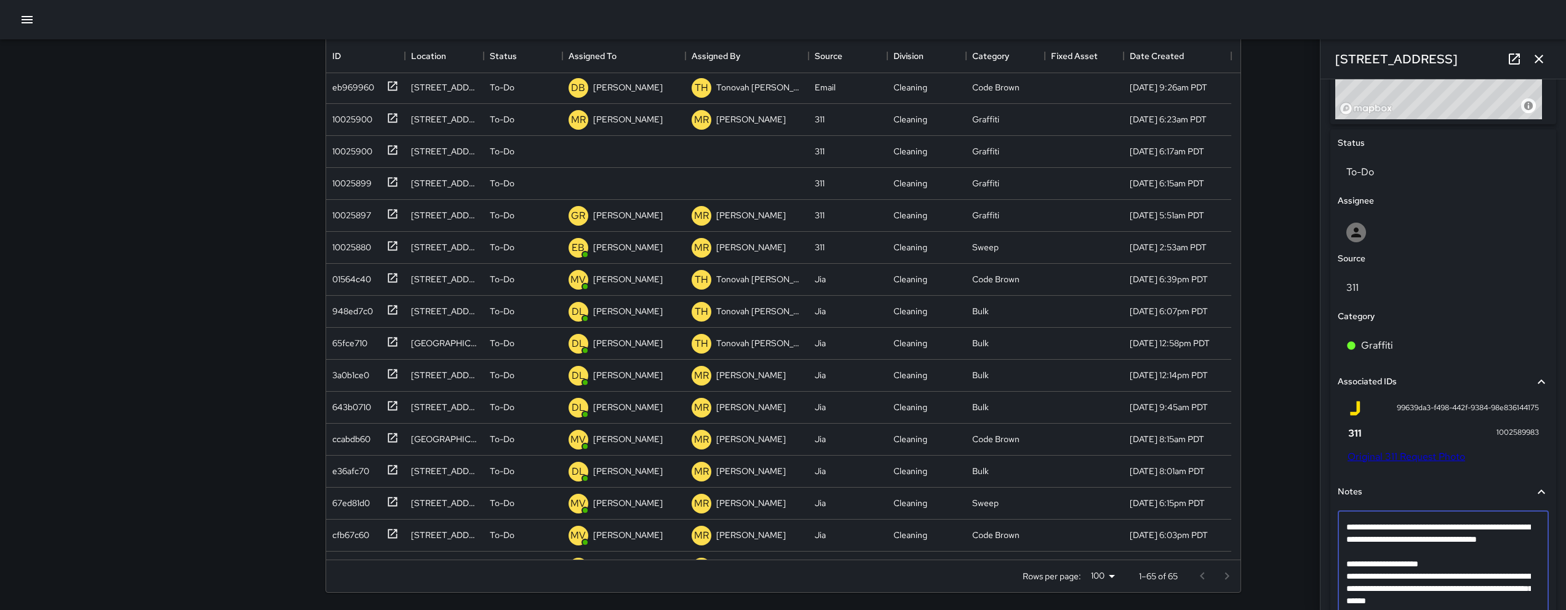
click at [1378, 567] on textarea "**********" at bounding box center [1438, 570] width 185 height 98
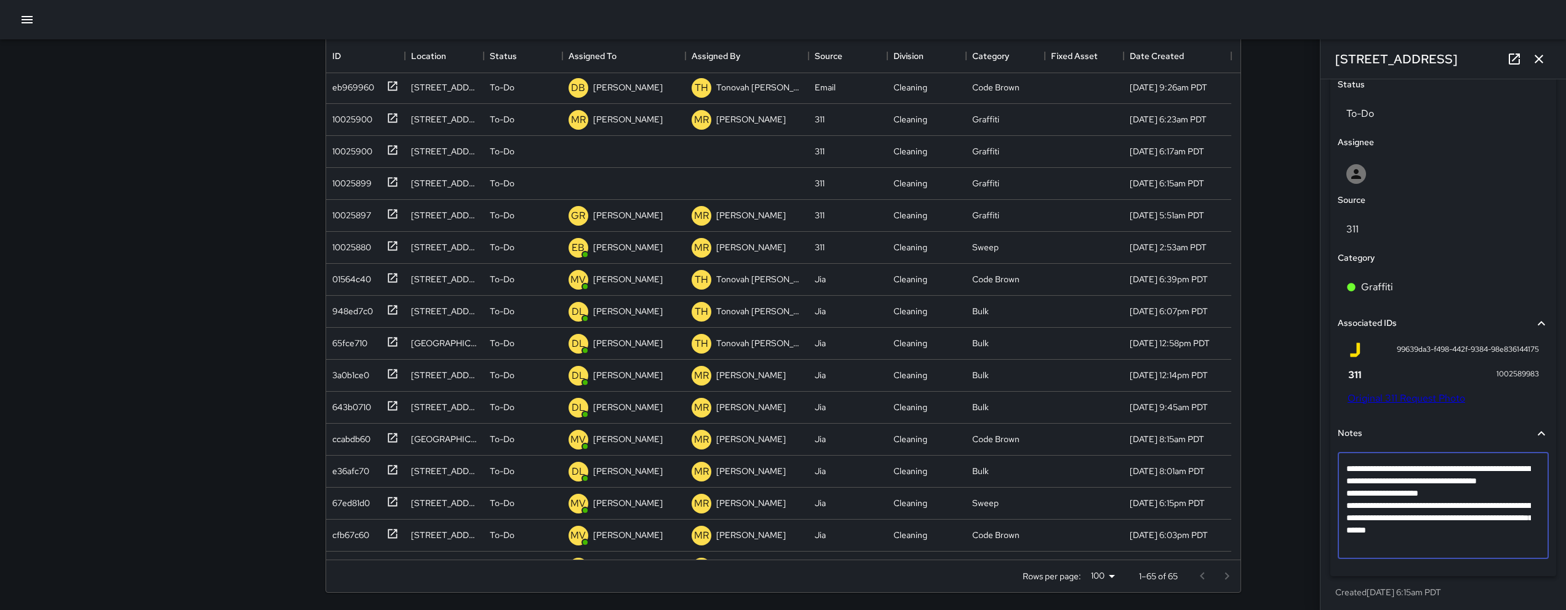
scroll to position [593, 0]
click at [1530, 545] on textarea "**********" at bounding box center [1438, 503] width 185 height 86
click at [1373, 554] on textarea "**********" at bounding box center [1438, 509] width 185 height 98
type textarea "**********"
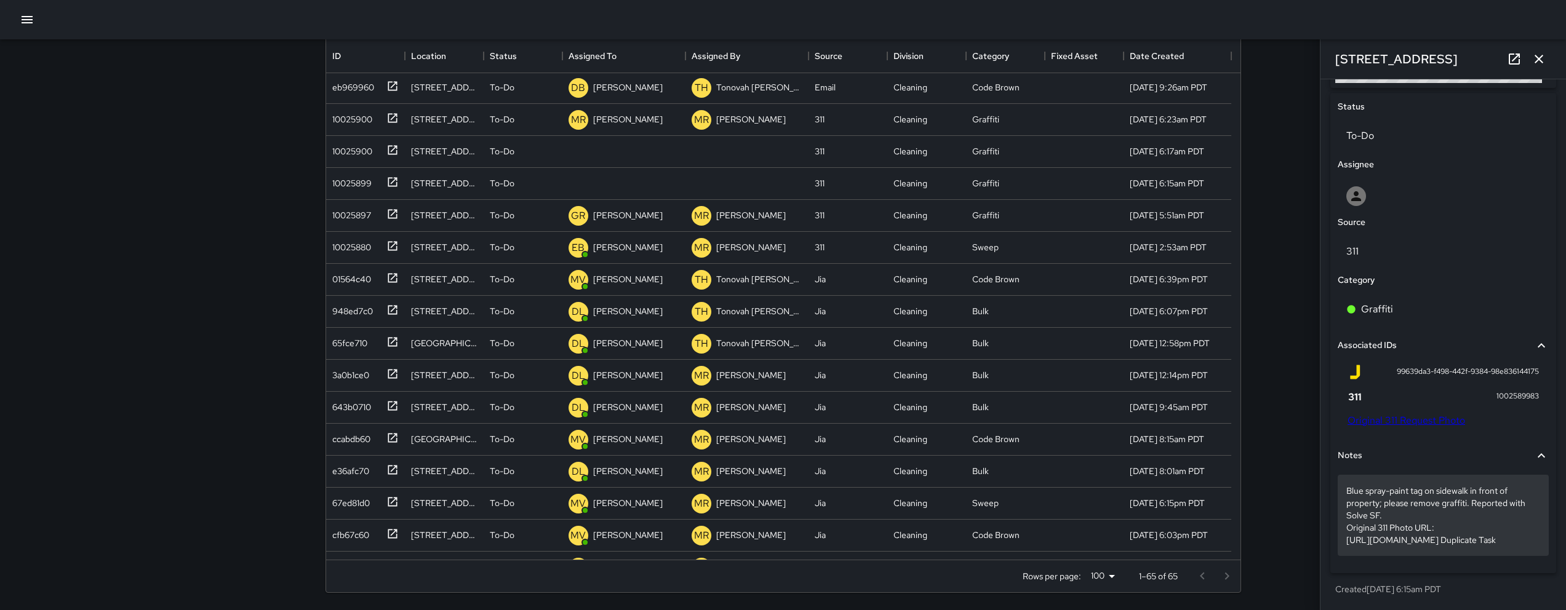
click at [1465, 546] on p "Blue spray-paint tag on sidewalk in front of property; please remove graffiti. …" at bounding box center [1443, 516] width 194 height 62
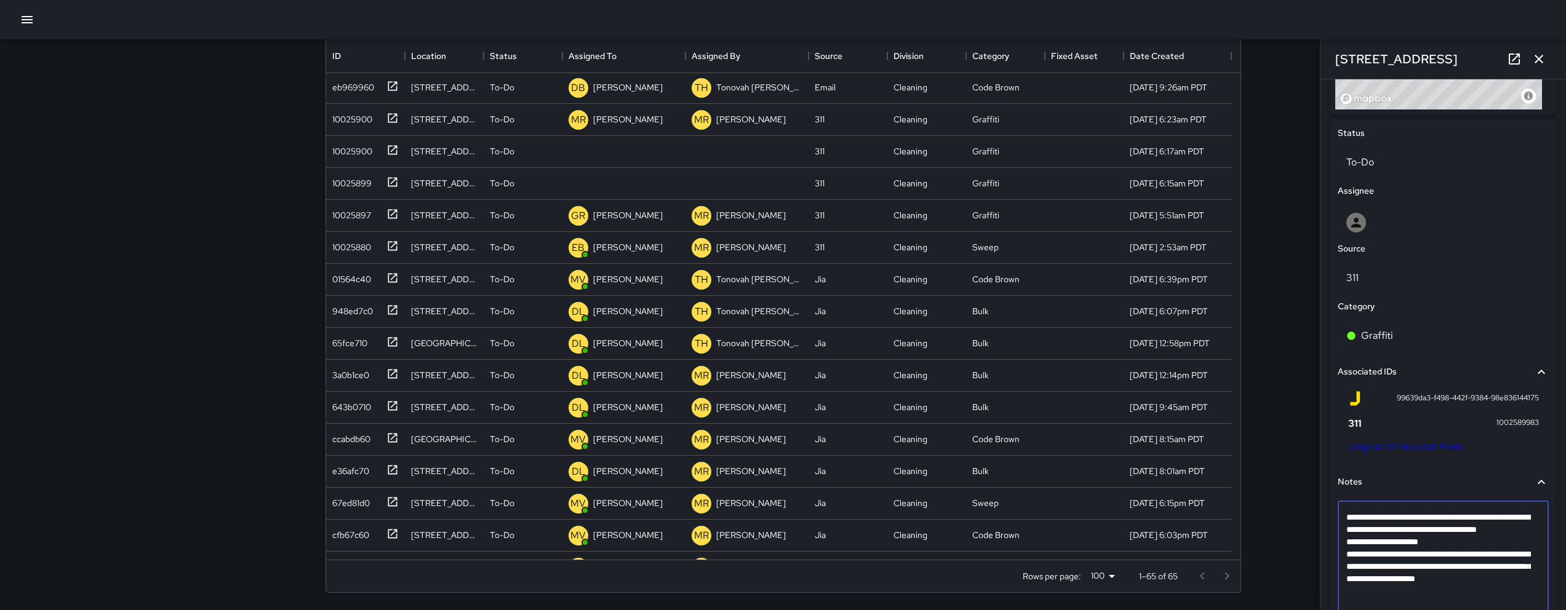
scroll to position [606, 0]
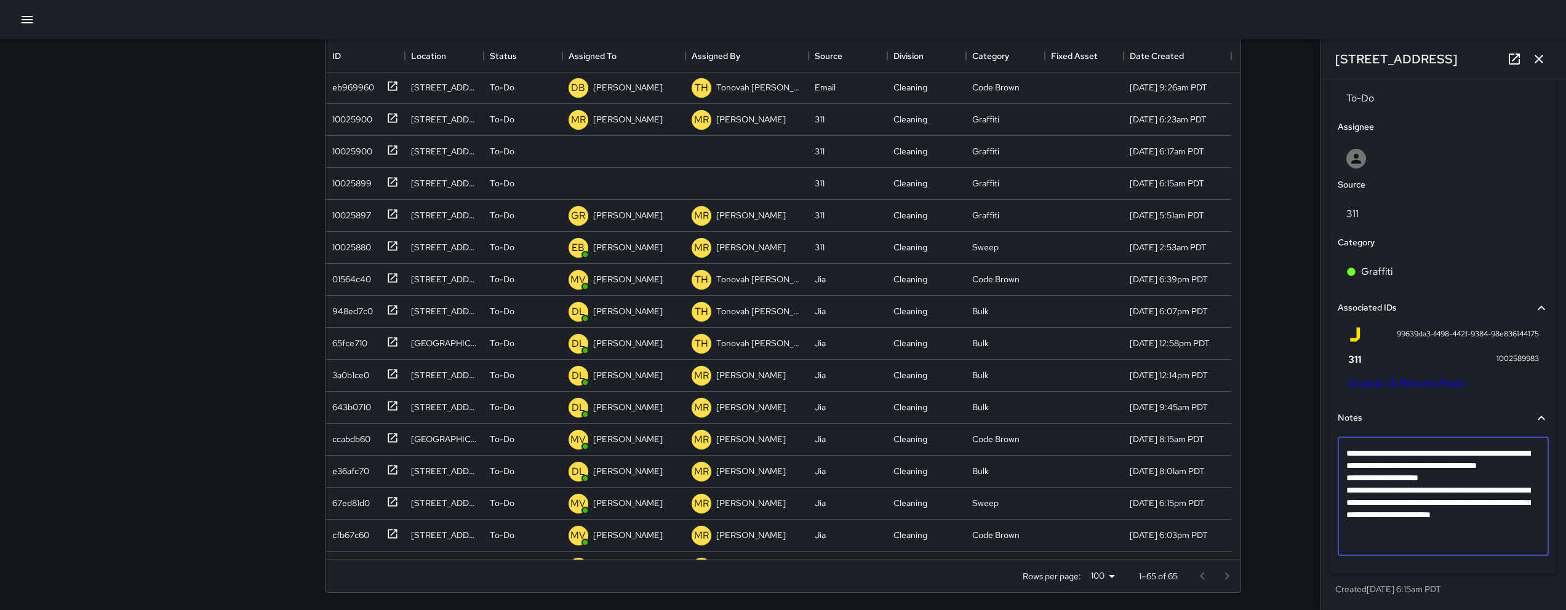
type textarea "**********"
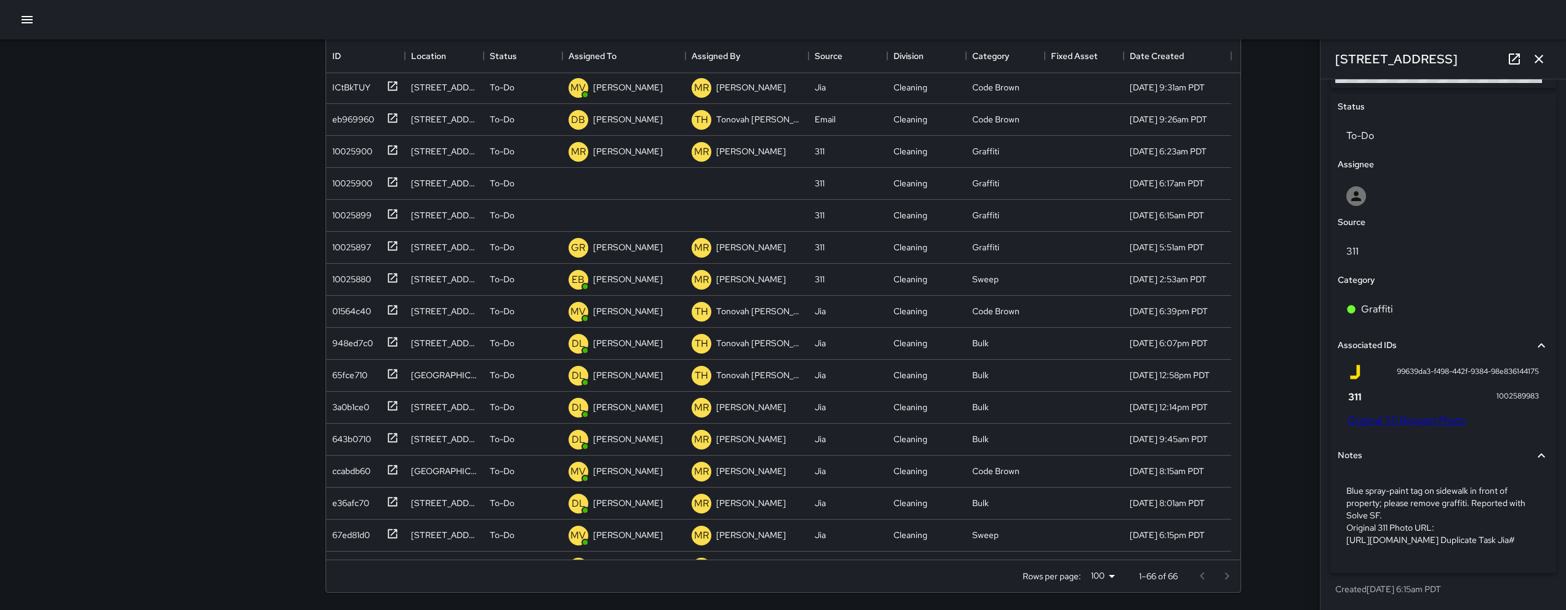
scroll to position [833, 0]
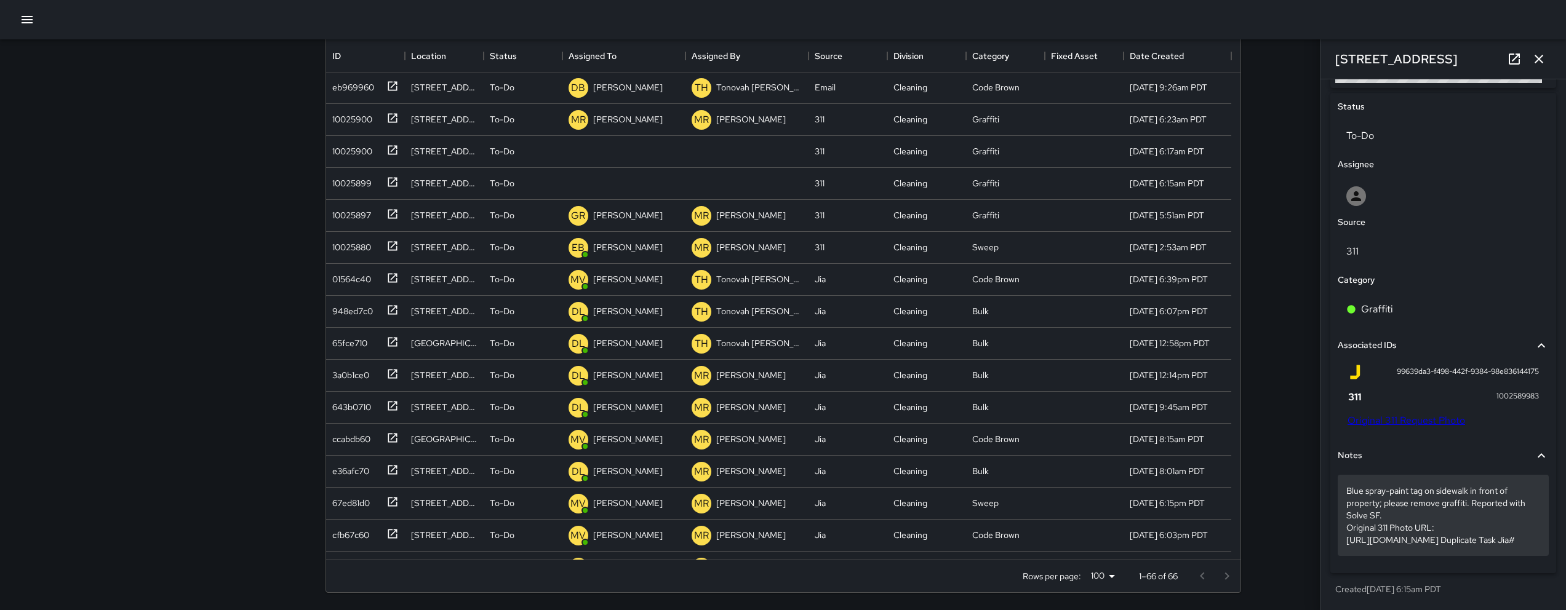
click at [1431, 545] on p "Blue spray-paint tag on sidewalk in front of property; please remove graffiti. …" at bounding box center [1443, 516] width 194 height 62
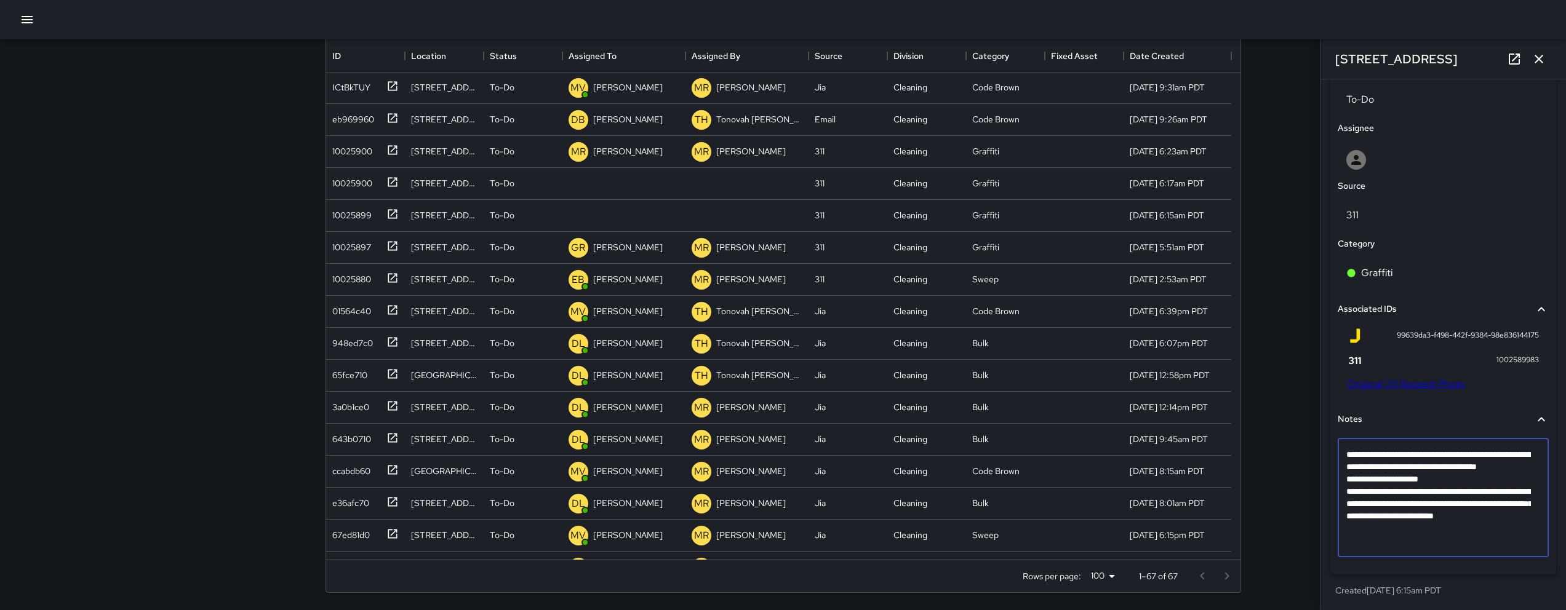
scroll to position [606, 0]
type textarea "**********"
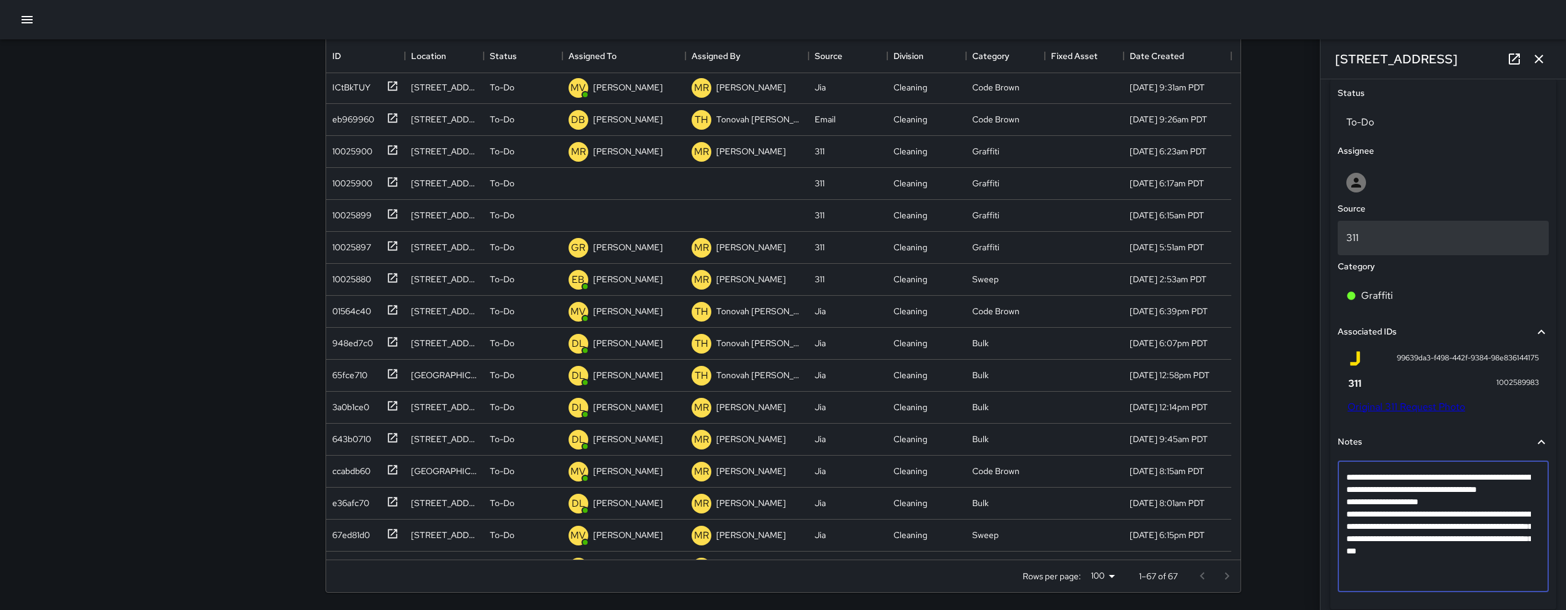
scroll to position [490, 0]
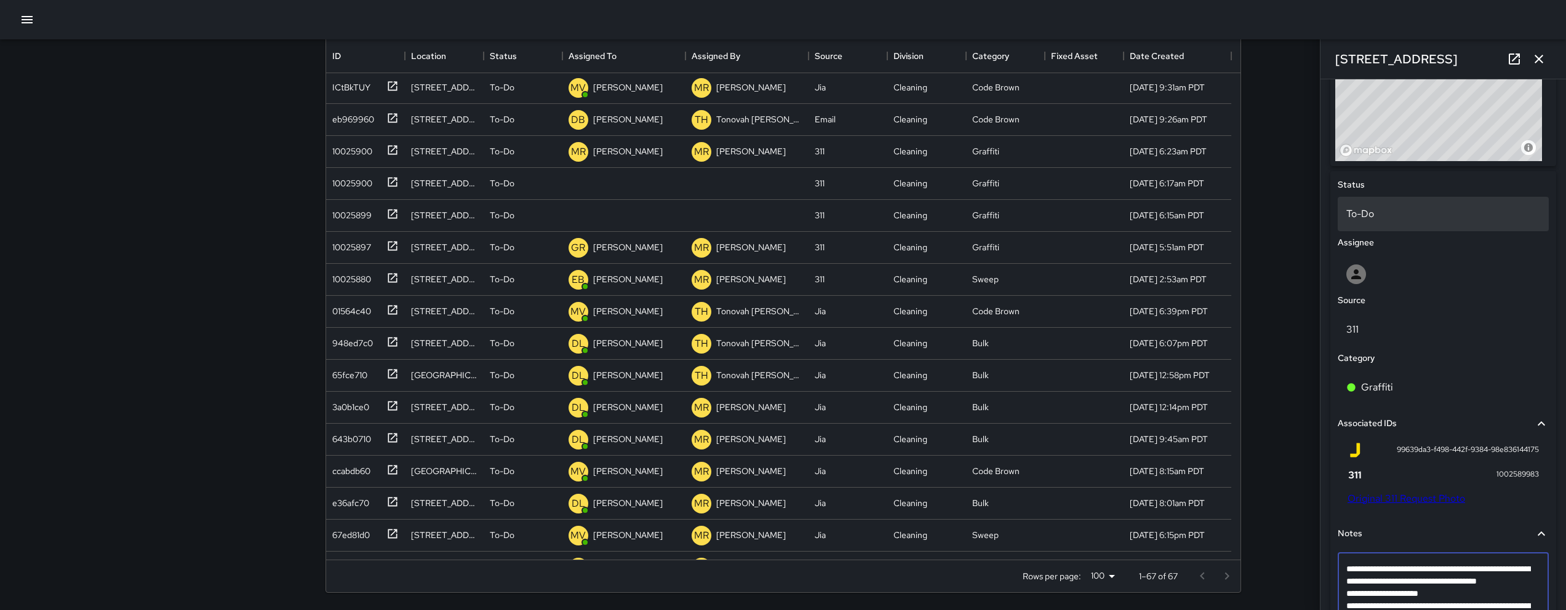
click at [1397, 208] on p "To-Do" at bounding box center [1443, 214] width 194 height 15
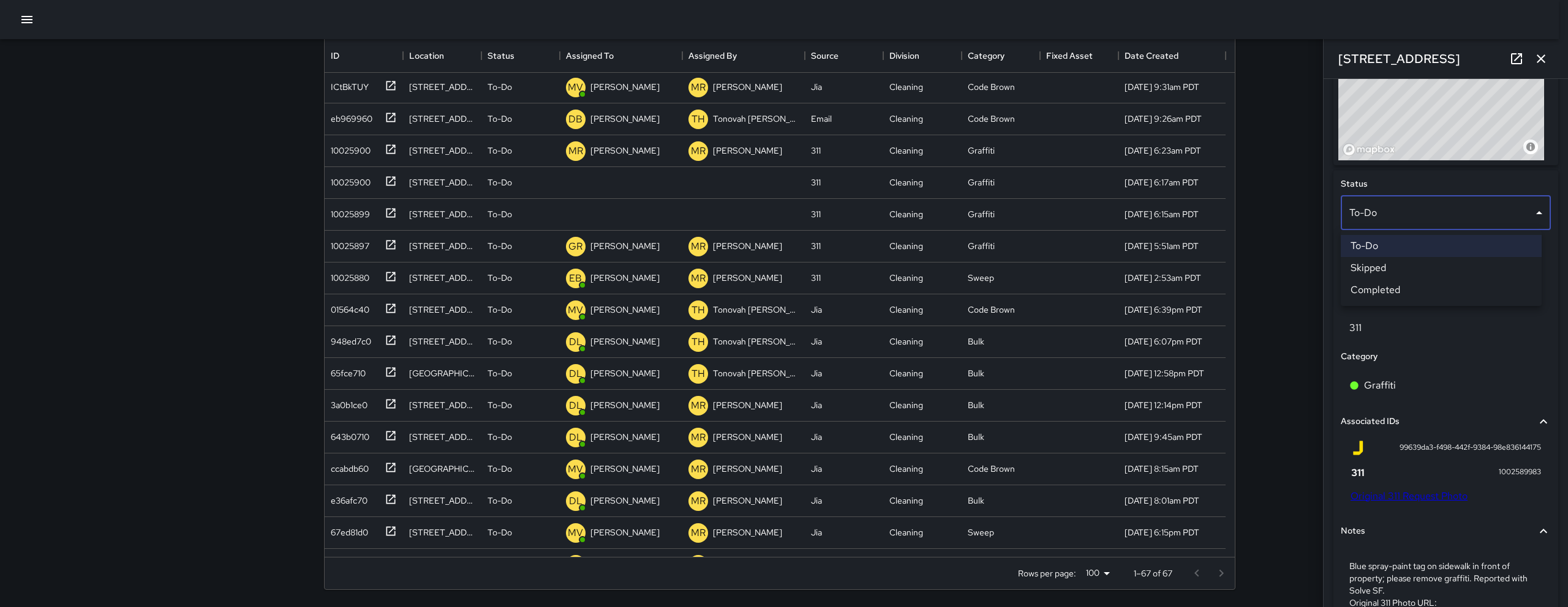
click at [1387, 262] on li "Skipped" at bounding box center [1442, 268] width 201 height 22
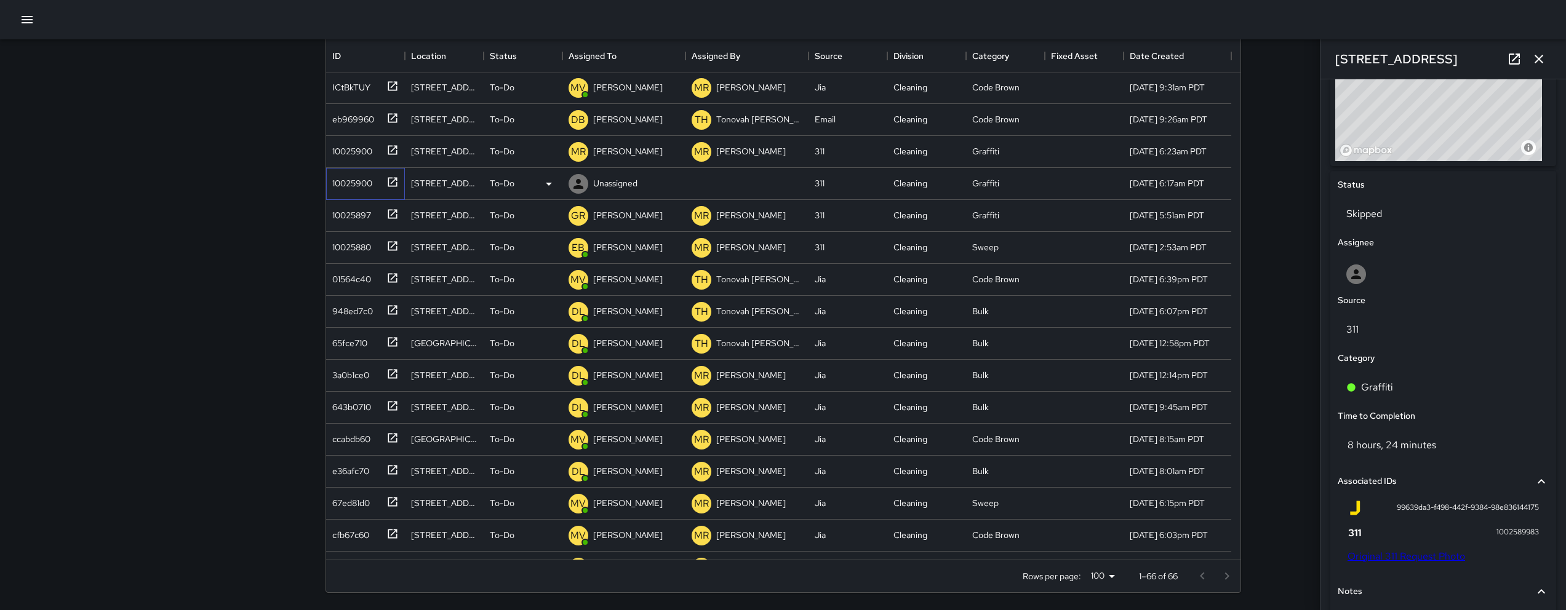
click at [351, 182] on div "10025900" at bounding box center [349, 180] width 45 height 17
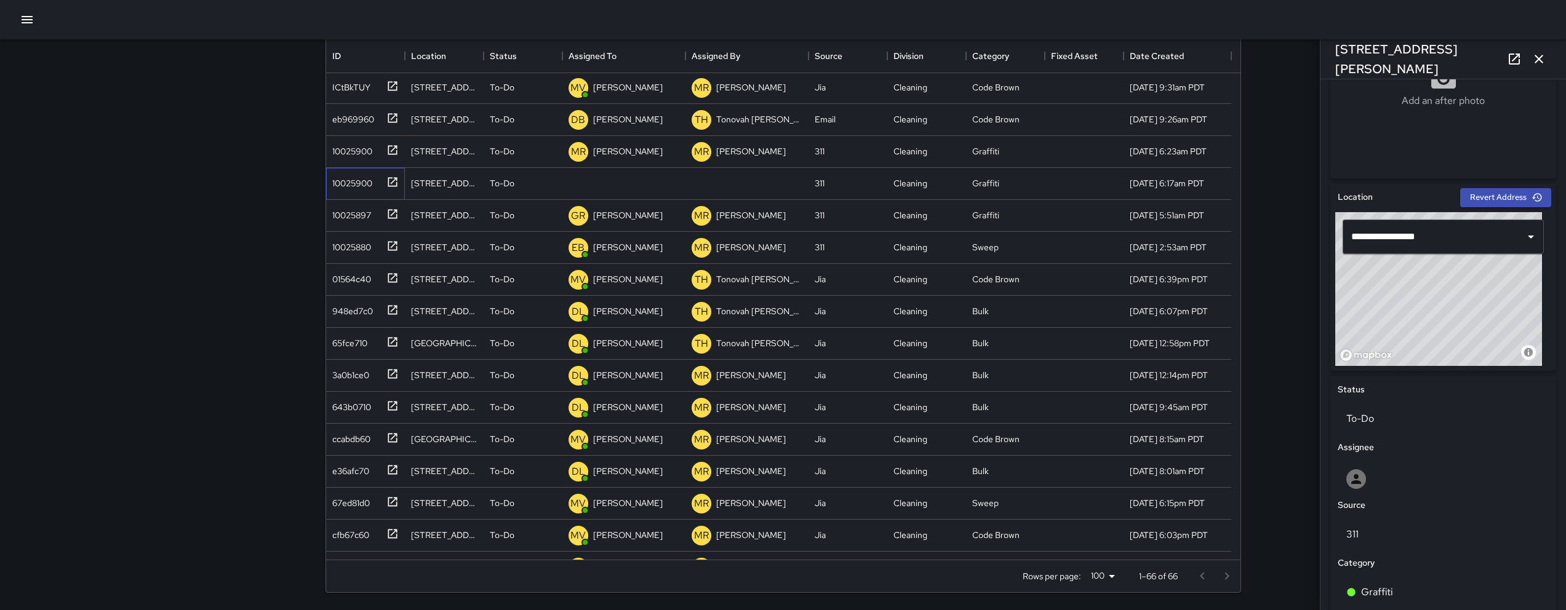
scroll to position [426, 0]
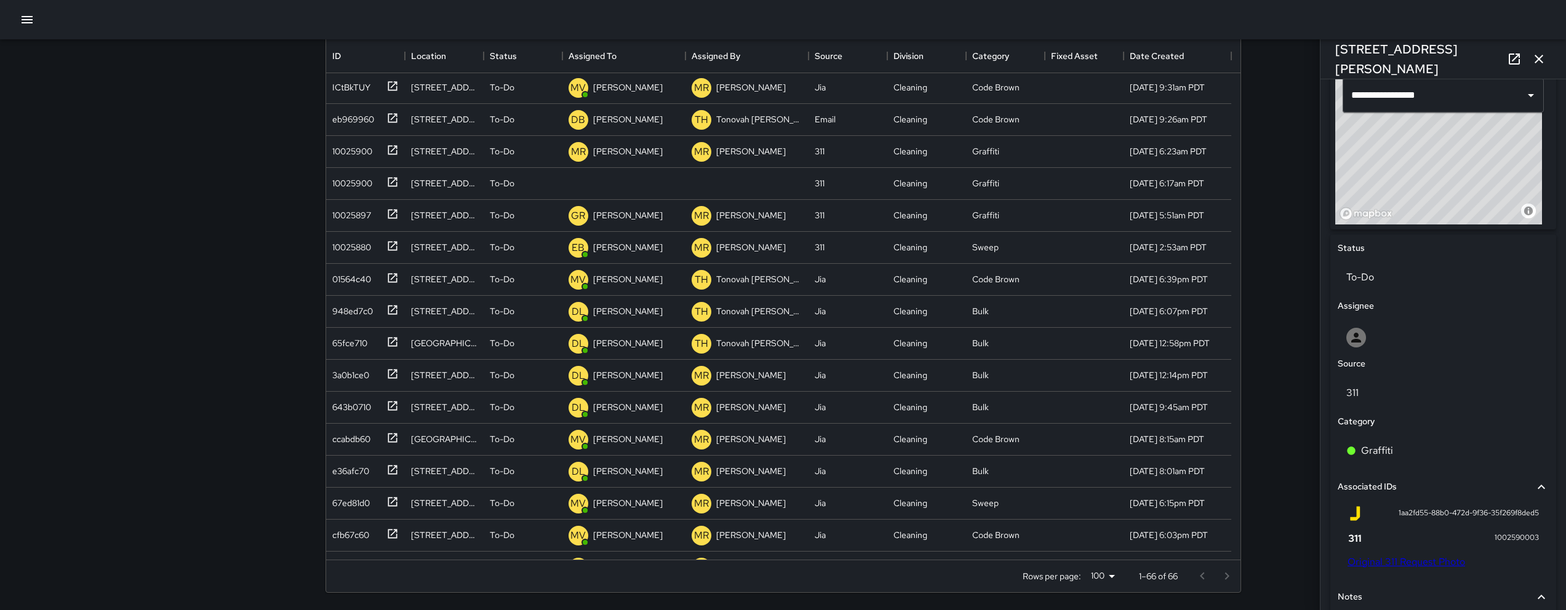
click at [1419, 562] on link "Original 311 Request Photo" at bounding box center [1407, 562] width 118 height 13
click at [356, 161] on div "10025900" at bounding box center [365, 152] width 79 height 32
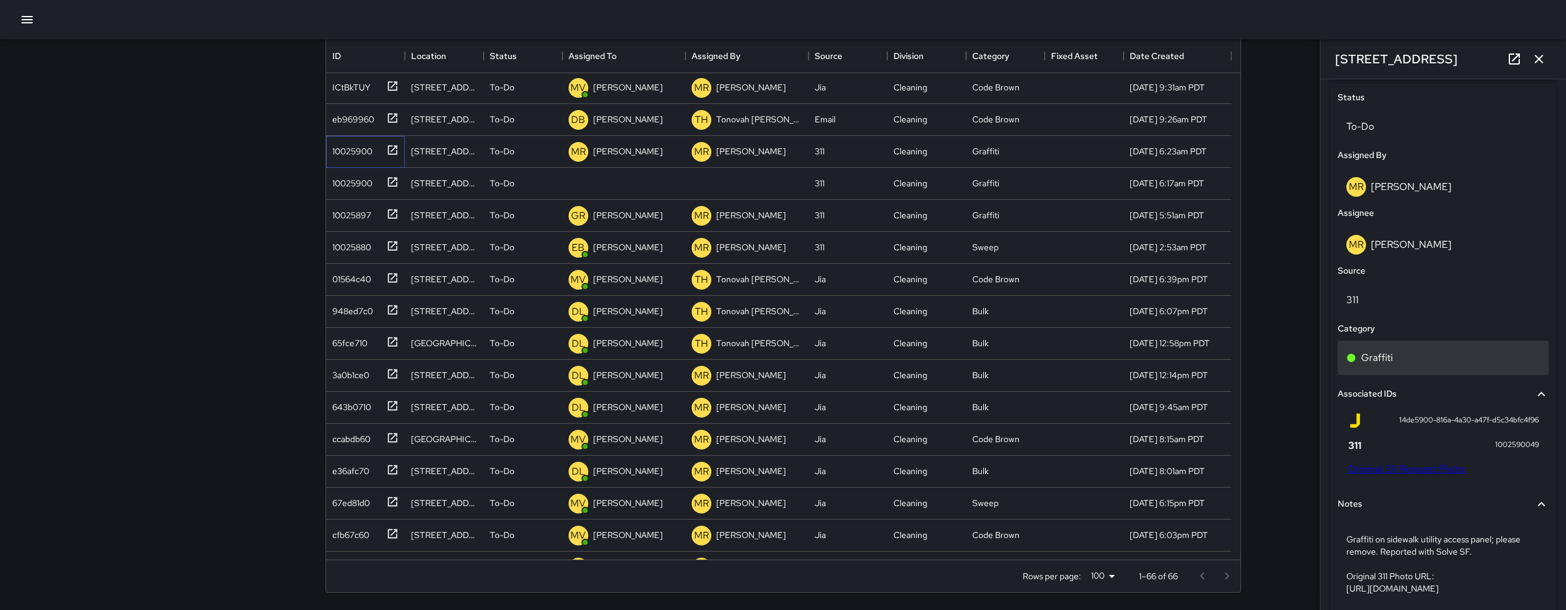
scroll to position [578, 0]
click at [1433, 468] on link "Original 311 Request Photo" at bounding box center [1407, 468] width 118 height 13
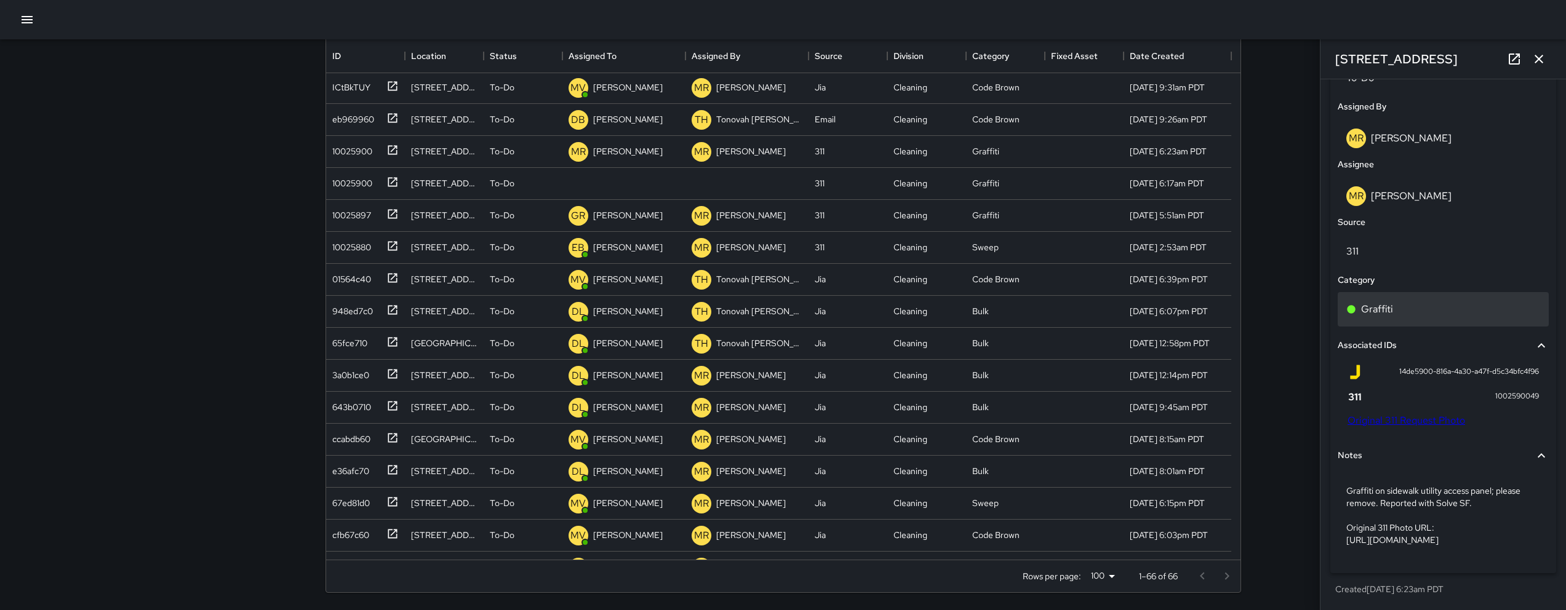
scroll to position [650, 0]
click at [1426, 177] on div "MR Maria Rosas" at bounding box center [1443, 196] width 211 height 39
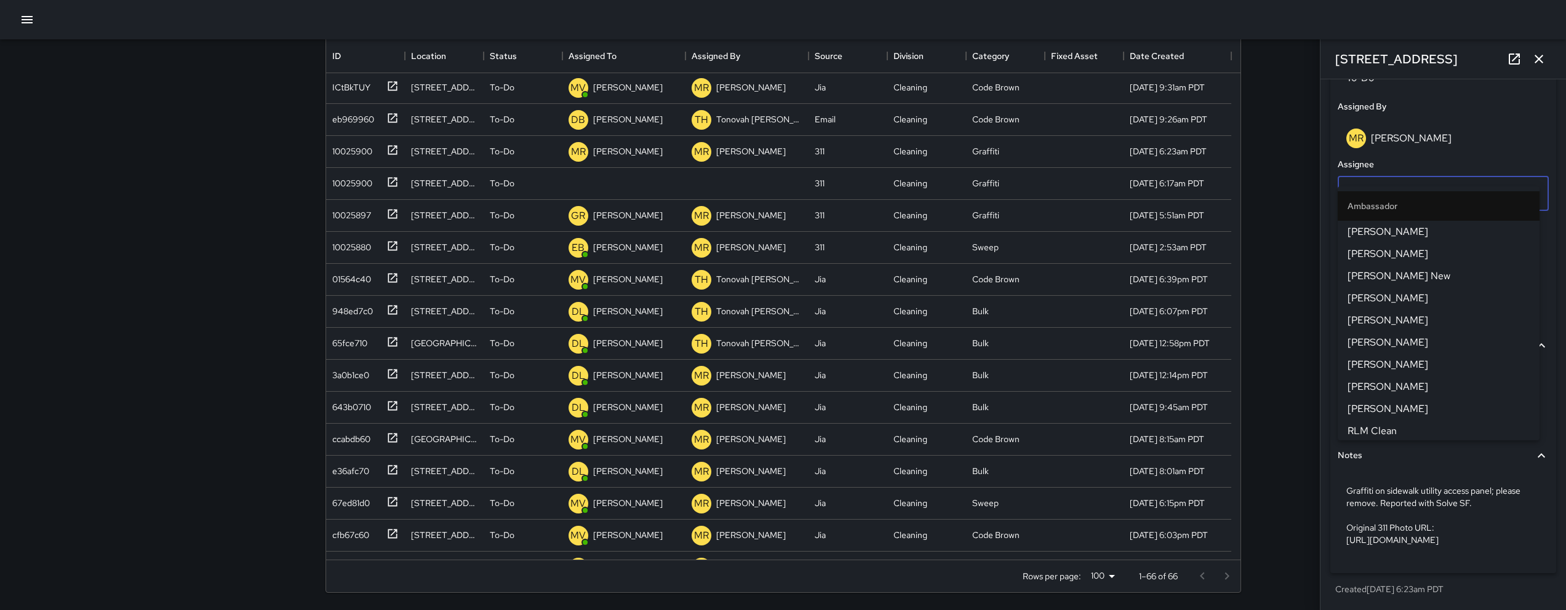
type input "**********"
click at [1516, 190] on icon "Clear" at bounding box center [1519, 193] width 7 height 7
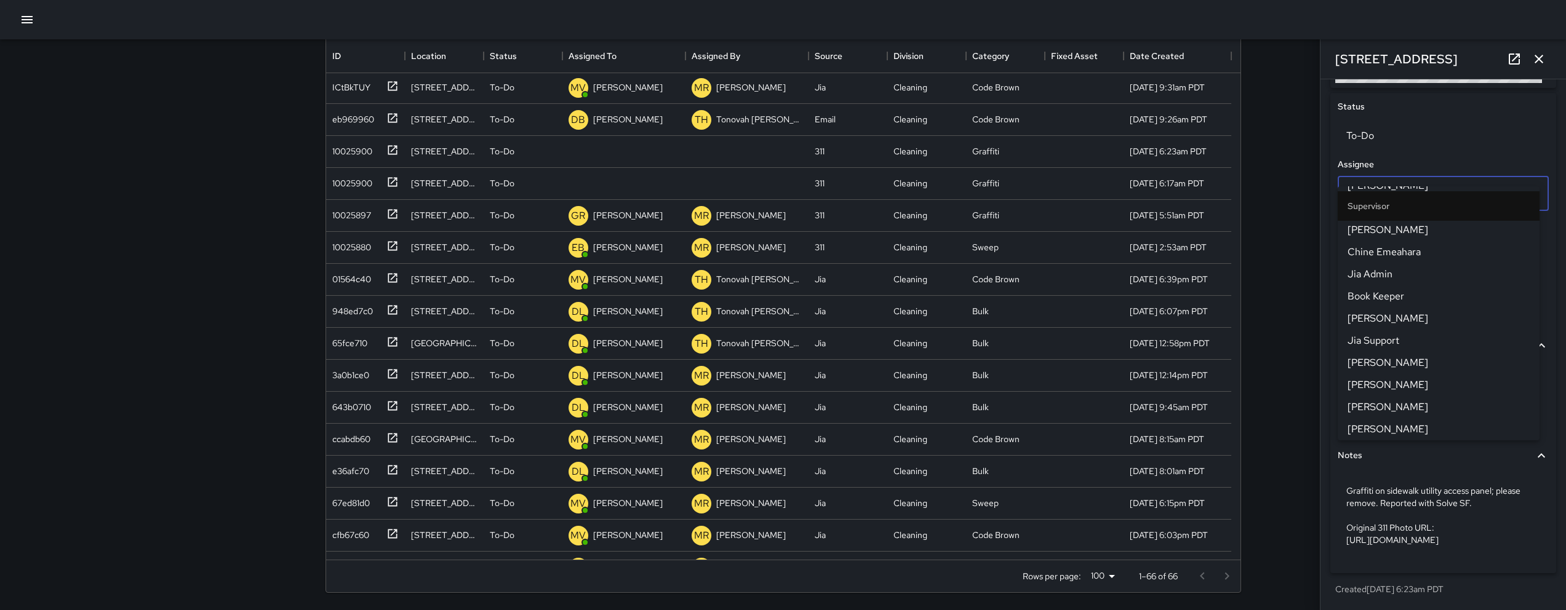
scroll to position [593, 0]
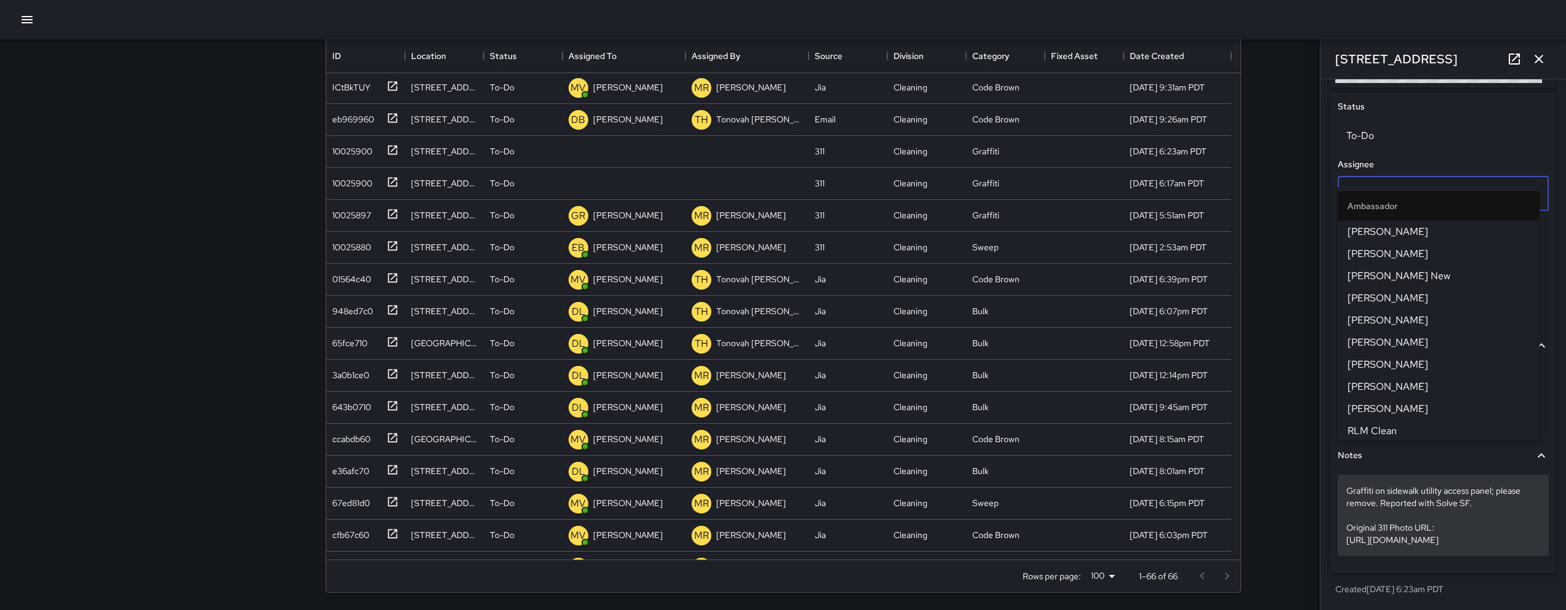
click at [1492, 499] on p "Graffiti on sidewalk utility access panel; please remove. Reported with Solve S…" at bounding box center [1443, 516] width 194 height 62
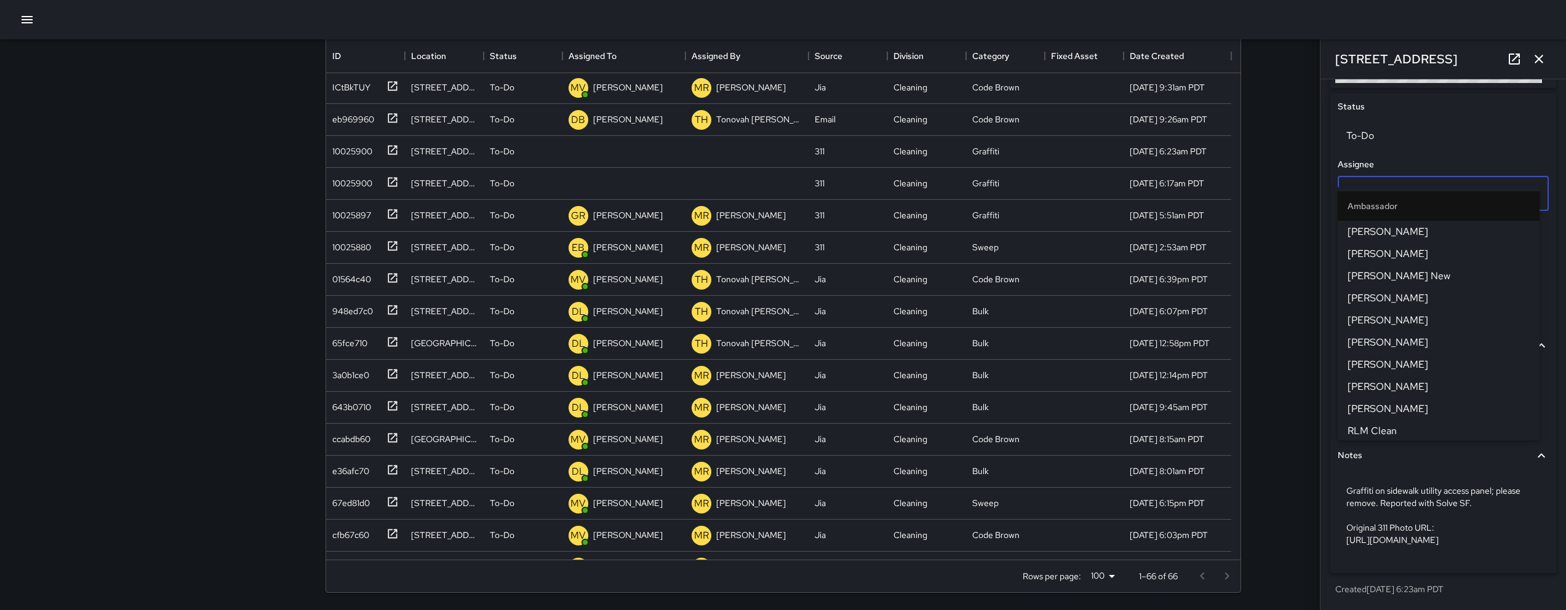
scroll to position [532, 0]
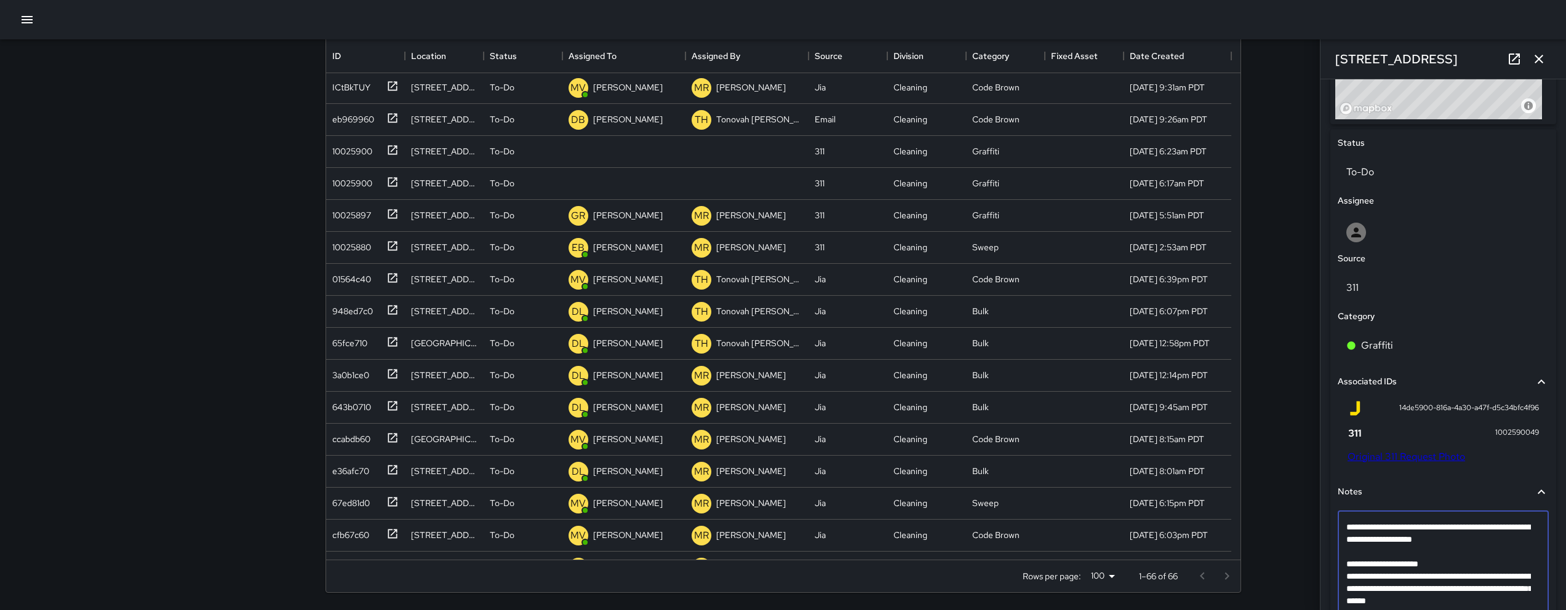
click at [1402, 549] on textarea "**********" at bounding box center [1438, 564] width 185 height 86
type textarea "**********"
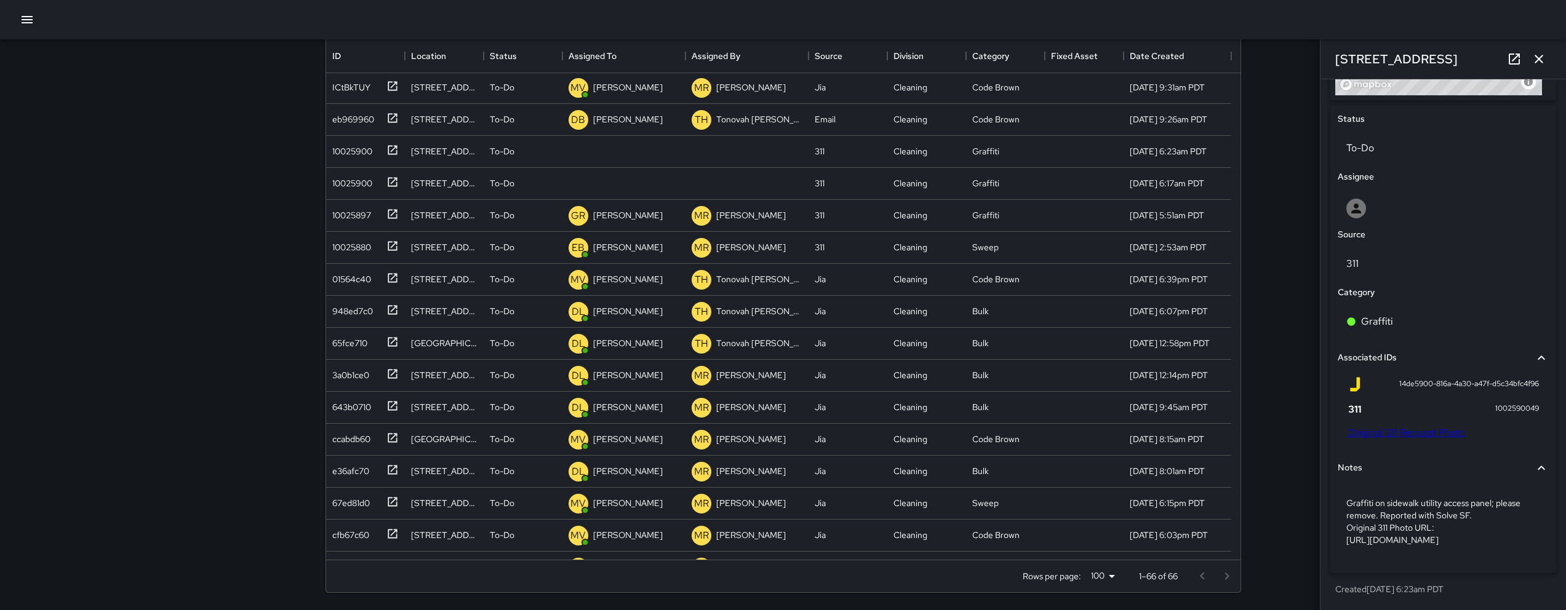
scroll to position [580, 0]
drag, startPoint x: 1452, startPoint y: 60, endPoint x: 1334, endPoint y: 58, distance: 118.2
click at [1334, 58] on div "[STREET_ADDRESS]" at bounding box center [1444, 58] width 246 height 39
copy h6 "[STREET_ADDRESS]"
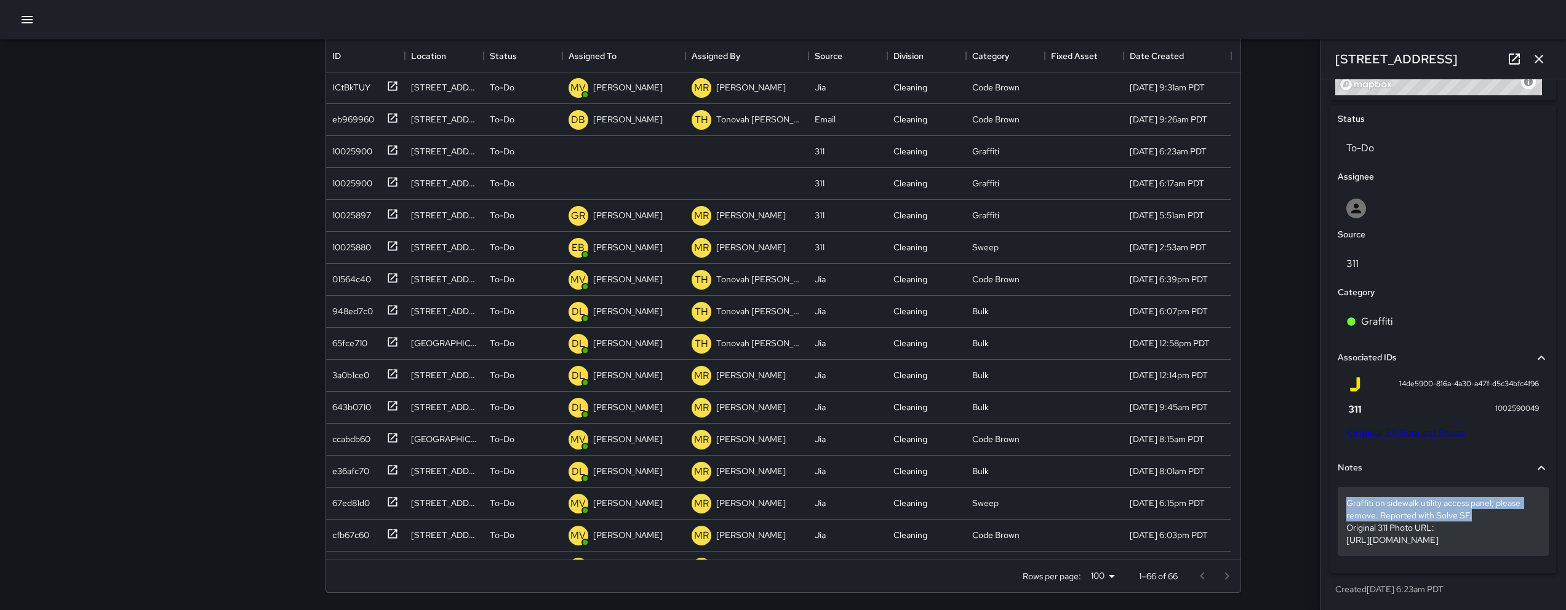
drag, startPoint x: 1444, startPoint y: 487, endPoint x: 1347, endPoint y: 476, distance: 97.8
click at [1347, 497] on p "Graffiti on sidewalk utility access panel; please remove. Reported with Solve S…" at bounding box center [1443, 521] width 194 height 49
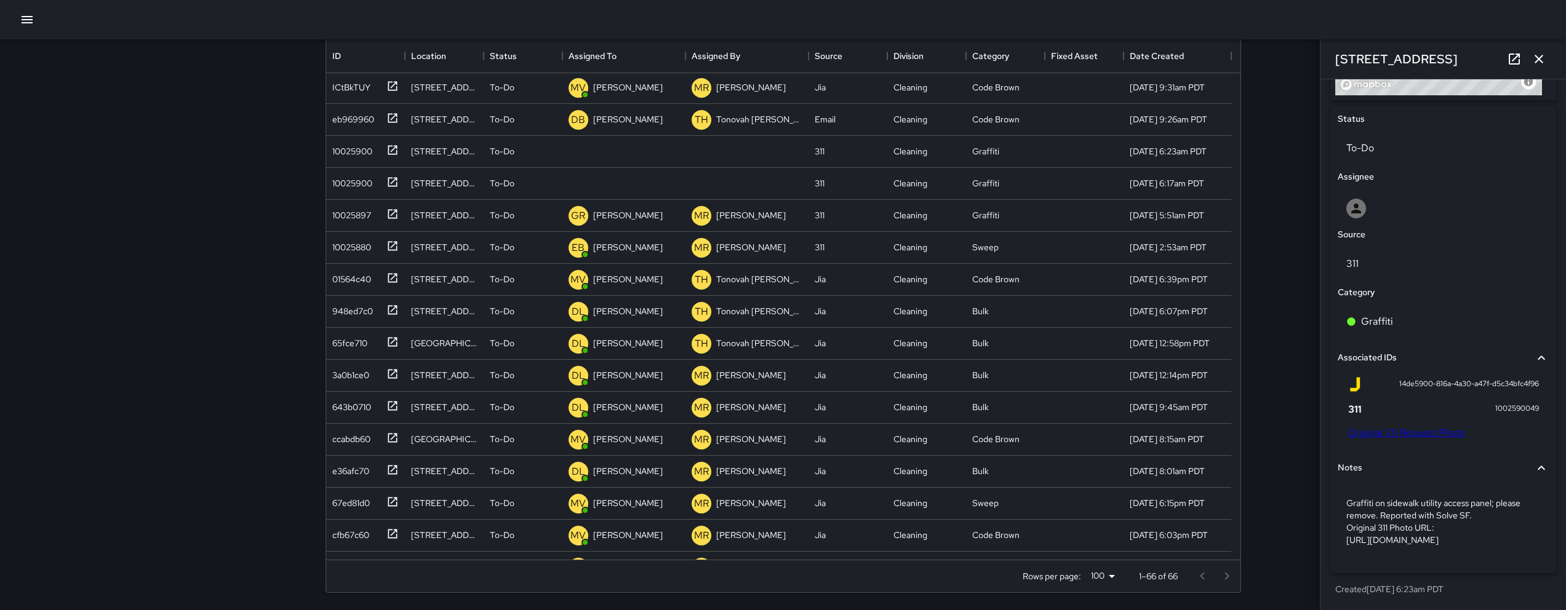
scroll to position [532, 0]
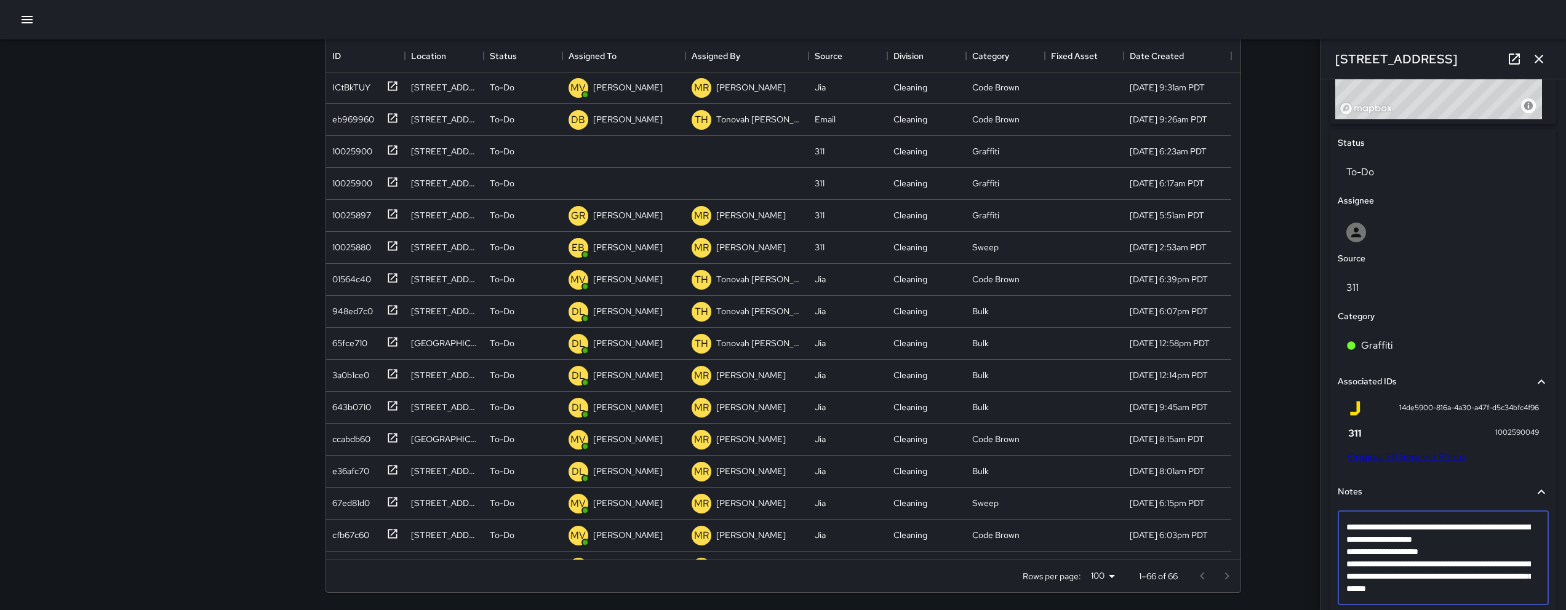
drag, startPoint x: 1475, startPoint y: 541, endPoint x: 1327, endPoint y: 529, distance: 148.8
click at [1327, 529] on div "**********" at bounding box center [1444, 293] width 236 height 723
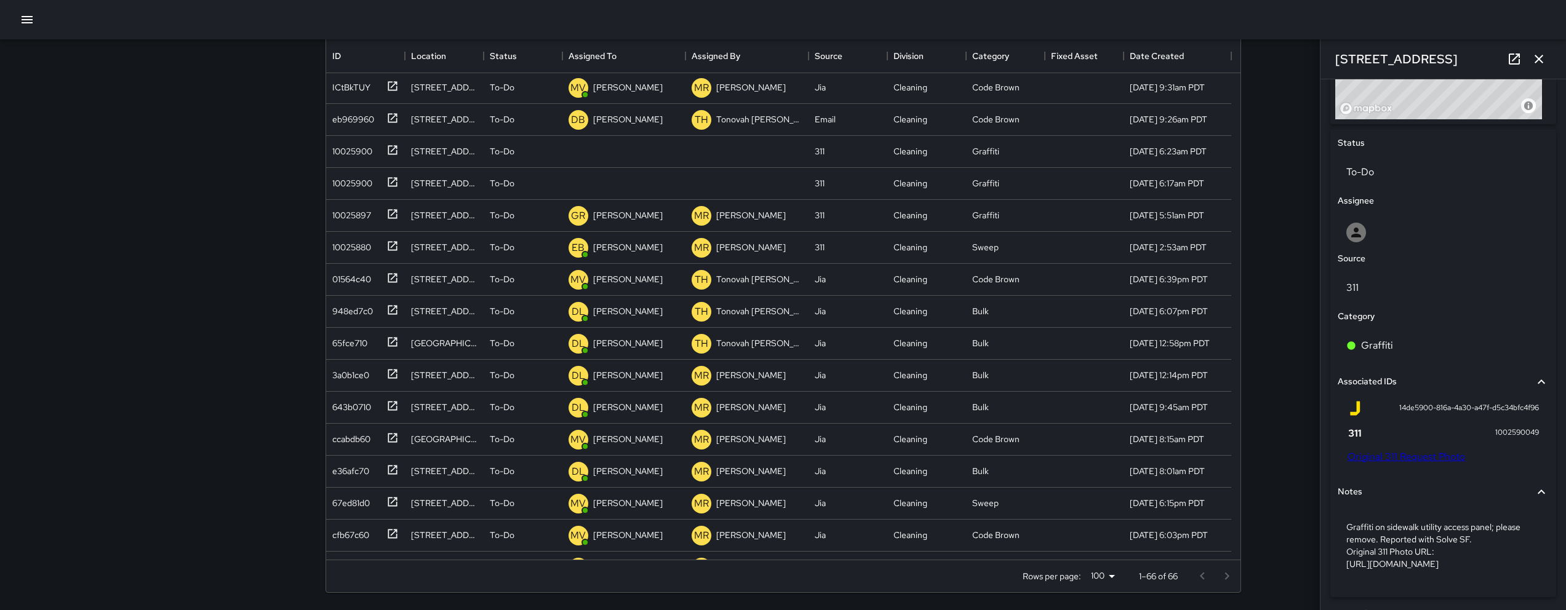
click at [1412, 455] on link "Original 311 Request Photo" at bounding box center [1407, 456] width 118 height 13
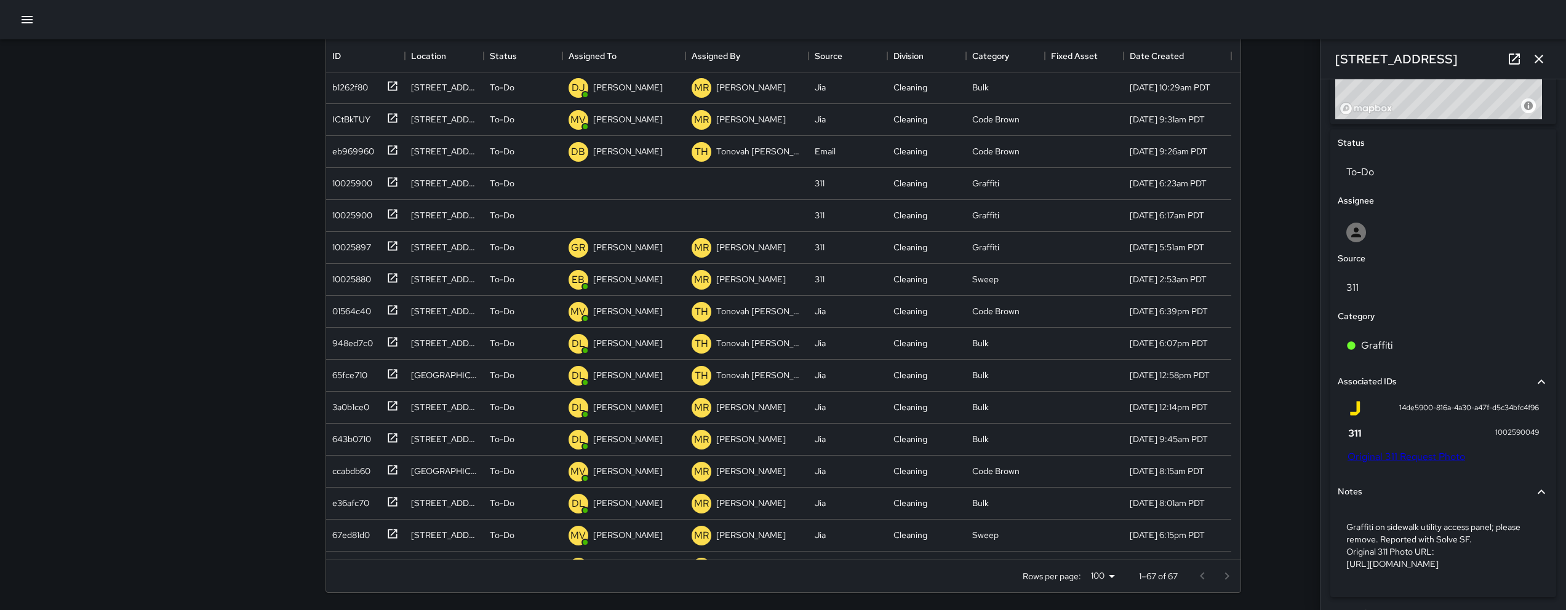
scroll to position [865, 0]
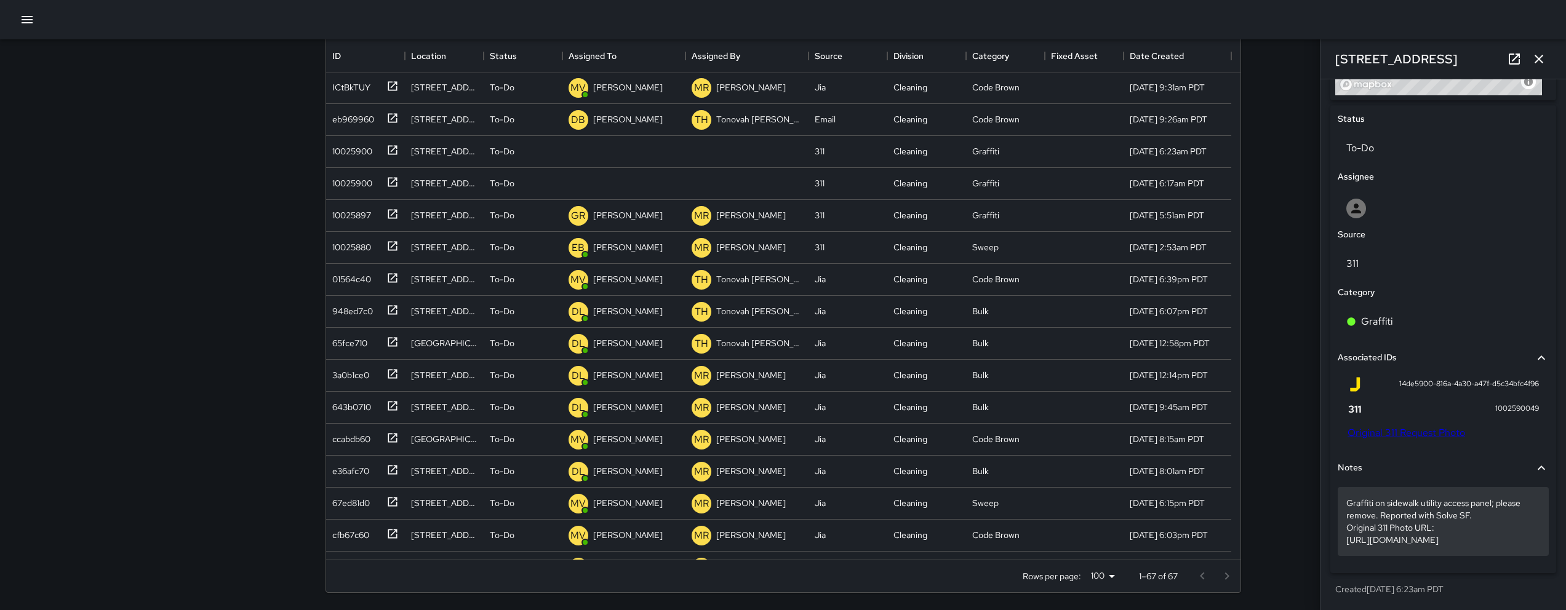
click at [1528, 543] on p "Graffiti on sidewalk utility access panel; please remove. Reported with Solve S…" at bounding box center [1443, 521] width 194 height 49
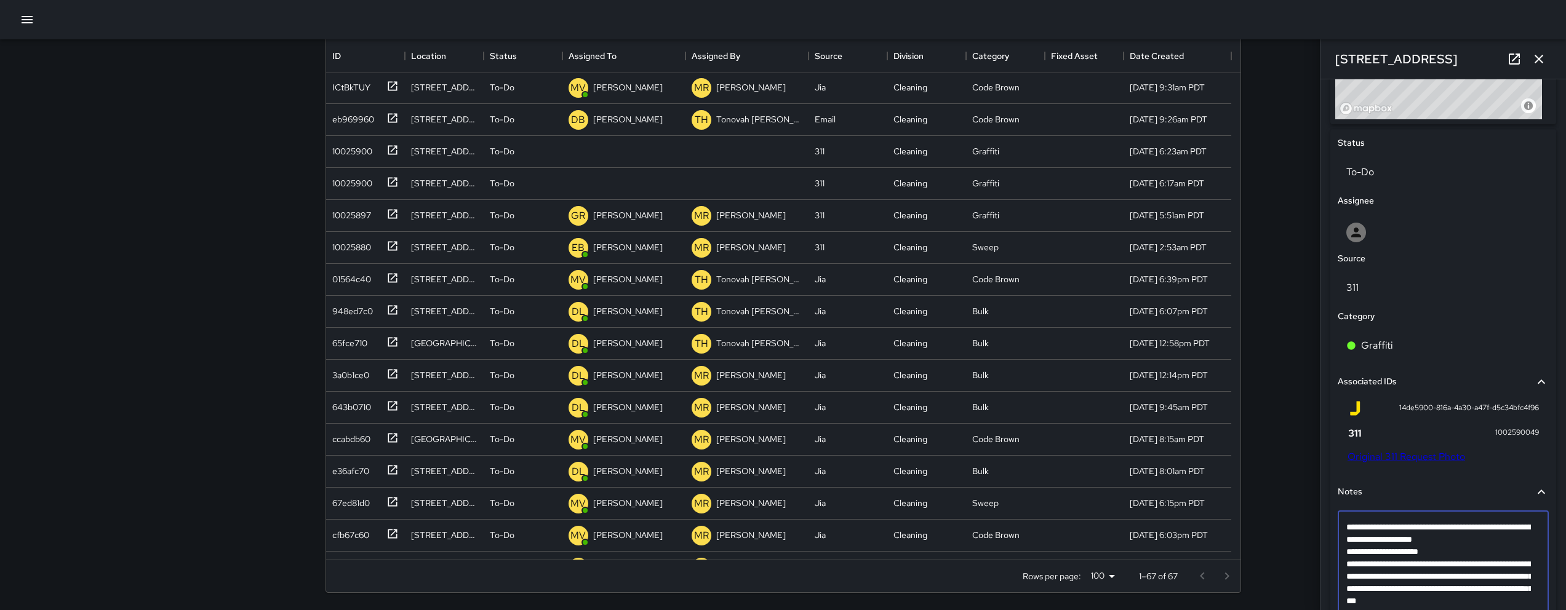
scroll to position [541, 0]
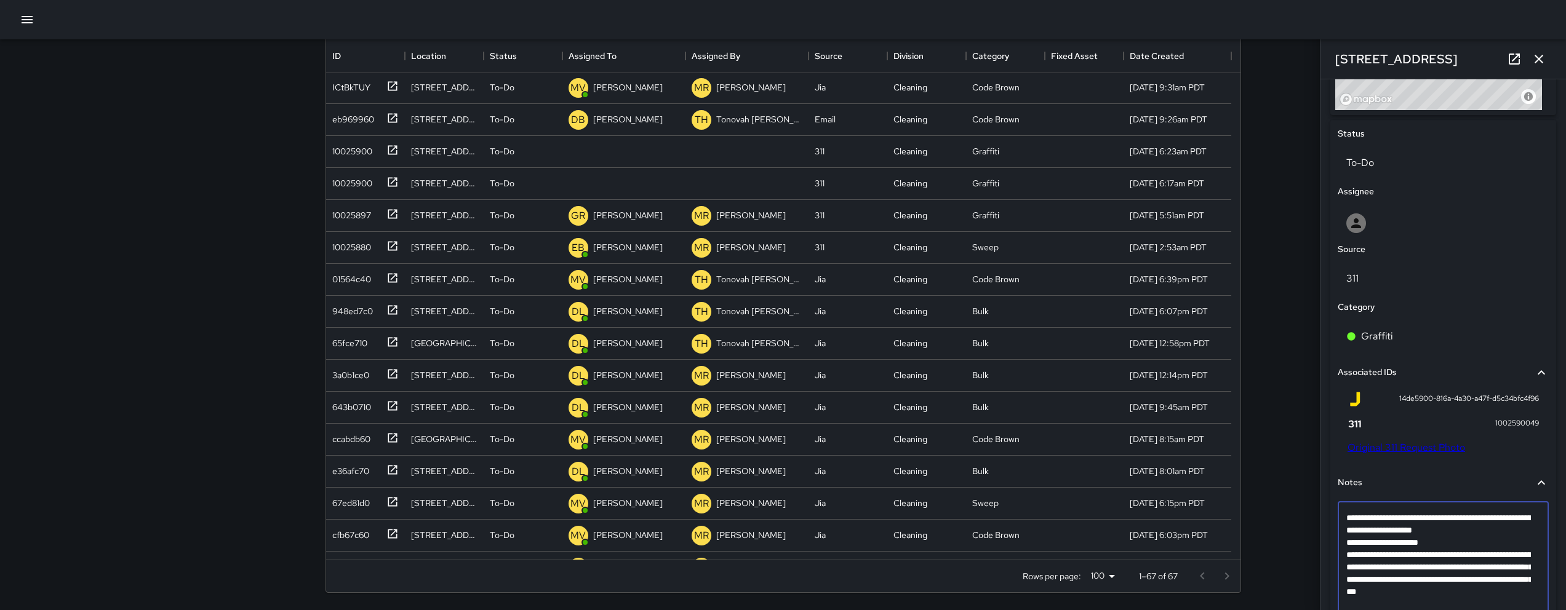
click at [1423, 594] on textarea "**********" at bounding box center [1438, 561] width 185 height 98
type textarea "**********"
click at [1381, 166] on p "To-Do" at bounding box center [1443, 163] width 194 height 15
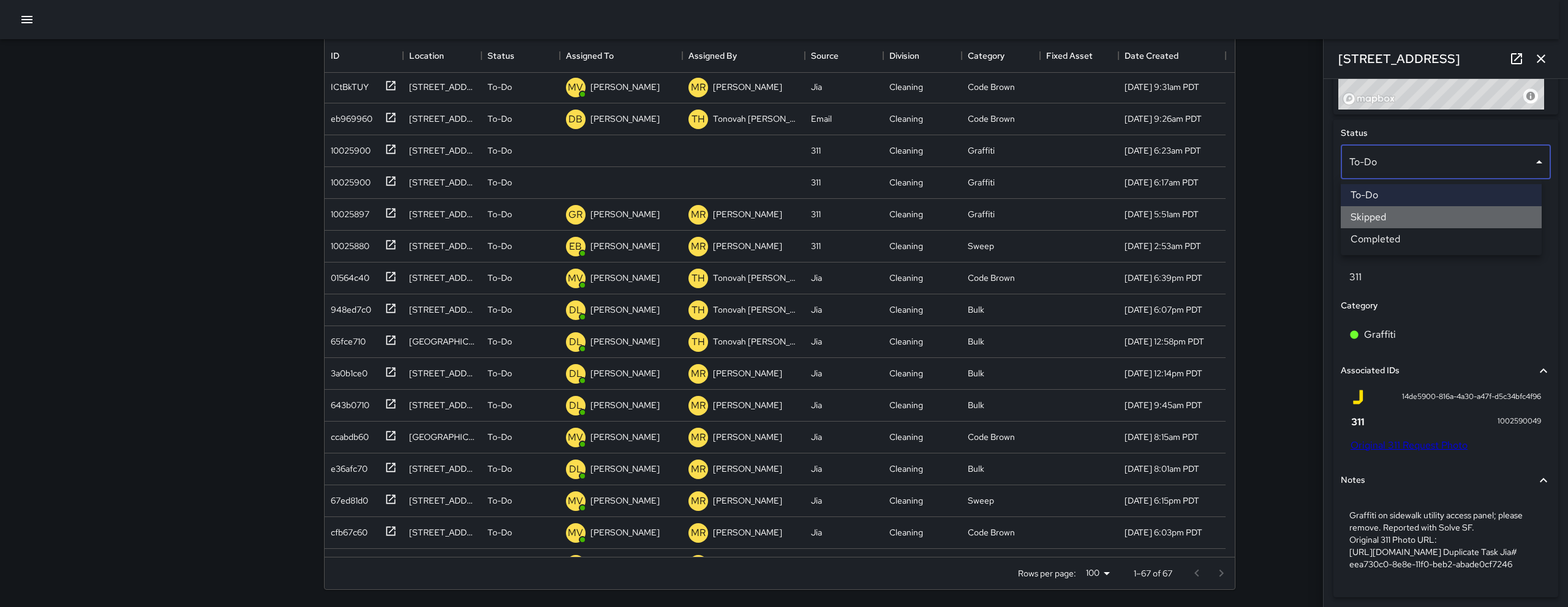
click at [1380, 222] on li "Skipped" at bounding box center [1442, 217] width 201 height 22
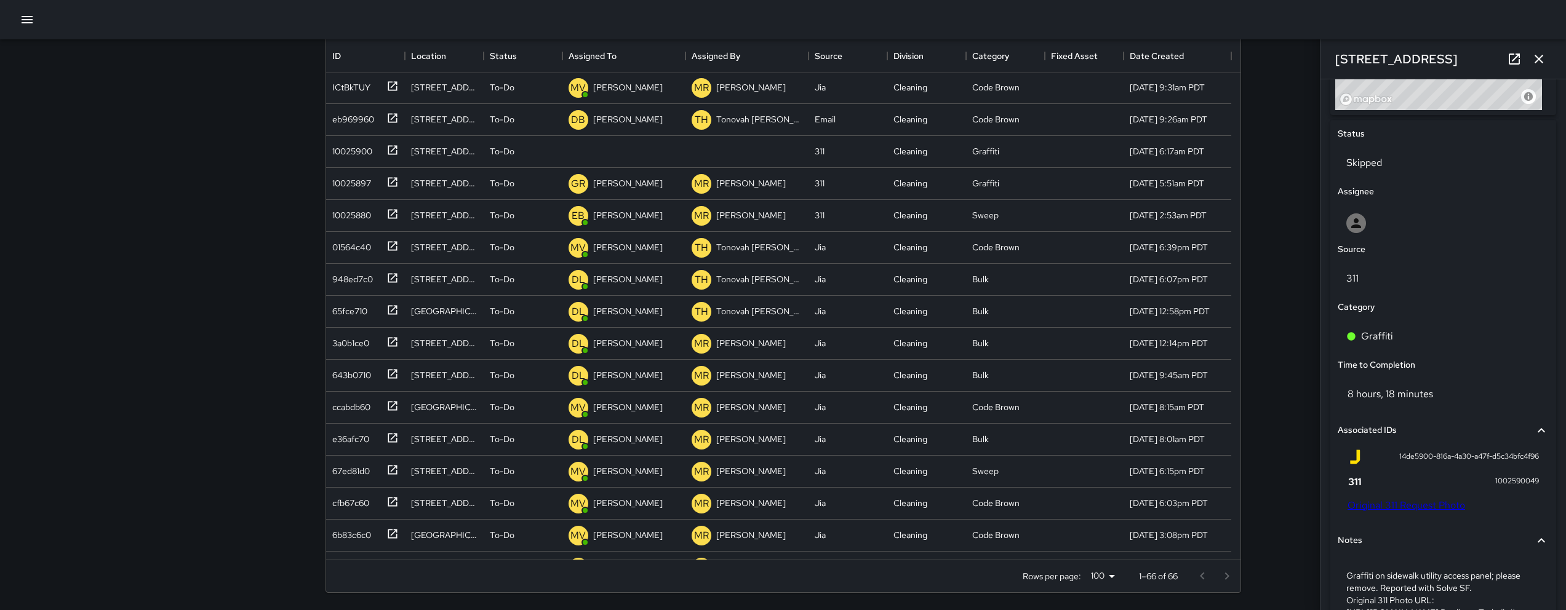
click at [1545, 55] on icon "button" at bounding box center [1539, 59] width 15 height 15
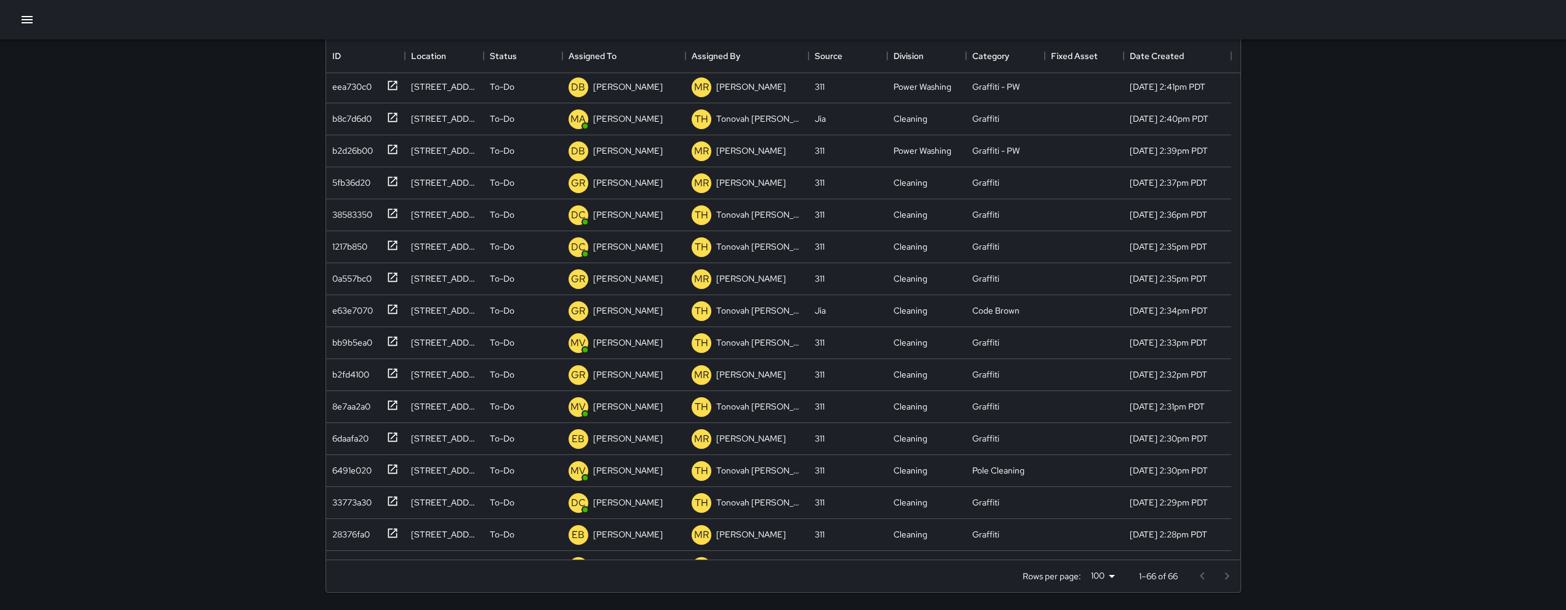
scroll to position [0, 0]
click at [362, 122] on div "b8c7d6d0" at bounding box center [349, 118] width 44 height 17
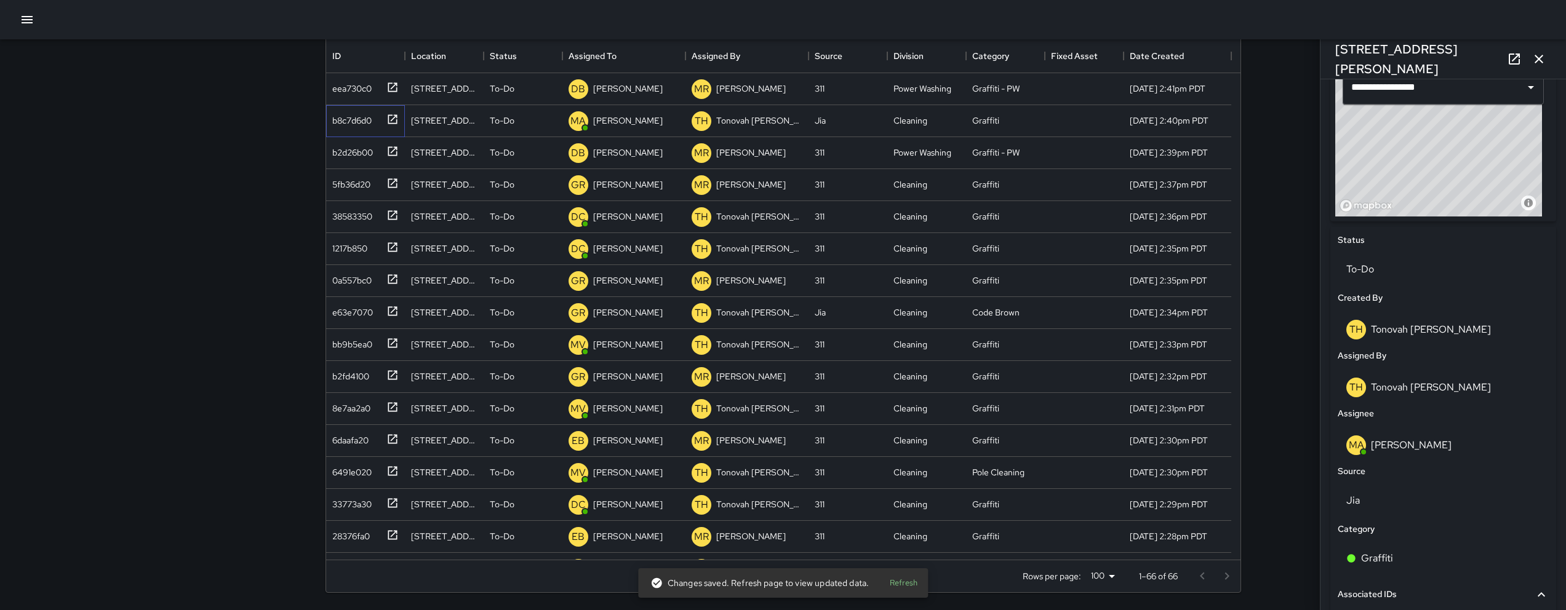
scroll to position [435, 0]
click at [1538, 67] on button "button" at bounding box center [1539, 59] width 25 height 25
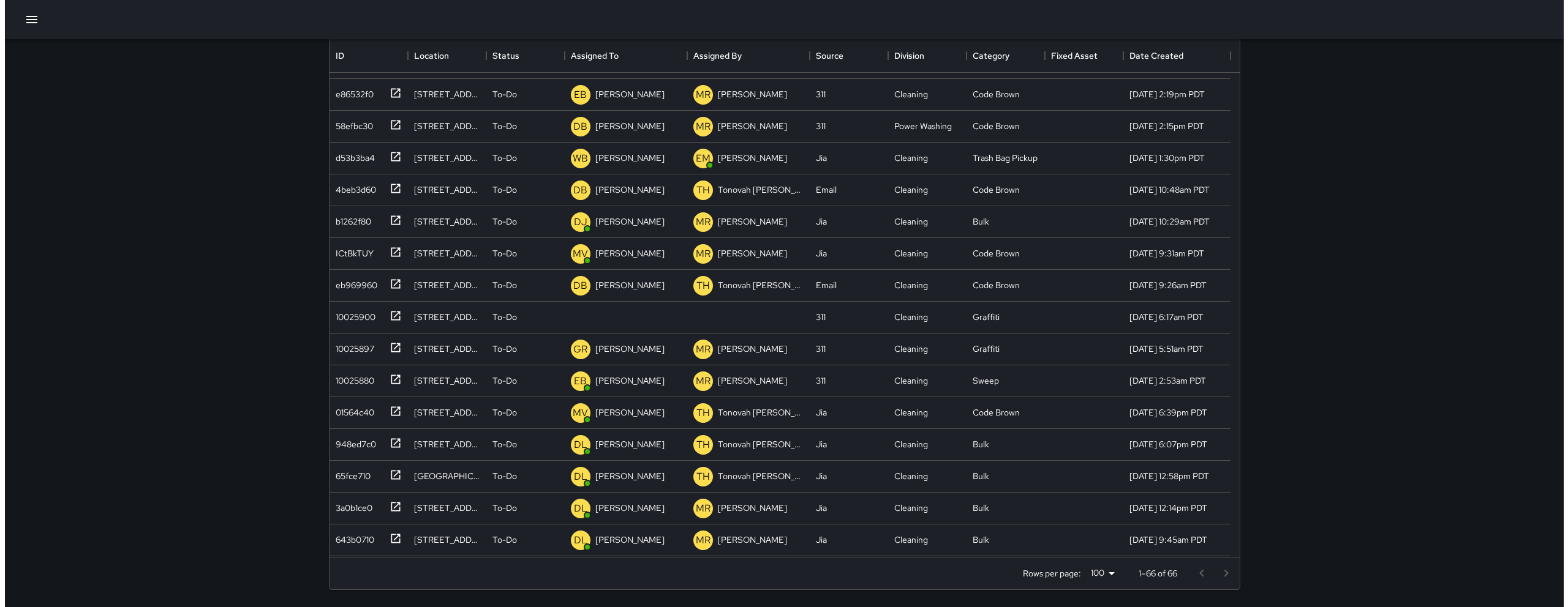
scroll to position [695, 0]
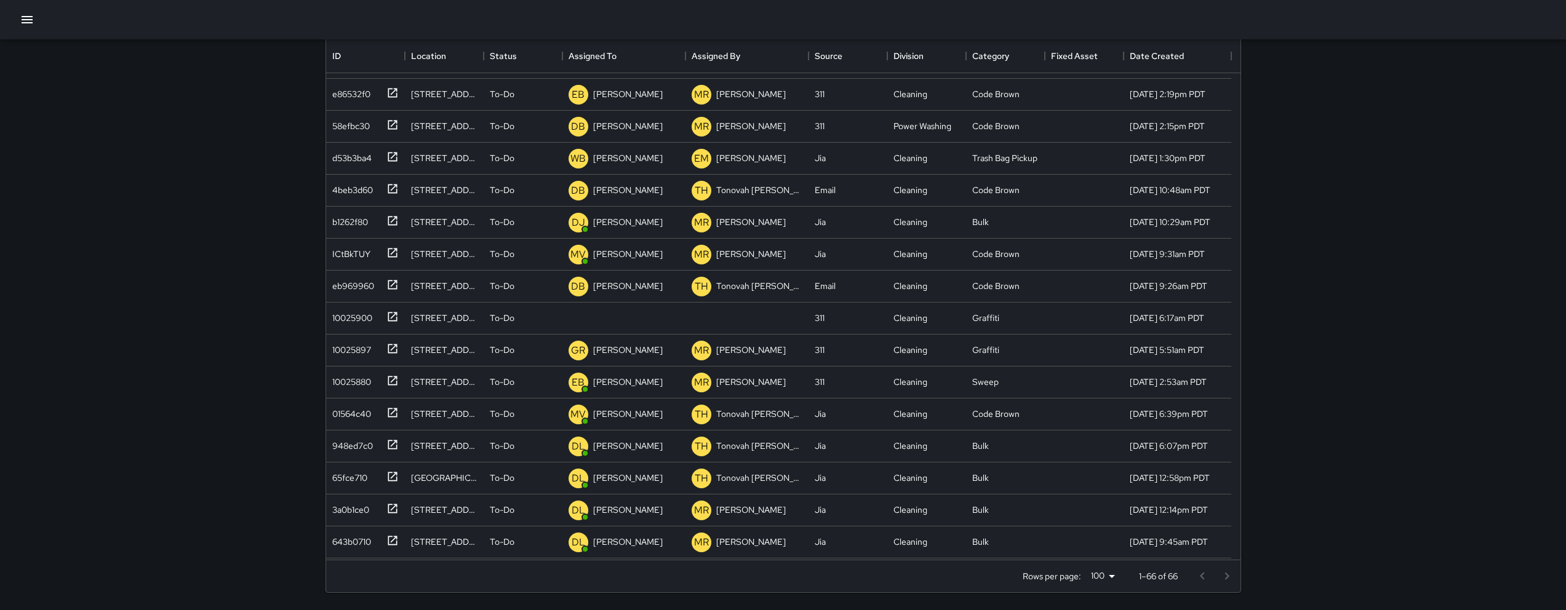
click at [4, 22] on div at bounding box center [783, 19] width 1566 height 39
click at [15, 24] on div at bounding box center [783, 19] width 1566 height 39
click at [28, 26] on icon "button" at bounding box center [27, 19] width 15 height 15
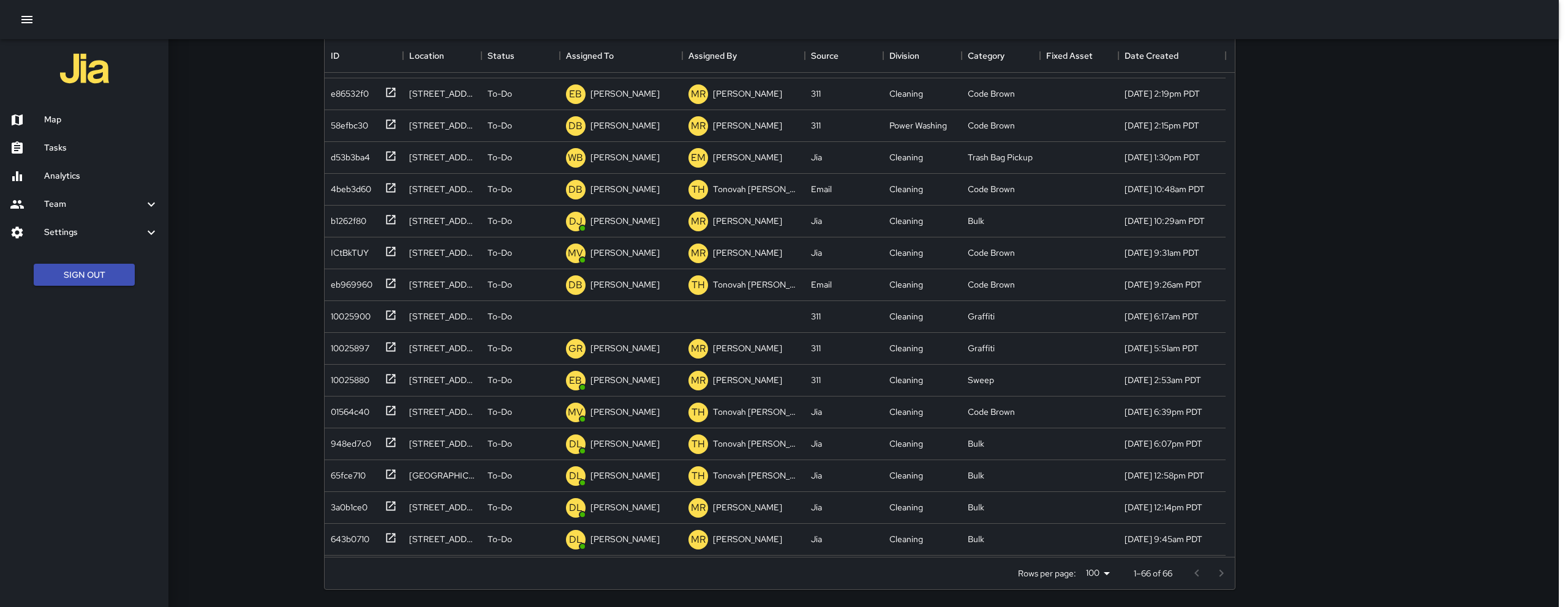
drag, startPoint x: 44, startPoint y: 118, endPoint x: 233, endPoint y: 162, distance: 194.1
click at [44, 118] on h6 "Map" at bounding box center [101, 120] width 114 height 14
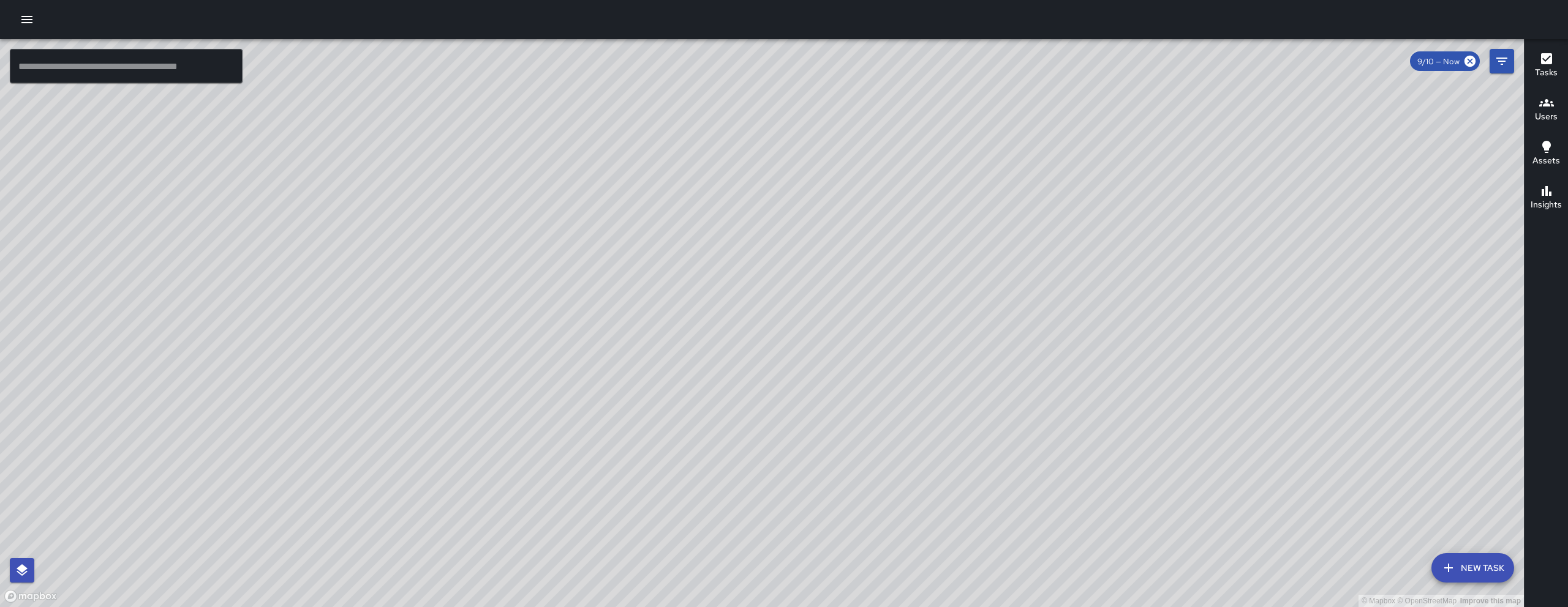
drag, startPoint x: 944, startPoint y: 521, endPoint x: 860, endPoint y: 401, distance: 146.5
click at [861, 403] on div "© Mapbox © OpenStreetMap Improve this map" at bounding box center [762, 322] width 1524 height 568
click at [137, 57] on input "text" at bounding box center [126, 66] width 233 height 34
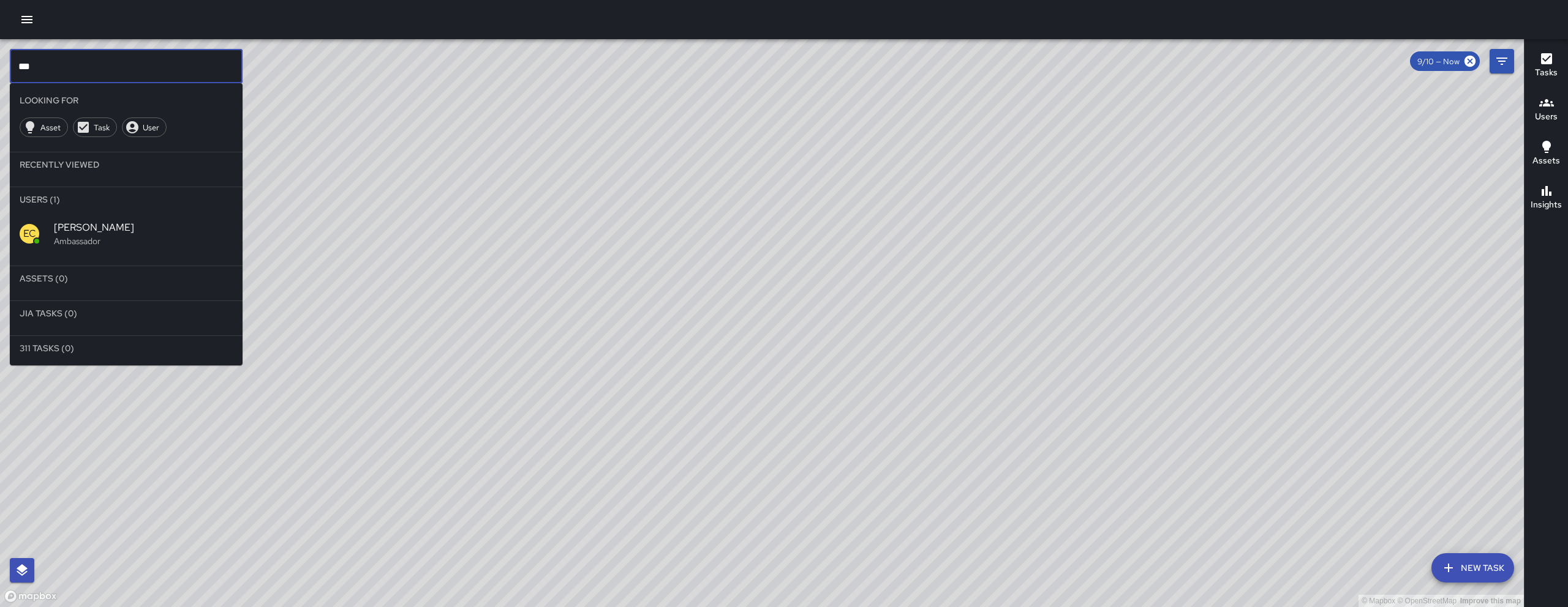
type input "***"
click at [108, 218] on div "EC Enrique Cervantes Ambassador" at bounding box center [126, 234] width 233 height 44
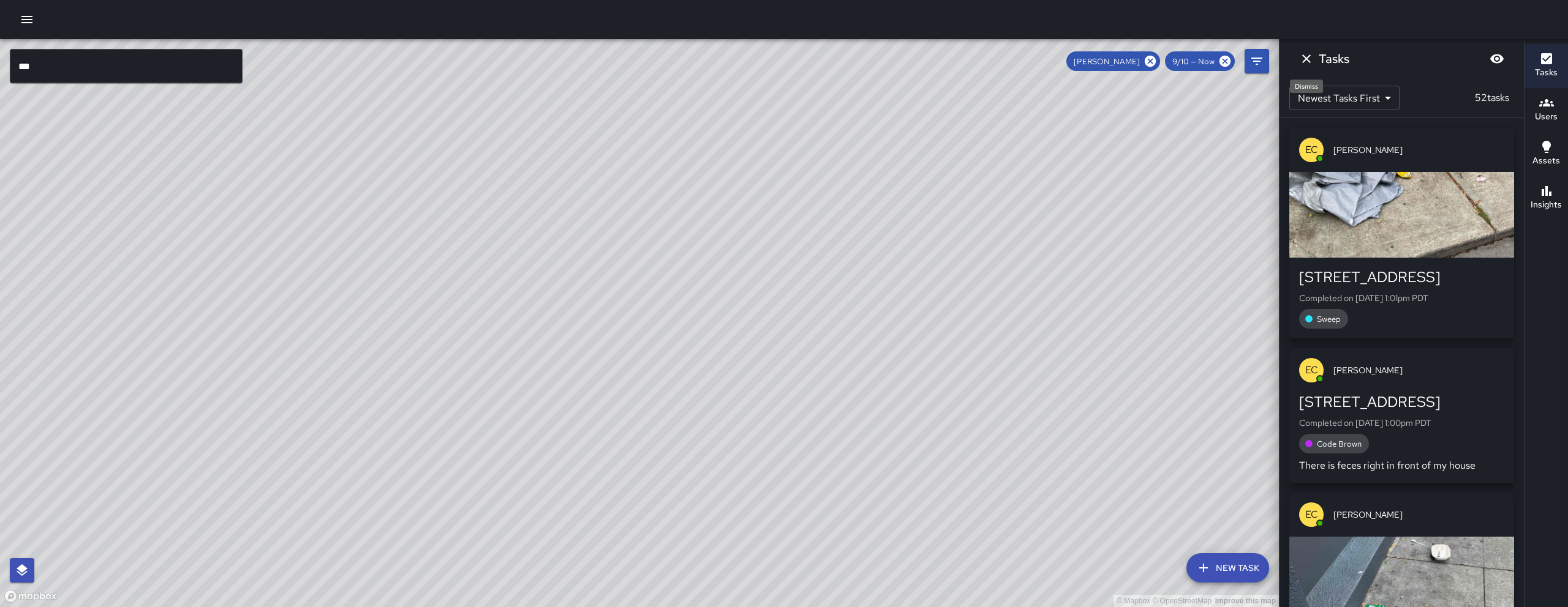
click at [1304, 60] on icon "Dismiss" at bounding box center [1306, 59] width 9 height 9
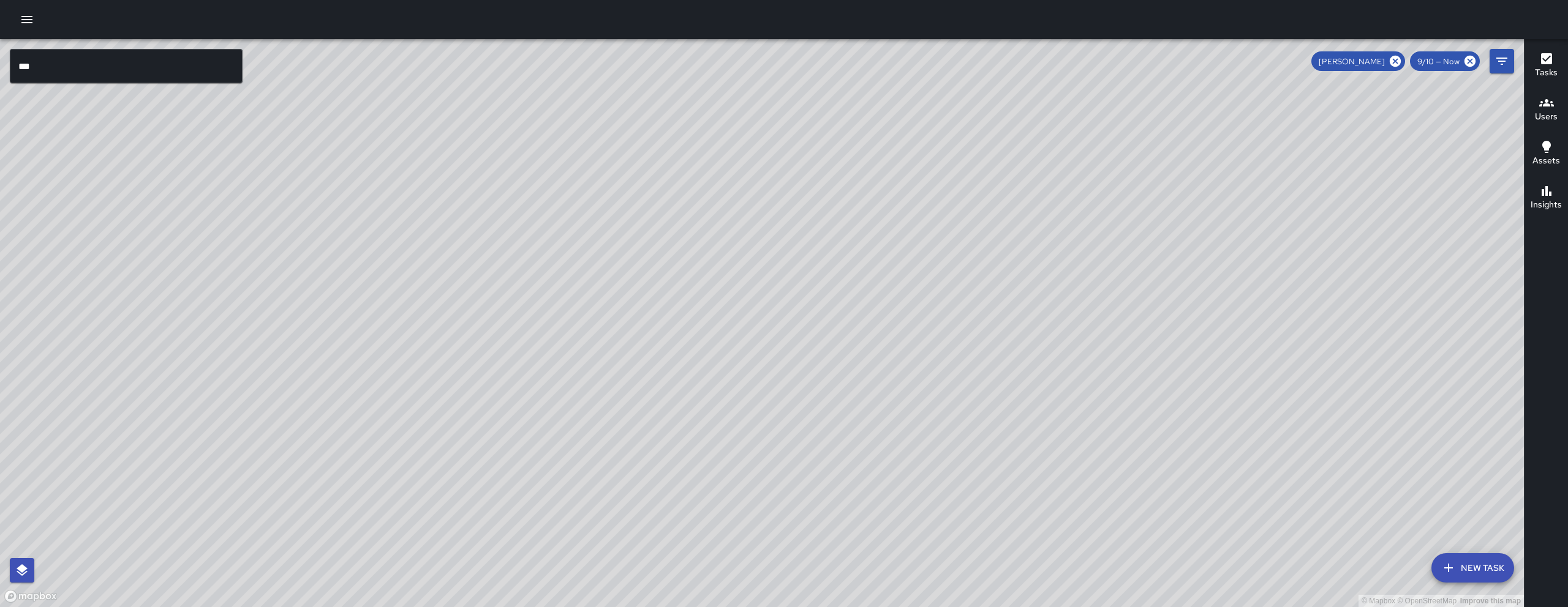
click at [1393, 63] on icon at bounding box center [1395, 61] width 11 height 11
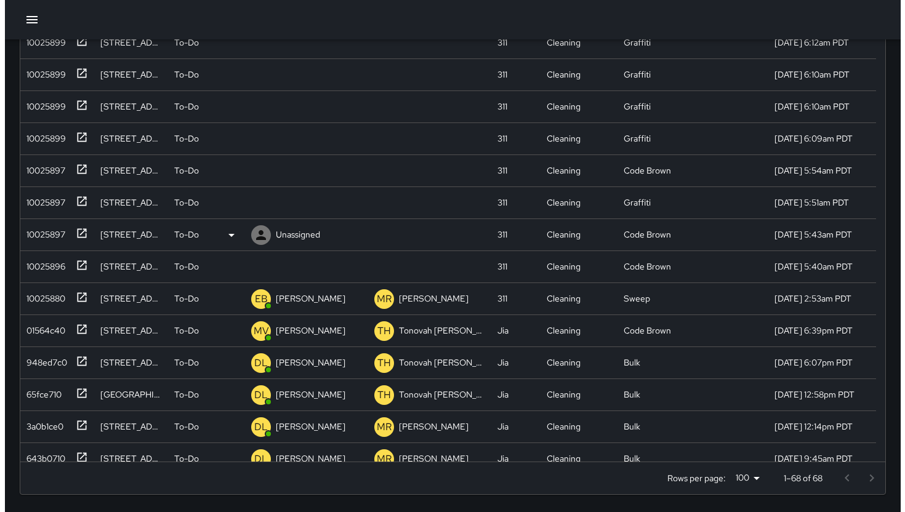
scroll to position [748, 0]
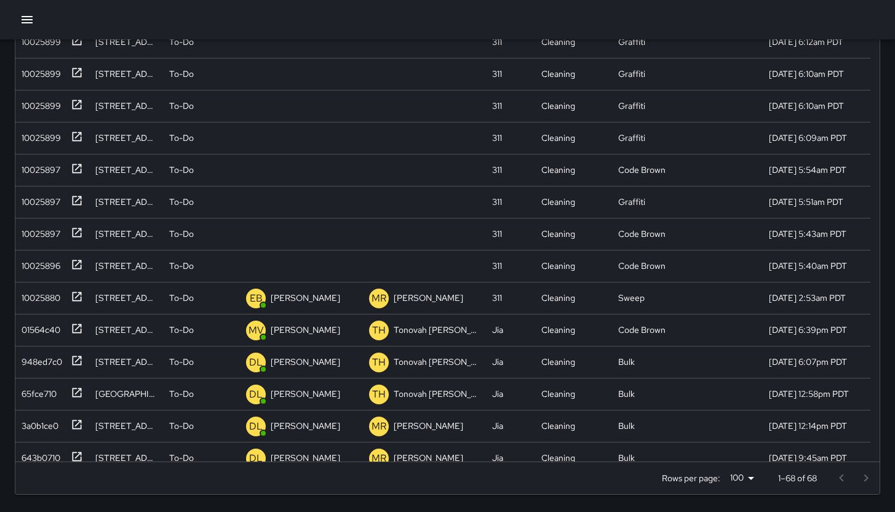
click at [17, 21] on button "button" at bounding box center [27, 19] width 25 height 25
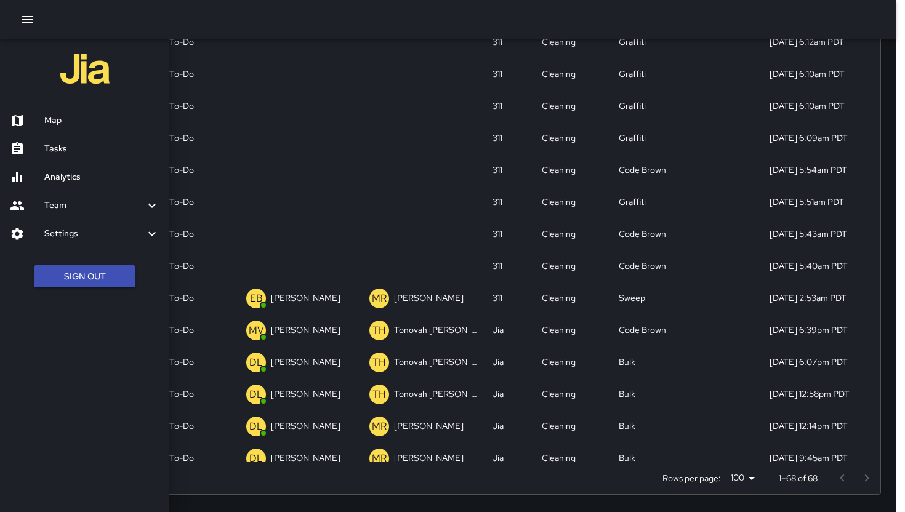
click at [63, 116] on h6 "Map" at bounding box center [101, 121] width 115 height 14
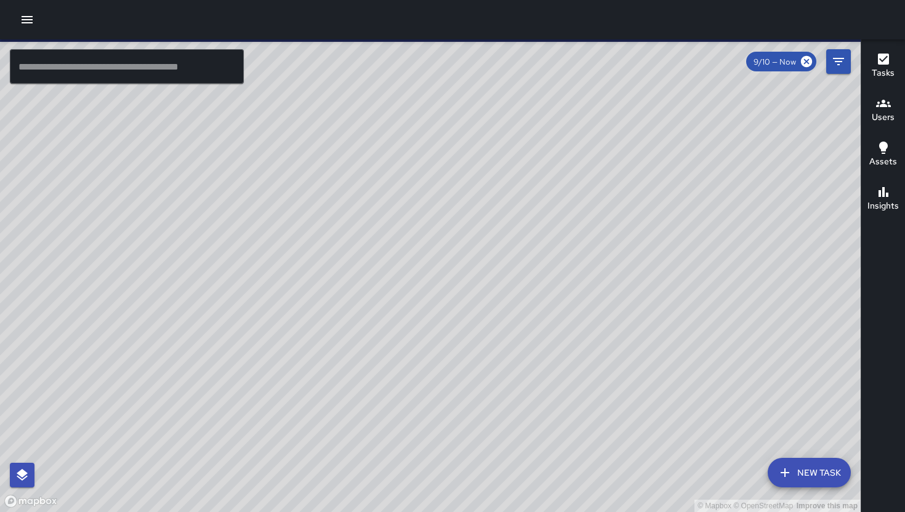
click at [769, 464] on div "© Mapbox © OpenStreetMap Improve this map" at bounding box center [430, 275] width 860 height 473
click at [779, 470] on icon "button" at bounding box center [784, 472] width 15 height 15
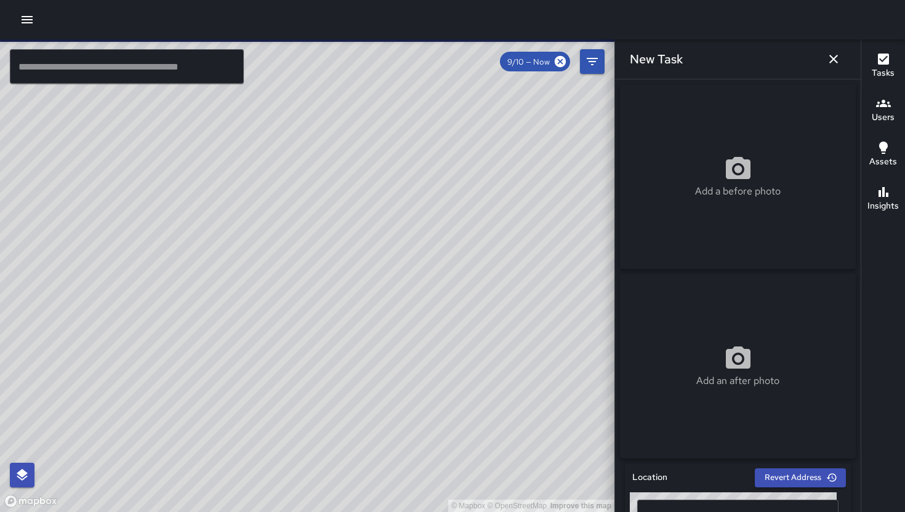
click at [712, 204] on div "Add a before photo" at bounding box center [738, 176] width 236 height 185
type input "**********"
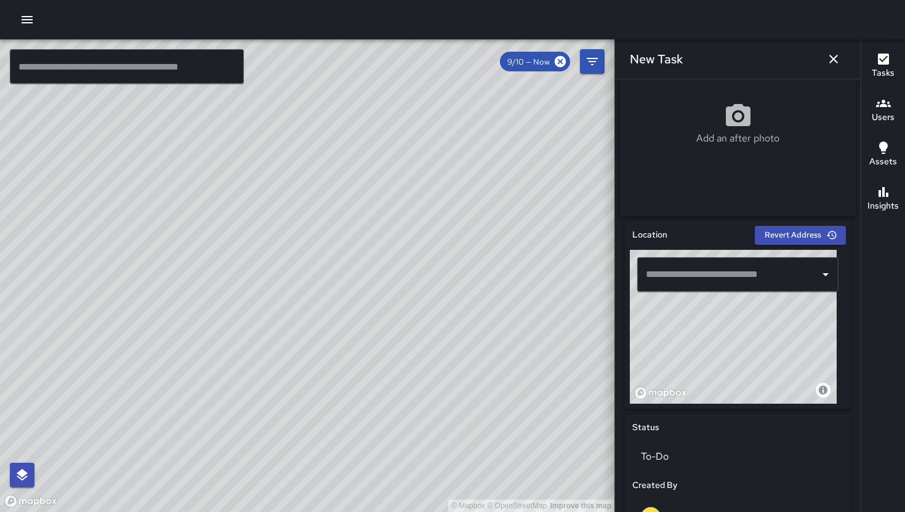
scroll to position [548, 0]
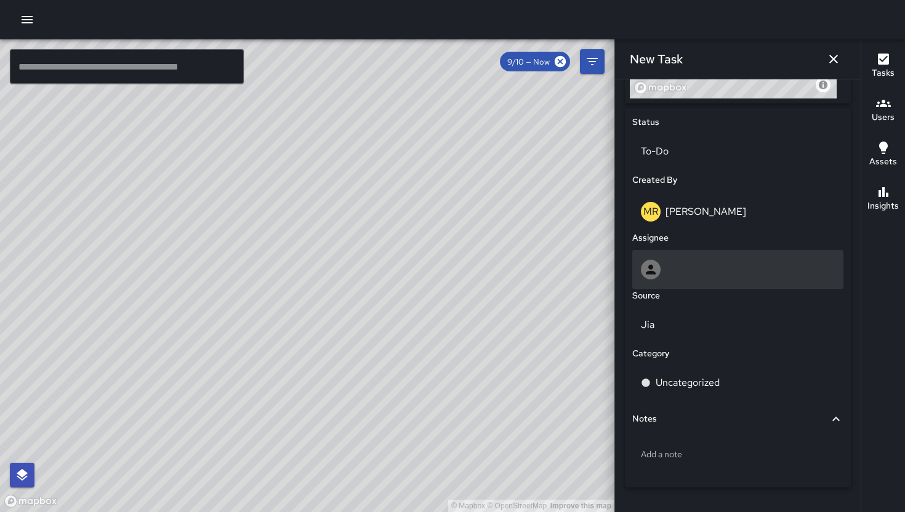
click at [725, 258] on div at bounding box center [737, 269] width 211 height 39
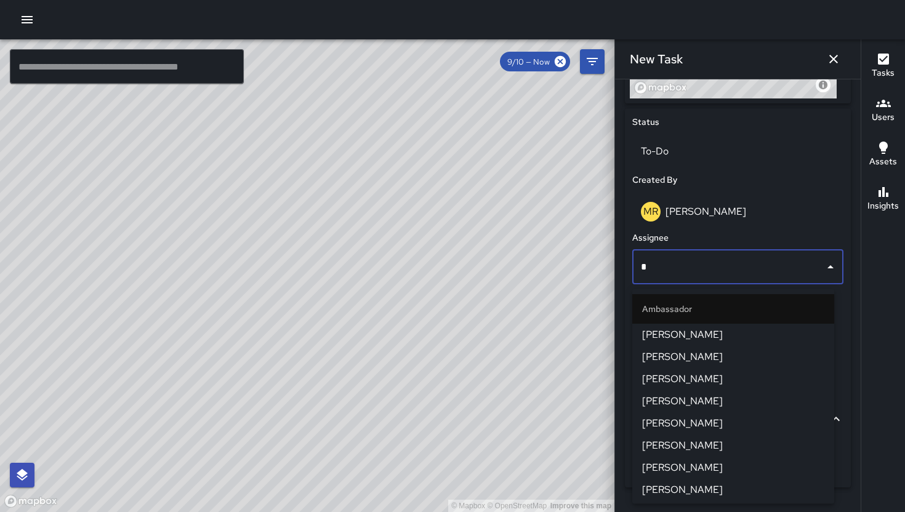
type input "**"
click at [727, 342] on span "[PERSON_NAME]" at bounding box center [733, 334] width 182 height 15
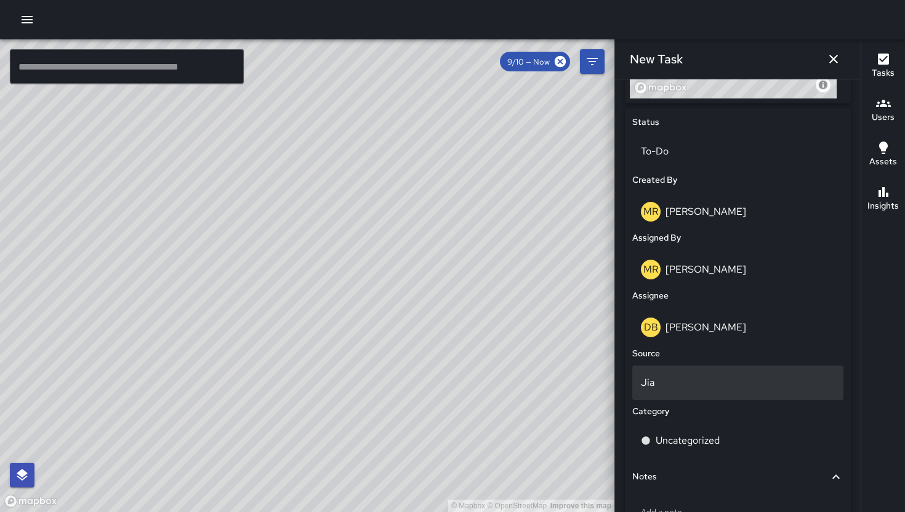
click at [718, 379] on div "Jia" at bounding box center [737, 383] width 211 height 34
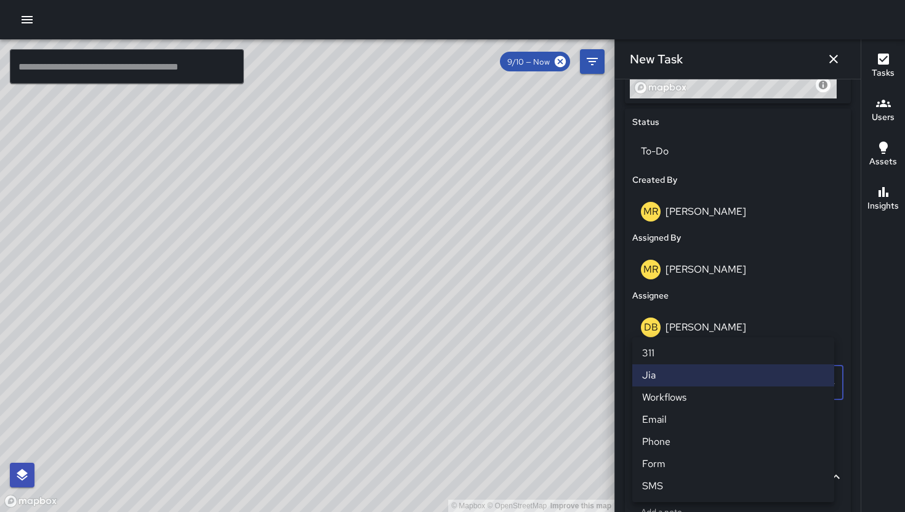
click at [706, 359] on li "311" at bounding box center [733, 353] width 202 height 22
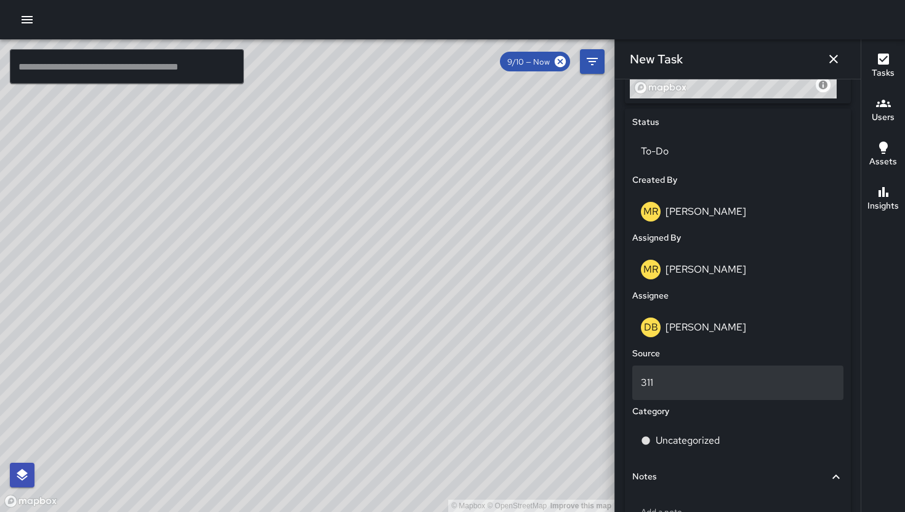
scroll to position [642, 0]
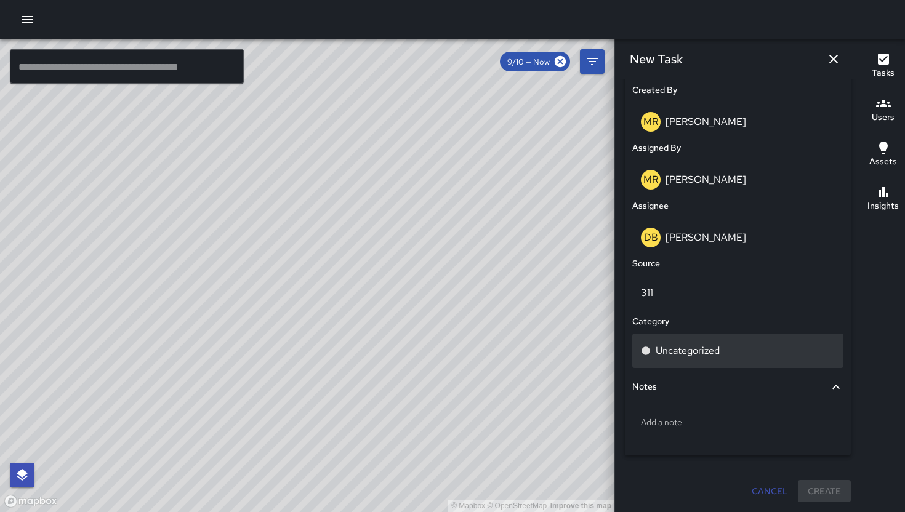
click at [684, 339] on div "Uncategorized" at bounding box center [737, 351] width 211 height 34
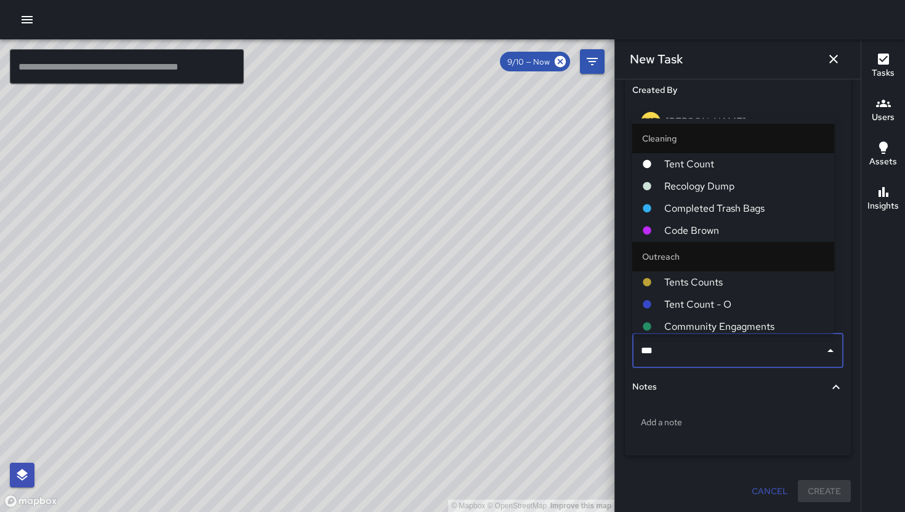
type input "****"
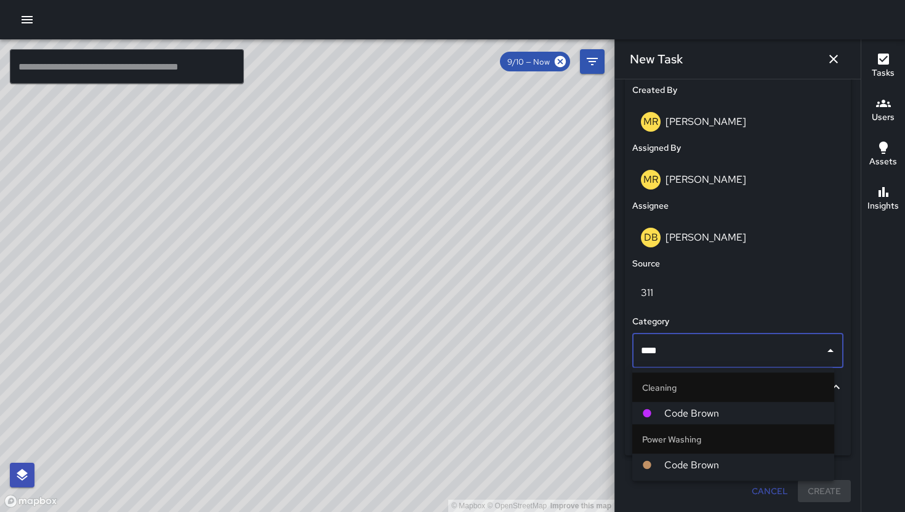
click at [737, 465] on span "Code Brown" at bounding box center [744, 465] width 160 height 15
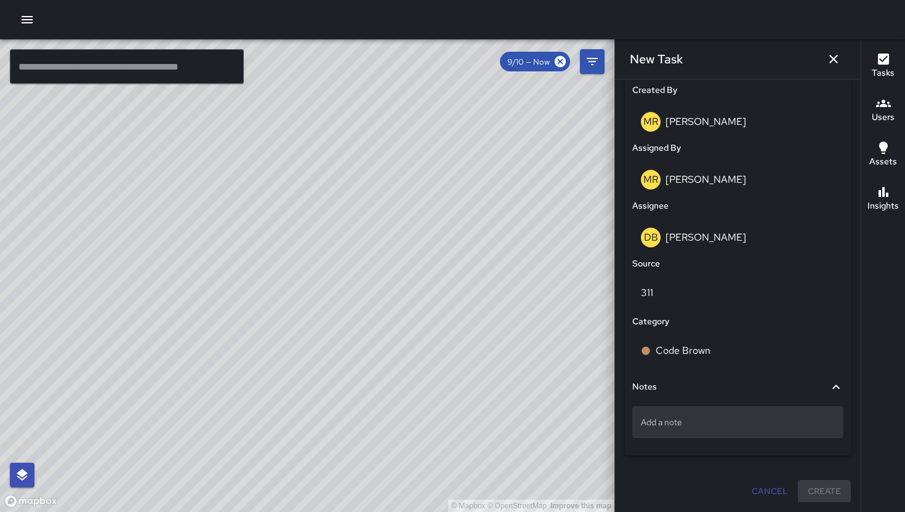
click at [694, 423] on p "Add a note" at bounding box center [738, 422] width 194 height 12
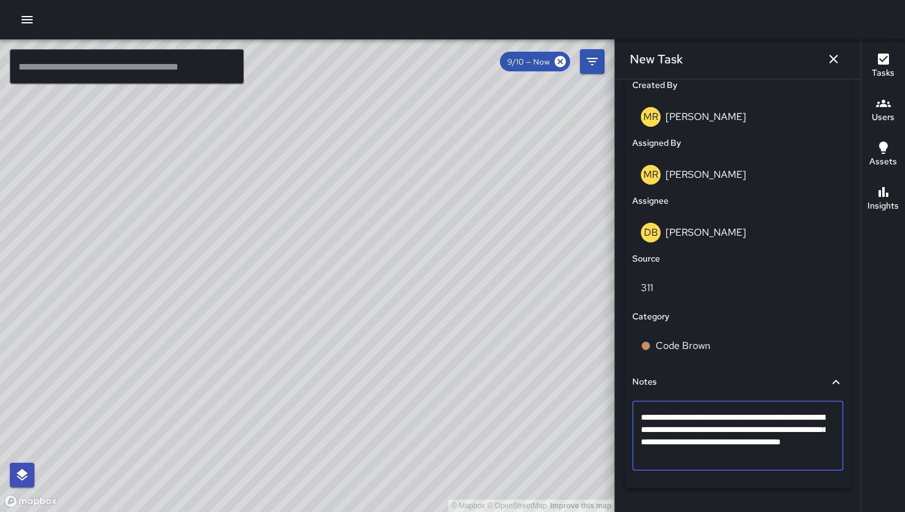
type textarea "**********"
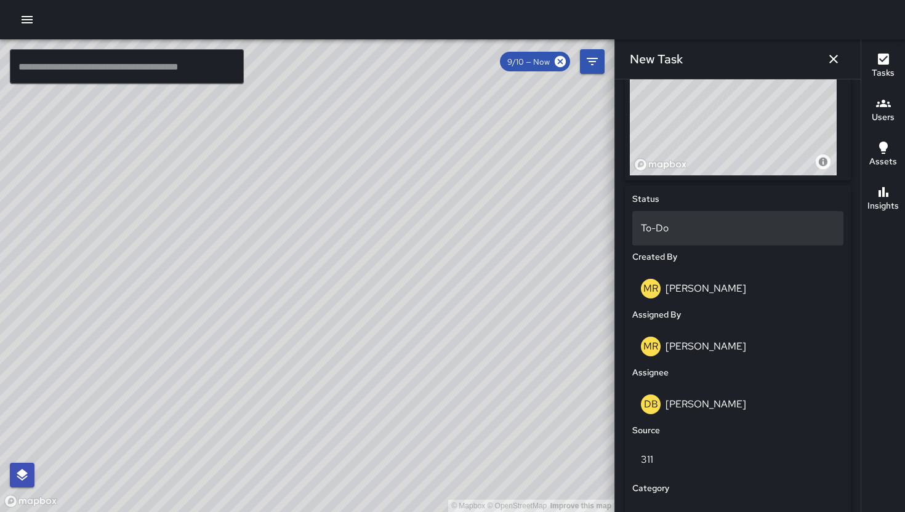
scroll to position [421, 0]
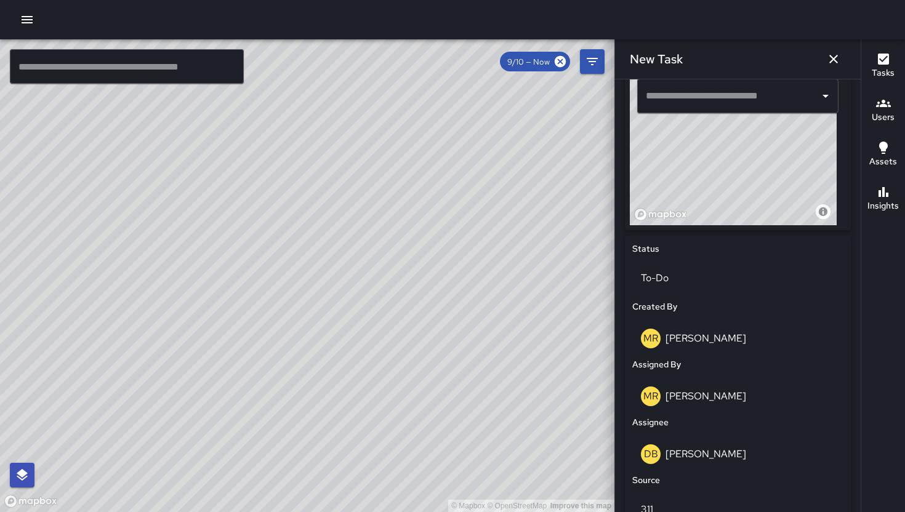
click at [698, 108] on input "text" at bounding box center [728, 95] width 172 height 23
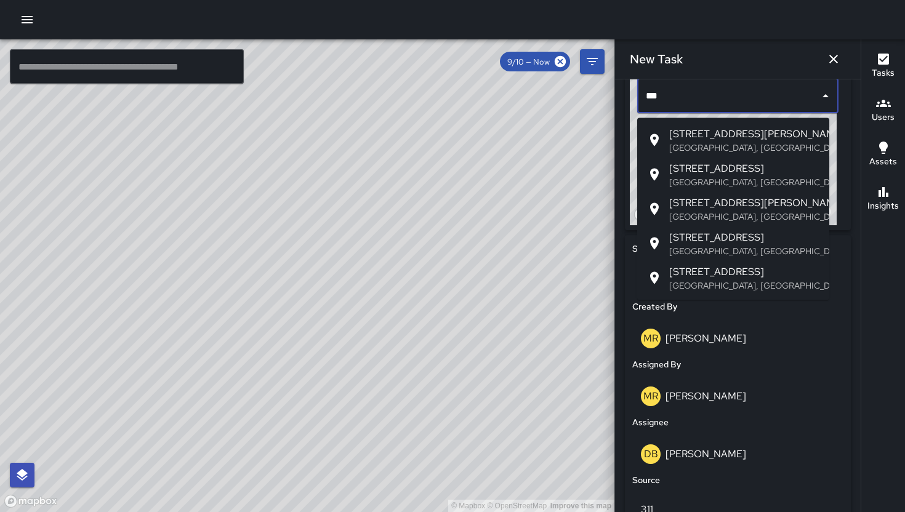
click at [727, 145] on p "[GEOGRAPHIC_DATA], [GEOGRAPHIC_DATA], [GEOGRAPHIC_DATA]" at bounding box center [744, 148] width 150 height 12
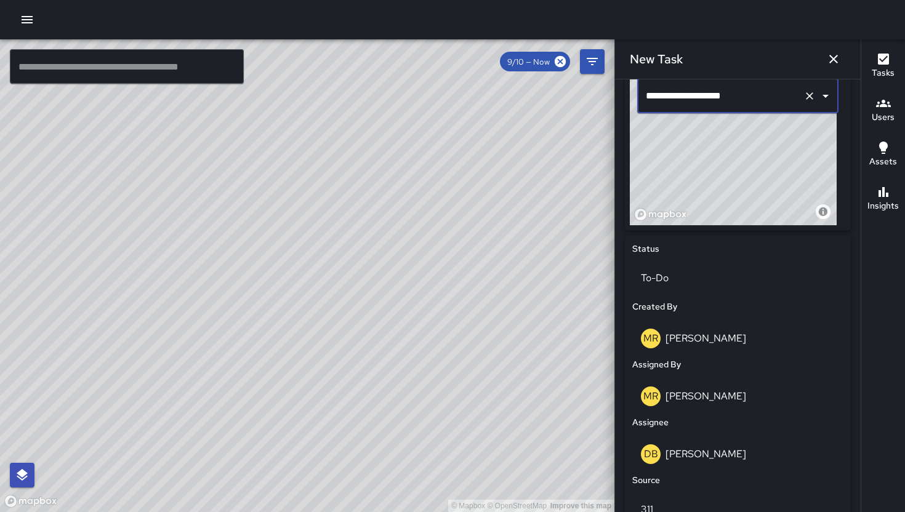
type input "**********"
drag, startPoint x: 216, startPoint y: 459, endPoint x: 346, endPoint y: 349, distance: 170.3
click at [342, 351] on div "© Mapbox © OpenStreetMap Improve this map" at bounding box center [307, 275] width 614 height 473
click at [346, 349] on div "© Mapbox © OpenStreetMap Improve this map" at bounding box center [307, 275] width 614 height 473
drag, startPoint x: 412, startPoint y: 338, endPoint x: 361, endPoint y: 343, distance: 50.6
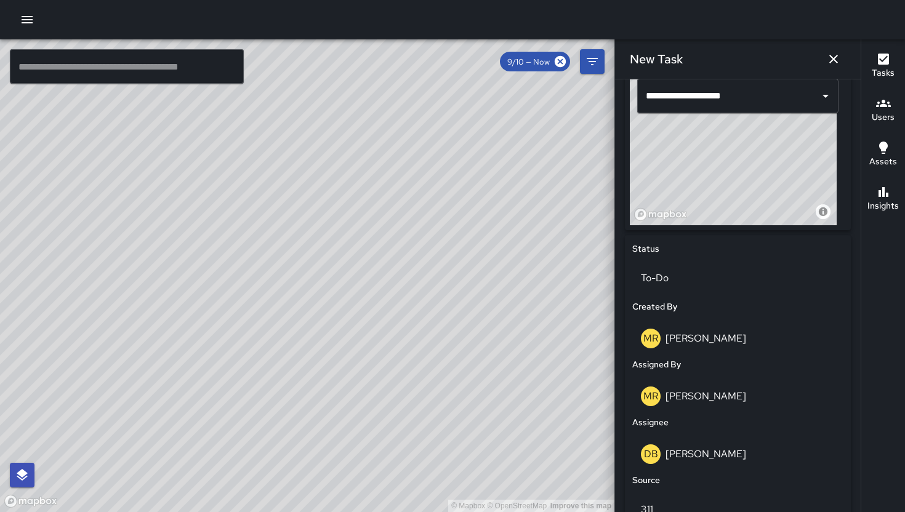
click at [401, 348] on div "© Mapbox © OpenStreetMap Improve this map" at bounding box center [307, 275] width 614 height 473
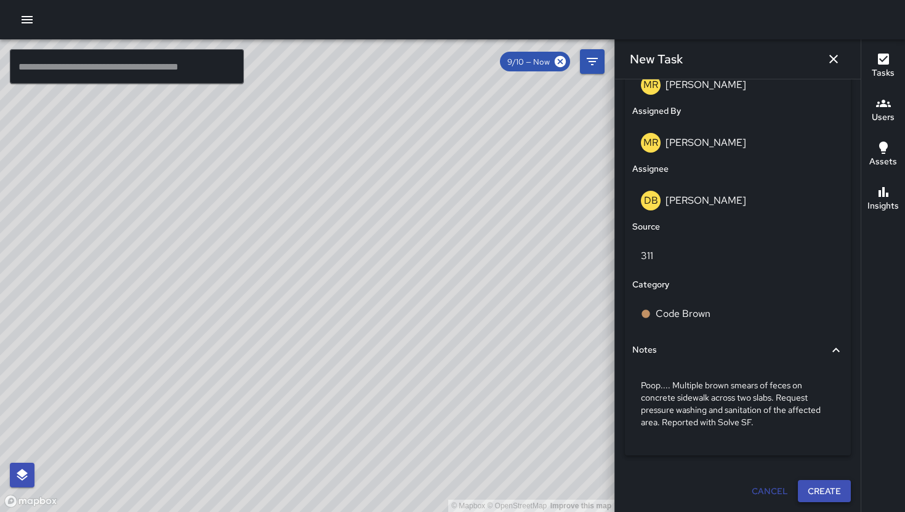
click at [814, 490] on button "Create" at bounding box center [824, 491] width 53 height 23
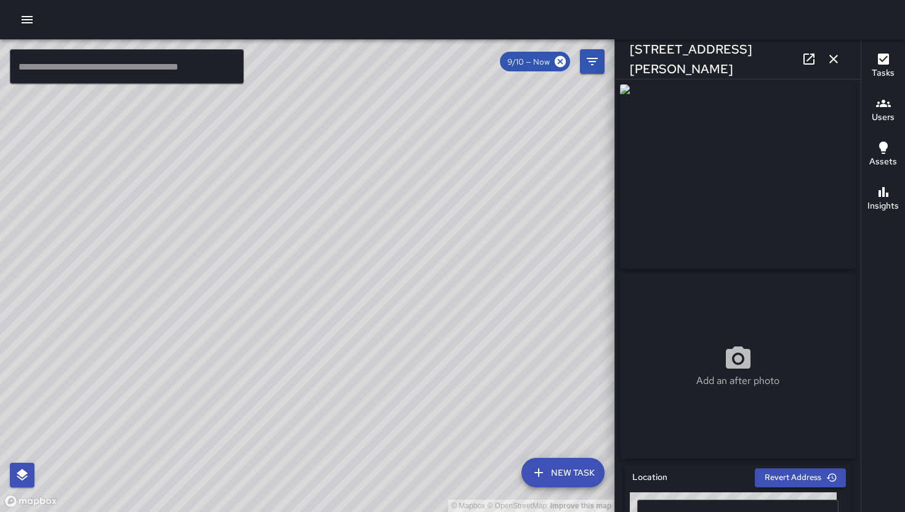
drag, startPoint x: 375, startPoint y: 347, endPoint x: 364, endPoint y: 330, distance: 20.3
click at [362, 328] on div "© Mapbox © OpenStreetMap Improve this map" at bounding box center [307, 275] width 614 height 473
click at [366, 335] on div "© Mapbox © OpenStreetMap Improve this map" at bounding box center [307, 275] width 614 height 473
click at [842, 58] on button "button" at bounding box center [833, 59] width 25 height 25
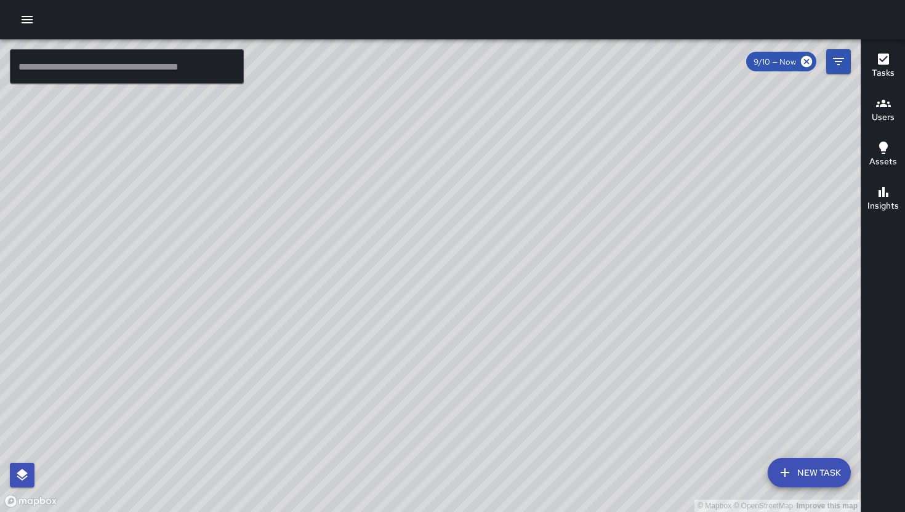
click at [414, 258] on div "© Mapbox © OpenStreetMap Improve this map" at bounding box center [430, 275] width 860 height 473
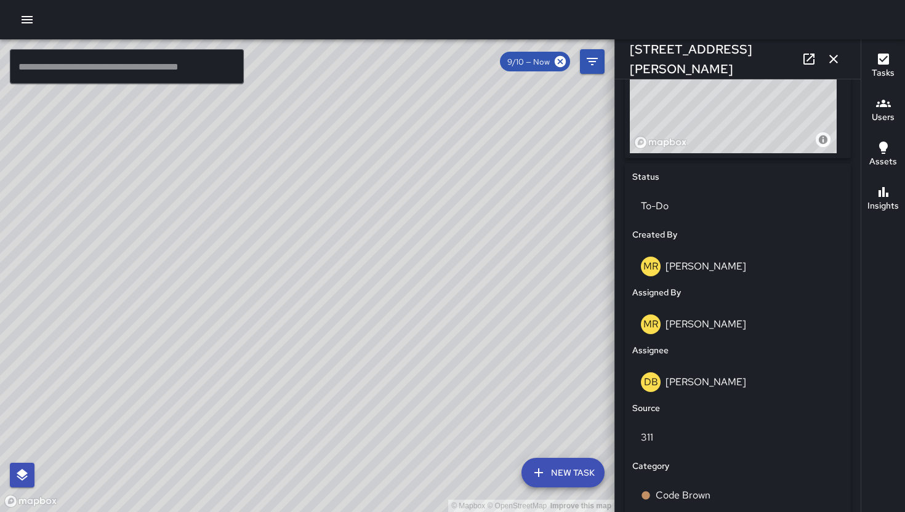
scroll to position [238, 0]
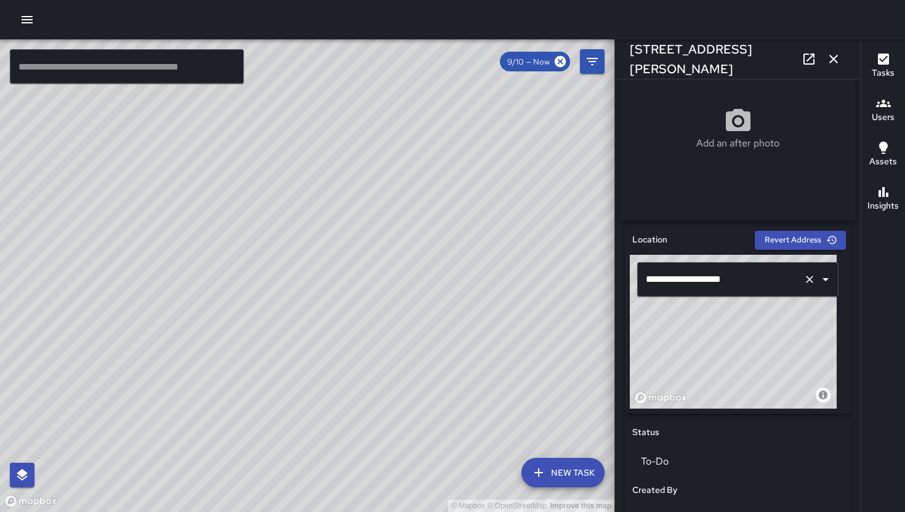
drag, startPoint x: 753, startPoint y: 350, endPoint x: 698, endPoint y: 291, distance: 79.7
click at [698, 291] on div "**********" at bounding box center [738, 332] width 216 height 154
drag, startPoint x: 326, startPoint y: 316, endPoint x: 489, endPoint y: 351, distance: 166.2
click at [489, 351] on div "© Mapbox © OpenStreetMap Improve this map" at bounding box center [307, 275] width 614 height 473
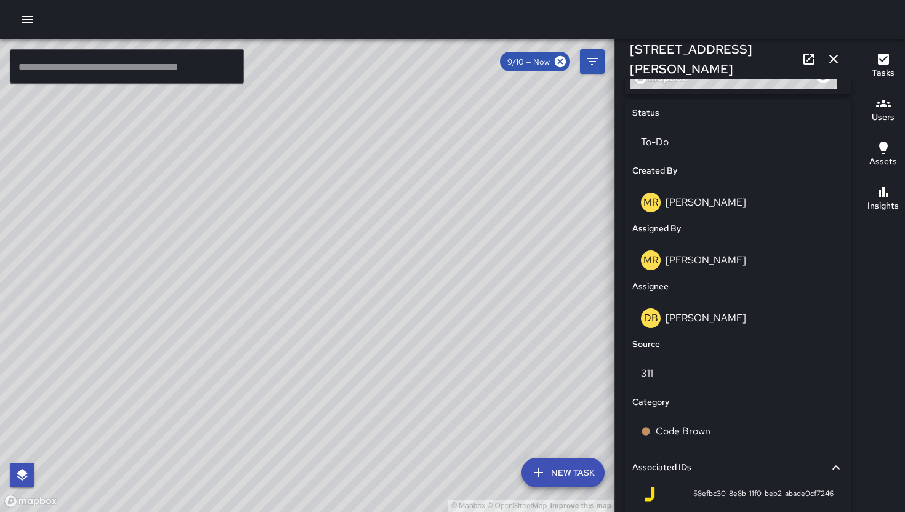
scroll to position [670, 0]
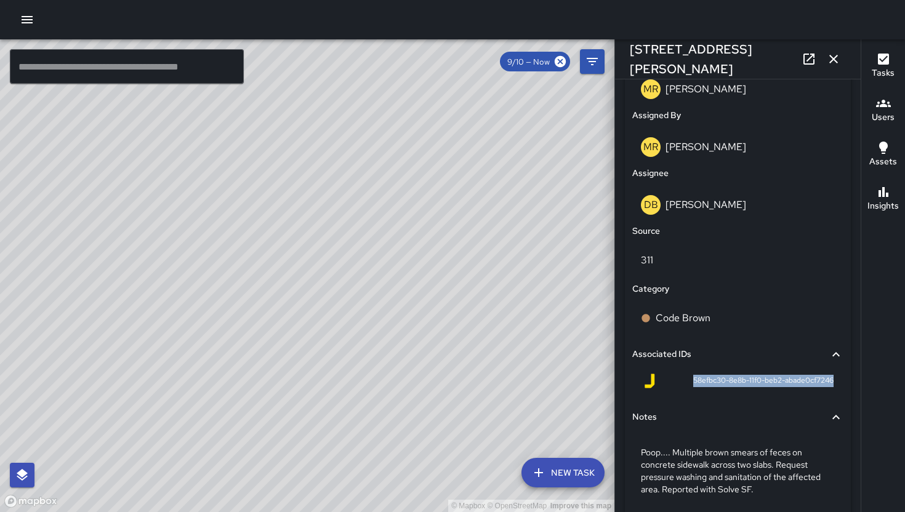
drag, startPoint x: 727, startPoint y: 388, endPoint x: 823, endPoint y: 391, distance: 96.7
click at [823, 388] on div "58efbc30-8e8b-11f0-beb2-abade0cf7246" at bounding box center [737, 381] width 191 height 15
copy span "58efbc30-8e8b-11f0-beb2-abade0cf7246"
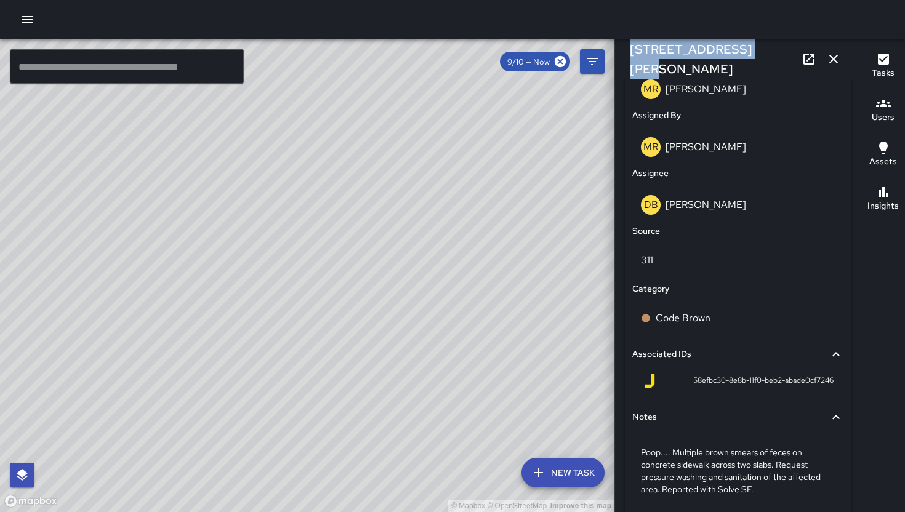
drag, startPoint x: 751, startPoint y: 60, endPoint x: 628, endPoint y: 55, distance: 123.8
click at [628, 55] on div "[STREET_ADDRESS][PERSON_NAME]" at bounding box center [738, 58] width 246 height 39
copy h6 "[STREET_ADDRESS][PERSON_NAME]"
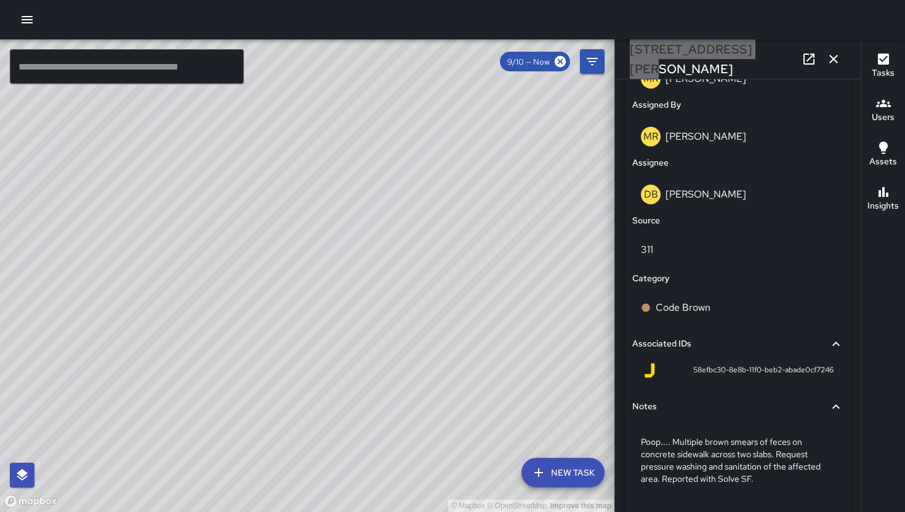
scroll to position [681, 0]
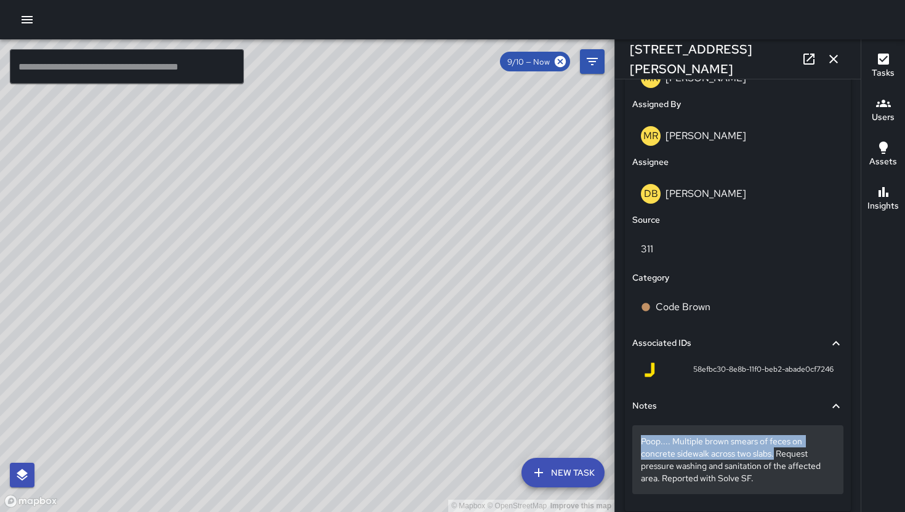
drag, startPoint x: 638, startPoint y: 446, endPoint x: 775, endPoint y: 454, distance: 137.4
click at [775, 454] on div "Poop.... Multiple brown smears of feces on concrete sidewalk across two slabs. …" at bounding box center [737, 459] width 211 height 69
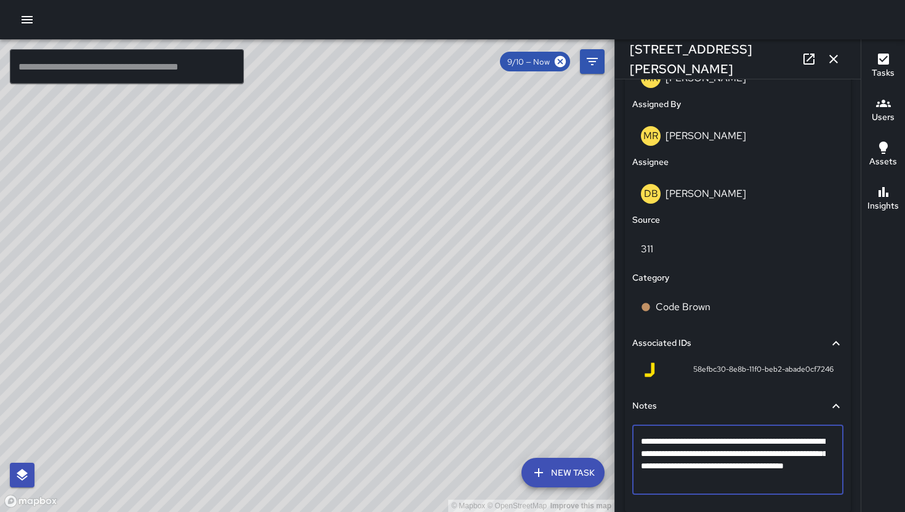
drag, startPoint x: 775, startPoint y: 460, endPoint x: 643, endPoint y: 451, distance: 132.6
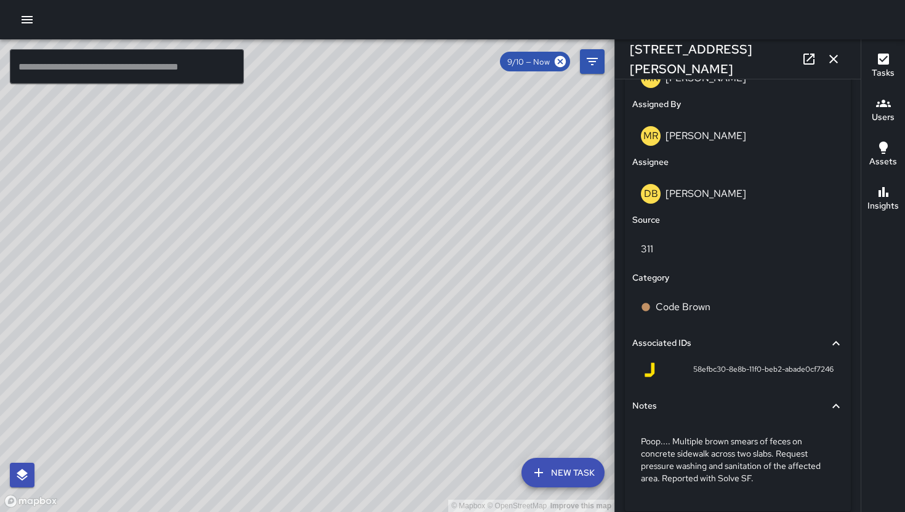
click at [831, 58] on icon "button" at bounding box center [833, 59] width 15 height 15
click at [831, 58] on div "© Mapbox © OpenStreetMap Improve this map ​ New Task 9/10 — Now Map Layers Task…" at bounding box center [452, 275] width 905 height 473
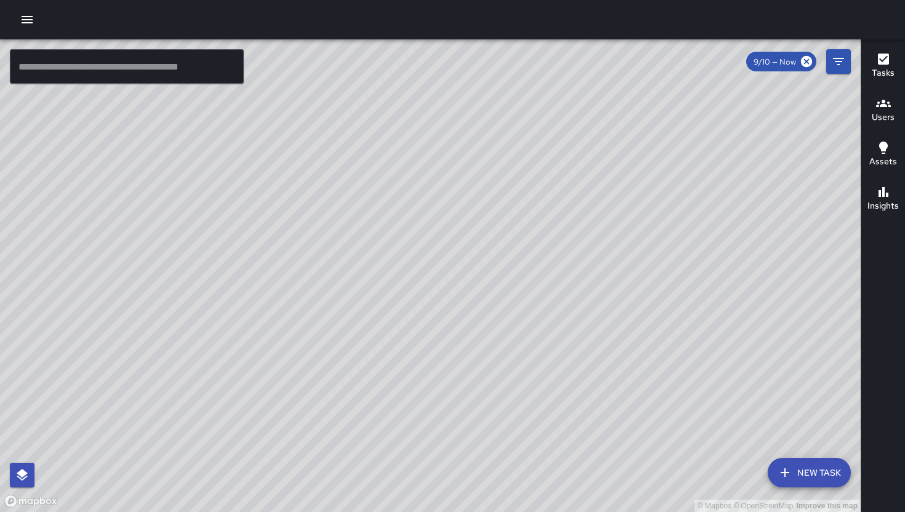
click at [829, 477] on button "New Task" at bounding box center [808, 473] width 83 height 30
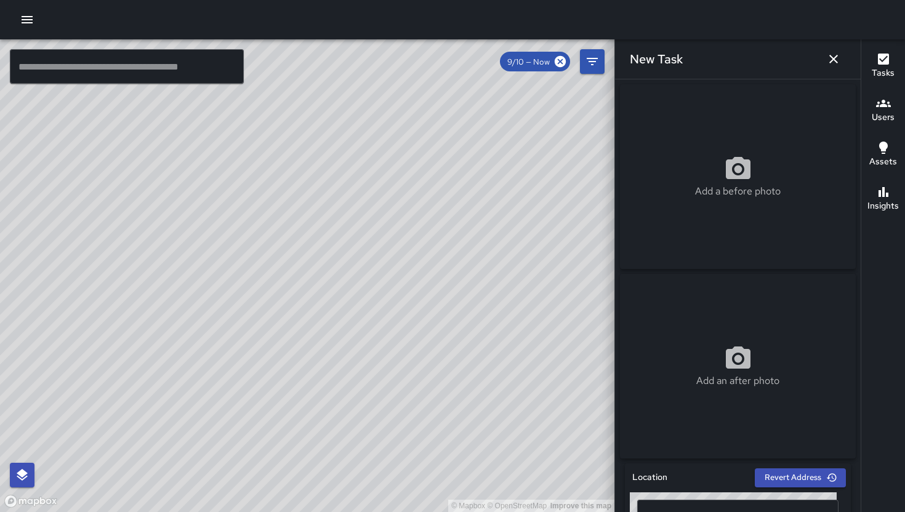
click at [734, 137] on div "Add a before photo" at bounding box center [738, 176] width 236 height 185
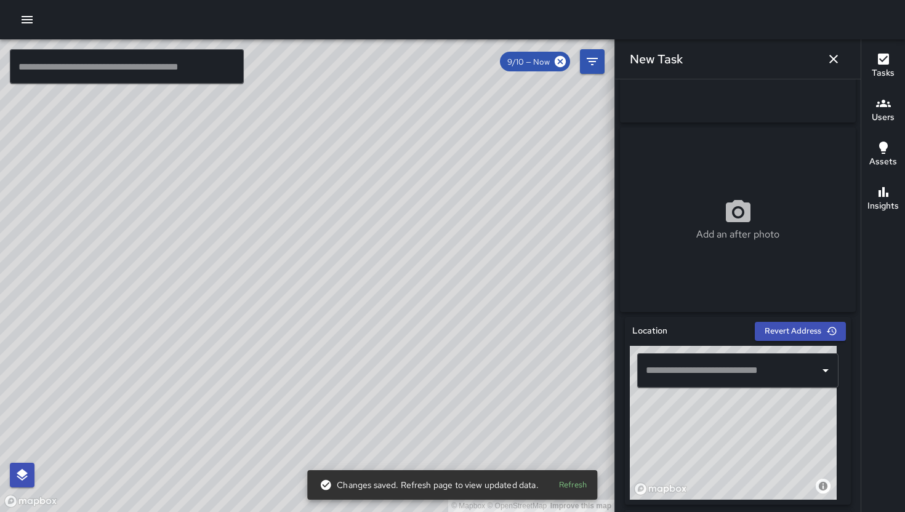
scroll to position [257, 0]
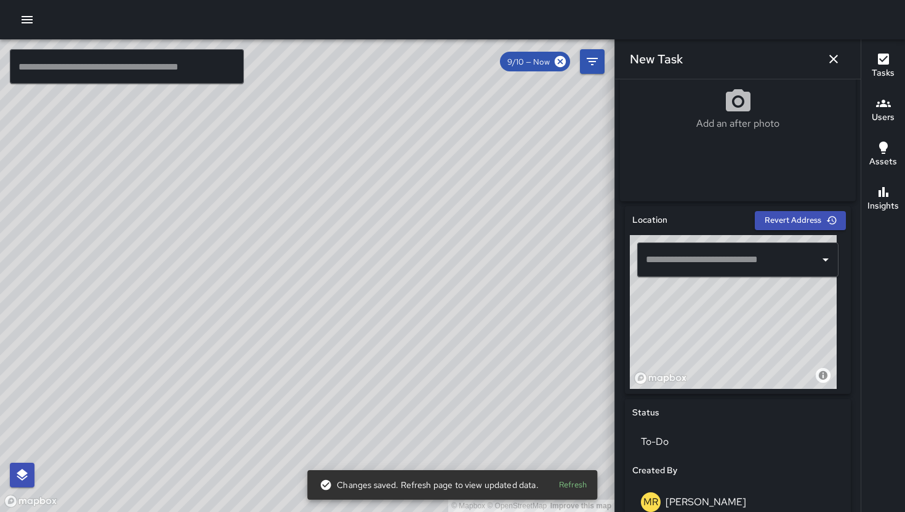
click at [687, 270] on input "text" at bounding box center [728, 259] width 172 height 23
paste input "**********"
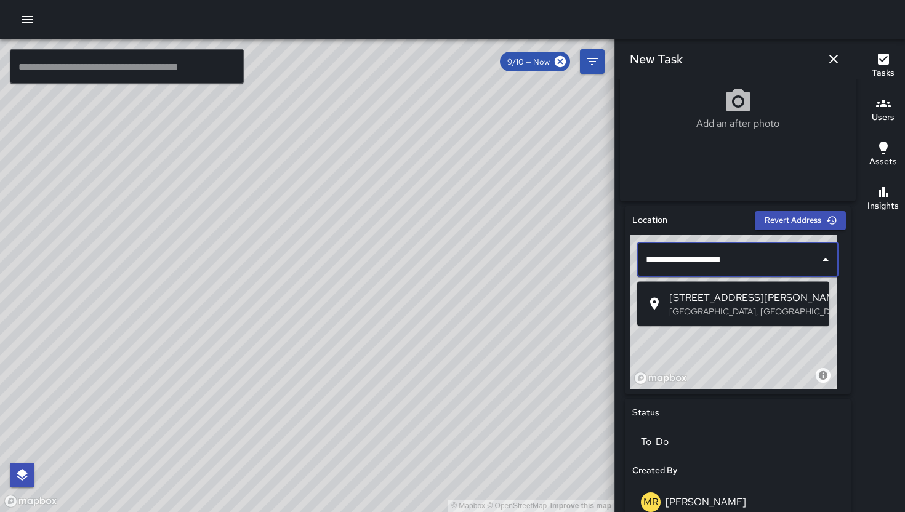
click at [718, 311] on p "[GEOGRAPHIC_DATA], [GEOGRAPHIC_DATA], [GEOGRAPHIC_DATA]" at bounding box center [744, 311] width 150 height 12
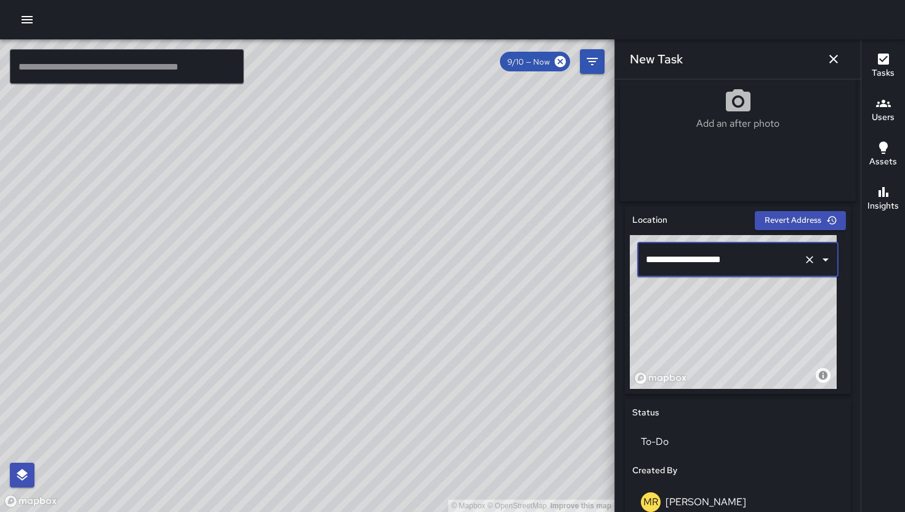
type input "**********"
drag, startPoint x: 338, startPoint y: 455, endPoint x: 399, endPoint y: 405, distance: 78.7
click at [399, 405] on div "© Mapbox © OpenStreetMap Improve this map" at bounding box center [307, 275] width 614 height 473
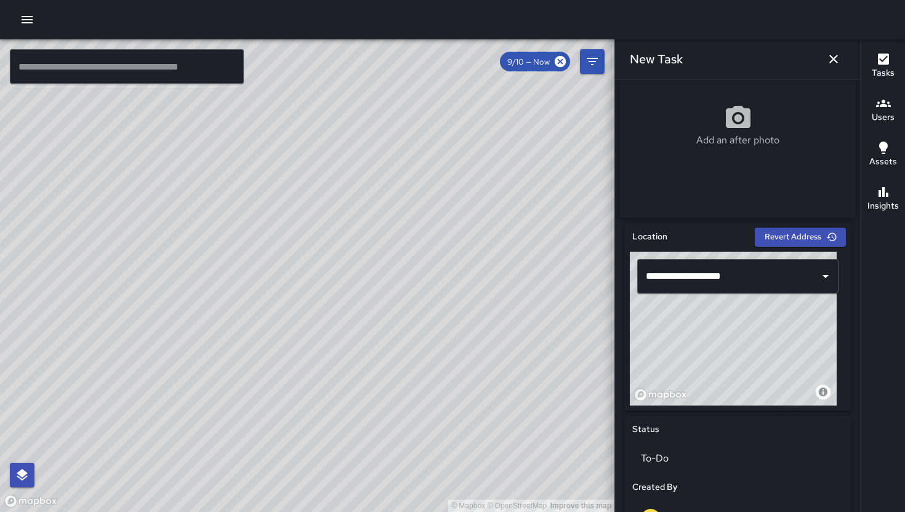
scroll to position [0, 0]
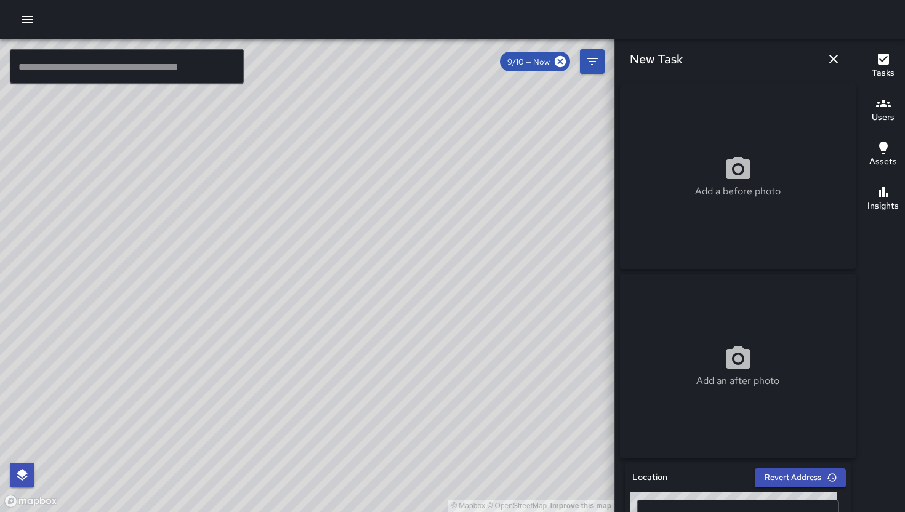
click at [756, 186] on div "Add a before photo" at bounding box center [738, 176] width 236 height 44
type input "**********"
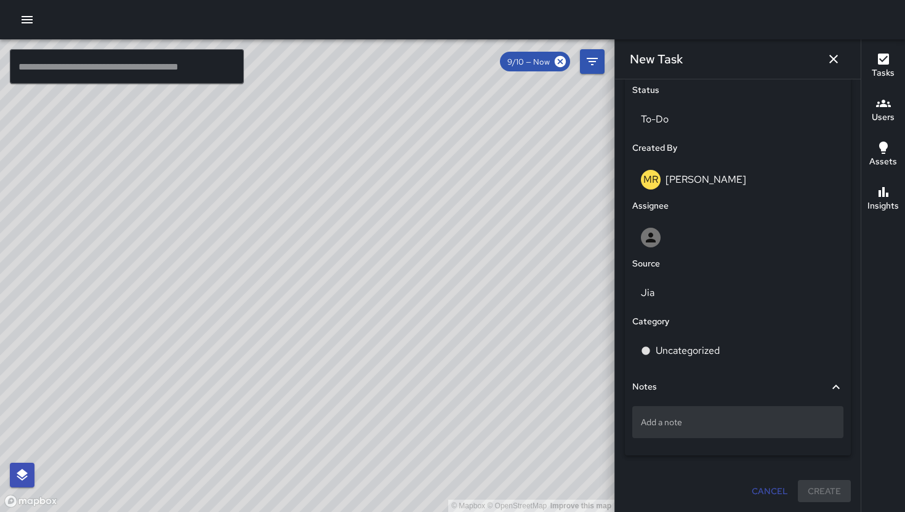
click at [684, 425] on p "Add a note" at bounding box center [738, 422] width 194 height 12
click at [673, 420] on p "Add a note" at bounding box center [738, 422] width 194 height 12
type textarea "**********"
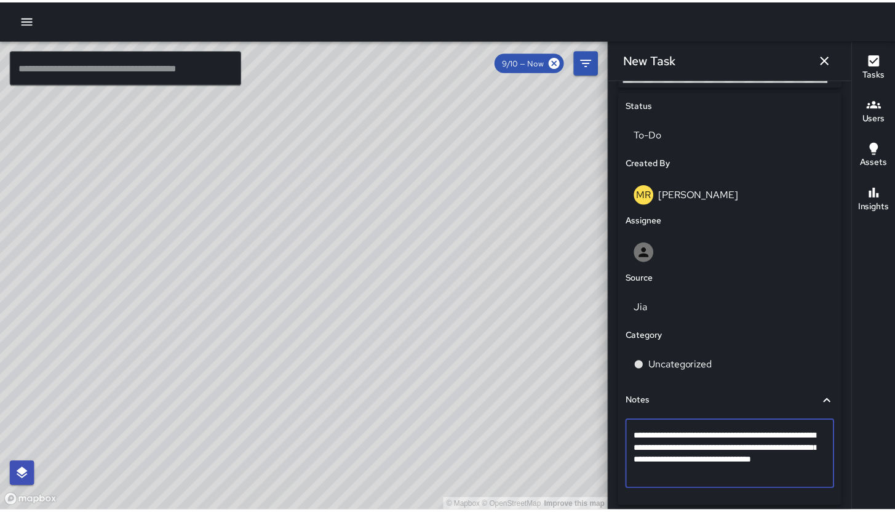
scroll to position [564, 0]
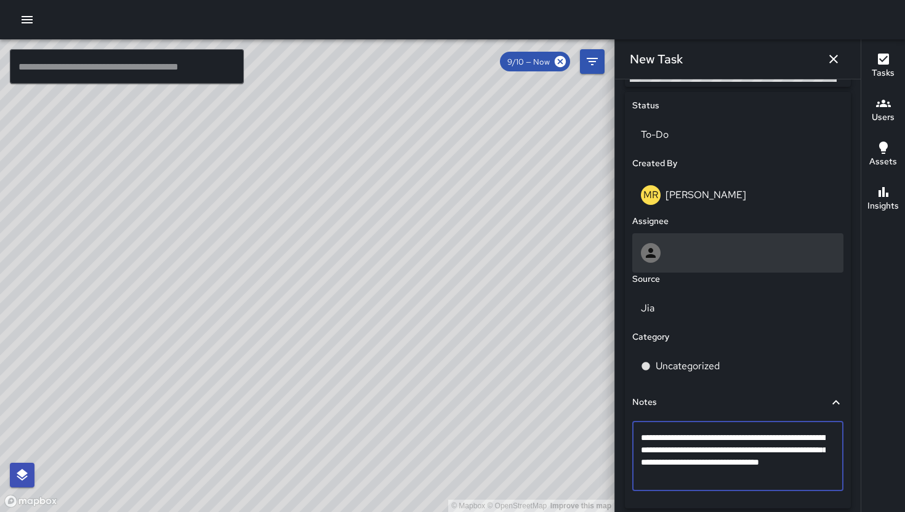
click at [706, 262] on div at bounding box center [738, 253] width 194 height 20
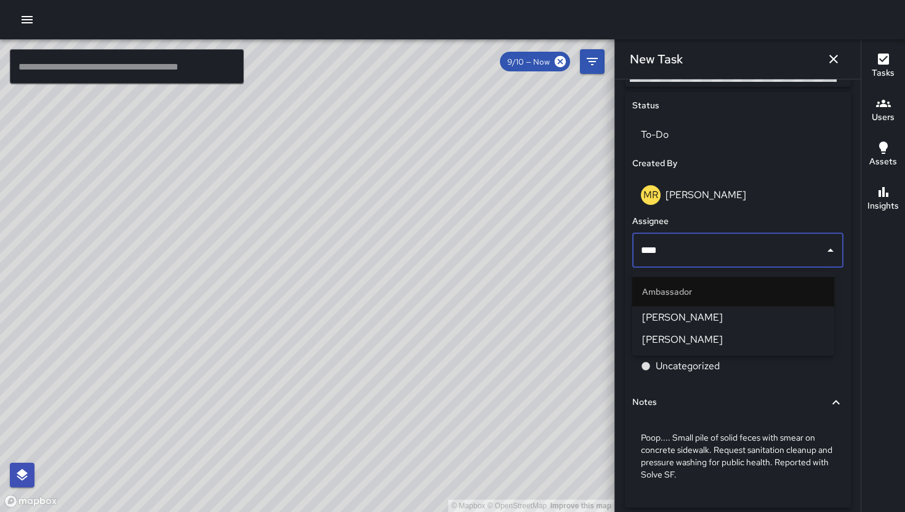
type input "*****"
click at [718, 323] on span "[PERSON_NAME]" at bounding box center [733, 317] width 182 height 15
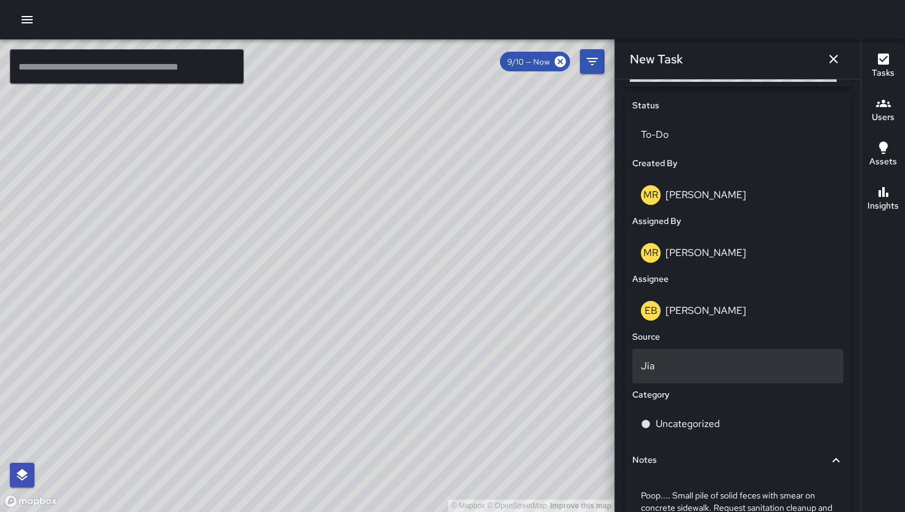
click at [698, 370] on p "Jia" at bounding box center [738, 366] width 194 height 15
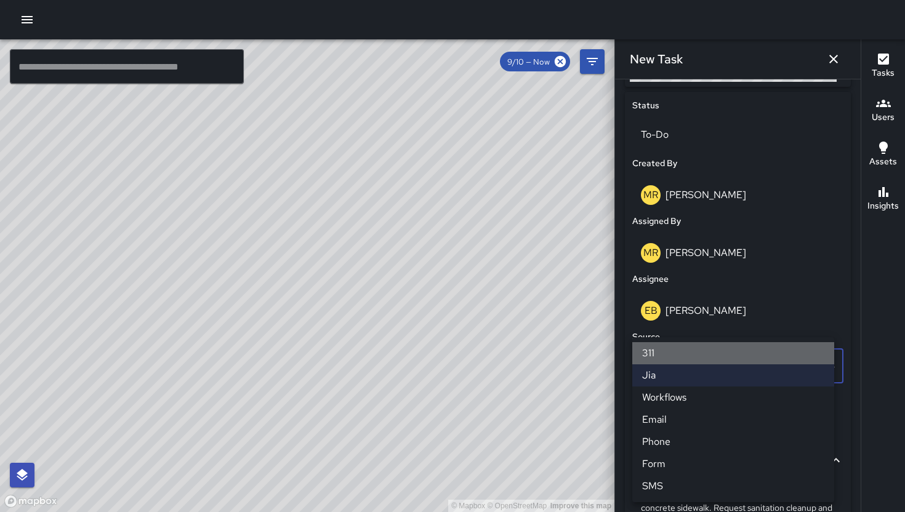
click at [681, 351] on li "311" at bounding box center [733, 353] width 202 height 22
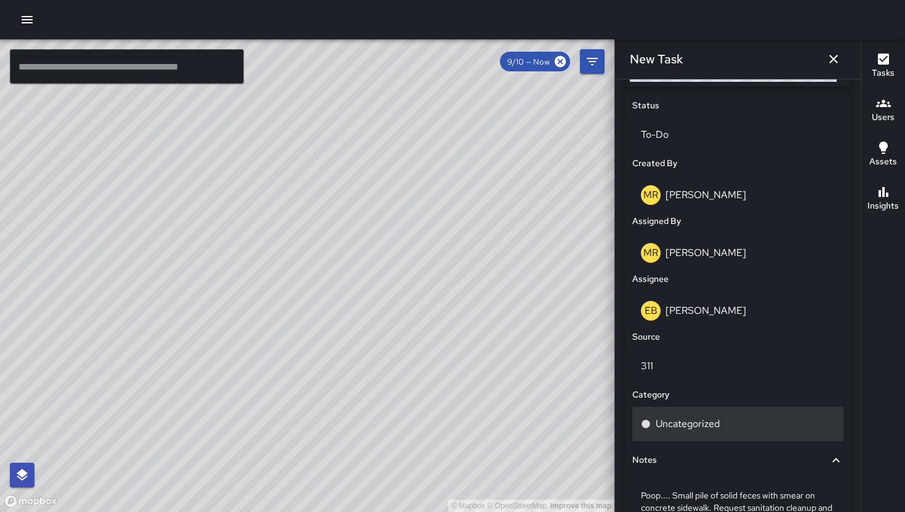
click at [713, 426] on p "Uncategorized" at bounding box center [687, 424] width 64 height 15
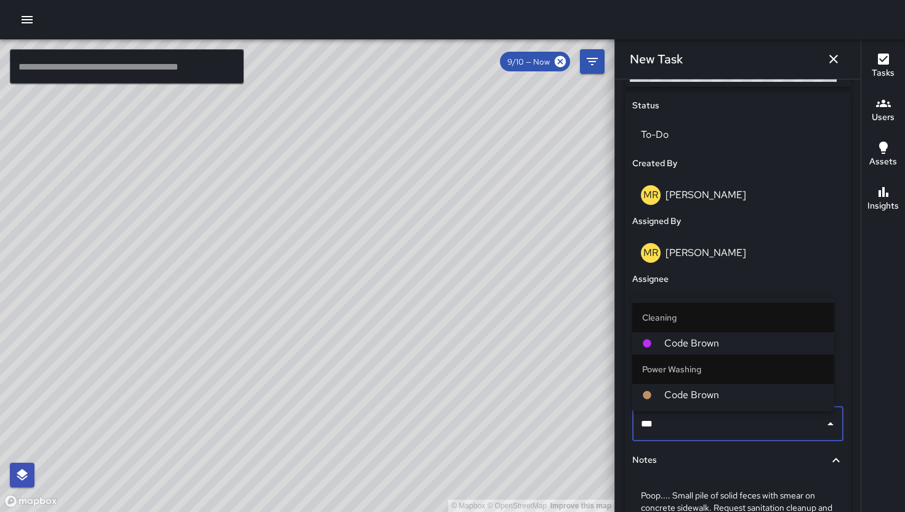
type input "****"
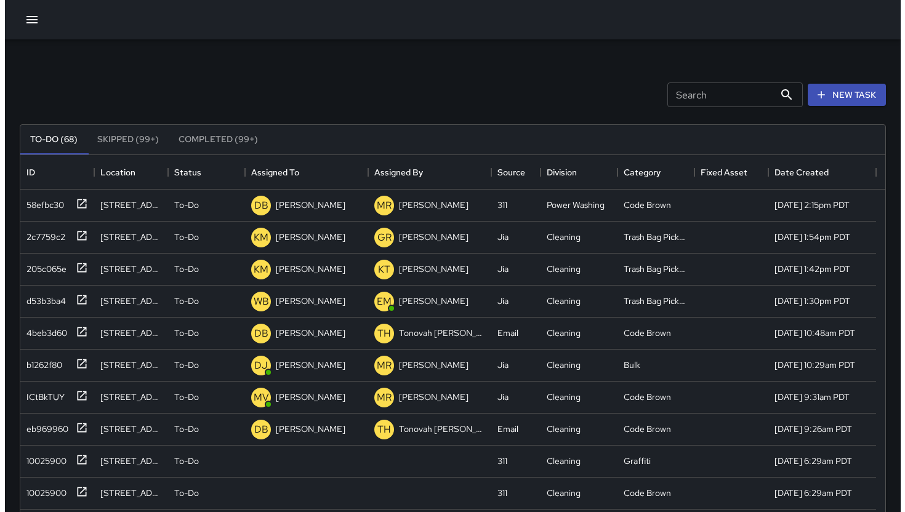
scroll to position [512, 855]
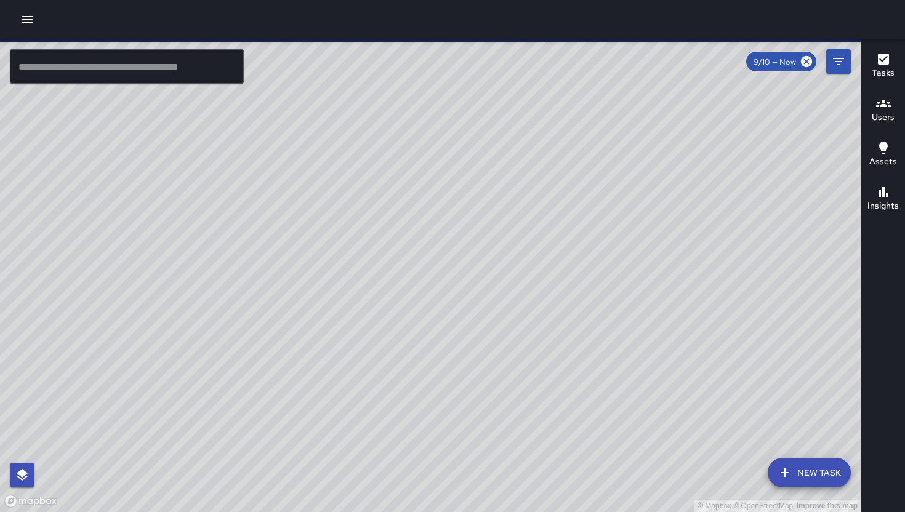
drag, startPoint x: 336, startPoint y: 462, endPoint x: 393, endPoint y: 413, distance: 75.1
click at [393, 413] on div "© Mapbox © OpenStreetMap Improve this map" at bounding box center [430, 275] width 860 height 473
click at [819, 470] on button "New Task" at bounding box center [808, 473] width 83 height 30
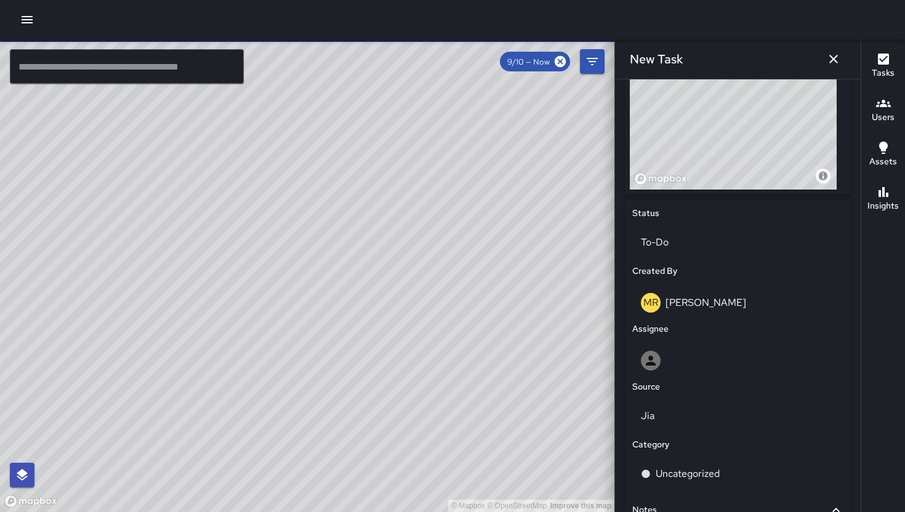
scroll to position [585, 0]
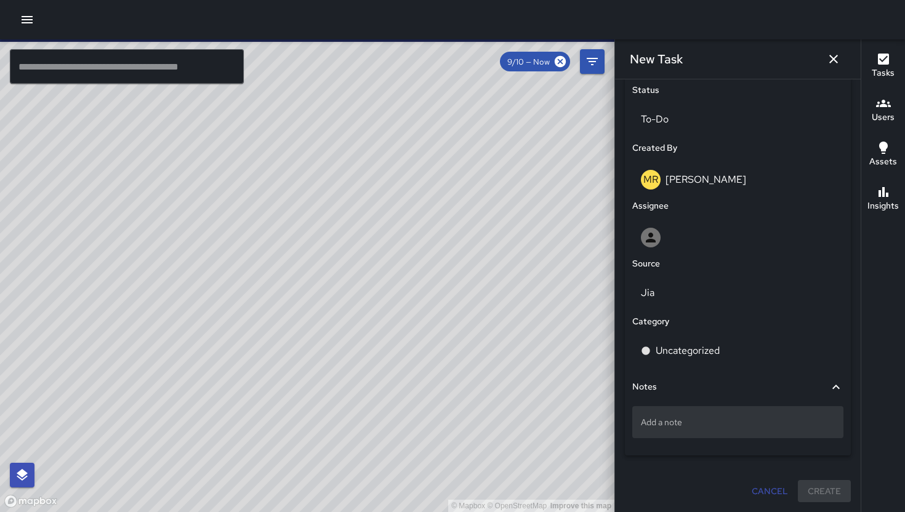
click at [730, 423] on p "Add a note" at bounding box center [738, 422] width 194 height 12
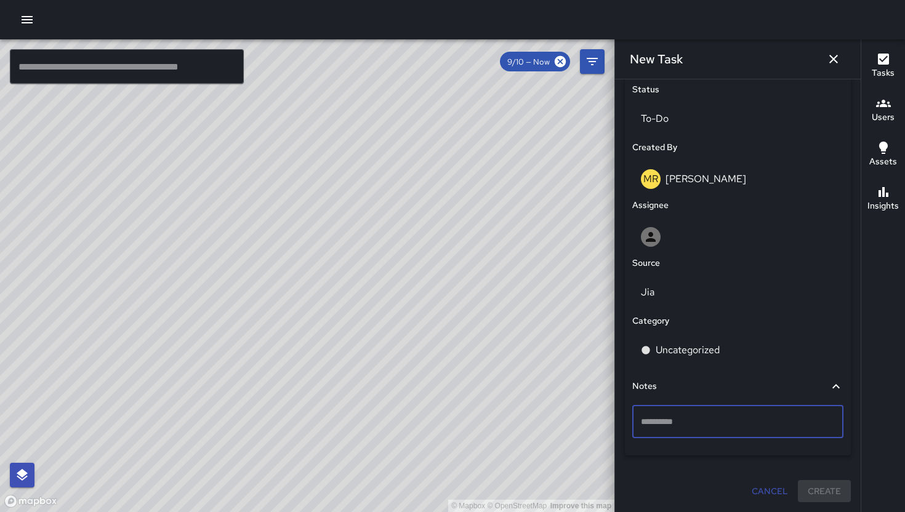
type textarea "**********"
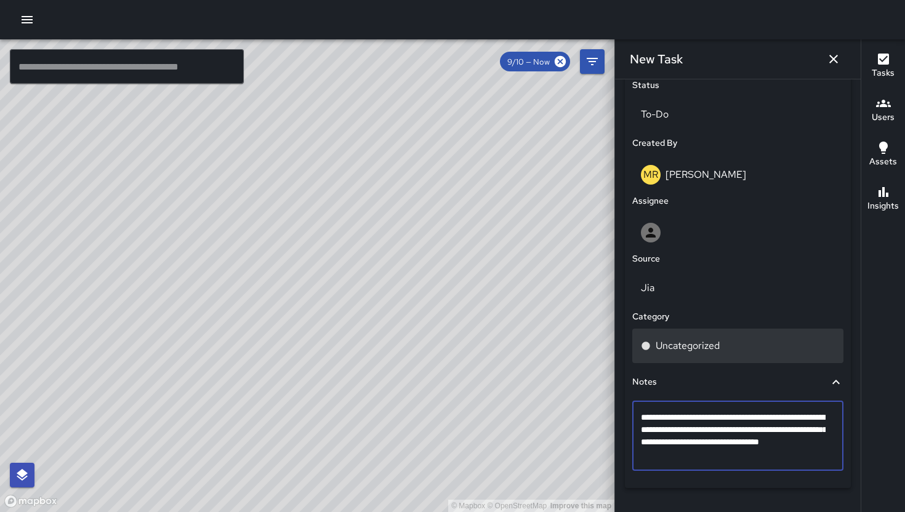
click at [718, 361] on div "Uncategorized" at bounding box center [737, 346] width 211 height 34
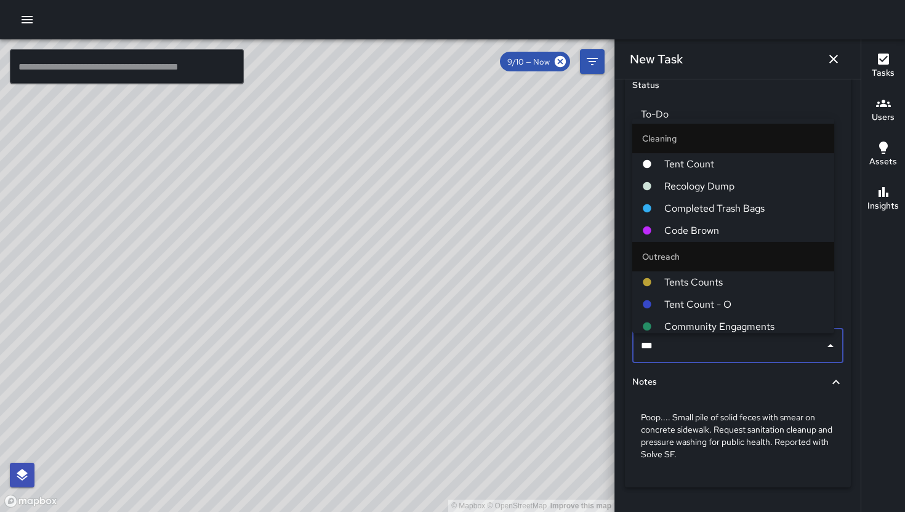
type input "****"
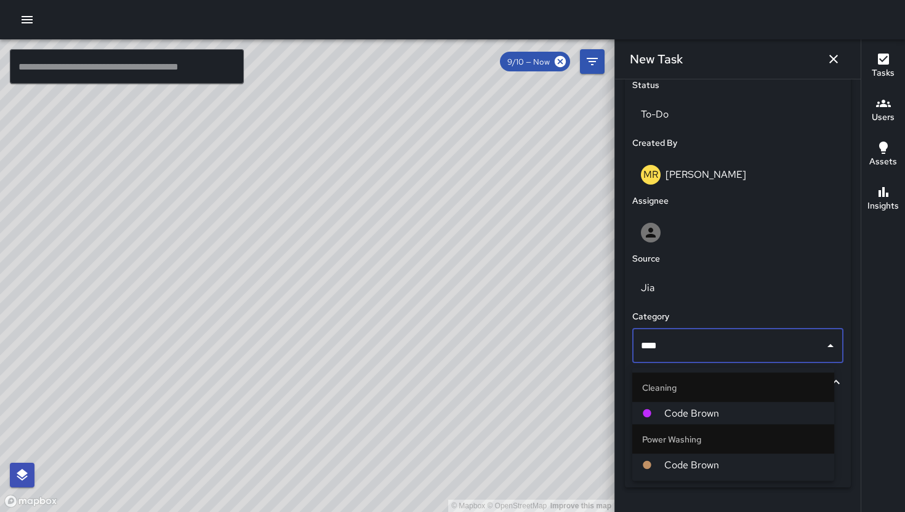
click at [703, 409] on span "Code Brown" at bounding box center [744, 413] width 160 height 15
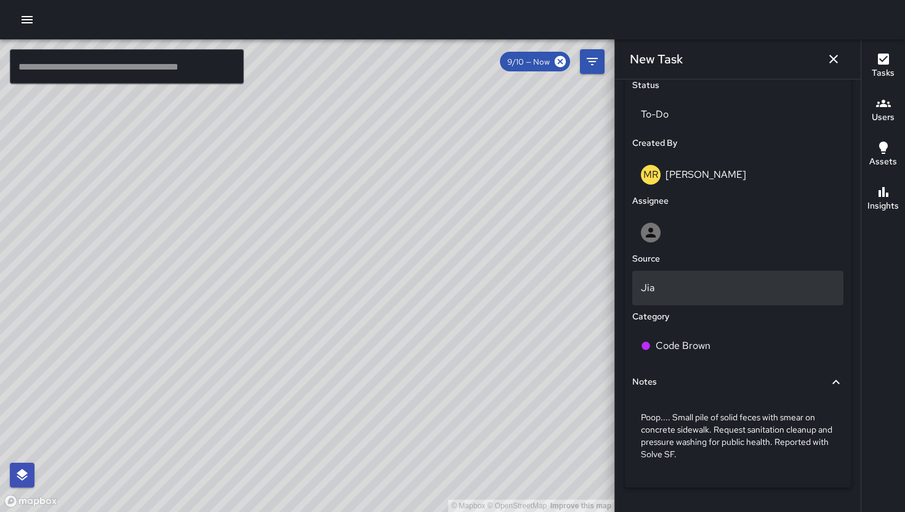
click at [691, 305] on div "Jia" at bounding box center [737, 288] width 211 height 34
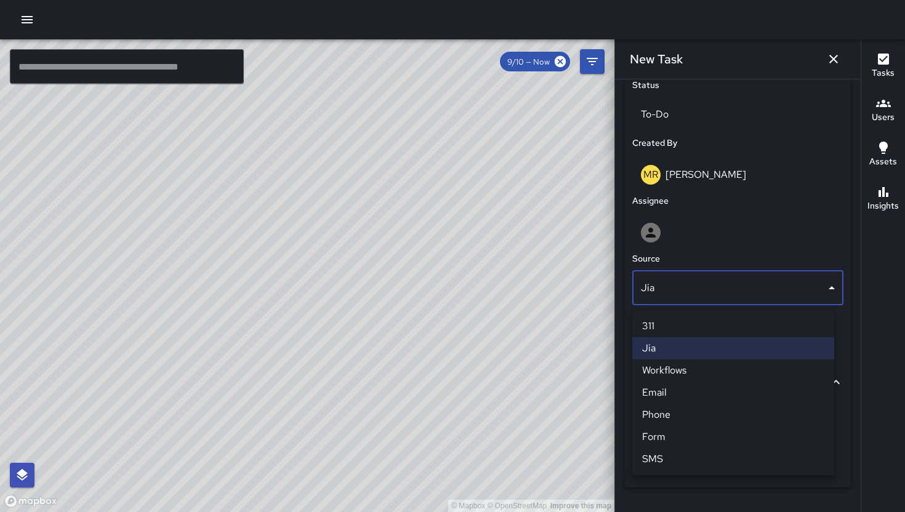
click at [687, 331] on li "311" at bounding box center [733, 326] width 202 height 22
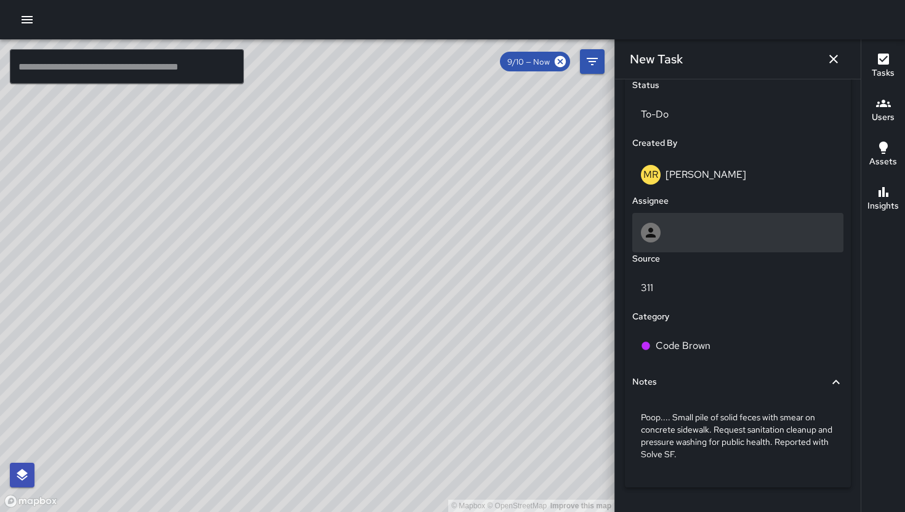
click at [684, 242] on div at bounding box center [738, 233] width 194 height 20
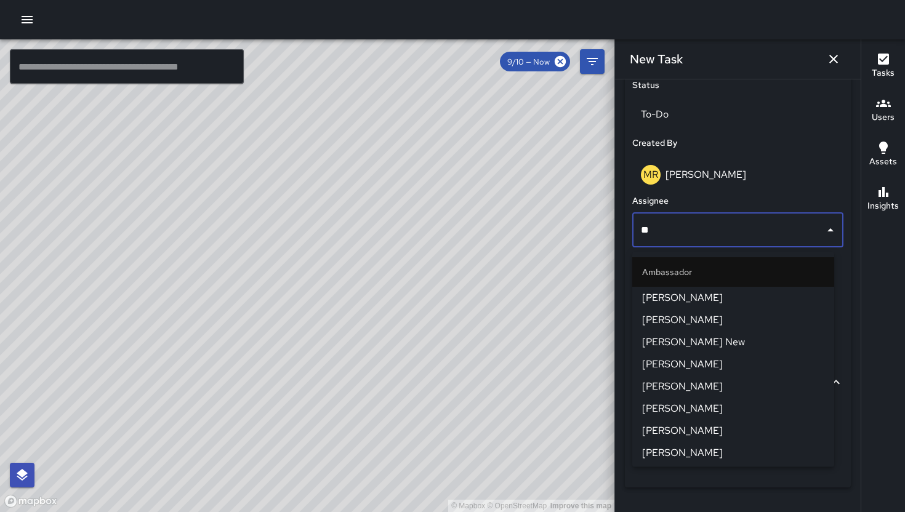
type input "***"
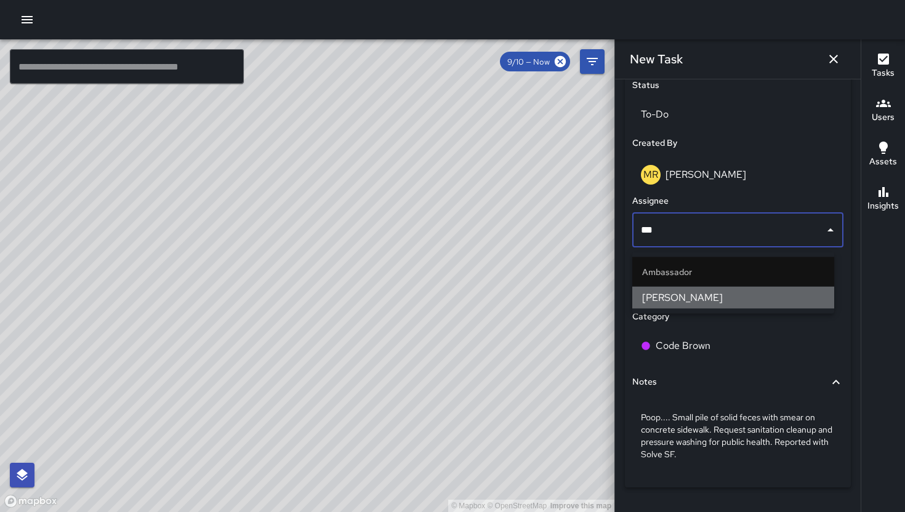
click at [705, 299] on span "[PERSON_NAME]" at bounding box center [733, 297] width 182 height 15
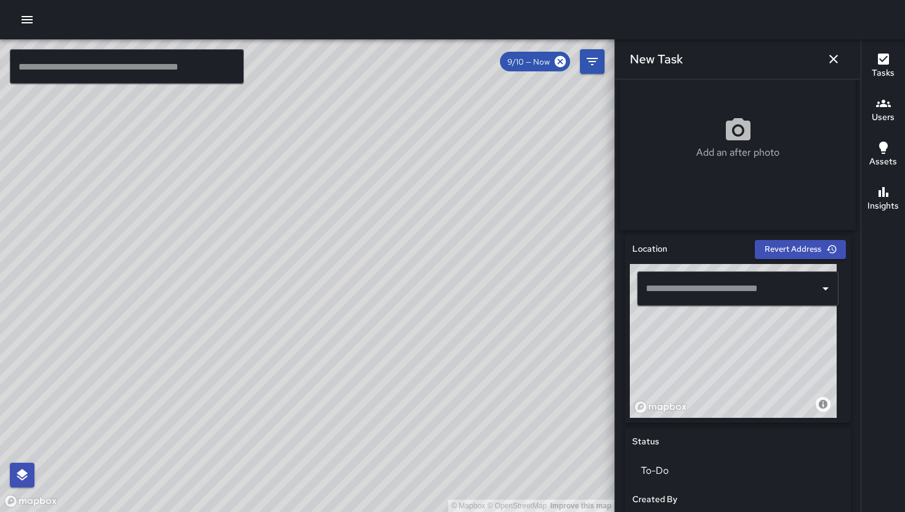
scroll to position [125, 0]
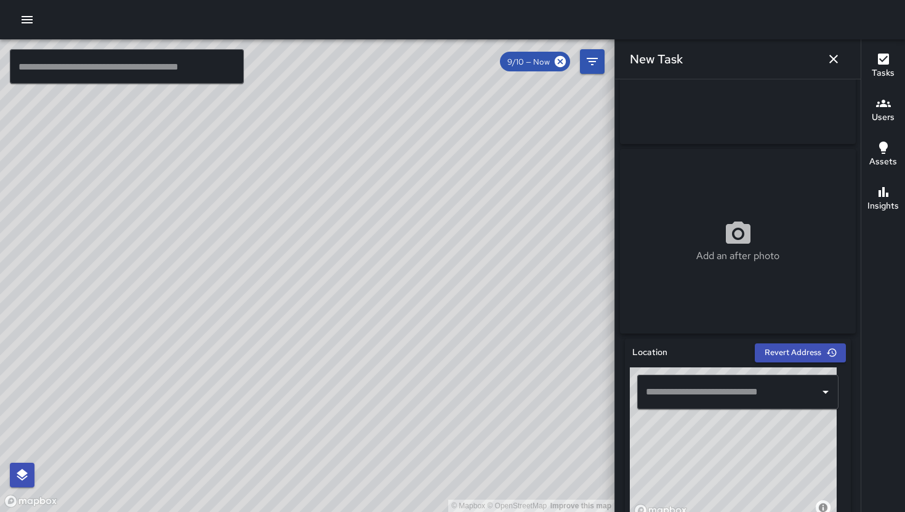
click at [753, 120] on div "Add a before photo" at bounding box center [738, 51] width 236 height 185
type input "**********"
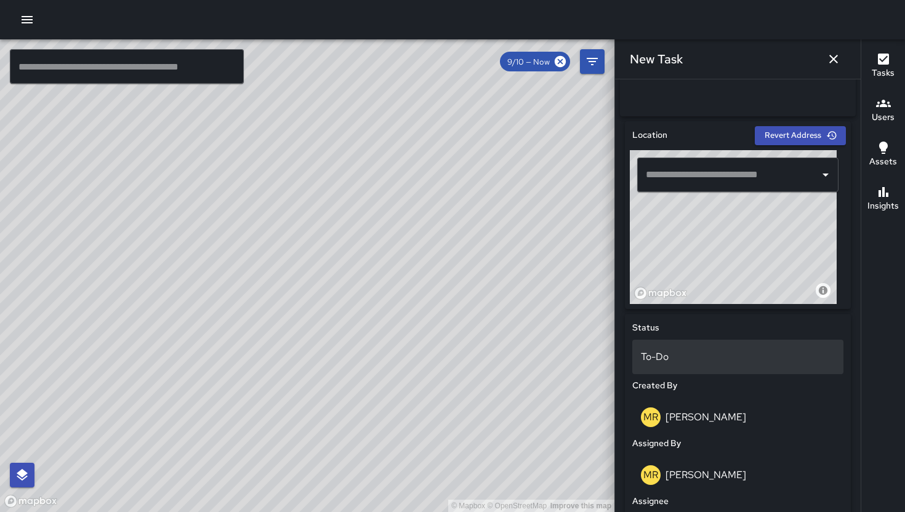
scroll to position [338, 0]
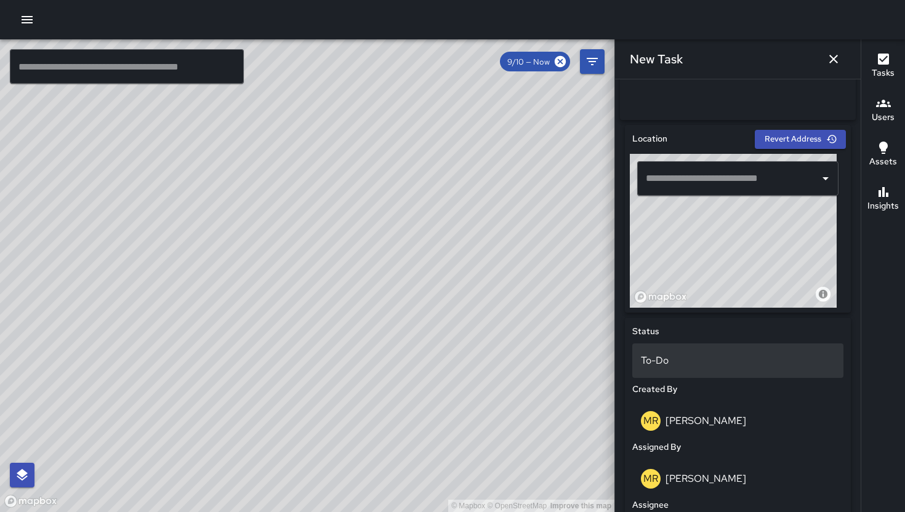
click at [713, 358] on p "To-Do" at bounding box center [738, 360] width 194 height 15
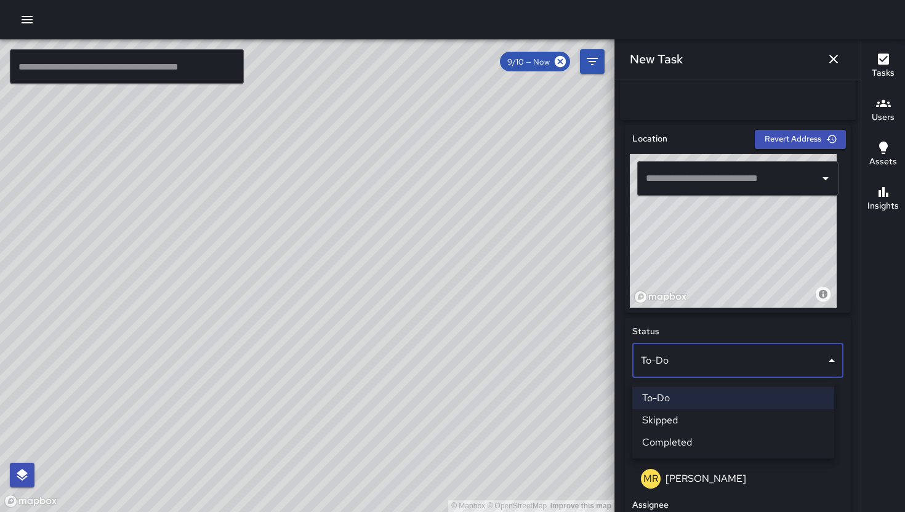
click at [701, 188] on div at bounding box center [452, 256] width 905 height 512
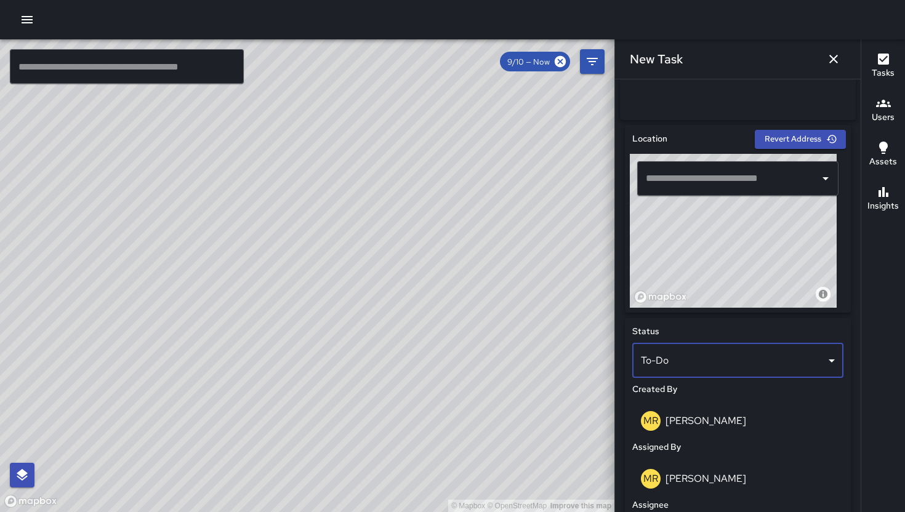
click at [710, 185] on input "text" at bounding box center [728, 178] width 172 height 23
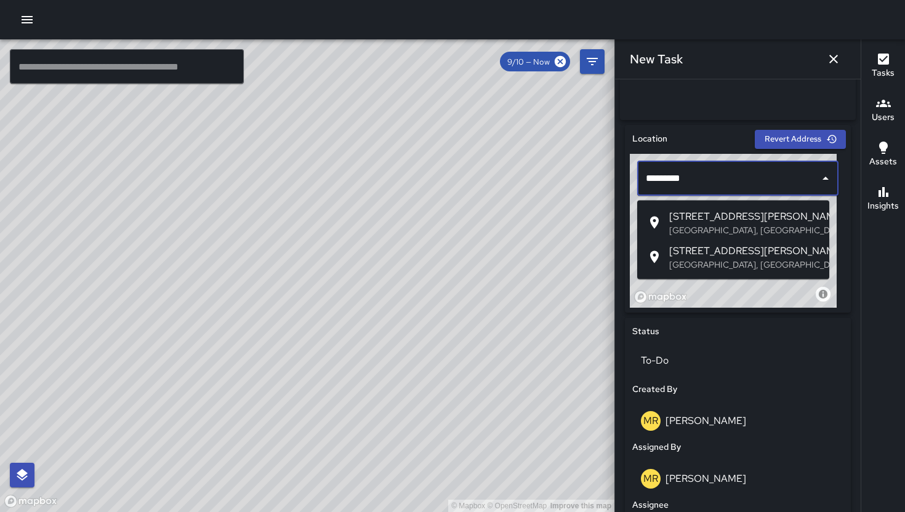
click at [734, 215] on span "[STREET_ADDRESS][PERSON_NAME]" at bounding box center [744, 216] width 150 height 15
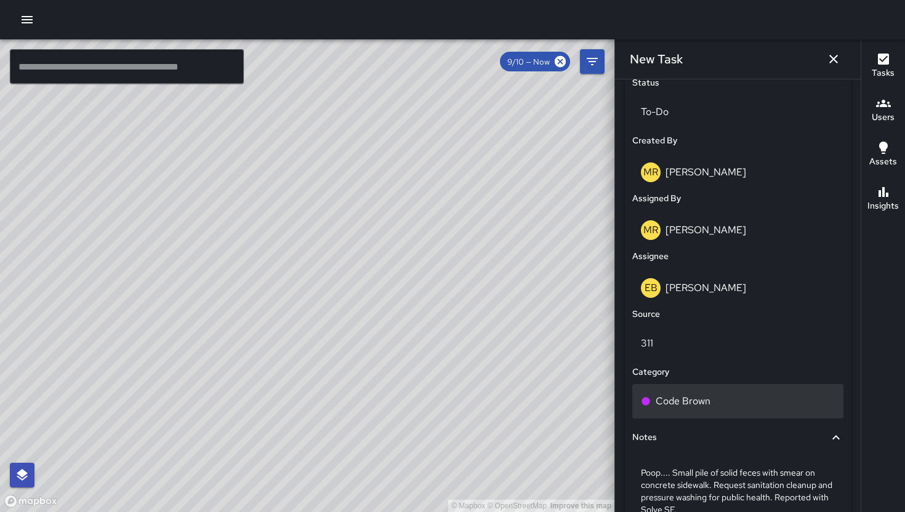
scroll to position [679, 0]
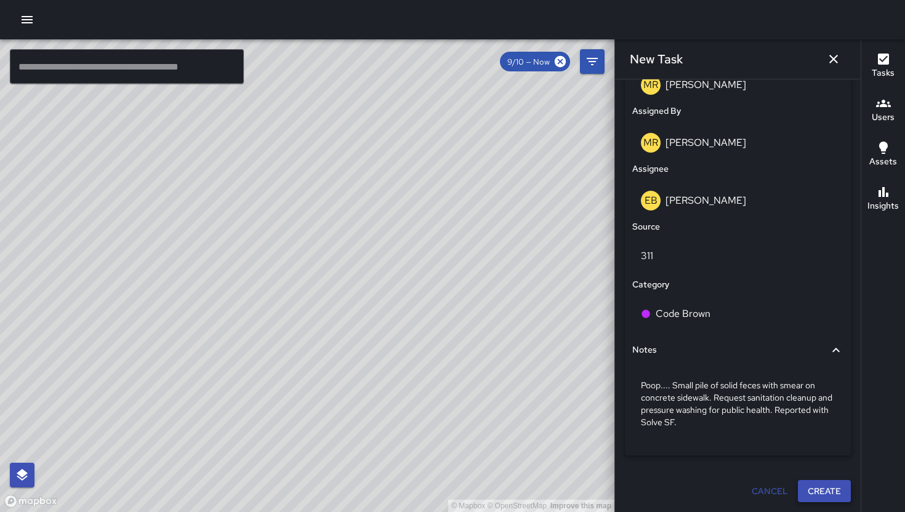
type input "**********"
click at [814, 493] on button "Create" at bounding box center [824, 491] width 53 height 23
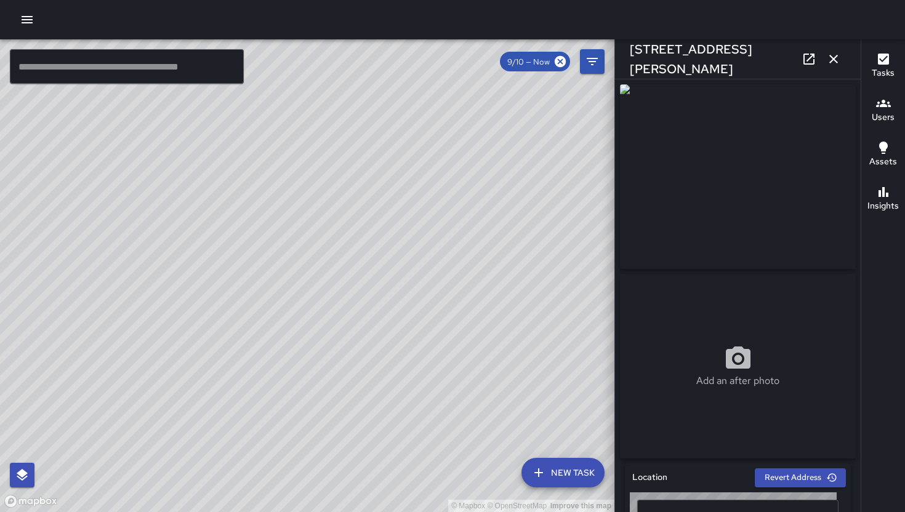
type input "**********"
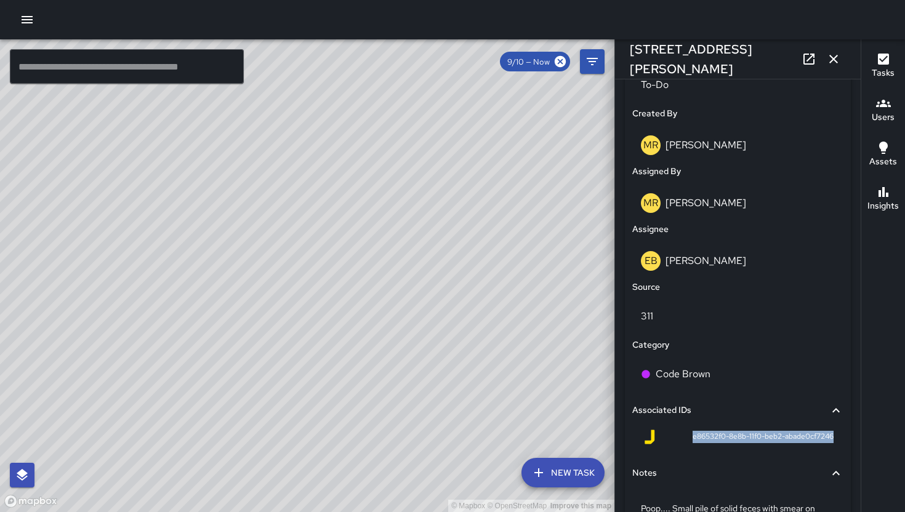
drag, startPoint x: 681, startPoint y: 442, endPoint x: 823, endPoint y: 441, distance: 142.8
click at [823, 441] on span "e86532f0-8e8b-11f0-beb2-abade0cf7246" at bounding box center [762, 437] width 141 height 12
copy span "e86532f0-8e8b-11f0-beb2-abade0cf7246"
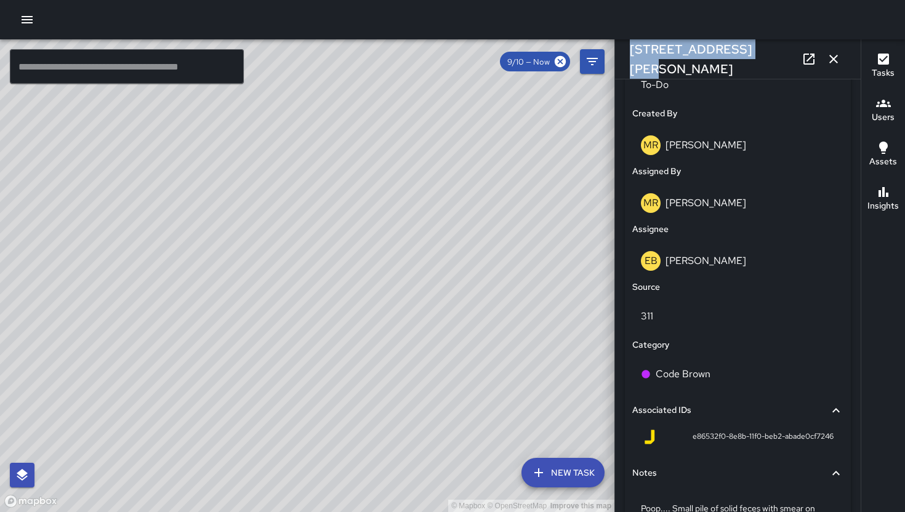
drag, startPoint x: 758, startPoint y: 61, endPoint x: 663, endPoint y: 46, distance: 96.5
click at [663, 46] on div "[STREET_ADDRESS][PERSON_NAME]" at bounding box center [738, 58] width 246 height 39
copy h6 "[STREET_ADDRESS][PERSON_NAME]"
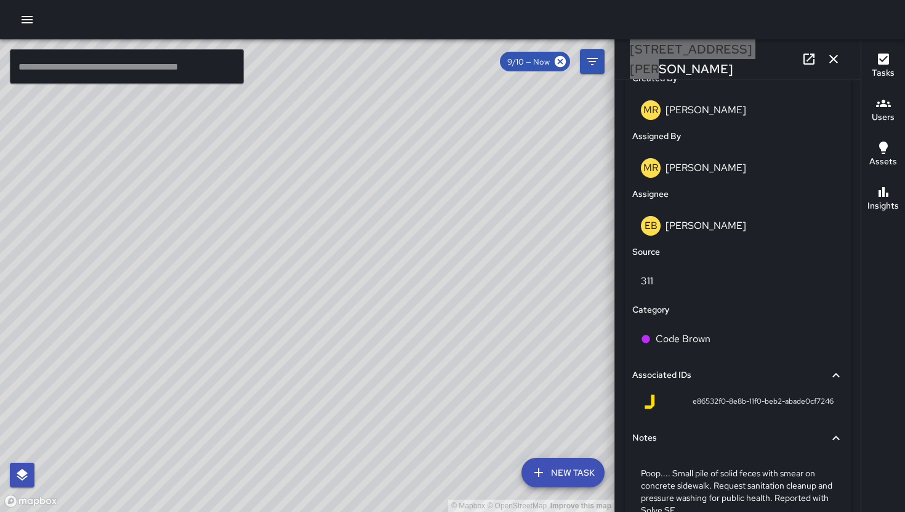
scroll to position [722, 0]
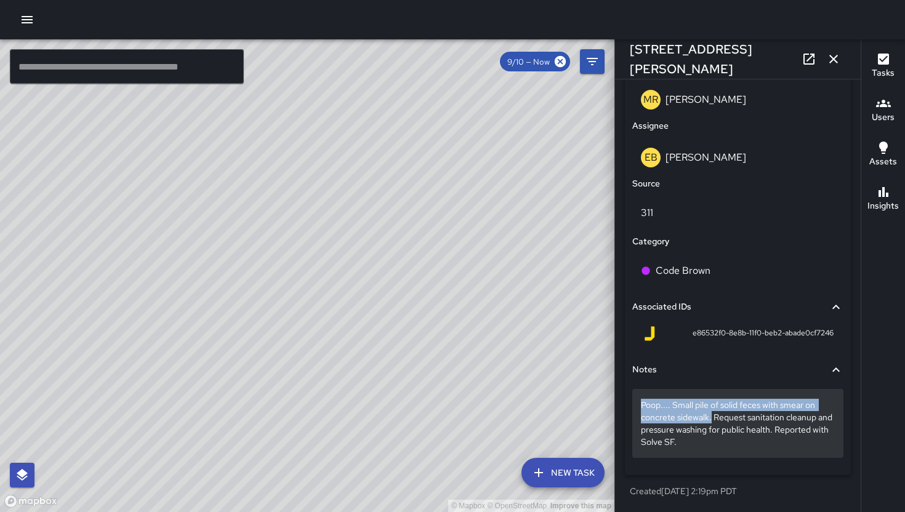
drag, startPoint x: 638, startPoint y: 398, endPoint x: 711, endPoint y: 417, distance: 75.1
click at [711, 417] on div "Poop.... Small pile of solid feces with smear on concrete sidewalk. Request san…" at bounding box center [737, 423] width 211 height 69
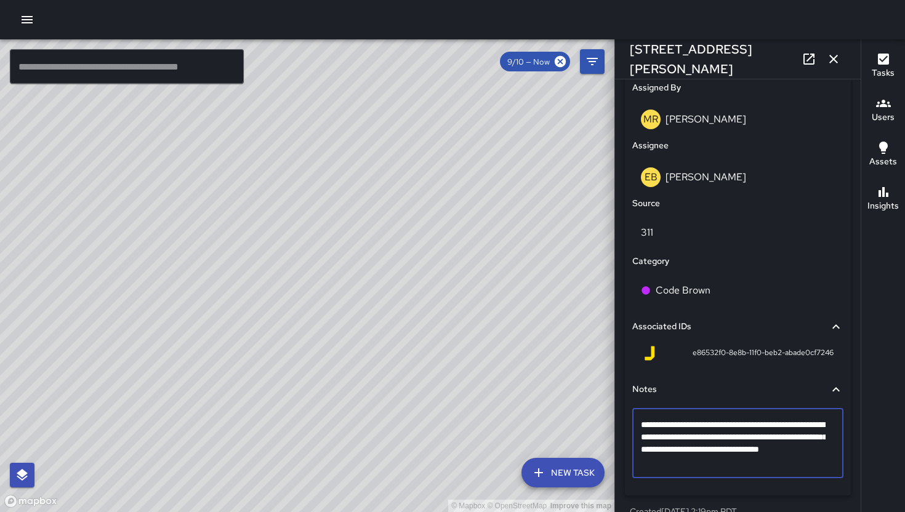
drag, startPoint x: 710, startPoint y: 442, endPoint x: 631, endPoint y: 425, distance: 81.2
click at [631, 425] on div "**********" at bounding box center [738, 432] width 216 height 118
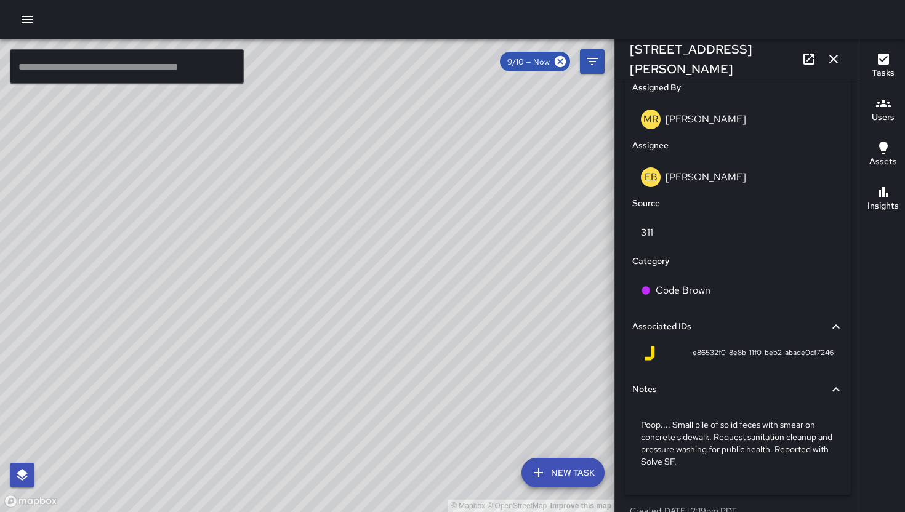
click at [832, 59] on icon "button" at bounding box center [833, 59] width 9 height 9
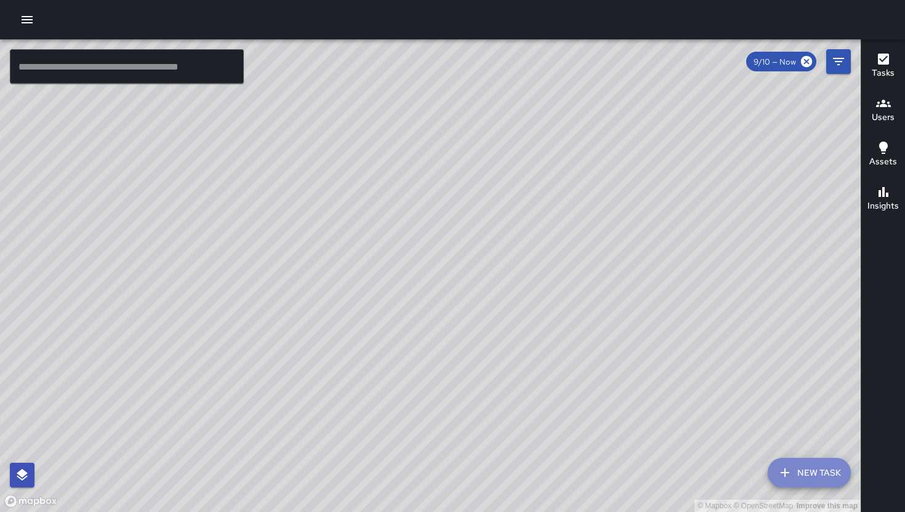
click at [824, 467] on button "New Task" at bounding box center [808, 473] width 83 height 30
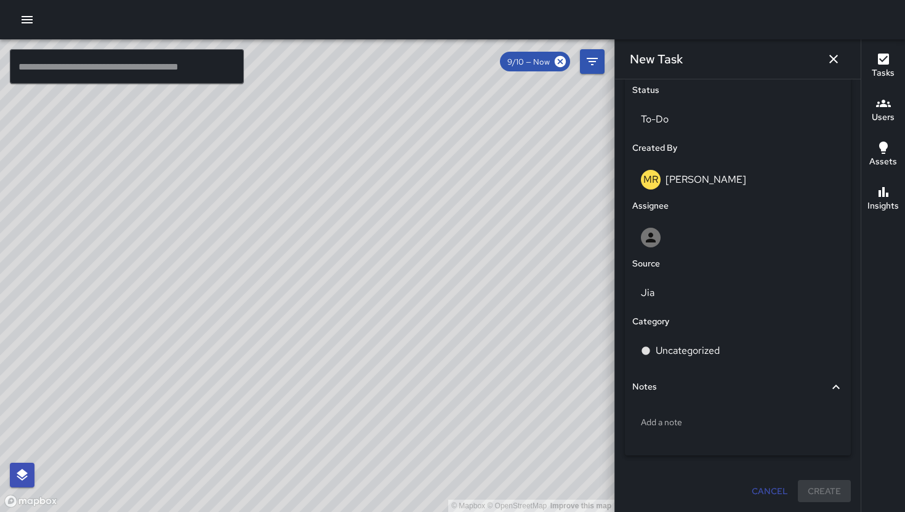
scroll to position [585, 0]
click at [721, 422] on p "Add a note" at bounding box center [738, 422] width 194 height 12
click at [721, 422] on textarea at bounding box center [738, 421] width 194 height 12
type textarea "**********"
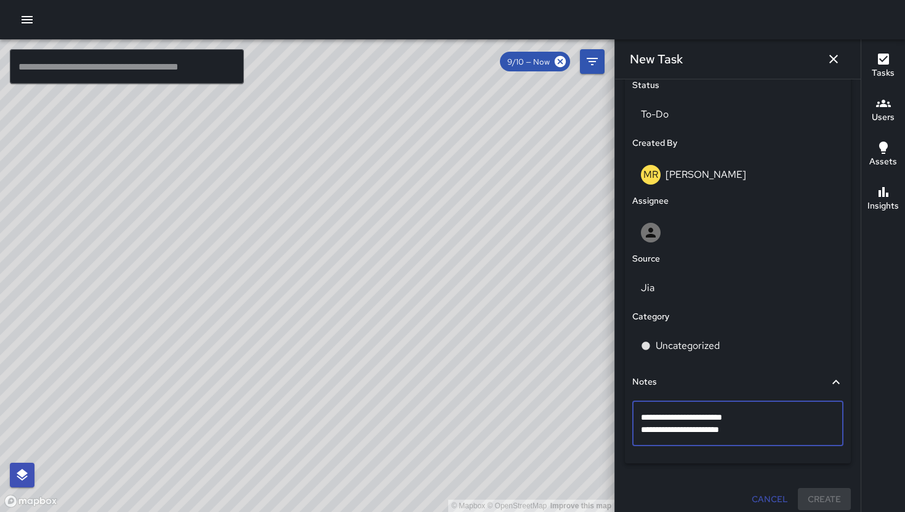
click at [759, 436] on textarea "**********" at bounding box center [733, 423] width 185 height 25
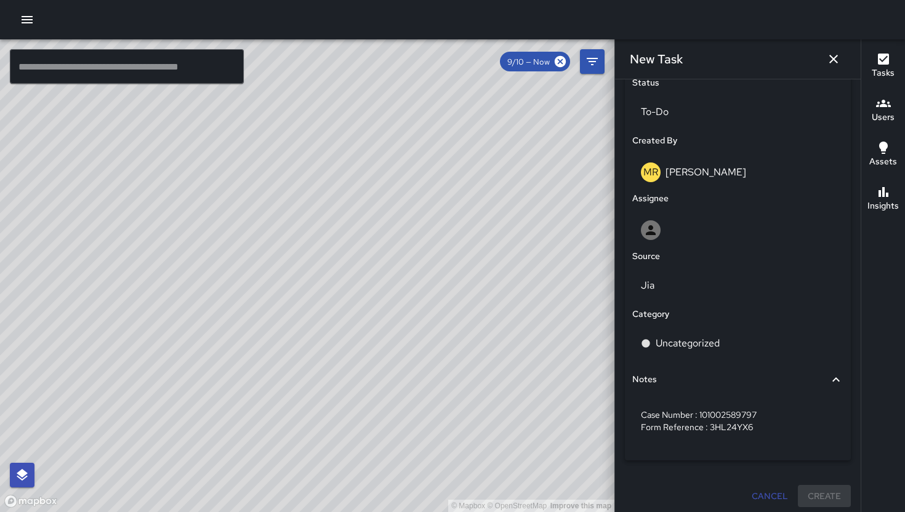
scroll to position [597, 0]
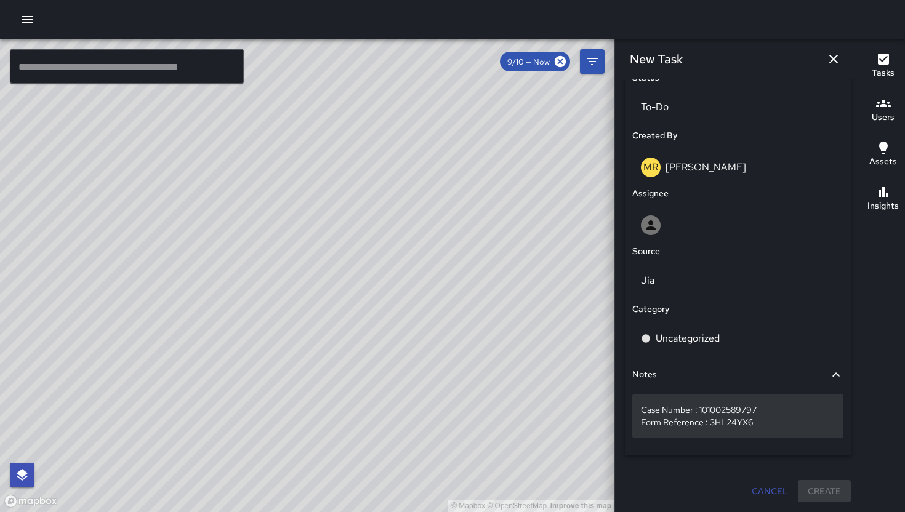
click at [791, 422] on p "Case Number : 101002589797 Form Reference : 3HL24YX6" at bounding box center [738, 416] width 194 height 25
click at [639, 408] on div "Case Number : 101002589797 Form Reference : 3HL24YX6" at bounding box center [737, 416] width 211 height 44
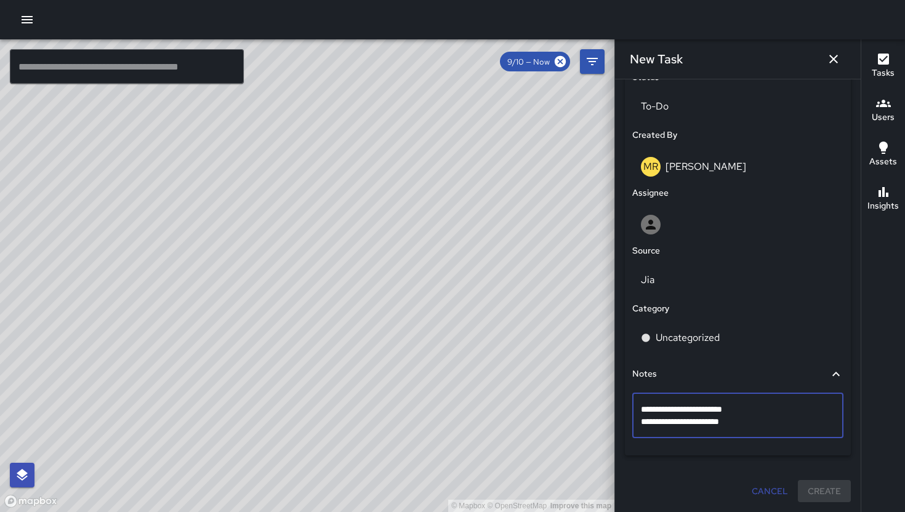
click at [641, 410] on textarea "**********" at bounding box center [733, 415] width 185 height 25
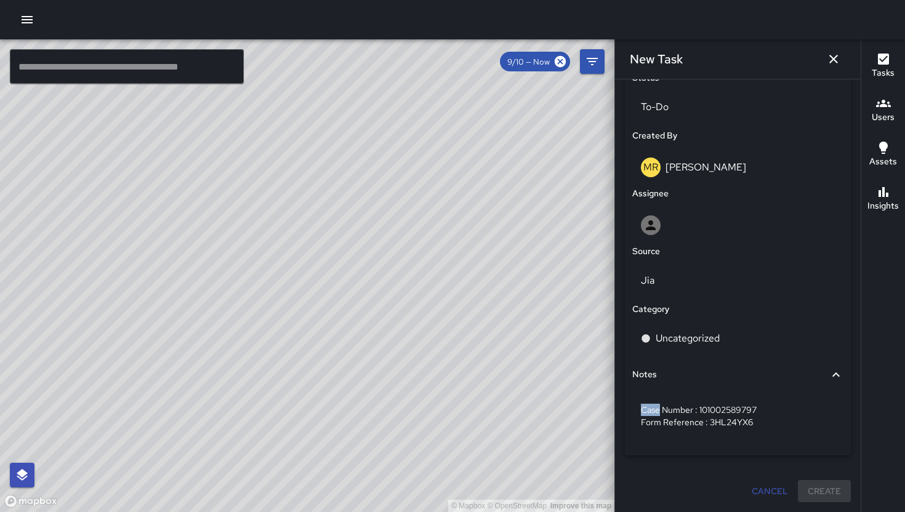
drag, startPoint x: 658, startPoint y: 410, endPoint x: 618, endPoint y: 411, distance: 39.4
click at [618, 411] on div "Add a before photo Add an after photo Location Revert Address © Mapbox © OpenSt…" at bounding box center [738, 295] width 246 height 433
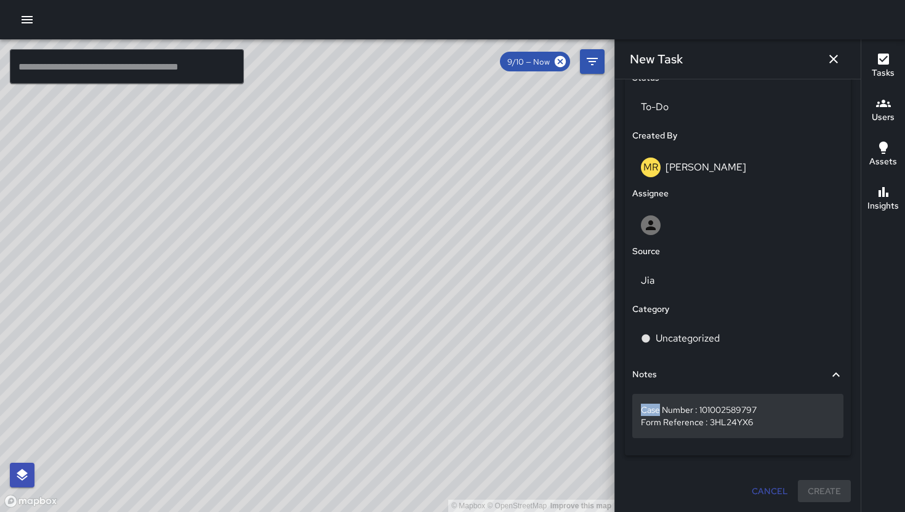
click at [641, 412] on p "Case Number : 101002589797 Form Reference : 3HL24YX6" at bounding box center [738, 416] width 194 height 25
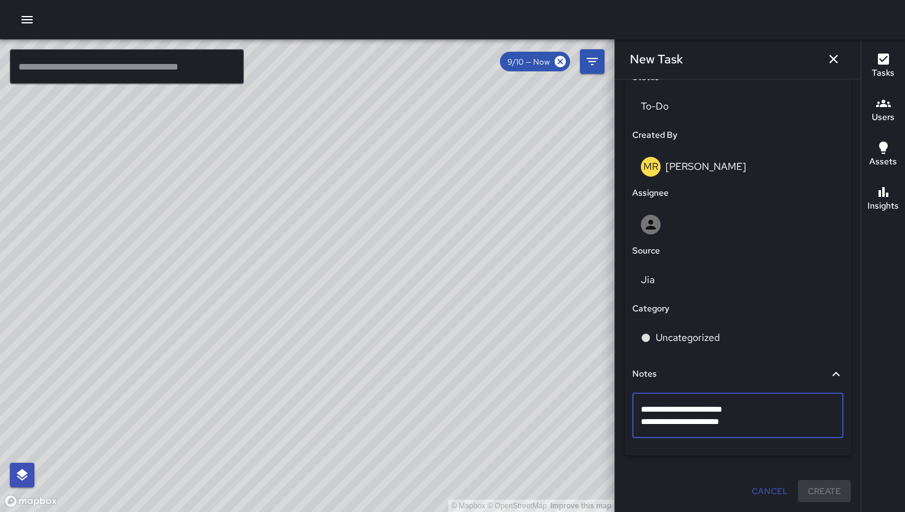
click at [642, 410] on textarea "**********" at bounding box center [733, 415] width 185 height 25
click at [643, 410] on textarea "**********" at bounding box center [733, 415] width 185 height 25
click at [647, 412] on textarea "**********" at bounding box center [733, 415] width 185 height 25
click at [647, 411] on textarea "**********" at bounding box center [733, 415] width 185 height 25
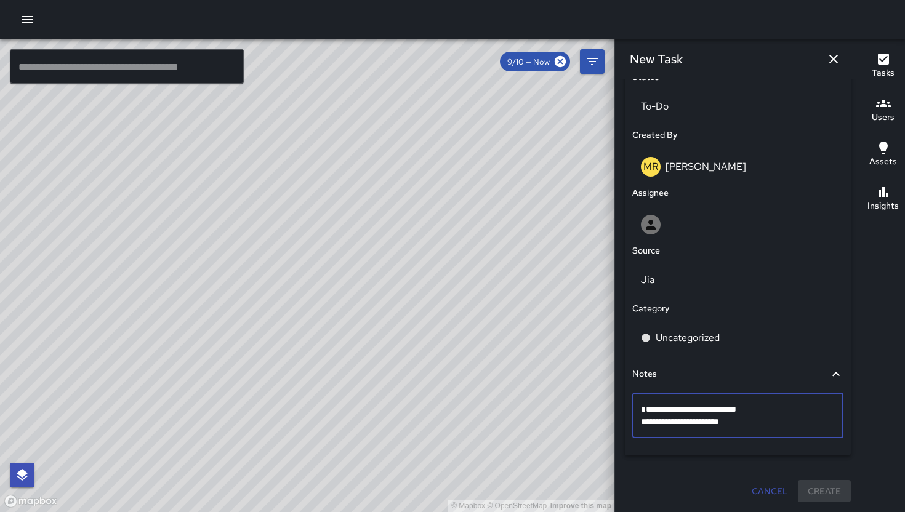
click at [647, 411] on textarea "**********" at bounding box center [733, 415] width 185 height 25
type textarea "**********"
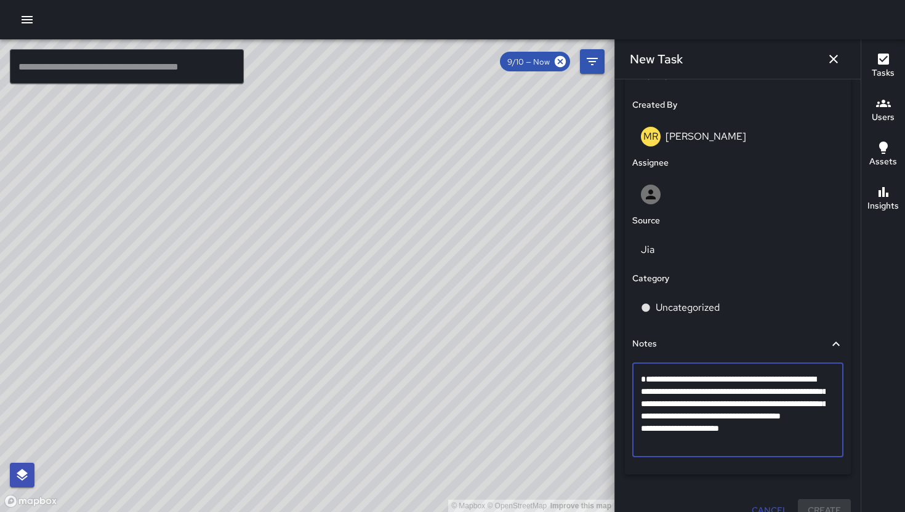
scroll to position [626, 0]
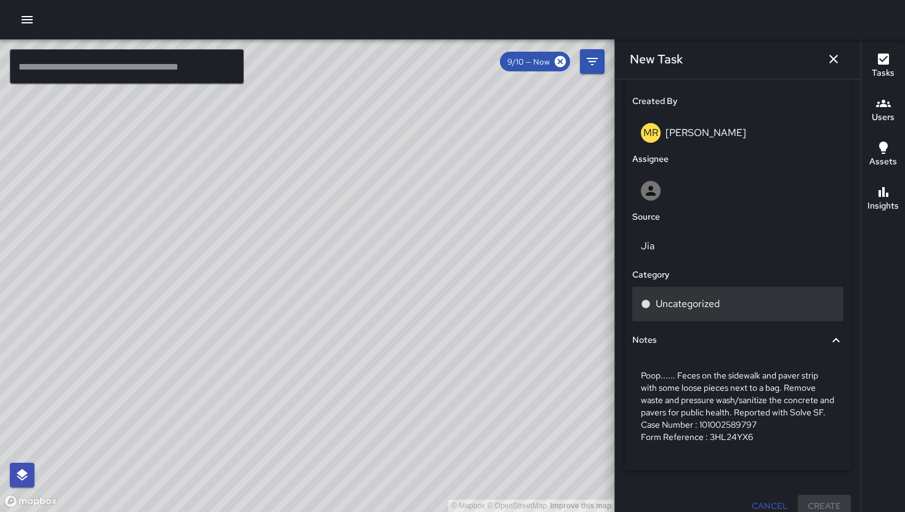
click at [718, 303] on p "Uncategorized" at bounding box center [687, 304] width 64 height 15
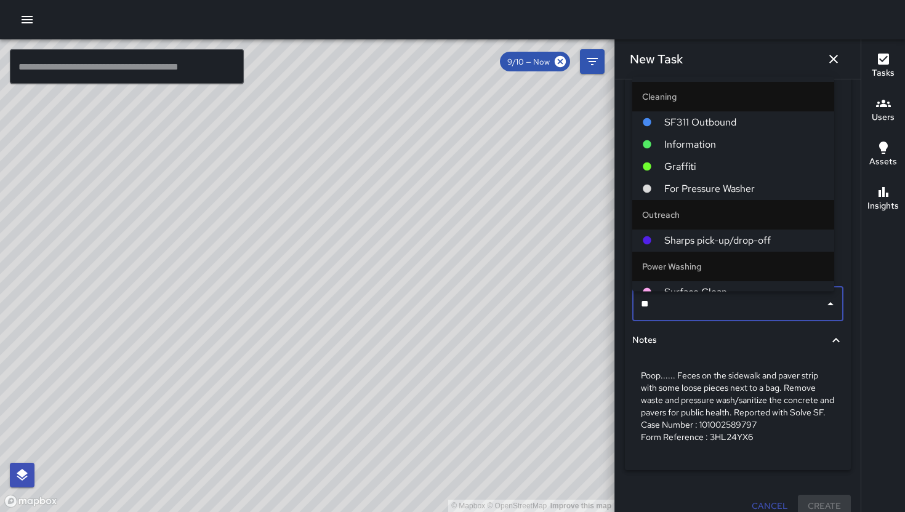
type input "***"
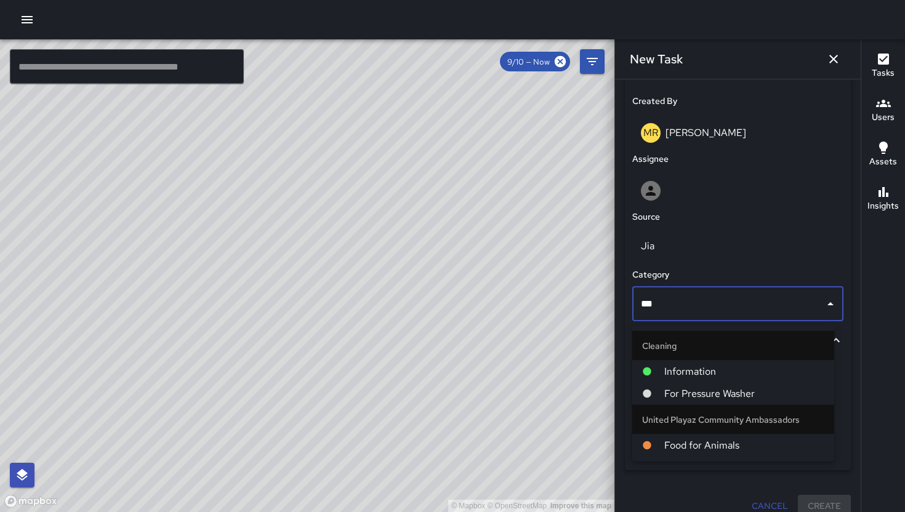
click at [727, 401] on span "For Pressure Washer" at bounding box center [744, 393] width 160 height 15
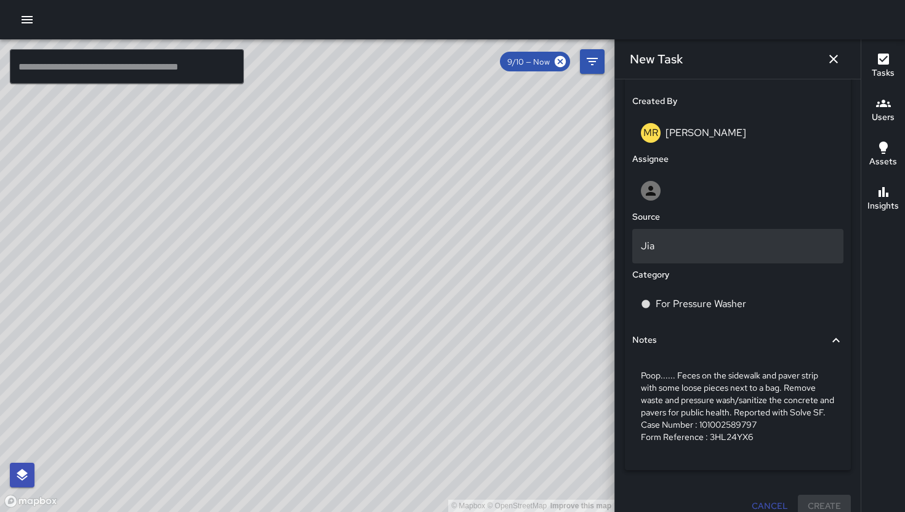
click at [705, 240] on div "Jia" at bounding box center [737, 246] width 211 height 34
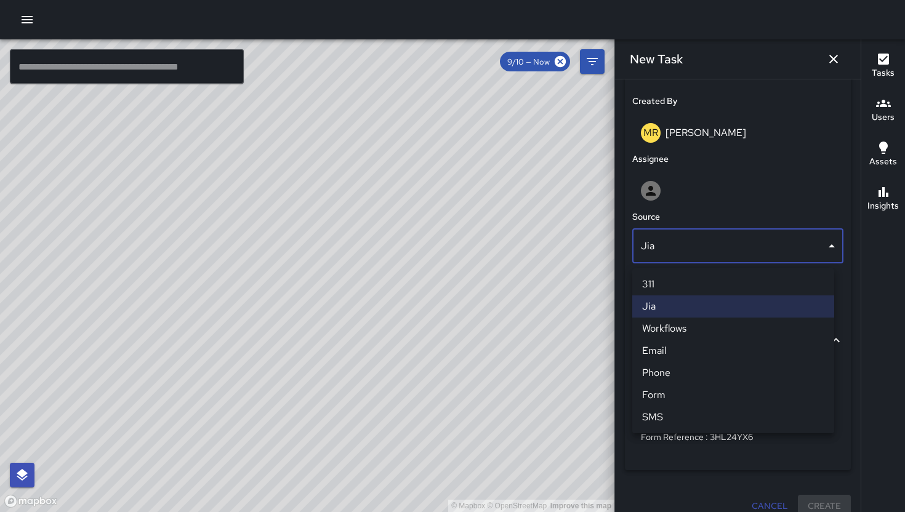
click at [687, 287] on li "311" at bounding box center [733, 284] width 202 height 22
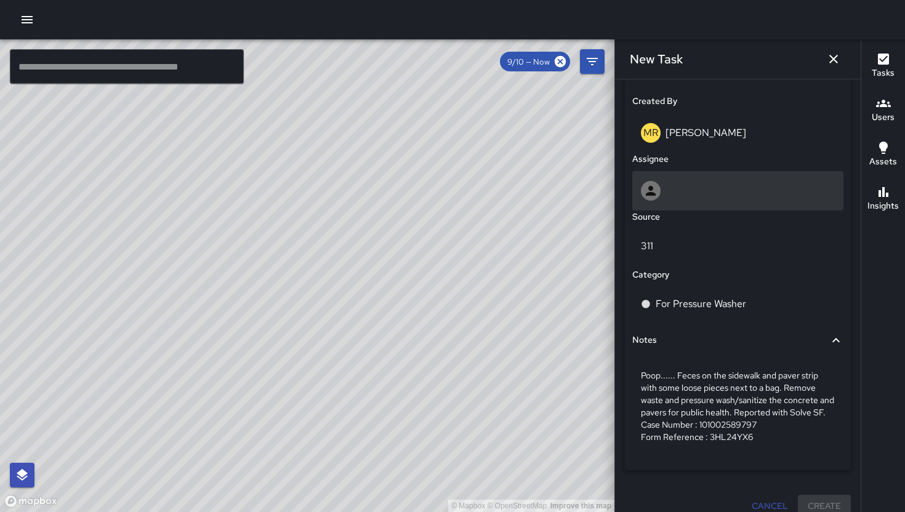
click at [694, 198] on div at bounding box center [738, 191] width 194 height 20
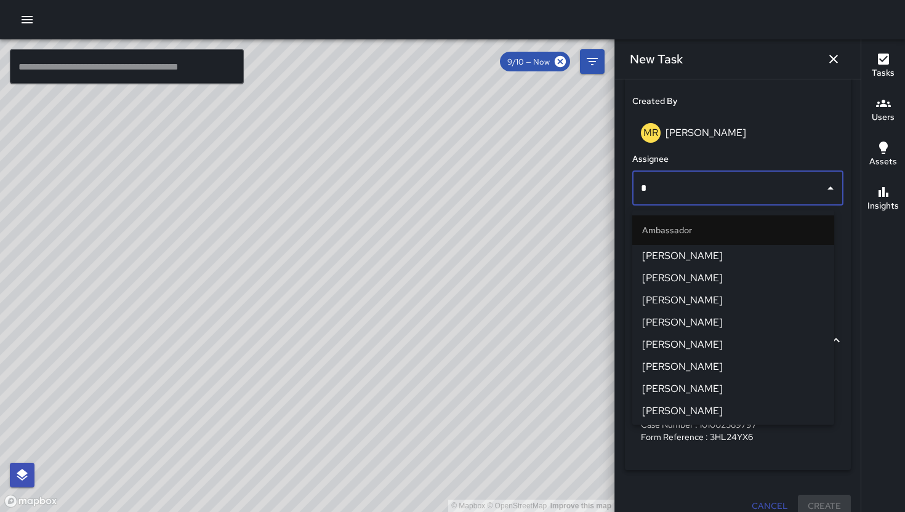
type input "**"
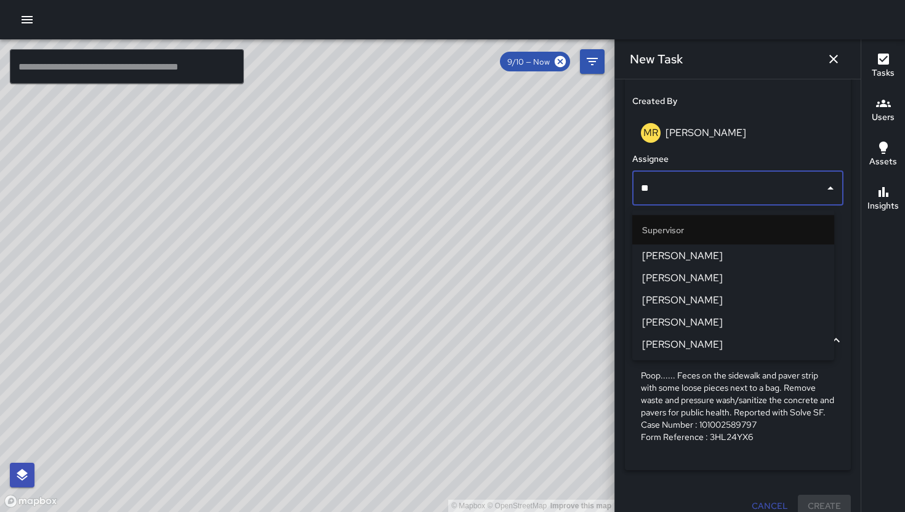
click at [698, 255] on span "[PERSON_NAME]" at bounding box center [733, 256] width 182 height 15
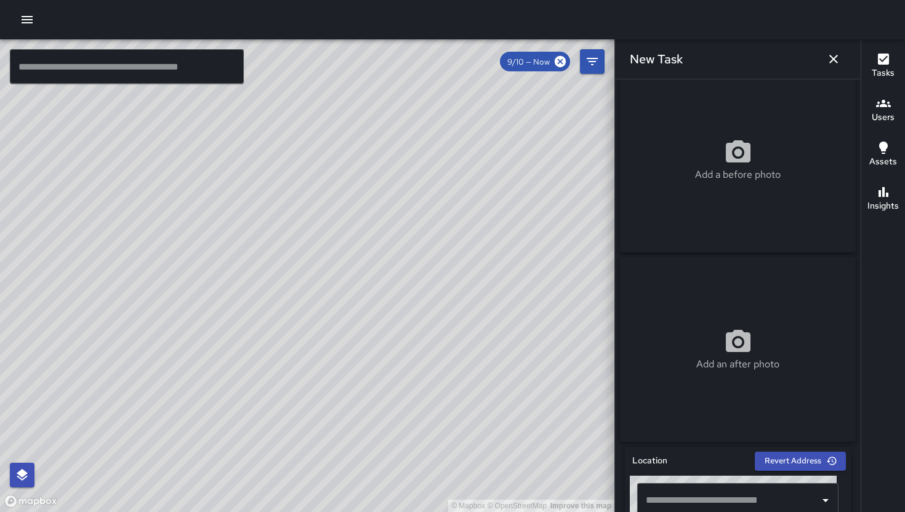
scroll to position [0, 0]
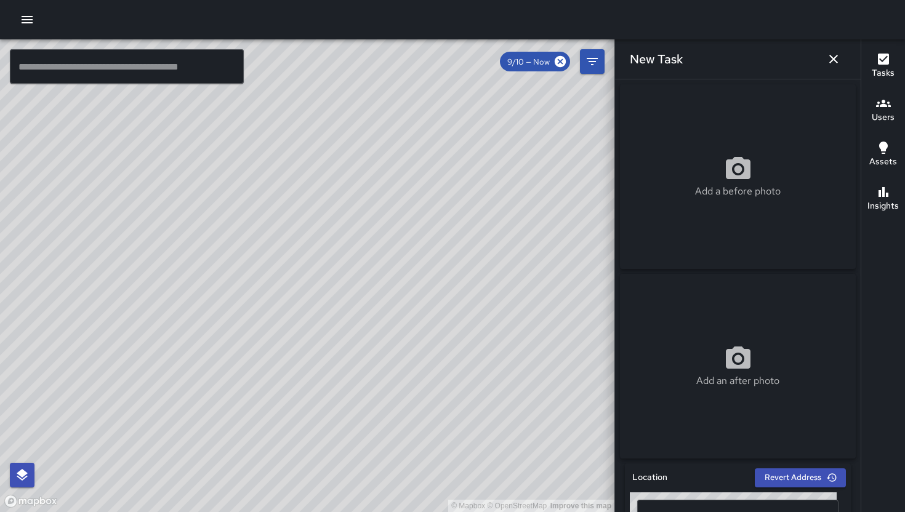
click at [740, 190] on p "Add a before photo" at bounding box center [738, 191] width 86 height 15
type input "**********"
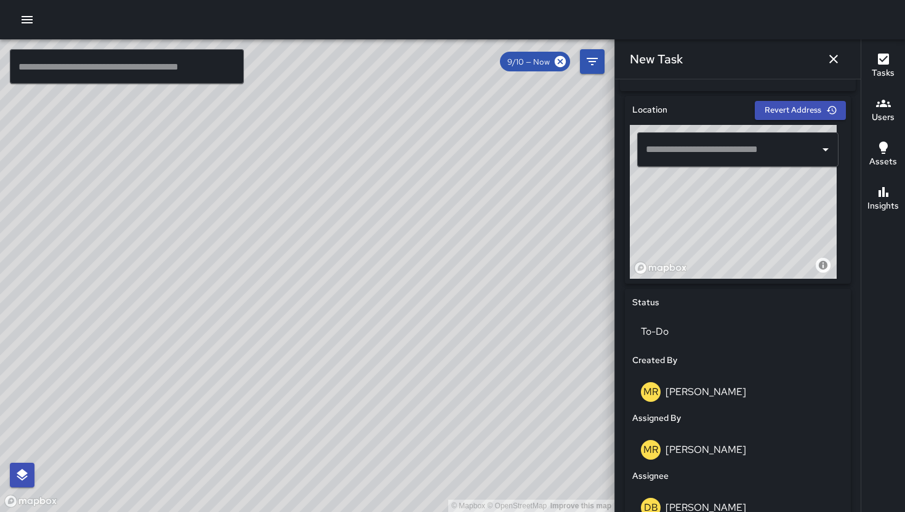
scroll to position [241, 0]
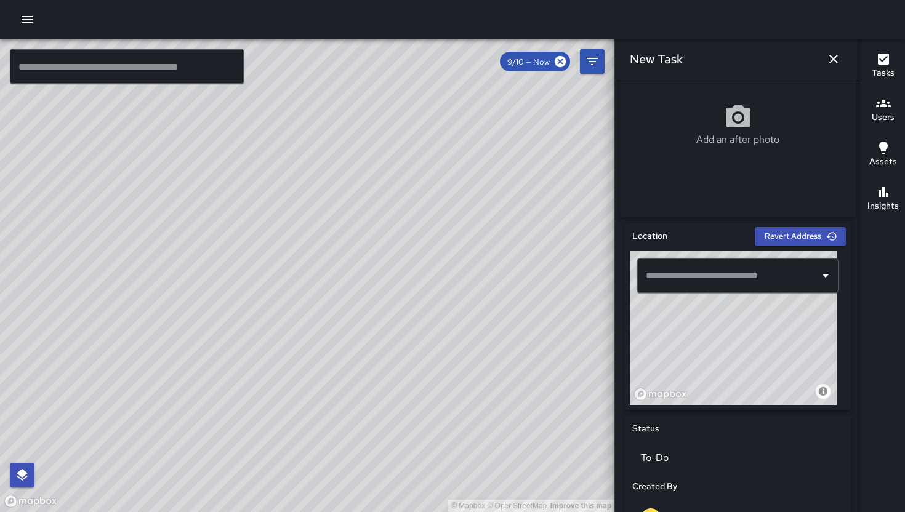
click at [718, 281] on input "text" at bounding box center [728, 275] width 172 height 23
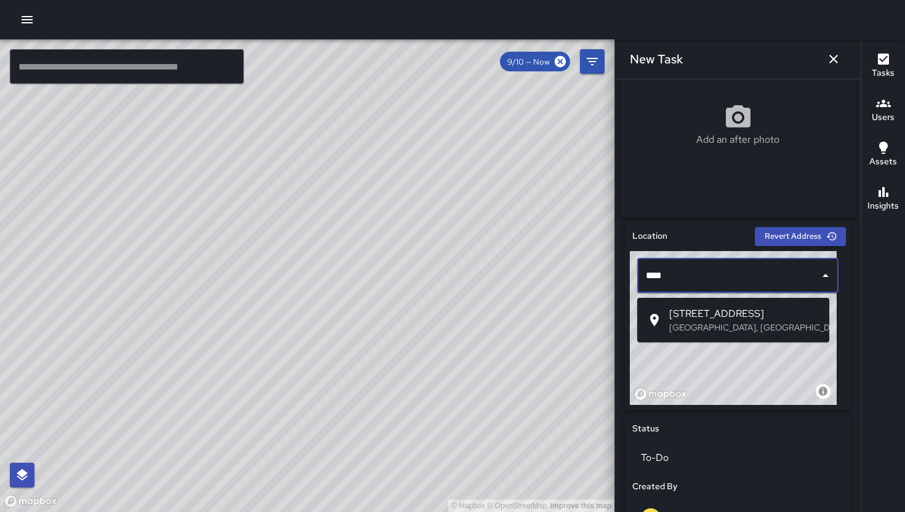
click at [728, 324] on p "[GEOGRAPHIC_DATA], [GEOGRAPHIC_DATA], [GEOGRAPHIC_DATA]" at bounding box center [744, 327] width 150 height 12
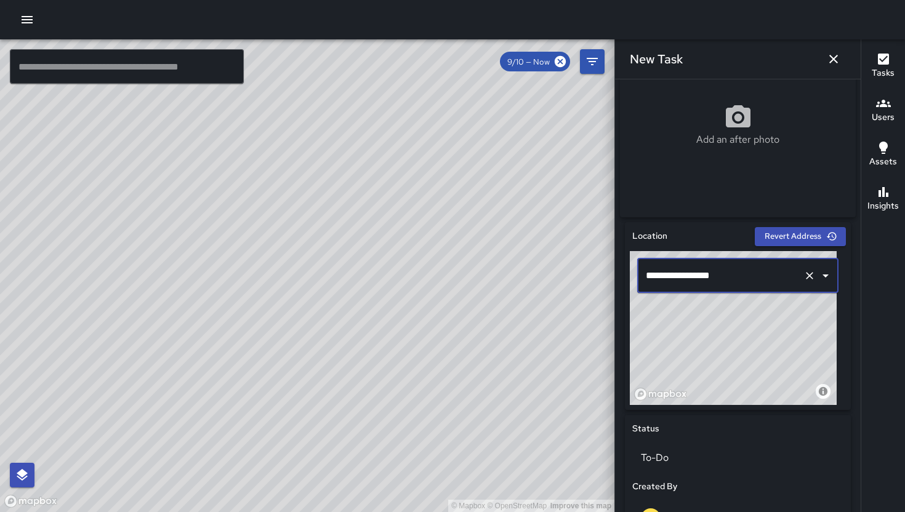
type input "**********"
drag, startPoint x: 420, startPoint y: 175, endPoint x: 354, endPoint y: 276, distance: 121.0
click at [362, 266] on div "© Mapbox © OpenStreetMap Improve this map" at bounding box center [307, 275] width 614 height 473
drag, startPoint x: 374, startPoint y: 250, endPoint x: 326, endPoint y: 282, distance: 58.2
click at [295, 332] on div "© Mapbox © OpenStreetMap Improve this map" at bounding box center [307, 275] width 614 height 473
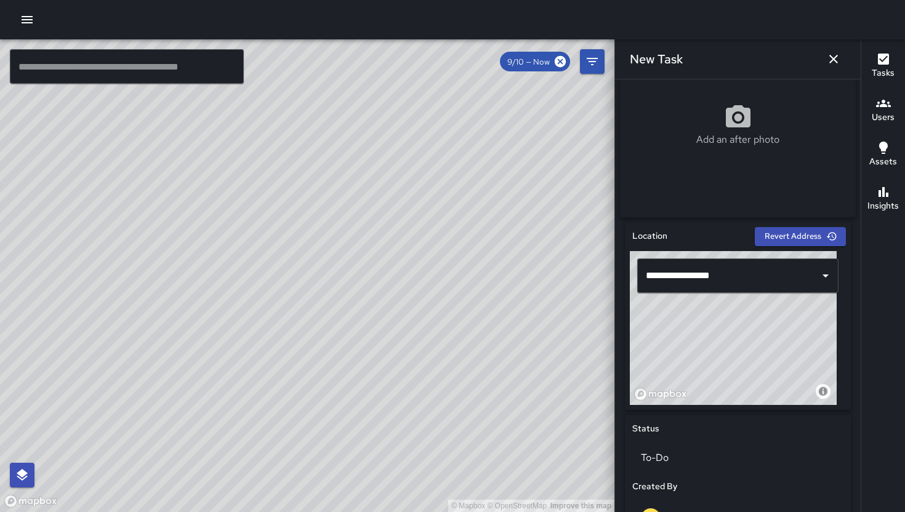
drag, startPoint x: 362, startPoint y: 258, endPoint x: 393, endPoint y: 222, distance: 47.2
click at [318, 324] on div "© Mapbox © OpenStreetMap Improve this map" at bounding box center [307, 275] width 614 height 473
drag, startPoint x: 378, startPoint y: 255, endPoint x: 366, endPoint y: 265, distance: 16.2
click at [369, 270] on div "© Mapbox © OpenStreetMap Improve this map" at bounding box center [307, 275] width 614 height 473
drag, startPoint x: 334, startPoint y: 227, endPoint x: 340, endPoint y: 313, distance: 85.8
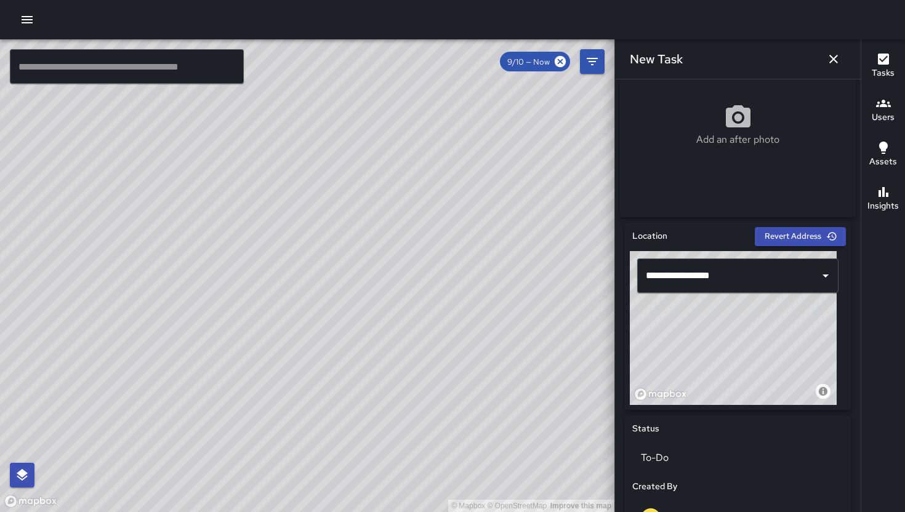
click at [340, 313] on div "© Mapbox © OpenStreetMap Improve this map" at bounding box center [307, 275] width 614 height 473
drag, startPoint x: 406, startPoint y: 184, endPoint x: 434, endPoint y: 324, distance: 142.5
click at [396, 286] on div "© Mapbox © OpenStreetMap Improve this map" at bounding box center [307, 275] width 614 height 473
drag, startPoint x: 412, startPoint y: 268, endPoint x: 342, endPoint y: 246, distance: 74.0
click at [342, 246] on div "© Mapbox © OpenStreetMap Improve this map" at bounding box center [307, 275] width 614 height 473
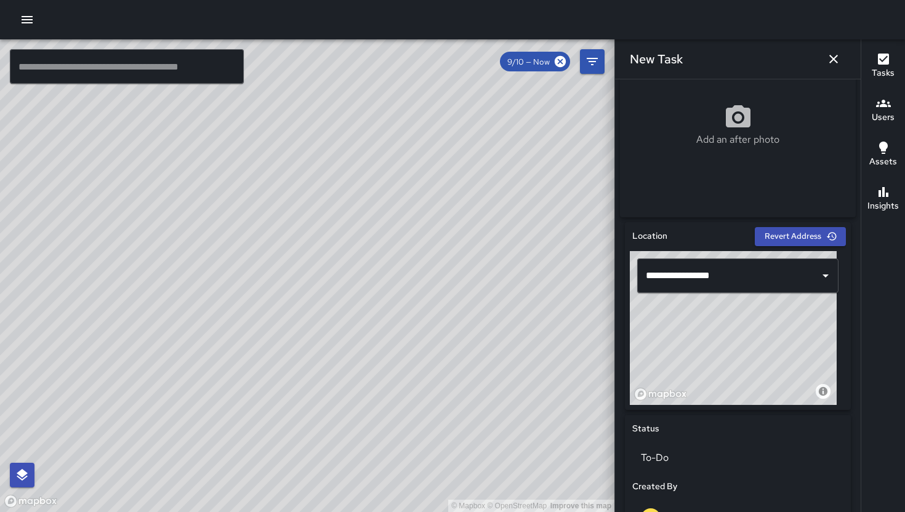
drag, startPoint x: 318, startPoint y: 320, endPoint x: 426, endPoint y: 214, distance: 152.3
click at [426, 214] on div "© Mapbox © OpenStreetMap Improve this map" at bounding box center [307, 275] width 614 height 473
drag, startPoint x: 298, startPoint y: 356, endPoint x: 278, endPoint y: 399, distance: 47.6
click at [278, 399] on div "© Mapbox © OpenStreetMap Improve this map" at bounding box center [307, 275] width 614 height 473
drag, startPoint x: 446, startPoint y: 229, endPoint x: 454, endPoint y: 278, distance: 49.2
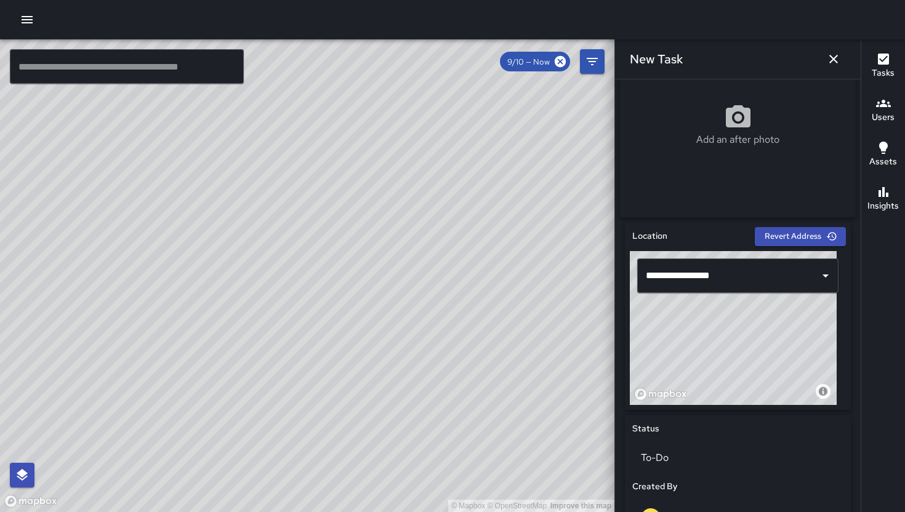
click at [454, 278] on div "© Mapbox © OpenStreetMap Improve this map" at bounding box center [307, 275] width 614 height 473
drag, startPoint x: 448, startPoint y: 426, endPoint x: 415, endPoint y: 239, distance: 190.0
click at [415, 239] on div "© Mapbox © OpenStreetMap Improve this map" at bounding box center [307, 275] width 614 height 473
drag, startPoint x: 417, startPoint y: 258, endPoint x: 447, endPoint y: 394, distance: 139.8
click at [446, 395] on div "© Mapbox © OpenStreetMap Improve this map" at bounding box center [307, 275] width 614 height 473
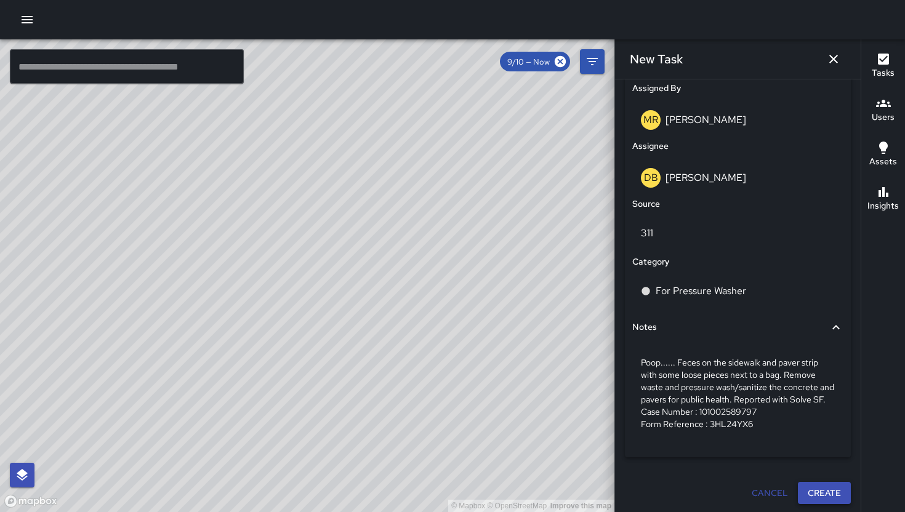
scroll to position [704, 0]
click at [820, 498] on button "Create" at bounding box center [824, 491] width 53 height 23
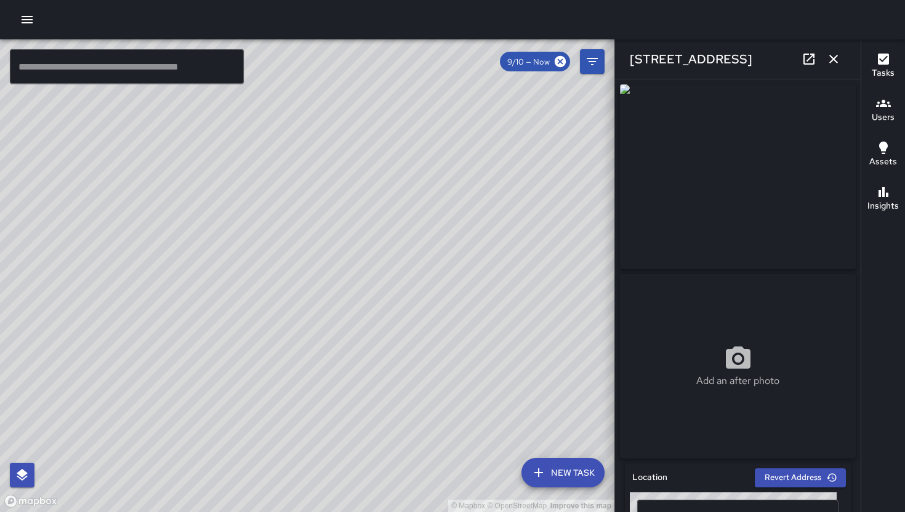
scroll to position [586, 0]
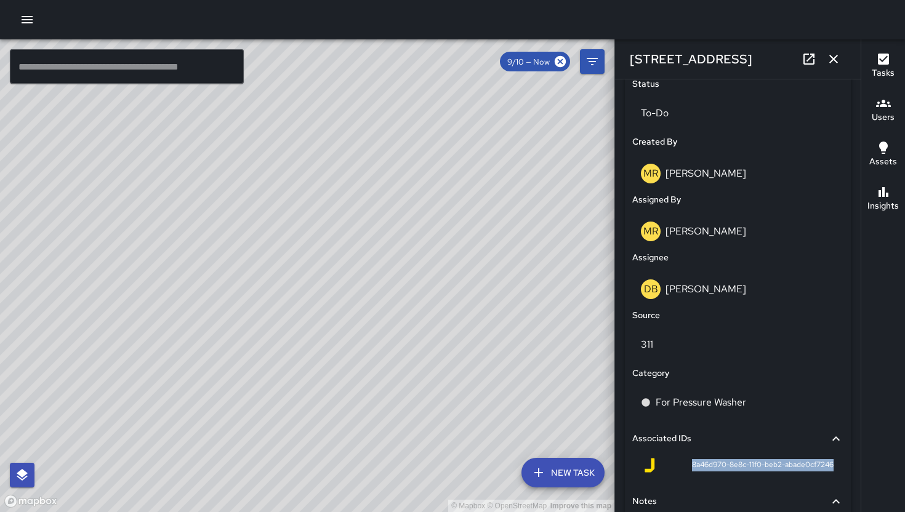
drag, startPoint x: 678, startPoint y: 471, endPoint x: 828, endPoint y: 472, distance: 150.8
click at [828, 472] on div "8a46d970-8e8c-11f0-beb2-abade0cf7246" at bounding box center [737, 468] width 211 height 30
copy span "8a46d970-8e8c-11f0-beb2-abade0cf7246"
click at [835, 57] on icon "button" at bounding box center [833, 59] width 9 height 9
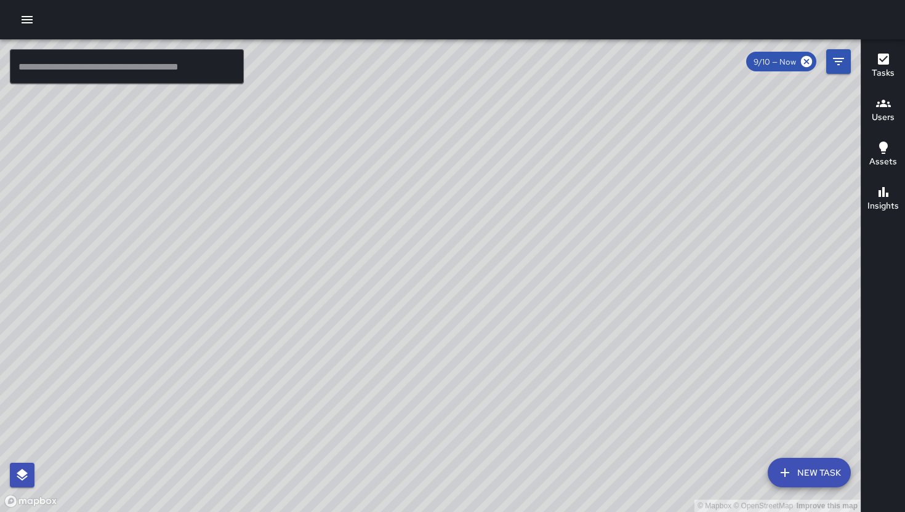
click at [803, 465] on button "New Task" at bounding box center [808, 473] width 83 height 30
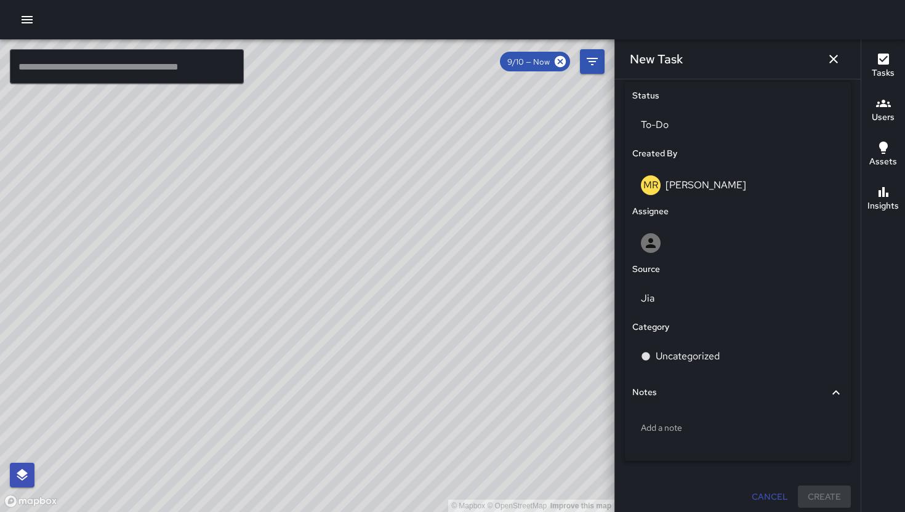
scroll to position [585, 0]
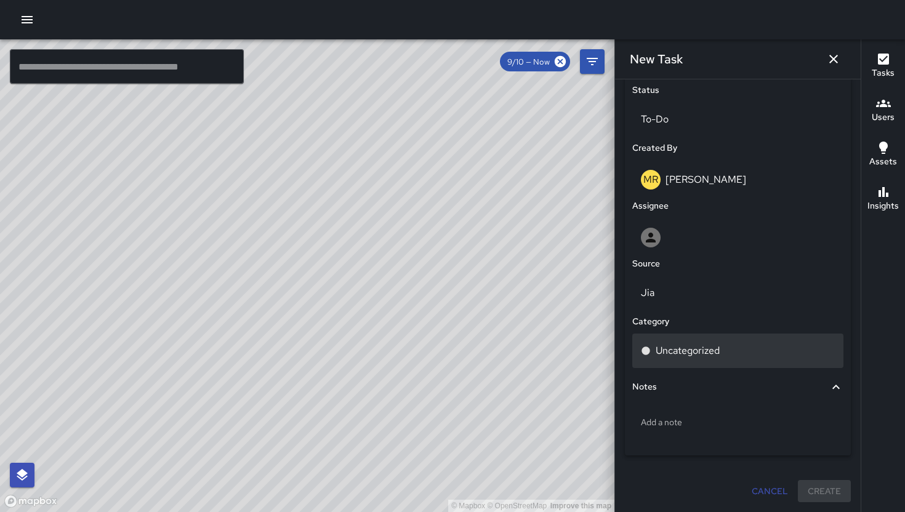
click at [678, 350] on p "Uncategorized" at bounding box center [687, 350] width 64 height 15
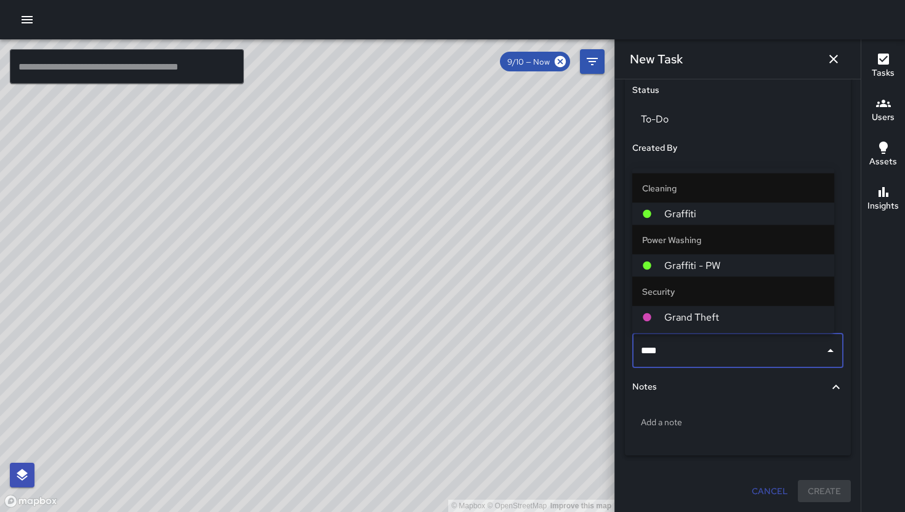
type input "*****"
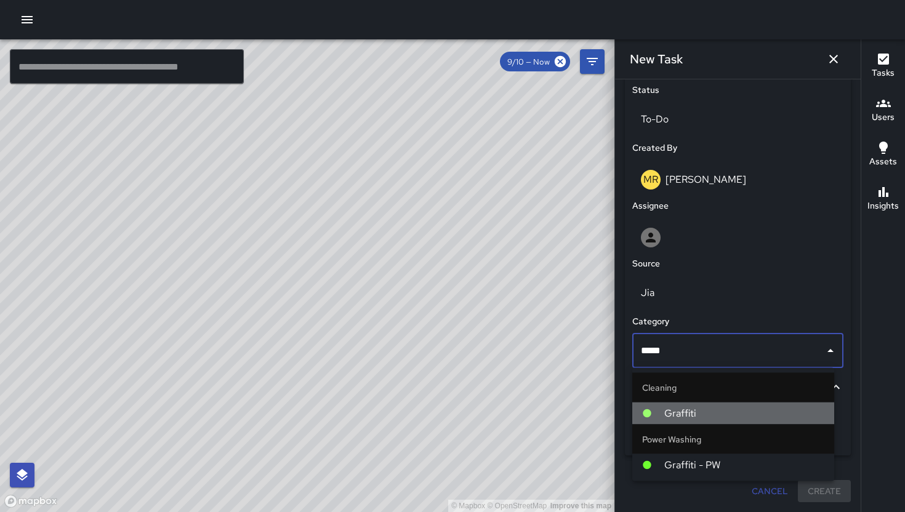
click at [690, 415] on span "Graffiti" at bounding box center [744, 413] width 160 height 15
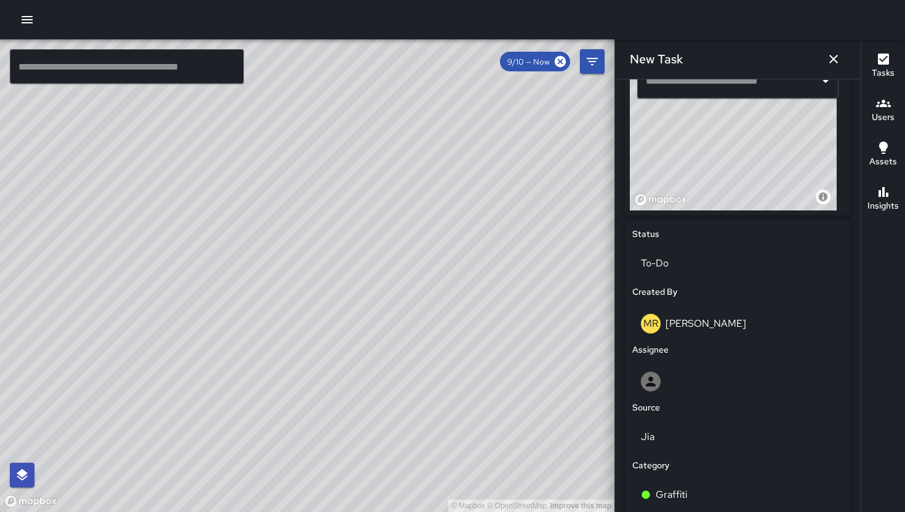
scroll to position [351, 0]
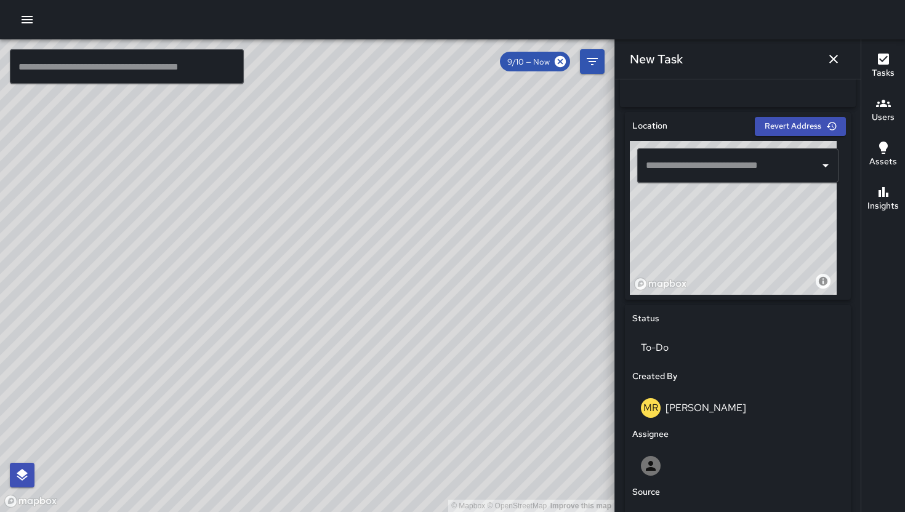
click at [724, 171] on input "text" at bounding box center [728, 165] width 172 height 23
paste input "**********"
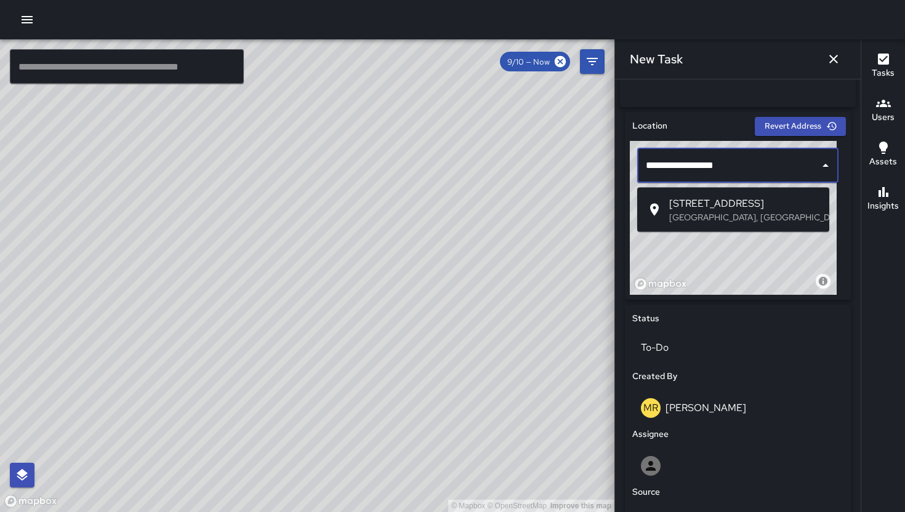
click at [718, 207] on span "[STREET_ADDRESS]" at bounding box center [744, 203] width 150 height 15
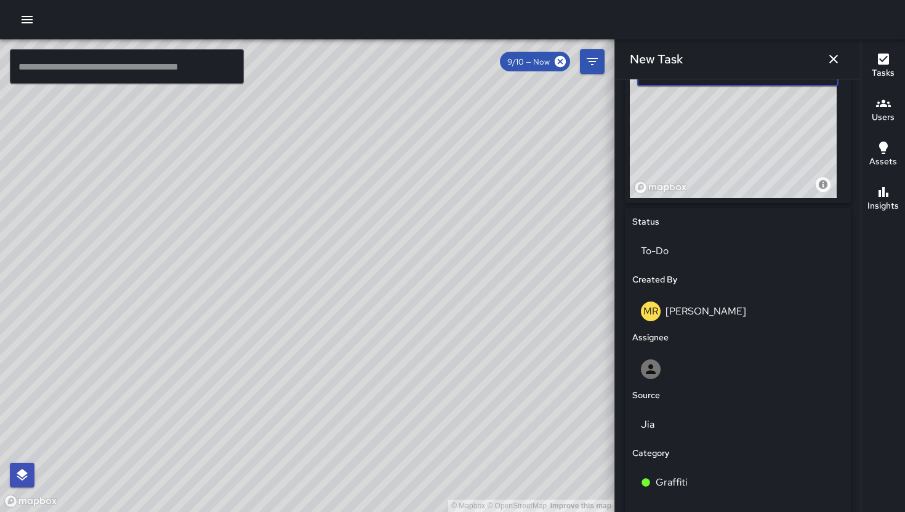
scroll to position [466, 0]
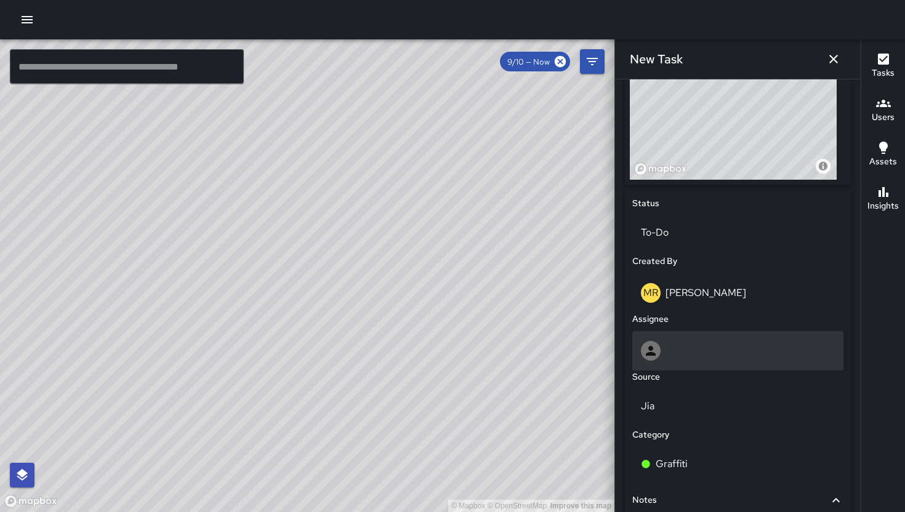
type input "**********"
click at [711, 361] on div at bounding box center [738, 351] width 194 height 20
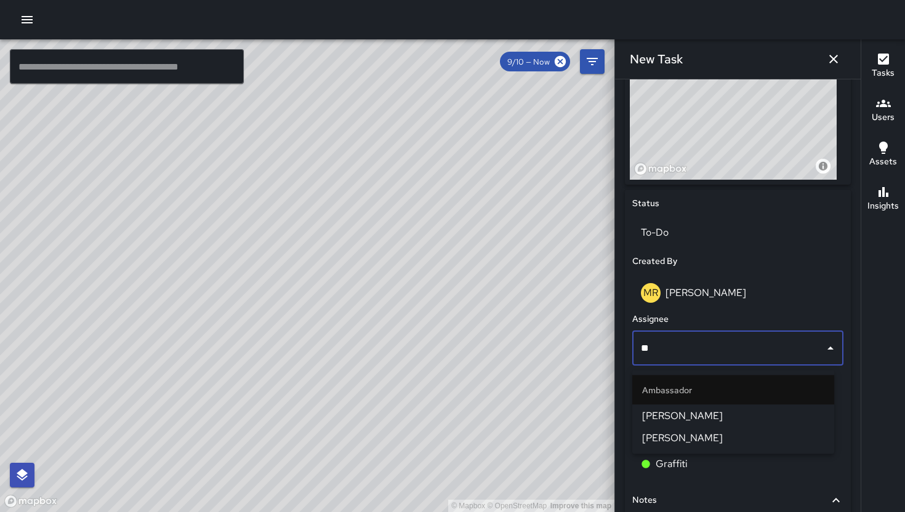
type input "***"
click at [694, 411] on span "[PERSON_NAME]" at bounding box center [733, 416] width 182 height 15
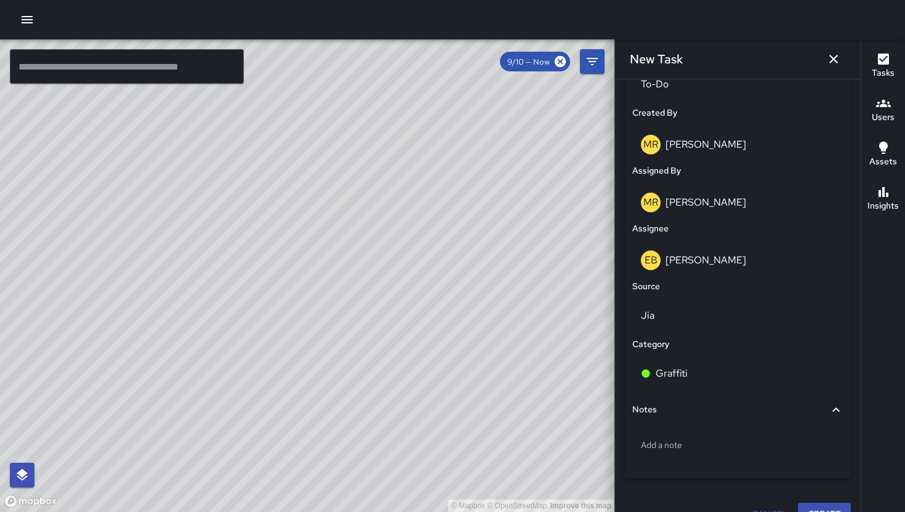
scroll to position [615, 0]
click at [703, 291] on div "Source" at bounding box center [738, 286] width 216 height 18
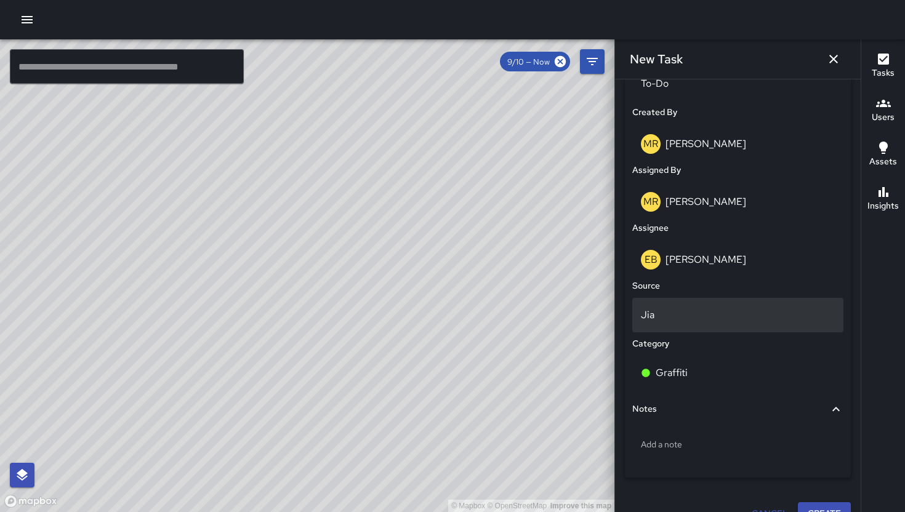
click at [702, 314] on p "Jia" at bounding box center [738, 315] width 194 height 15
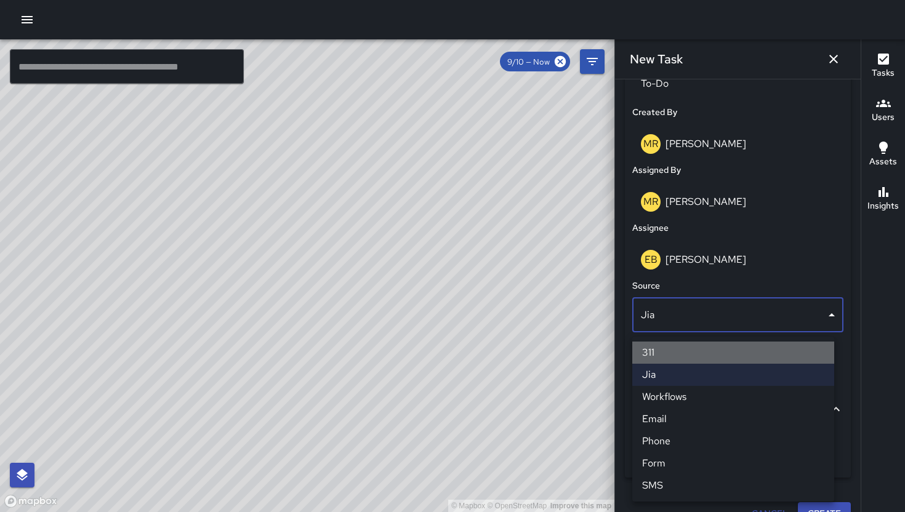
click at [689, 352] on li "311" at bounding box center [733, 353] width 202 height 22
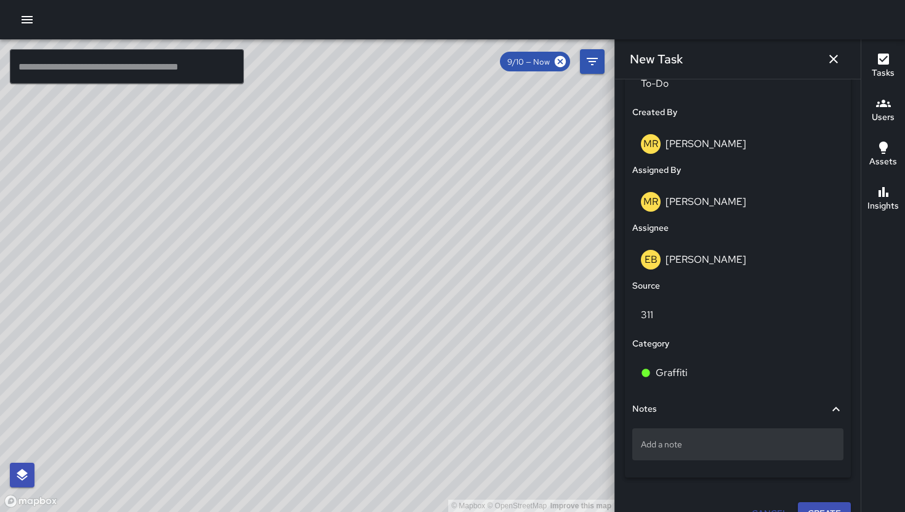
click at [684, 436] on div "Add a note" at bounding box center [737, 444] width 211 height 32
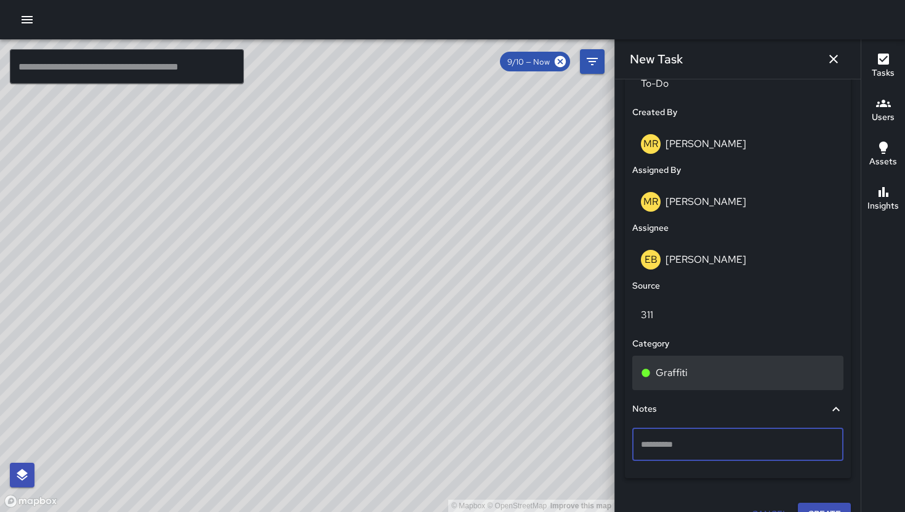
type textarea "**********"
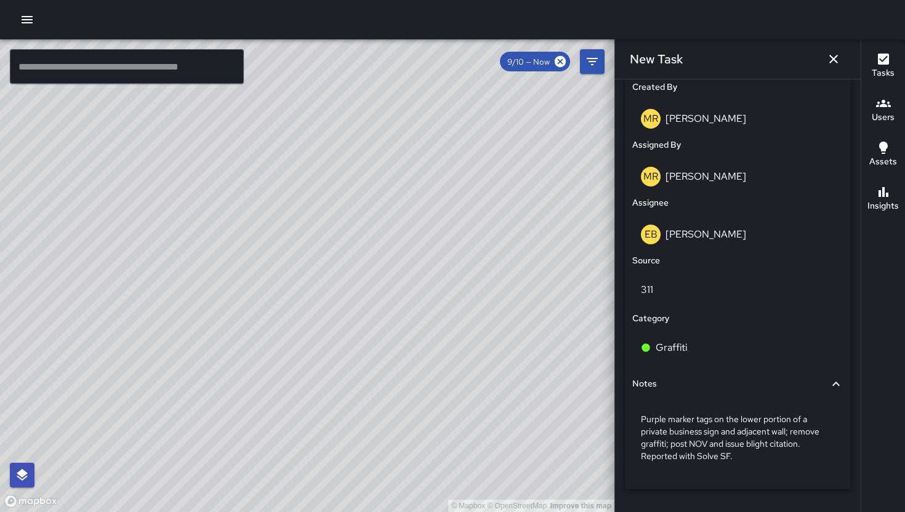
scroll to position [679, 0]
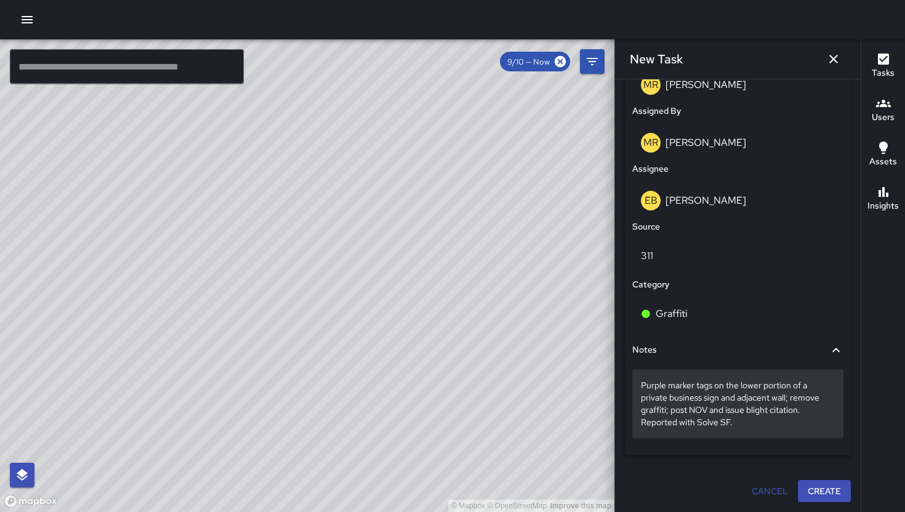
click at [745, 429] on div "Purple marker tags on the lower portion of a private business sign and adjacent…" at bounding box center [737, 403] width 211 height 69
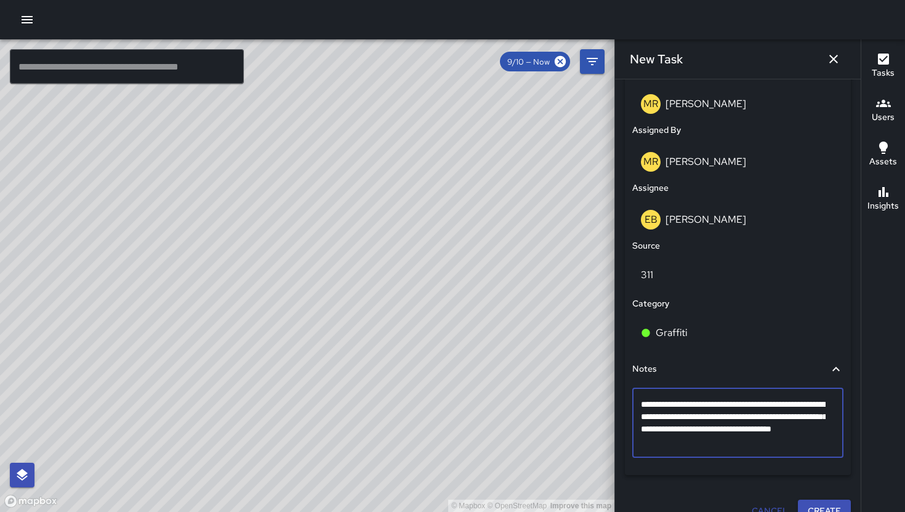
click at [742, 447] on textarea "**********" at bounding box center [733, 422] width 185 height 49
type textarea "**********"
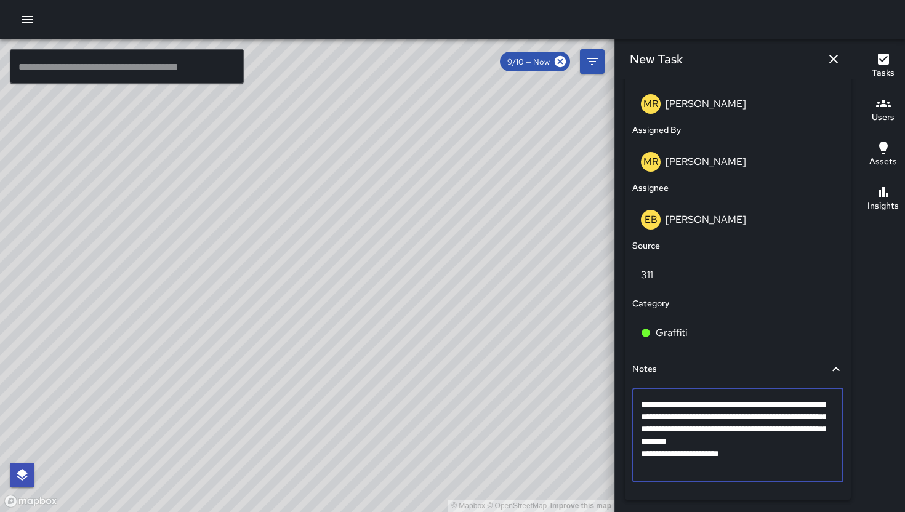
click at [753, 448] on textarea "**********" at bounding box center [733, 435] width 185 height 74
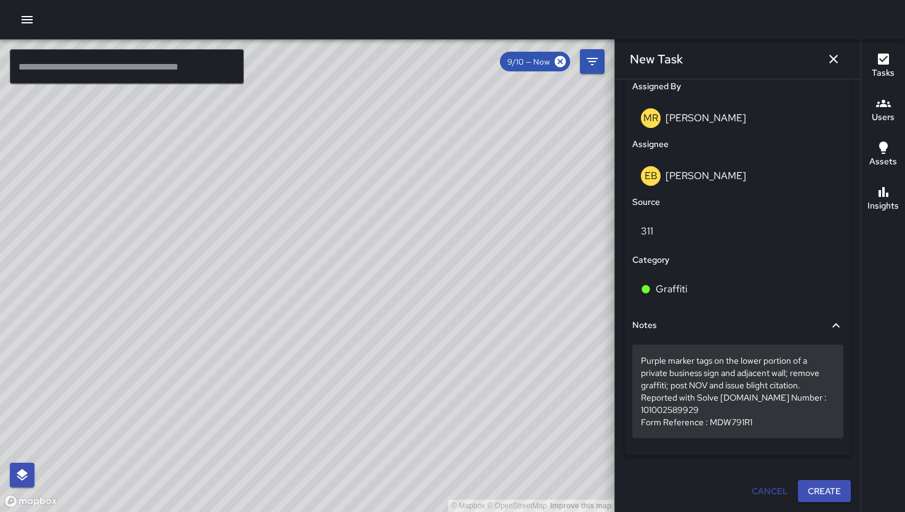
scroll to position [704, 0]
click at [753, 398] on p "Purple marker tags on the lower portion of a private business sign and adjacent…" at bounding box center [738, 391] width 194 height 74
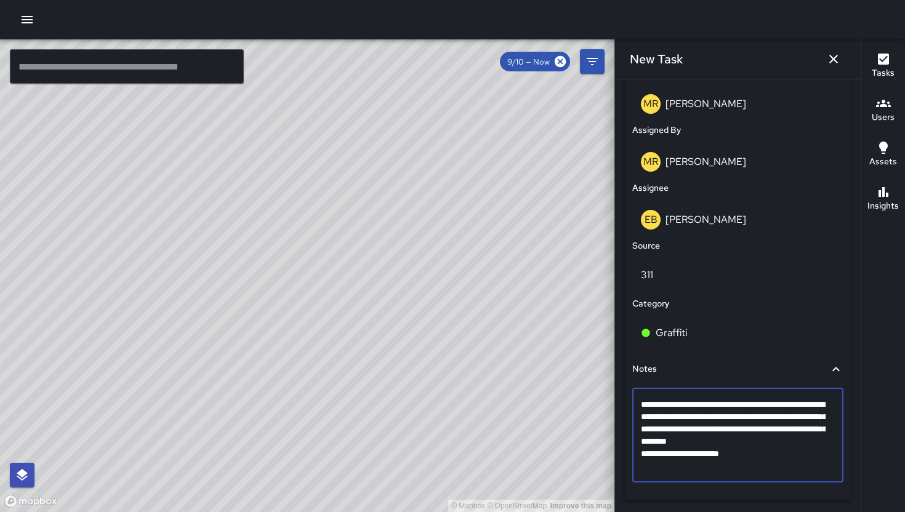
click at [733, 446] on textarea "**********" at bounding box center [733, 435] width 185 height 74
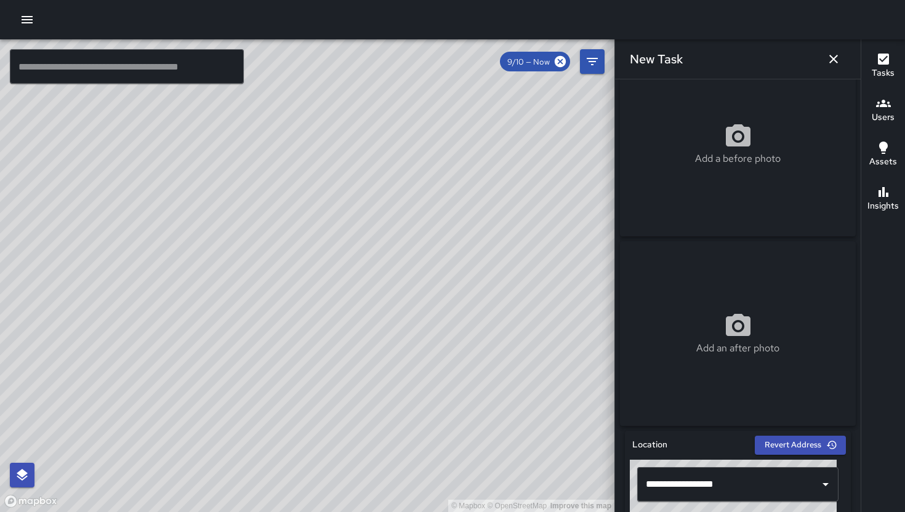
scroll to position [0, 0]
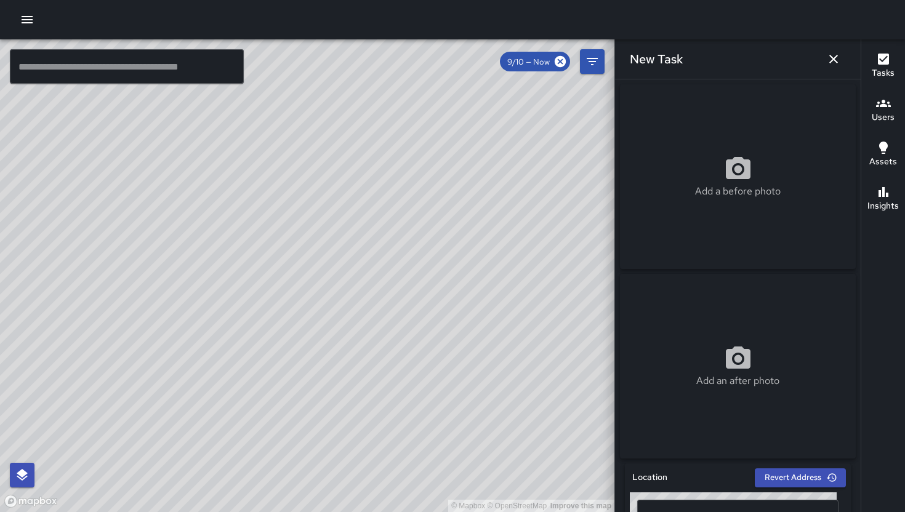
click at [758, 175] on div "Add a before photo" at bounding box center [738, 176] width 236 height 44
click at [701, 127] on div "Add a before photo" at bounding box center [738, 176] width 236 height 185
type input "**********"
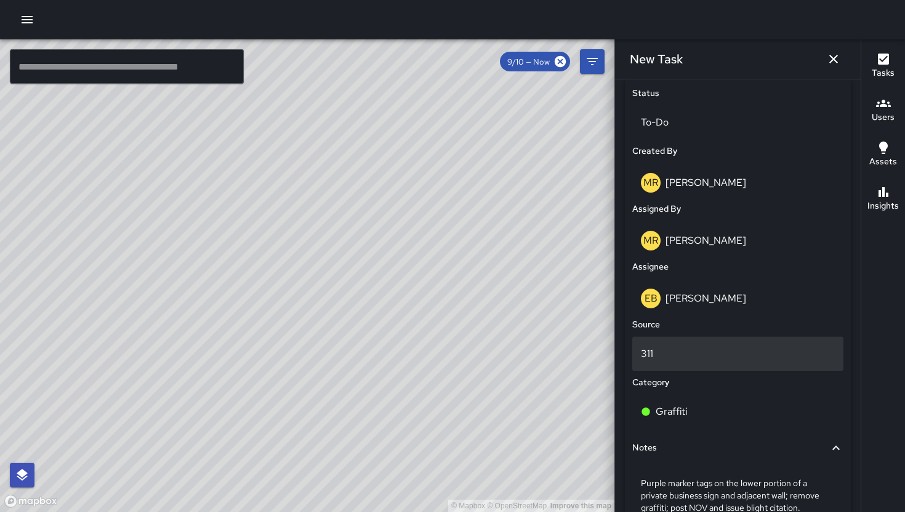
scroll to position [704, 0]
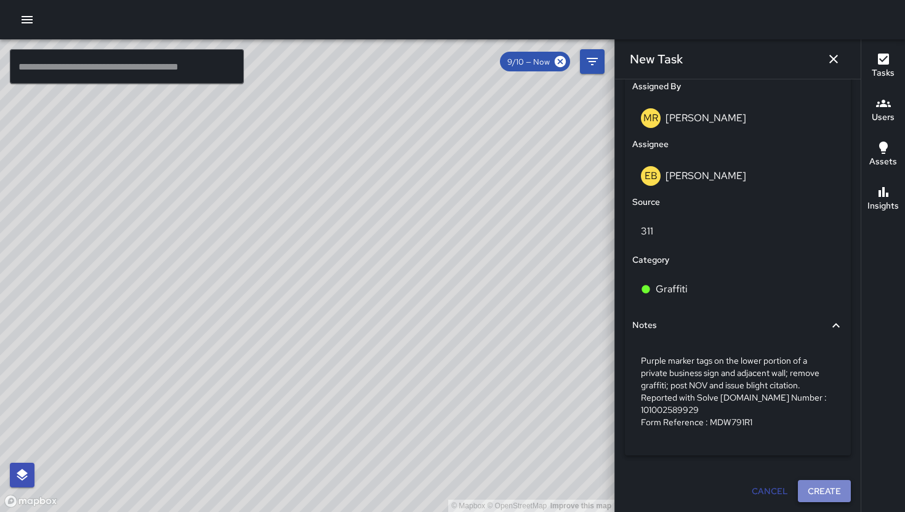
click at [823, 491] on button "Create" at bounding box center [824, 491] width 53 height 23
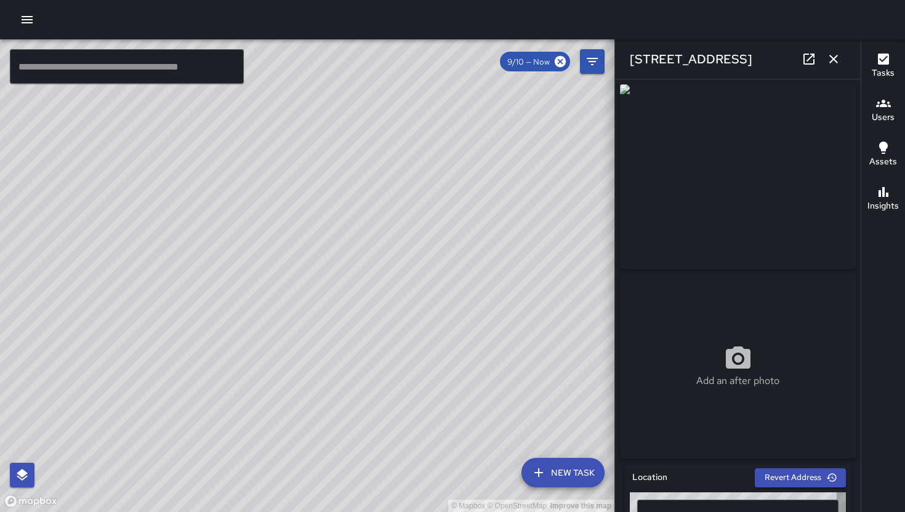
type input "**********"
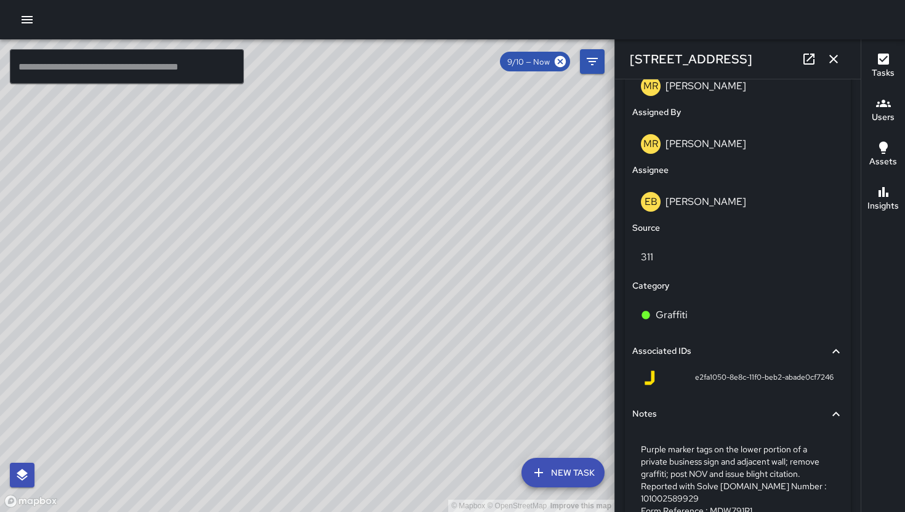
scroll to position [746, 0]
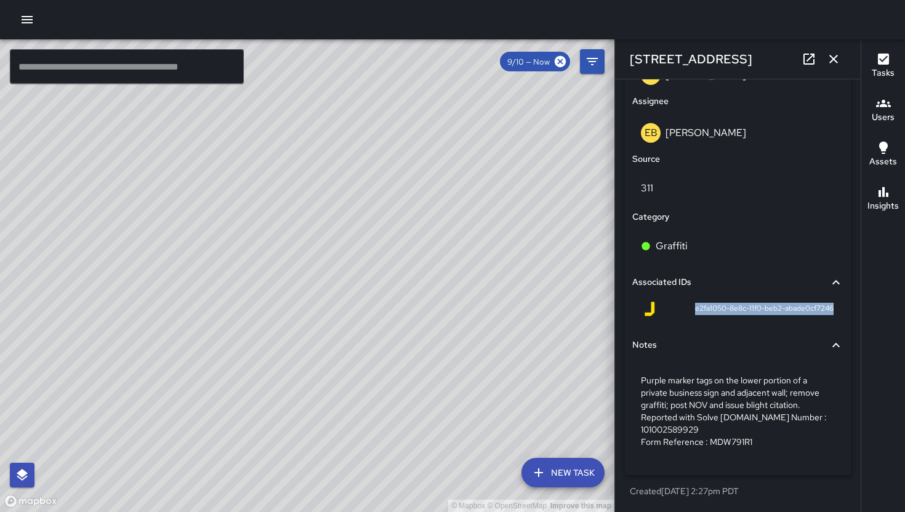
drag, startPoint x: 676, startPoint y: 313, endPoint x: 826, endPoint y: 312, distance: 150.8
click at [826, 312] on div "e2fa1050-8e8c-11f0-beb2-abade0cf7246" at bounding box center [737, 312] width 211 height 30
copy span "e2fa1050-8e8c-11f0-beb2-abade0cf7246"
click at [833, 60] on icon "button" at bounding box center [833, 59] width 15 height 15
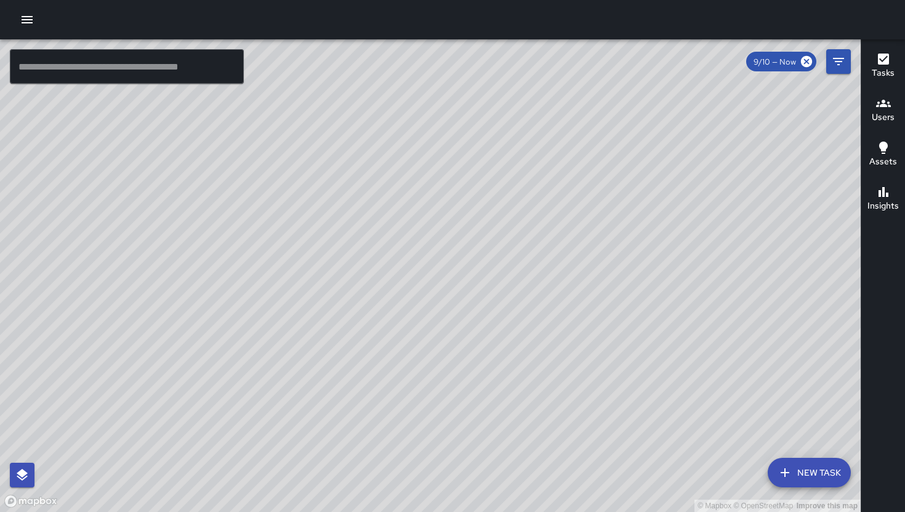
click at [786, 470] on icon "button" at bounding box center [784, 472] width 15 height 15
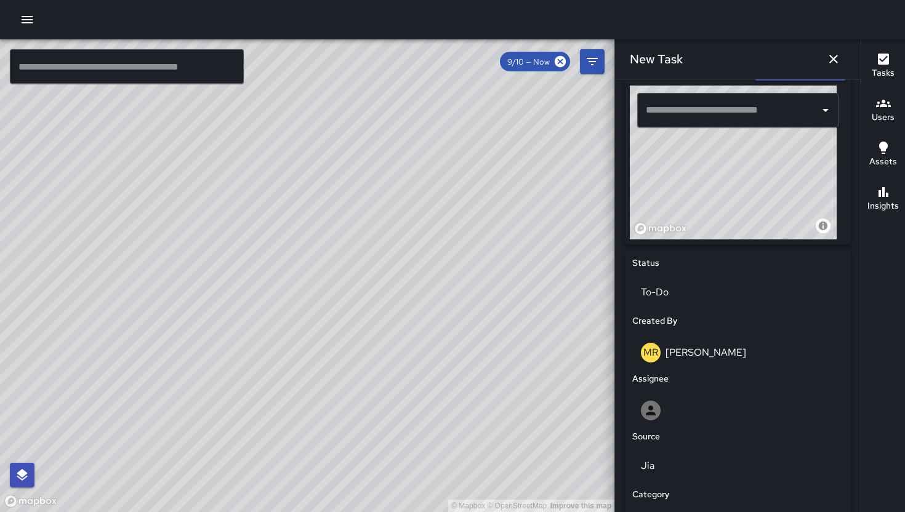
scroll to position [407, 0]
click at [693, 114] on input "text" at bounding box center [728, 109] width 172 height 23
paste input "**********"
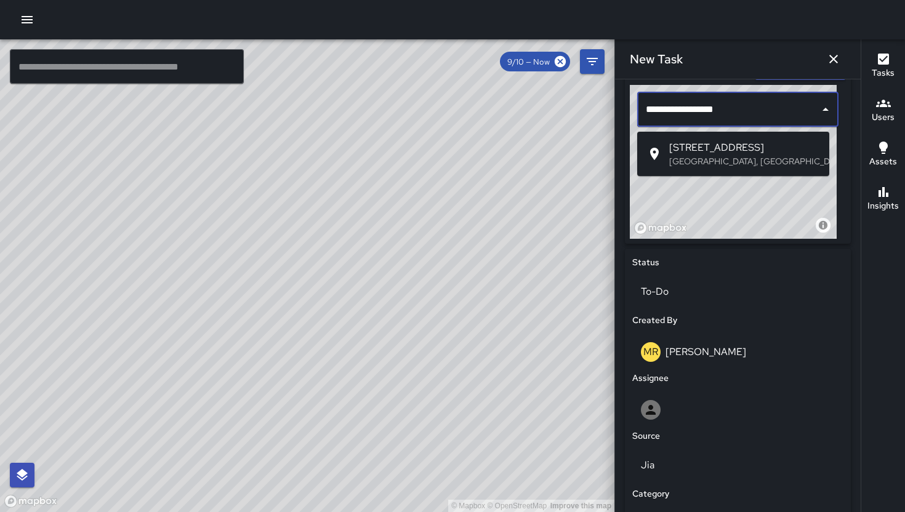
click at [704, 164] on p "[GEOGRAPHIC_DATA], [GEOGRAPHIC_DATA], [GEOGRAPHIC_DATA]" at bounding box center [744, 161] width 150 height 12
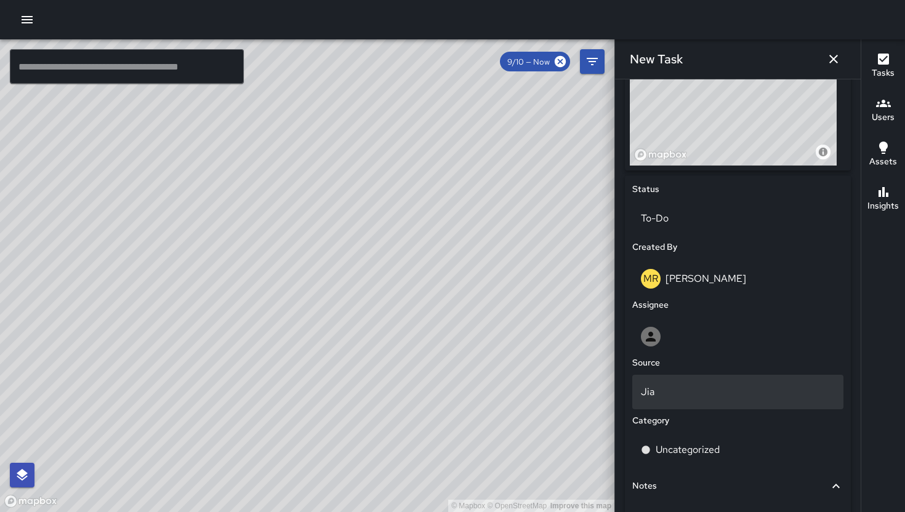
scroll to position [524, 0]
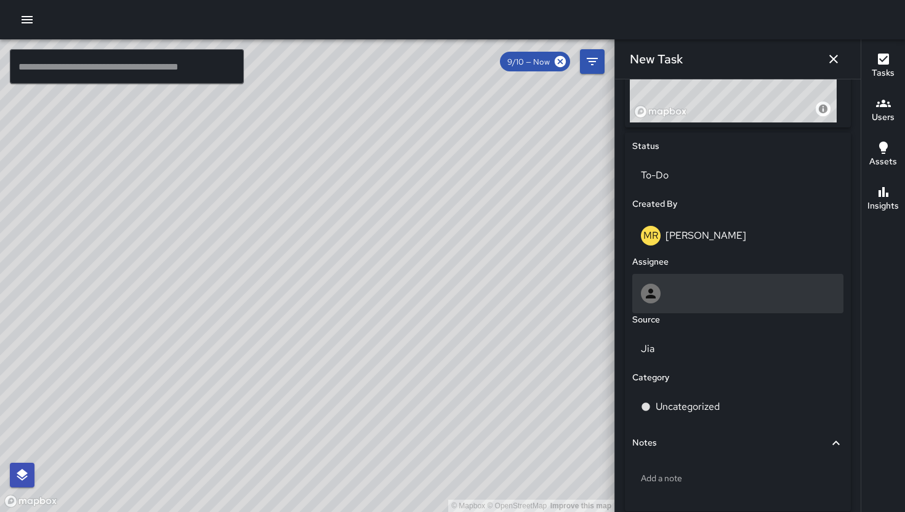
type input "**********"
click at [706, 303] on div at bounding box center [738, 294] width 194 height 20
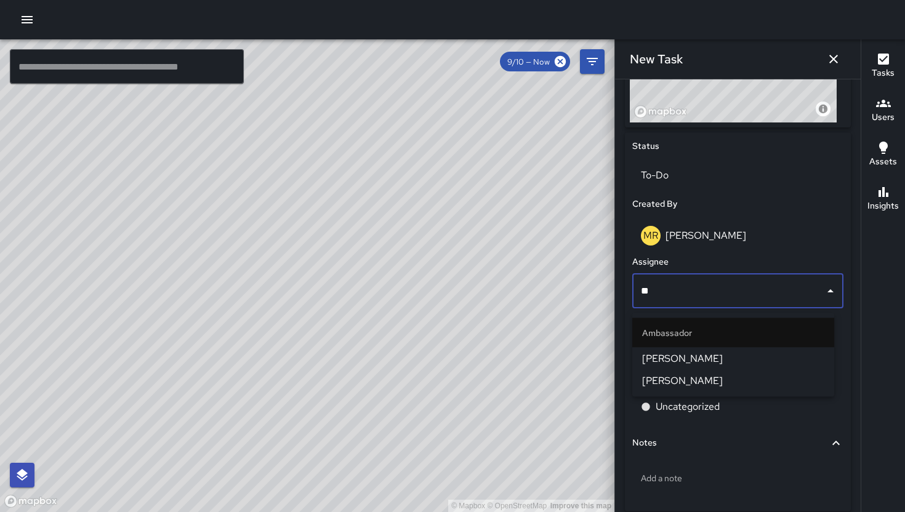
type input "***"
click at [691, 352] on span "[PERSON_NAME]" at bounding box center [733, 358] width 182 height 15
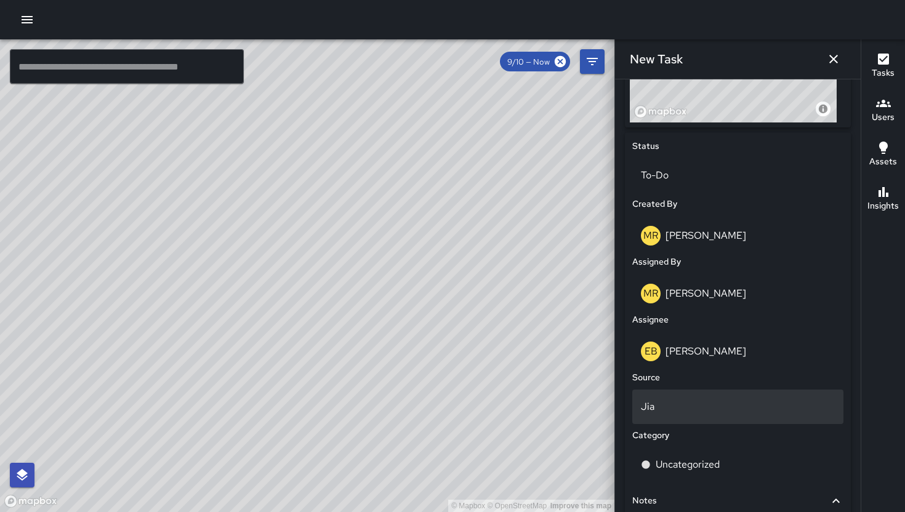
click at [691, 405] on p "Jia" at bounding box center [738, 406] width 194 height 15
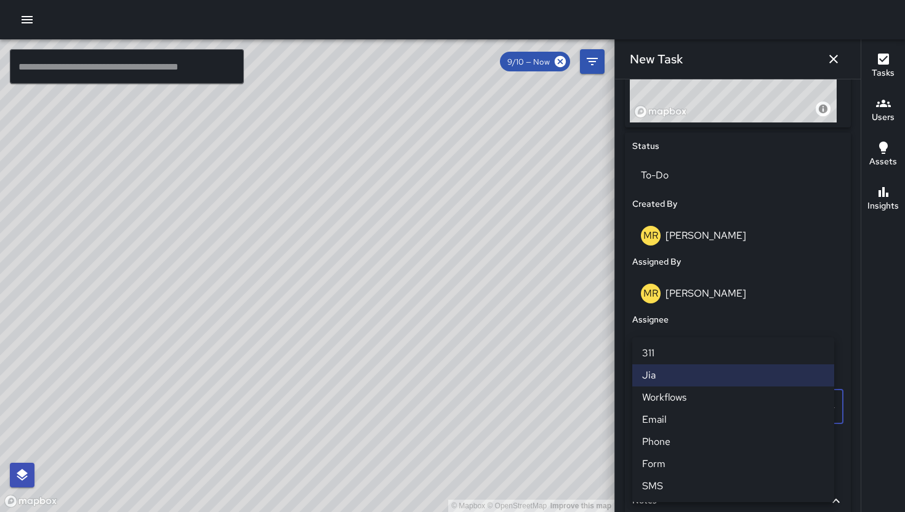
click at [670, 356] on li "311" at bounding box center [733, 353] width 202 height 22
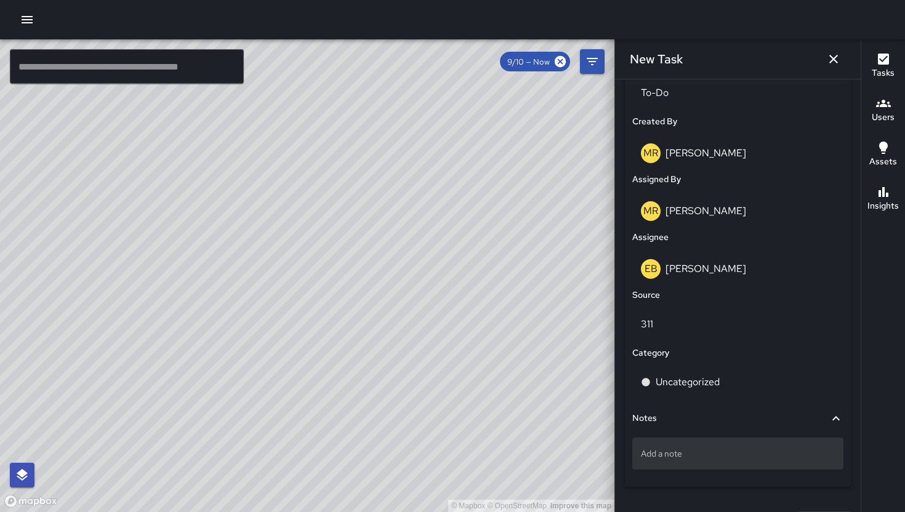
scroll to position [642, 0]
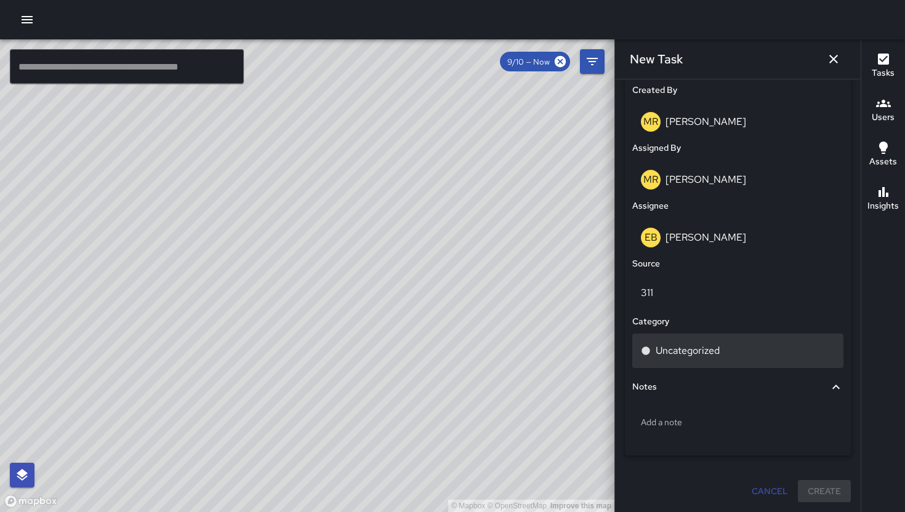
click at [684, 340] on div "Uncategorized" at bounding box center [737, 351] width 211 height 34
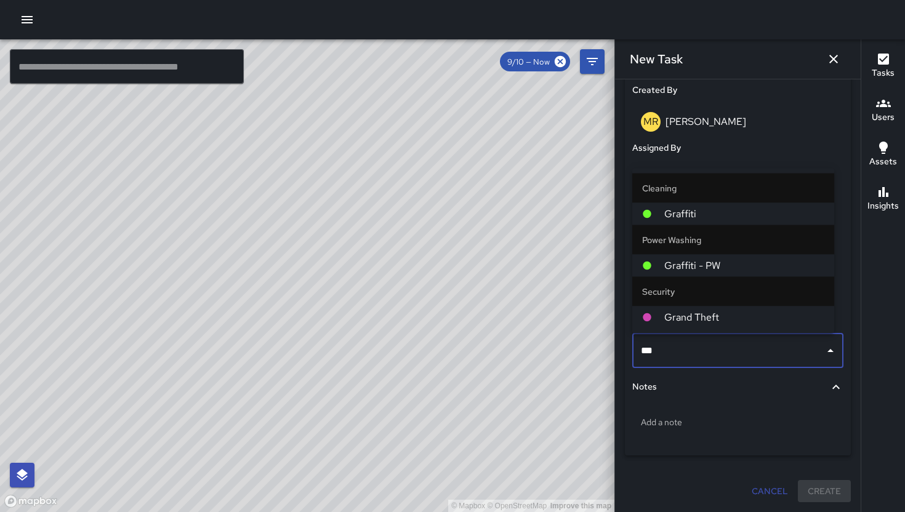
type input "****"
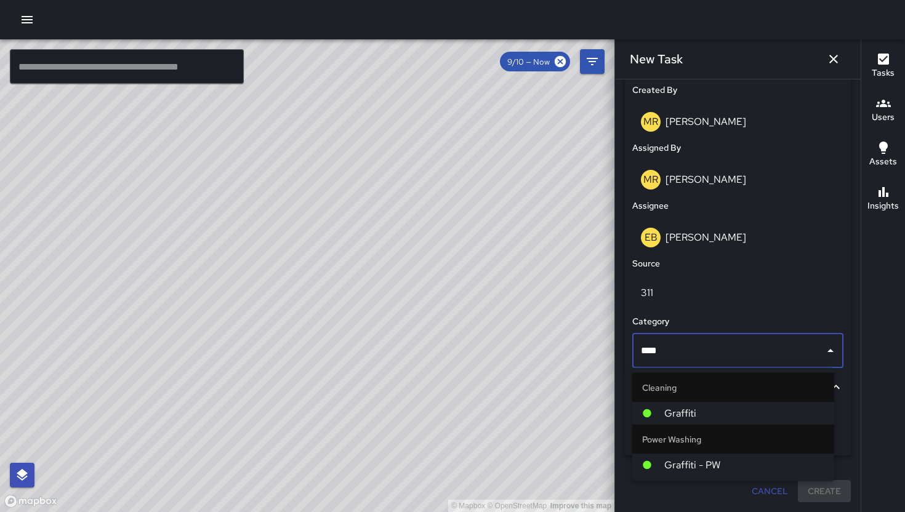
click at [687, 416] on span "Graffiti" at bounding box center [744, 413] width 160 height 15
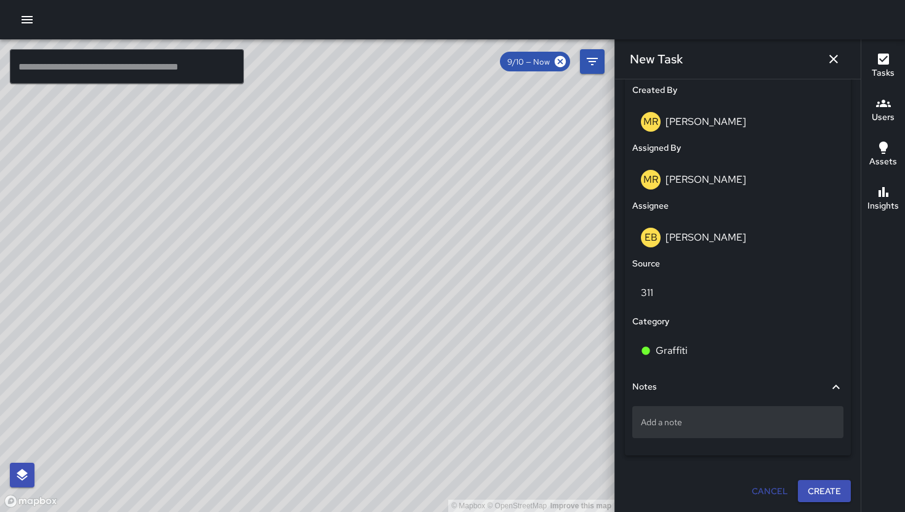
click at [714, 426] on p "Add a note" at bounding box center [738, 422] width 194 height 12
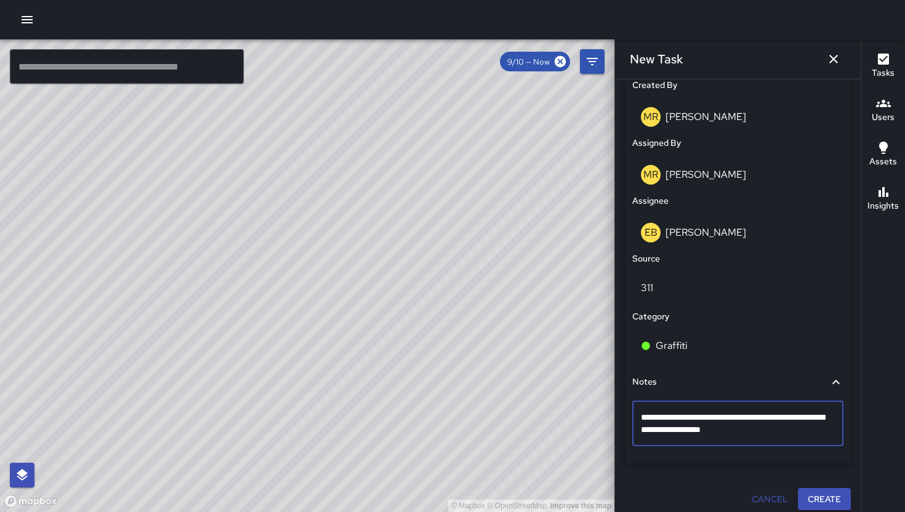
type textarea "**********"
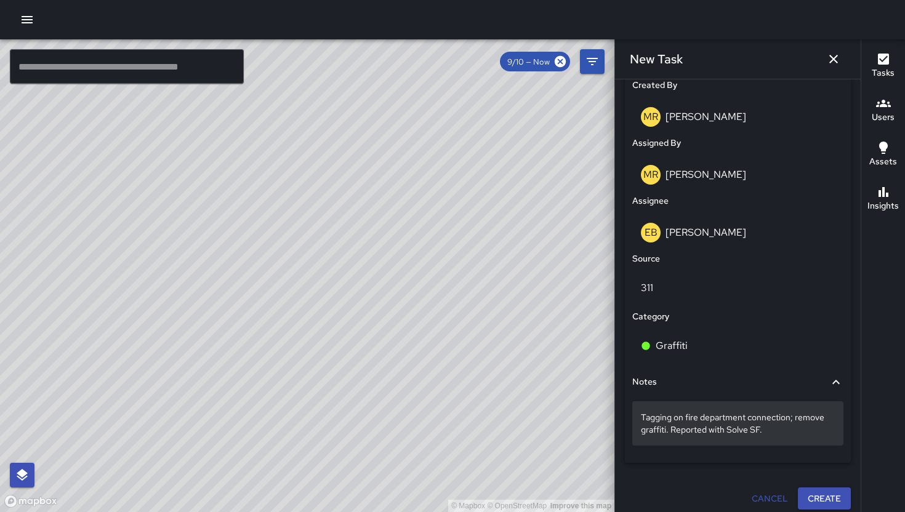
click at [770, 441] on div "Tagging on fire department connection; remove graffiti. Reported with Solve SF." at bounding box center [737, 423] width 211 height 44
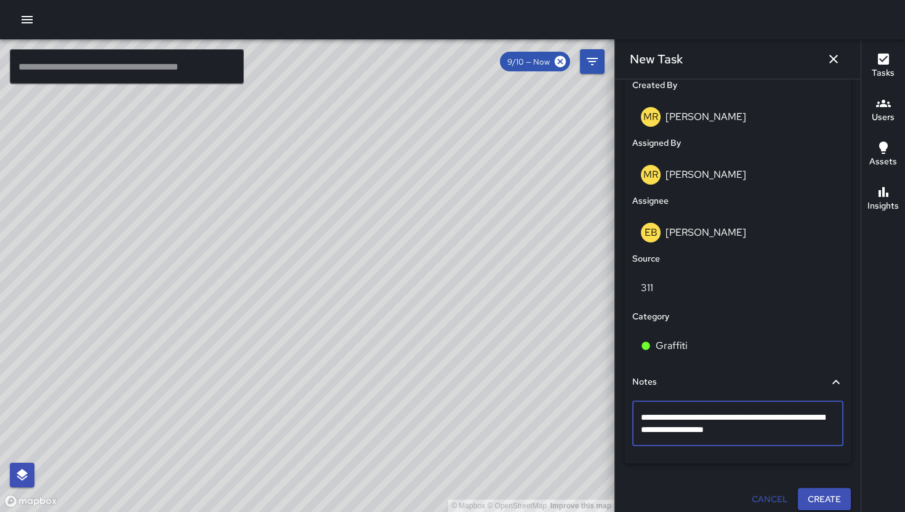
type textarea "**********"
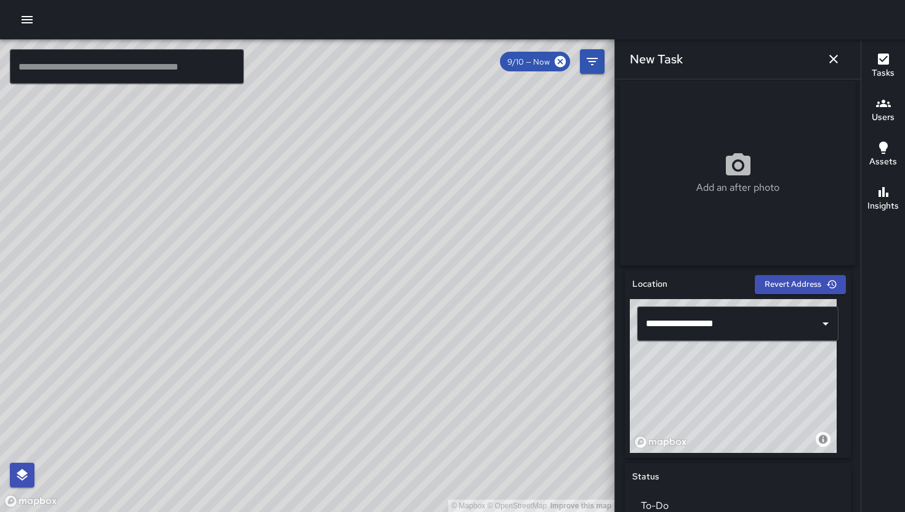
scroll to position [0, 0]
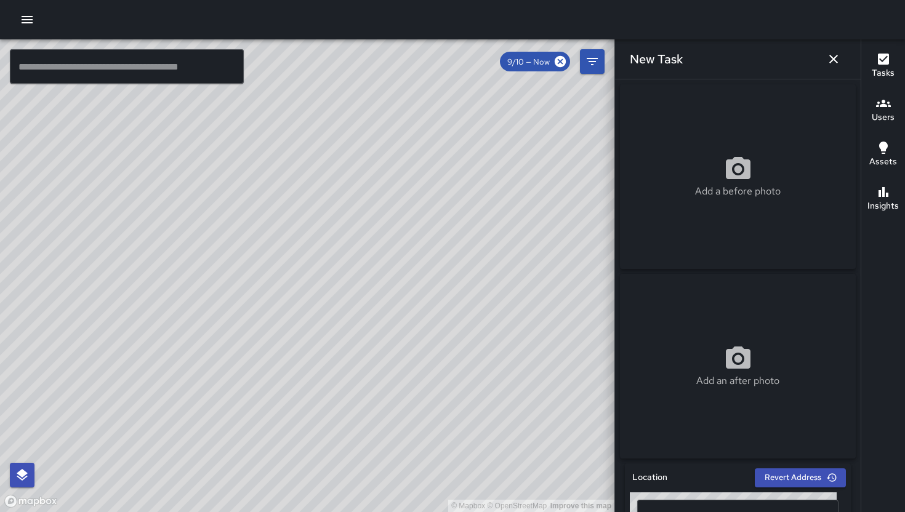
click at [773, 193] on p "Add a before photo" at bounding box center [738, 191] width 86 height 15
type input "**********"
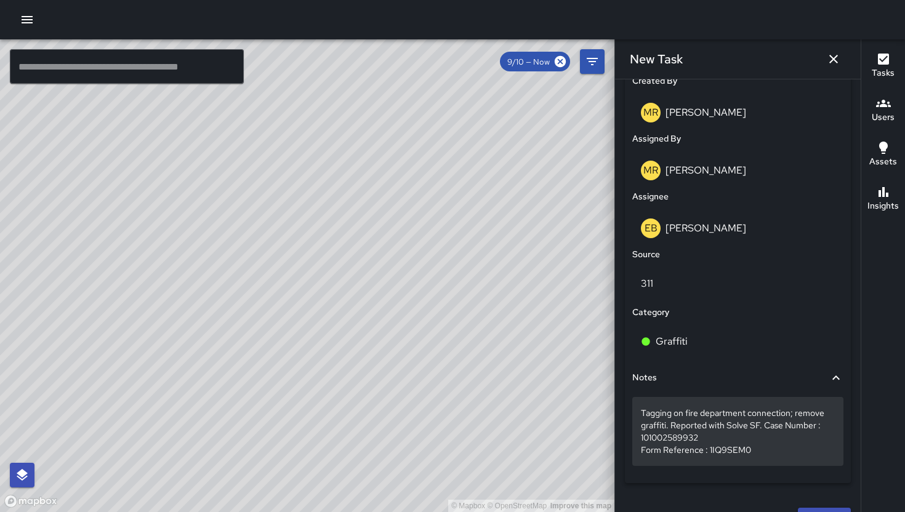
scroll to position [679, 0]
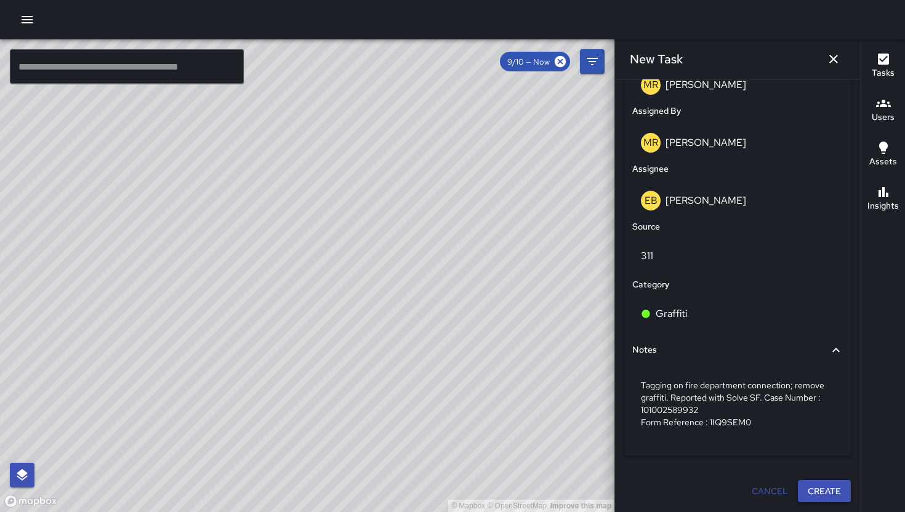
click at [801, 487] on button "Create" at bounding box center [824, 491] width 53 height 23
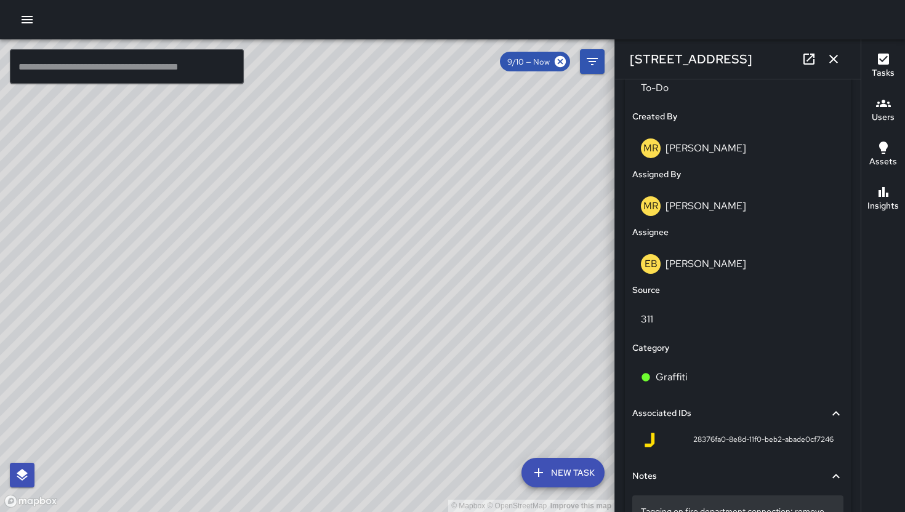
scroll to position [709, 0]
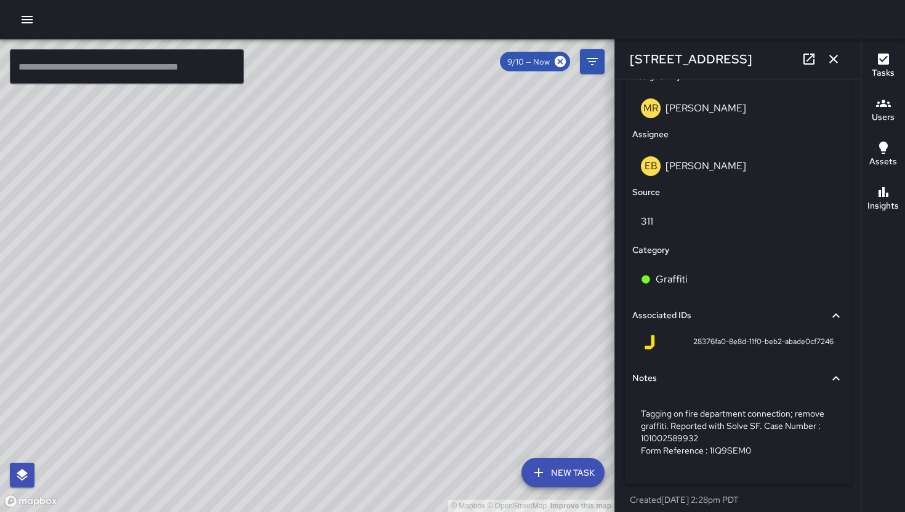
click at [675, 340] on div "28376fa0-8e8d-11f0-beb2-abade0cf7246" at bounding box center [737, 345] width 211 height 30
click at [677, 342] on div "28376fa0-8e8d-11f0-beb2-abade0cf7246" at bounding box center [737, 342] width 191 height 15
drag, startPoint x: 677, startPoint y: 342, endPoint x: 802, endPoint y: 352, distance: 126.0
click at [802, 350] on div "28376fa0-8e8d-11f0-beb2-abade0cf7246" at bounding box center [737, 342] width 191 height 15
copy span "28376fa0-8e8d-11f0-beb2-abade0cf7246"
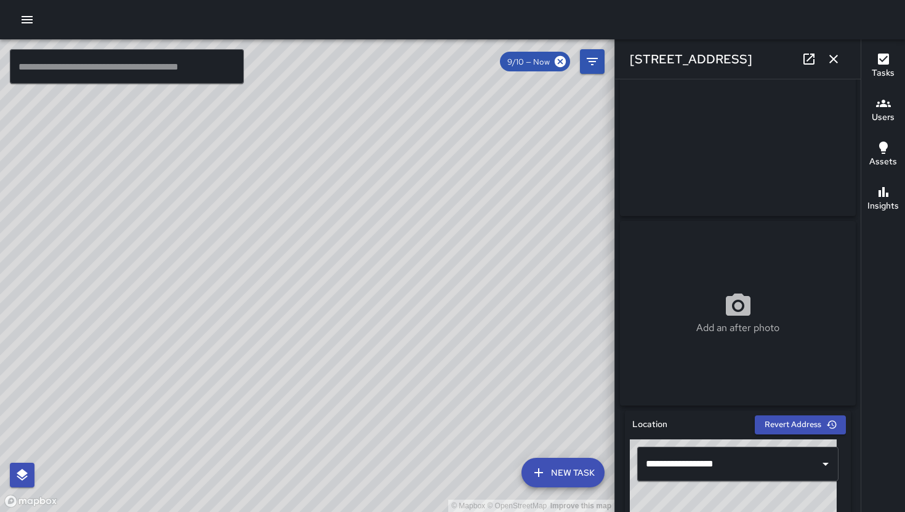
scroll to position [0, 0]
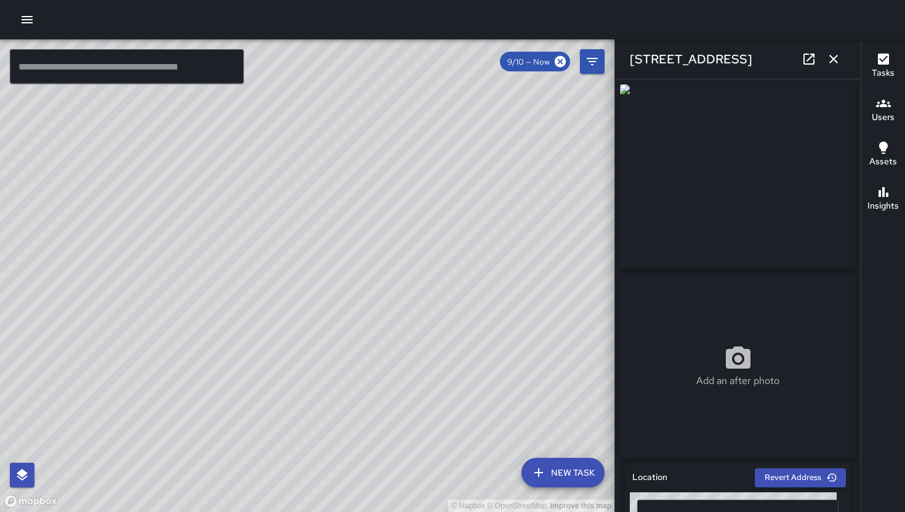
click at [832, 58] on icon "button" at bounding box center [833, 59] width 9 height 9
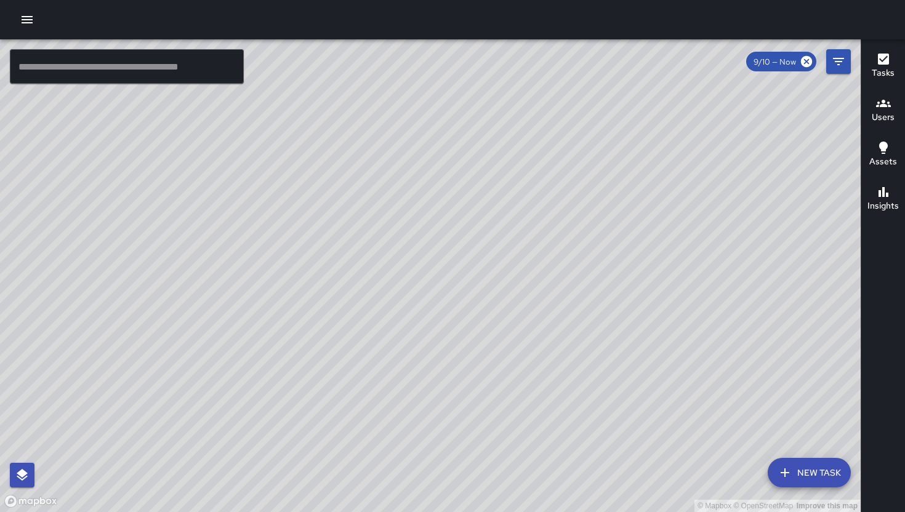
click at [831, 462] on button "New Task" at bounding box center [808, 473] width 83 height 30
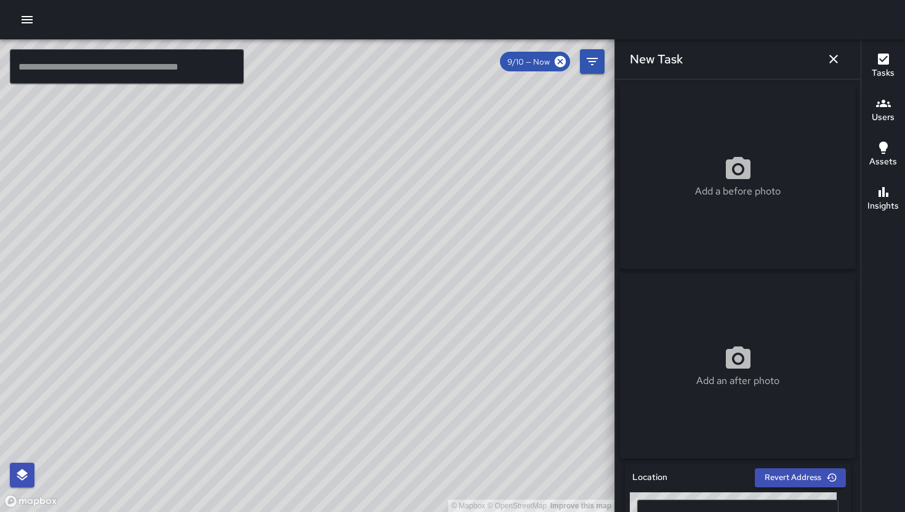
scroll to position [121, 0]
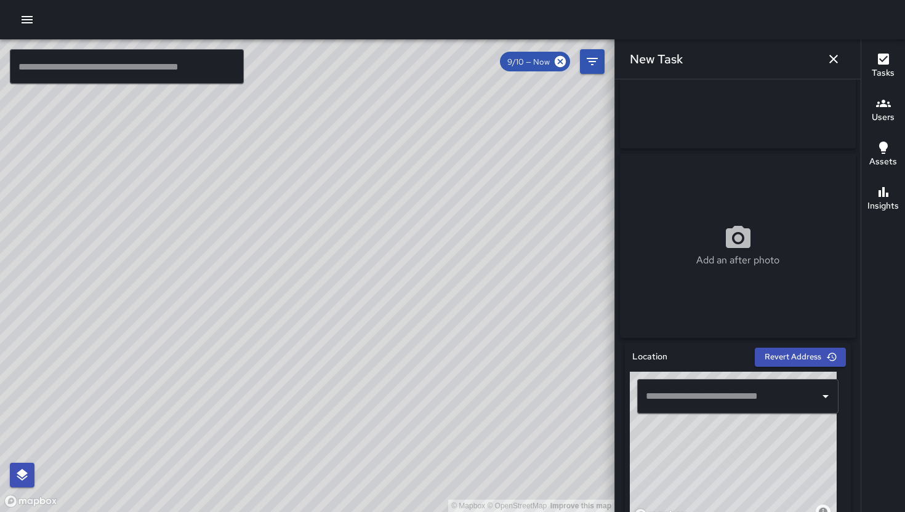
click at [692, 404] on input "text" at bounding box center [728, 396] width 172 height 23
paste input "**********"
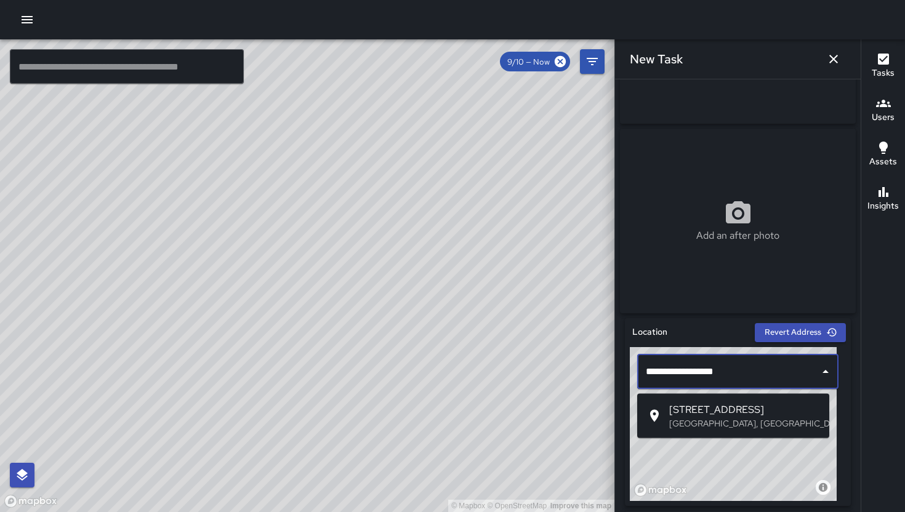
scroll to position [191, 0]
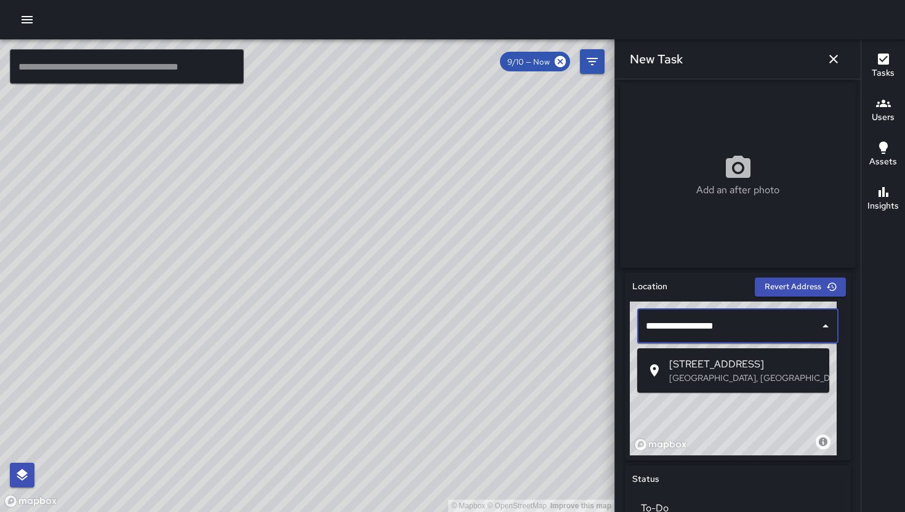
click at [733, 375] on p "[GEOGRAPHIC_DATA], [GEOGRAPHIC_DATA], [GEOGRAPHIC_DATA]" at bounding box center [744, 378] width 150 height 12
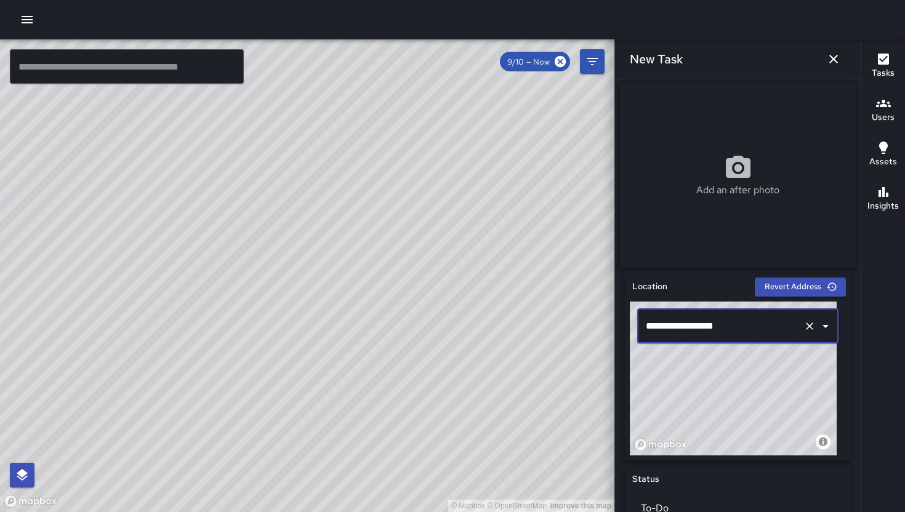
type input "**********"
drag, startPoint x: 764, startPoint y: 427, endPoint x: 774, endPoint y: 420, distance: 11.8
click at [774, 420] on div "© Mapbox © OpenStreetMap Improve this map" at bounding box center [733, 379] width 207 height 154
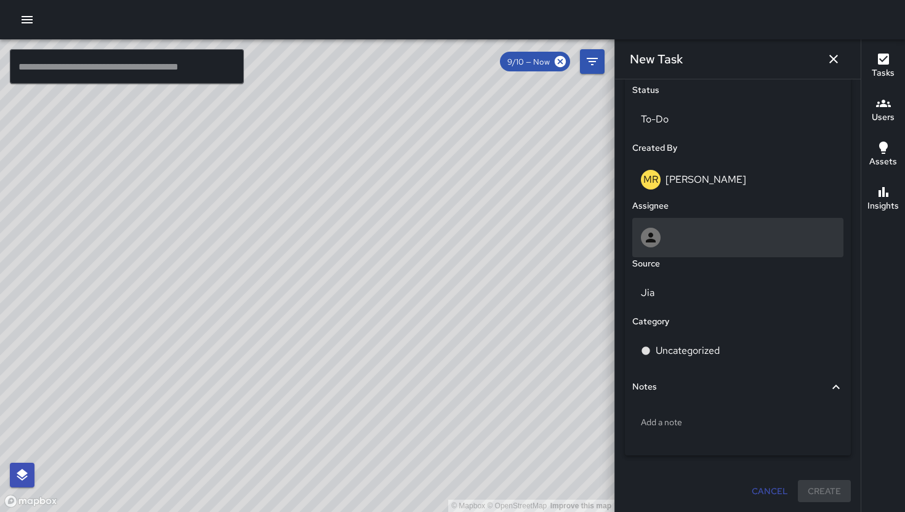
click at [714, 239] on div at bounding box center [738, 238] width 194 height 20
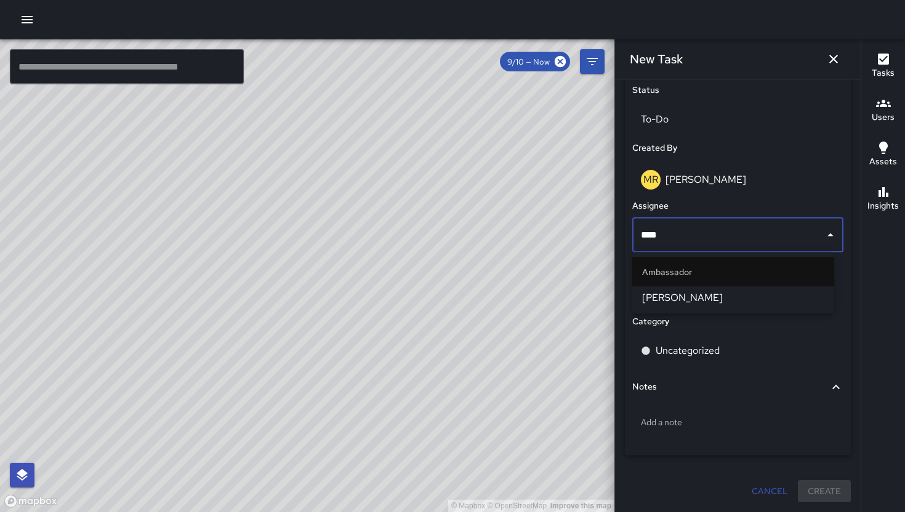
type input "*****"
click at [738, 305] on span "[PERSON_NAME]" at bounding box center [733, 297] width 182 height 15
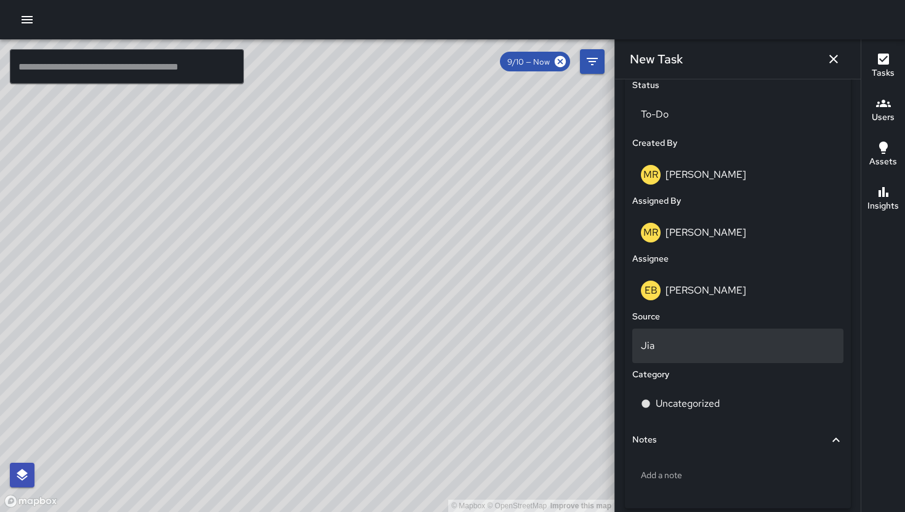
click at [707, 353] on p "Jia" at bounding box center [738, 345] width 194 height 15
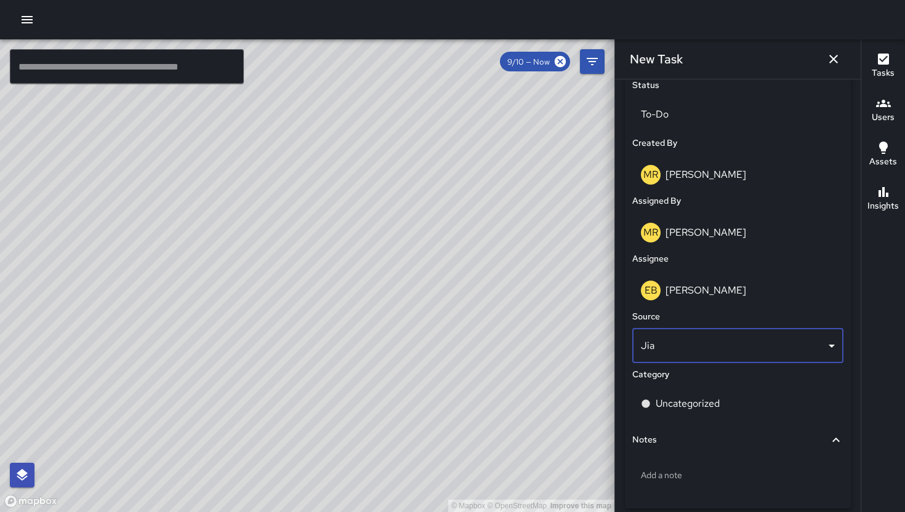
click at [690, 360] on body "© Mapbox © OpenStreetMap Improve this map ​ New Task 9/10 — Now Map Layers Task…" at bounding box center [452, 256] width 905 height 512
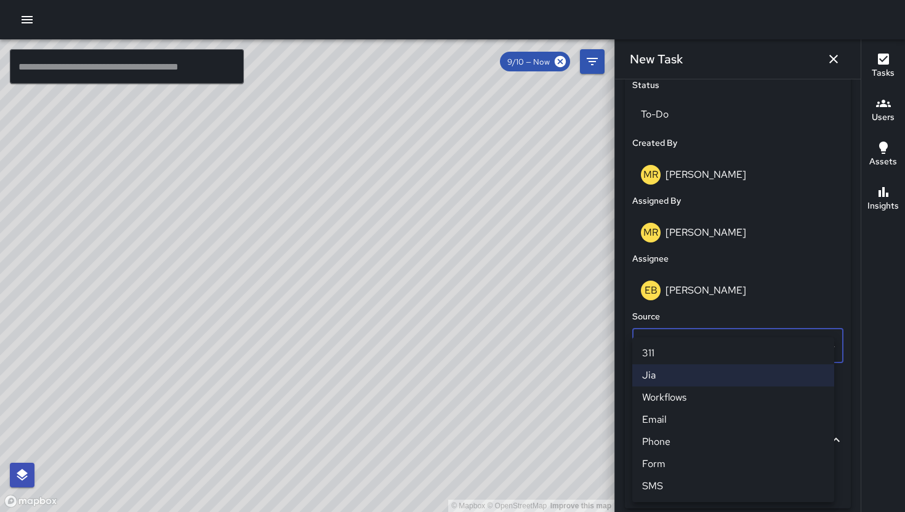
click at [689, 356] on li "311" at bounding box center [733, 353] width 202 height 22
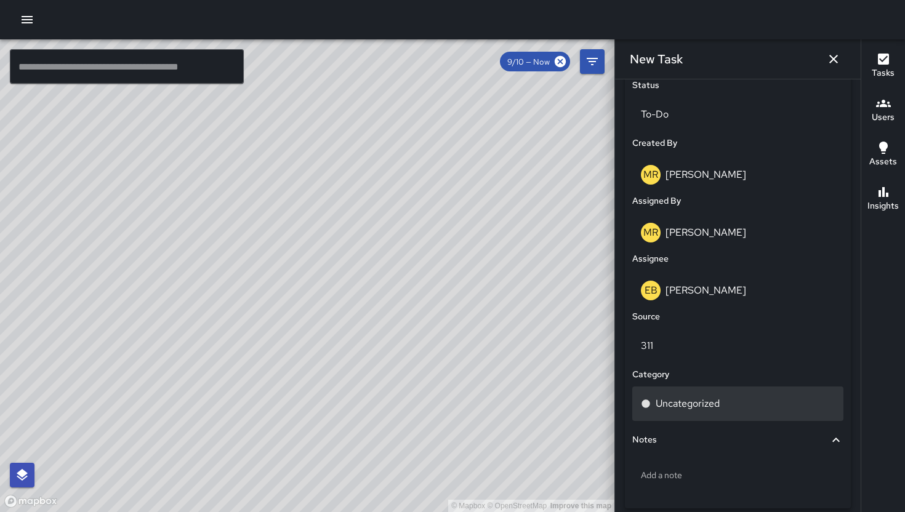
click at [687, 394] on div "Uncategorized" at bounding box center [737, 403] width 211 height 34
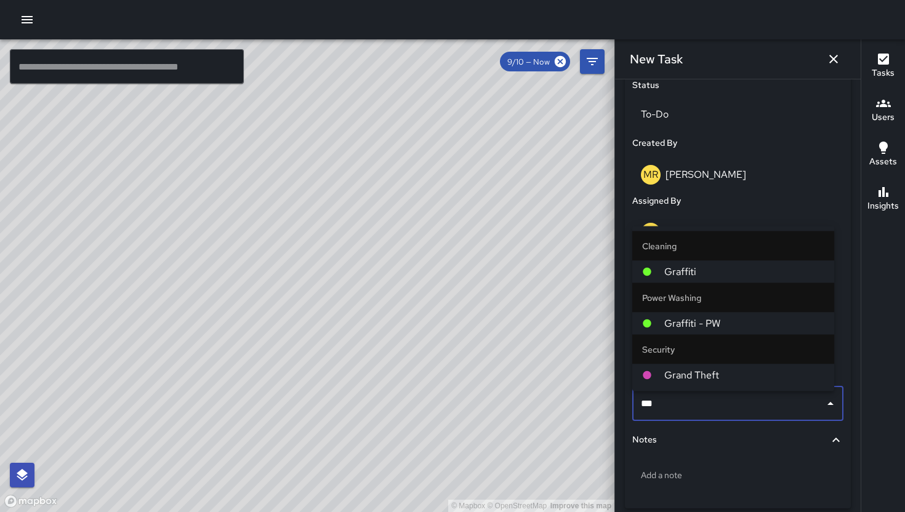
type input "****"
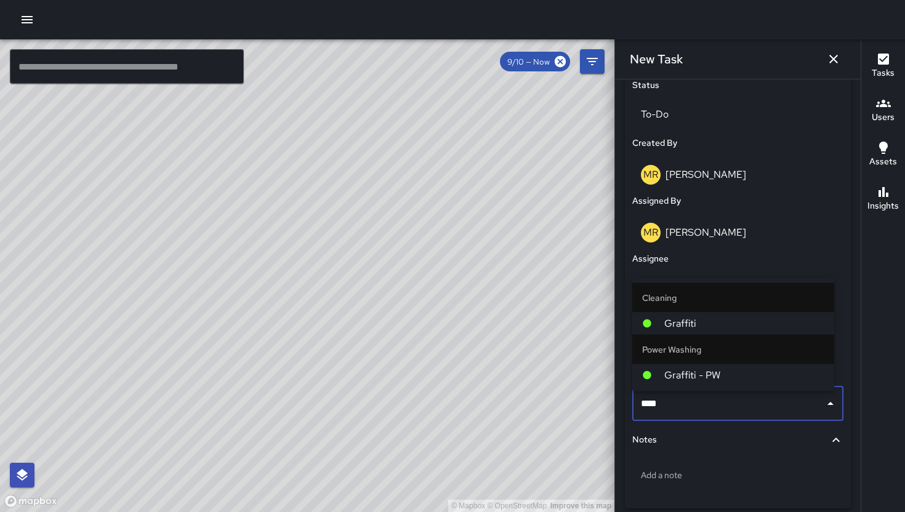
click at [684, 320] on span "Graffiti" at bounding box center [744, 323] width 160 height 15
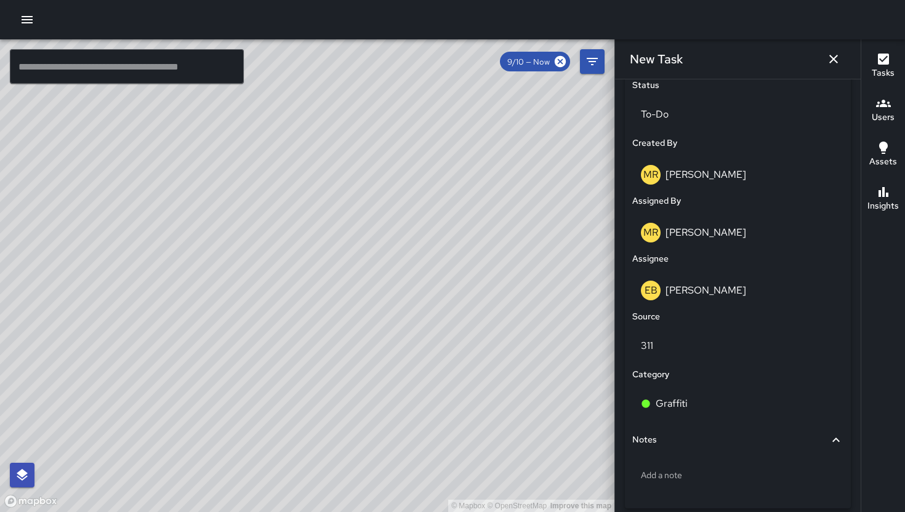
scroll to position [642, 0]
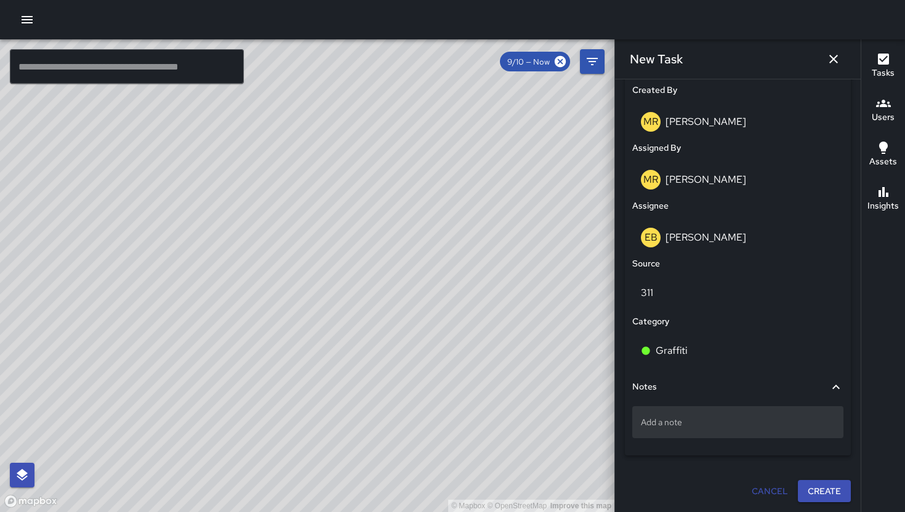
click at [685, 420] on p "Add a note" at bounding box center [738, 422] width 194 height 12
click at [666, 421] on p "Add a note" at bounding box center [738, 422] width 194 height 12
type textarea "**********"
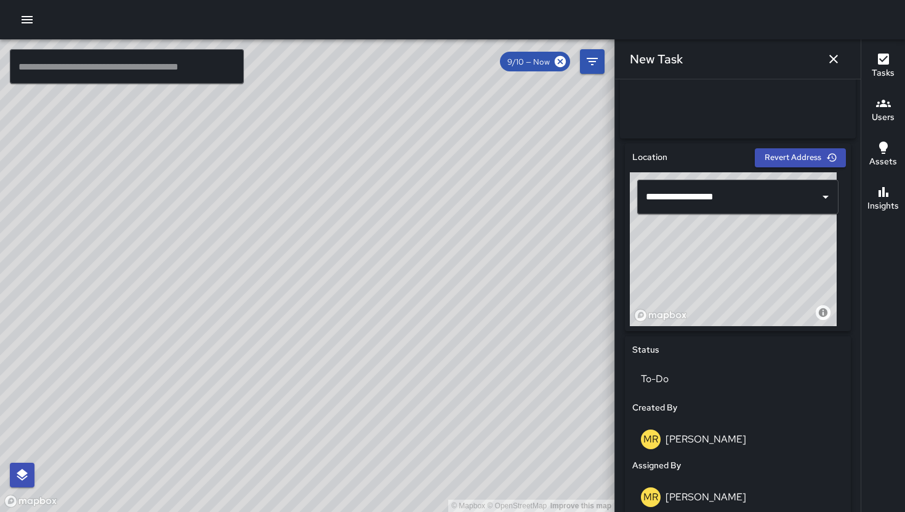
scroll to position [227, 0]
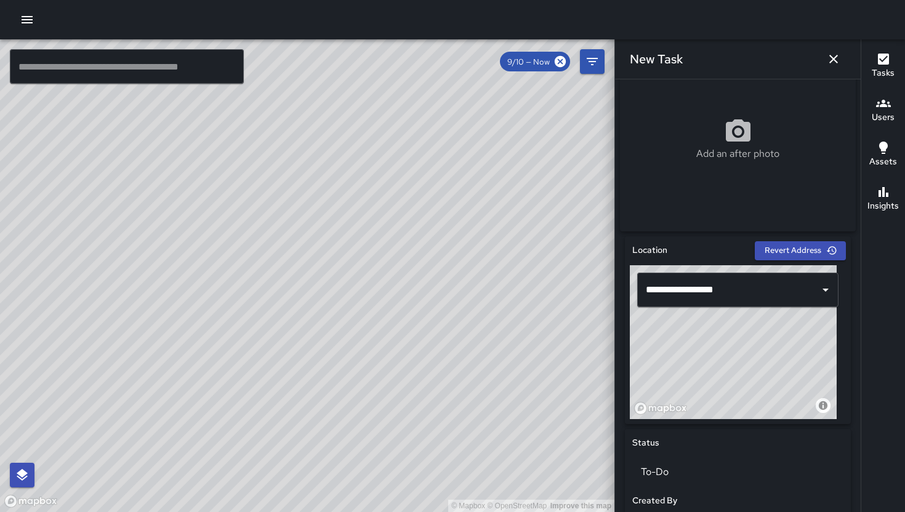
click at [746, 145] on icon at bounding box center [738, 132] width 30 height 30
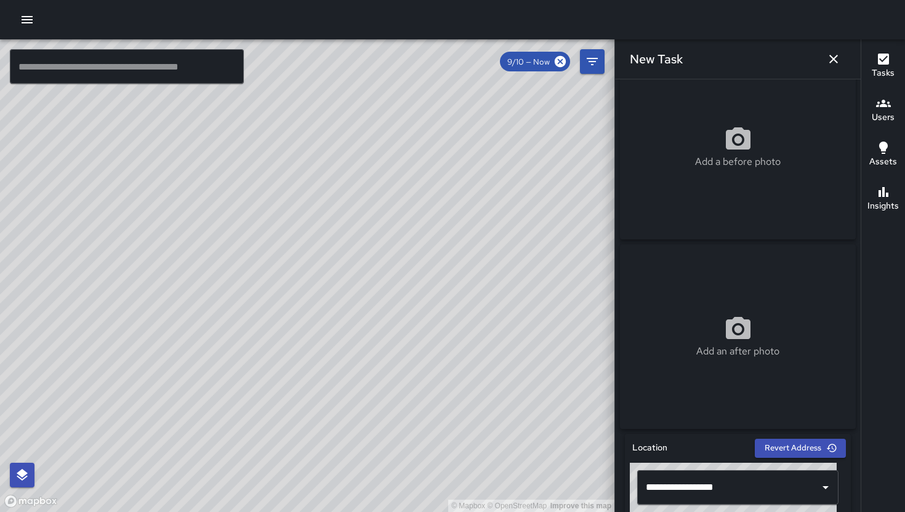
scroll to position [0, 0]
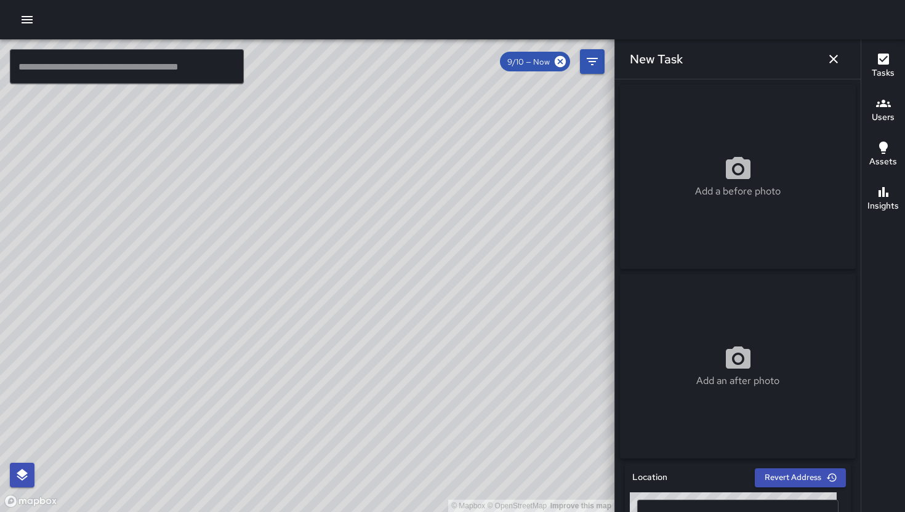
click at [739, 162] on icon at bounding box center [738, 169] width 30 height 30
type input "**********"
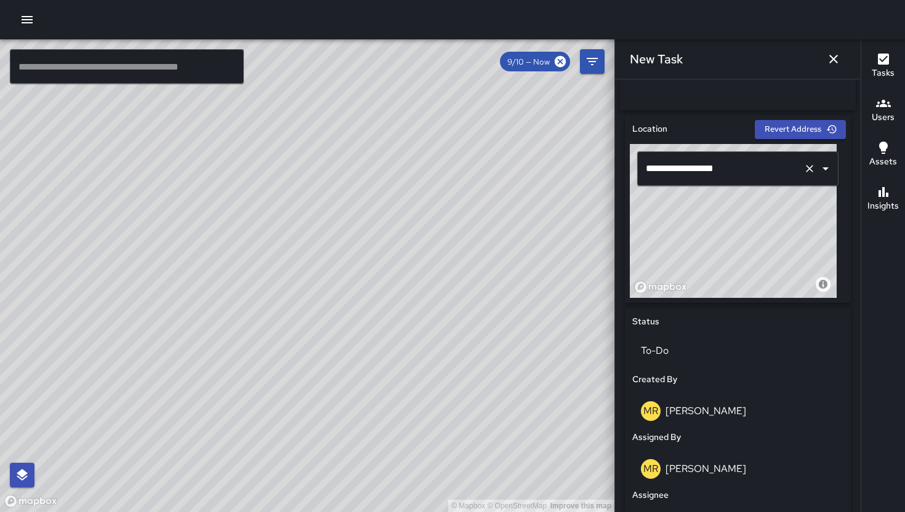
scroll to position [613, 0]
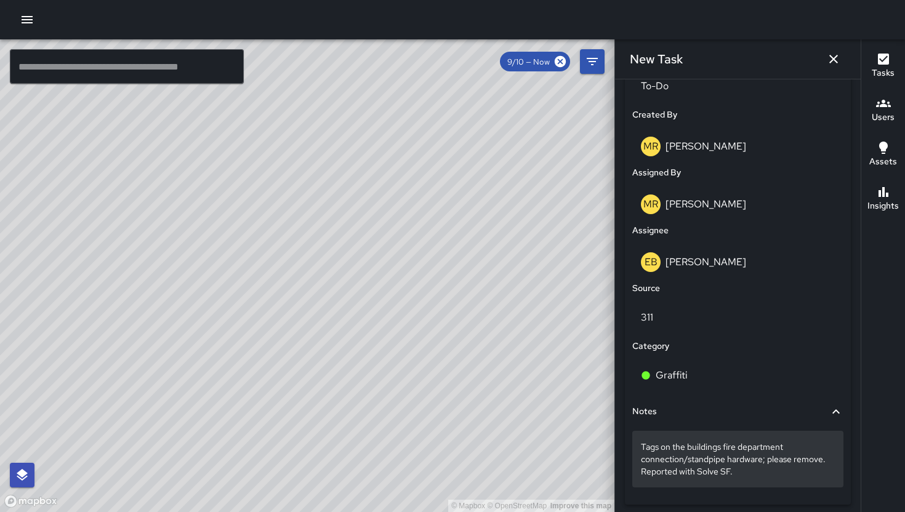
click at [746, 478] on p "Tags on the buildings fire department connection/standpipe hardware; please rem…" at bounding box center [738, 459] width 194 height 37
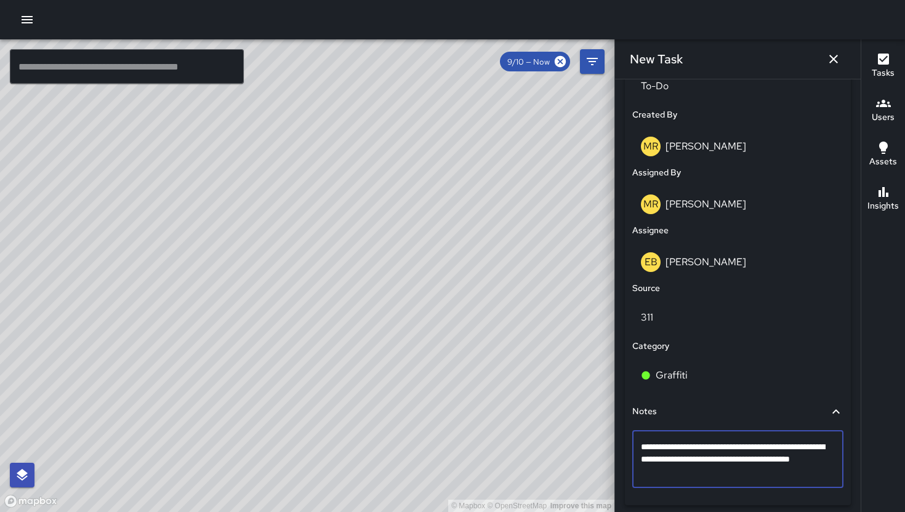
type textarea "**********"
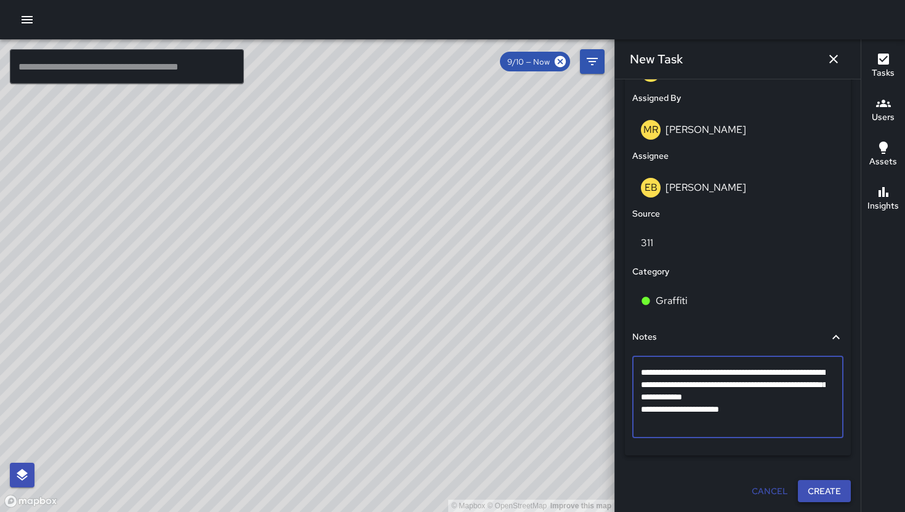
click at [814, 496] on button "Create" at bounding box center [824, 491] width 53 height 23
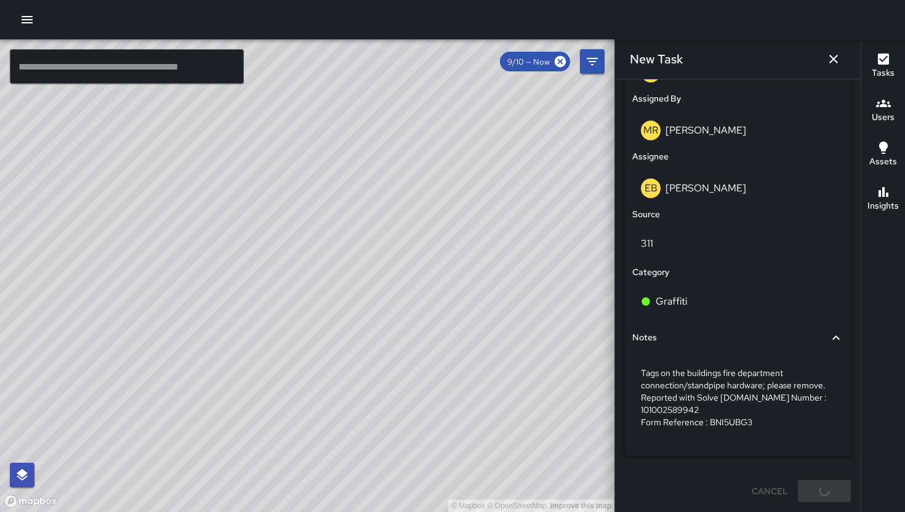
scroll to position [692, 0]
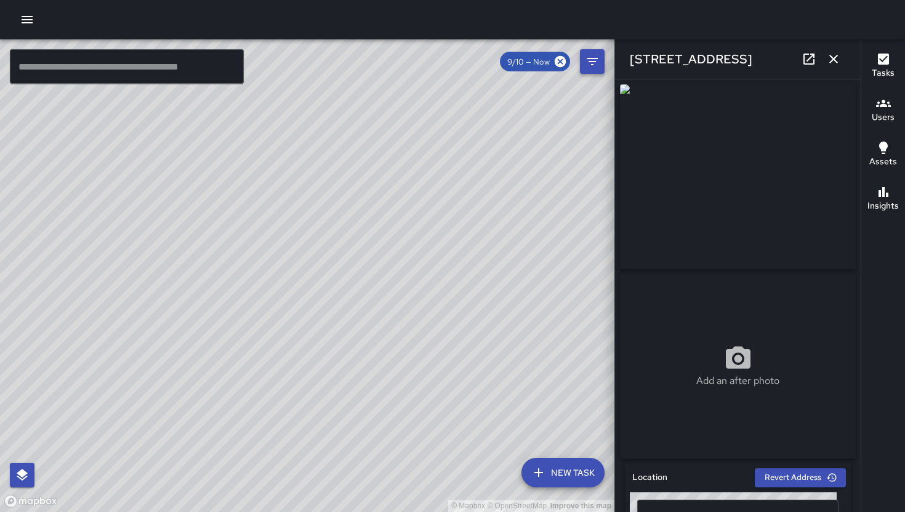
click at [831, 62] on icon "button" at bounding box center [833, 59] width 15 height 15
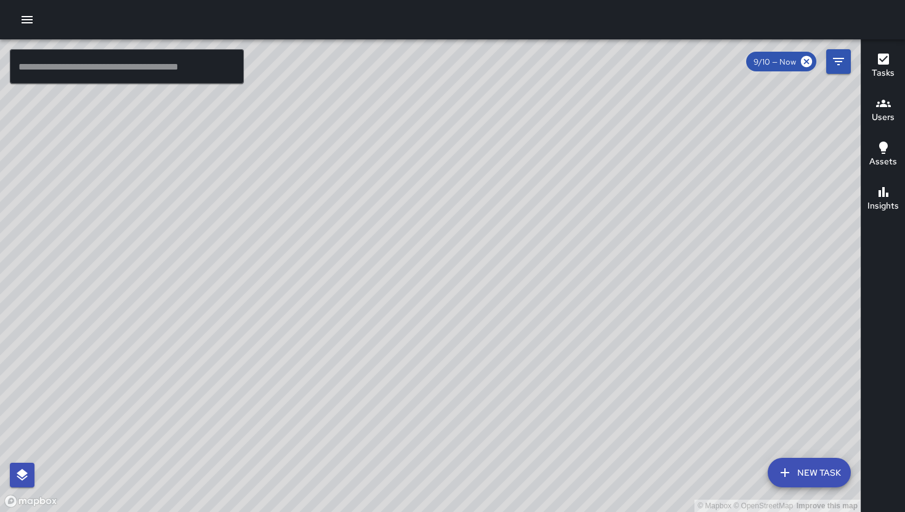
click at [425, 273] on div "EB [PERSON_NAME] [STREET_ADDRESS][PERSON_NAME] Created on [DATE] 2:28pm PDT Gra…" at bounding box center [312, 152] width 256 height 241
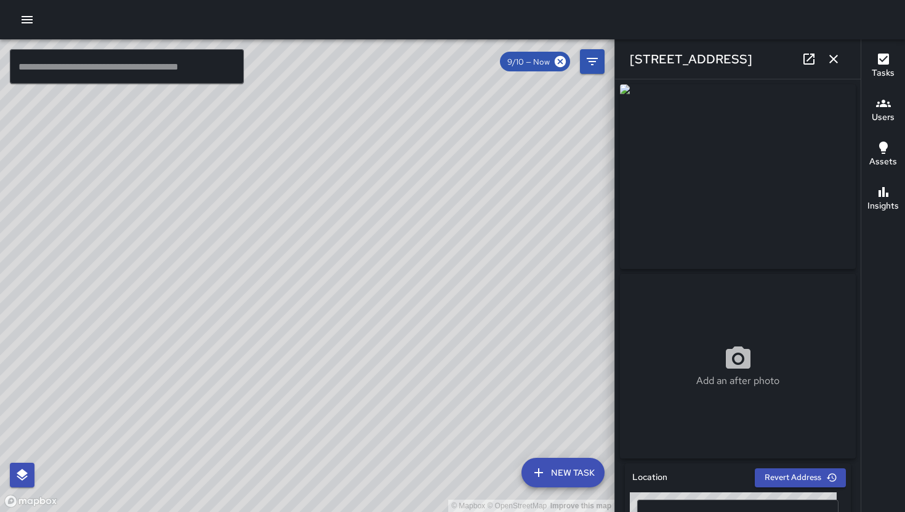
scroll to position [426, 0]
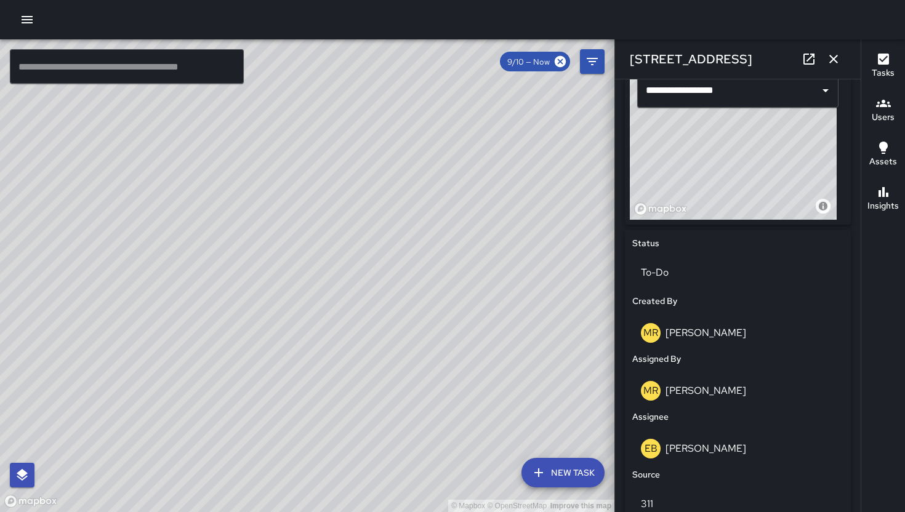
drag, startPoint x: 763, startPoint y: 159, endPoint x: 771, endPoint y: 154, distance: 9.4
click at [771, 154] on div "© Mapbox © OpenStreetMap Improve this map" at bounding box center [733, 143] width 207 height 154
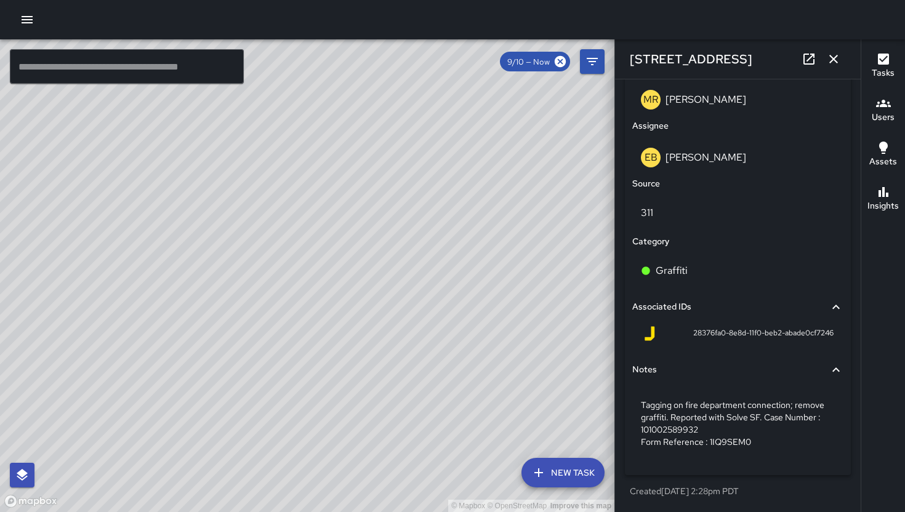
scroll to position [722, 0]
drag, startPoint x: 679, startPoint y: 334, endPoint x: 827, endPoint y: 335, distance: 147.7
click at [827, 335] on div "28376fa0-8e8d-11f0-beb2-abade0cf7246" at bounding box center [737, 336] width 211 height 30
drag, startPoint x: 826, startPoint y: 334, endPoint x: 681, endPoint y: 335, distance: 145.2
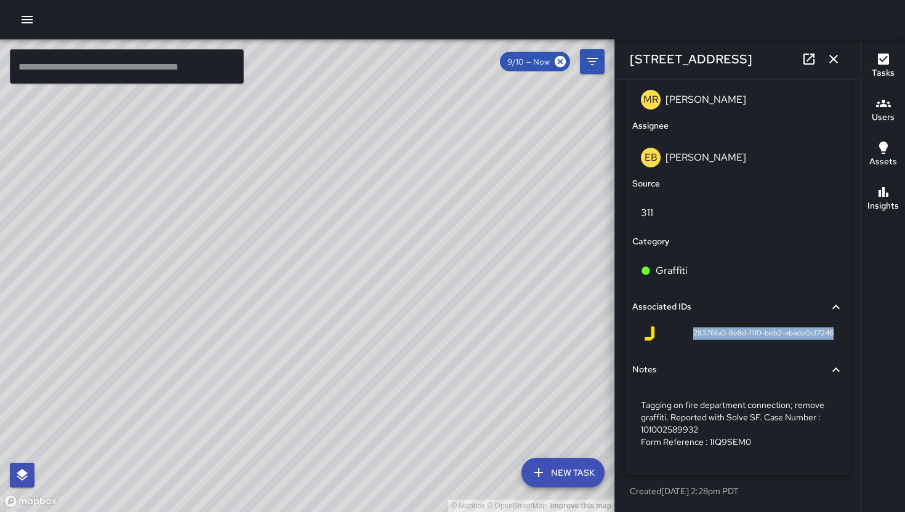
click at [681, 335] on div "28376fa0-8e8d-11f0-beb2-abade0cf7246" at bounding box center [737, 336] width 211 height 30
click at [312, 273] on div "© Mapbox © OpenStreetMap Improve this map" at bounding box center [307, 275] width 614 height 473
click at [310, 277] on div "© Mapbox © OpenStreetMap Improve this map" at bounding box center [307, 275] width 614 height 473
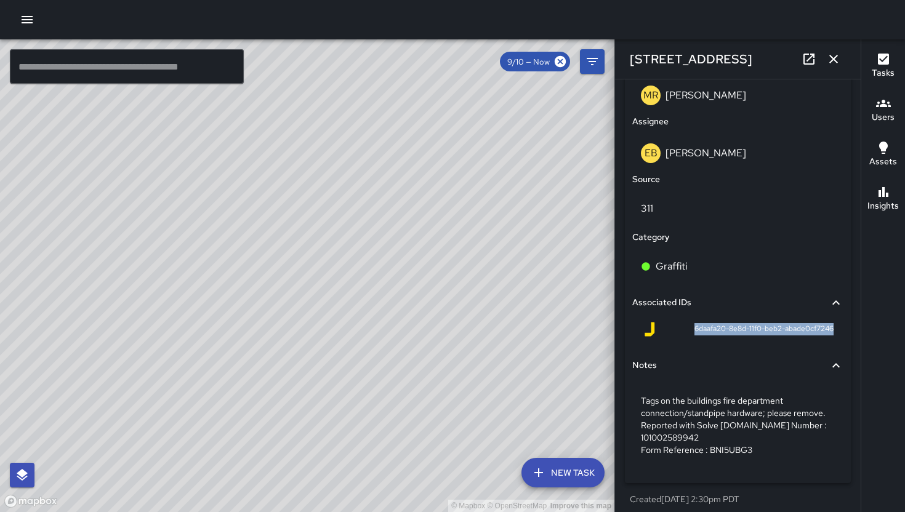
drag, startPoint x: 678, startPoint y: 334, endPoint x: 828, endPoint y: 337, distance: 150.2
click at [828, 337] on div "6daafa20-8e8d-11f0-beb2-abade0cf7246" at bounding box center [737, 332] width 211 height 30
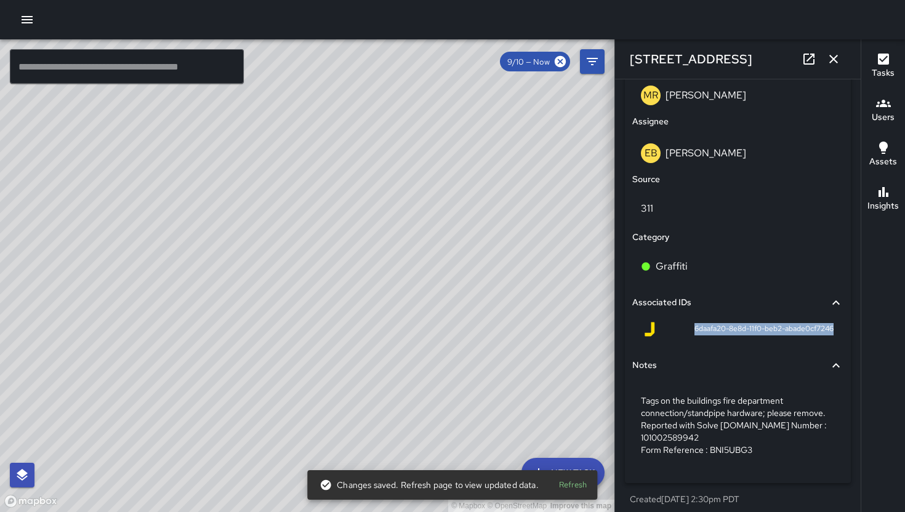
copy span "6daafa20-8e8d-11f0-beb2-abade0cf7246"
click at [835, 60] on icon "button" at bounding box center [833, 59] width 9 height 9
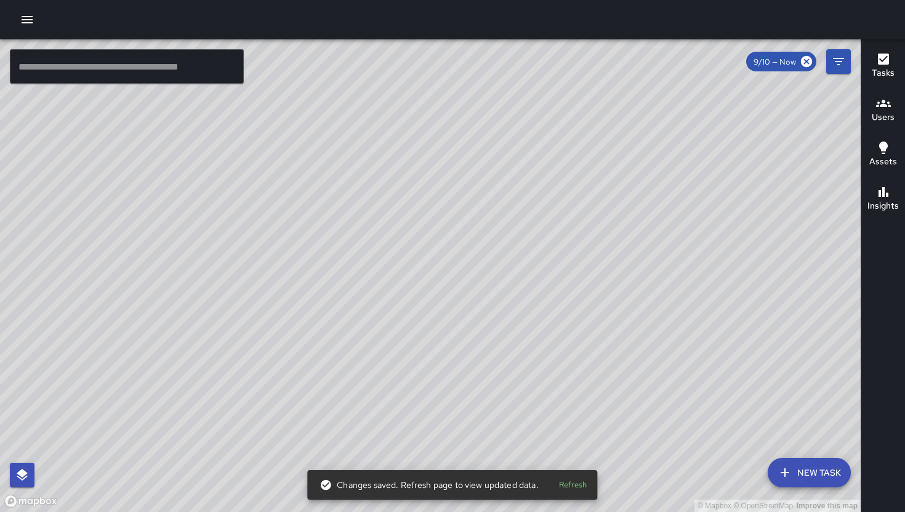
click at [814, 462] on button "New Task" at bounding box center [808, 473] width 83 height 30
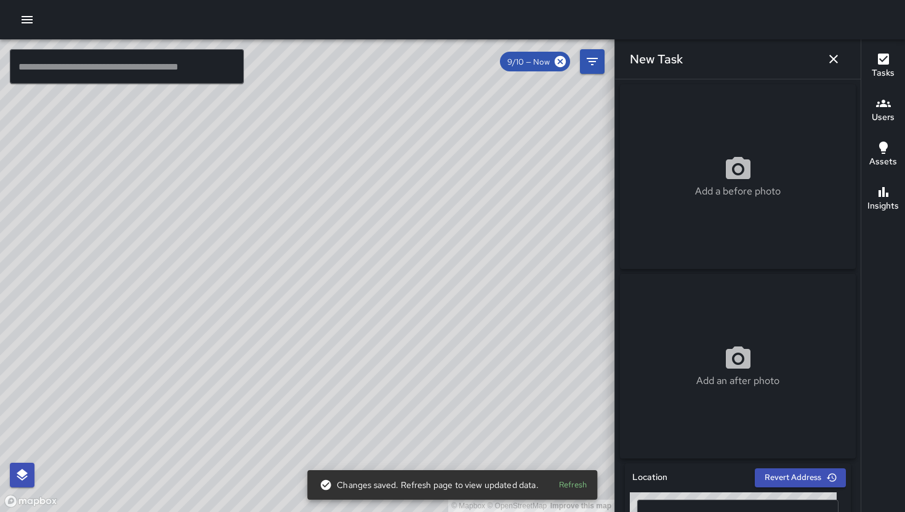
click at [734, 199] on p "Add a before photo" at bounding box center [738, 191] width 86 height 15
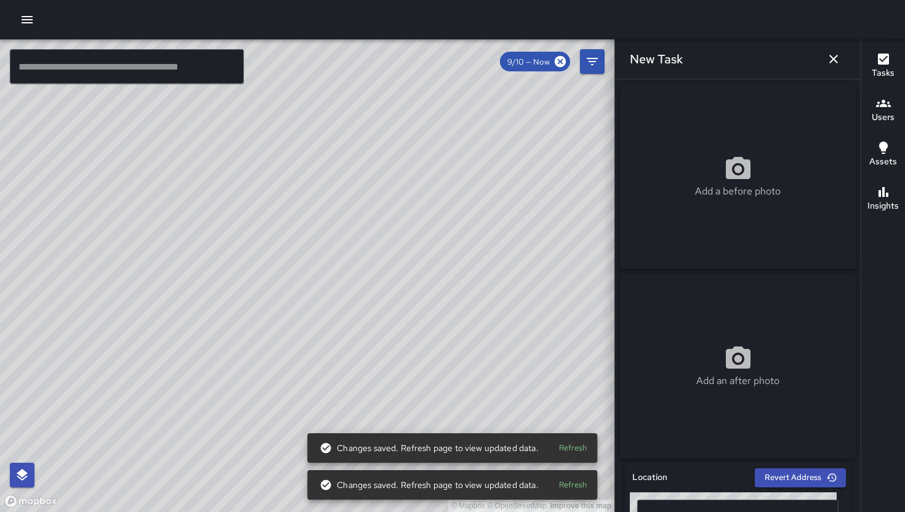
type input "**********"
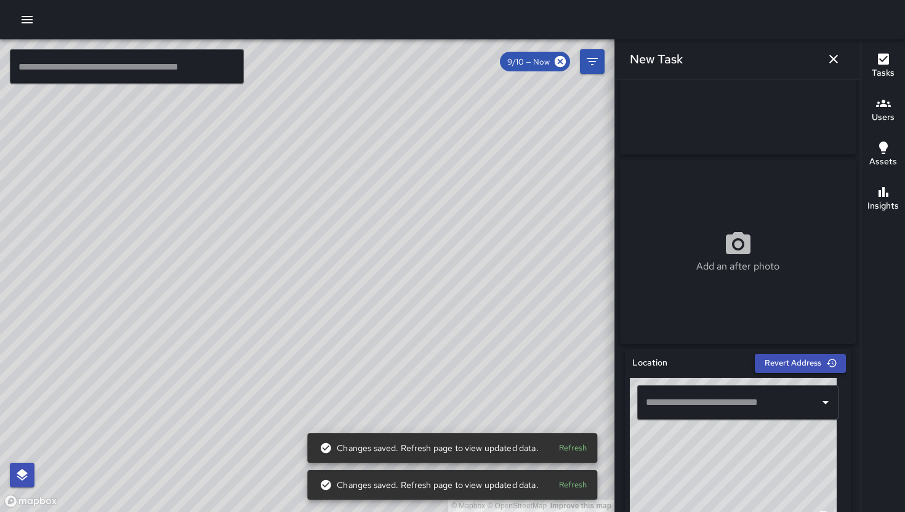
scroll to position [231, 0]
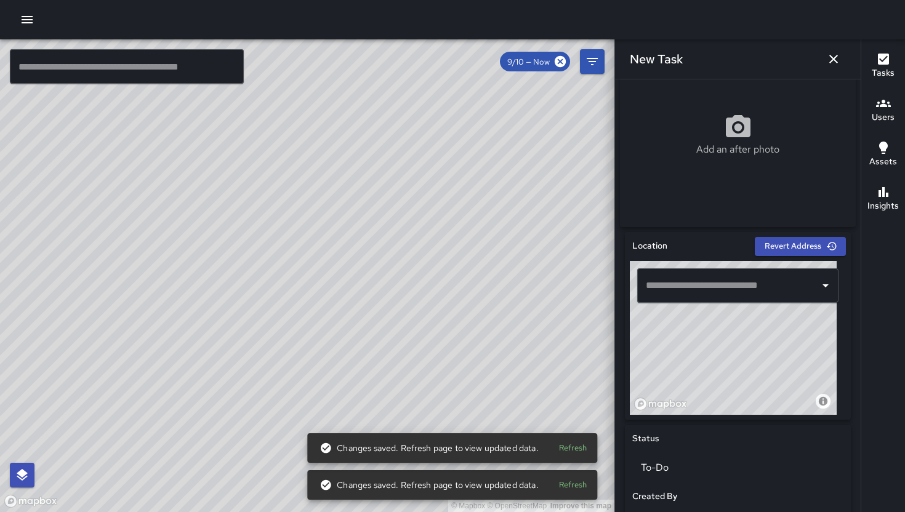
click at [726, 297] on input "text" at bounding box center [728, 285] width 172 height 23
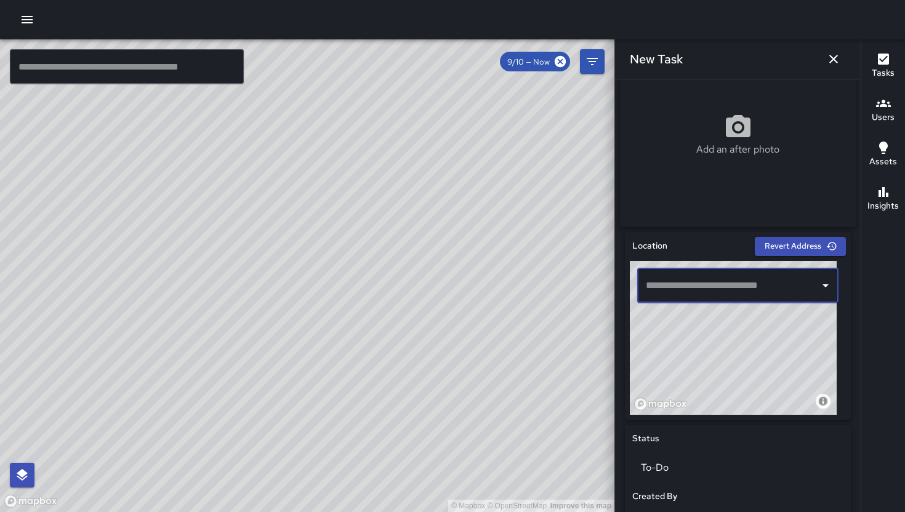
paste input "**********"
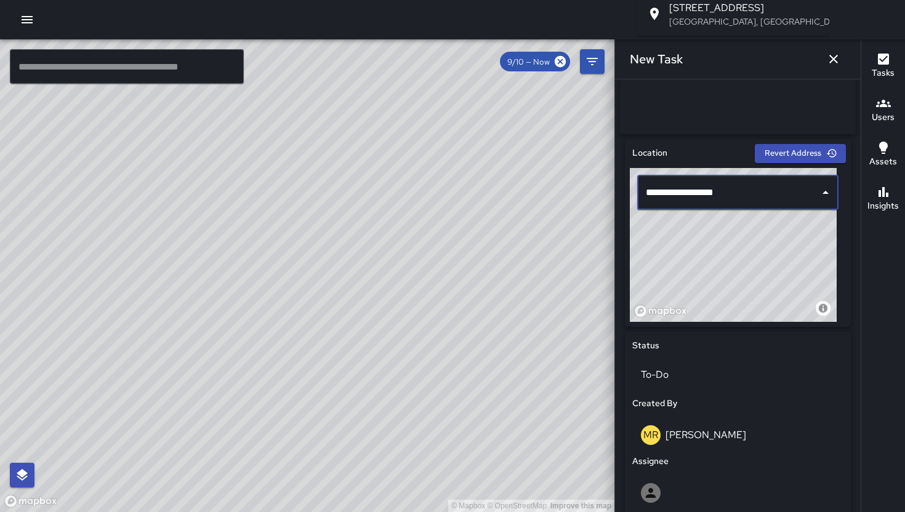
scroll to position [163, 0]
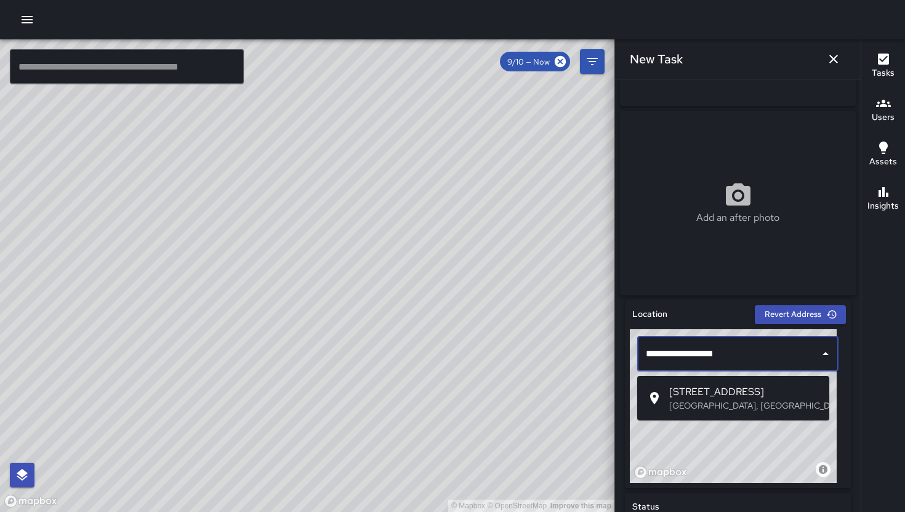
click at [740, 397] on span "[STREET_ADDRESS]" at bounding box center [744, 392] width 150 height 15
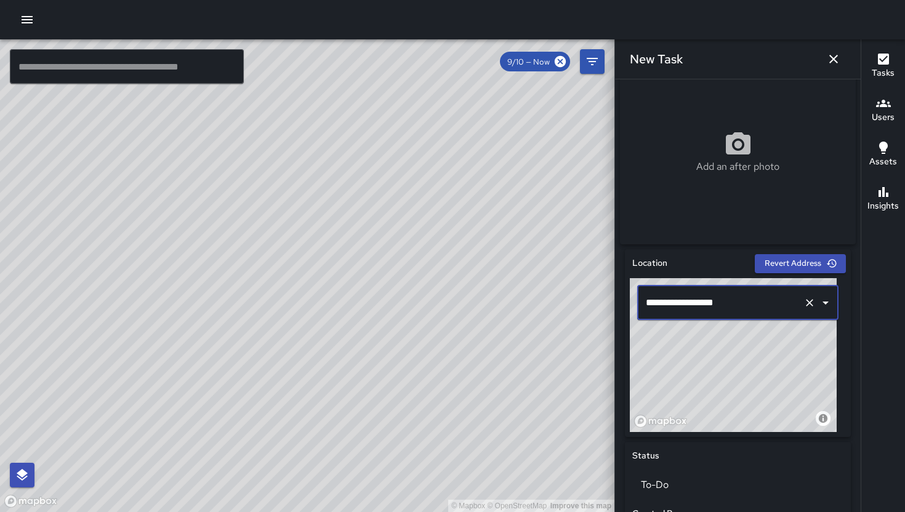
scroll to position [394, 0]
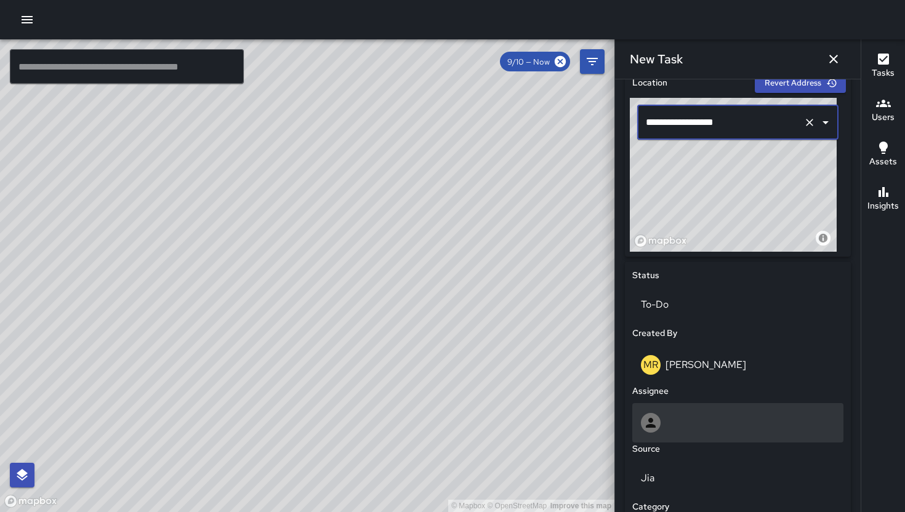
type input "**********"
click at [714, 433] on div at bounding box center [738, 423] width 194 height 20
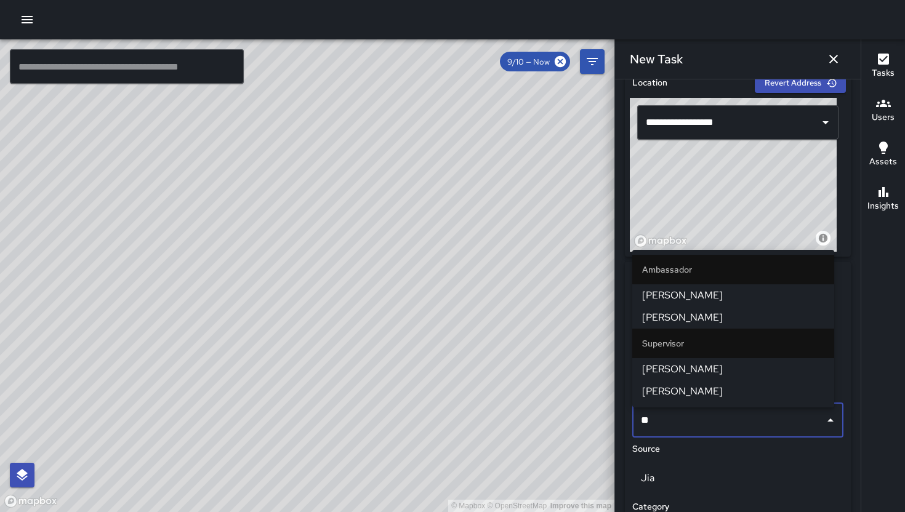
type input "***"
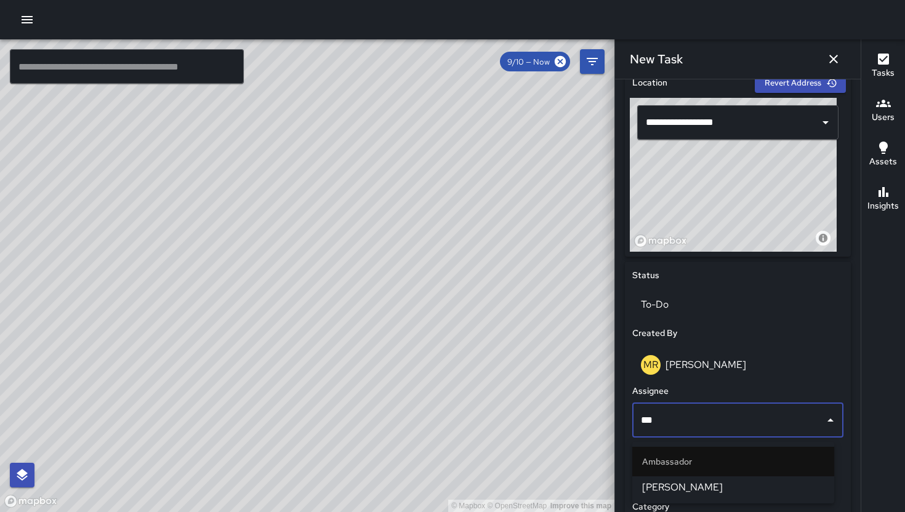
click at [719, 488] on span "[PERSON_NAME]" at bounding box center [733, 487] width 182 height 15
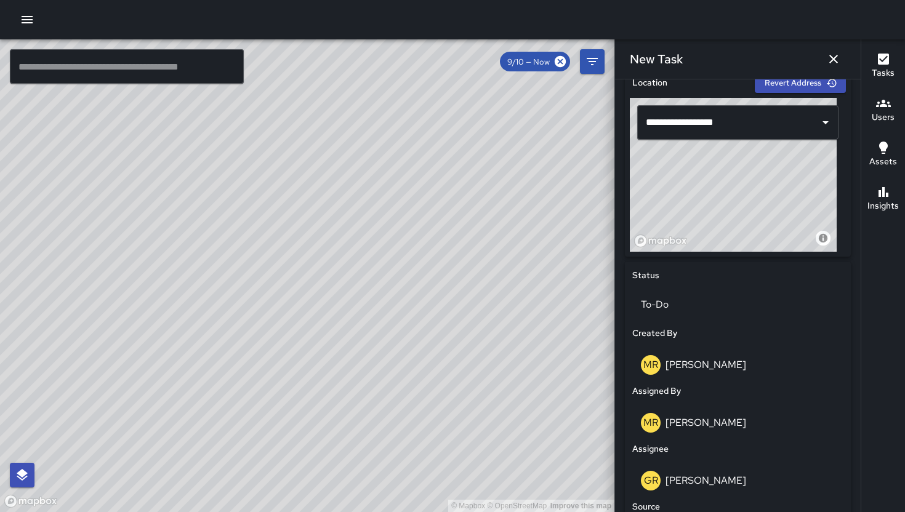
scroll to position [642, 0]
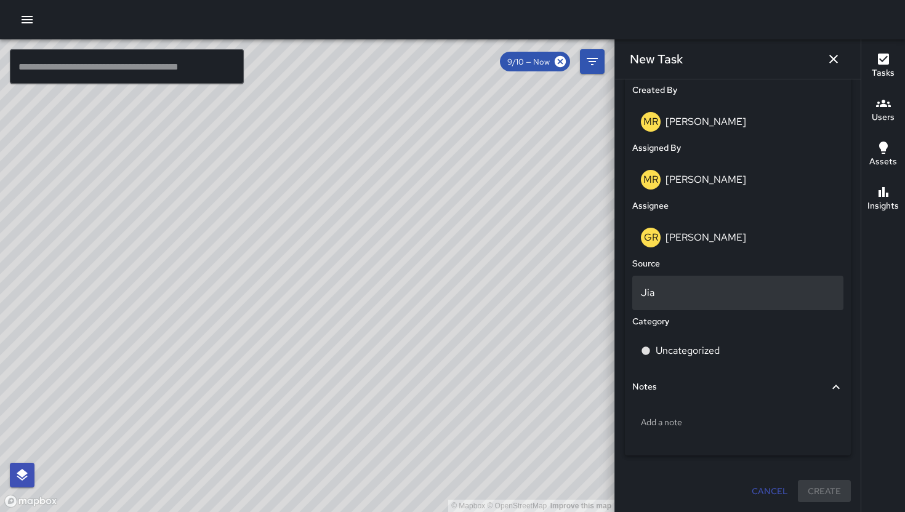
click at [635, 283] on div "Jia" at bounding box center [737, 293] width 211 height 34
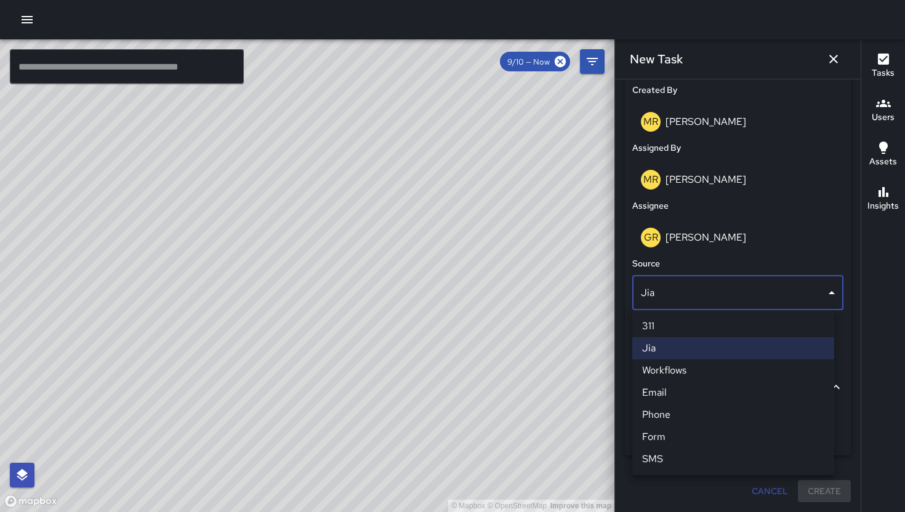
click at [657, 330] on li "311" at bounding box center [733, 326] width 202 height 22
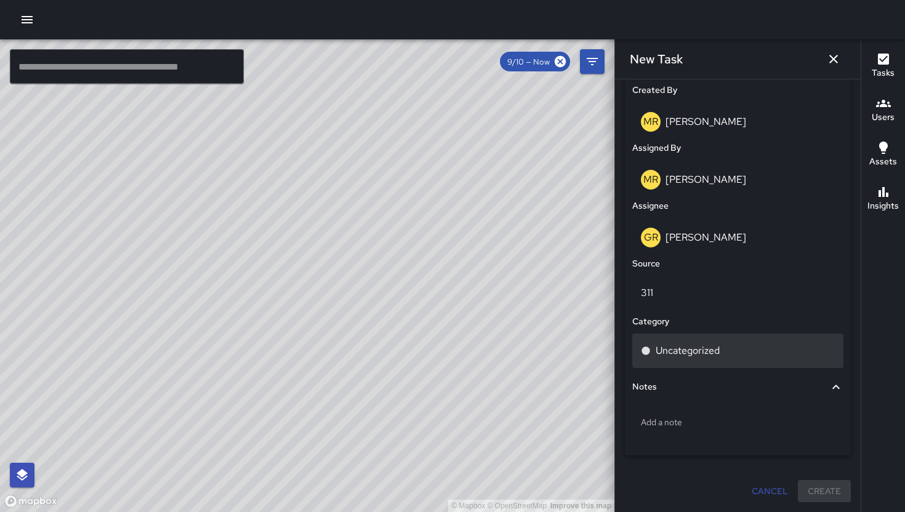
click at [698, 358] on div "Uncategorized" at bounding box center [737, 351] width 211 height 34
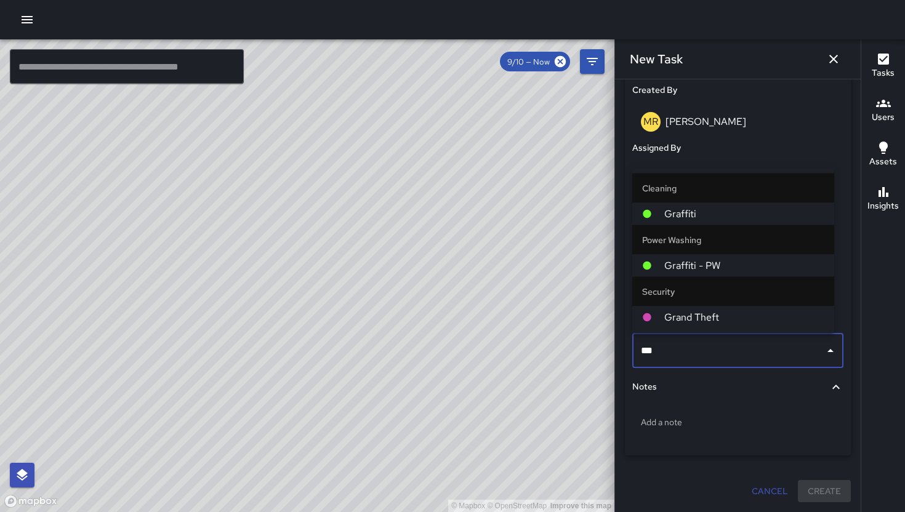
type input "****"
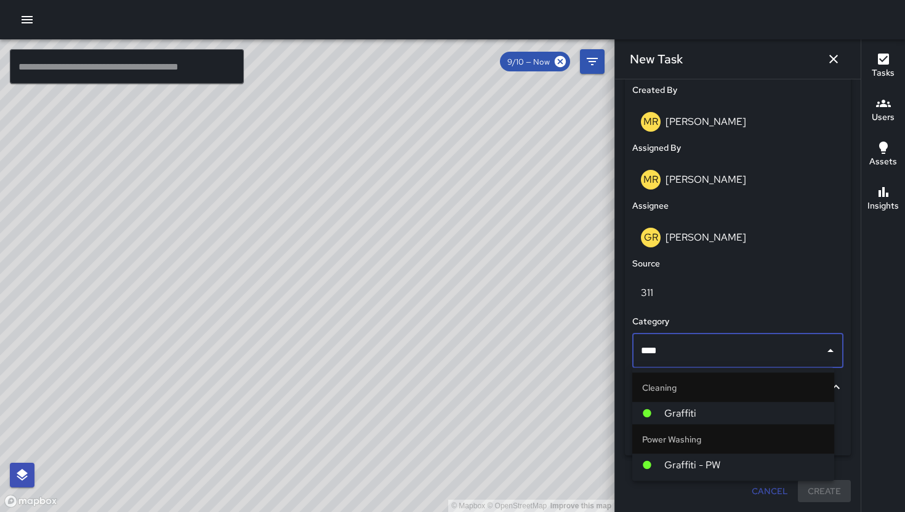
click at [691, 412] on span "Graffiti" at bounding box center [744, 413] width 160 height 15
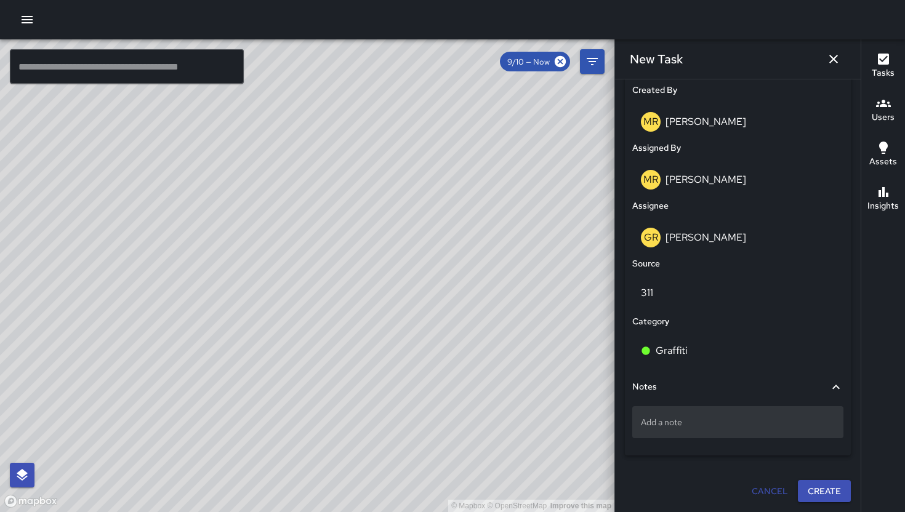
click at [691, 417] on p "Add a note" at bounding box center [738, 422] width 194 height 12
type textarea "**********"
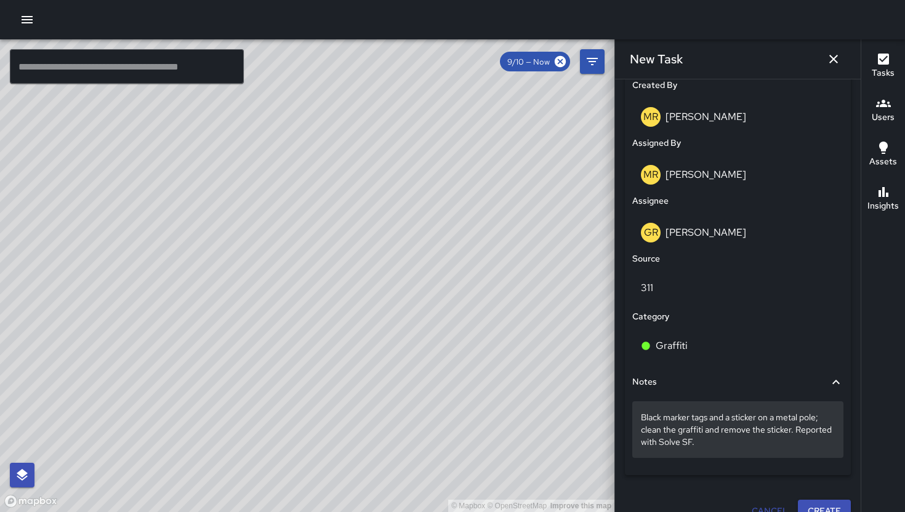
click at [737, 448] on p "Black marker tags and a sticker on a metal pole; clean the graffiti and remove …" at bounding box center [738, 429] width 194 height 37
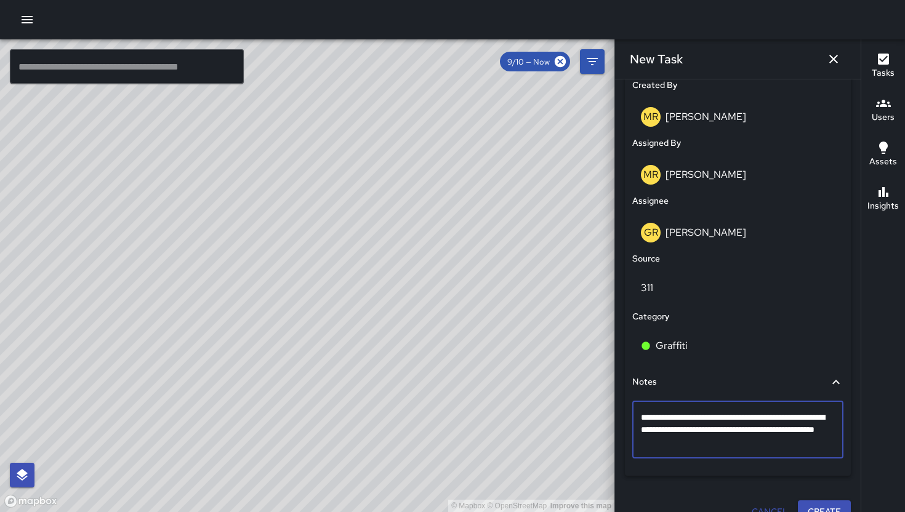
type textarea "**********"
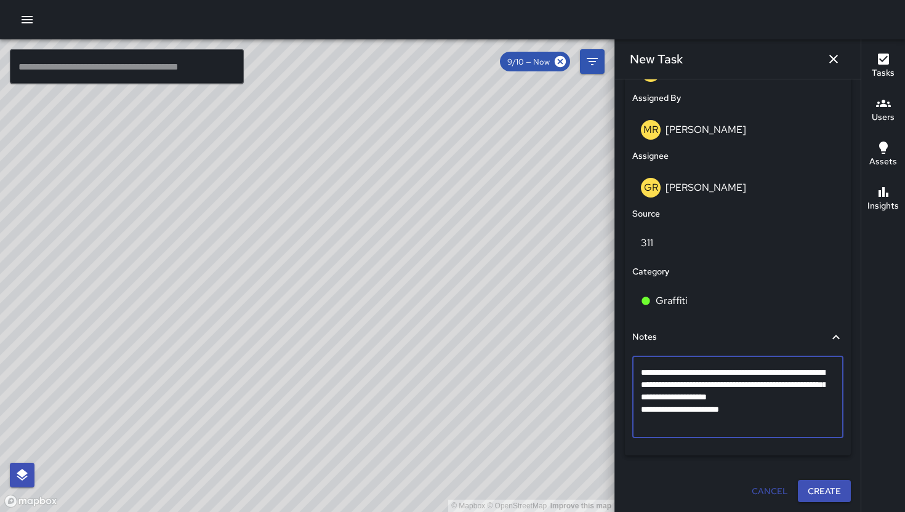
scroll to position [692, 0]
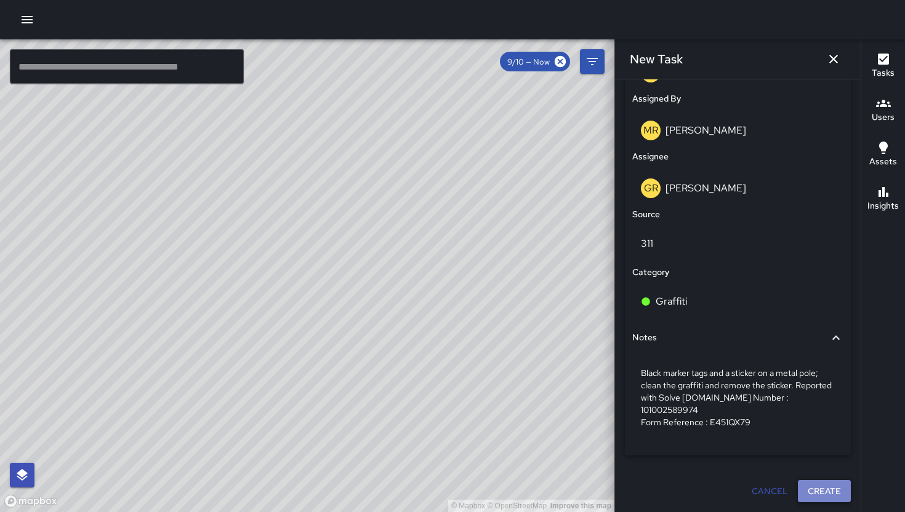
click at [802, 490] on button "Create" at bounding box center [824, 491] width 53 height 23
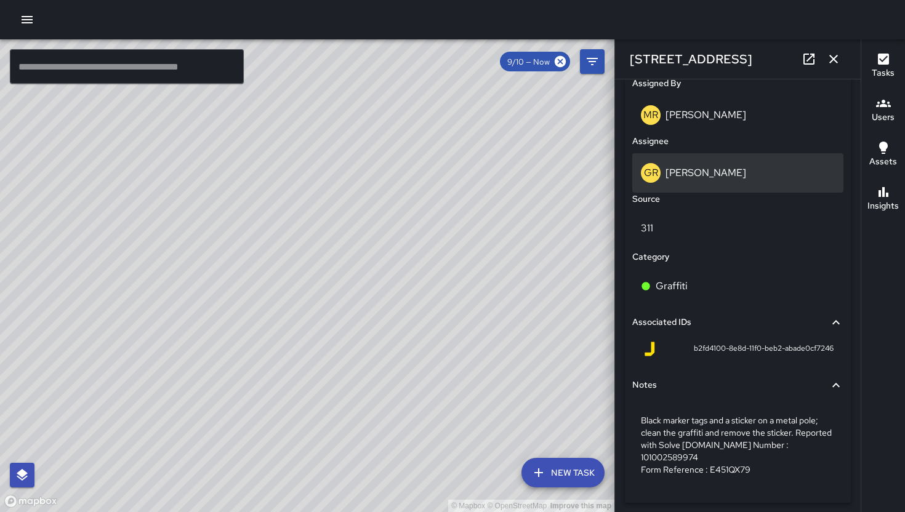
scroll to position [710, 0]
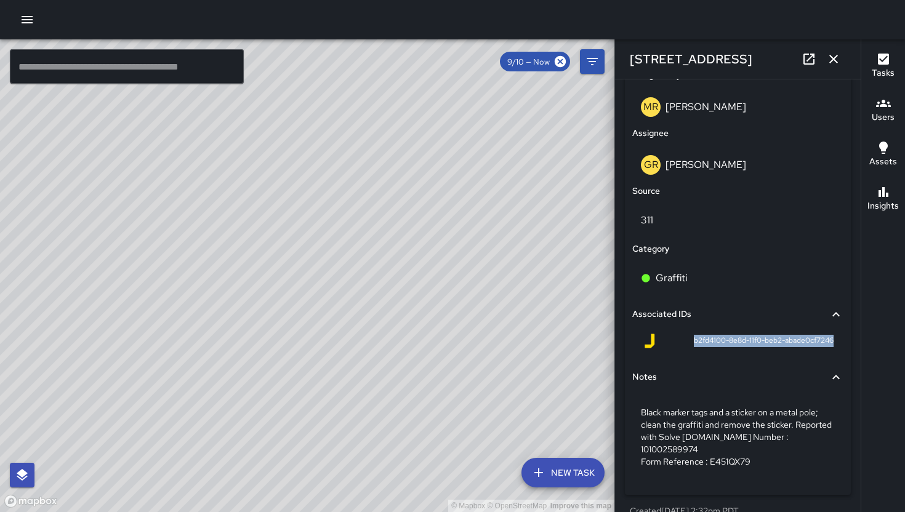
drag, startPoint x: 679, startPoint y: 345, endPoint x: 827, endPoint y: 346, distance: 147.7
click at [827, 346] on div "b2fd4100-8e8d-11f0-beb2-abade0cf7246" at bounding box center [737, 344] width 211 height 30
copy span "b2fd4100-8e8d-11f0-beb2-abade0cf7246"
click at [328, 271] on div "© Mapbox © OpenStreetMap Improve this map Unassigned [STREET_ADDRESS] Created o…" at bounding box center [307, 275] width 614 height 473
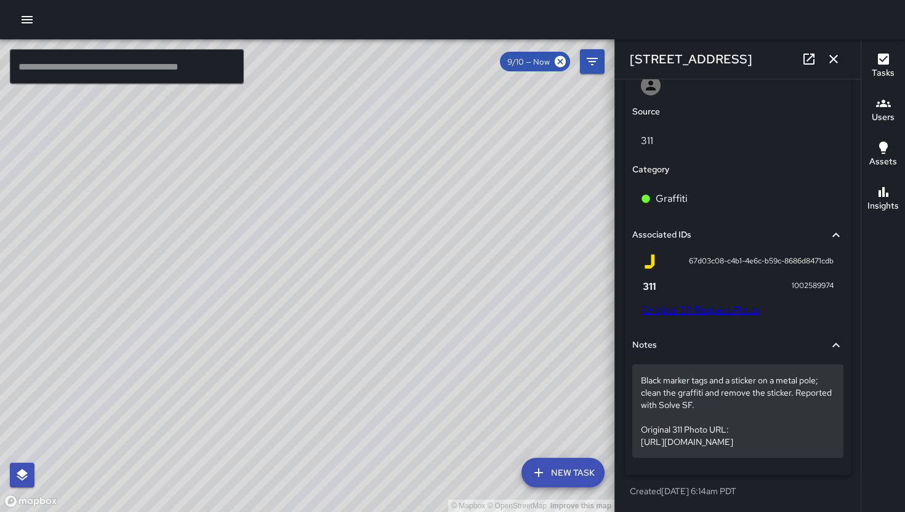
scroll to position [703, 0]
click at [647, 393] on p "Black marker tags and a sticker on a metal pole; clean the graffiti and remove …" at bounding box center [738, 411] width 194 height 74
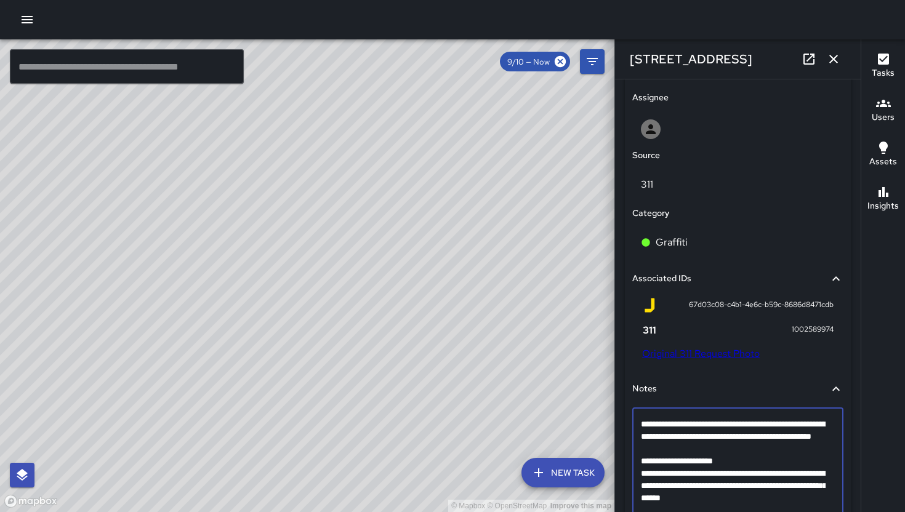
click at [688, 466] on textarea "**********" at bounding box center [733, 467] width 185 height 98
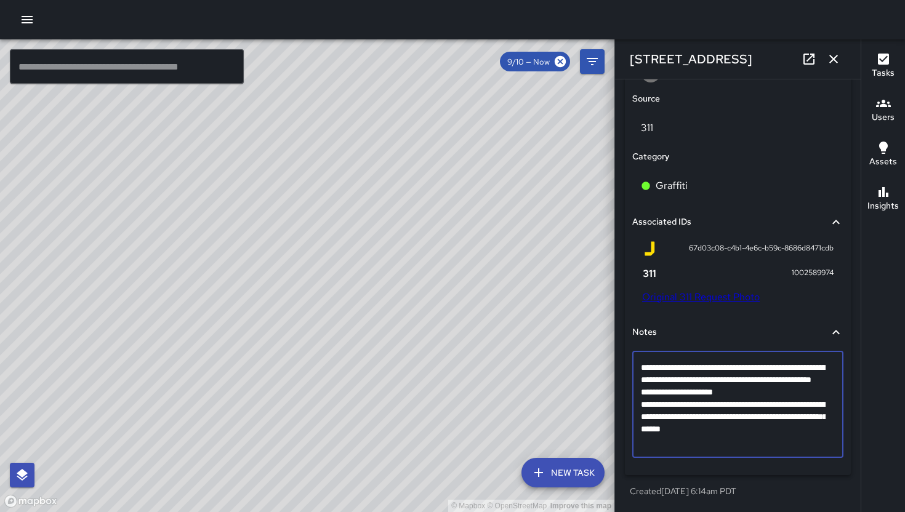
scroll to position [692, 0]
click at [815, 446] on textarea "**********" at bounding box center [733, 404] width 185 height 86
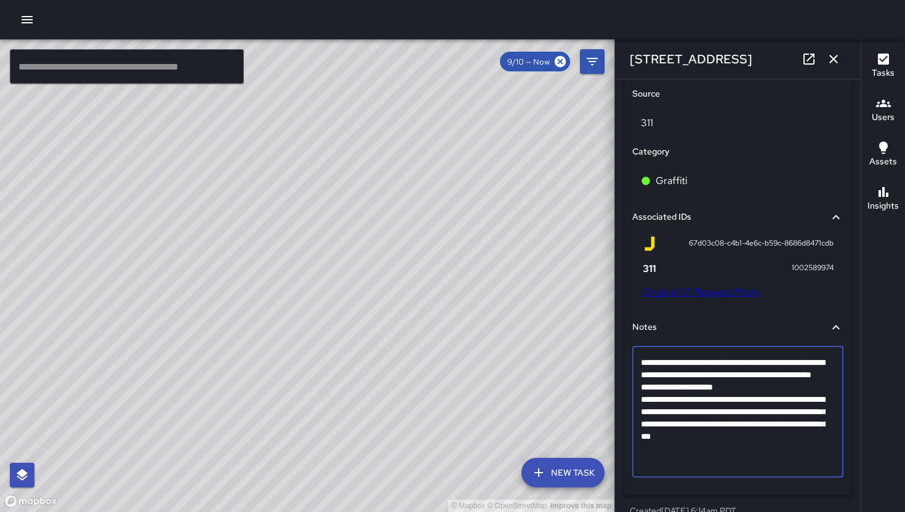
click at [716, 455] on textarea "**********" at bounding box center [733, 411] width 185 height 111
type textarea "**********"
click at [729, 466] on textarea "**********" at bounding box center [733, 411] width 185 height 111
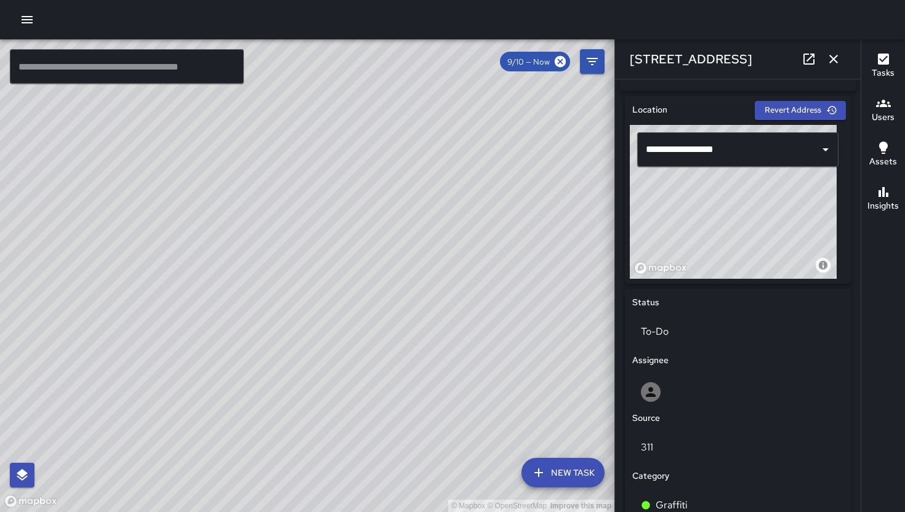
scroll to position [262, 0]
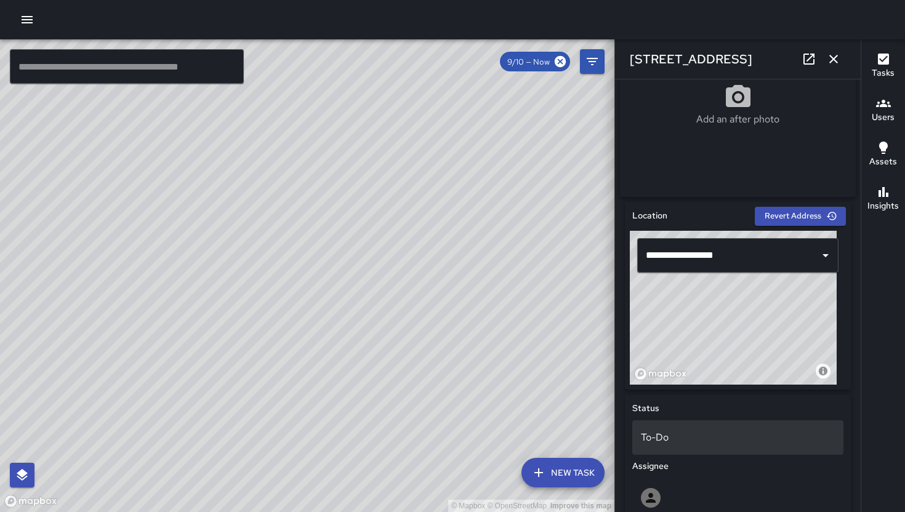
click at [732, 451] on div "To-Do" at bounding box center [737, 437] width 211 height 34
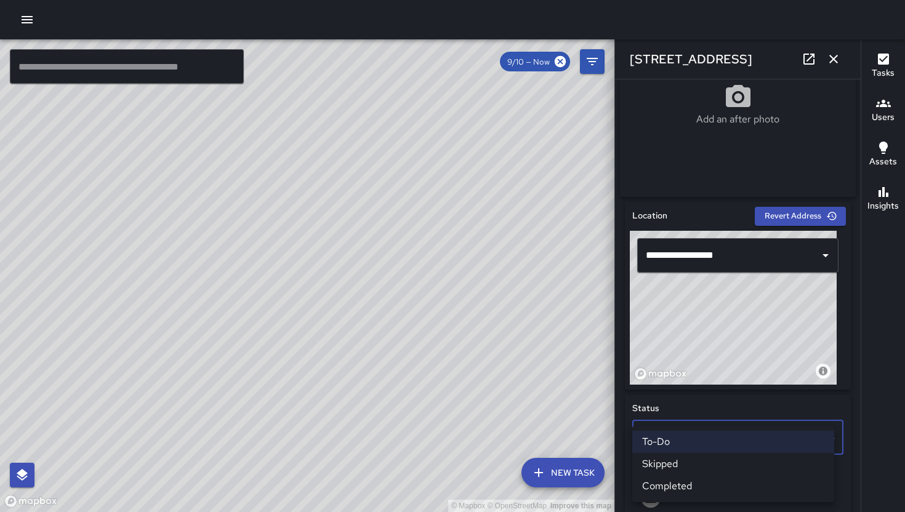
click at [708, 462] on li "Skipped" at bounding box center [733, 464] width 202 height 22
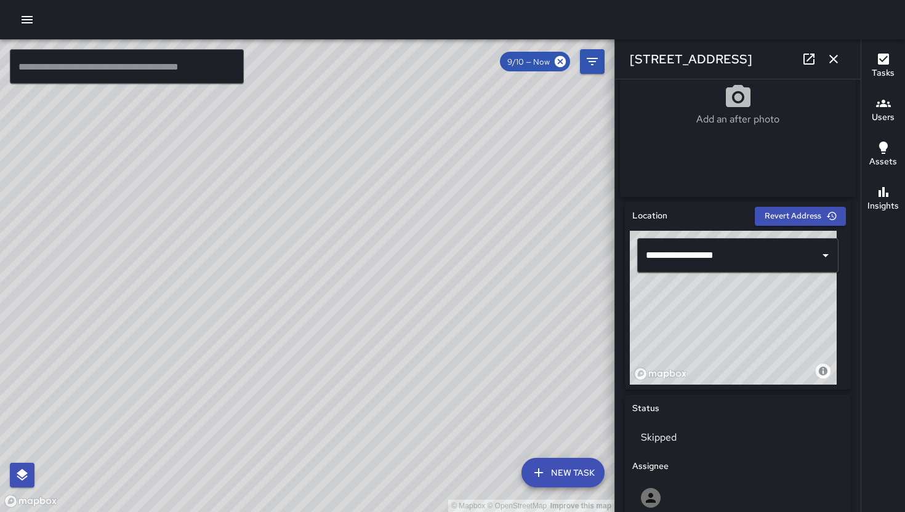
click at [835, 58] on icon "button" at bounding box center [833, 59] width 15 height 15
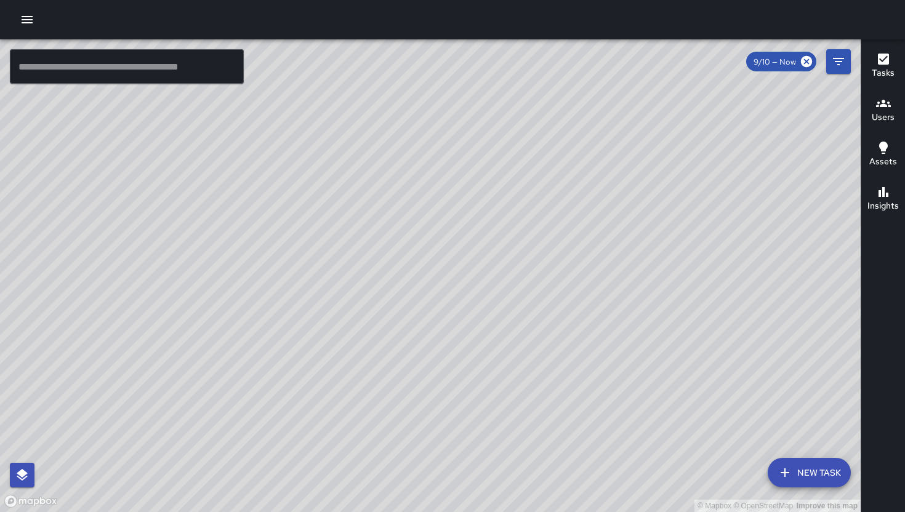
click at [783, 471] on icon "button" at bounding box center [784, 472] width 15 height 15
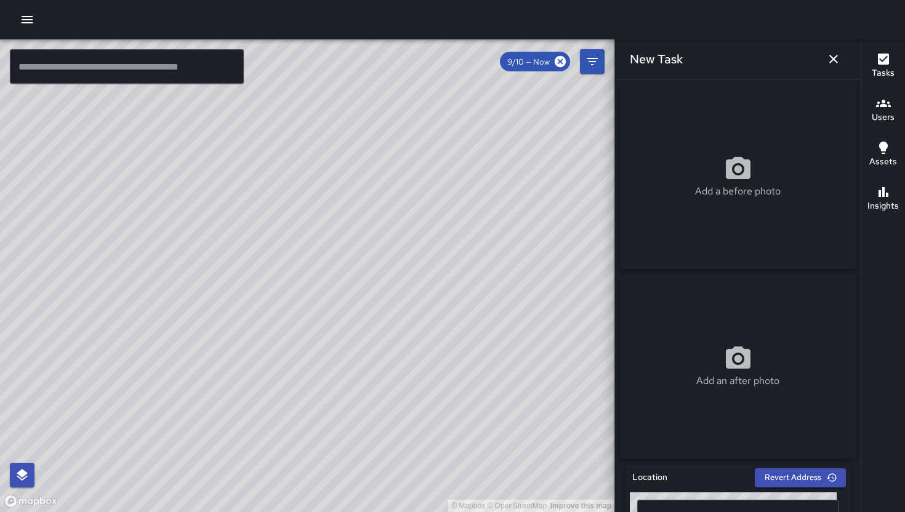
click at [727, 193] on p "Add a before photo" at bounding box center [738, 191] width 86 height 15
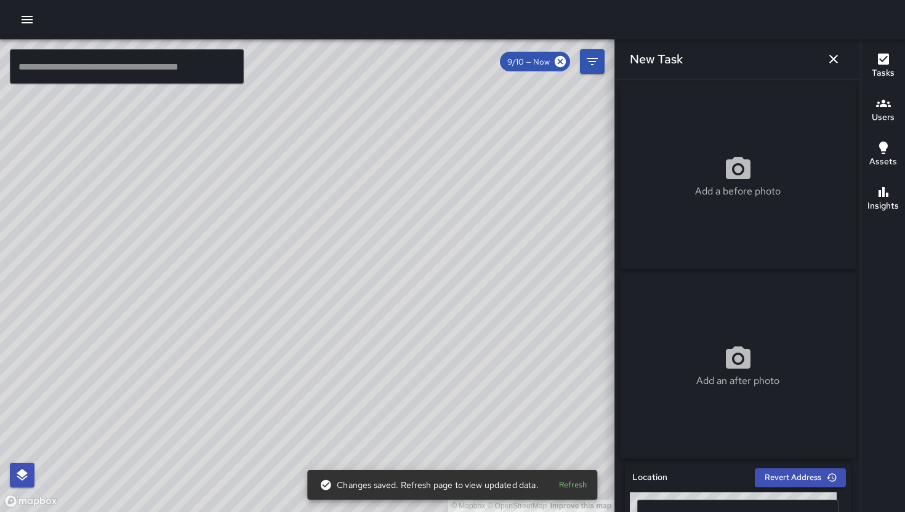
type input "**********"
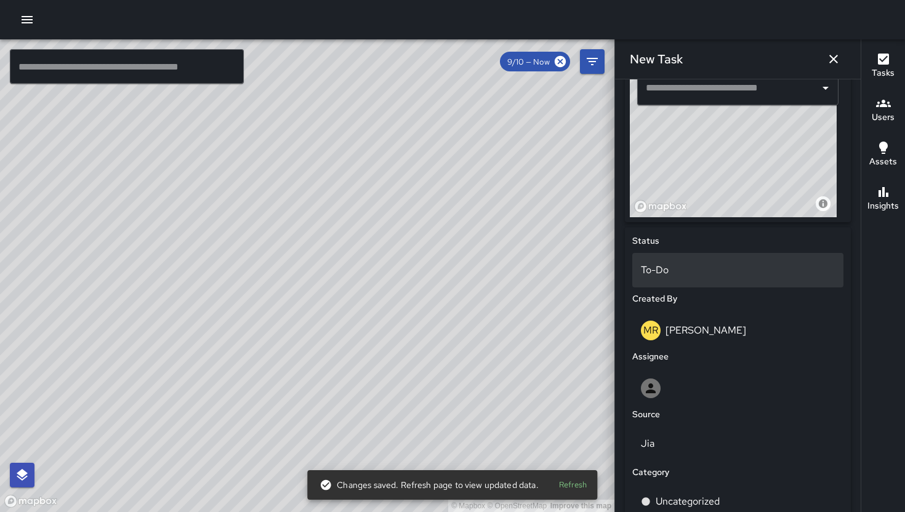
scroll to position [327, 0]
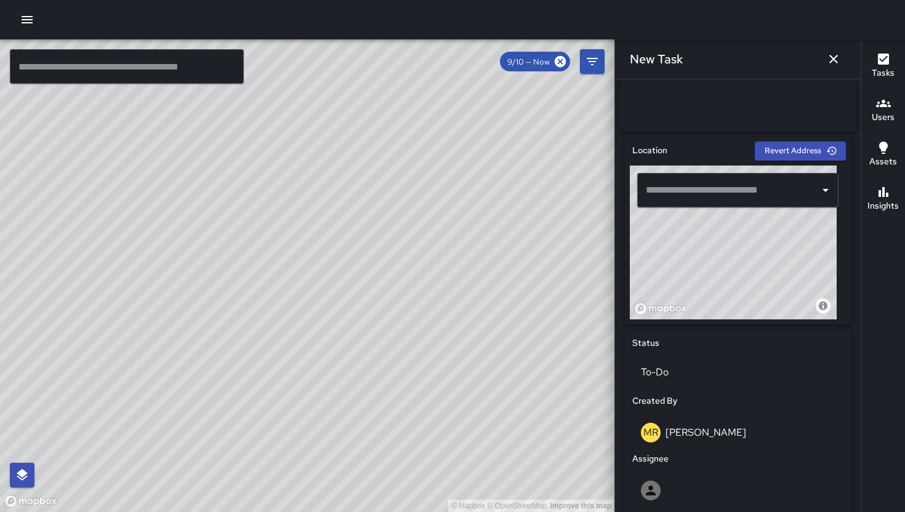
click at [723, 188] on input "text" at bounding box center [728, 189] width 172 height 23
paste input "**********"
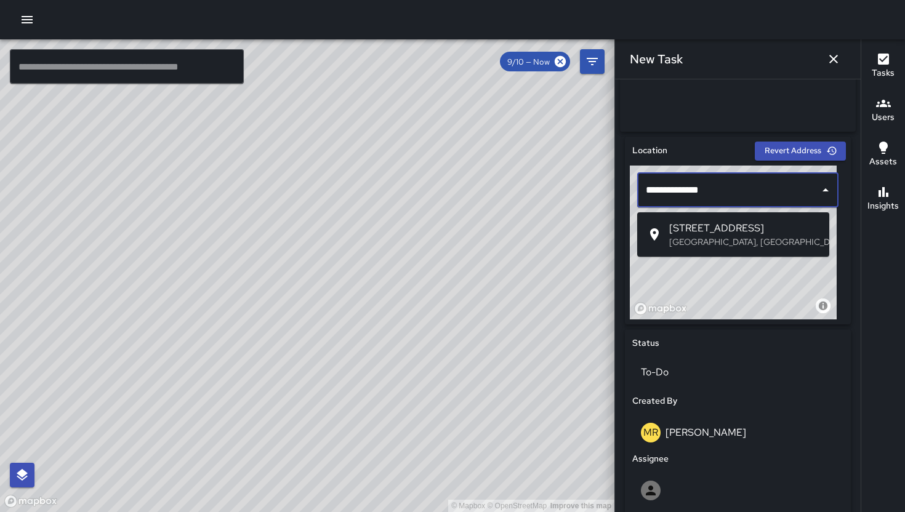
click at [730, 246] on p "[GEOGRAPHIC_DATA], [GEOGRAPHIC_DATA], [GEOGRAPHIC_DATA]" at bounding box center [744, 242] width 150 height 12
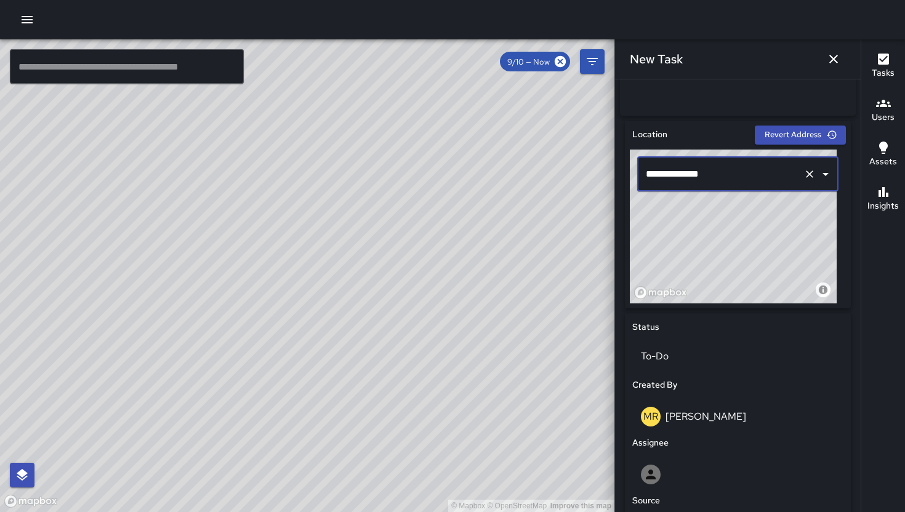
scroll to position [527, 0]
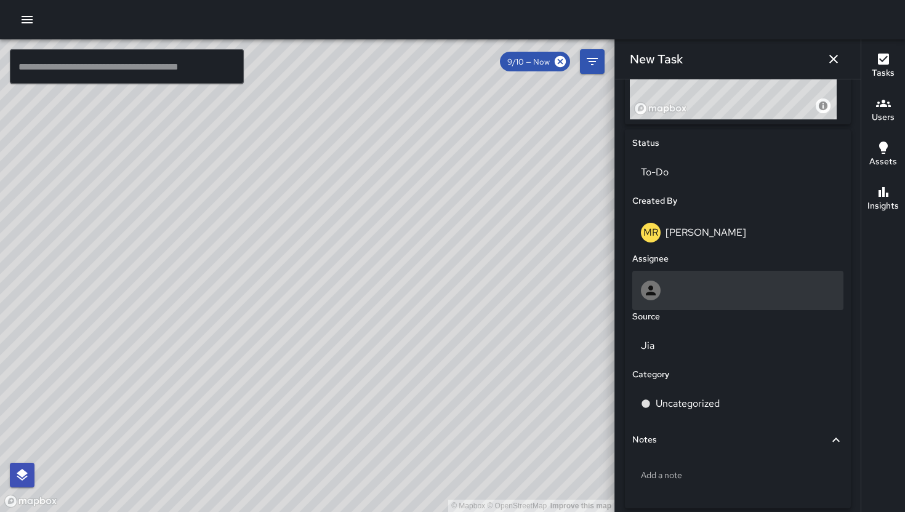
type input "**********"
click at [701, 299] on div at bounding box center [738, 291] width 194 height 20
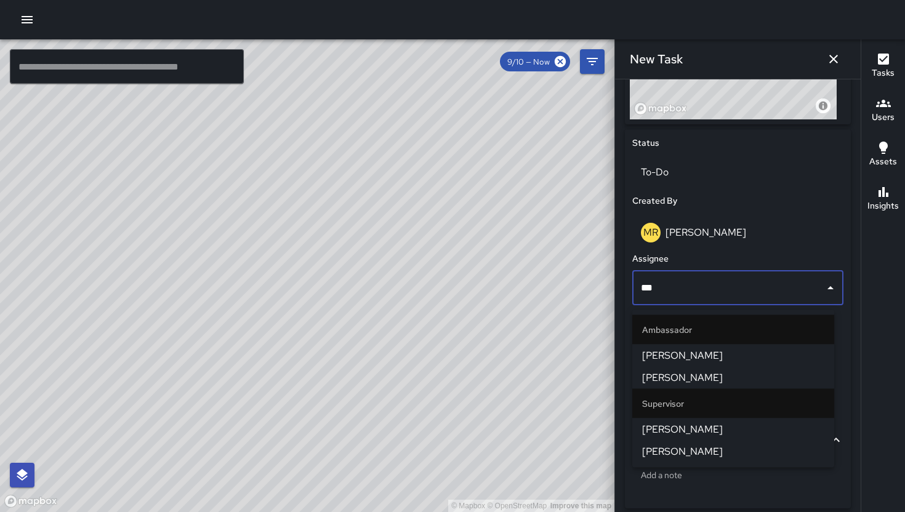
type input "****"
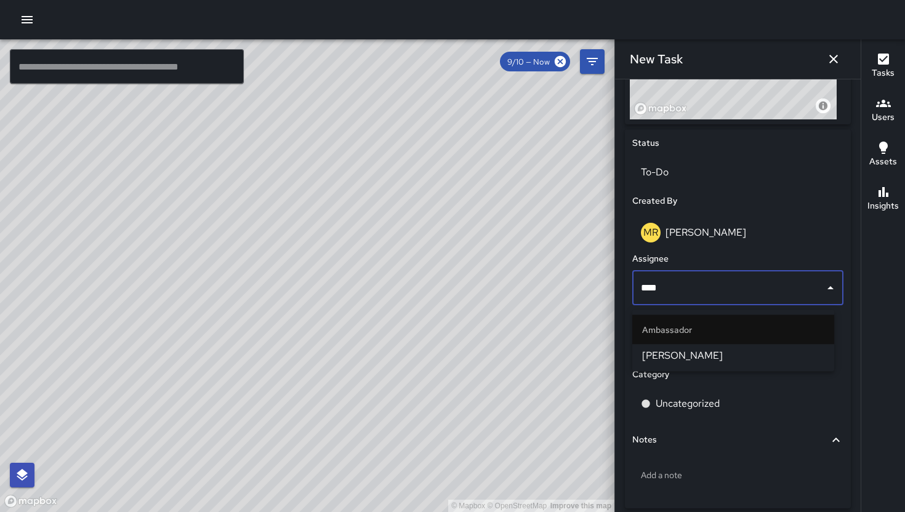
click at [691, 359] on span "[PERSON_NAME]" at bounding box center [733, 355] width 182 height 15
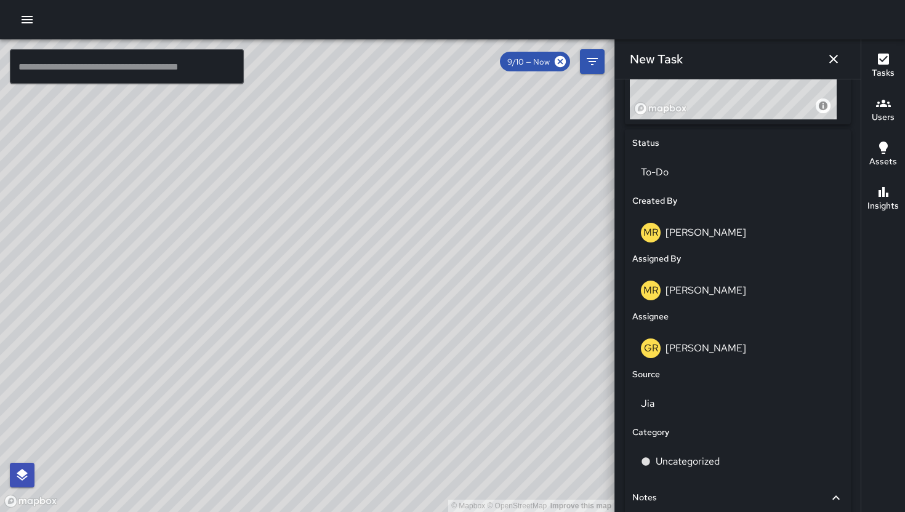
scroll to position [642, 0]
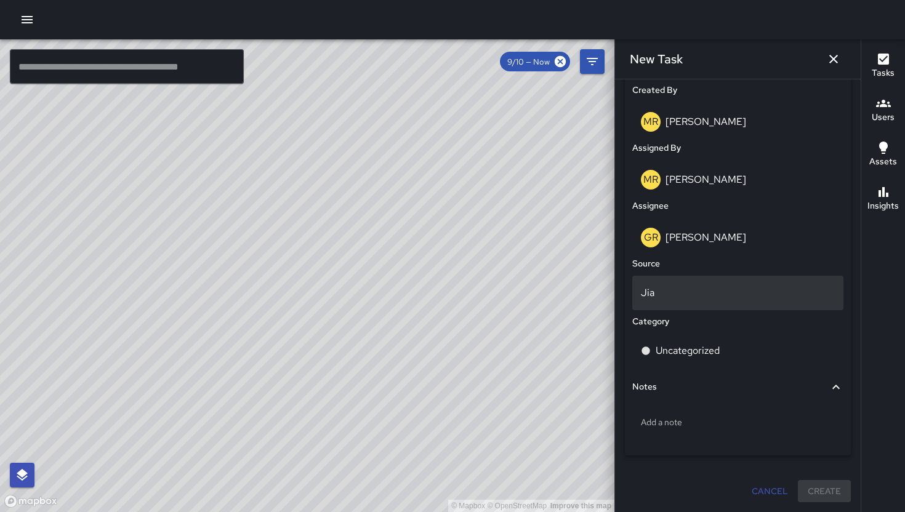
click at [706, 288] on p "Jia" at bounding box center [738, 293] width 194 height 15
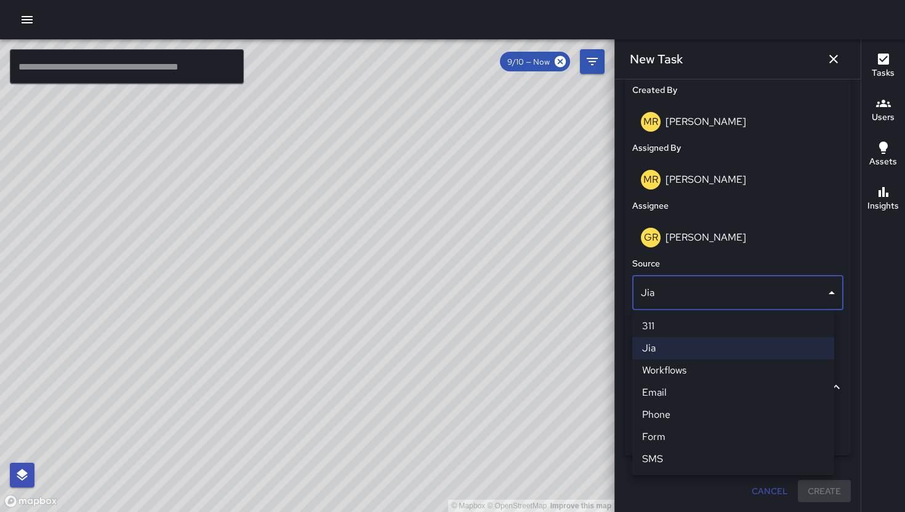
click at [682, 298] on body "© Mapbox © OpenStreetMap Improve this map ​ New Task 9/10 — Now Map Layers Task…" at bounding box center [452, 256] width 905 height 512
click at [676, 324] on li "311" at bounding box center [733, 326] width 202 height 22
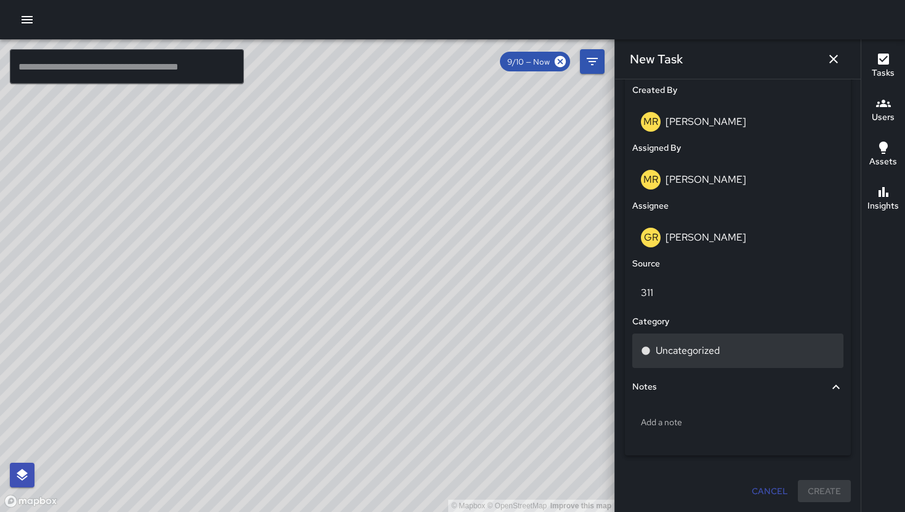
click at [695, 344] on p "Uncategorized" at bounding box center [687, 350] width 64 height 15
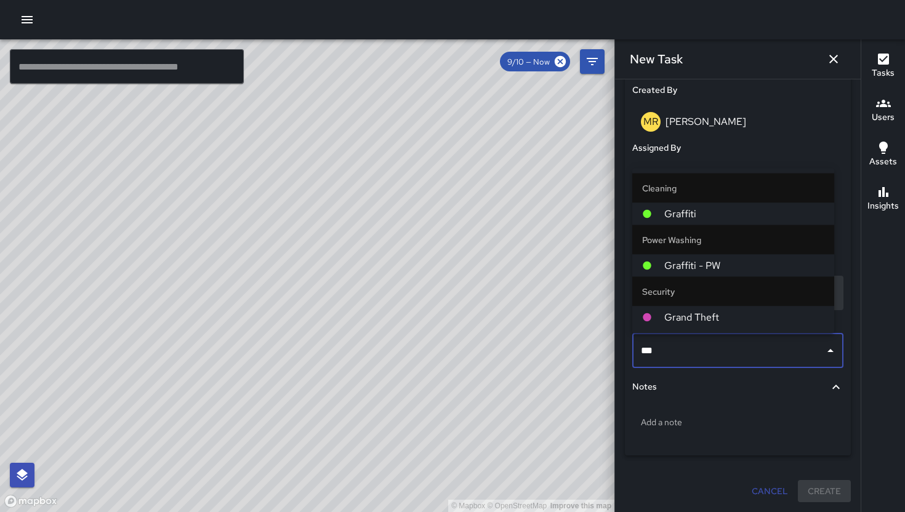
type input "****"
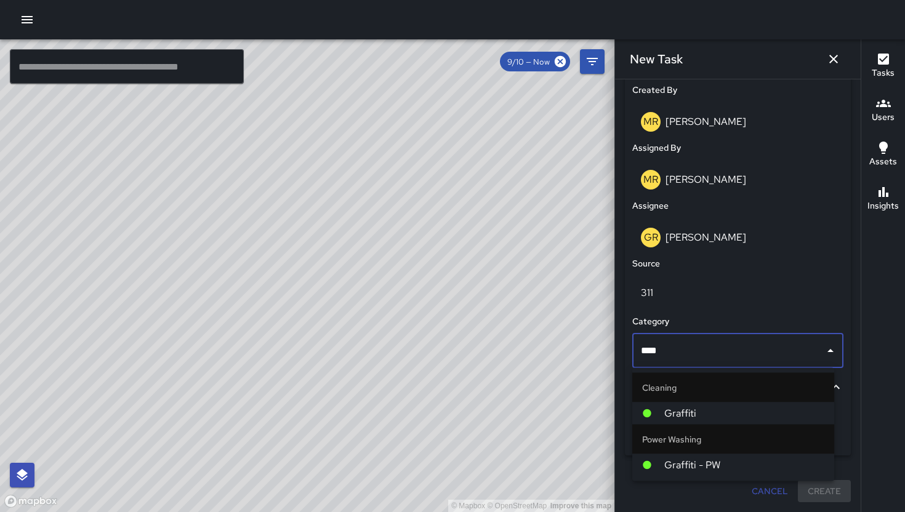
click at [685, 407] on span "Graffiti" at bounding box center [744, 413] width 160 height 15
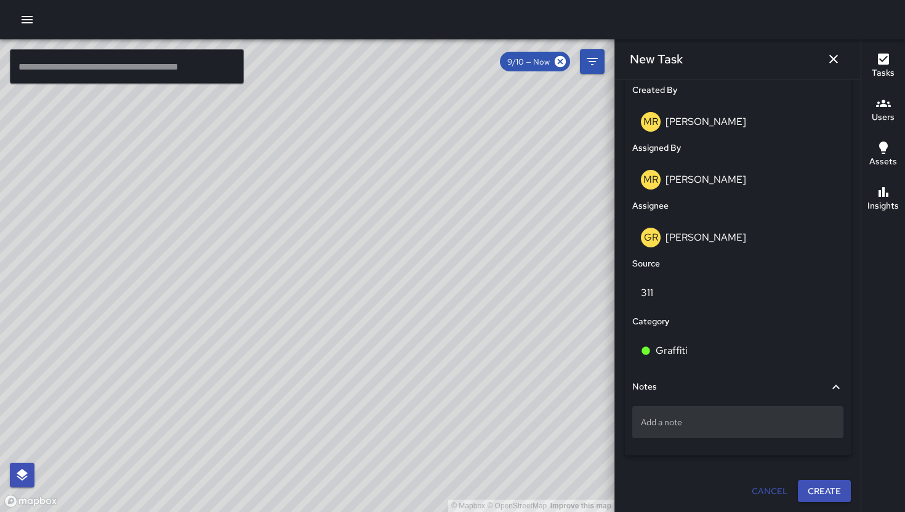
click at [684, 428] on p "Add a note" at bounding box center [738, 422] width 194 height 12
type textarea "**********"
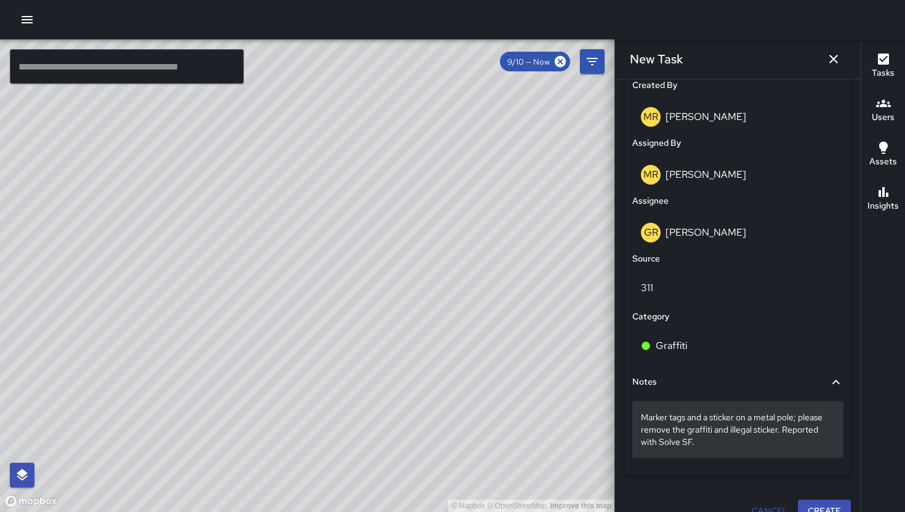
click at [759, 458] on div "Marker tags and a sticker on a metal pole; please remove the graffiti and illeg…" at bounding box center [737, 429] width 211 height 57
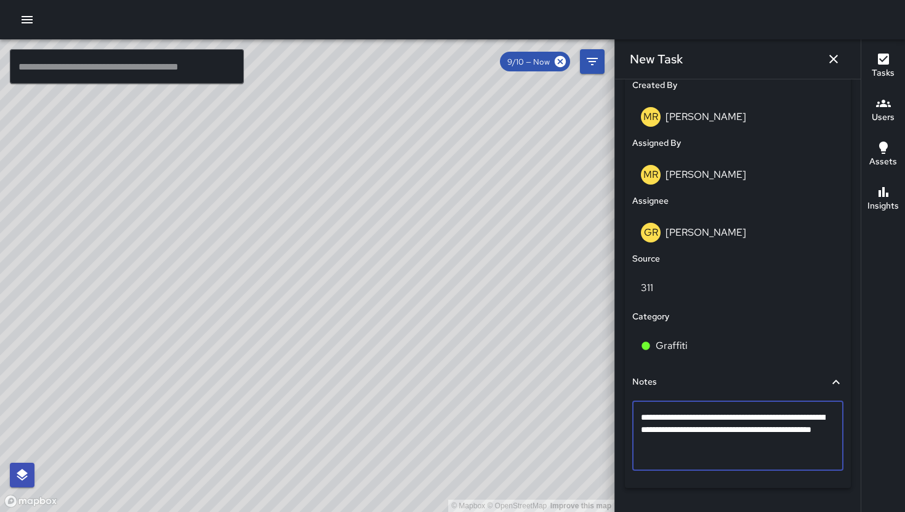
click at [759, 452] on textarea "**********" at bounding box center [733, 435] width 185 height 49
type textarea "**********"
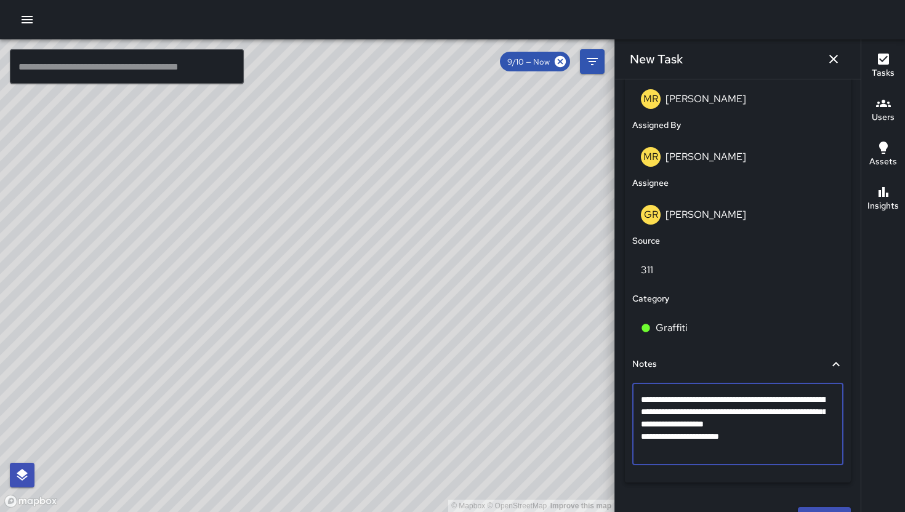
scroll to position [692, 0]
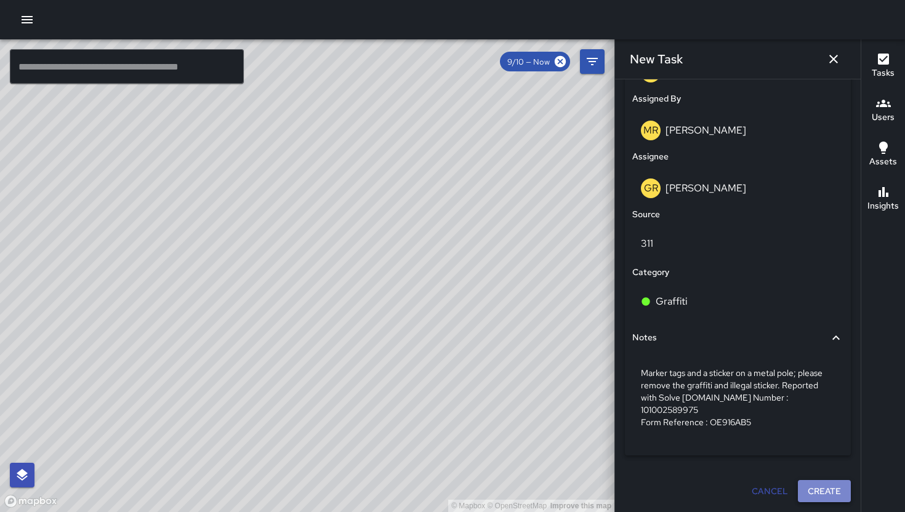
click at [812, 490] on button "Create" at bounding box center [824, 491] width 53 height 23
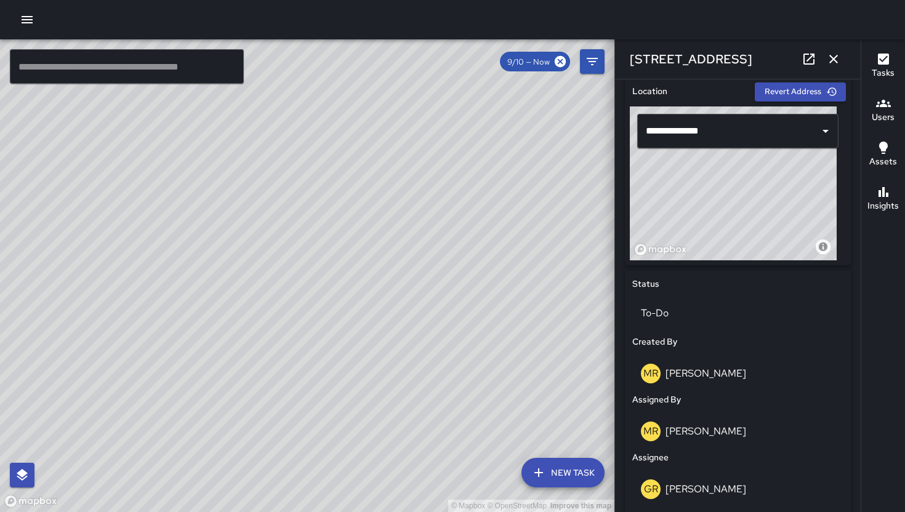
scroll to position [677, 0]
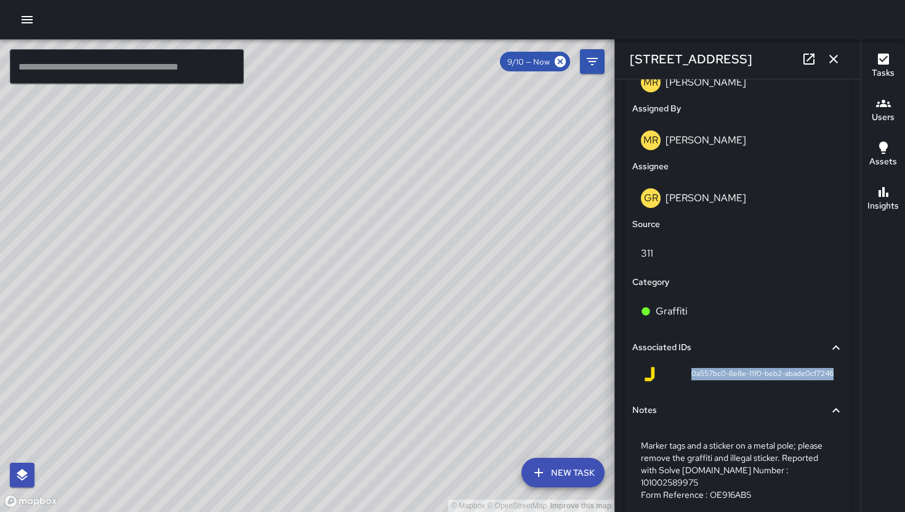
drag, startPoint x: 680, startPoint y: 379, endPoint x: 796, endPoint y: 388, distance: 116.7
click at [796, 388] on div "0a557bc0-8e8e-11f0-beb2-abade0cf7246" at bounding box center [737, 377] width 211 height 30
copy span "0a557bc0-8e8e-11f0-beb2-abade0cf7246"
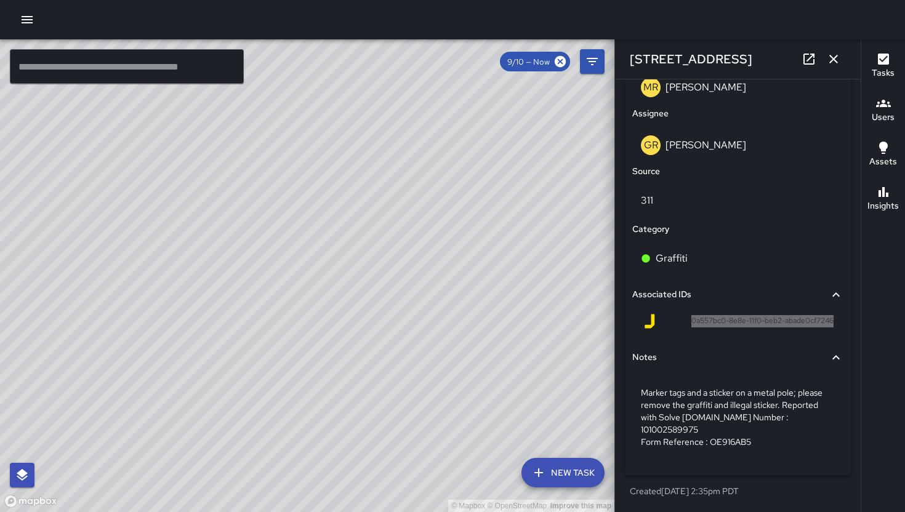
scroll to position [607, 0]
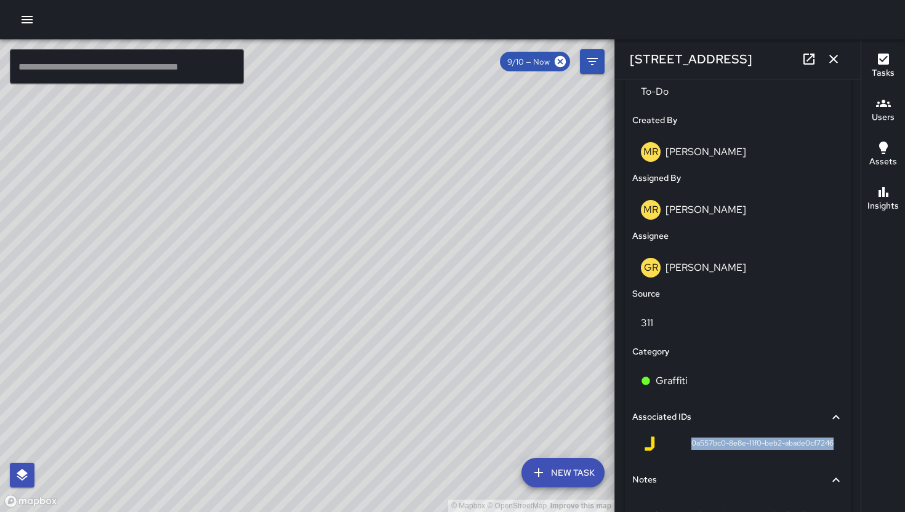
click at [838, 62] on icon "button" at bounding box center [833, 59] width 15 height 15
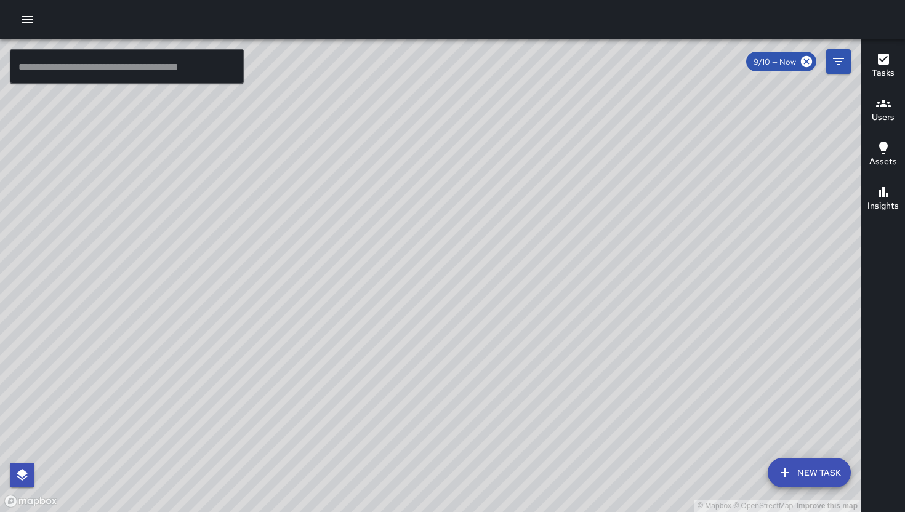
click at [827, 461] on button "New Task" at bounding box center [808, 473] width 83 height 30
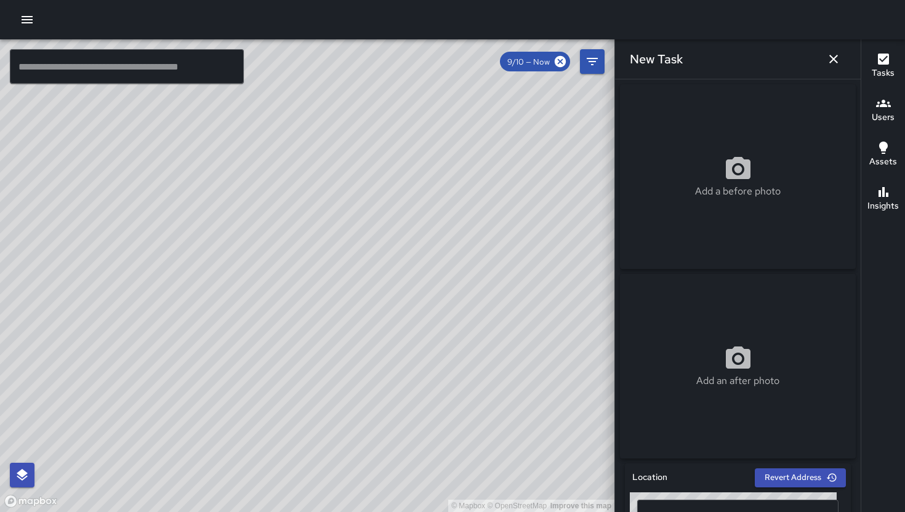
click at [727, 212] on div "Add a before photo" at bounding box center [738, 176] width 236 height 185
type input "**********"
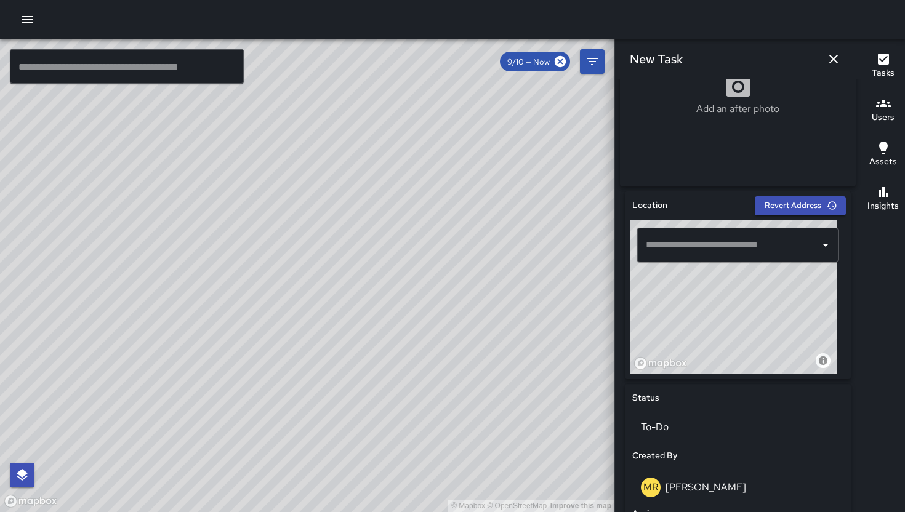
scroll to position [181, 0]
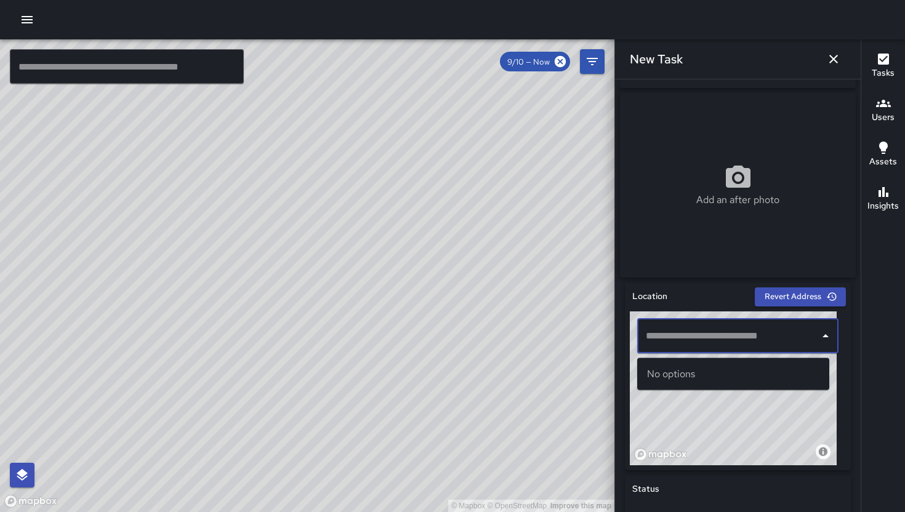
click at [725, 337] on input "text" at bounding box center [728, 335] width 172 height 23
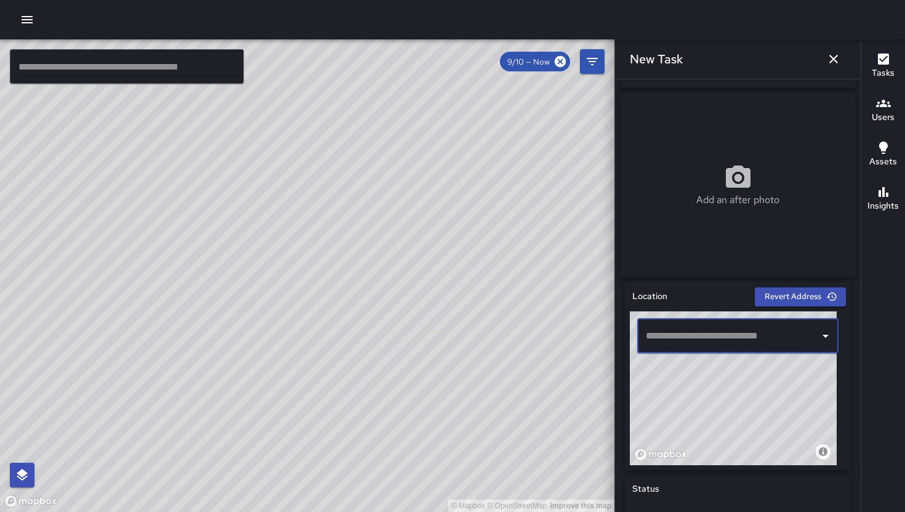
paste input "**********"
type input "**********"
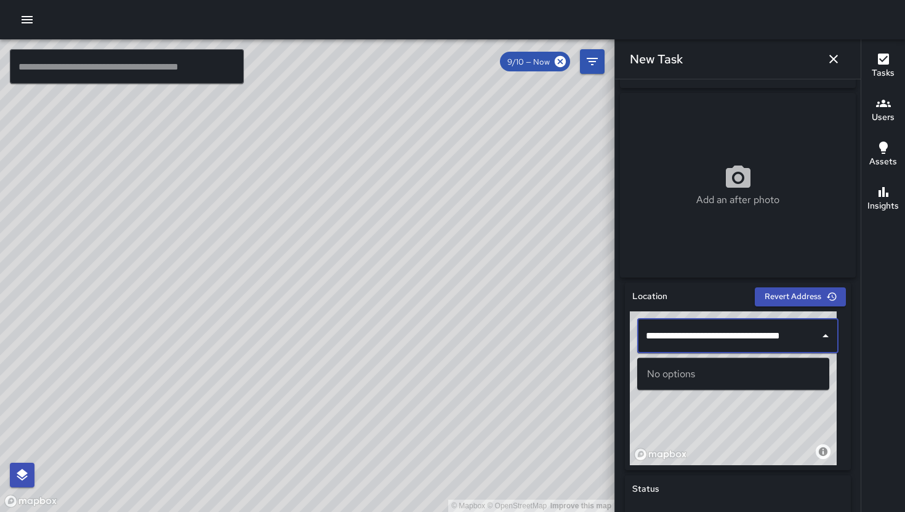
drag, startPoint x: 794, startPoint y: 340, endPoint x: 680, endPoint y: 332, distance: 114.7
click at [680, 332] on input "**********" at bounding box center [723, 335] width 162 height 23
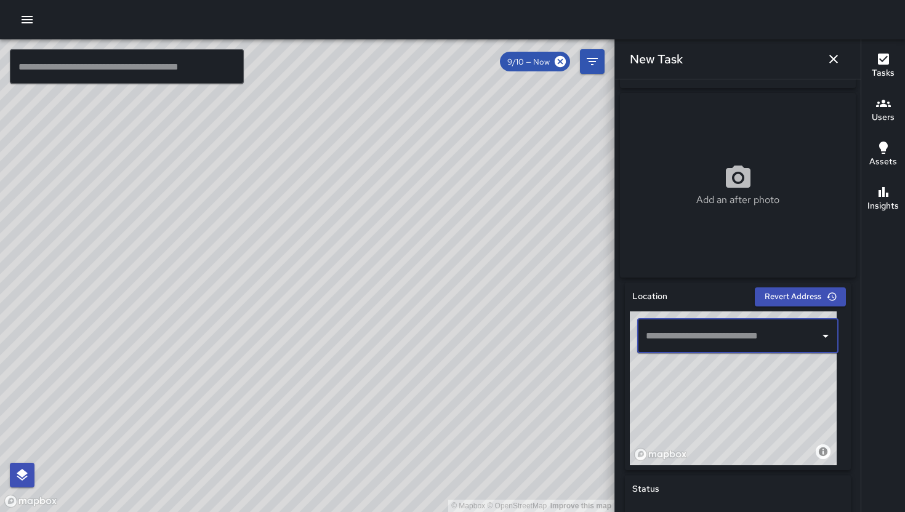
click at [685, 337] on input "text" at bounding box center [723, 335] width 162 height 23
paste input "**********"
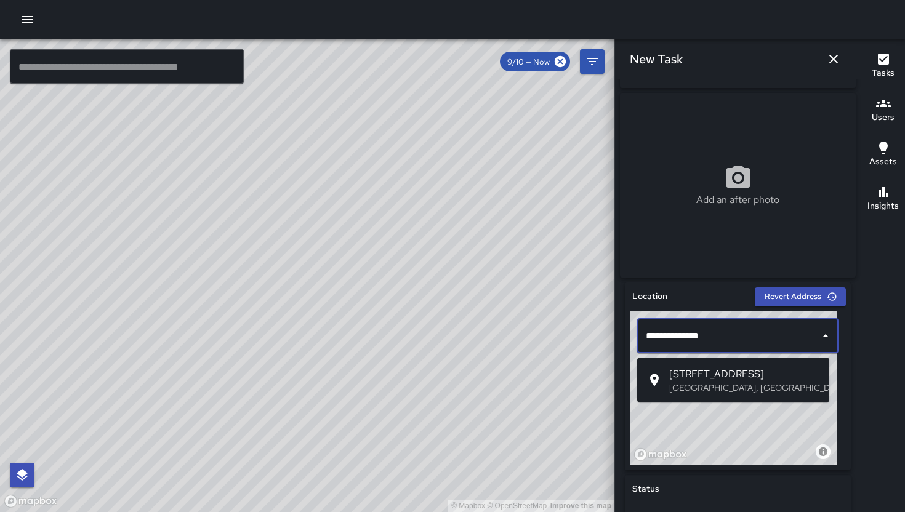
click at [709, 383] on p "[GEOGRAPHIC_DATA], [GEOGRAPHIC_DATA], [GEOGRAPHIC_DATA]" at bounding box center [744, 388] width 150 height 12
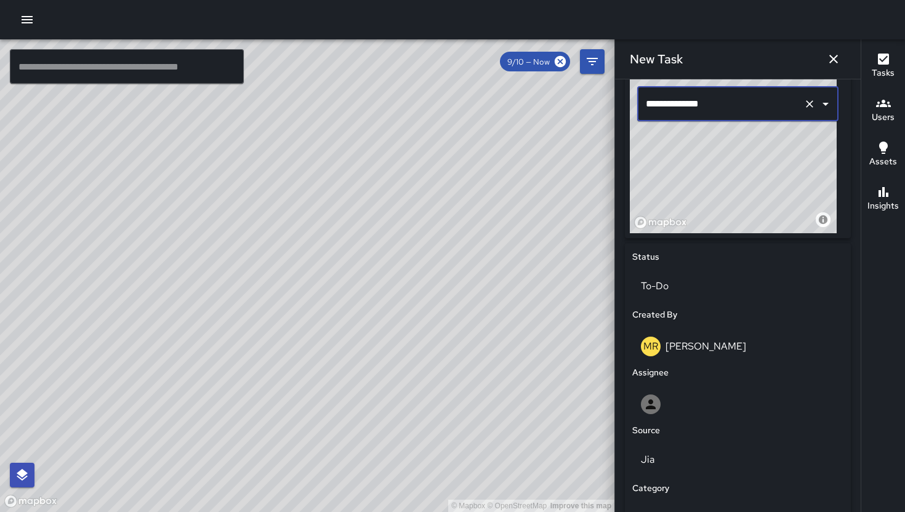
scroll to position [415, 0]
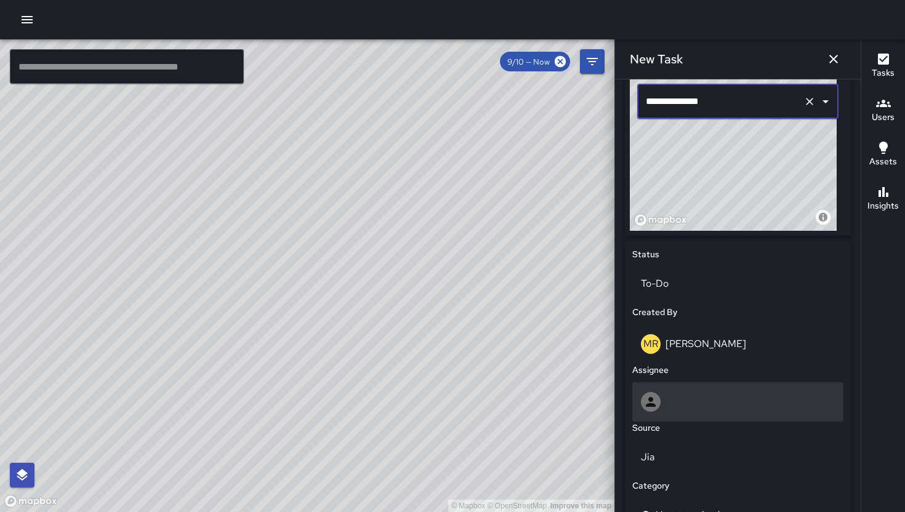
type input "**********"
click at [697, 395] on div at bounding box center [737, 401] width 211 height 39
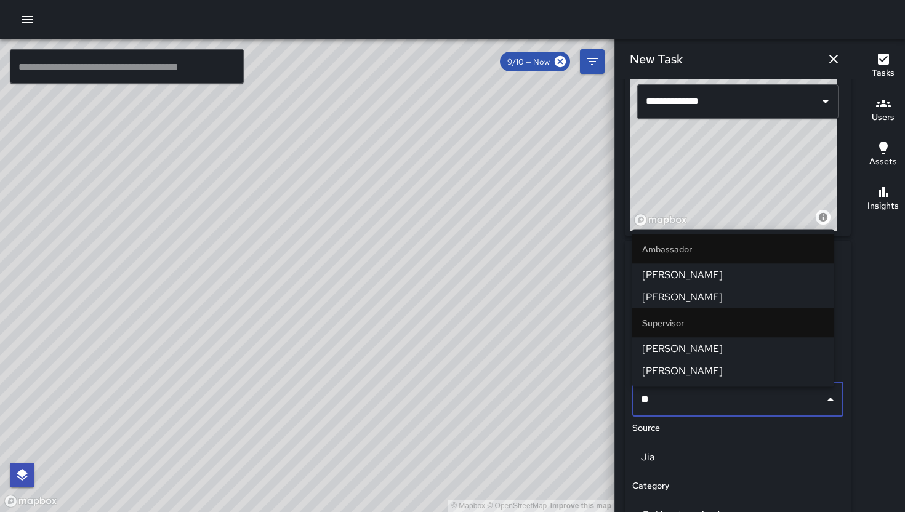
type input "***"
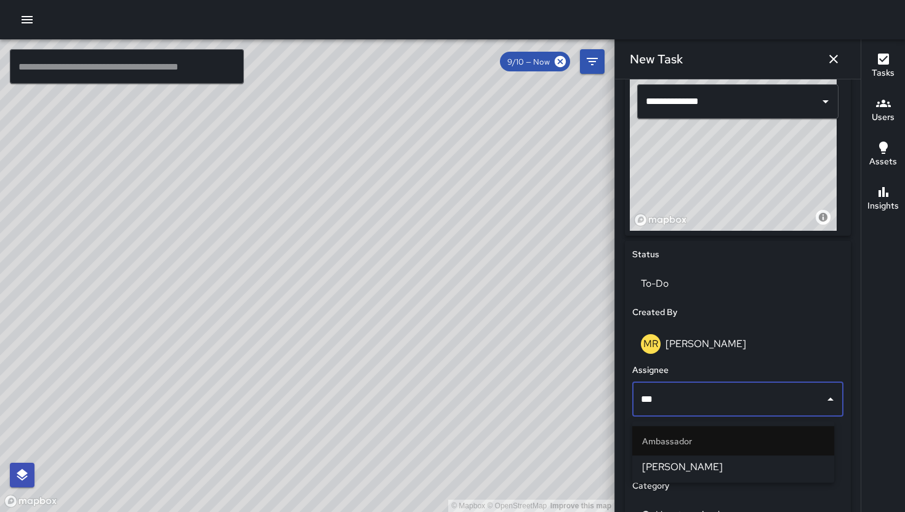
click at [686, 463] on span "[PERSON_NAME]" at bounding box center [733, 467] width 182 height 15
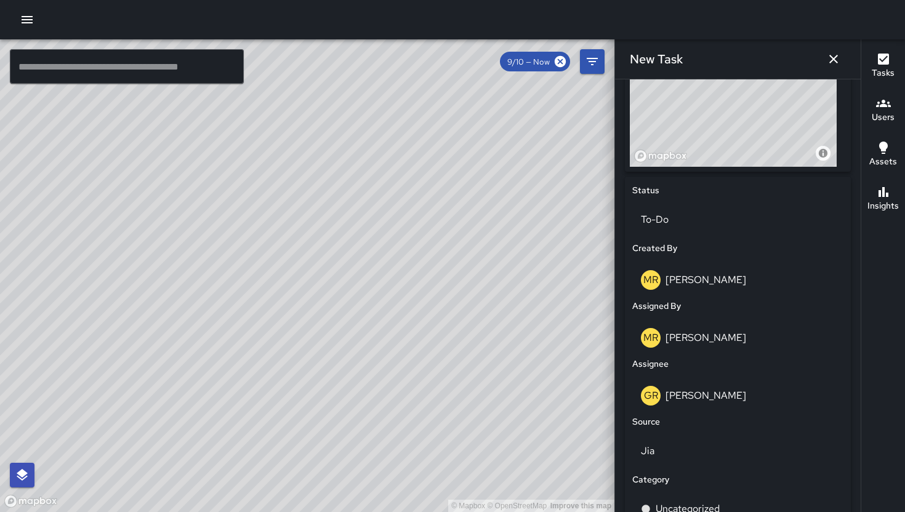
scroll to position [642, 0]
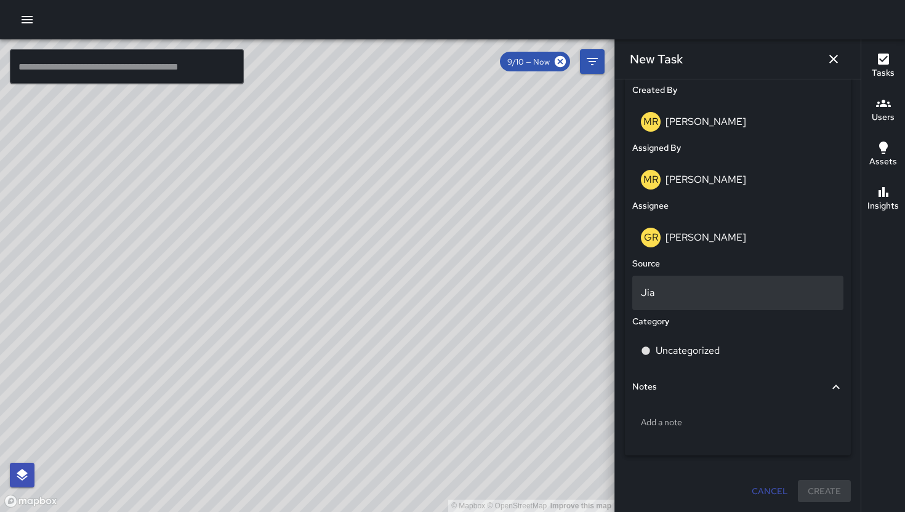
click at [673, 278] on div "Jia" at bounding box center [737, 293] width 211 height 34
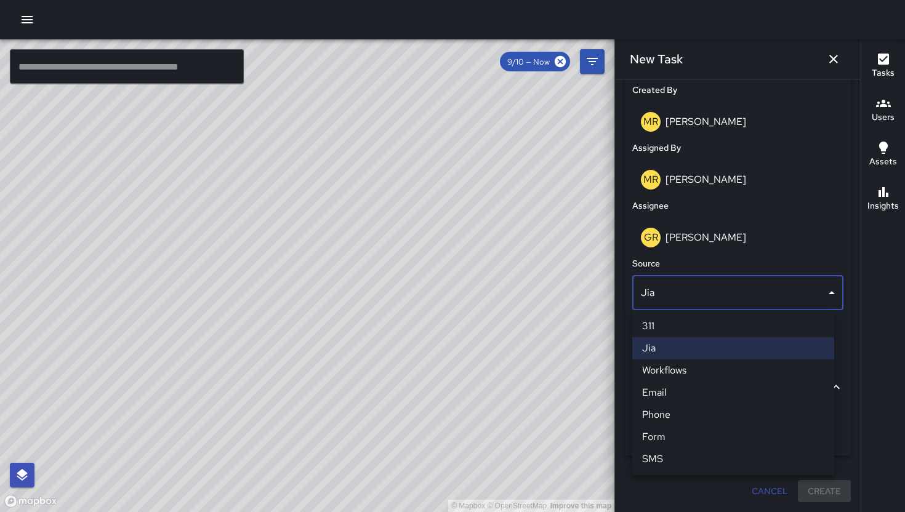
click at [679, 318] on li "311" at bounding box center [733, 326] width 202 height 22
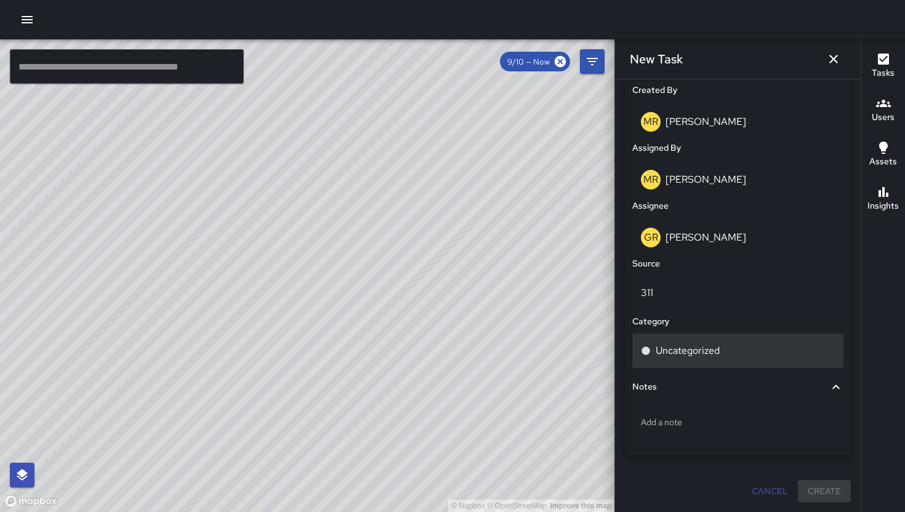
click at [689, 349] on p "Uncategorized" at bounding box center [687, 350] width 64 height 15
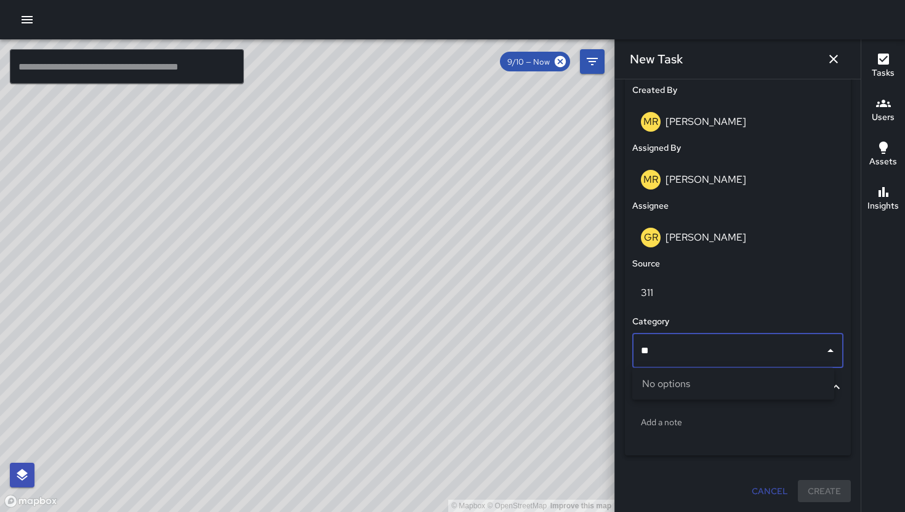
type input "*"
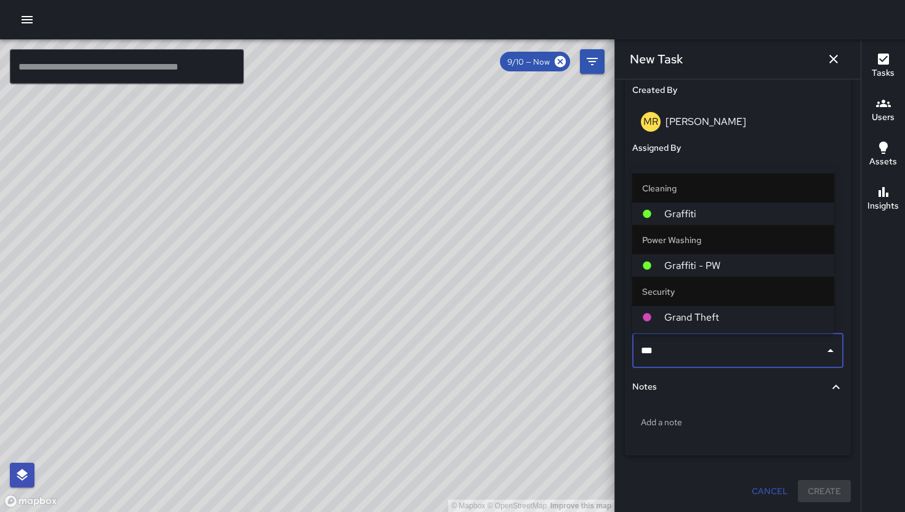
type input "****"
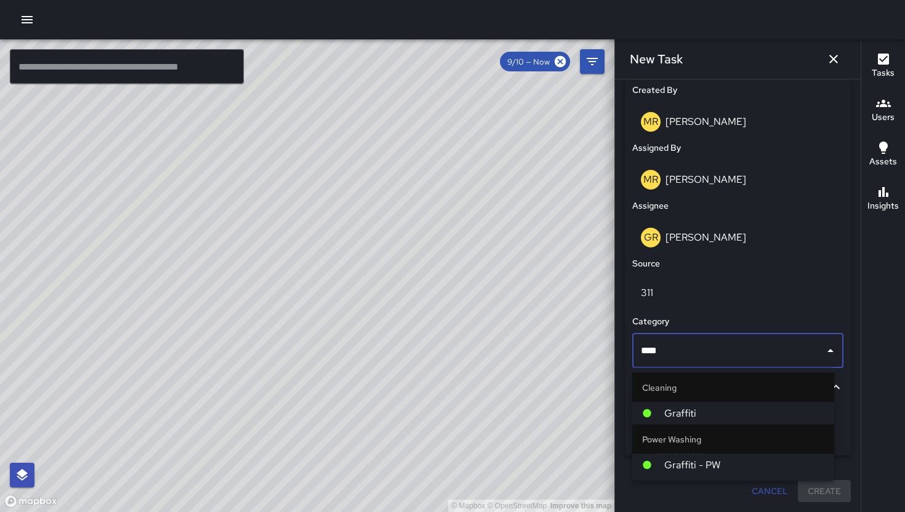
click at [695, 425] on li "Power Washing" at bounding box center [733, 440] width 202 height 30
click at [695, 415] on span "Graffiti" at bounding box center [744, 413] width 160 height 15
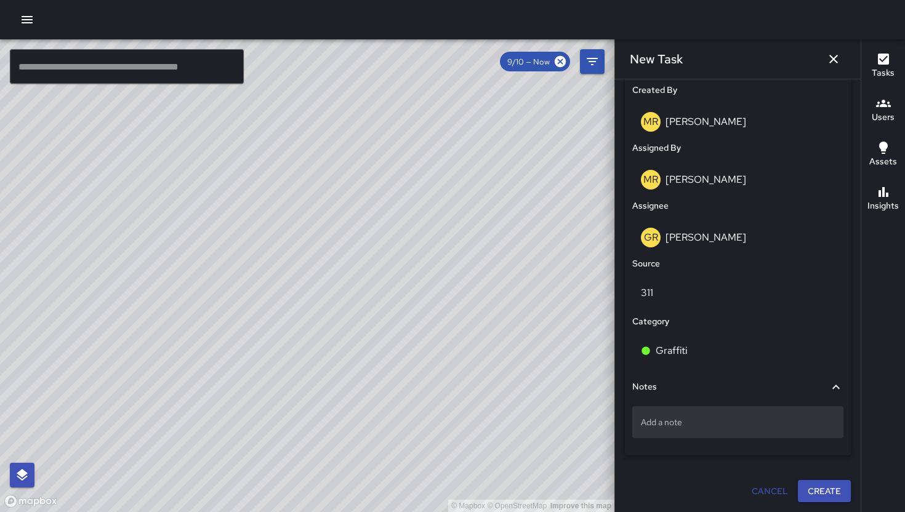
click at [687, 424] on p "Add a note" at bounding box center [738, 422] width 194 height 12
type textarea "**********"
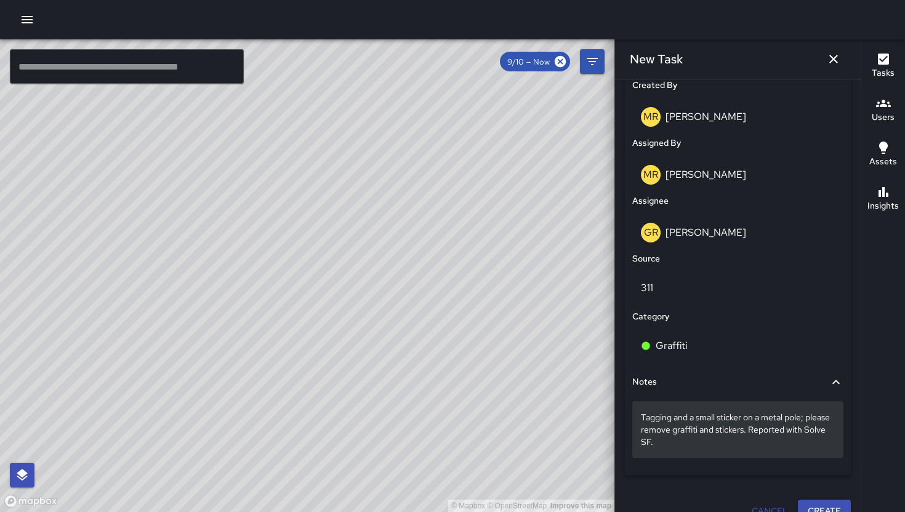
click at [714, 454] on div "Tagging and a small sticker on a metal pole; please remove graffiti and sticker…" at bounding box center [737, 429] width 211 height 57
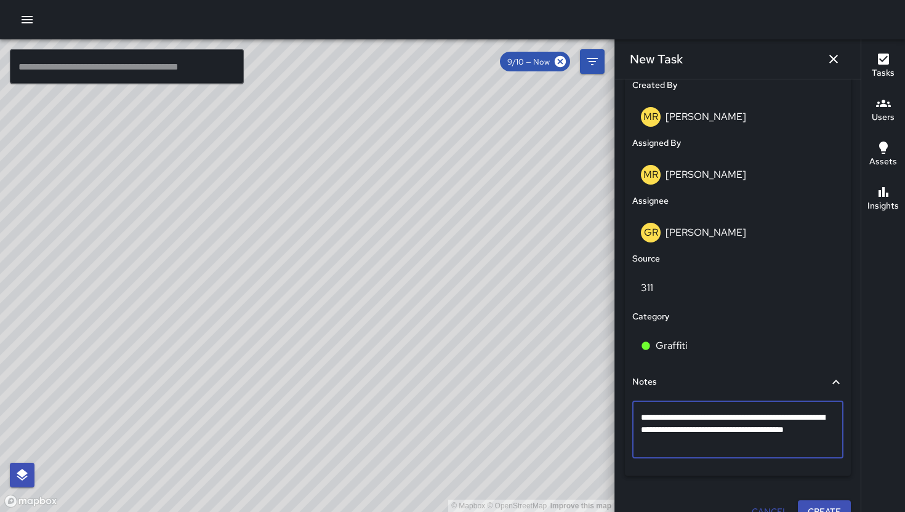
type textarea "**********"
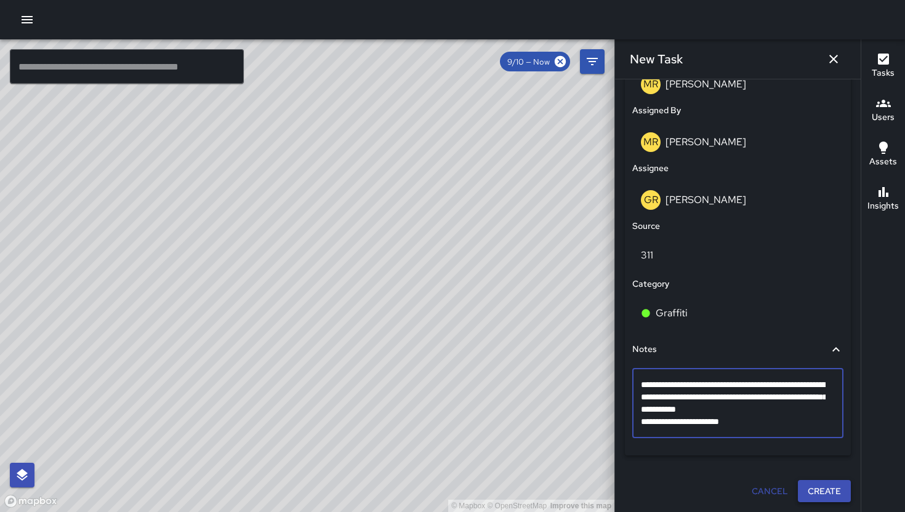
click at [806, 494] on button "Create" at bounding box center [824, 491] width 53 height 23
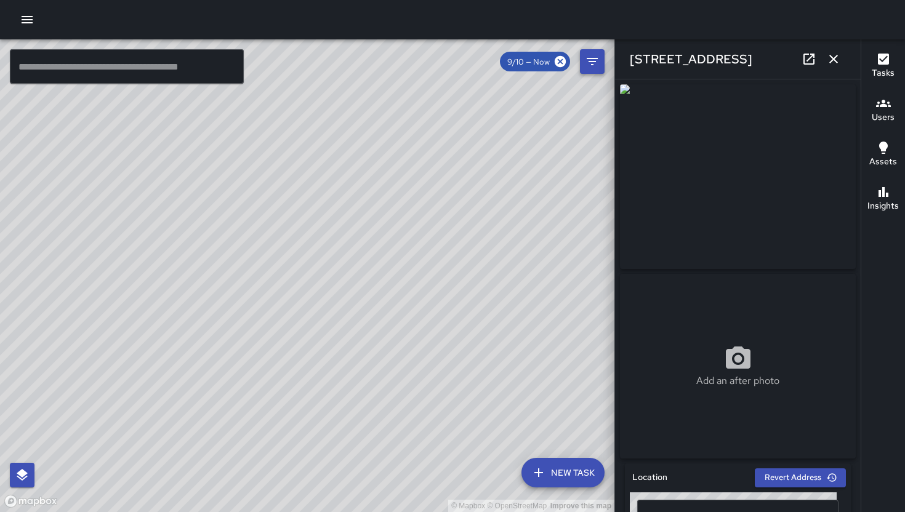
click at [836, 63] on icon "button" at bounding box center [833, 59] width 15 height 15
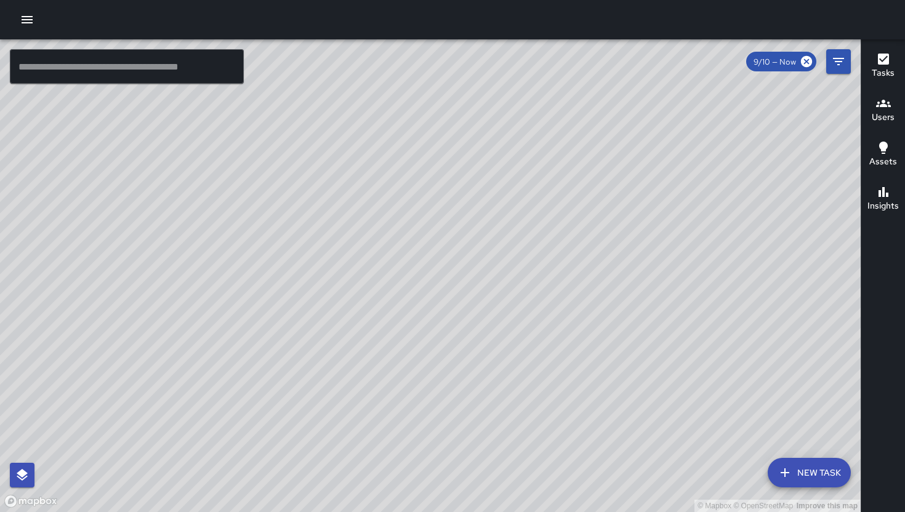
click at [430, 279] on div "© Mapbox © OpenStreetMap Improve this map" at bounding box center [430, 275] width 860 height 473
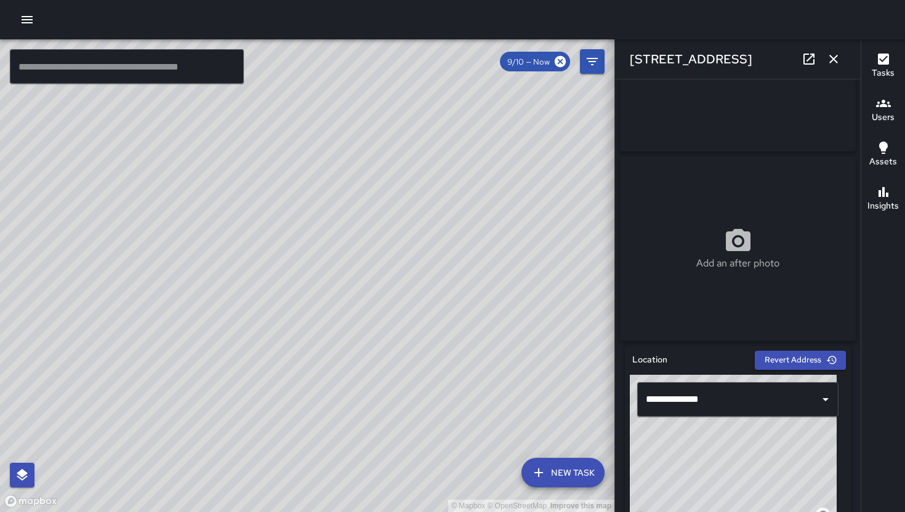
scroll to position [225, 0]
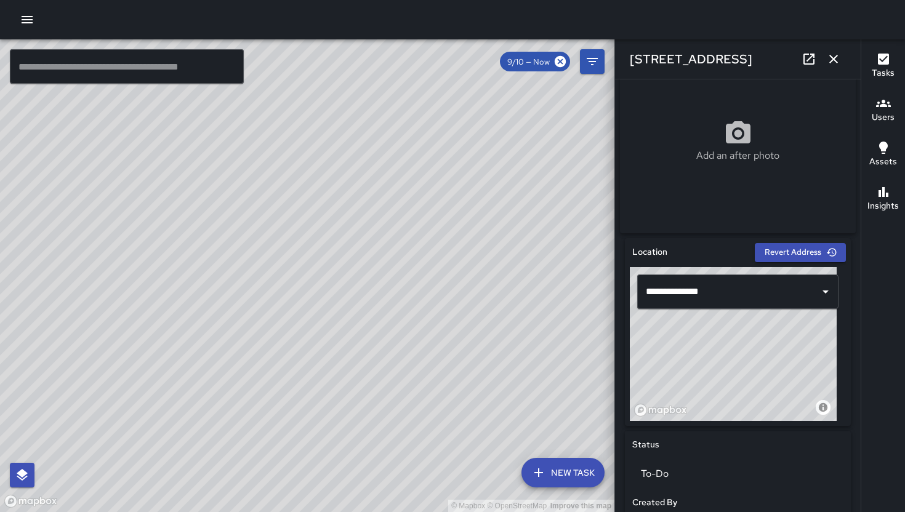
click at [738, 366] on div "© Mapbox © OpenStreetMap Improve this map" at bounding box center [733, 344] width 207 height 154
click at [833, 54] on icon "button" at bounding box center [833, 59] width 15 height 15
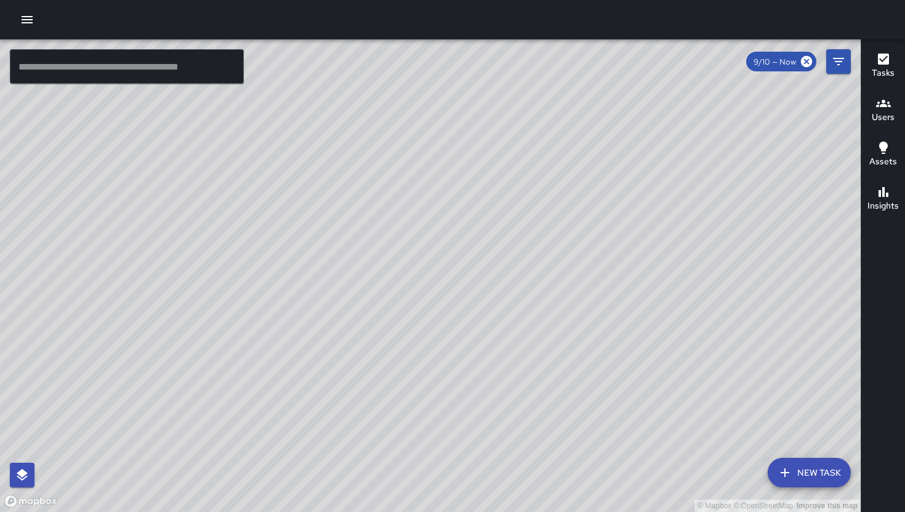
click at [398, 260] on div "© Mapbox © OpenStreetMap Improve this map" at bounding box center [430, 275] width 860 height 473
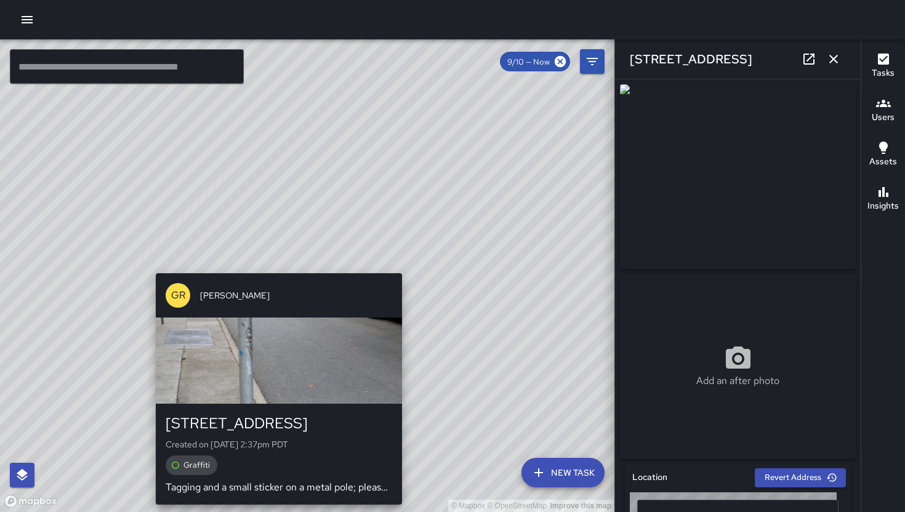
type input "**********"
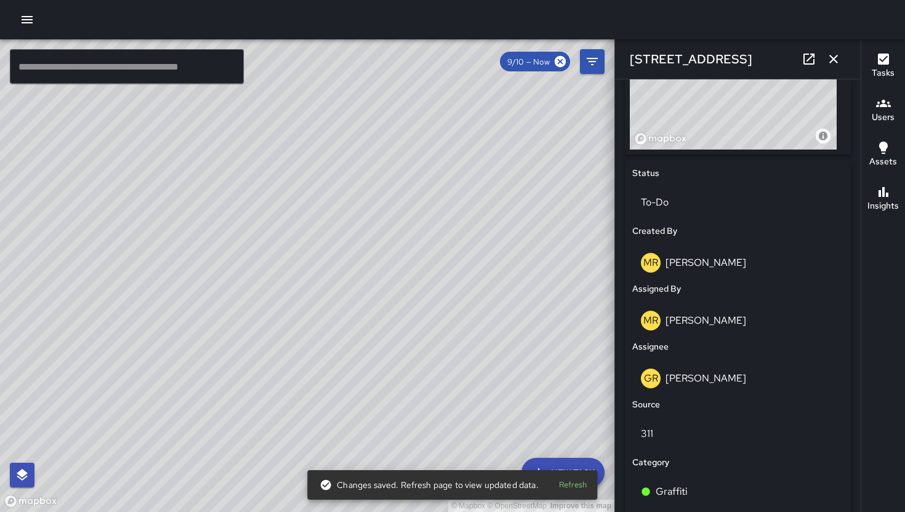
scroll to position [654, 0]
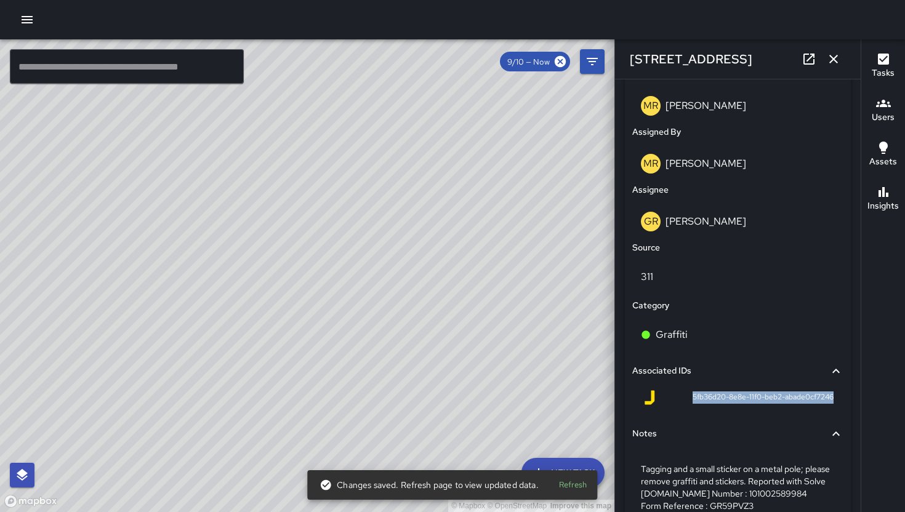
drag, startPoint x: 676, startPoint y: 400, endPoint x: 826, endPoint y: 408, distance: 150.4
click at [826, 408] on div "5fb36d20-8e8e-11f0-beb2-abade0cf7246" at bounding box center [737, 400] width 211 height 30
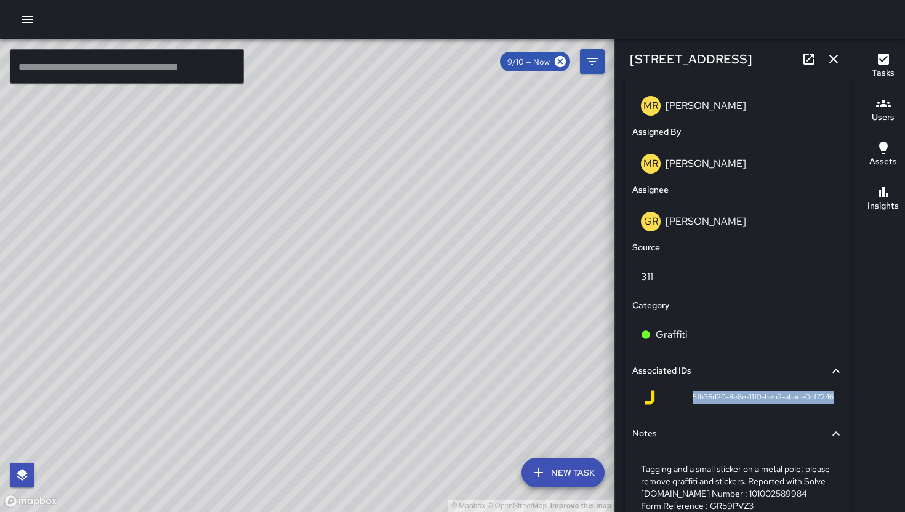
click at [833, 56] on icon "button" at bounding box center [833, 59] width 15 height 15
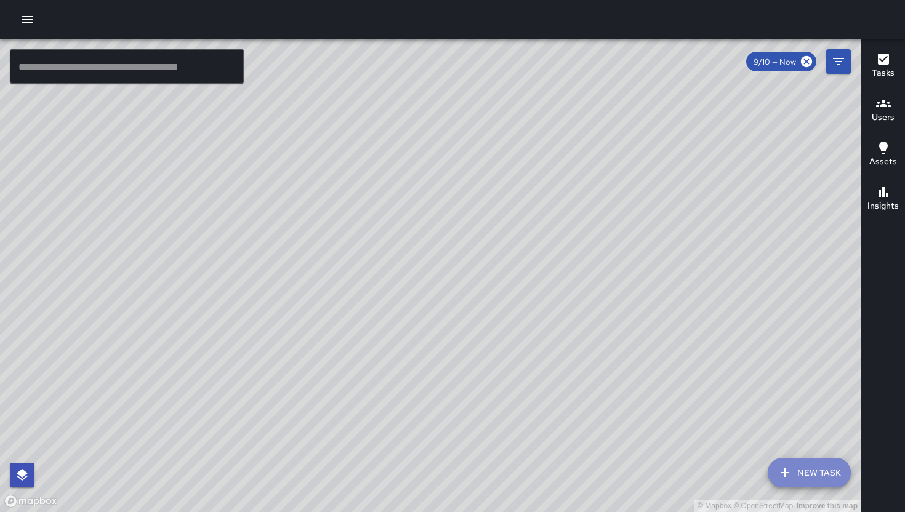
click at [819, 468] on button "New Task" at bounding box center [808, 473] width 83 height 30
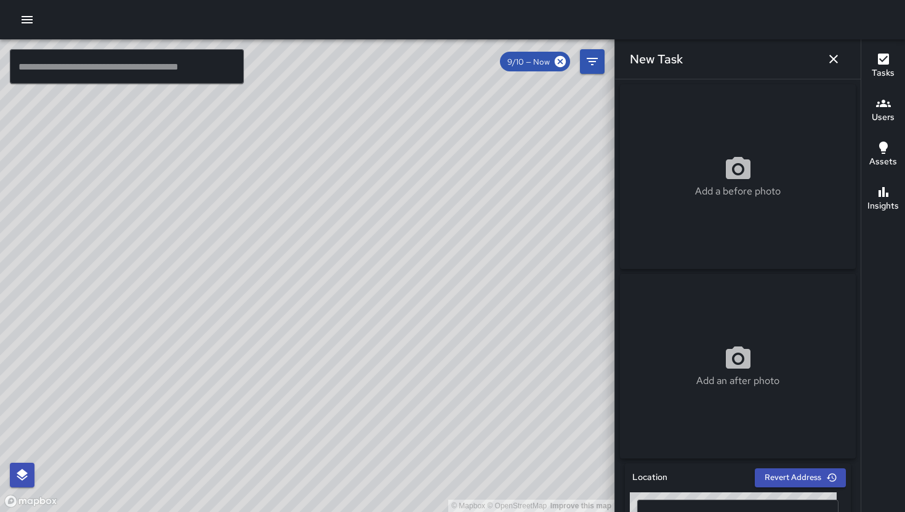
click at [713, 215] on div "Add a before photo" at bounding box center [738, 176] width 236 height 185
type input "**********"
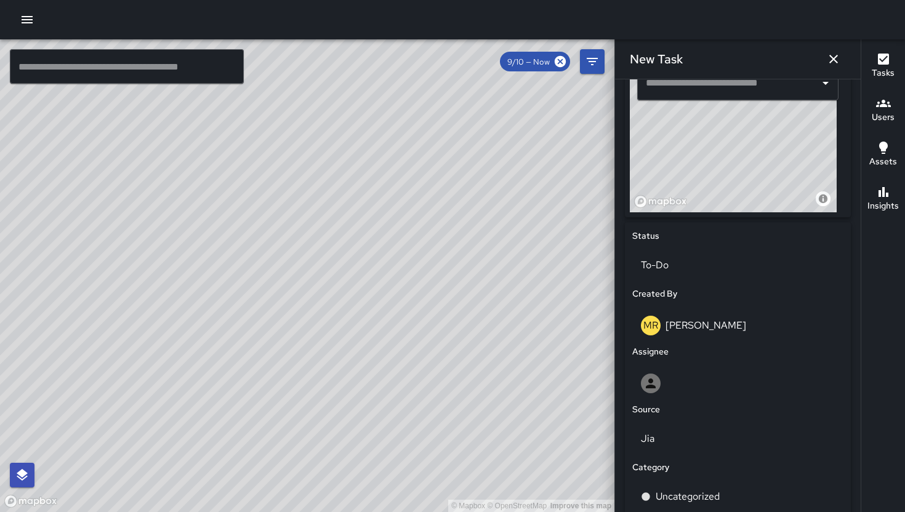
scroll to position [335, 0]
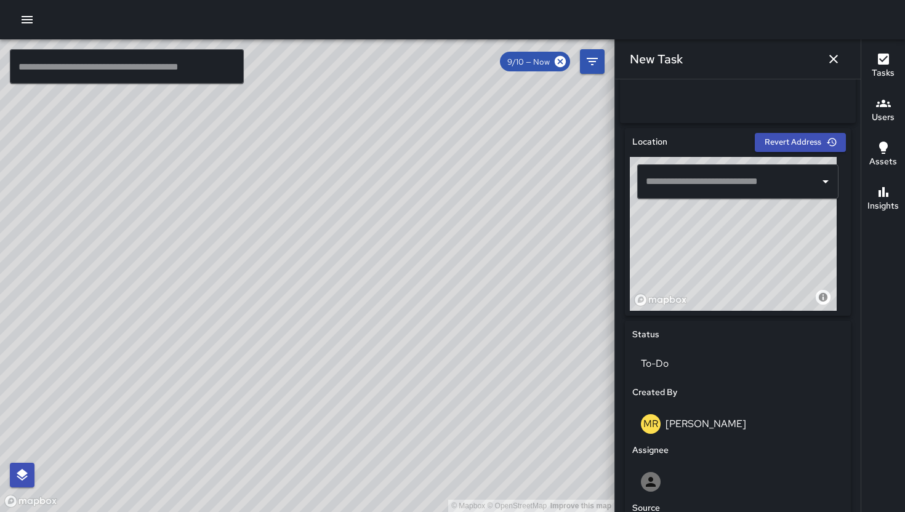
click at [713, 188] on input "text" at bounding box center [728, 181] width 172 height 23
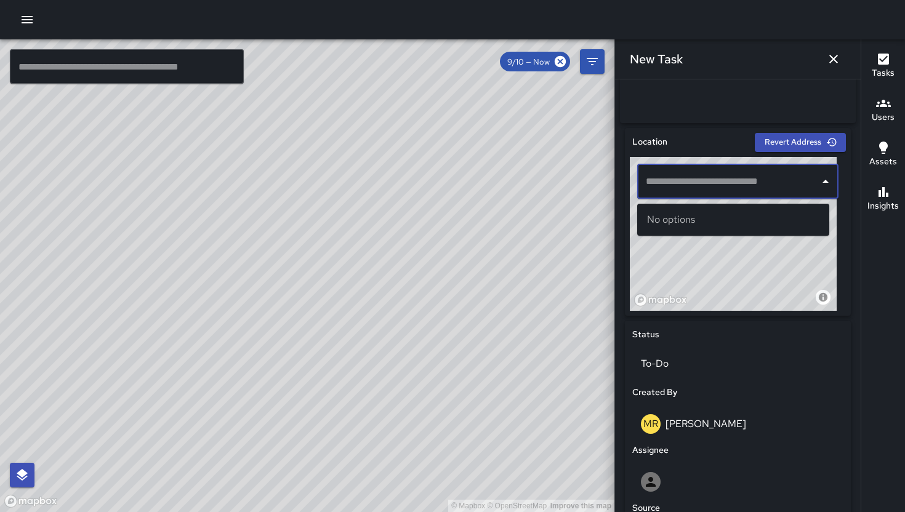
paste input "**********"
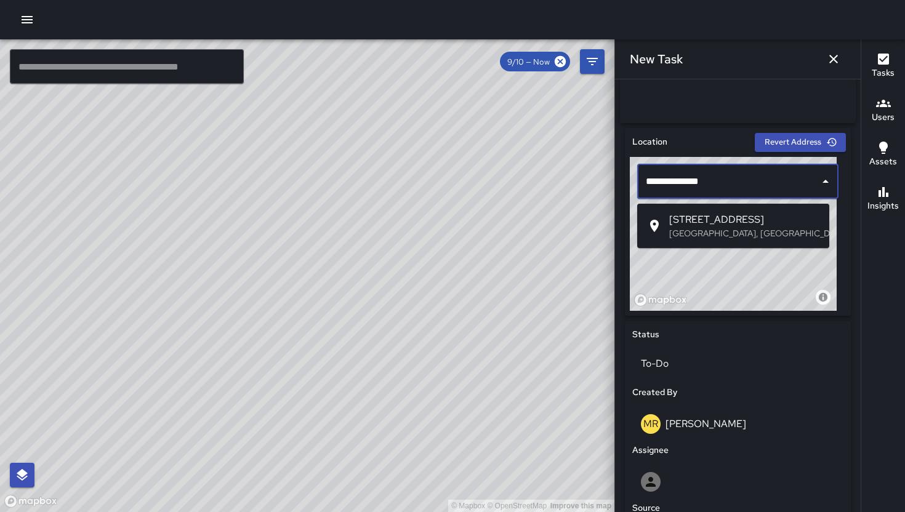
click at [727, 225] on span "[STREET_ADDRESS]" at bounding box center [744, 219] width 150 height 15
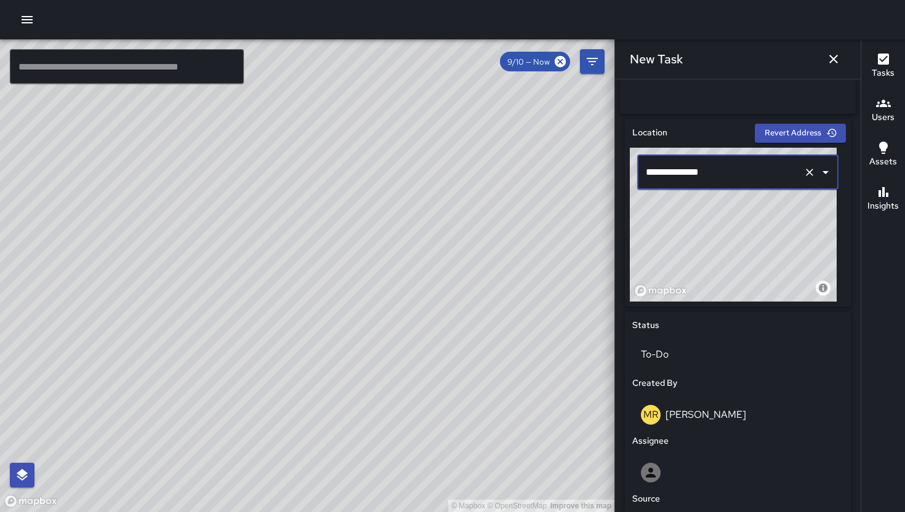
scroll to position [490, 0]
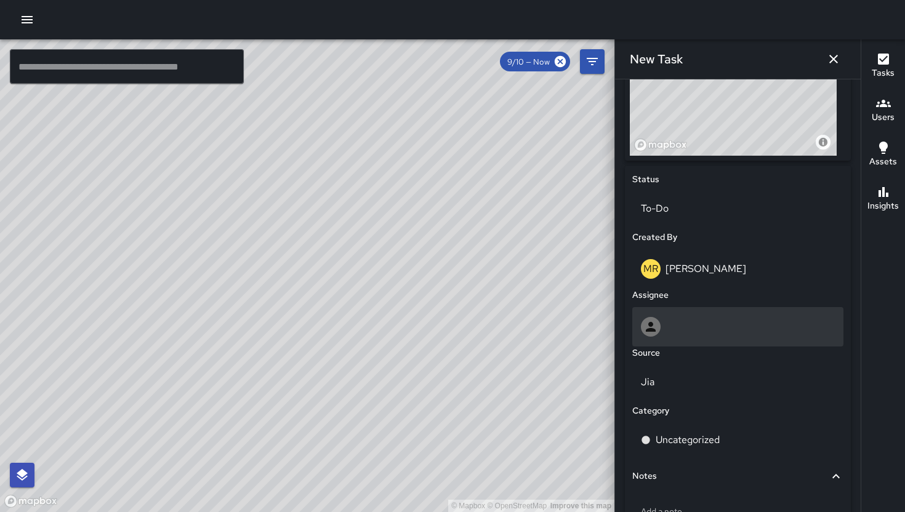
type input "**********"
click at [727, 332] on div at bounding box center [738, 327] width 194 height 20
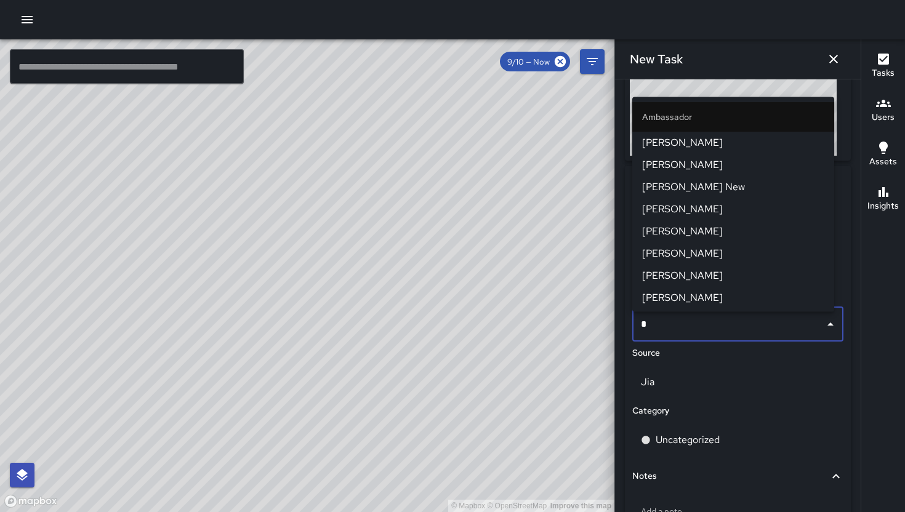
type input "**"
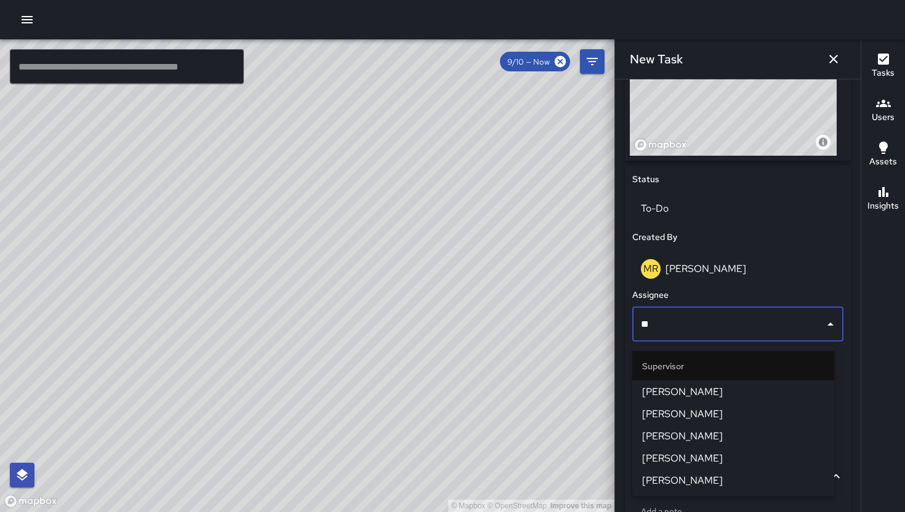
click at [704, 400] on li "[PERSON_NAME]" at bounding box center [733, 392] width 202 height 22
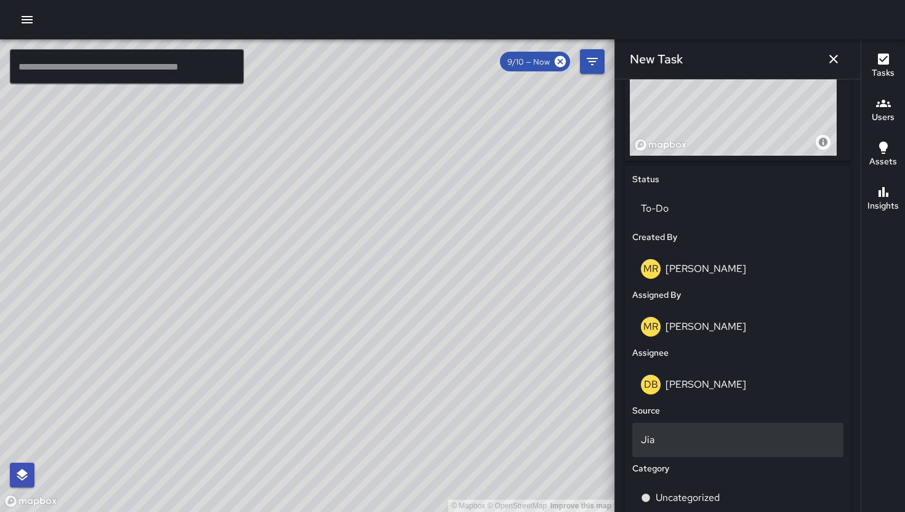
click at [703, 439] on p "Jia" at bounding box center [738, 440] width 194 height 15
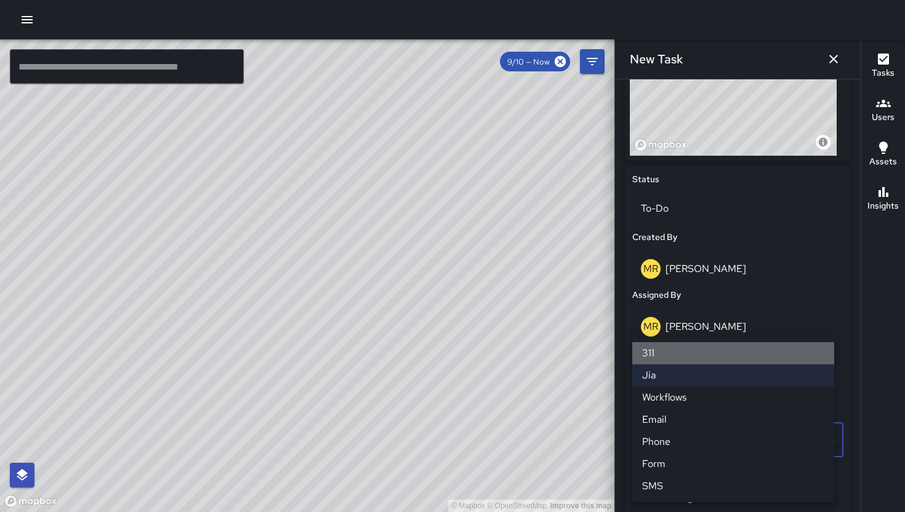
click at [701, 354] on li "311" at bounding box center [733, 353] width 202 height 22
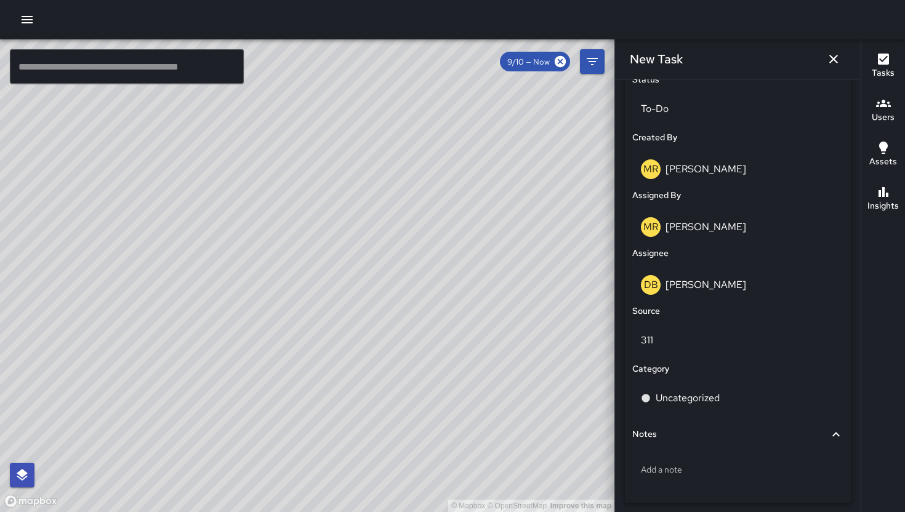
scroll to position [642, 0]
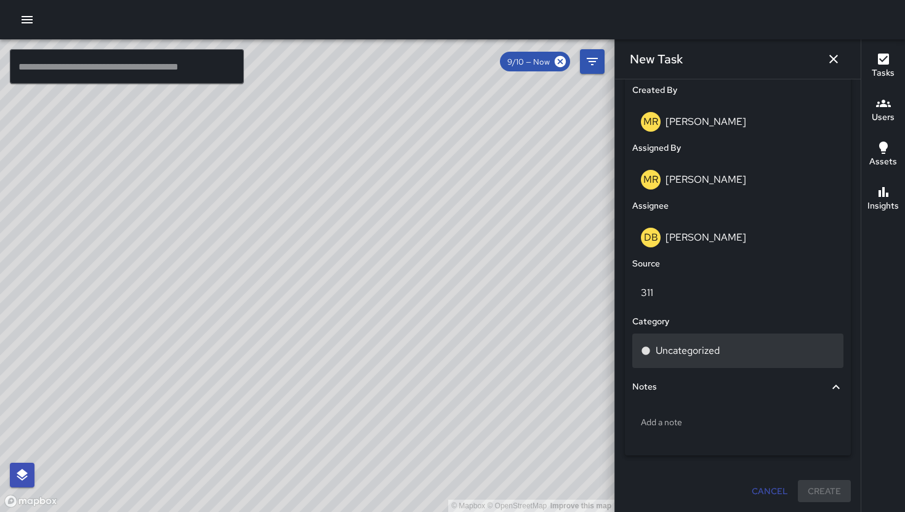
click at [695, 354] on p "Uncategorized" at bounding box center [687, 350] width 64 height 15
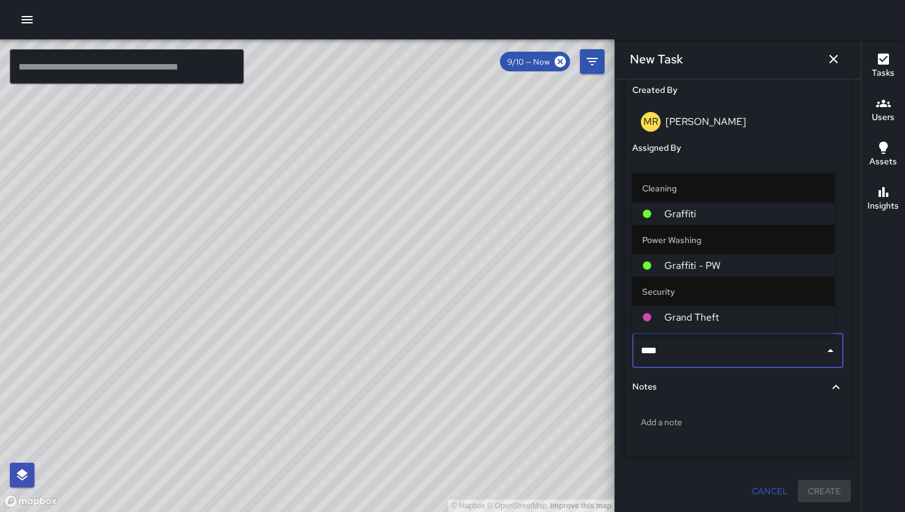
type input "*****"
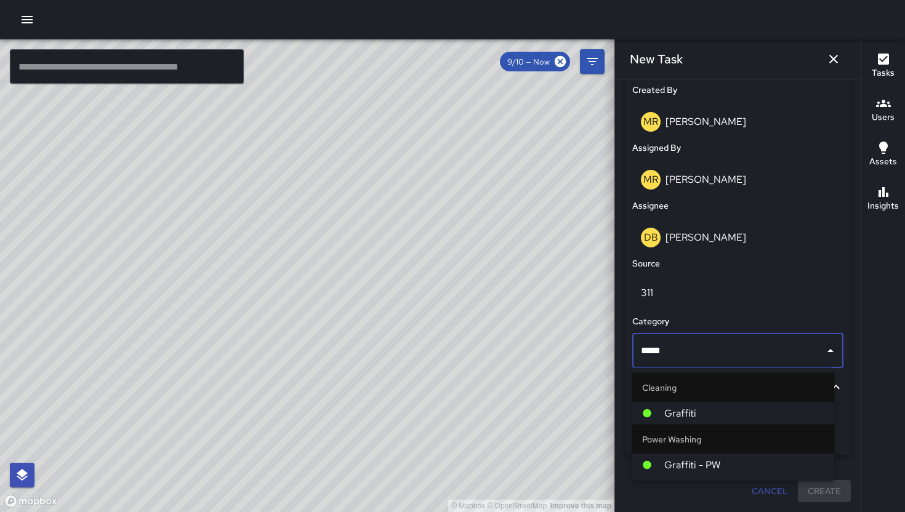
click at [700, 463] on span "Graffiti - PW" at bounding box center [744, 465] width 160 height 15
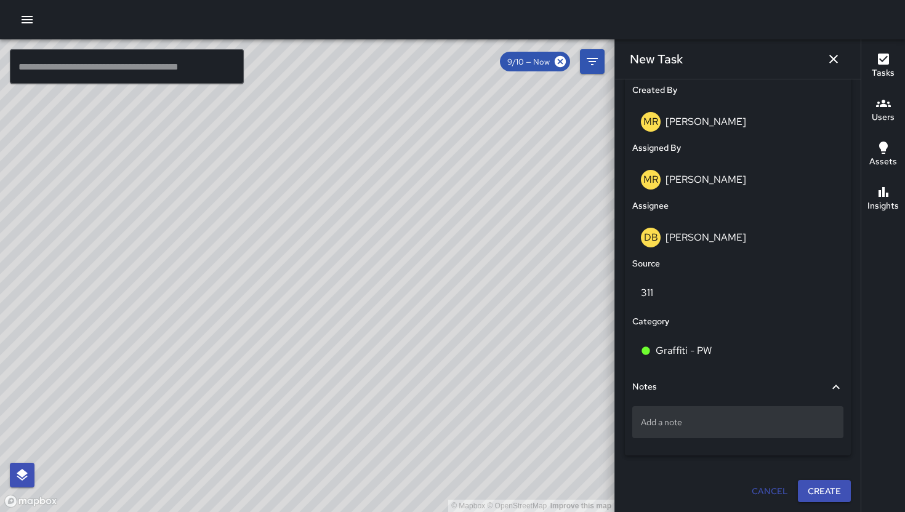
click at [725, 433] on div "Add a note" at bounding box center [737, 422] width 211 height 32
drag, startPoint x: 726, startPoint y: 429, endPoint x: 664, endPoint y: 425, distance: 61.6
click at [667, 422] on p "Add a note" at bounding box center [738, 422] width 194 height 12
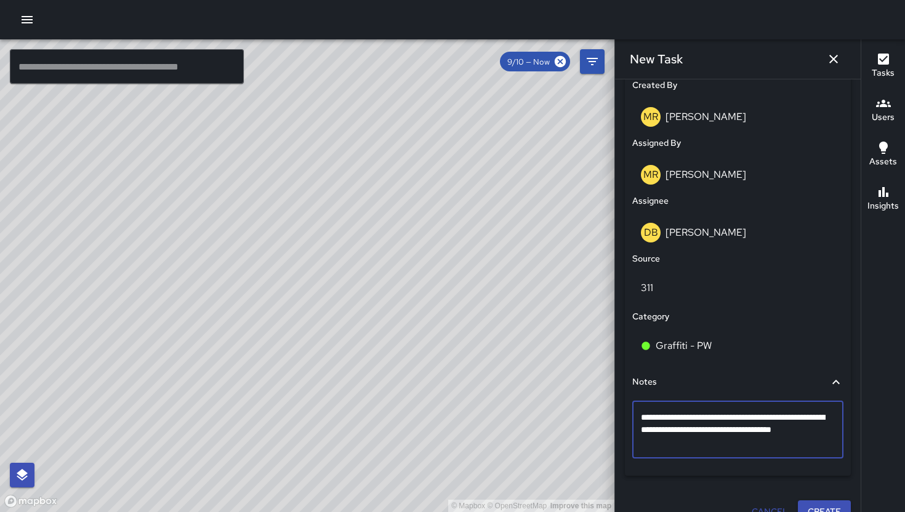
type textarea "**********"
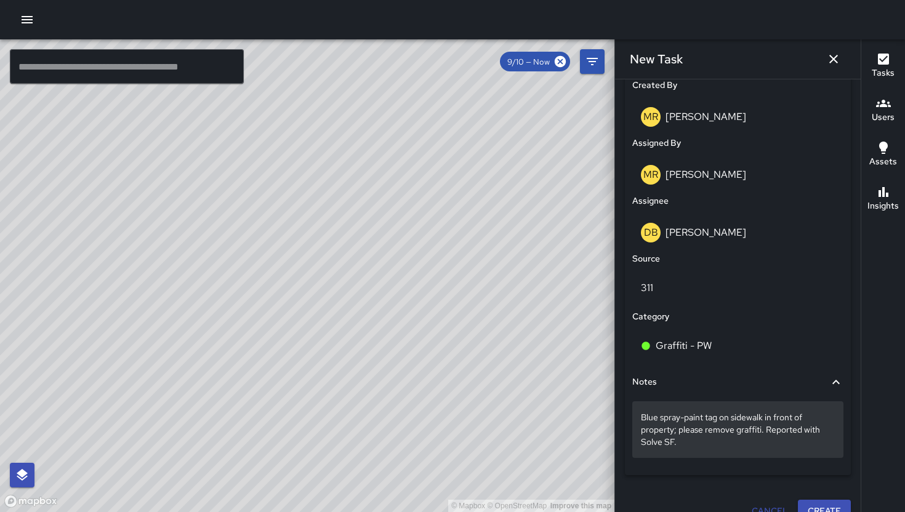
click at [686, 448] on p "Blue spray-paint tag on sidewalk in front of property; please remove graffiti. …" at bounding box center [738, 429] width 194 height 37
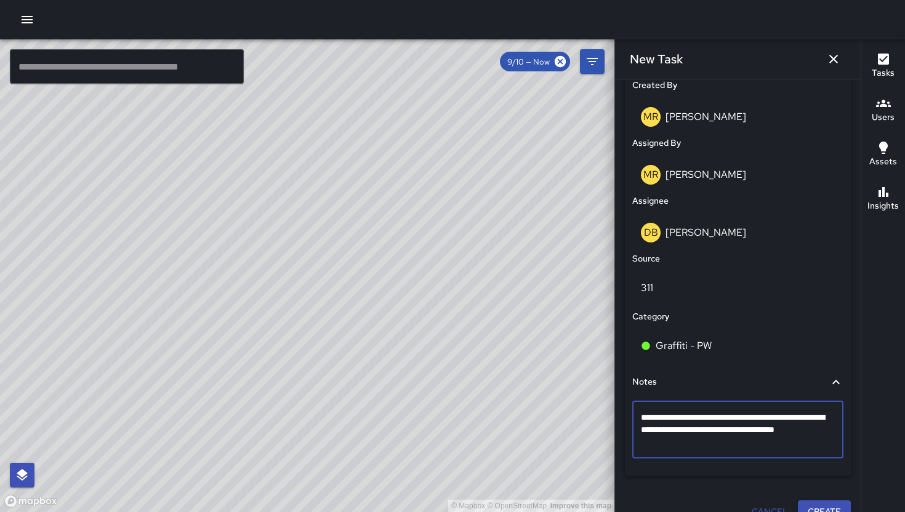
type textarea "**********"
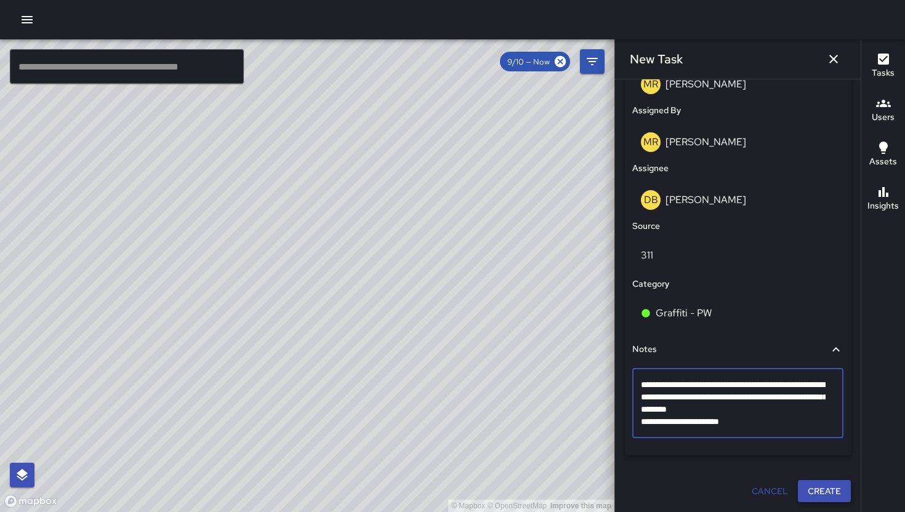
click at [807, 486] on button "Create" at bounding box center [824, 491] width 53 height 23
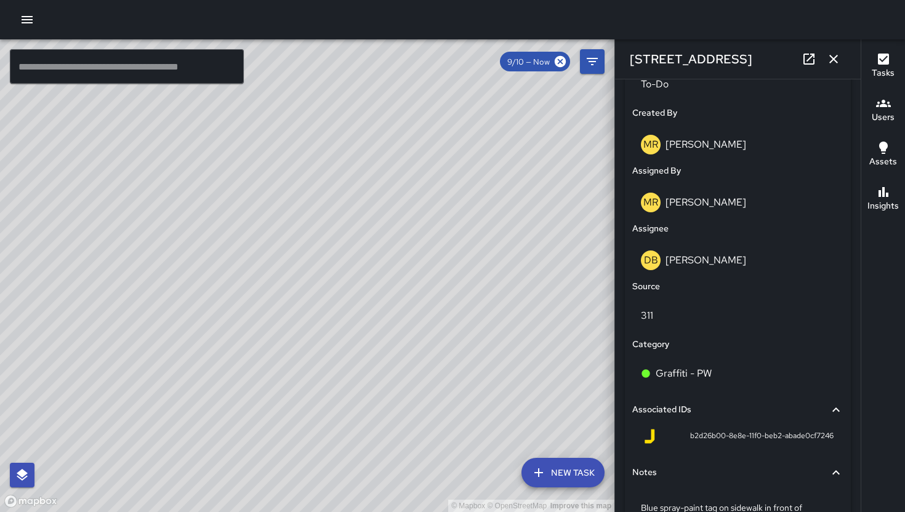
scroll to position [722, 0]
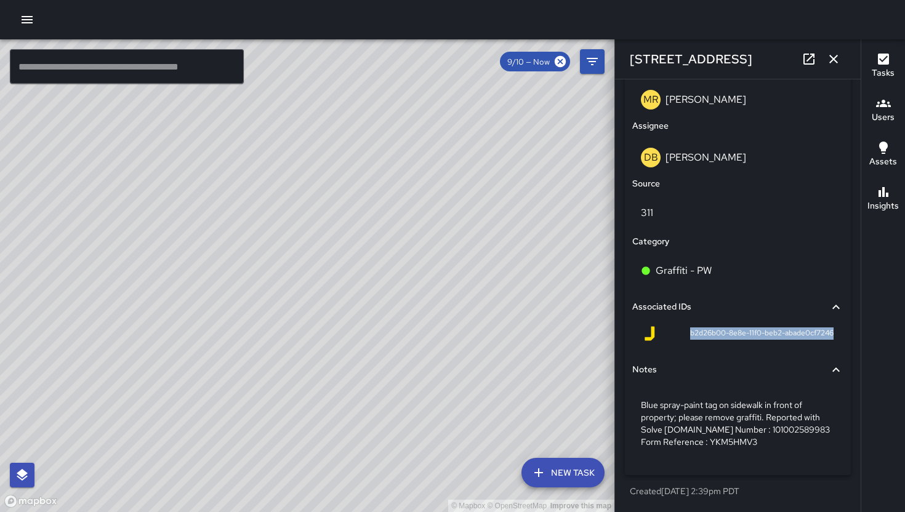
drag, startPoint x: 670, startPoint y: 333, endPoint x: 825, endPoint y: 337, distance: 154.5
click at [825, 337] on div "b2d26b00-8e8e-11f0-beb2-abade0cf7246" at bounding box center [737, 336] width 211 height 30
click at [831, 60] on icon "button" at bounding box center [833, 59] width 15 height 15
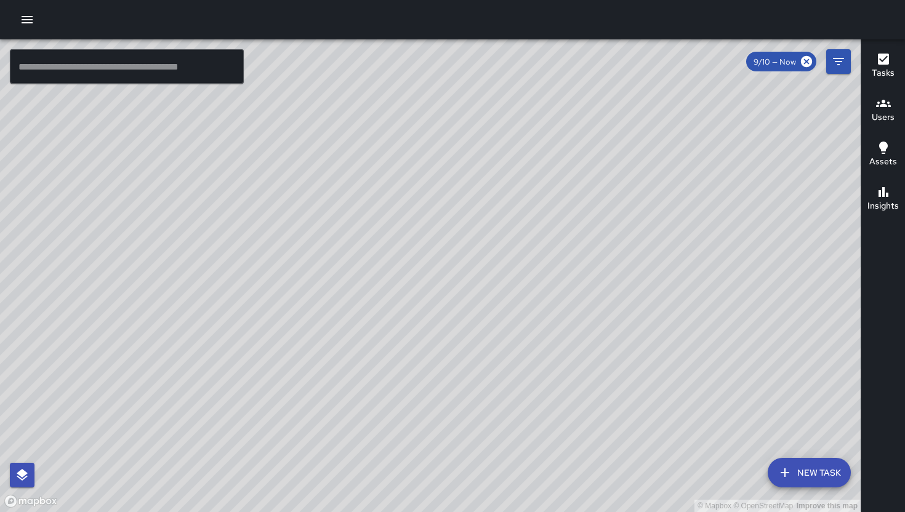
click at [791, 465] on icon "button" at bounding box center [784, 472] width 15 height 15
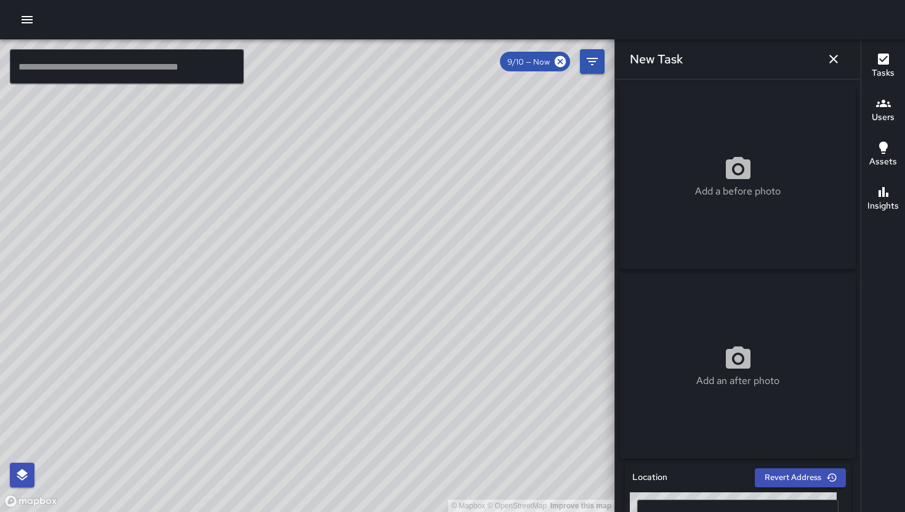
click at [726, 193] on p "Add a before photo" at bounding box center [738, 191] width 86 height 15
type input "**********"
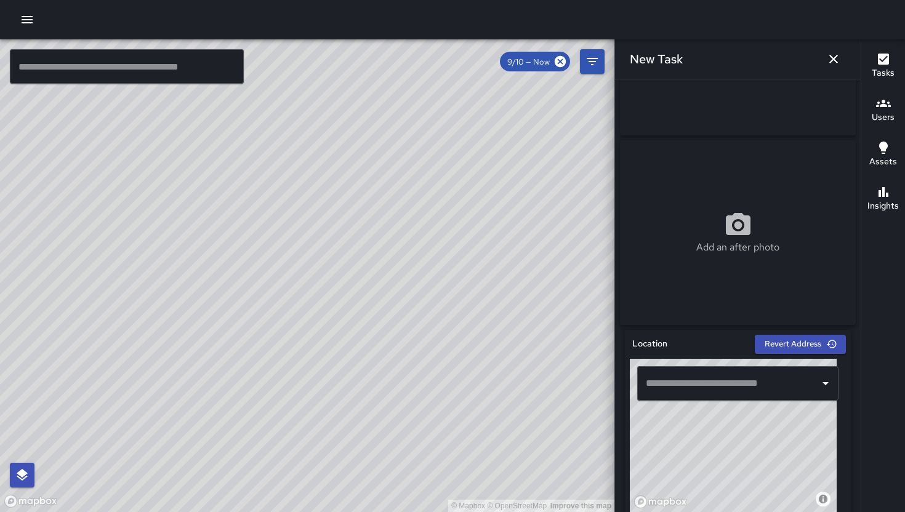
scroll to position [361, 0]
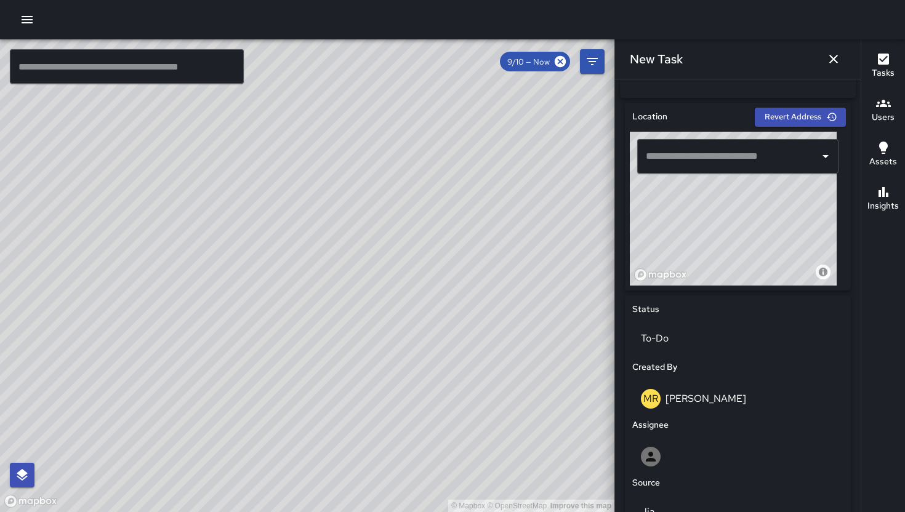
click at [720, 174] on div "​" at bounding box center [737, 156] width 201 height 34
paste input "**********"
type input "**********"
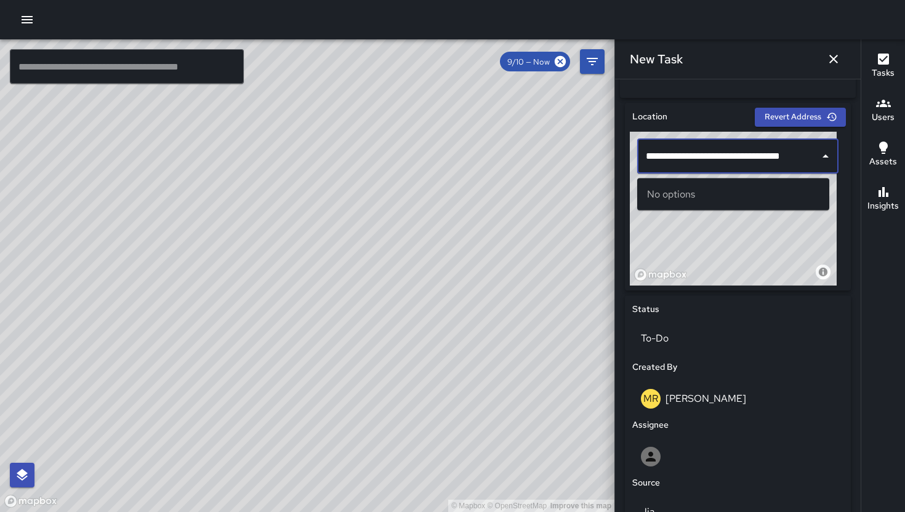
scroll to position [0, 0]
drag, startPoint x: 802, startPoint y: 162, endPoint x: 649, endPoint y: 148, distance: 153.9
click at [649, 148] on div "**********" at bounding box center [737, 156] width 201 height 34
paste input "**********"
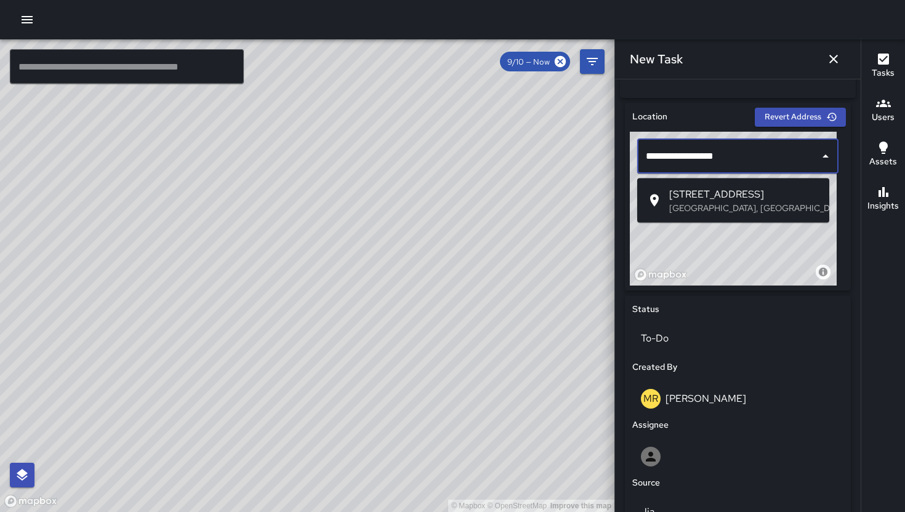
click at [730, 196] on span "[STREET_ADDRESS]" at bounding box center [744, 194] width 150 height 15
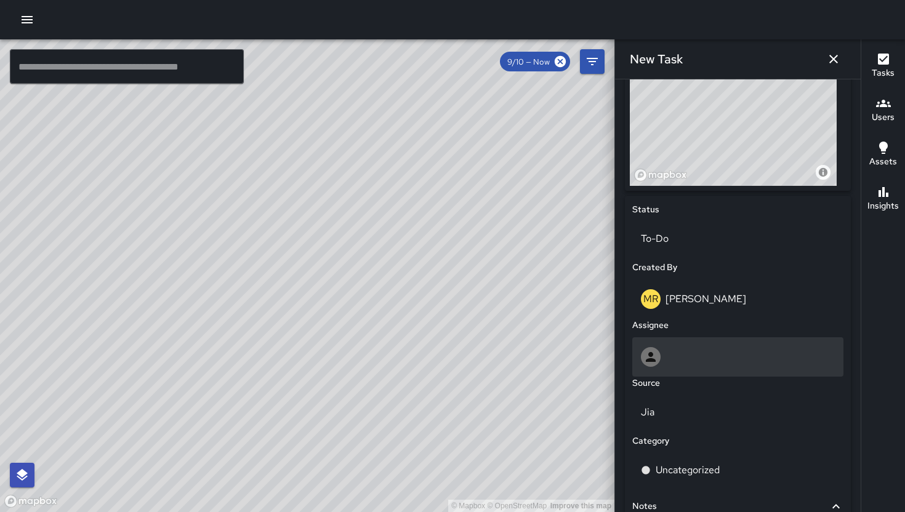
scroll to position [461, 0]
type input "**********"
click at [671, 354] on div at bounding box center [738, 356] width 194 height 20
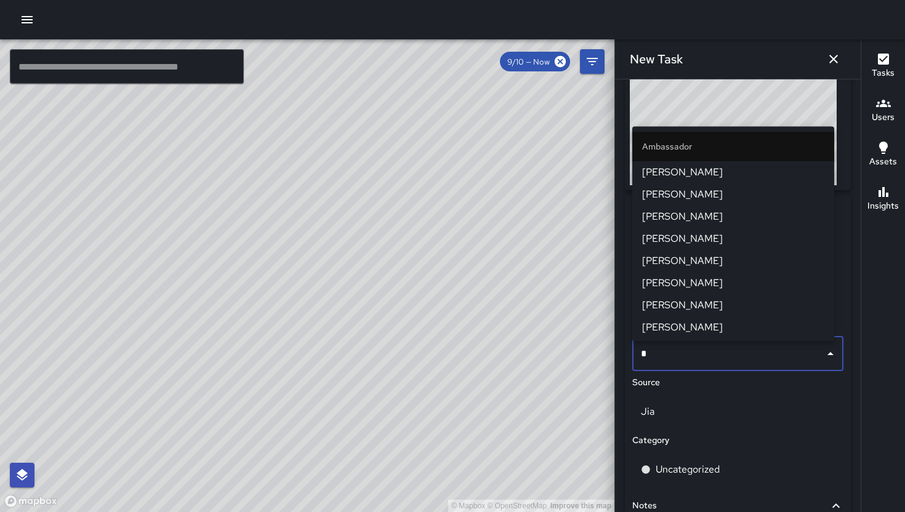
type input "**"
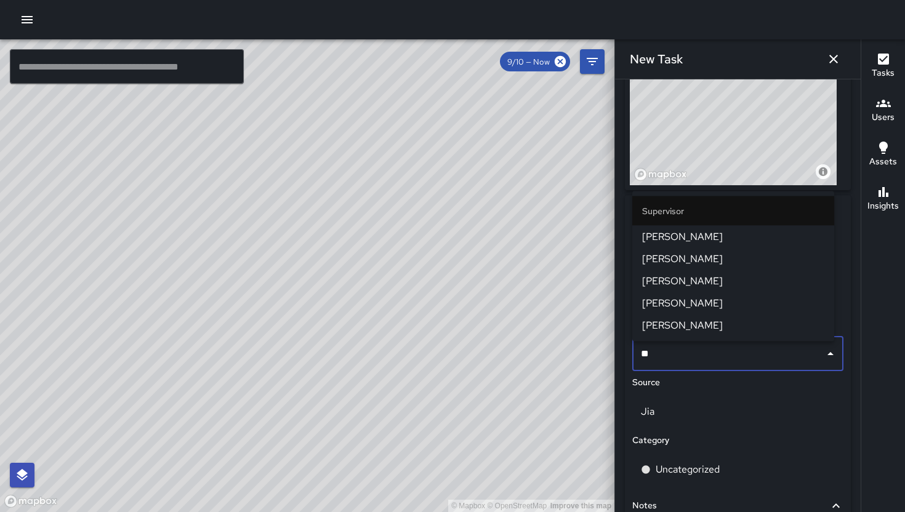
click at [676, 242] on span "[PERSON_NAME]" at bounding box center [733, 237] width 182 height 15
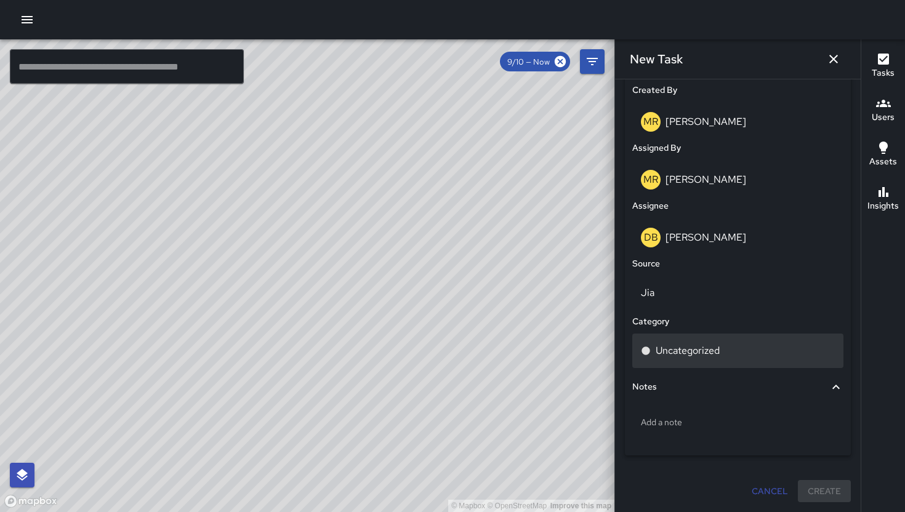
scroll to position [642, 0]
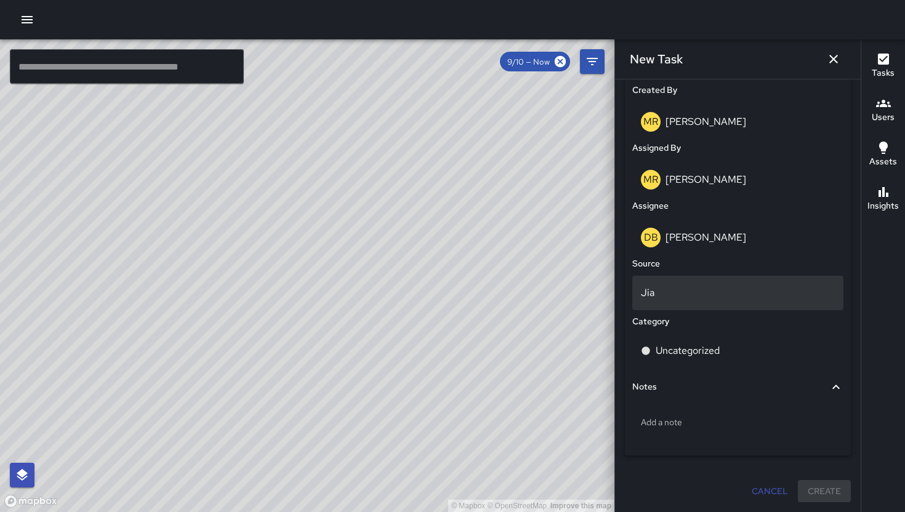
click at [681, 298] on p "Jia" at bounding box center [738, 293] width 194 height 15
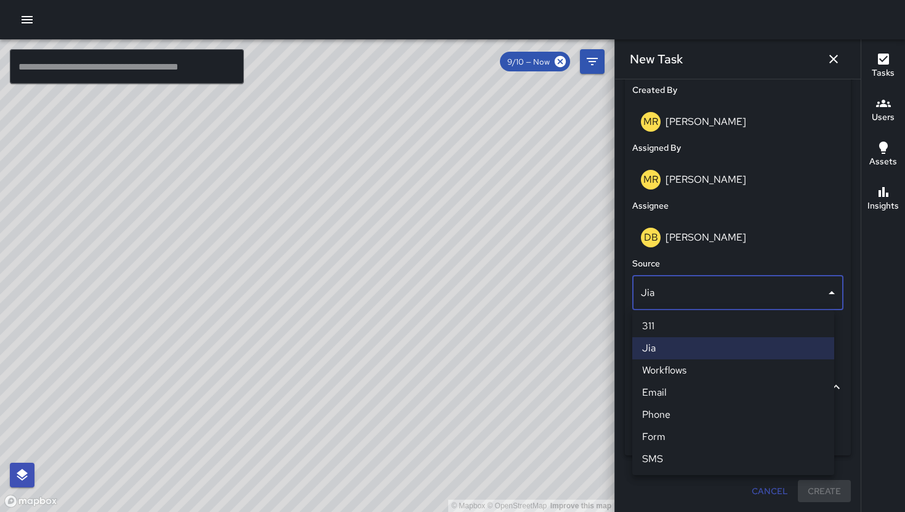
click at [681, 331] on li "311" at bounding box center [733, 326] width 202 height 22
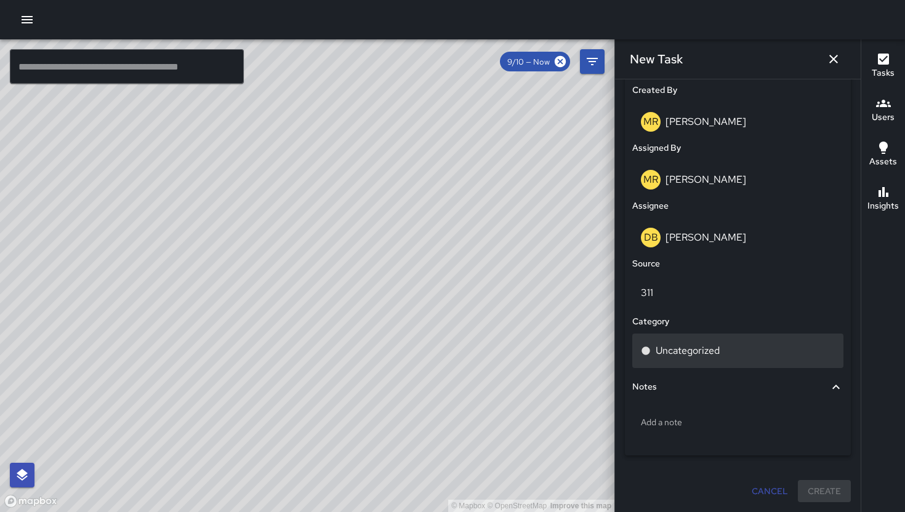
click at [688, 360] on div "Uncategorized" at bounding box center [737, 351] width 211 height 34
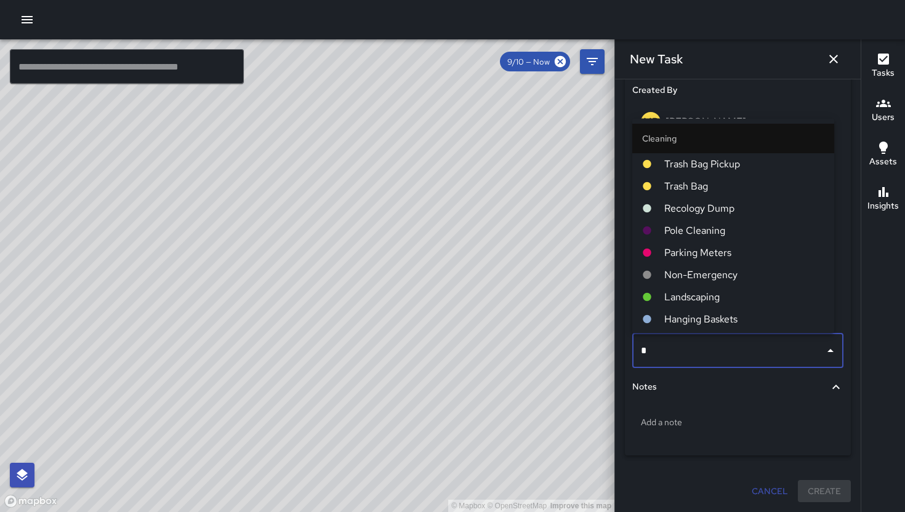
type input "**"
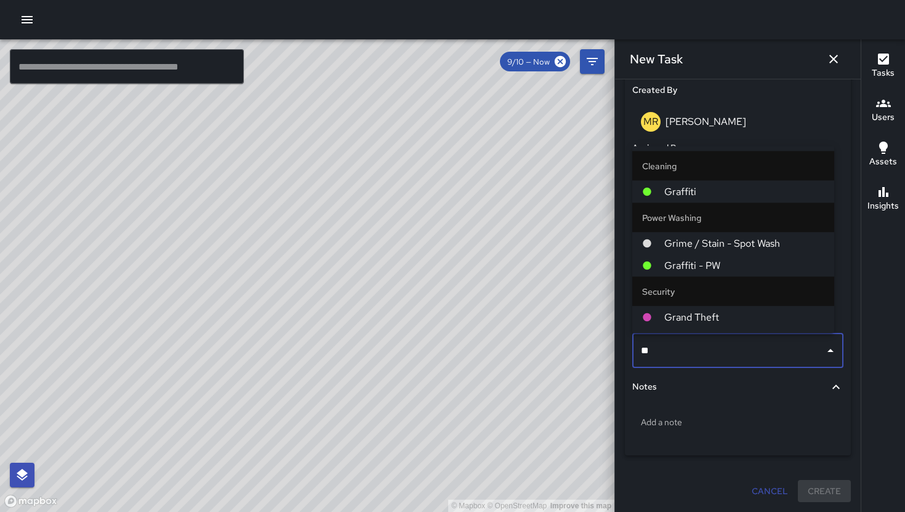
click at [713, 263] on span "Graffiti - PW" at bounding box center [744, 265] width 160 height 15
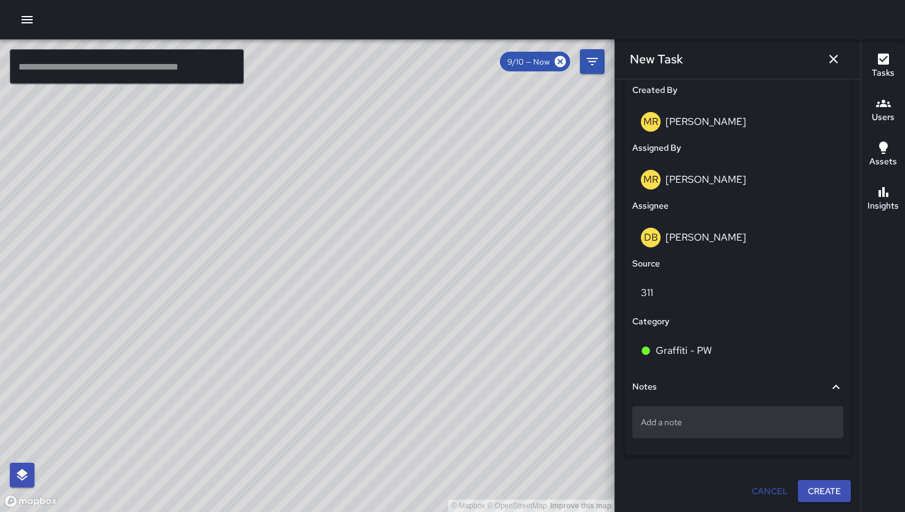
click at [694, 423] on p "Add a note" at bounding box center [738, 422] width 194 height 12
type textarea "**********"
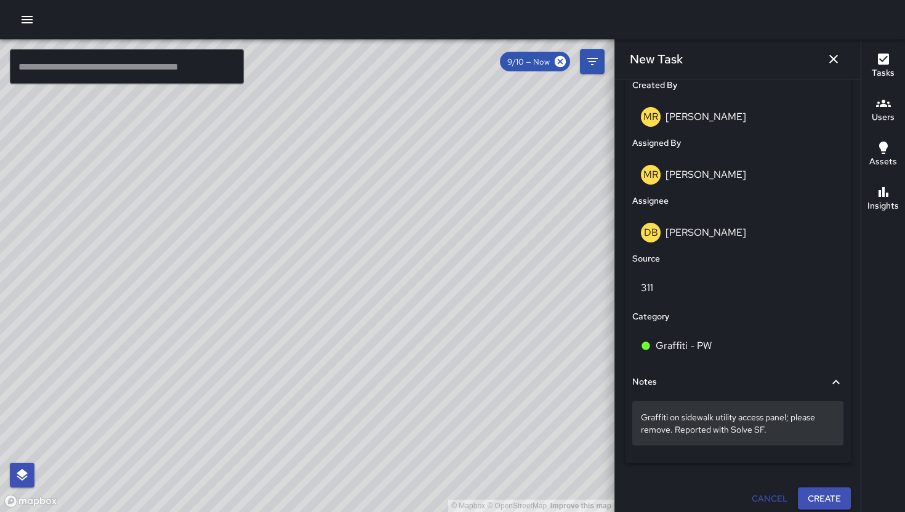
click at [773, 441] on div "Graffiti on sidewalk utility access panel; please remove. Reported with Solve S…" at bounding box center [737, 423] width 211 height 44
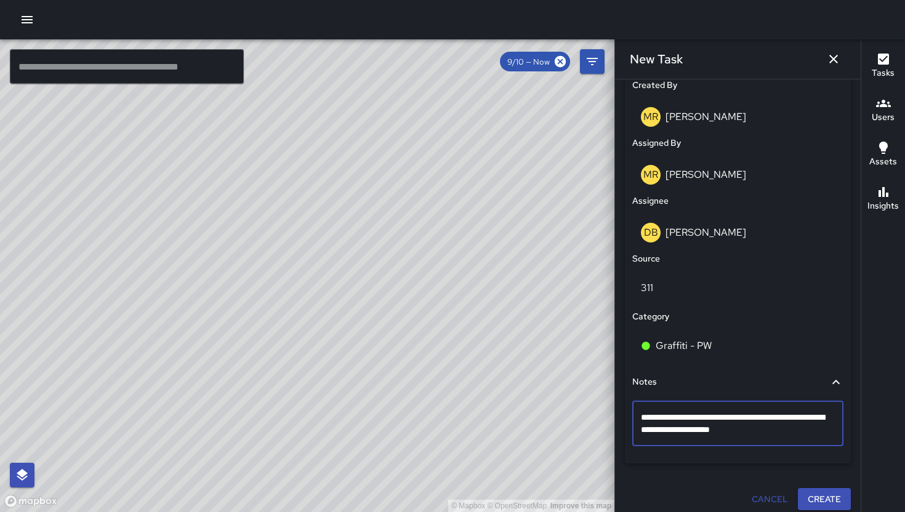
type textarea "**********"
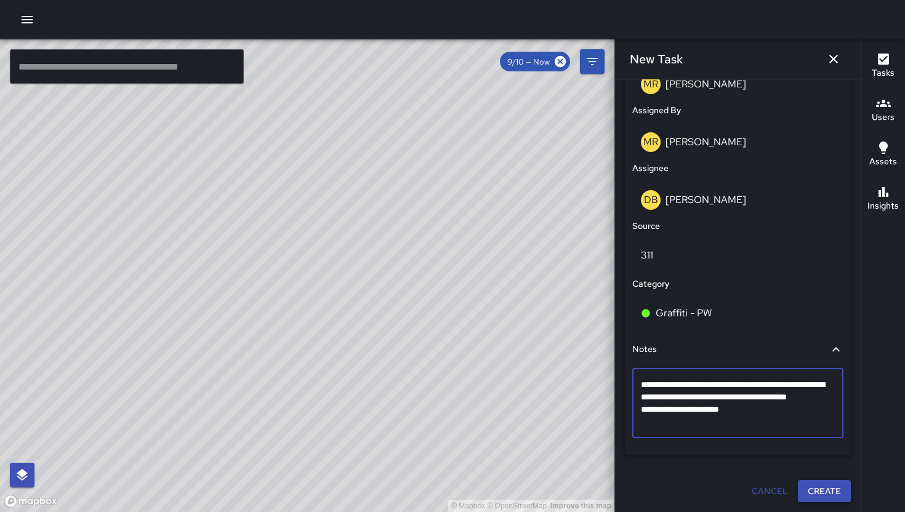
click at [832, 495] on button "Create" at bounding box center [824, 491] width 53 height 23
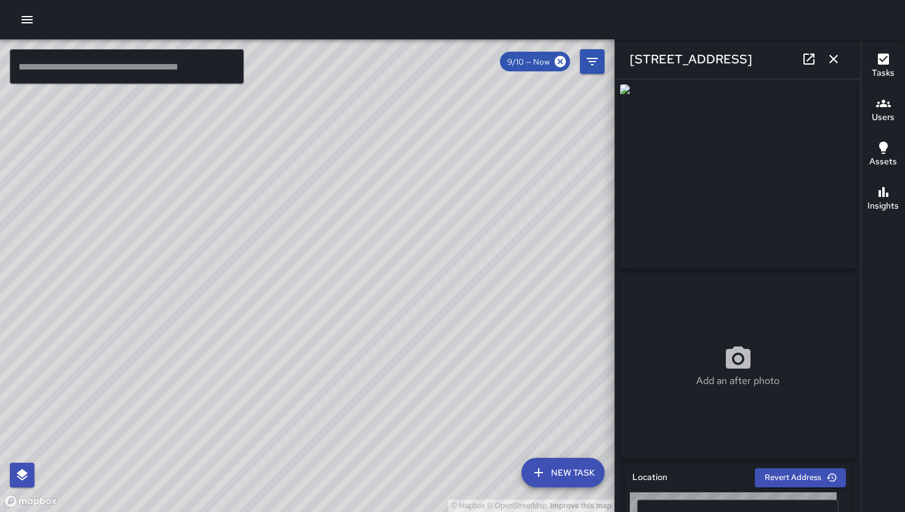
type input "**********"
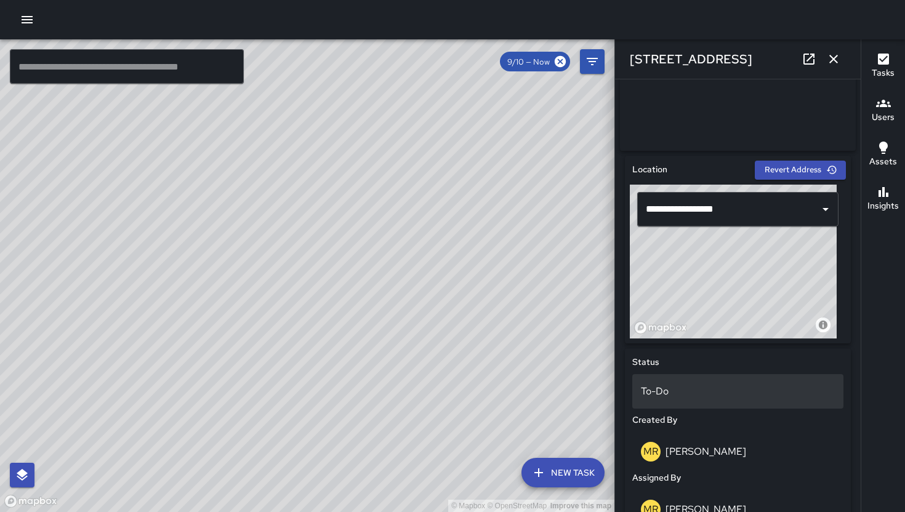
scroll to position [609, 0]
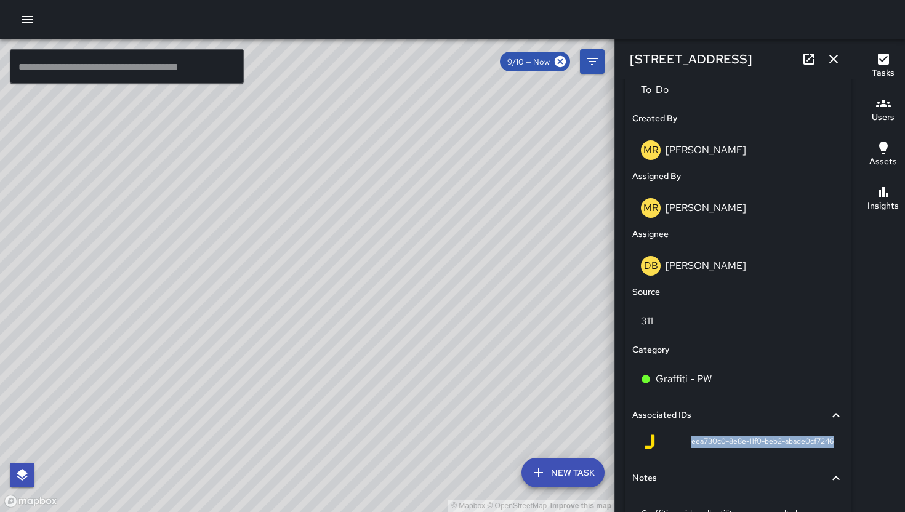
drag, startPoint x: 680, startPoint y: 447, endPoint x: 825, endPoint y: 447, distance: 144.6
click at [825, 447] on div "eea730c0-8e8e-11f0-beb2-abade0cf7246" at bounding box center [737, 445] width 211 height 30
click at [844, 58] on button "button" at bounding box center [833, 59] width 25 height 25
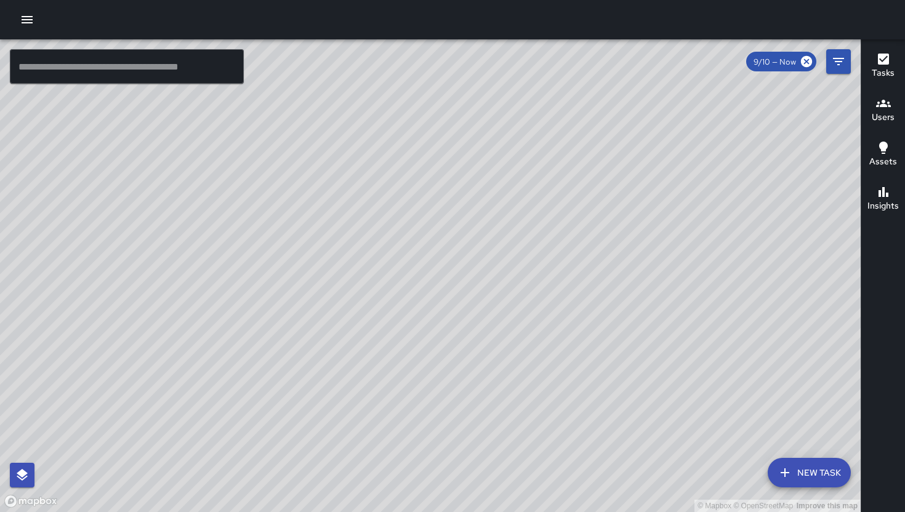
drag, startPoint x: 467, startPoint y: 215, endPoint x: 443, endPoint y: 275, distance: 64.3
click at [443, 274] on div "© Mapbox © OpenStreetMap Improve this map" at bounding box center [430, 275] width 860 height 473
drag, startPoint x: 491, startPoint y: 345, endPoint x: 581, endPoint y: 426, distance: 121.5
click at [581, 426] on div "© Mapbox © OpenStreetMap Improve this map" at bounding box center [430, 275] width 860 height 473
drag, startPoint x: 577, startPoint y: 319, endPoint x: 565, endPoint y: 348, distance: 31.2
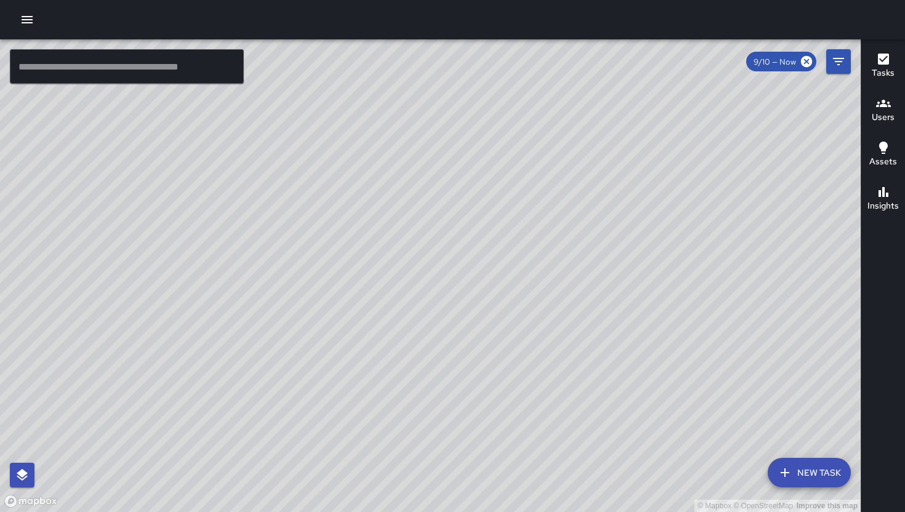
click at [568, 345] on div "© Mapbox © OpenStreetMap Improve this map" at bounding box center [430, 275] width 860 height 473
drag, startPoint x: 565, startPoint y: 348, endPoint x: 559, endPoint y: 350, distance: 6.3
click at [564, 350] on div "© Mapbox © OpenStreetMap Improve this map" at bounding box center [430, 275] width 860 height 473
drag, startPoint x: 590, startPoint y: 403, endPoint x: 622, endPoint y: 434, distance: 44.0
click at [622, 433] on div "© Mapbox © OpenStreetMap Improve this map" at bounding box center [430, 275] width 860 height 473
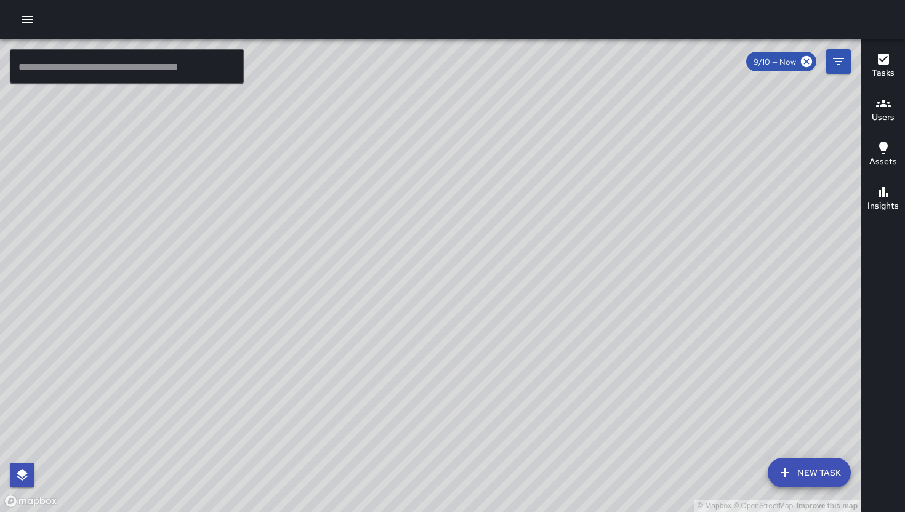
drag, startPoint x: 618, startPoint y: 420, endPoint x: 561, endPoint y: 392, distance: 63.8
click at [561, 393] on div "© Mapbox © OpenStreetMap Improve this map" at bounding box center [430, 275] width 860 height 473
